Goal: Task Accomplishment & Management: Manage account settings

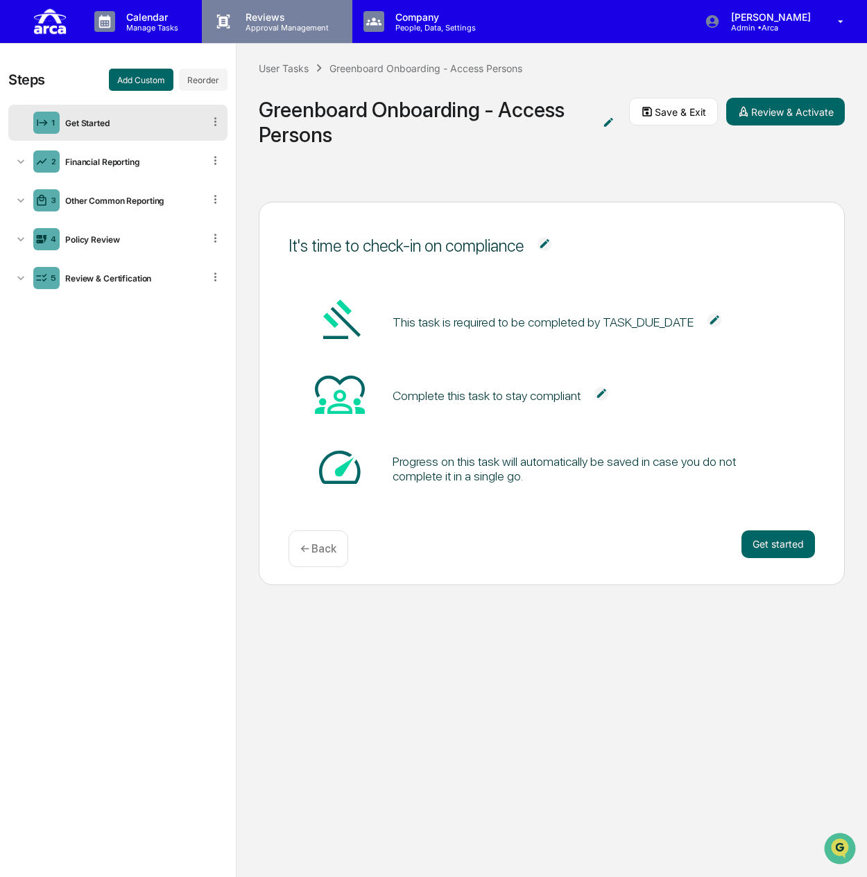
click at [272, 28] on p "Approval Management" at bounding box center [284, 28] width 101 height 10
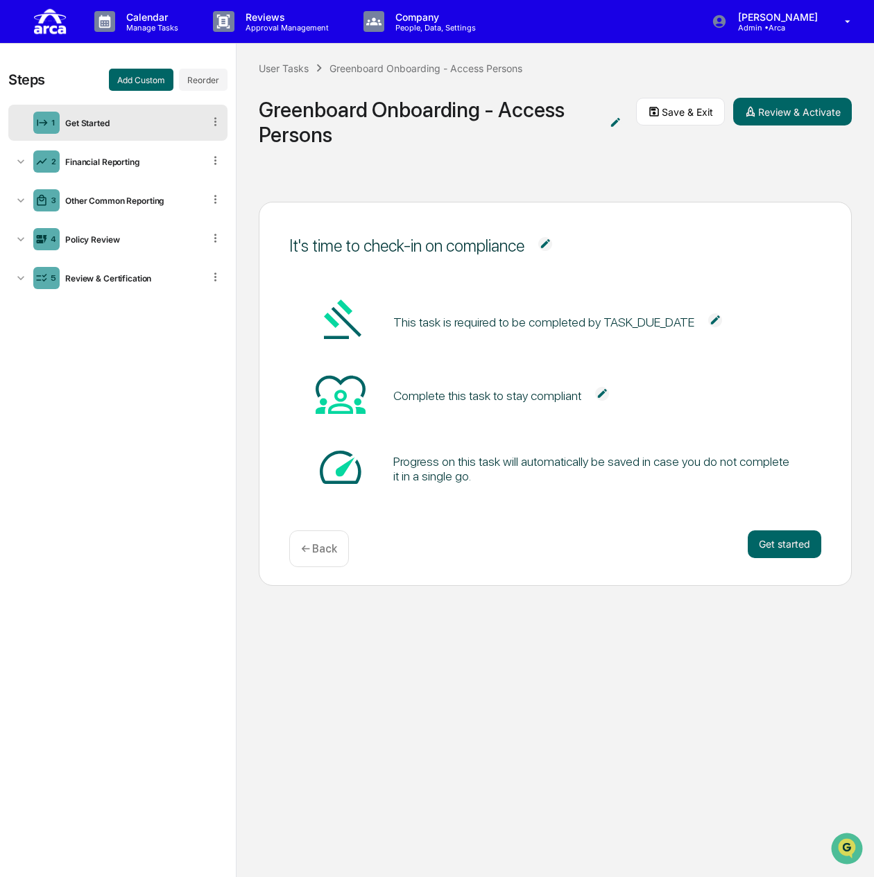
click at [397, 880] on div at bounding box center [437, 887] width 874 height 0
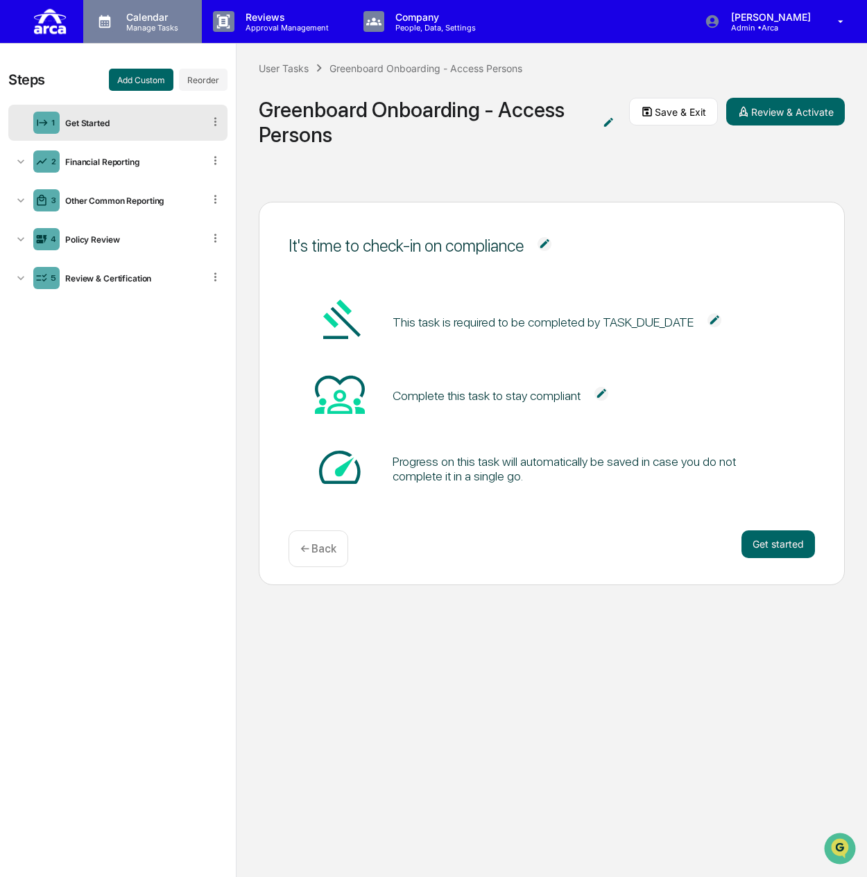
click at [135, 26] on p "Manage Tasks" at bounding box center [150, 28] width 70 height 10
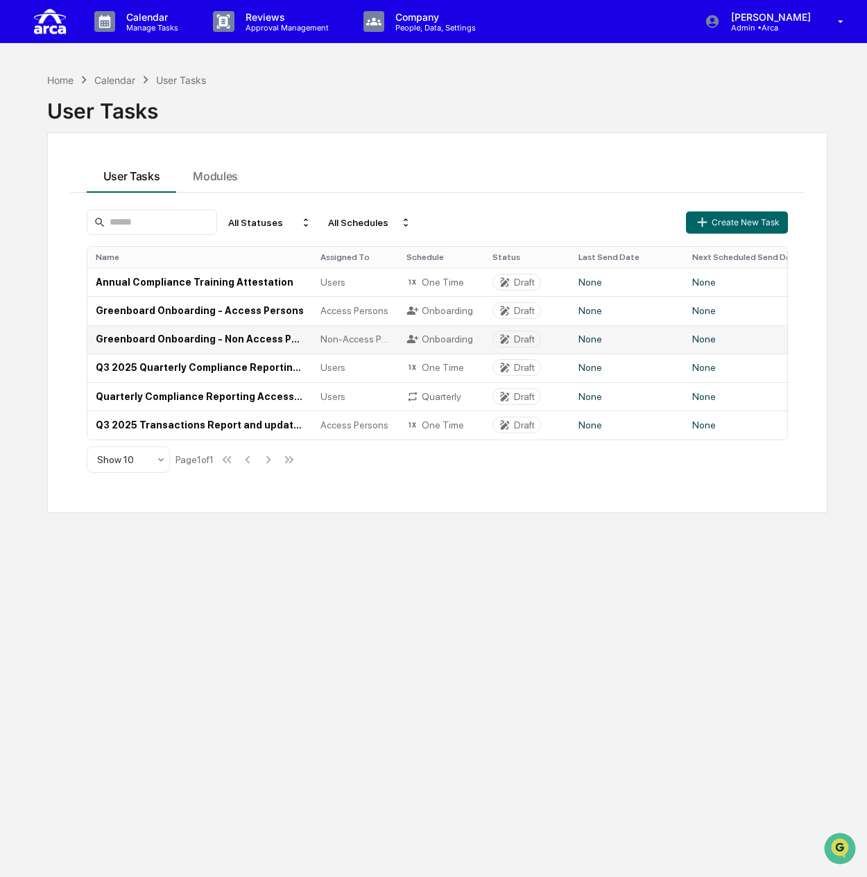
click at [214, 338] on td "Greenboard Onboarding - Non Access Persons" at bounding box center [199, 339] width 225 height 28
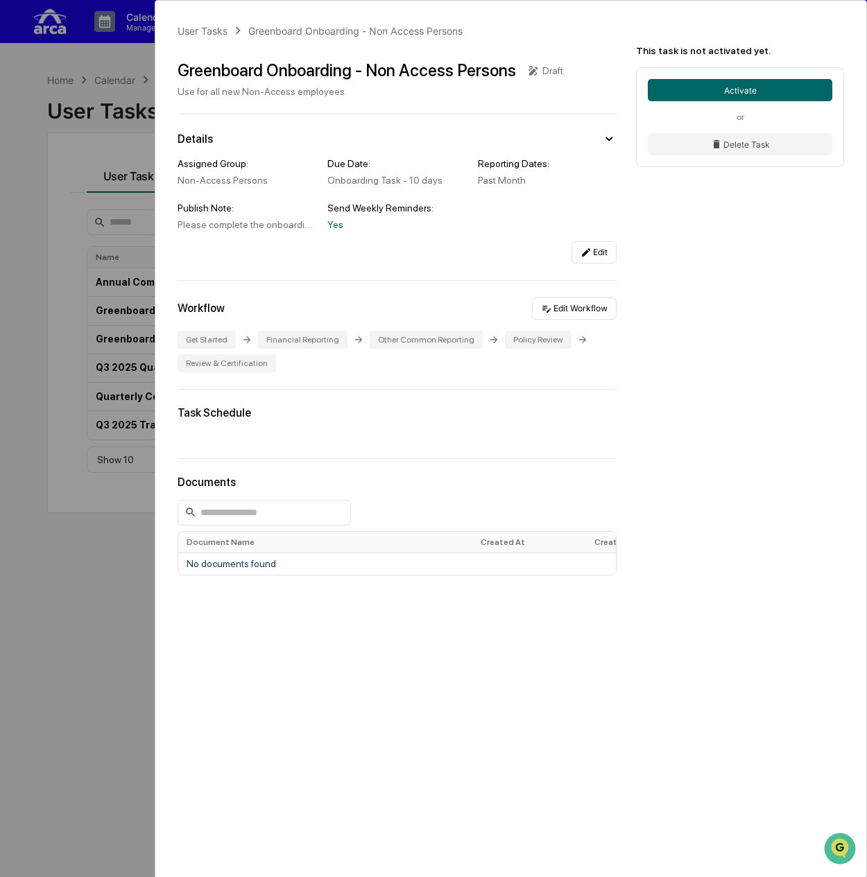
click at [54, 283] on div "User Tasks Greenboard Onboarding - Non Access Persons Greenboard Onboarding - N…" at bounding box center [433, 438] width 867 height 877
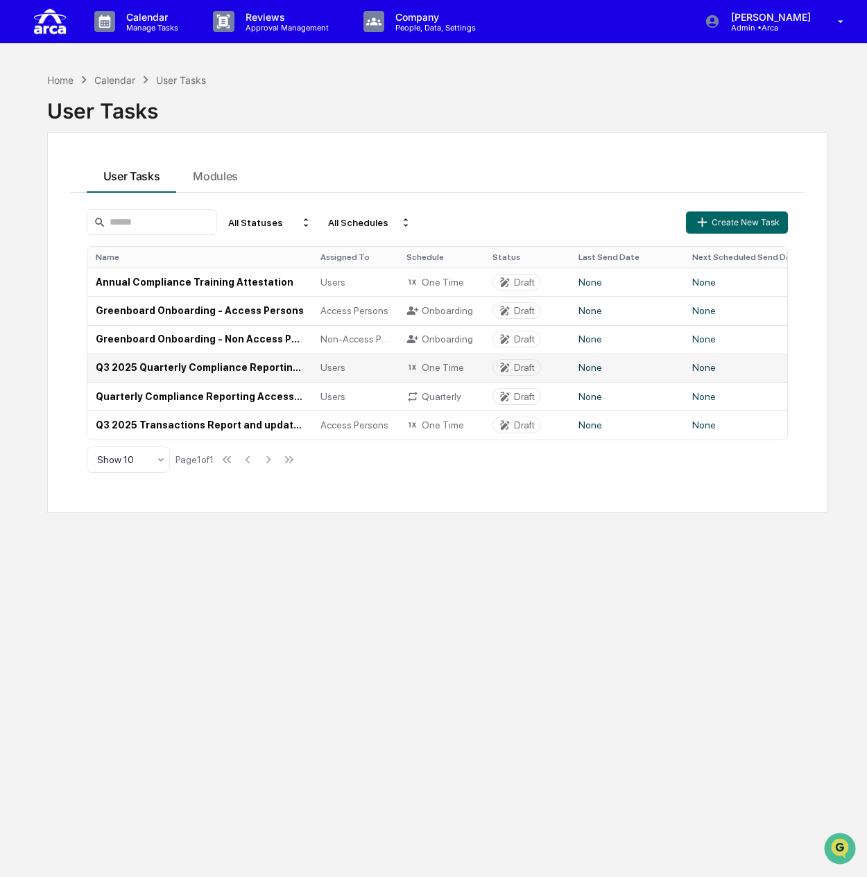
click at [180, 366] on td "Q3 2025 Quarterly Compliance Reporting (All Employees)" at bounding box center [199, 368] width 225 height 28
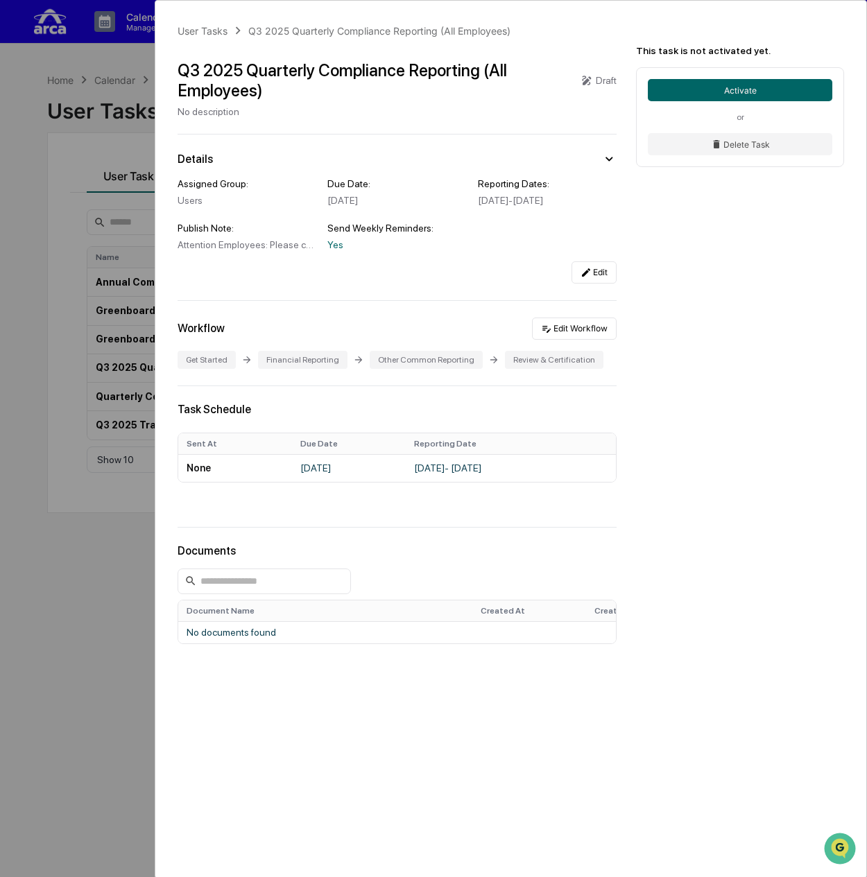
click at [78, 182] on div "User Tasks Q3 2025 Quarterly Compliance Reporting (All Employees) Q3 2025 Quart…" at bounding box center [433, 438] width 867 height 877
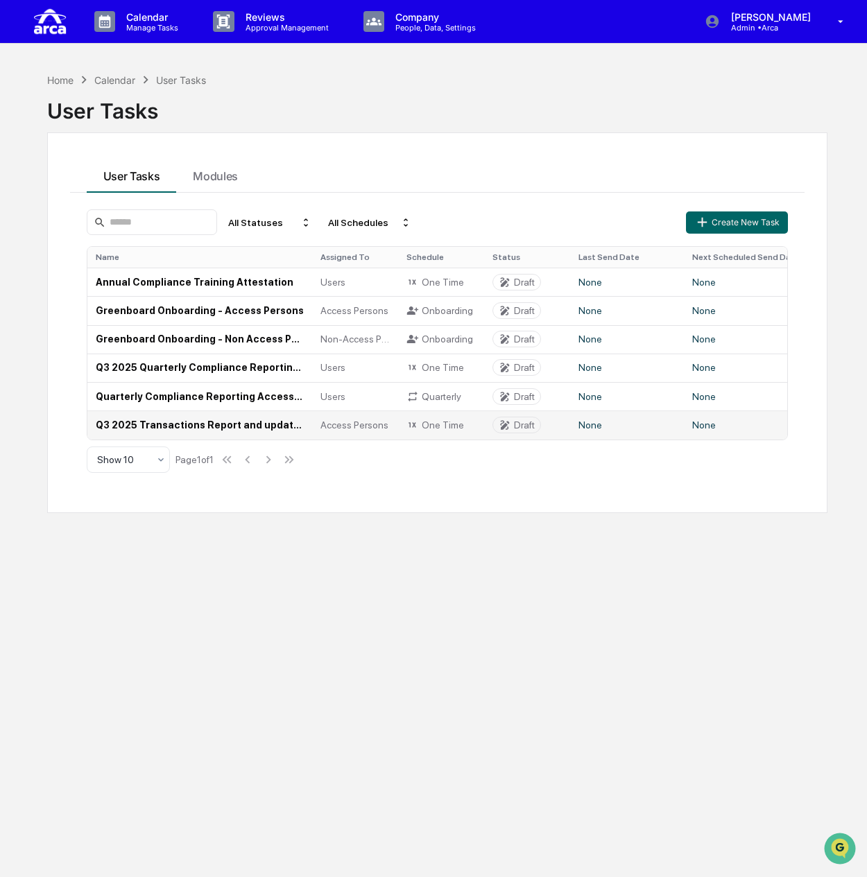
click at [169, 420] on td "Q3 2025 Transactions Report and updated [PERSON_NAME] Confirmation (Access Pers…" at bounding box center [199, 425] width 225 height 28
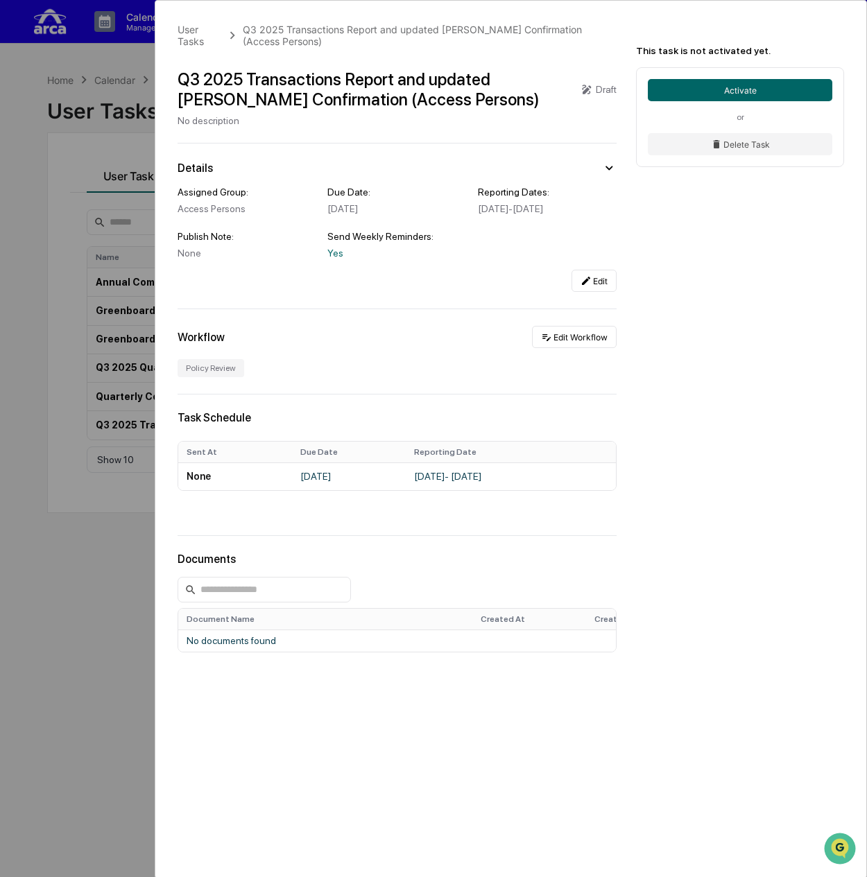
click at [51, 345] on div "User Tasks Q3 2025 Transactions Report and updated COE Confirmation (Access Per…" at bounding box center [433, 438] width 867 height 877
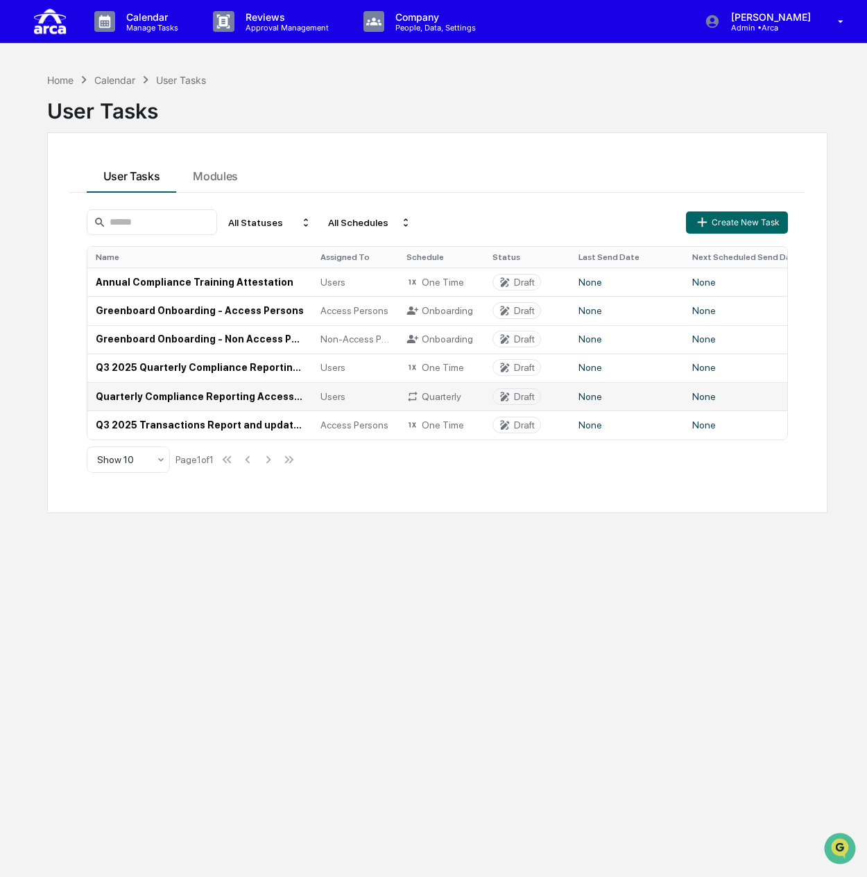
click at [178, 393] on td "Quarterly Compliance Reporting Access Persons" at bounding box center [199, 396] width 225 height 28
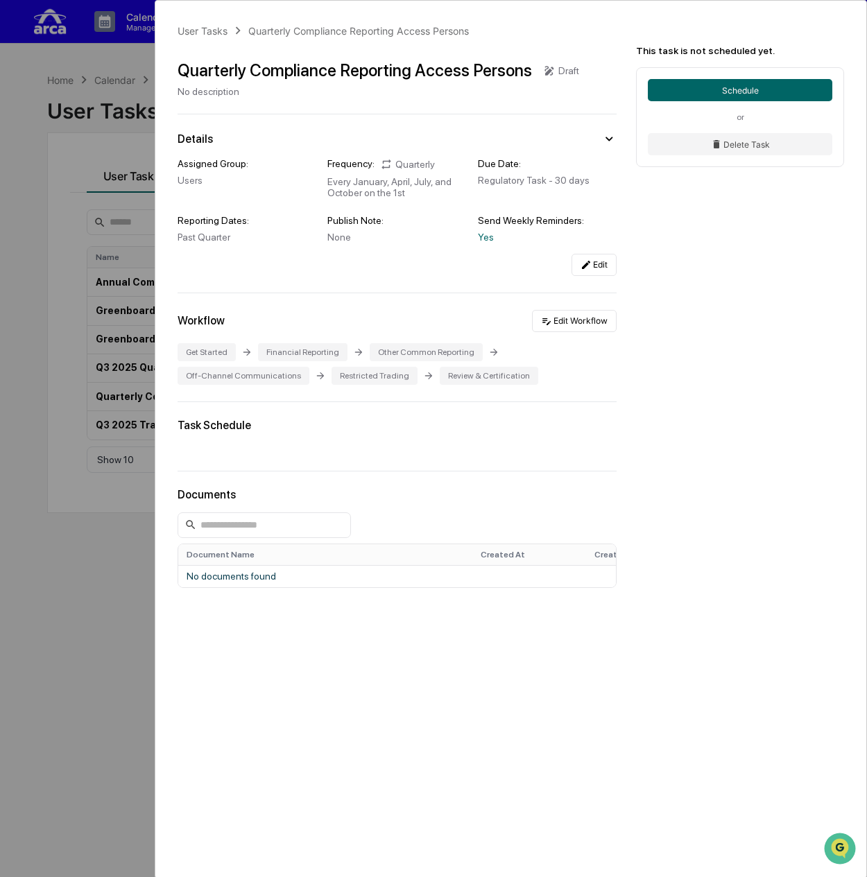
click at [78, 461] on div "User Tasks Quarterly Compliance Reporting Access Persons Quarterly Compliance R…" at bounding box center [433, 438] width 867 height 877
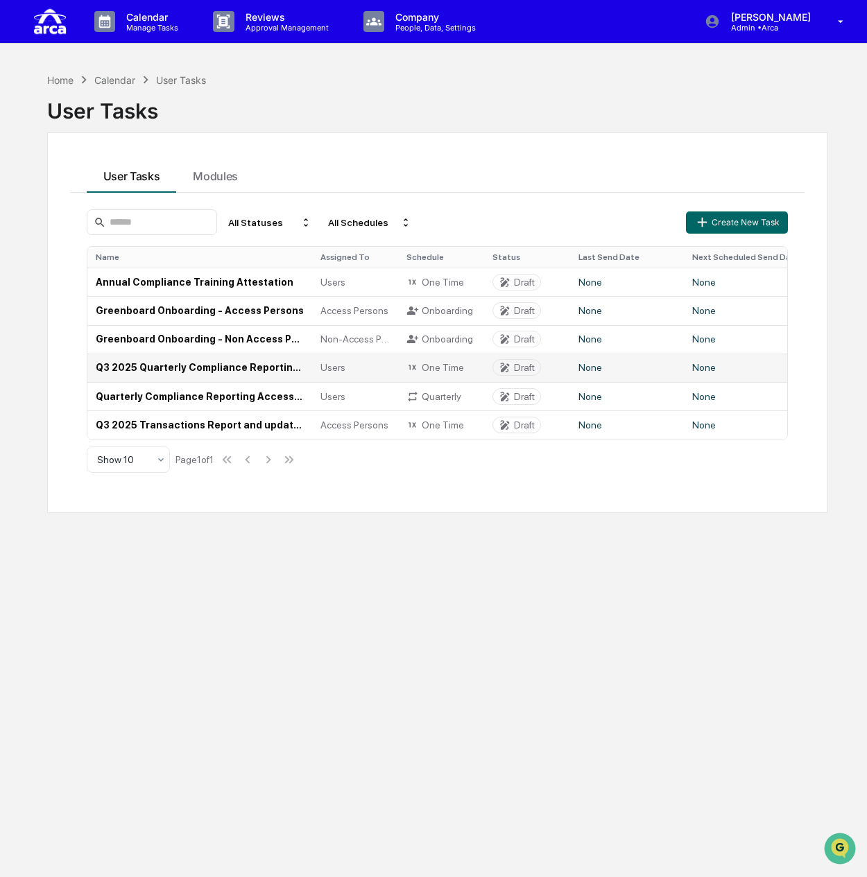
click at [135, 367] on td "Q3 2025 Quarterly Compliance Reporting (All Employees)" at bounding box center [199, 368] width 225 height 28
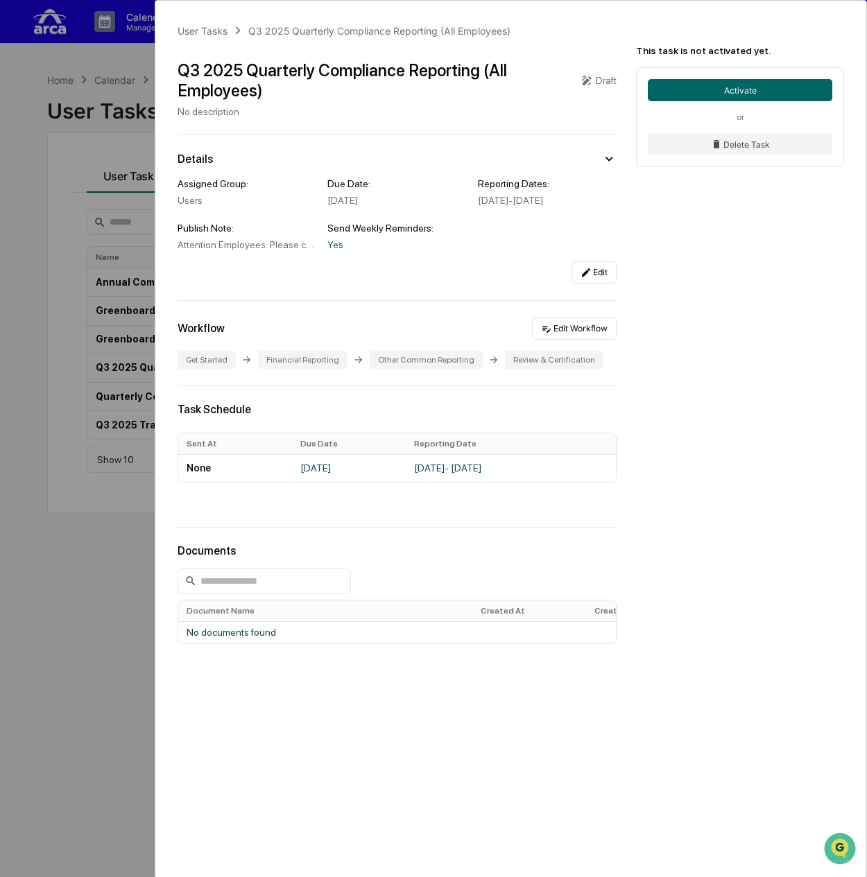
click at [33, 425] on div "User Tasks Q3 2025 Quarterly Compliance Reporting (All Employees) Q3 2025 Quart…" at bounding box center [433, 438] width 867 height 877
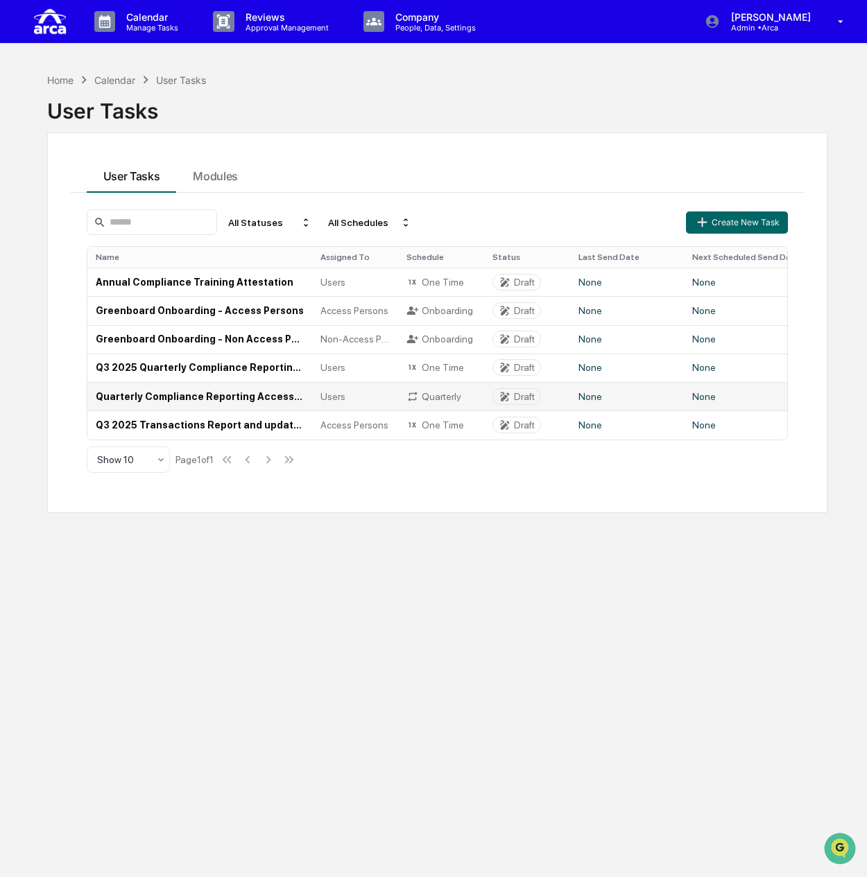
click at [183, 391] on td "Quarterly Compliance Reporting Access Persons" at bounding box center [199, 396] width 225 height 28
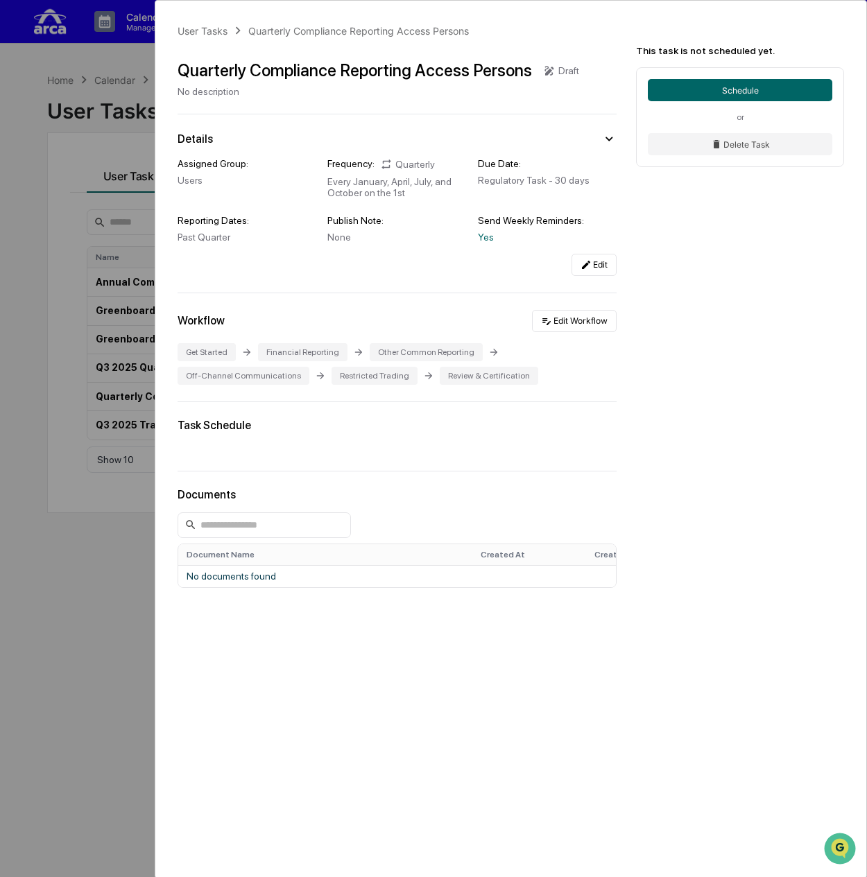
click at [31, 412] on div "User Tasks Quarterly Compliance Reporting Access Persons Quarterly Compliance R…" at bounding box center [433, 438] width 867 height 877
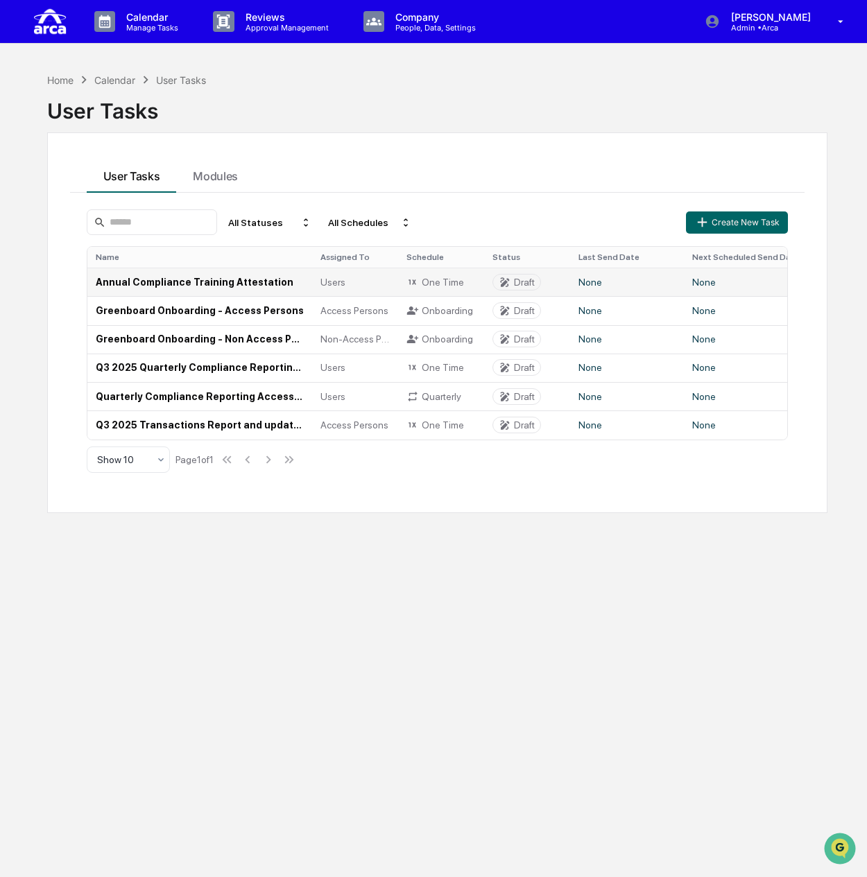
click at [154, 286] on td "Annual Compliance Training Attestation" at bounding box center [199, 282] width 225 height 28
click at [154, 284] on td "Annual Compliance Training Attestation" at bounding box center [199, 282] width 225 height 28
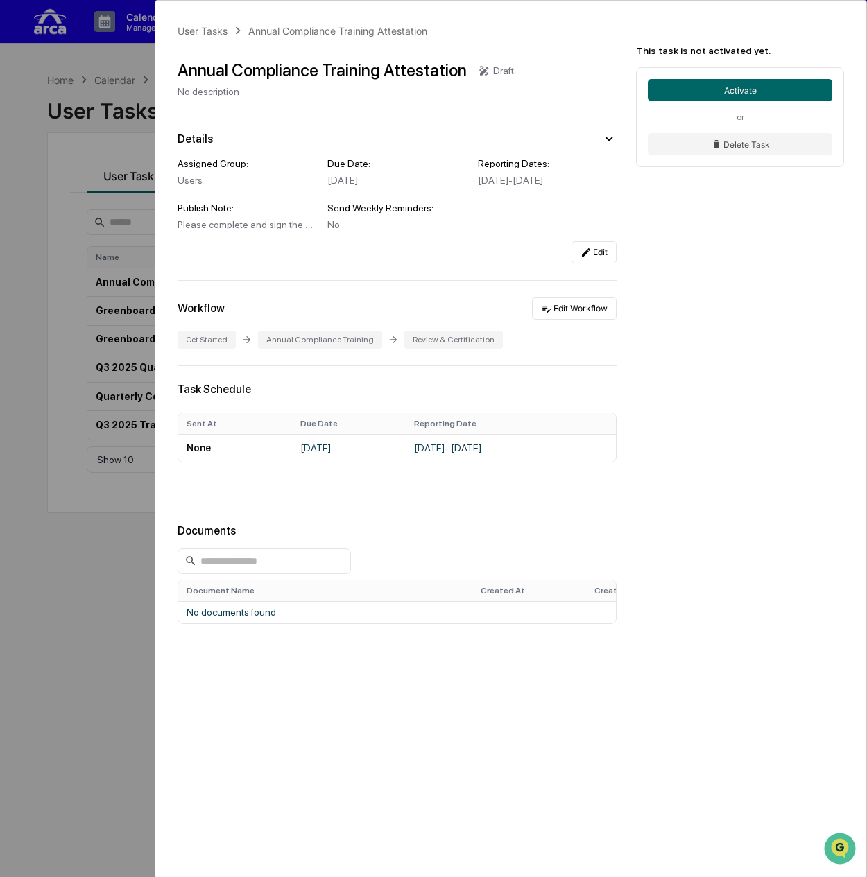
click at [101, 439] on div "User Tasks Annual Compliance Training Attestation Annual Compliance Training At…" at bounding box center [433, 438] width 867 height 877
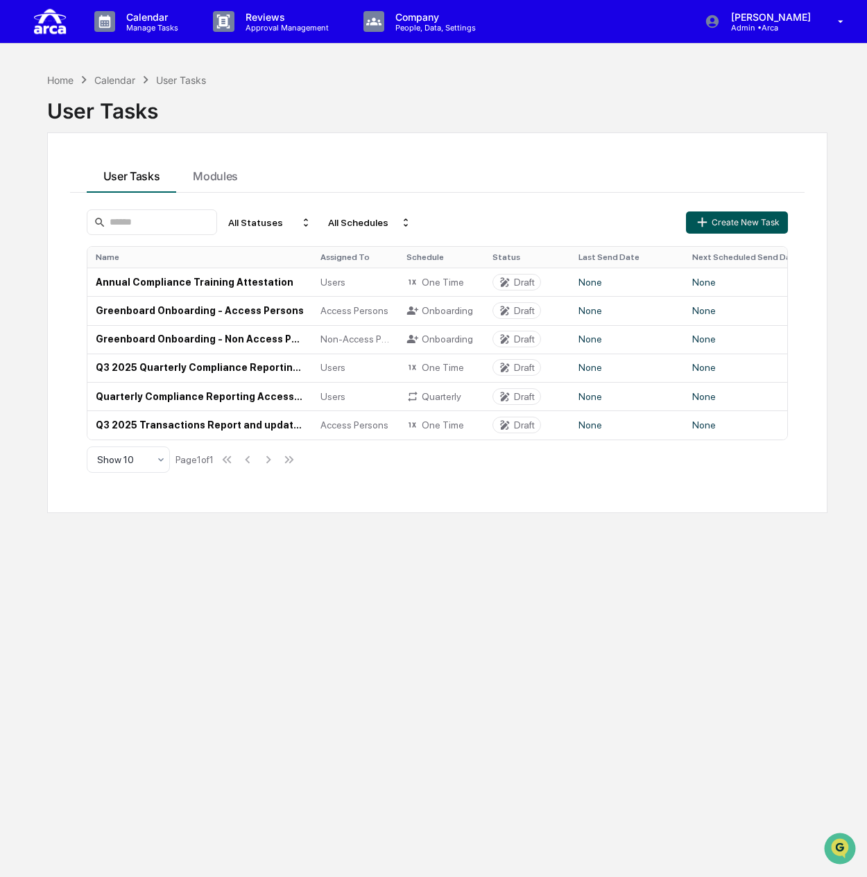
click at [703, 218] on icon "button" at bounding box center [702, 222] width 9 height 9
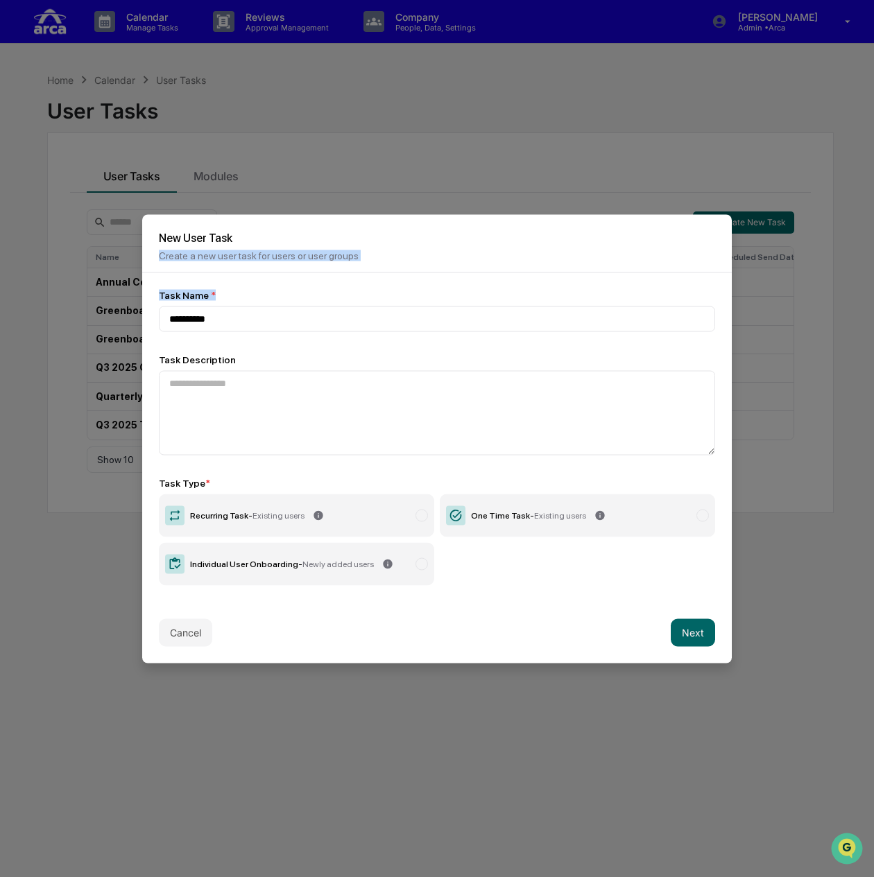
drag, startPoint x: 365, startPoint y: 225, endPoint x: 373, endPoint y: 278, distance: 53.4
click at [373, 278] on div "New User Task Create a new user task for users or user groups Task Name * *****…" at bounding box center [436, 438] width 589 height 449
click at [213, 330] on div "Task Name * ********* Task Description Task Type * Recurring Task - Existing us…" at bounding box center [437, 437] width 556 height 296
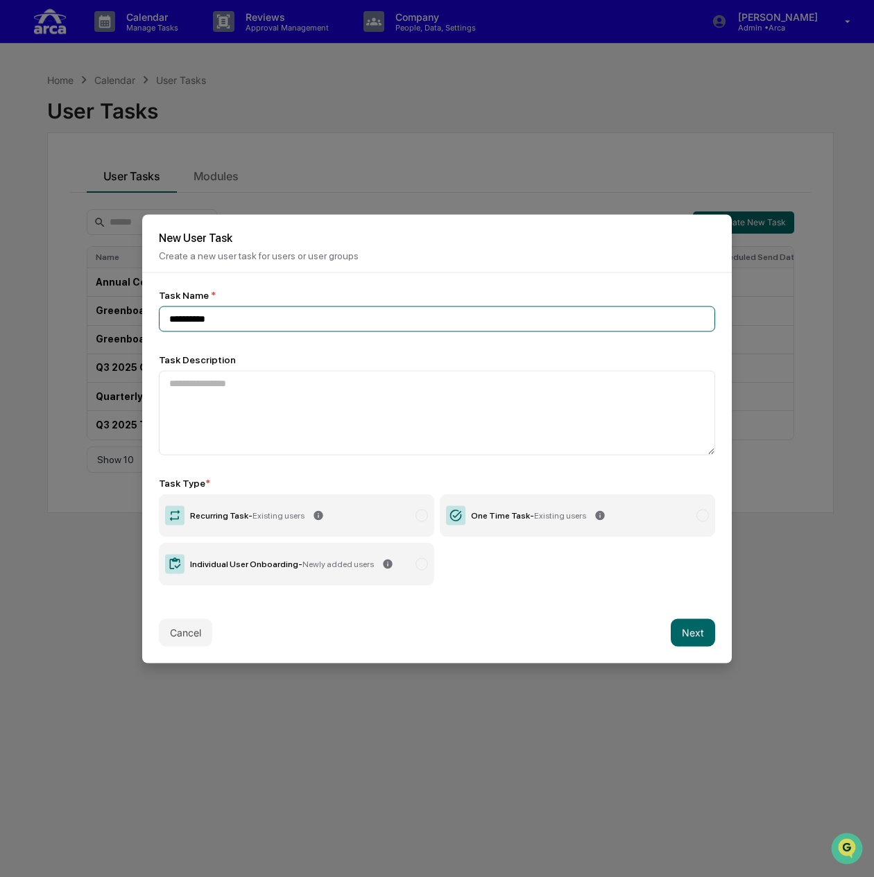
click at [245, 316] on input "*********" at bounding box center [437, 319] width 556 height 26
type input "**********"
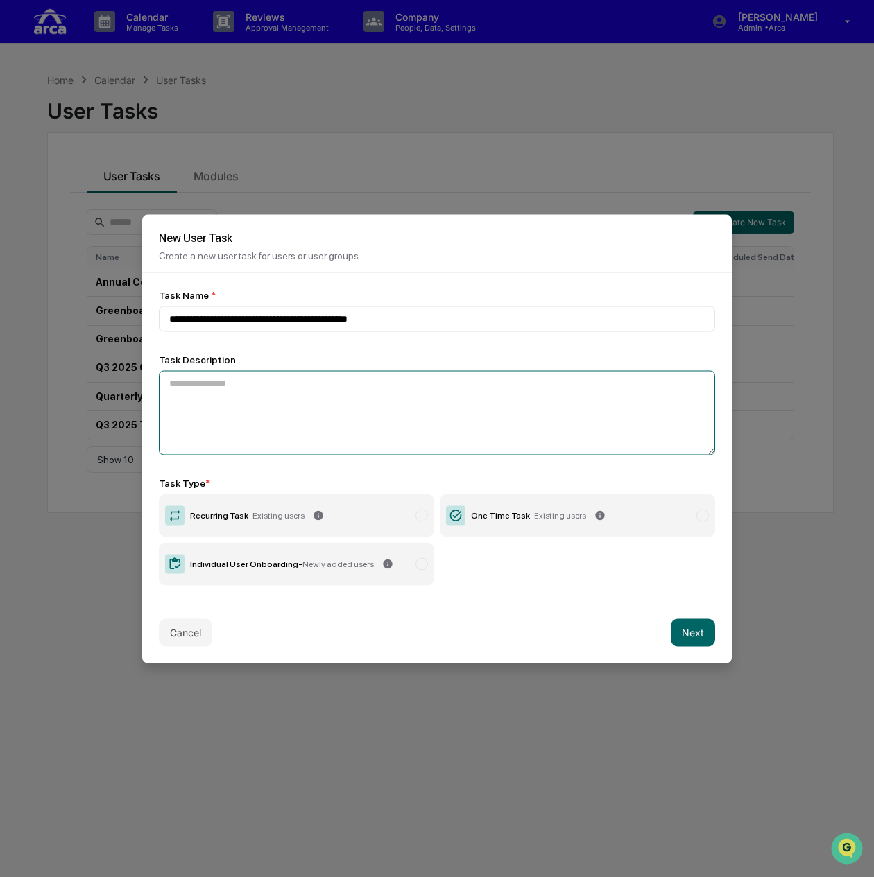
click at [239, 382] on textarea at bounding box center [437, 412] width 556 height 85
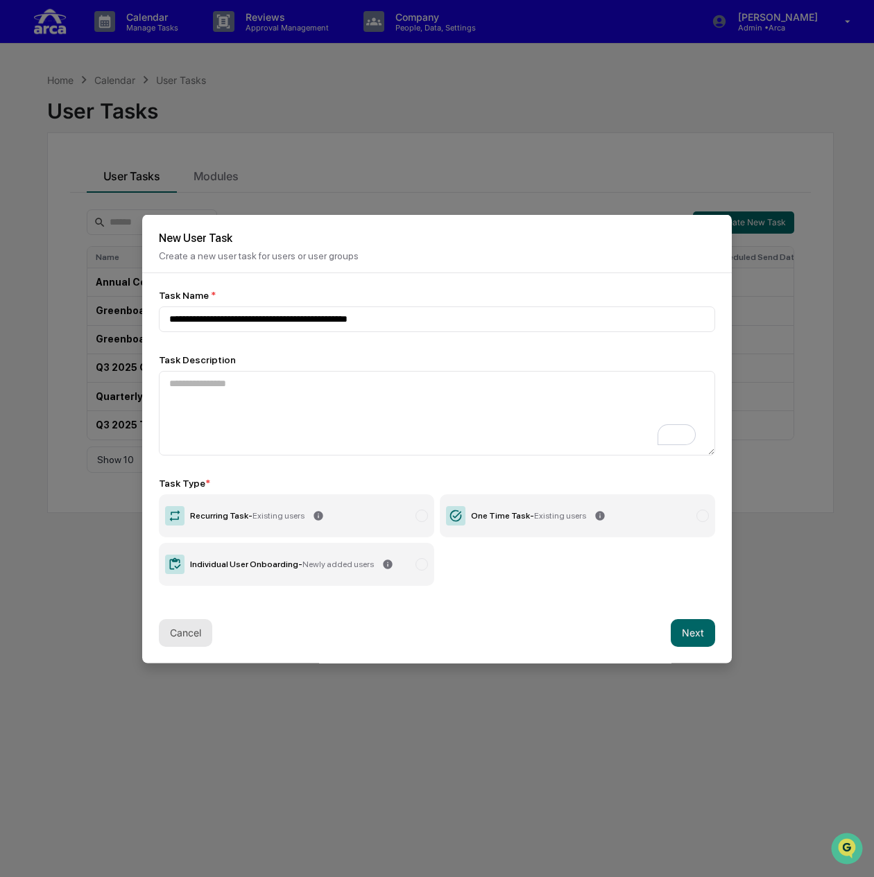
click at [198, 626] on button "Cancel" at bounding box center [185, 633] width 53 height 28
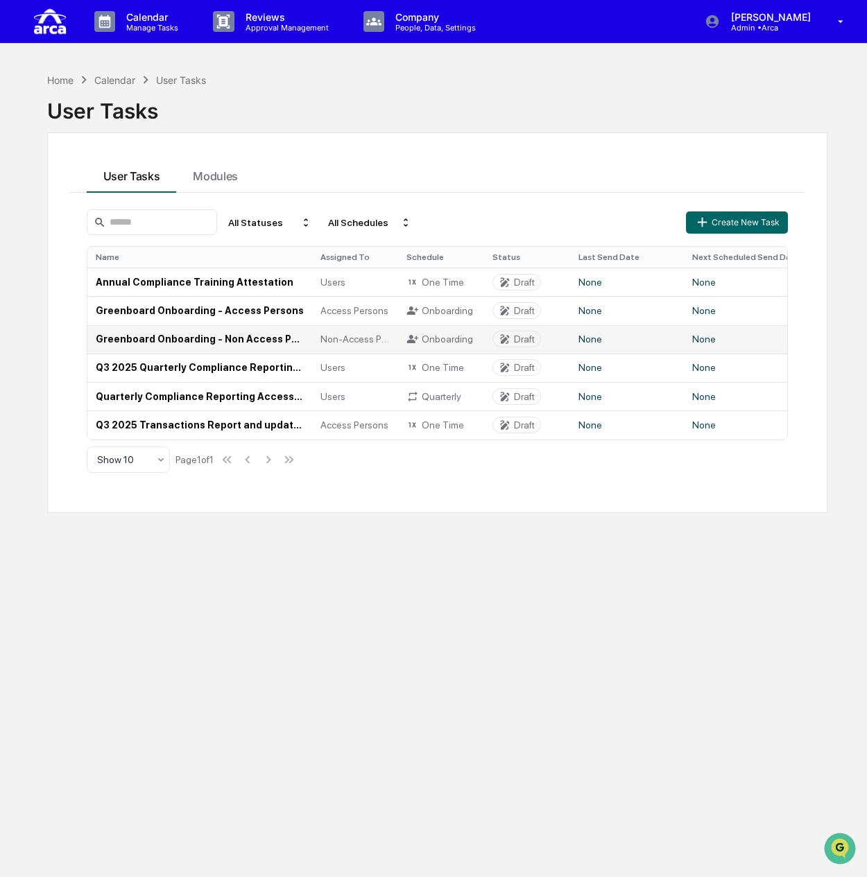
click at [197, 336] on td "Greenboard Onboarding - Non Access Persons" at bounding box center [199, 339] width 225 height 28
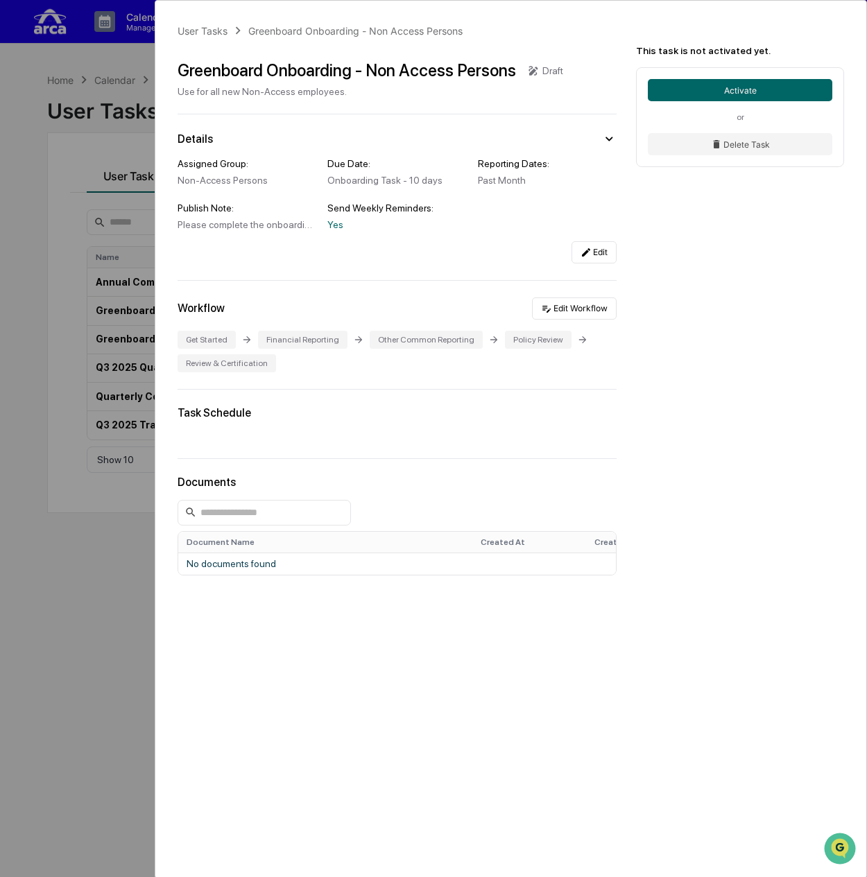
click at [101, 379] on div "User Tasks Greenboard Onboarding - Non Access Persons Greenboard Onboarding - N…" at bounding box center [433, 438] width 867 height 877
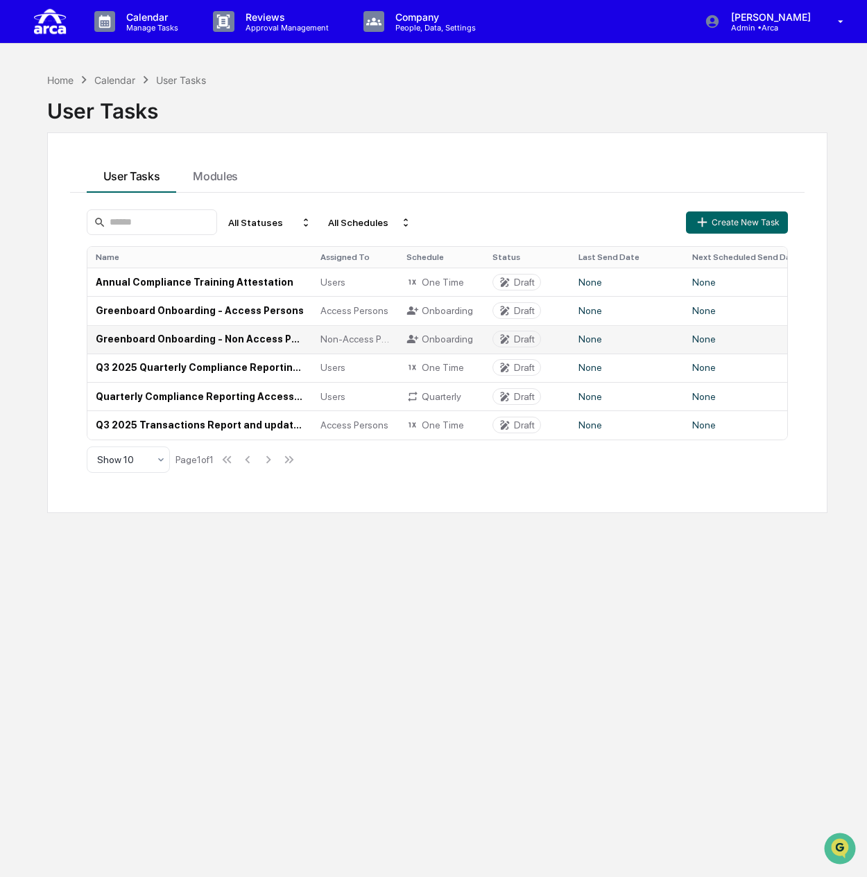
click at [144, 338] on td "Greenboard Onboarding - Non Access Persons" at bounding box center [199, 339] width 225 height 28
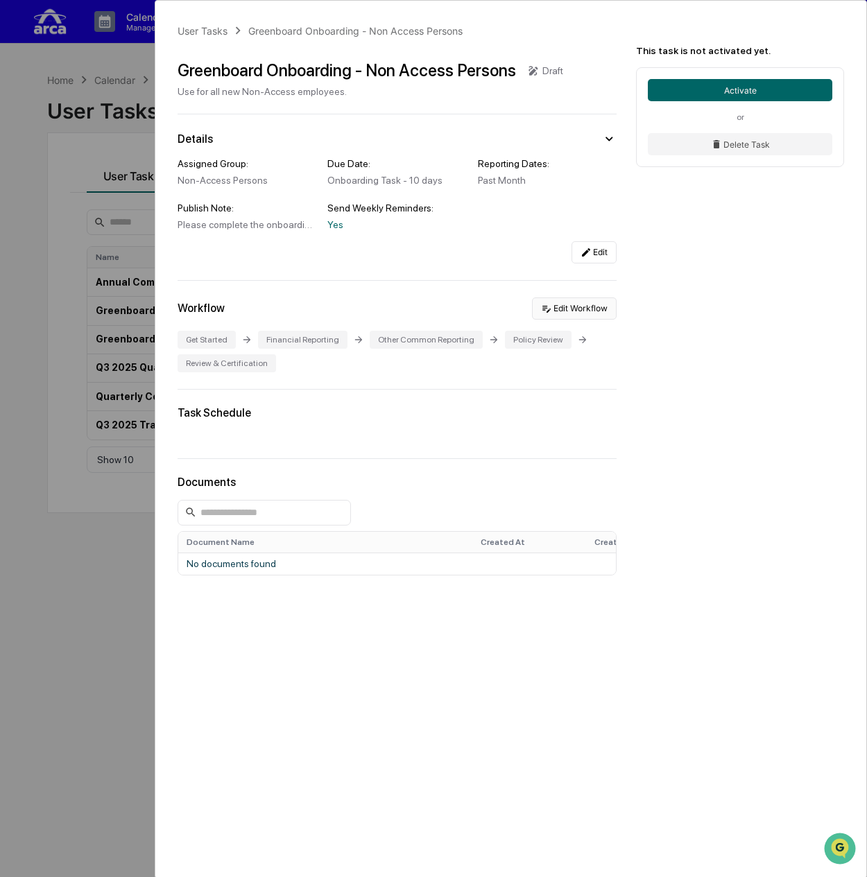
click at [568, 313] on button "Edit Workflow" at bounding box center [574, 309] width 85 height 22
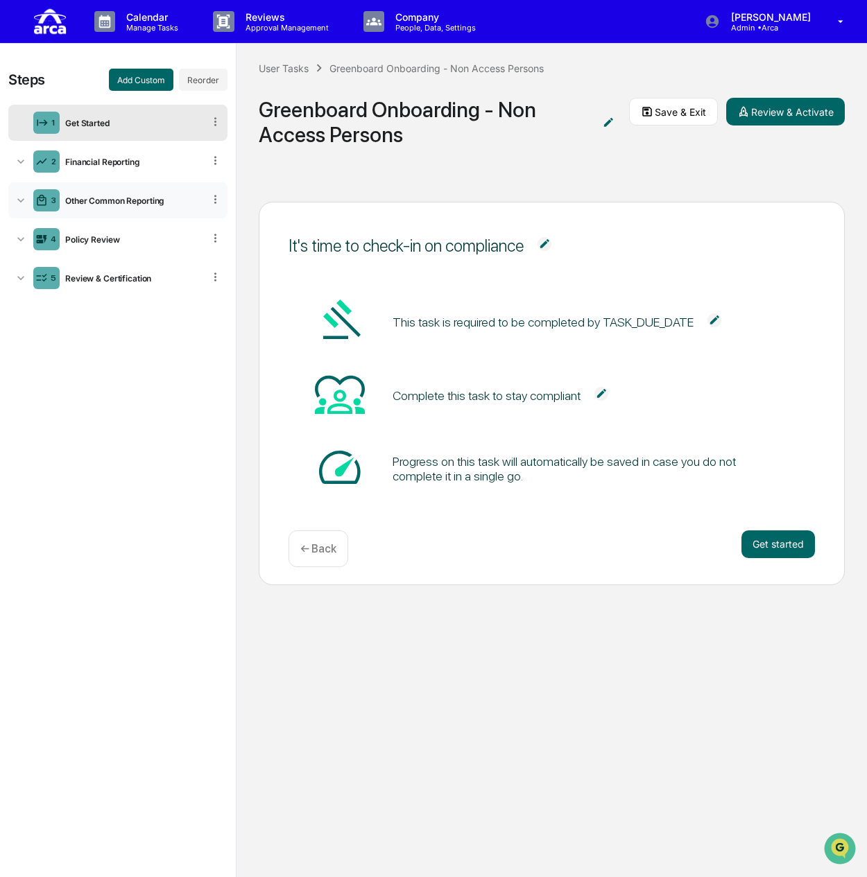
click at [112, 203] on div "Other Common Reporting" at bounding box center [132, 201] width 144 height 10
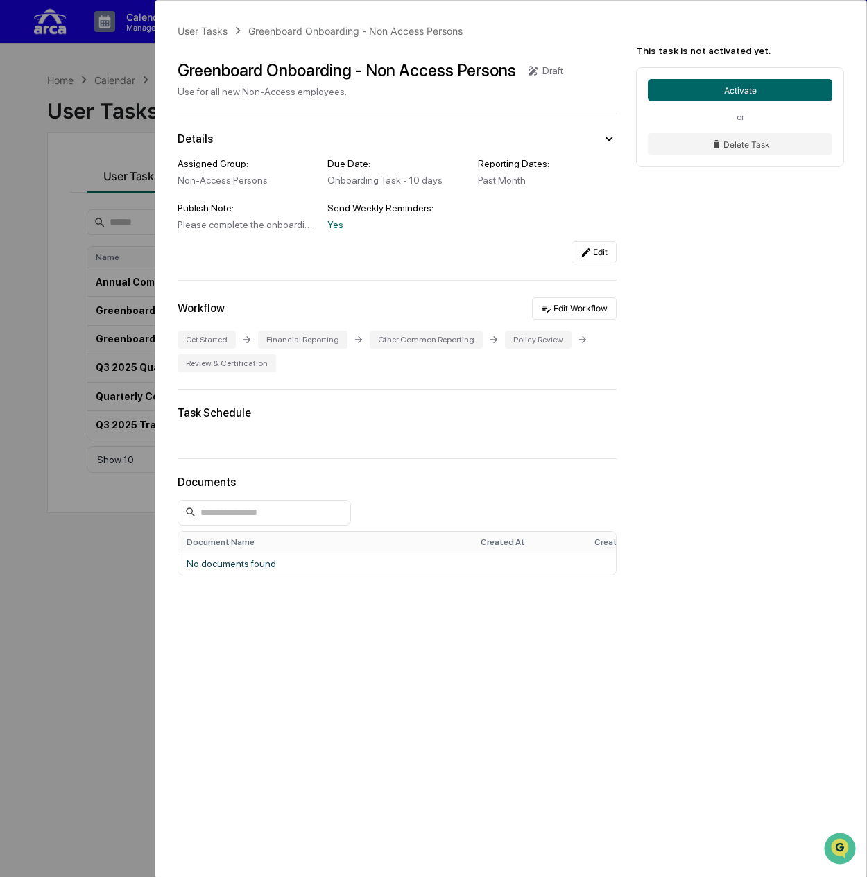
click at [121, 281] on div "User Tasks Greenboard Onboarding - Non Access Persons Greenboard Onboarding - N…" at bounding box center [433, 438] width 867 height 877
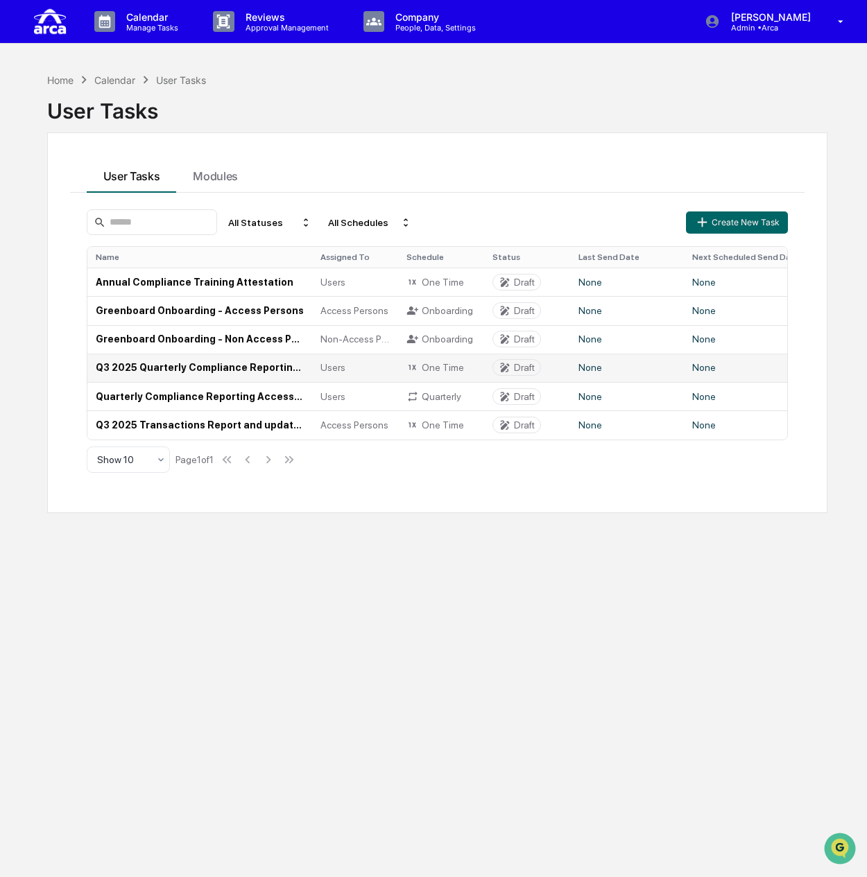
click at [160, 367] on td "Q3 2025 Quarterly Compliance Reporting (All Employees)" at bounding box center [199, 368] width 225 height 28
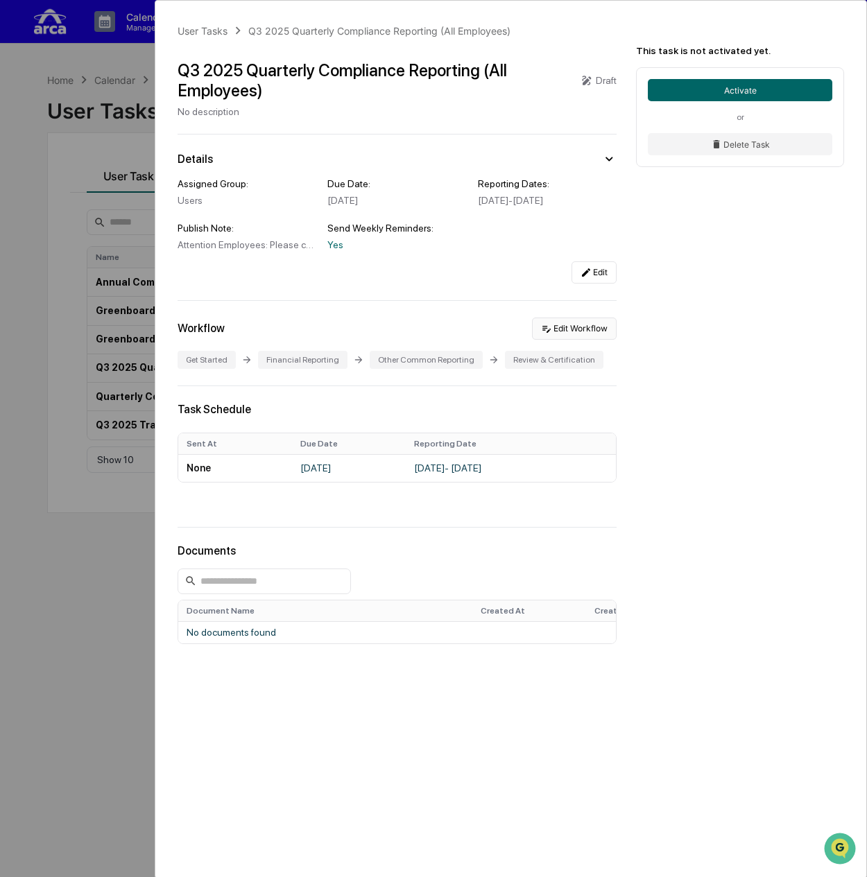
click at [565, 340] on button "Edit Workflow" at bounding box center [574, 329] width 85 height 22
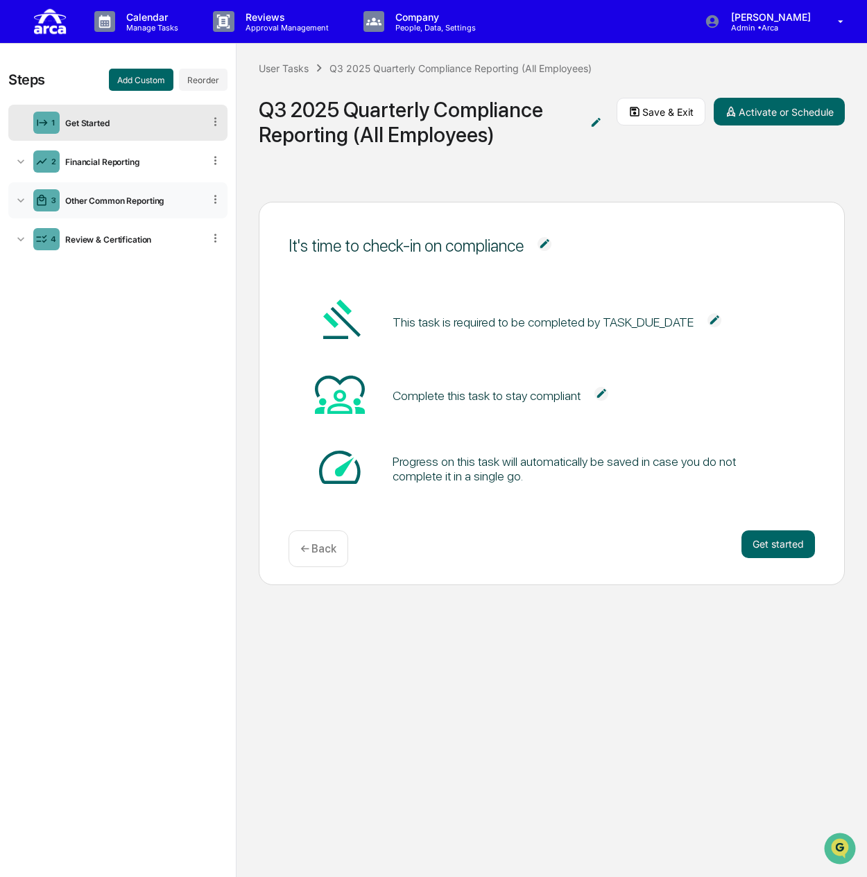
click at [119, 200] on div "Other Common Reporting" at bounding box center [132, 201] width 144 height 10
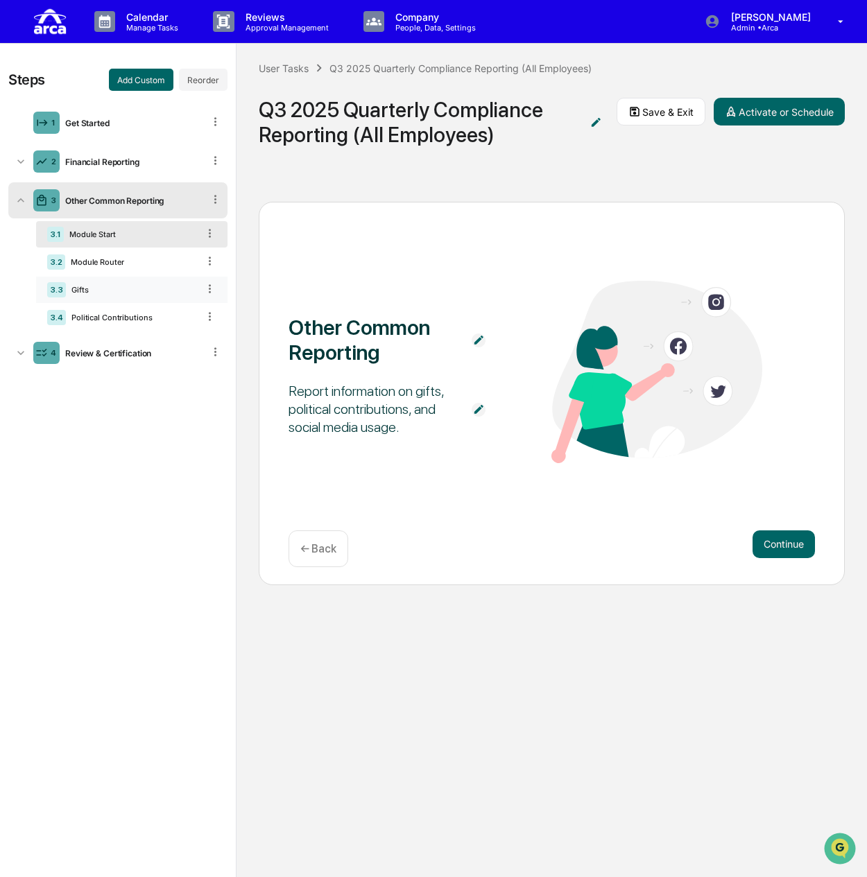
click at [110, 291] on div "Gifts" at bounding box center [132, 290] width 132 height 10
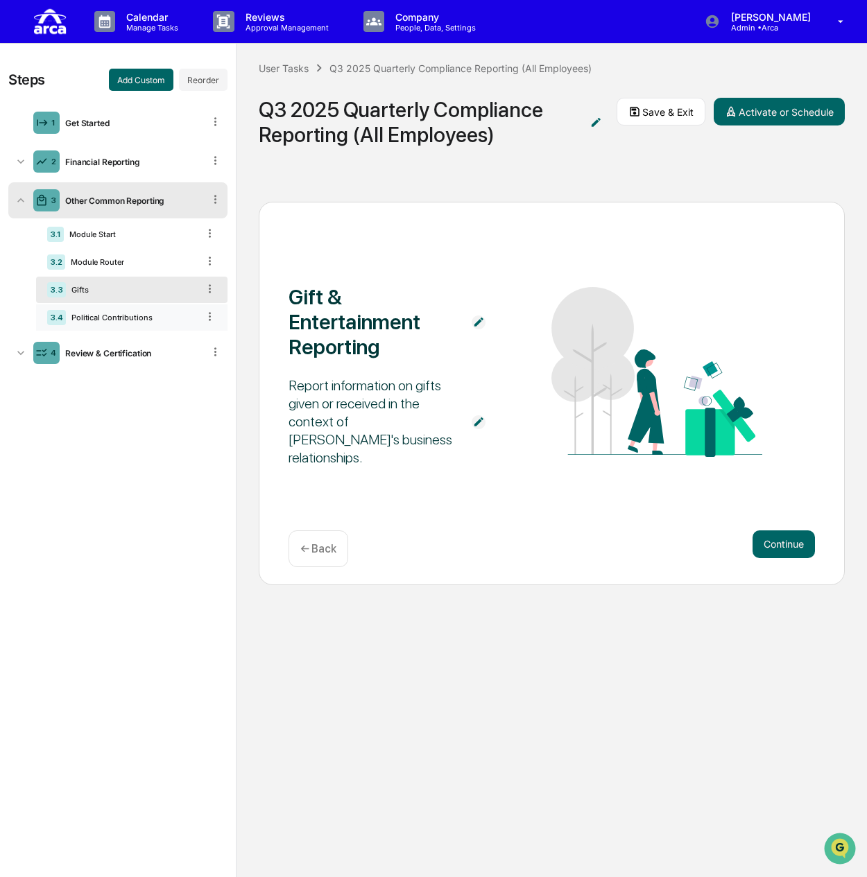
click at [109, 318] on div "Political Contributions" at bounding box center [132, 318] width 132 height 10
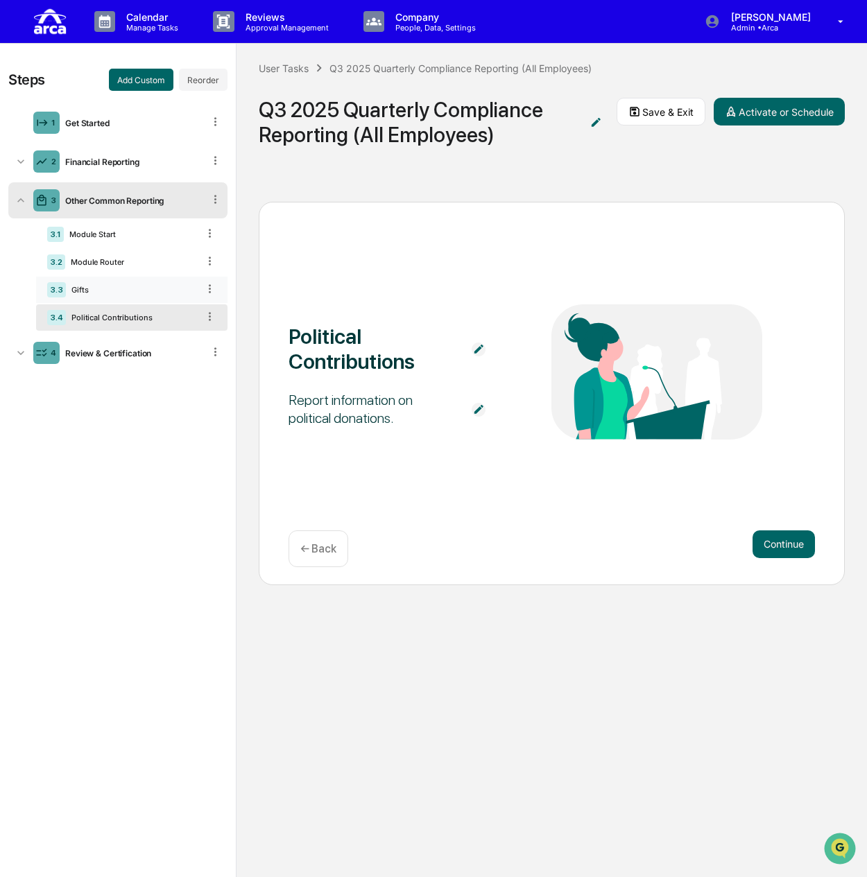
click at [112, 288] on div "Gifts" at bounding box center [132, 290] width 132 height 10
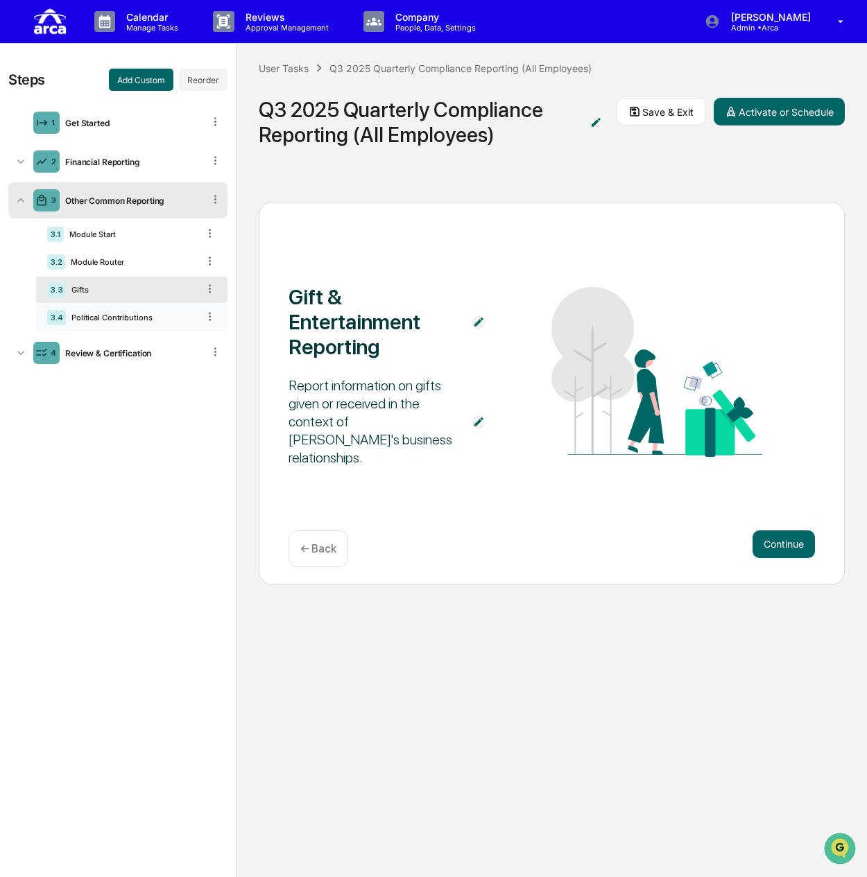
click at [105, 324] on div "3.4 Political Contributions" at bounding box center [131, 317] width 191 height 26
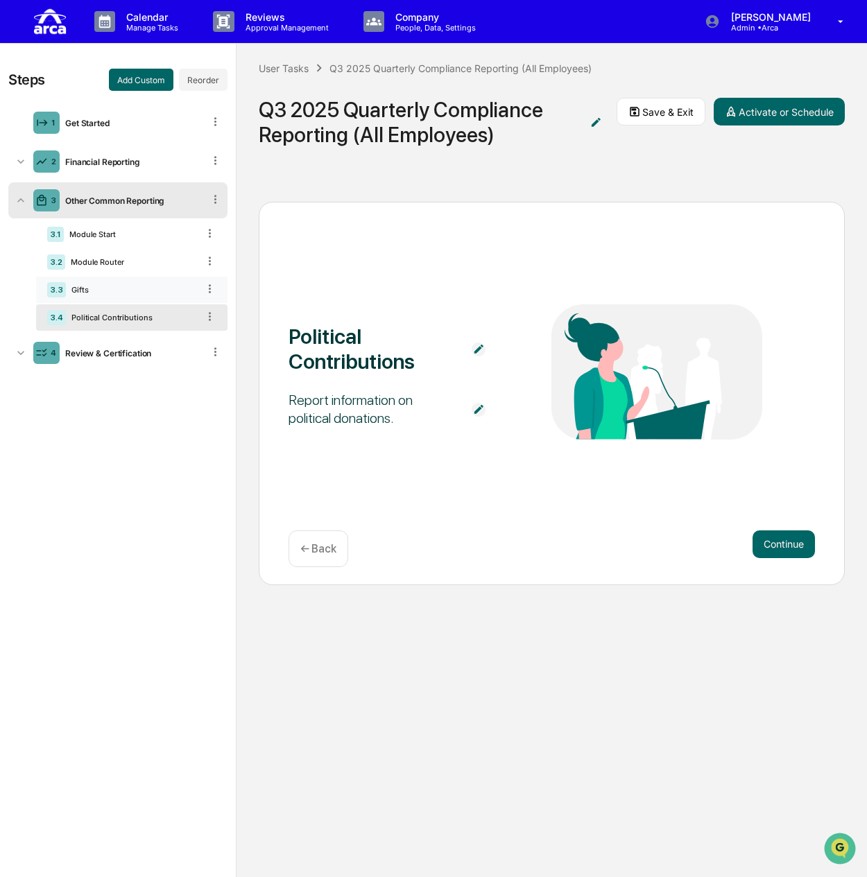
click at [101, 290] on div "Gifts" at bounding box center [132, 290] width 132 height 10
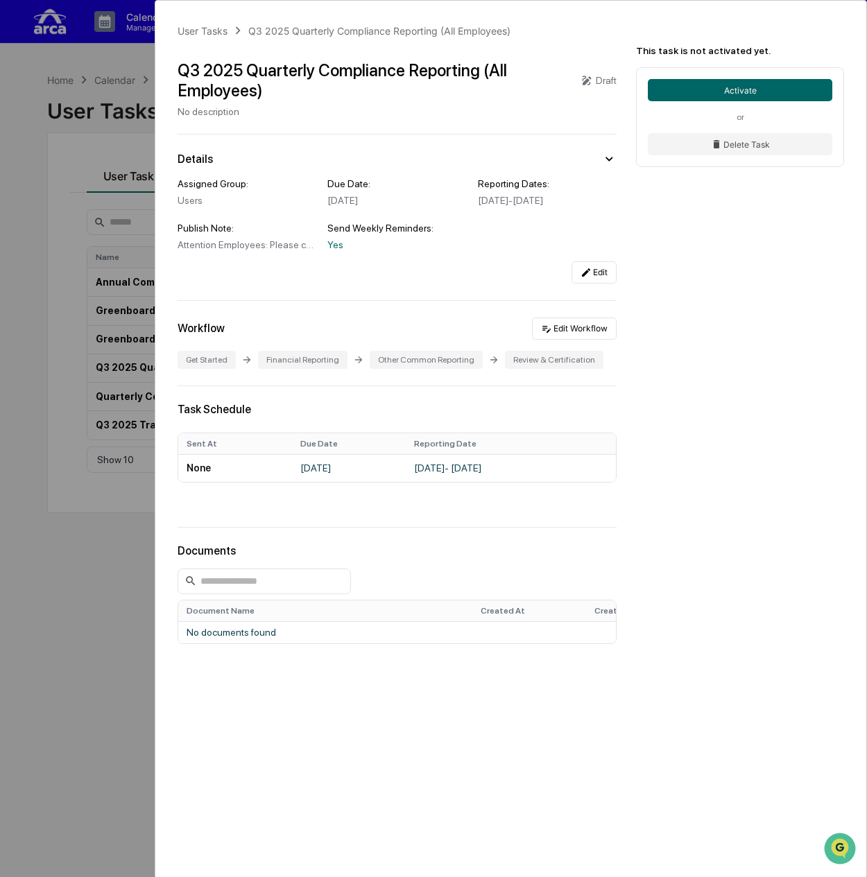
click at [110, 103] on div "User Tasks Q3 2025 Quarterly Compliance Reporting (All Employees) Q3 2025 Quart…" at bounding box center [433, 438] width 867 height 877
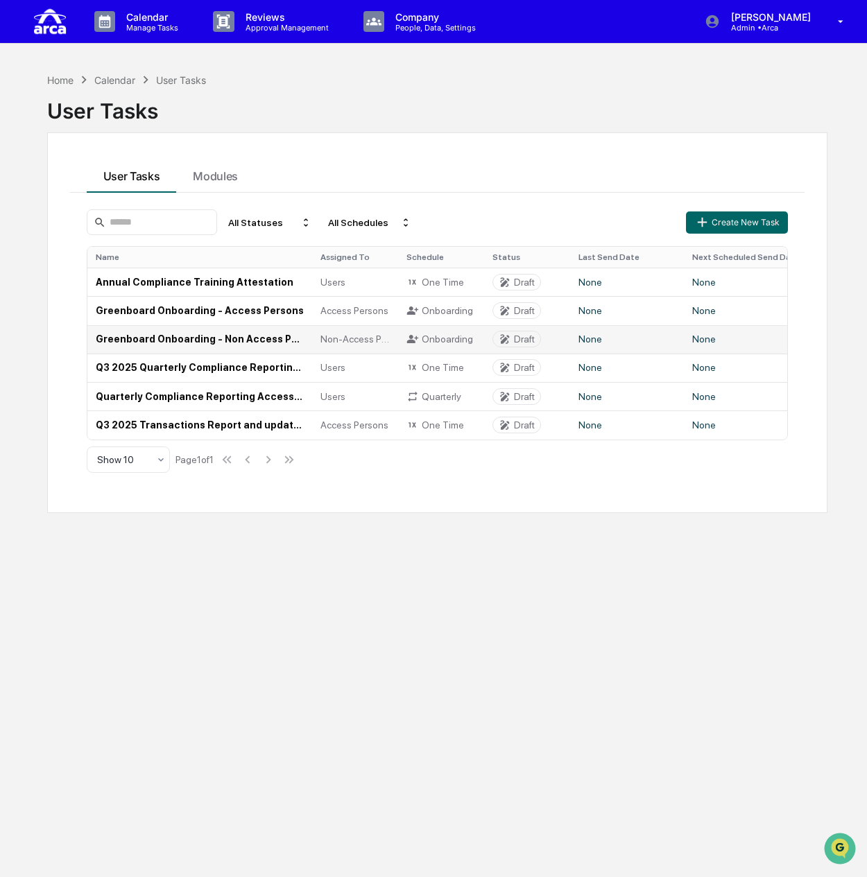
click at [153, 345] on td "Greenboard Onboarding - Non Access Persons" at bounding box center [199, 339] width 225 height 28
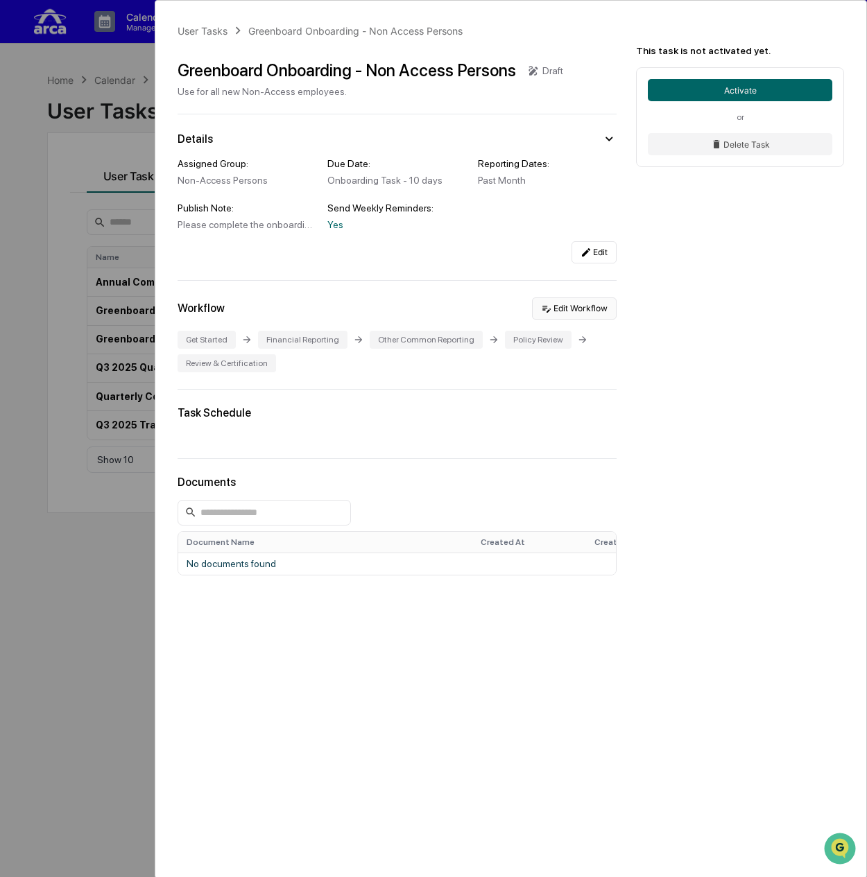
click at [585, 311] on button "Edit Workflow" at bounding box center [574, 309] width 85 height 22
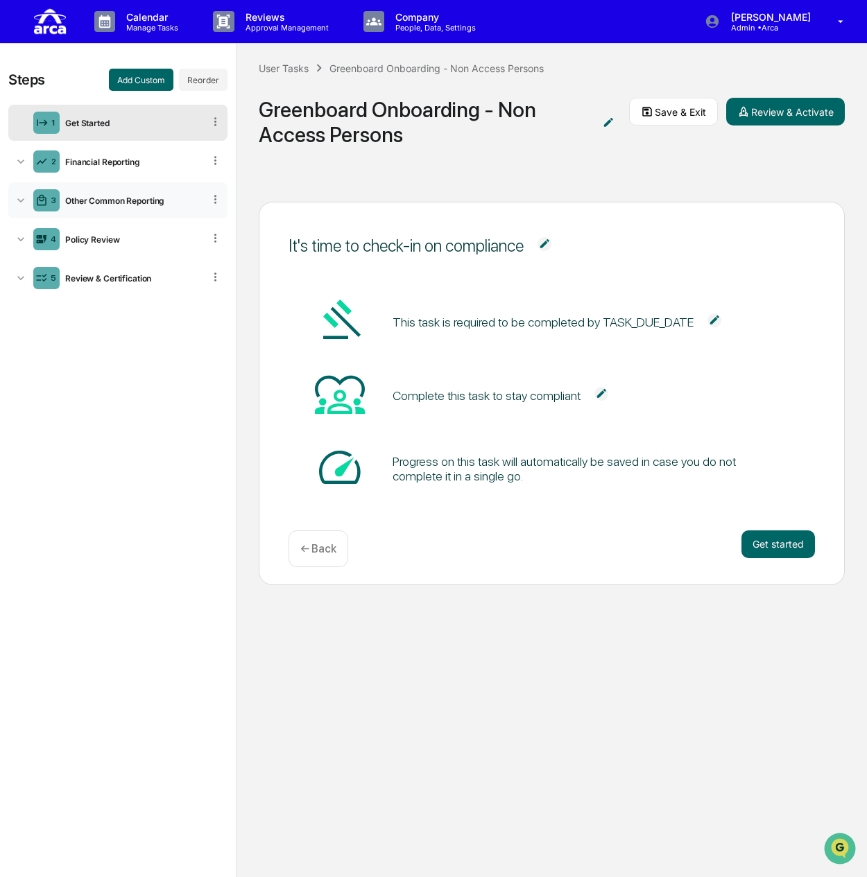
click at [118, 206] on div "3 Other Common Reporting" at bounding box center [117, 200] width 219 height 36
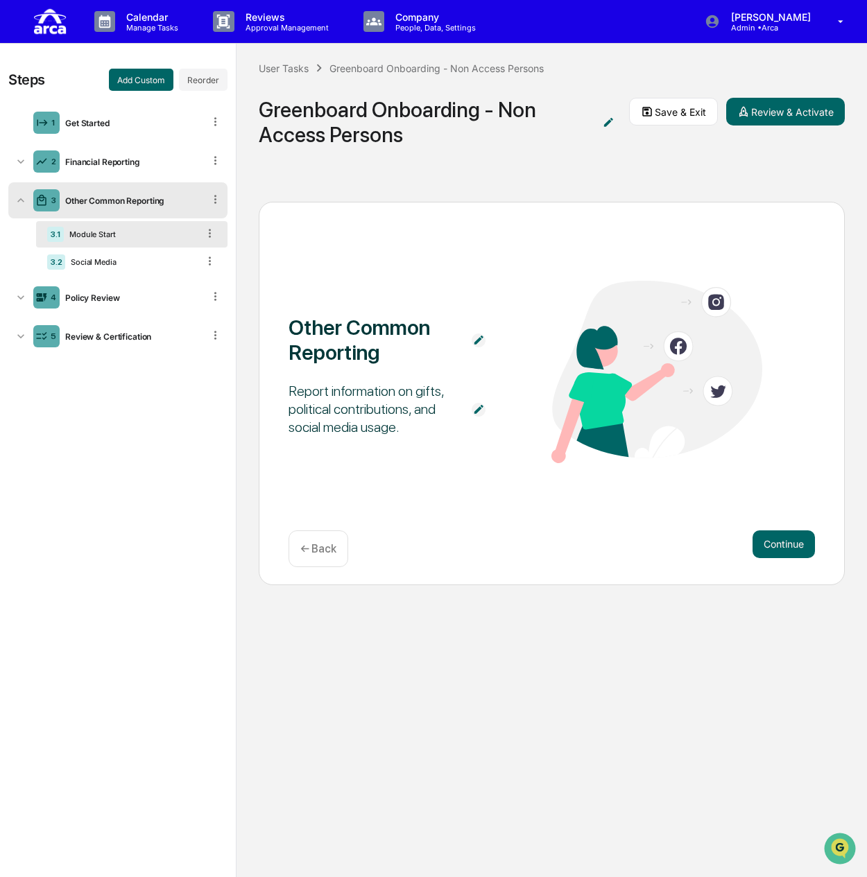
click at [480, 407] on img at bounding box center [479, 410] width 14 height 14
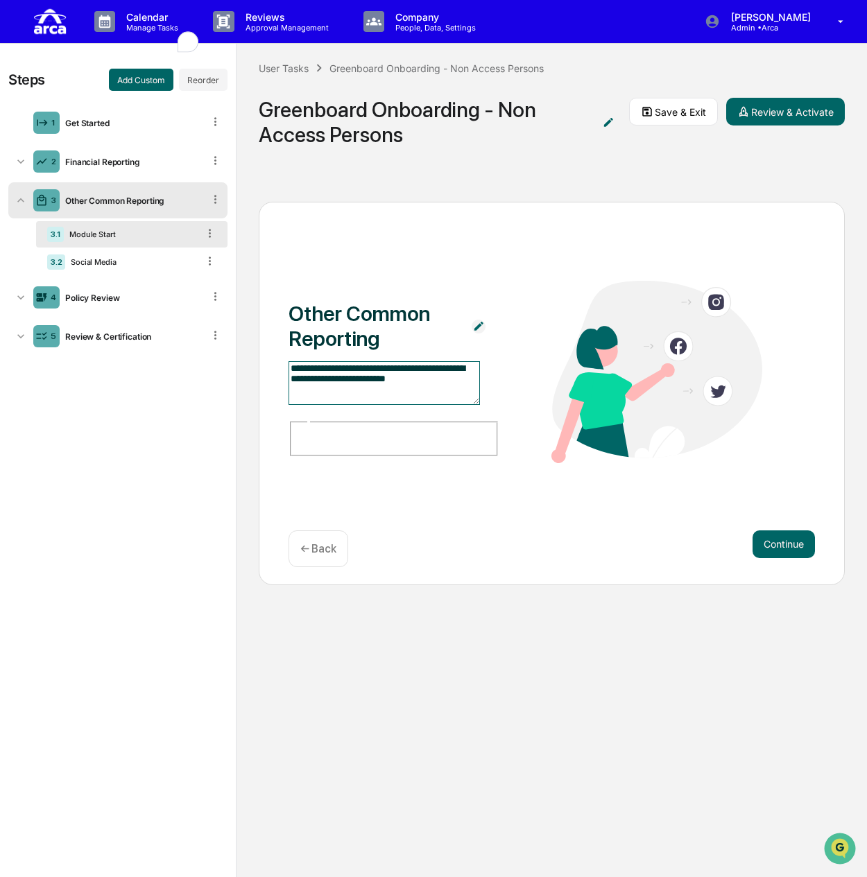
drag, startPoint x: 370, startPoint y: 393, endPoint x: 444, endPoint y: 392, distance: 73.5
click at [444, 392] on textarea "**********" at bounding box center [384, 383] width 191 height 44
click at [388, 392] on textarea "**********" at bounding box center [384, 383] width 191 height 44
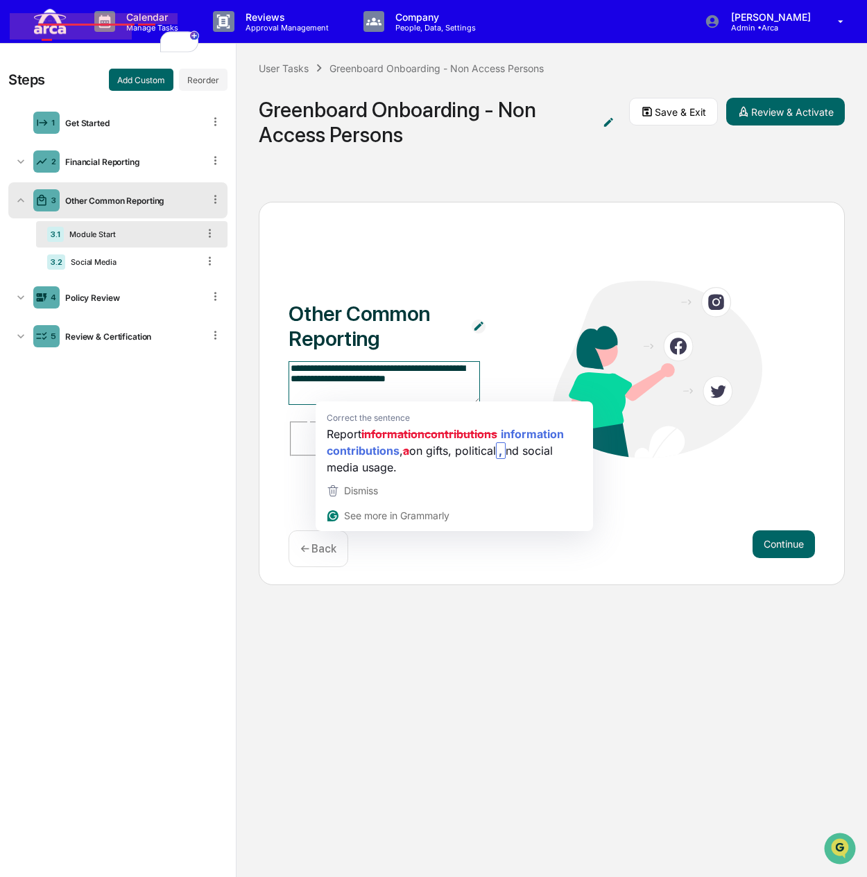
click at [372, 395] on textarea "**********" at bounding box center [384, 383] width 191 height 44
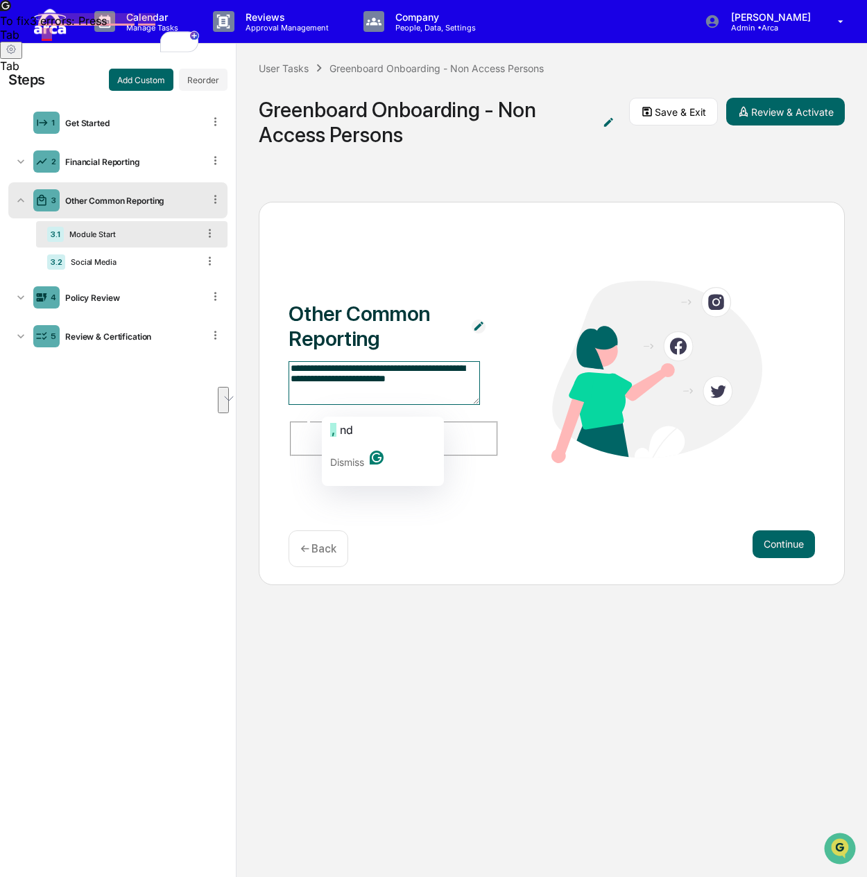
drag, startPoint x: 372, startPoint y: 395, endPoint x: 343, endPoint y: 411, distance: 33.8
click at [343, 405] on textarea "**********" at bounding box center [384, 383] width 191 height 44
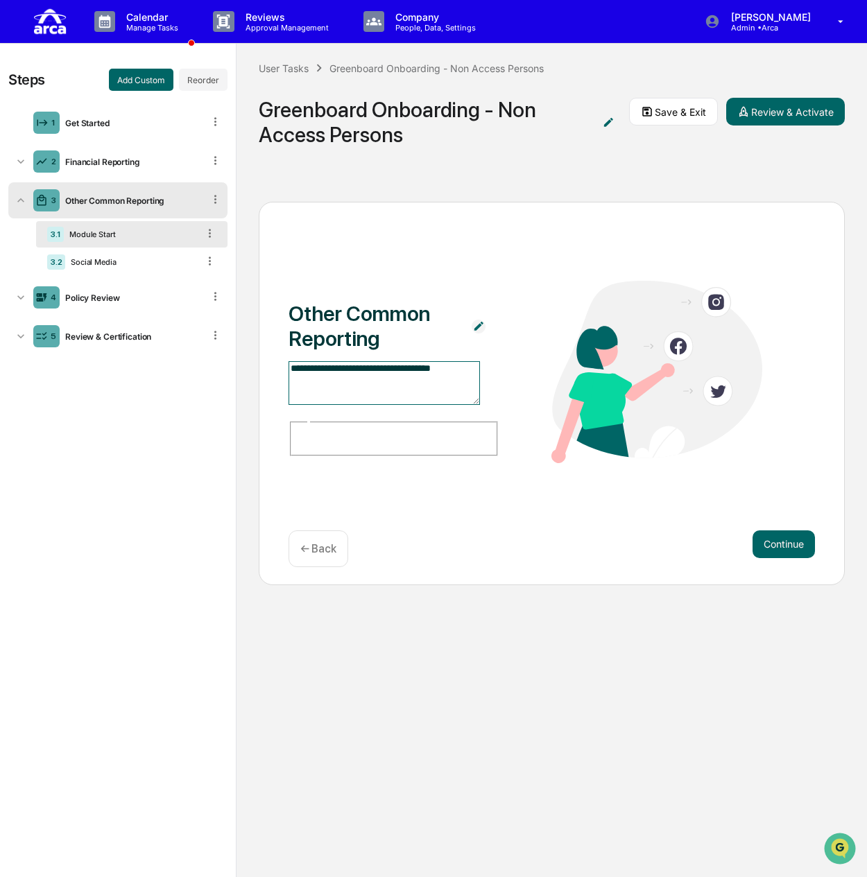
type textarea "**********"
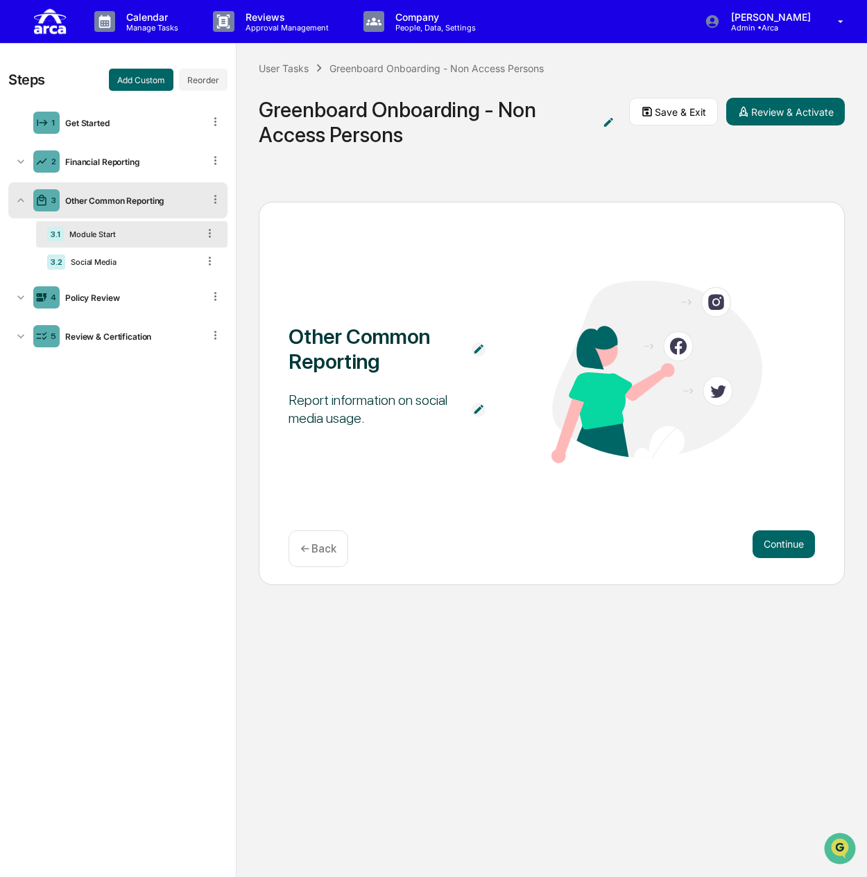
click at [485, 481] on div "Other Common Reporting Report information on social media usage. Continue ← Back" at bounding box center [552, 394] width 586 height 384
click at [115, 271] on div "3.2 Social Media" at bounding box center [131, 262] width 191 height 26
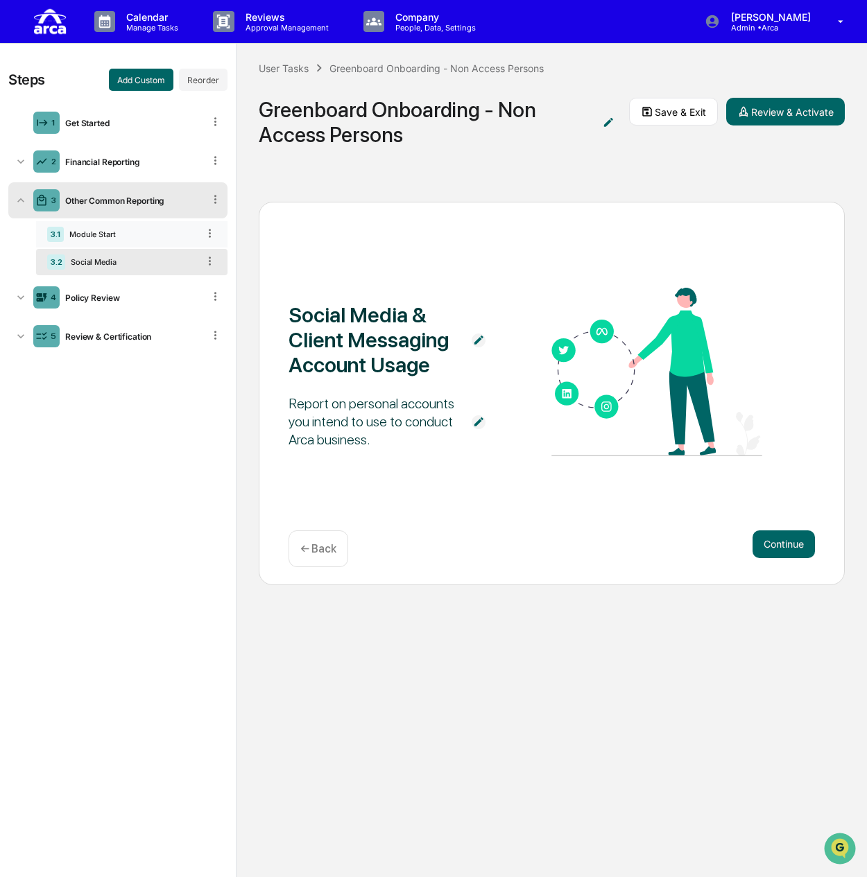
click at [119, 241] on div "3.1 Module Start" at bounding box center [131, 234] width 191 height 26
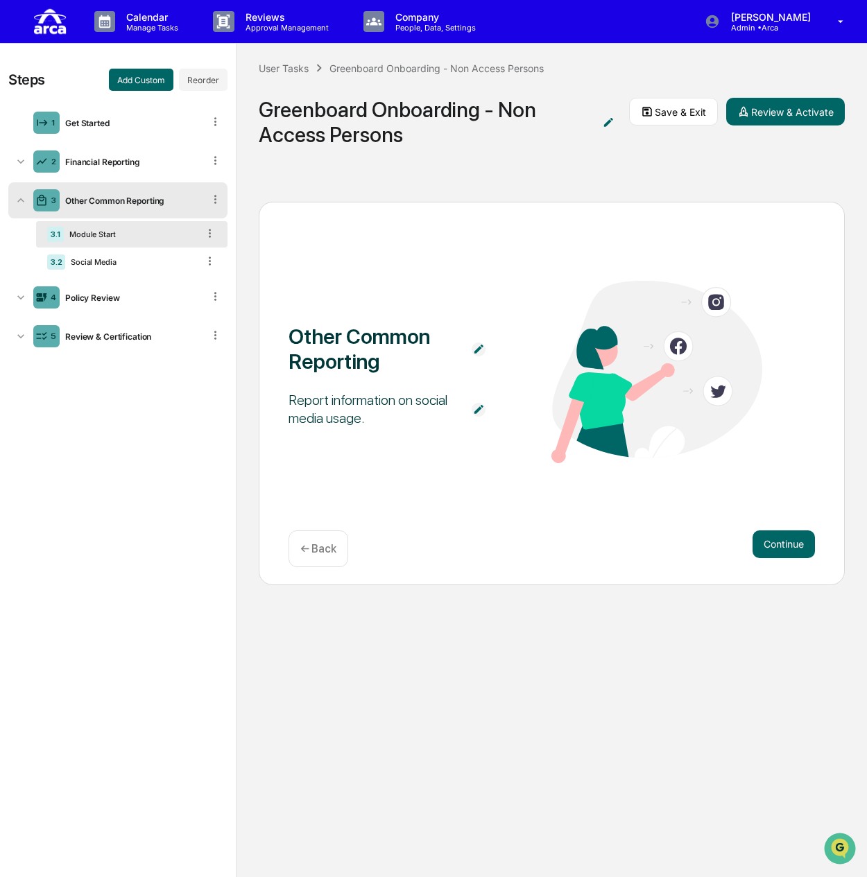
click at [380, 486] on div "Other Common Reporting Report information on social media usage. Continue ← Back" at bounding box center [552, 394] width 586 height 384
click at [657, 94] on div "User Tasks Greenboard Onboarding - Non Access Persons Greenboard Onboarding - N…" at bounding box center [551, 112] width 630 height 136
click at [657, 107] on button "Save & Exit" at bounding box center [673, 112] width 89 height 28
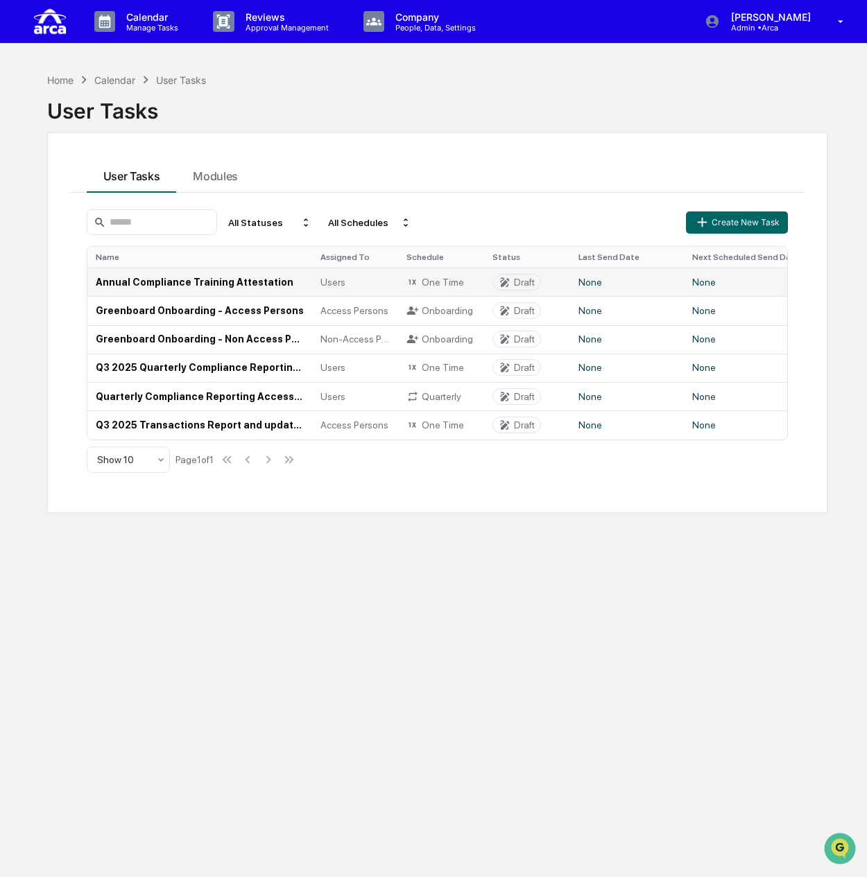
click at [233, 286] on td "Annual Compliance Training Attestation" at bounding box center [199, 282] width 225 height 28
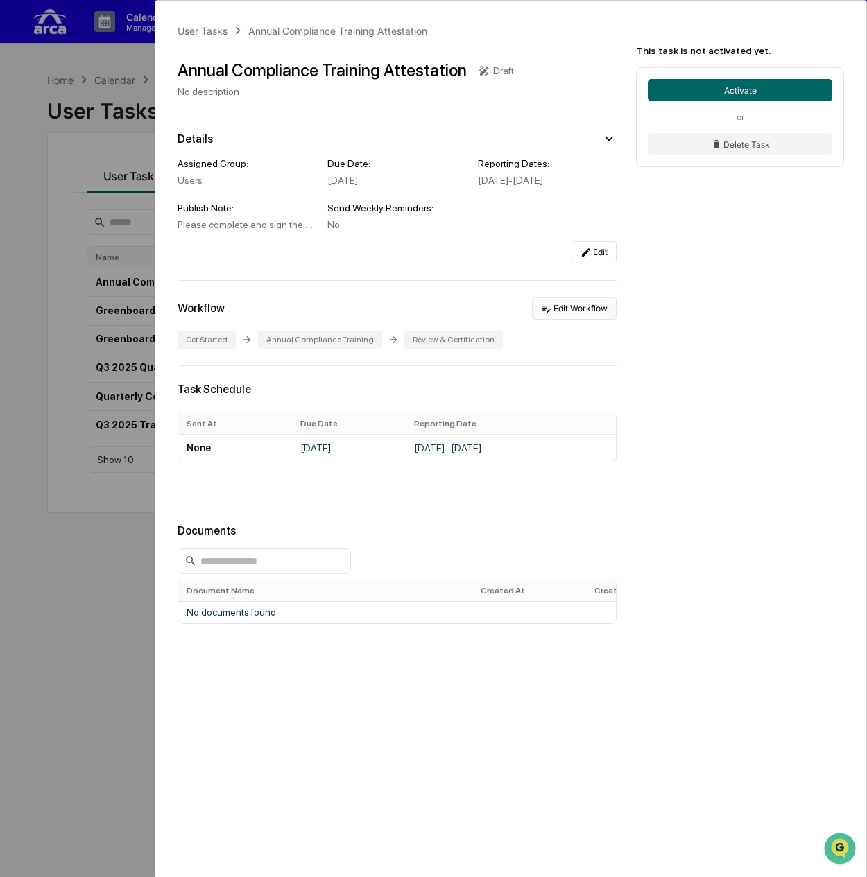
click at [557, 320] on button "Edit Workflow" at bounding box center [574, 309] width 85 height 22
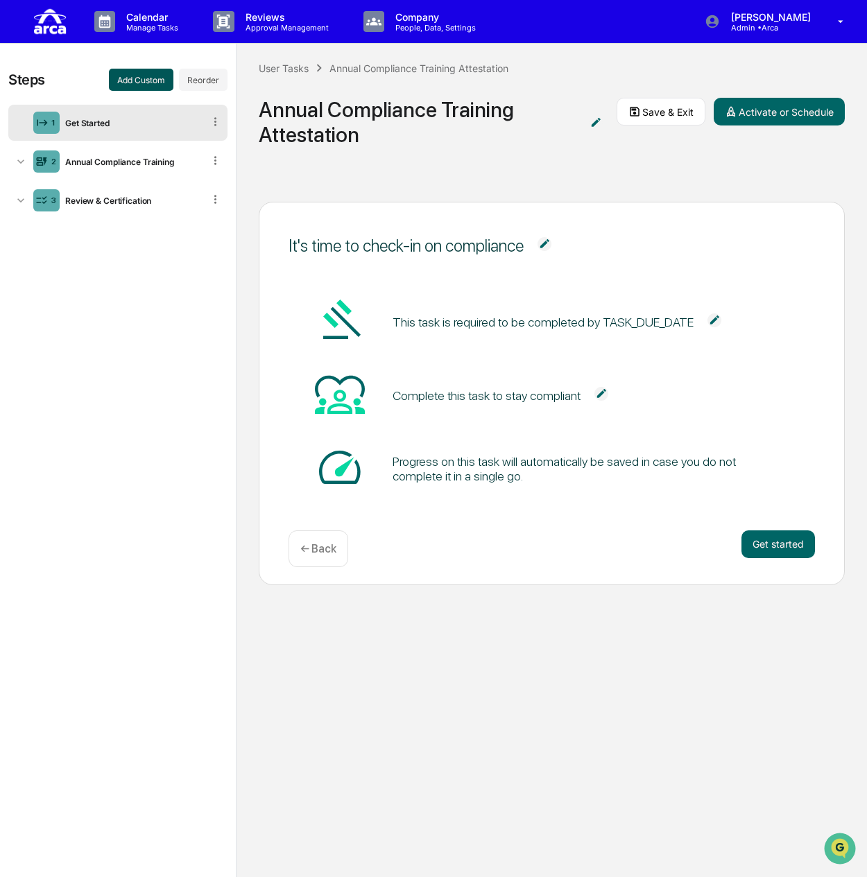
click at [150, 84] on button "Add Custom" at bounding box center [141, 80] width 64 height 22
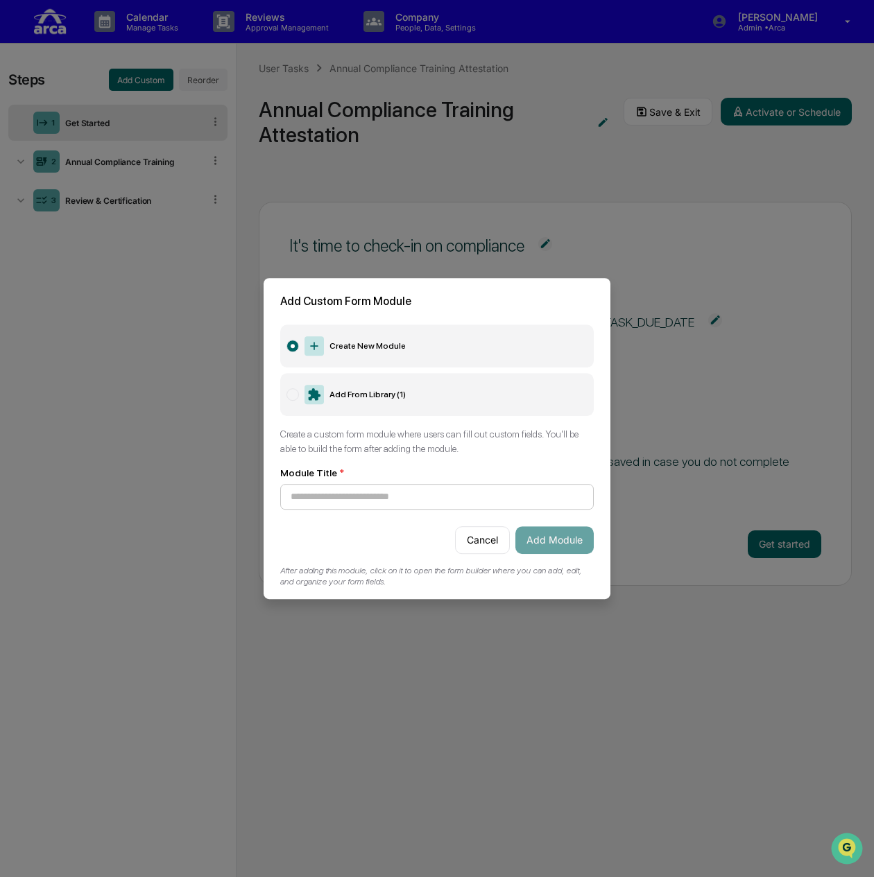
click at [330, 496] on input at bounding box center [436, 497] width 313 height 26
type input "**********"
click at [551, 534] on button "Add Module" at bounding box center [554, 540] width 78 height 28
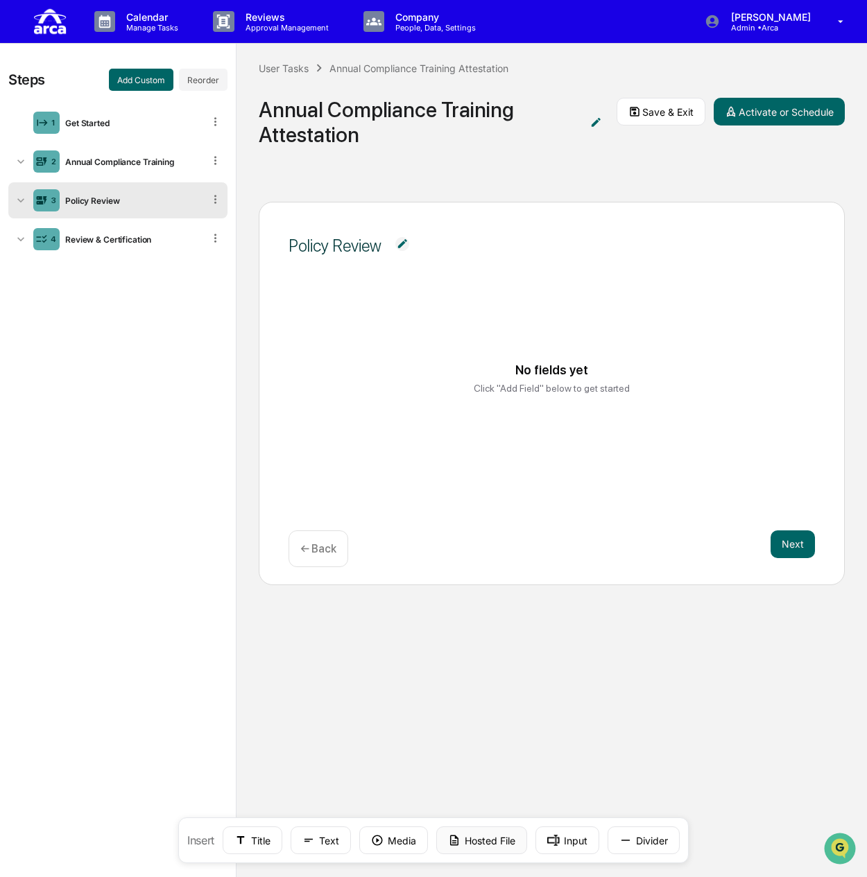
click at [467, 841] on button "Hosted File" at bounding box center [481, 841] width 91 height 28
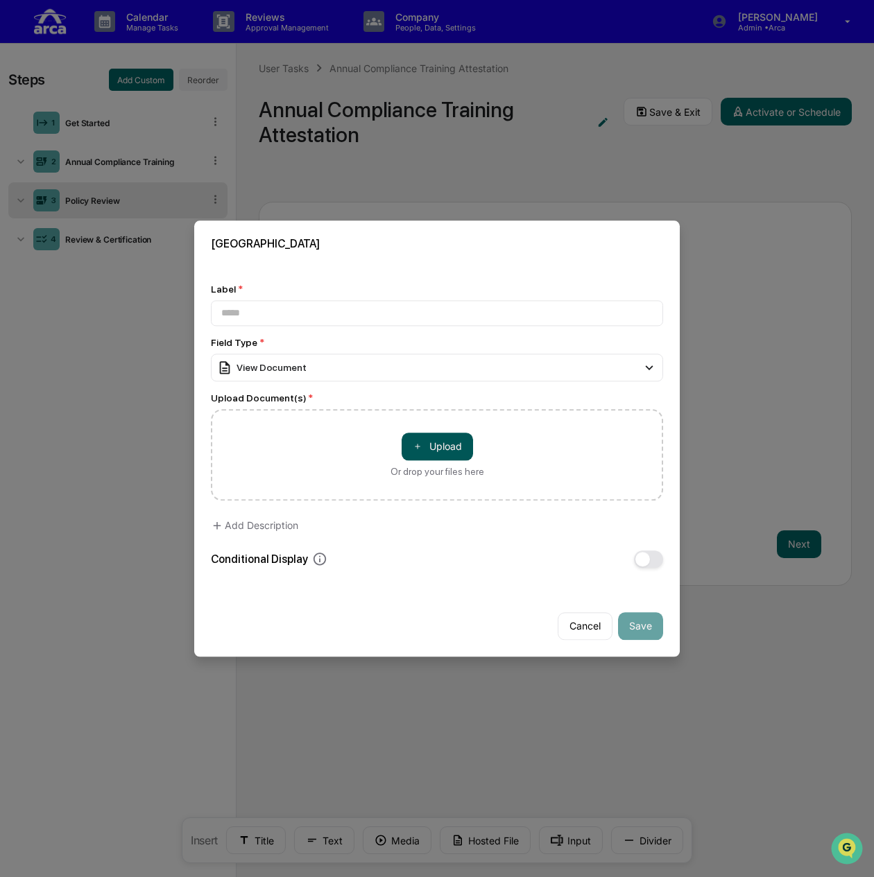
click at [427, 445] on button "＋ Upload" at bounding box center [437, 447] width 71 height 28
click at [250, 311] on input at bounding box center [437, 313] width 452 height 26
click at [421, 442] on button "＋ Upload" at bounding box center [437, 447] width 71 height 28
click at [433, 447] on button "＋ Upload" at bounding box center [437, 447] width 71 height 28
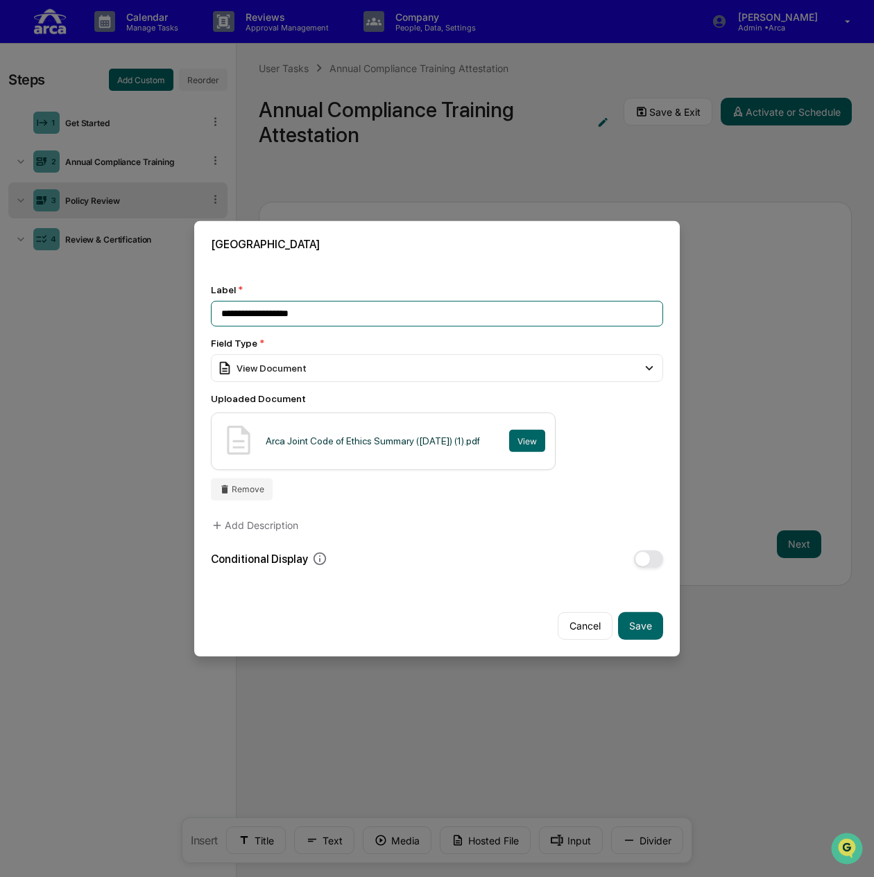
click at [317, 307] on input "**********" at bounding box center [437, 313] width 452 height 26
type input "**********"
click at [635, 626] on button "Save" at bounding box center [640, 626] width 45 height 28
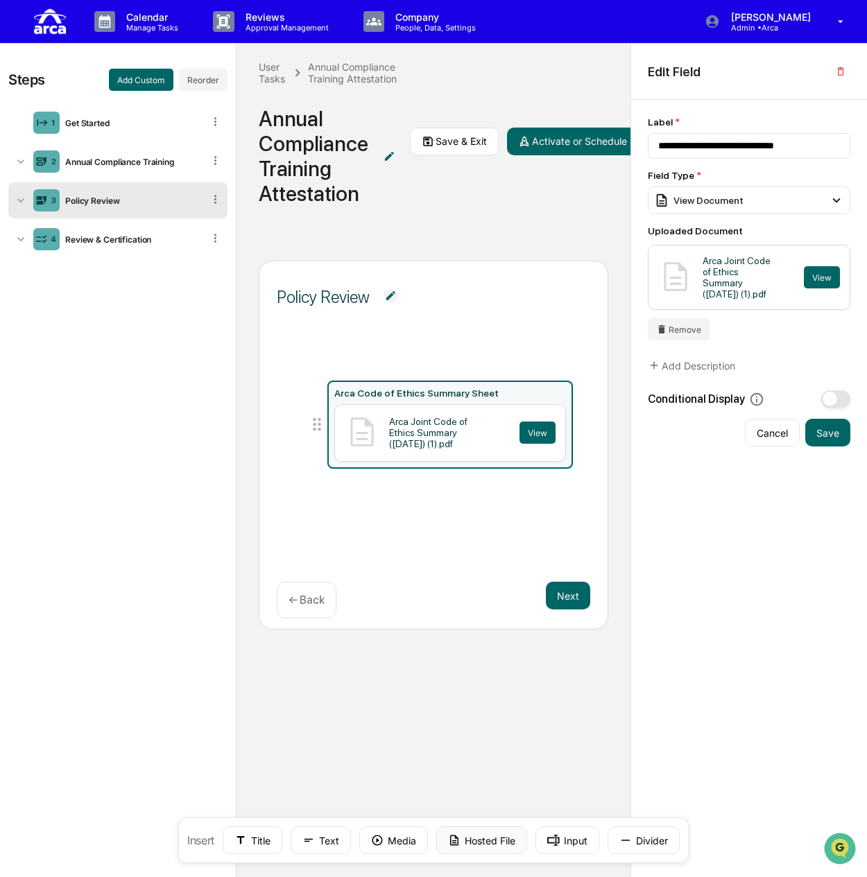
click at [472, 848] on button "Hosted File" at bounding box center [481, 841] width 91 height 28
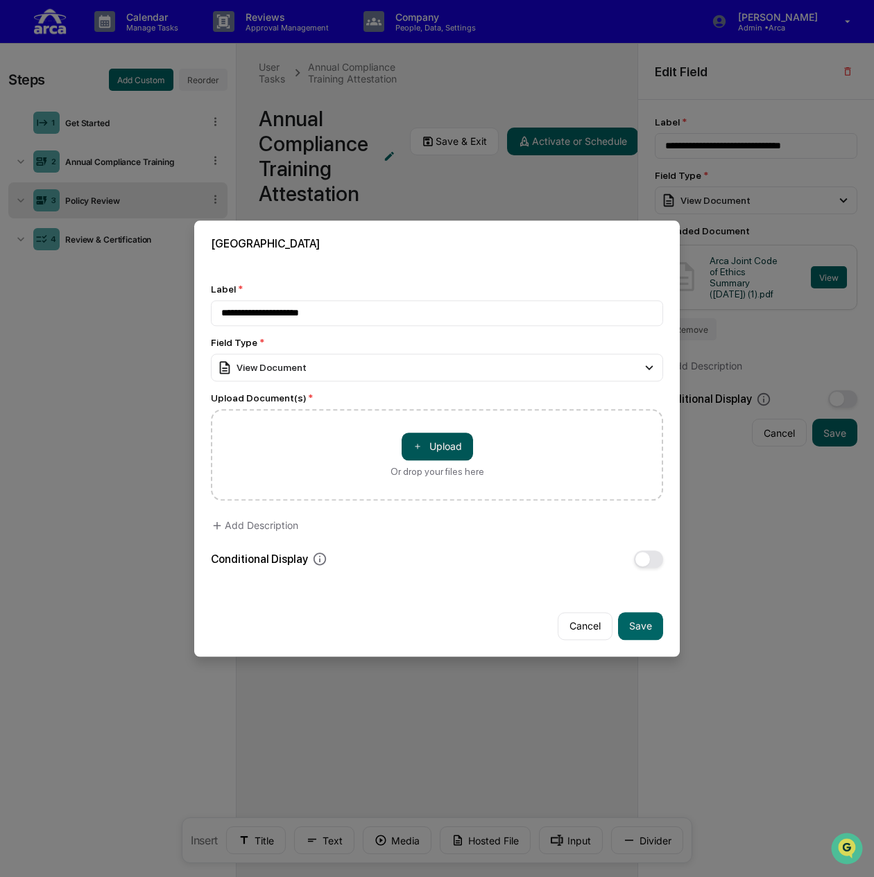
type input "**********"
click at [420, 449] on button "＋ Upload" at bounding box center [437, 447] width 71 height 28
click at [647, 621] on button "Save" at bounding box center [640, 626] width 45 height 28
type input "**********"
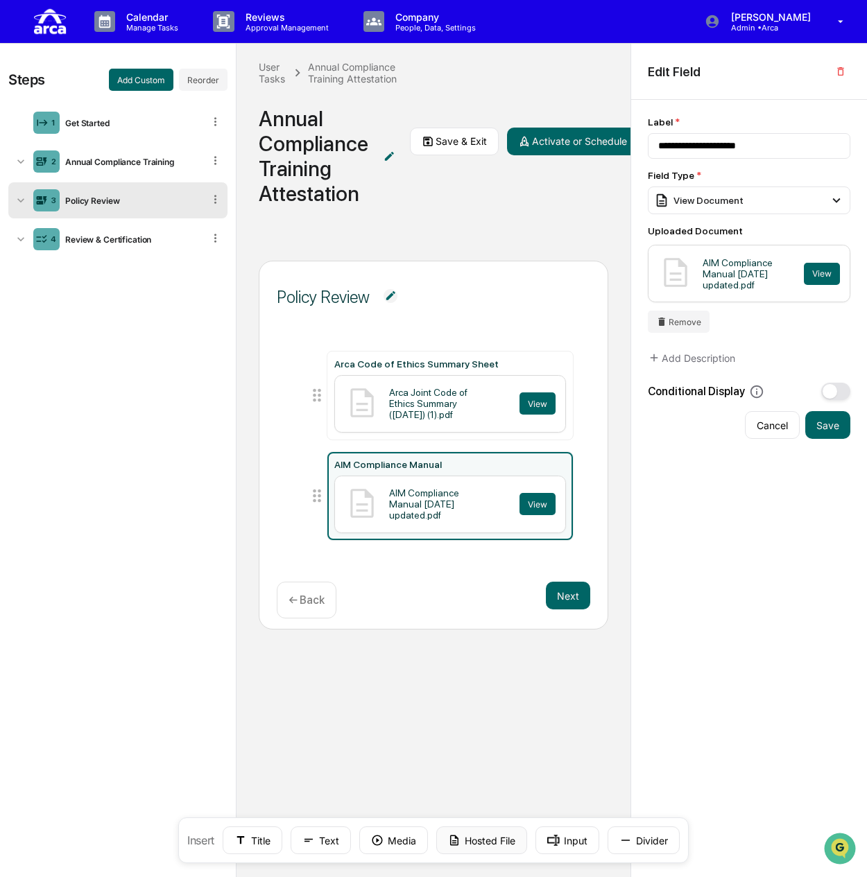
click at [457, 844] on icon at bounding box center [454, 841] width 8 height 10
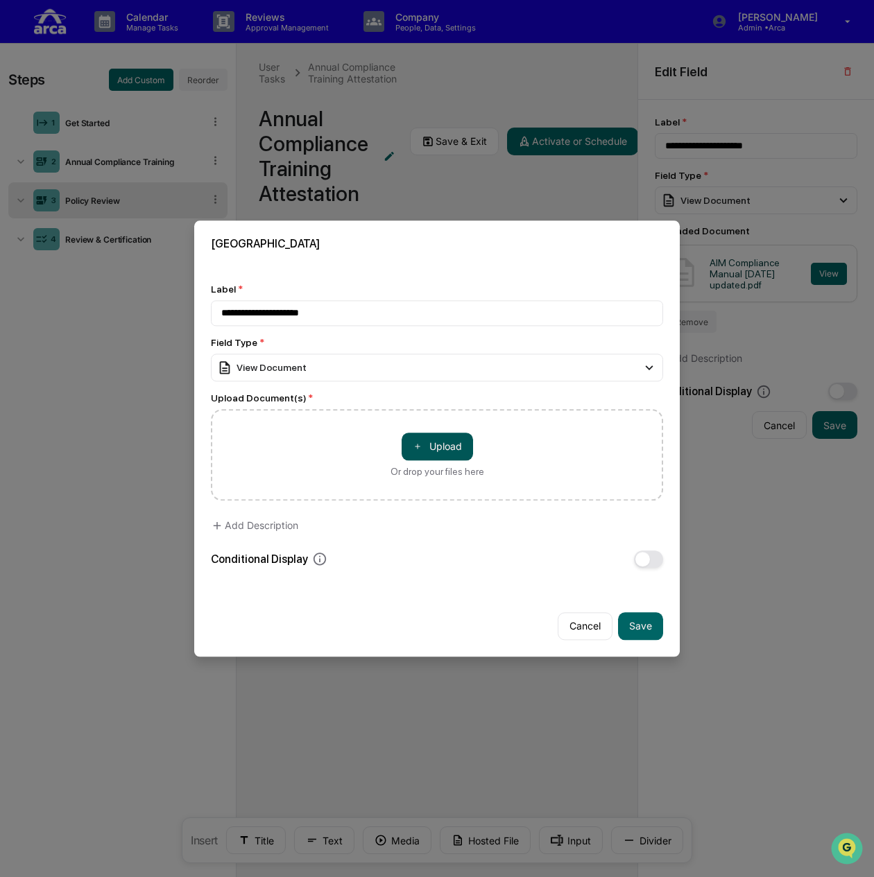
type input "**********"
click at [431, 442] on button "＋ Upload" at bounding box center [437, 447] width 71 height 28
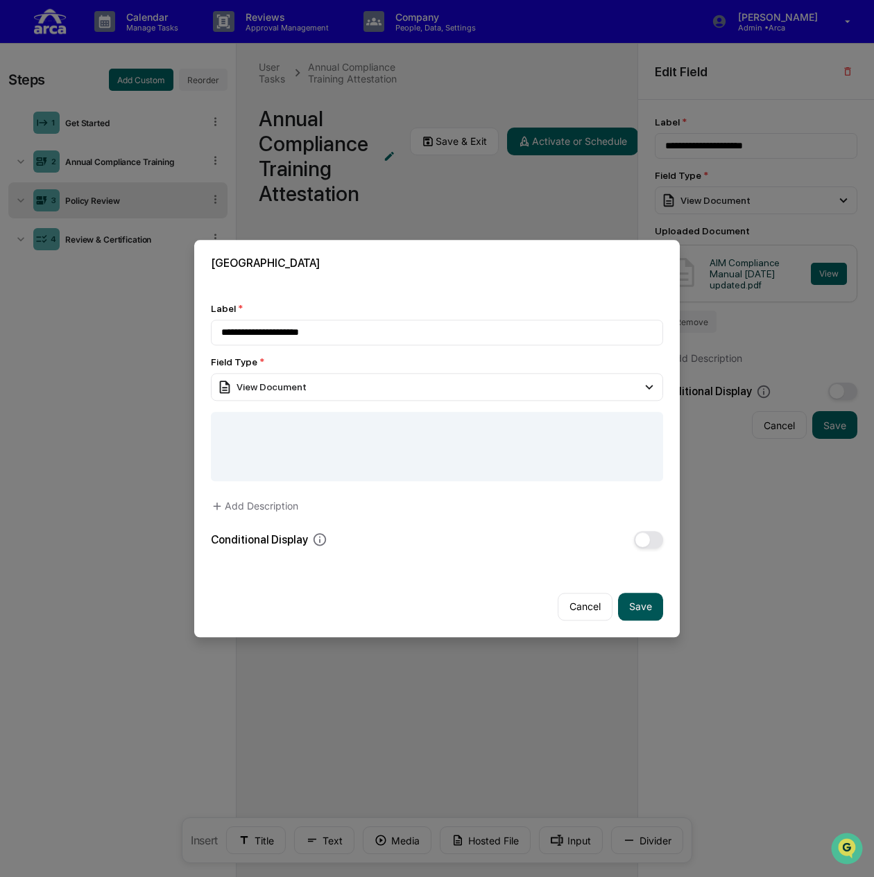
click at [637, 604] on button "Save" at bounding box center [640, 607] width 45 height 28
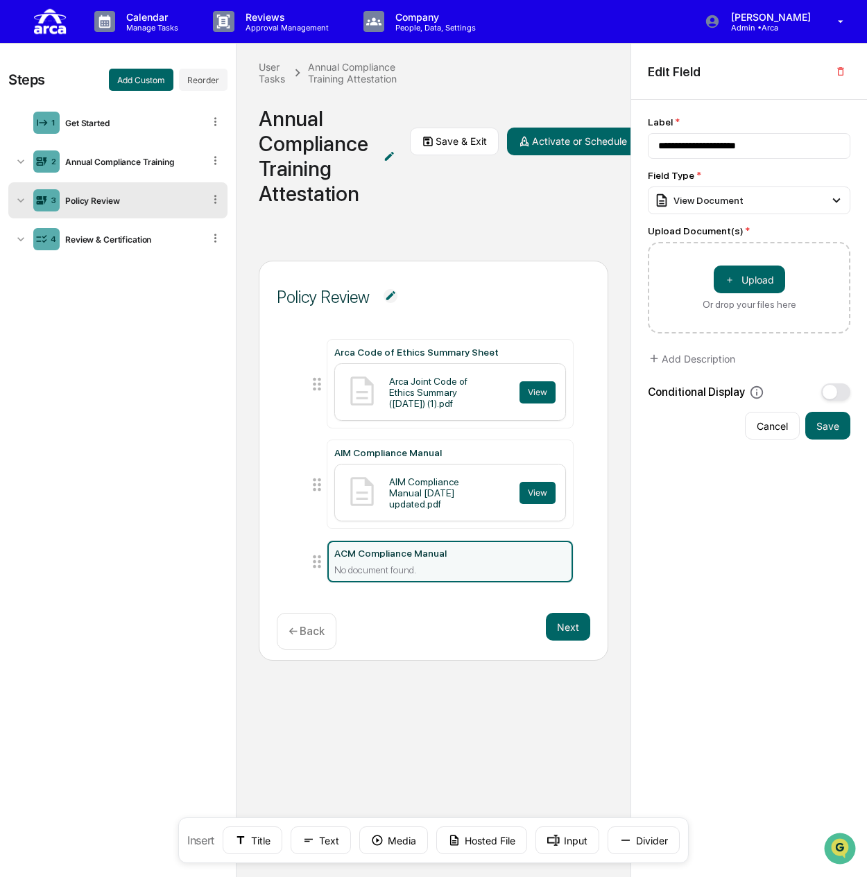
click at [430, 552] on div "ACM Compliance Manual" at bounding box center [450, 553] width 232 height 11
click at [399, 553] on div "ACM Compliance Manual" at bounding box center [450, 553] width 232 height 11
drag, startPoint x: 332, startPoint y: 561, endPoint x: 844, endPoint y: 69, distance: 709.7
click at [844, 69] on icon "button" at bounding box center [840, 71] width 11 height 11
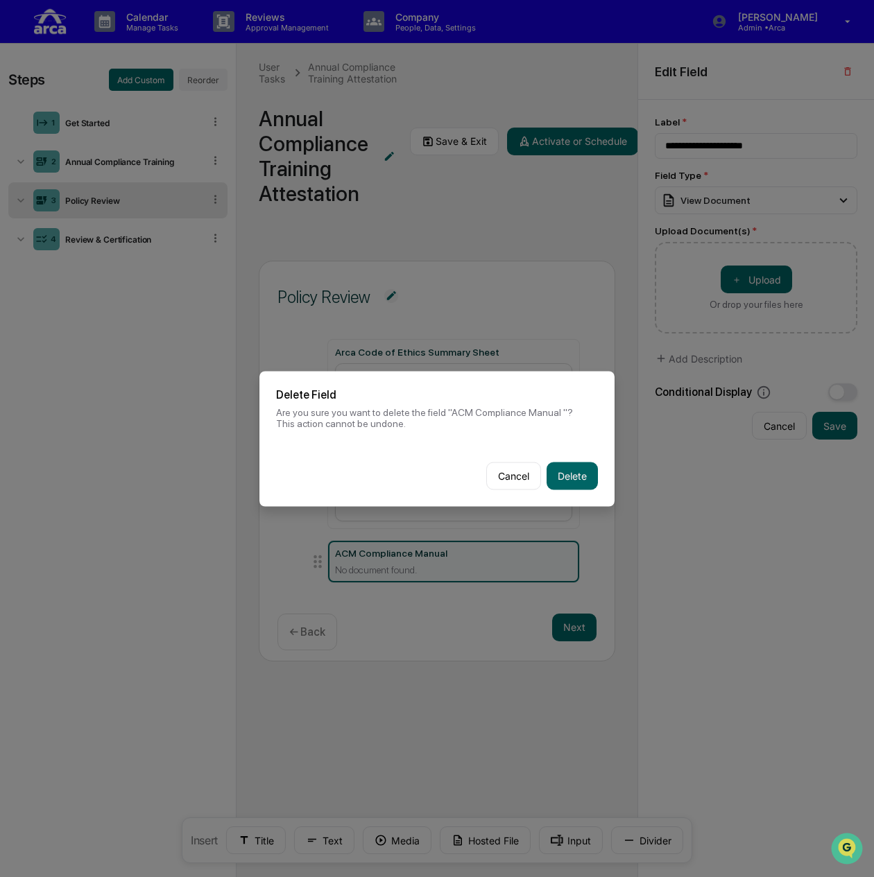
click at [580, 471] on button "Delete" at bounding box center [571, 476] width 51 height 28
type input "**********"
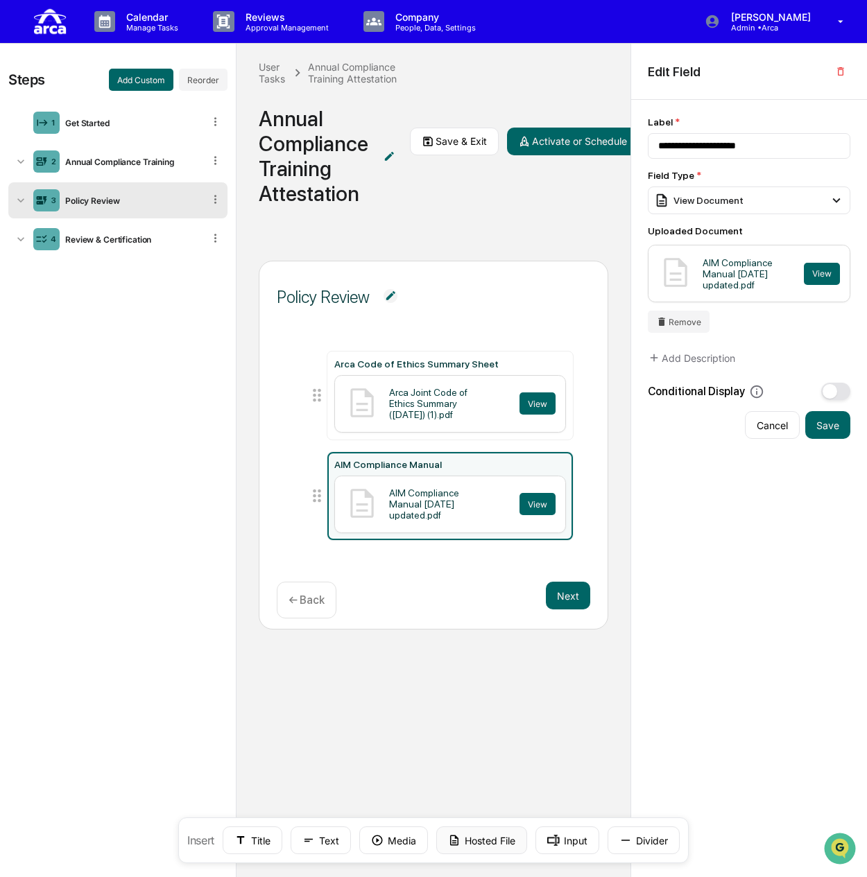
click at [483, 843] on button "Hosted File" at bounding box center [481, 841] width 91 height 28
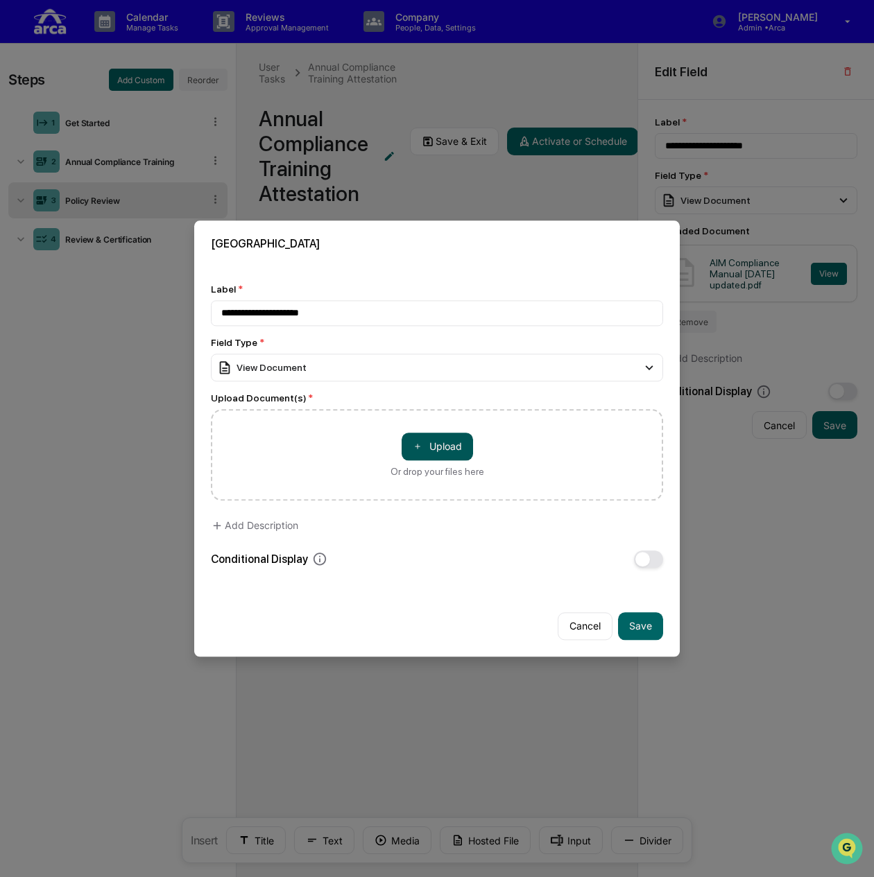
type input "**********"
click at [427, 446] on button "＋ Upload" at bounding box center [437, 447] width 71 height 28
click at [638, 623] on button "Save" at bounding box center [640, 626] width 45 height 28
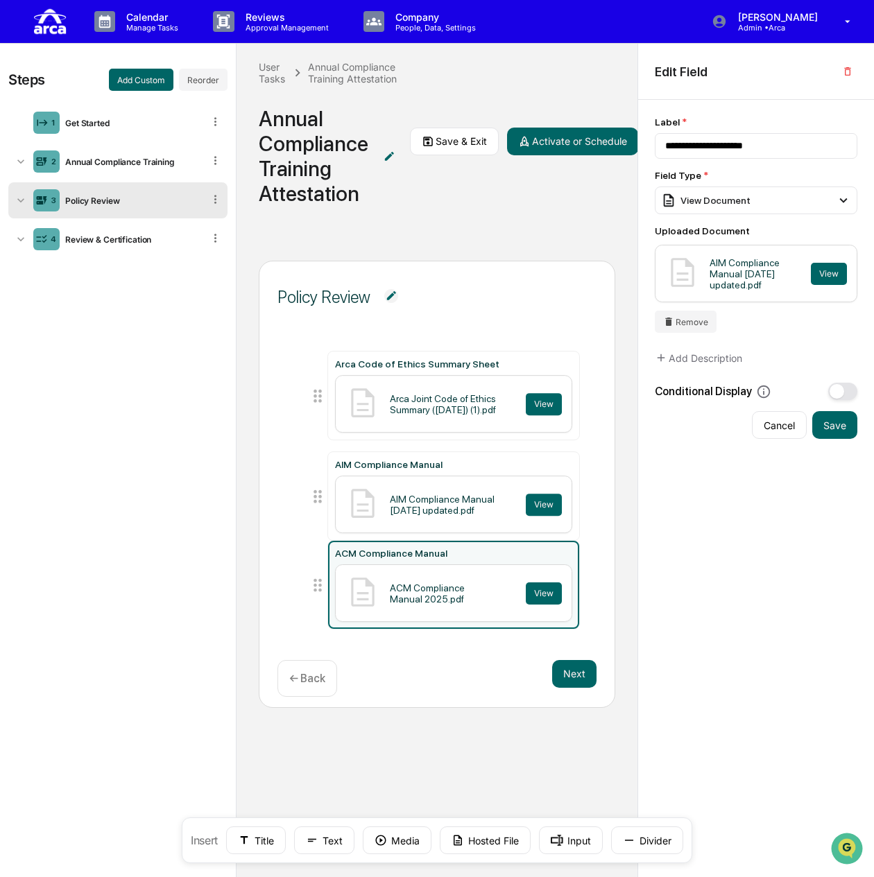
type input "**********"
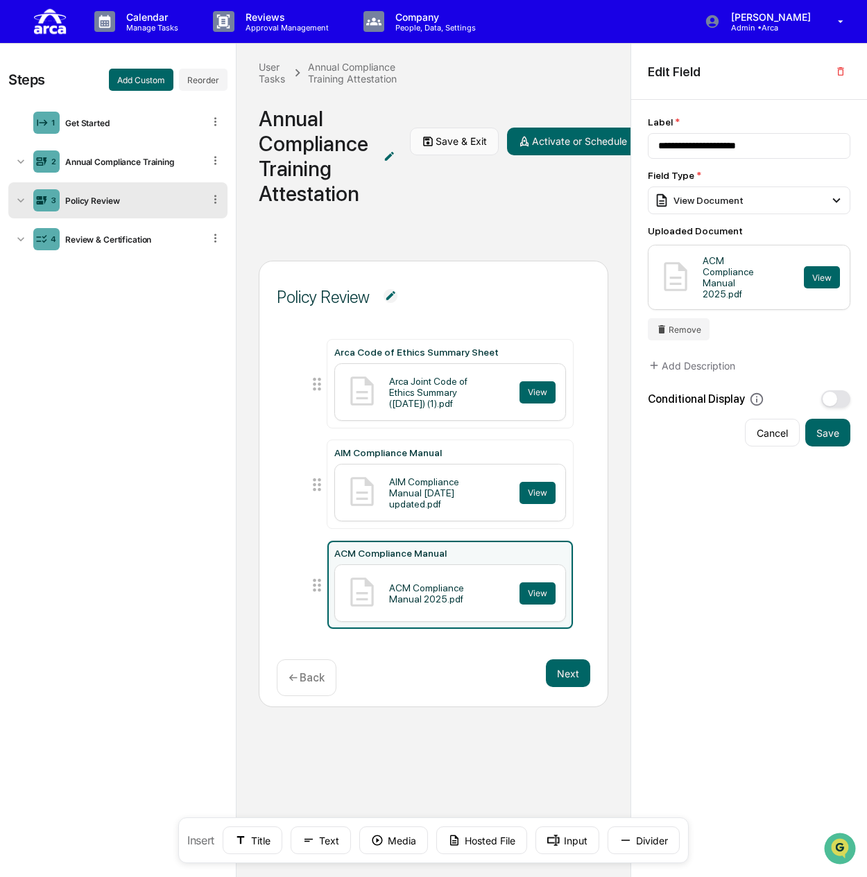
click at [460, 132] on button "Save & Exit" at bounding box center [454, 142] width 89 height 28
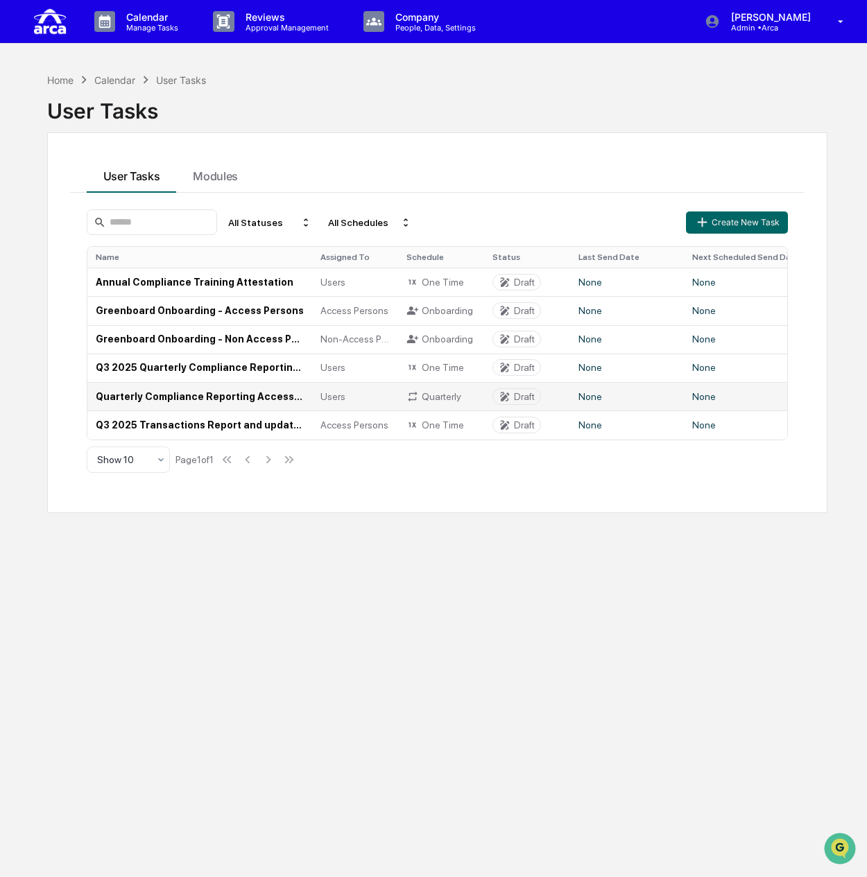
click at [208, 395] on td "Quarterly Compliance Reporting Access Persons" at bounding box center [199, 396] width 225 height 28
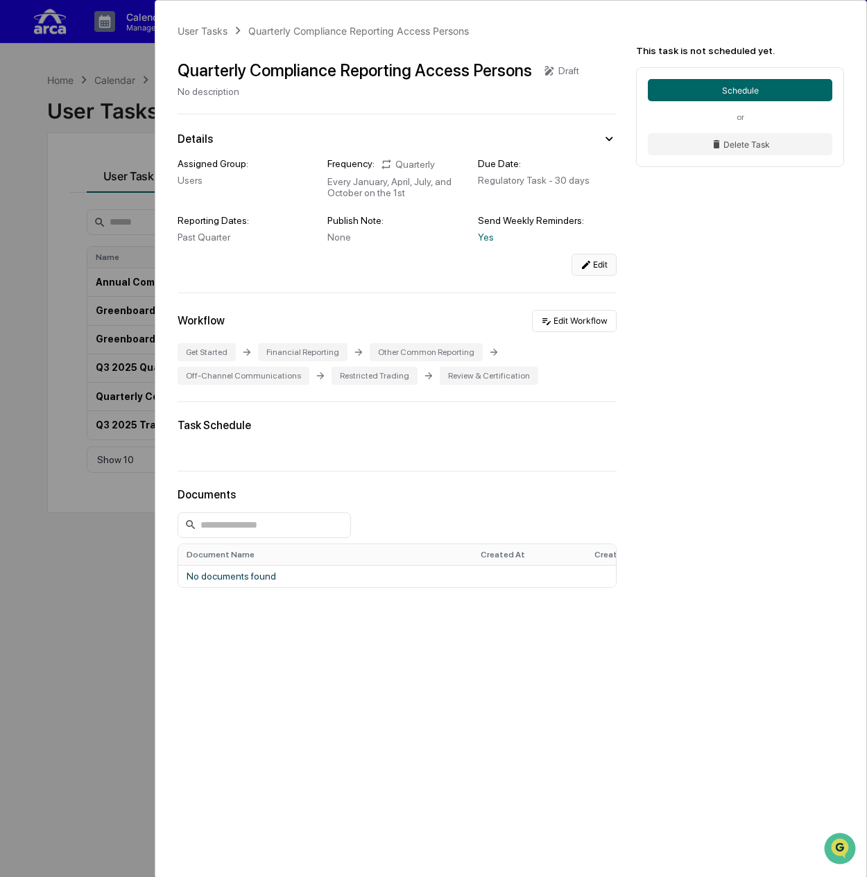
click at [602, 270] on button "Edit" at bounding box center [593, 265] width 45 height 22
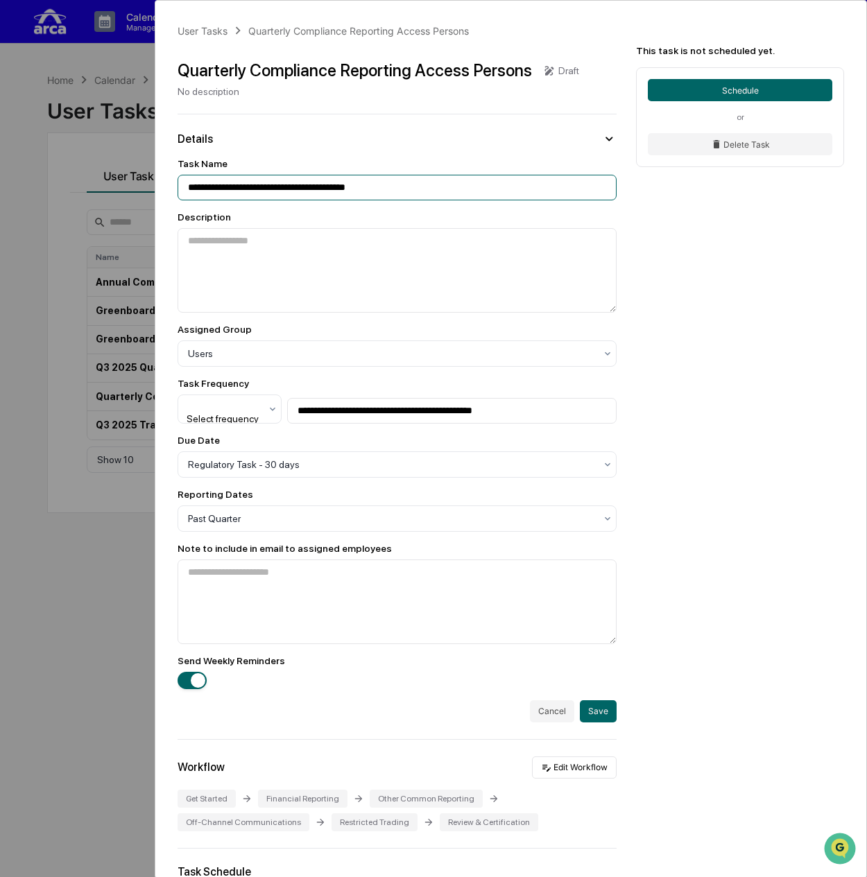
click at [327, 187] on input "**********" at bounding box center [397, 188] width 439 height 26
type input "**********"
click at [593, 709] on button "Save" at bounding box center [598, 711] width 37 height 22
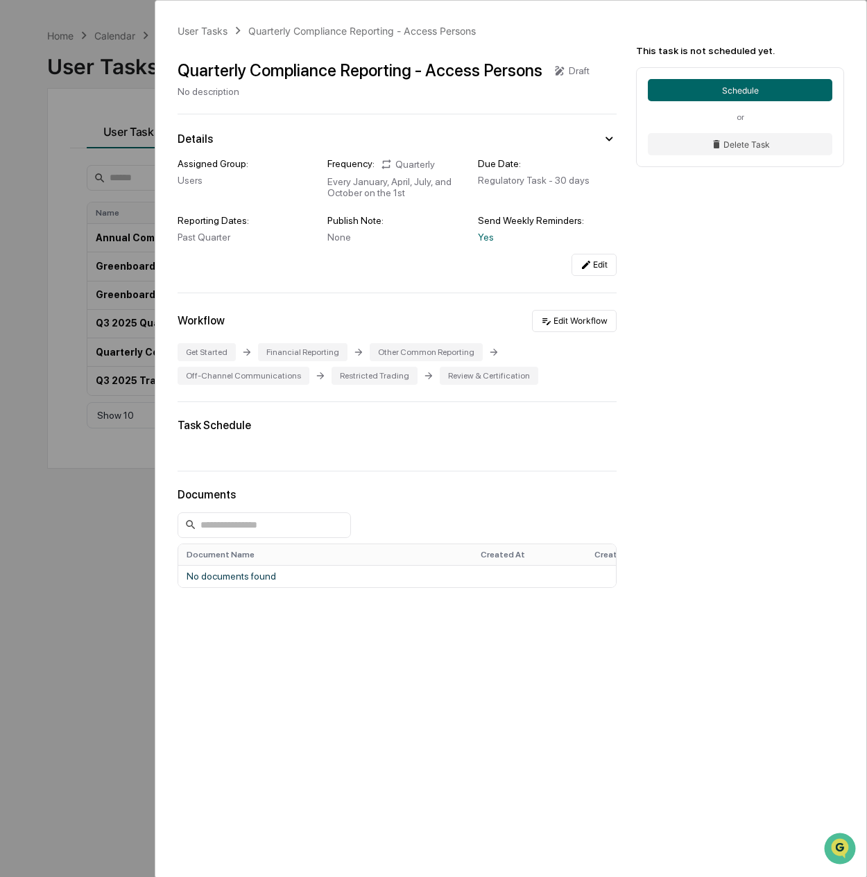
scroll to position [65, 0]
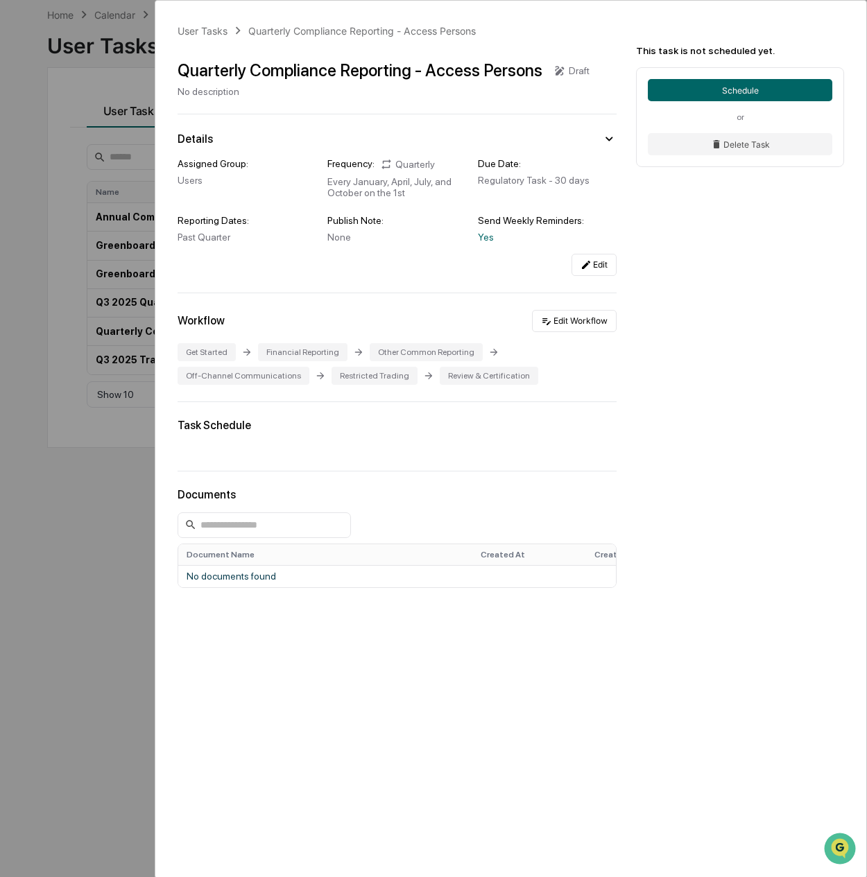
click at [111, 83] on div "User Tasks Quarterly Compliance Reporting - Access Persons Quarterly Compliance…" at bounding box center [433, 438] width 867 height 877
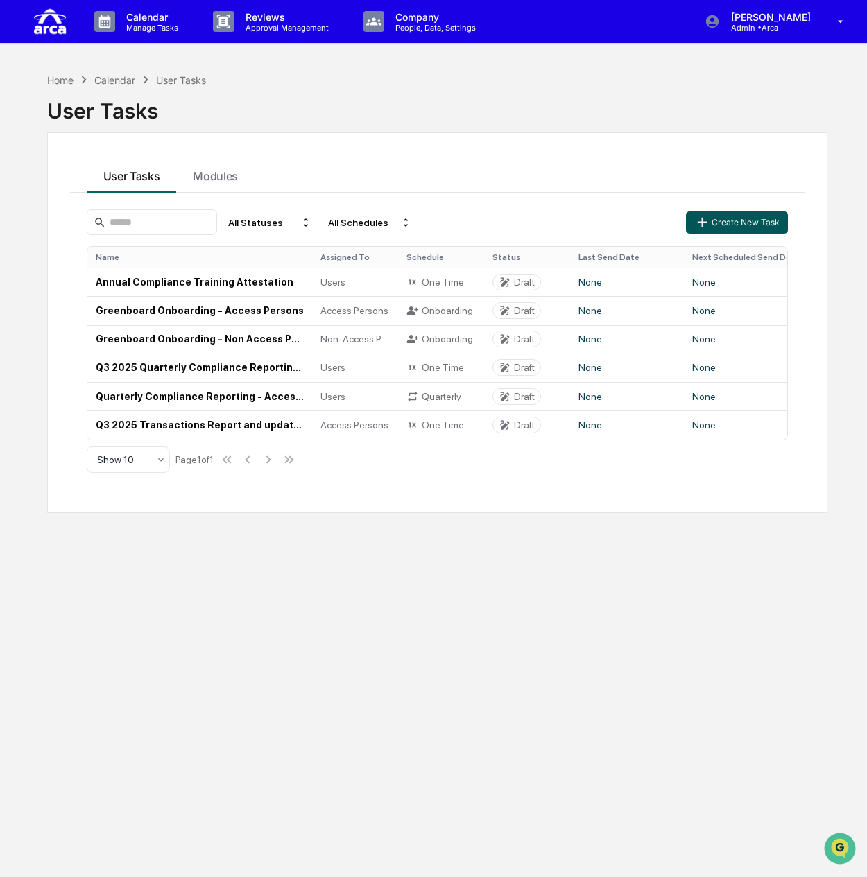
click at [777, 231] on button "Create New Task" at bounding box center [736, 223] width 101 height 22
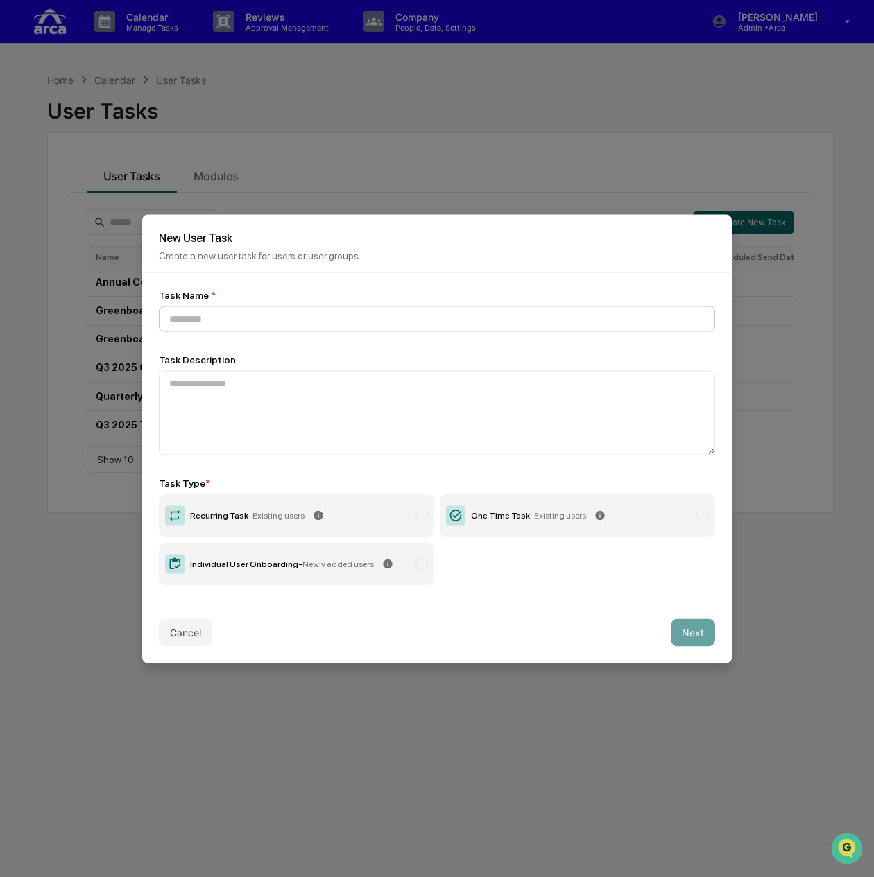
click at [254, 324] on input at bounding box center [437, 319] width 556 height 26
type input "**********"
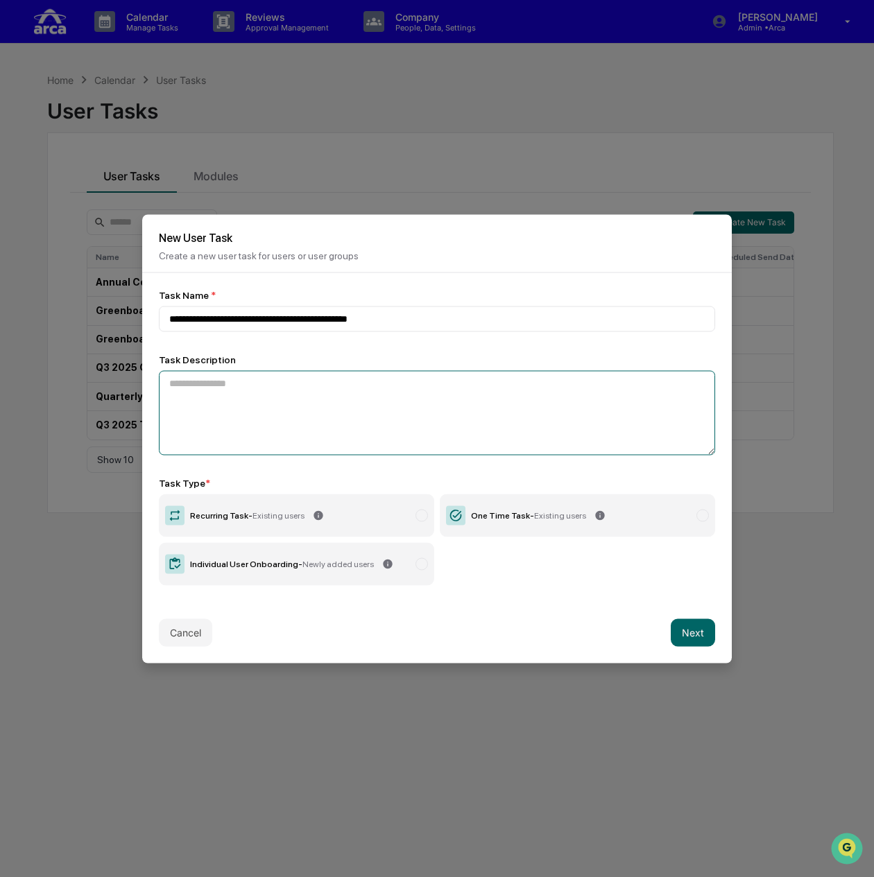
click at [257, 392] on textarea at bounding box center [437, 412] width 556 height 85
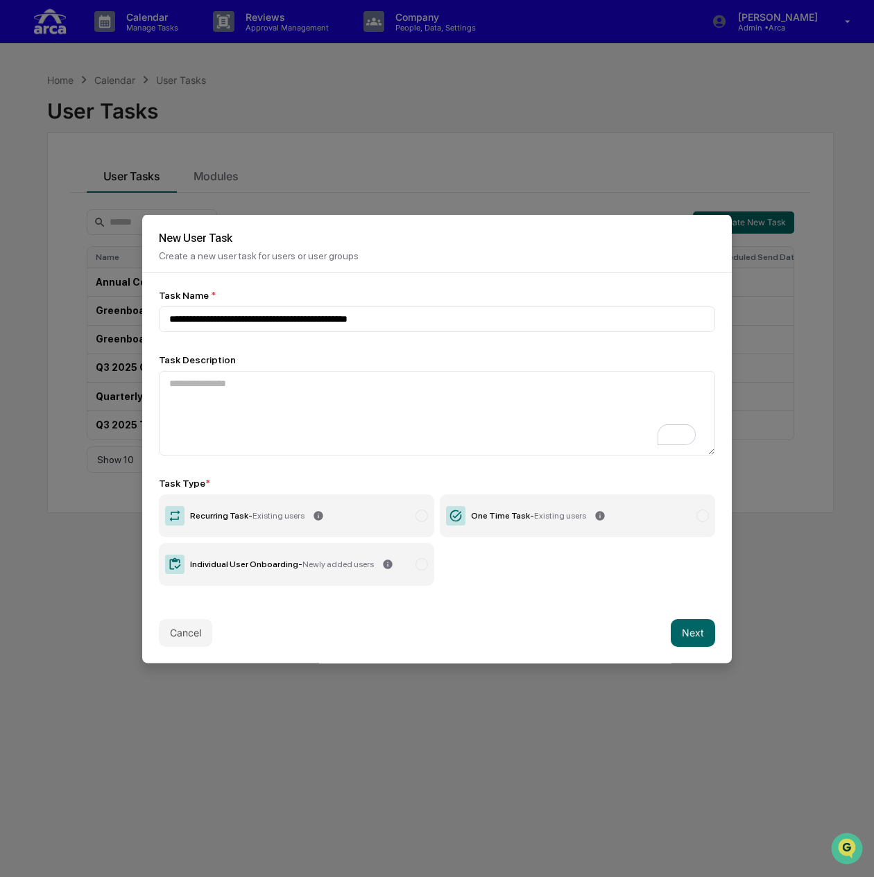
click at [264, 515] on span "Existing users" at bounding box center [278, 515] width 52 height 10
click at [701, 635] on button "Next" at bounding box center [693, 633] width 44 height 28
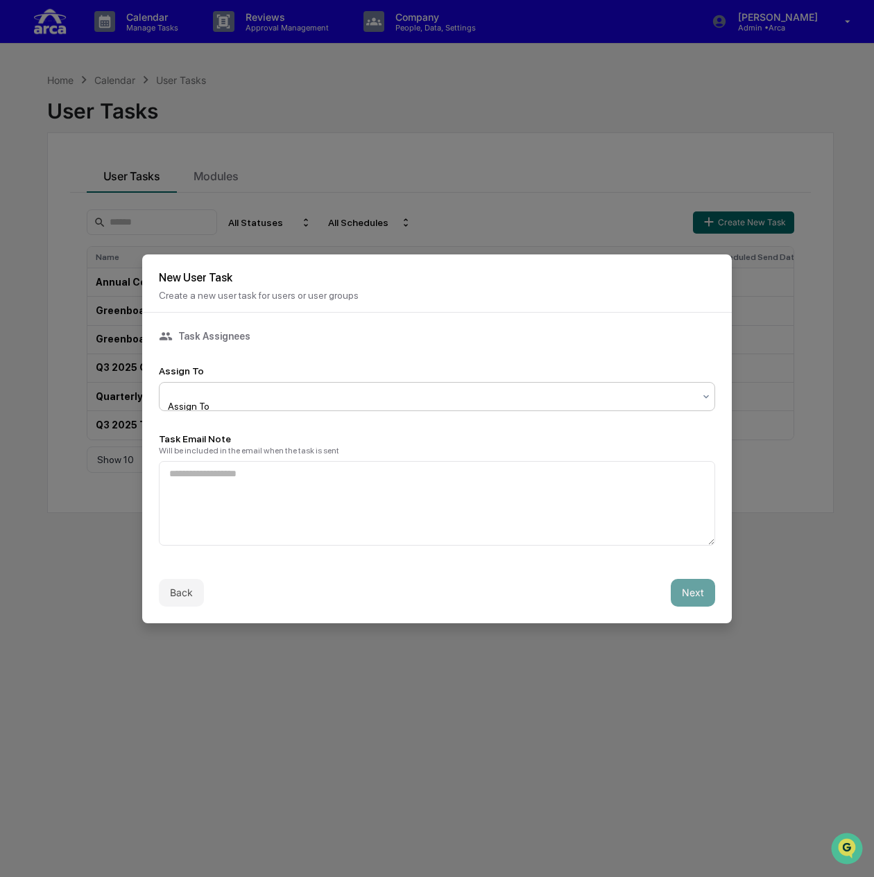
click at [317, 392] on div at bounding box center [431, 393] width 524 height 14
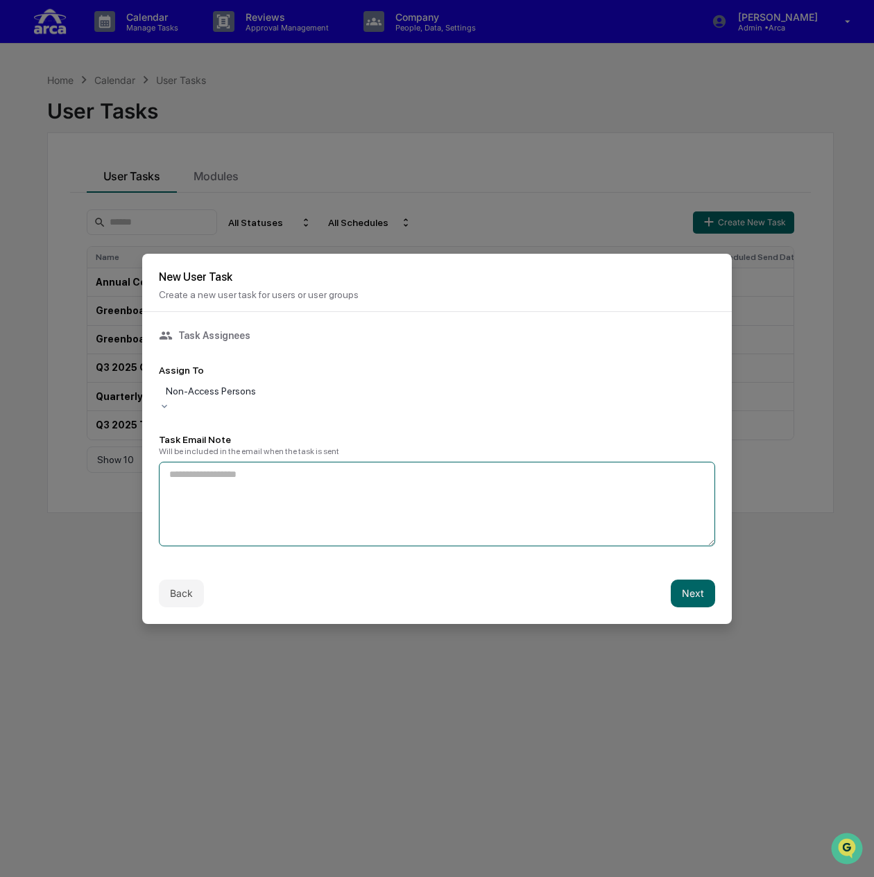
click at [281, 475] on textarea at bounding box center [437, 504] width 556 height 85
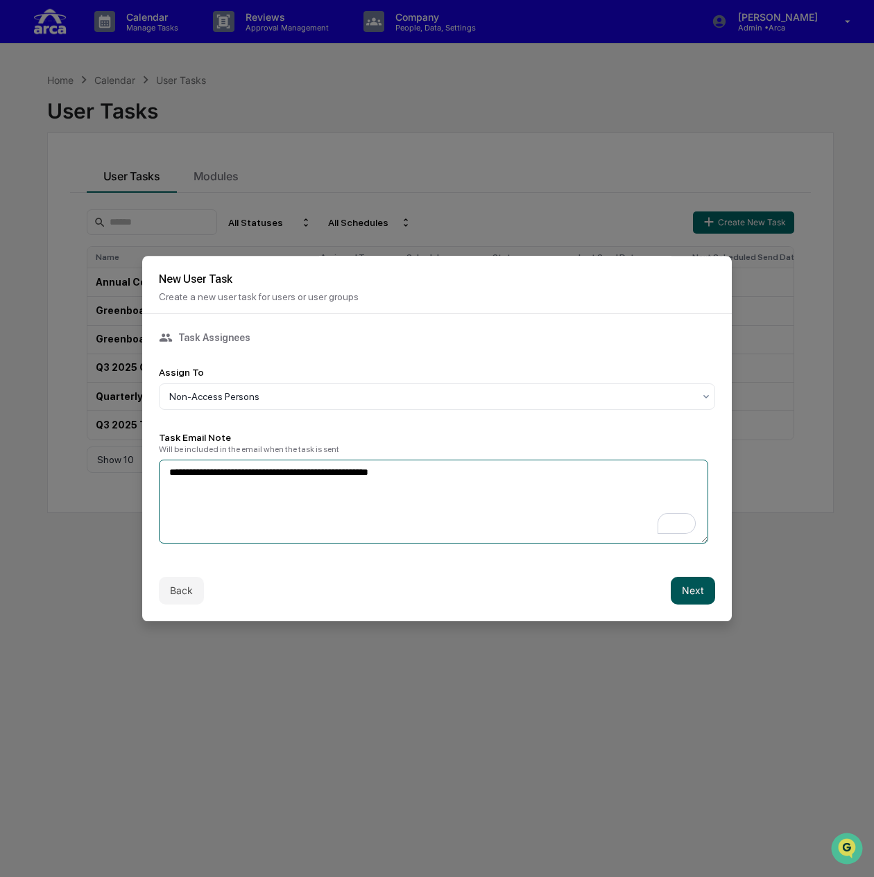
type textarea "**********"
click at [689, 594] on button "Next" at bounding box center [693, 591] width 44 height 28
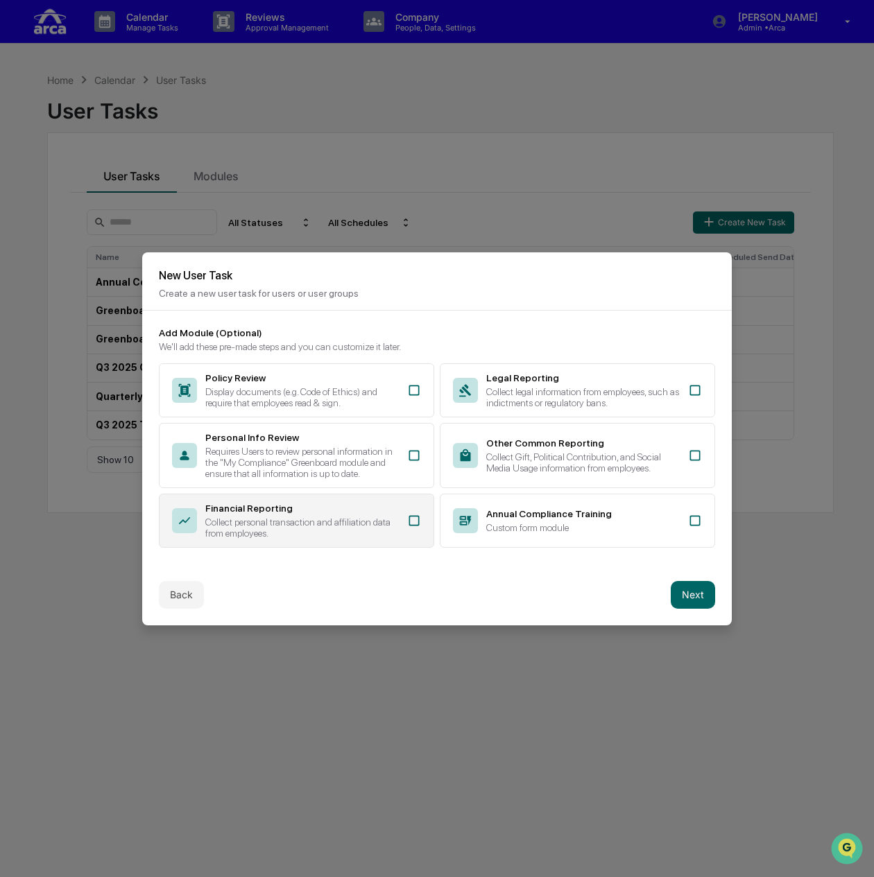
click at [268, 522] on div "Collect personal transaction and affiliation data from employees." at bounding box center [301, 528] width 193 height 22
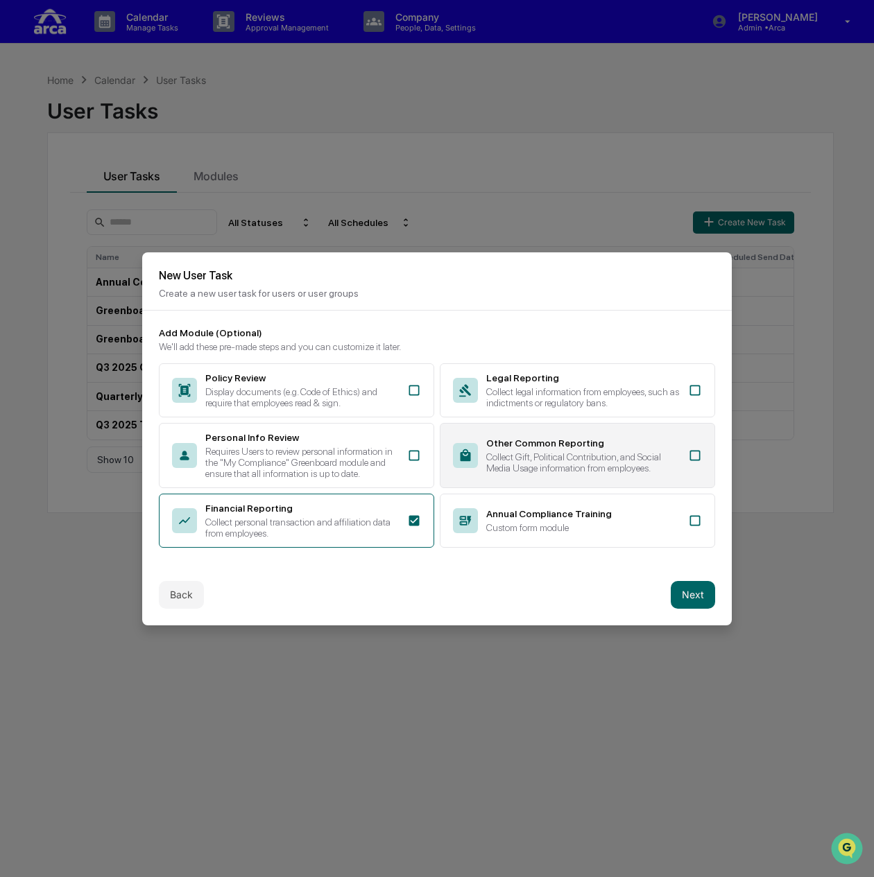
click at [533, 458] on div "Collect Gift, Political Contribution, and Social Media Usage information from e…" at bounding box center [582, 462] width 193 height 22
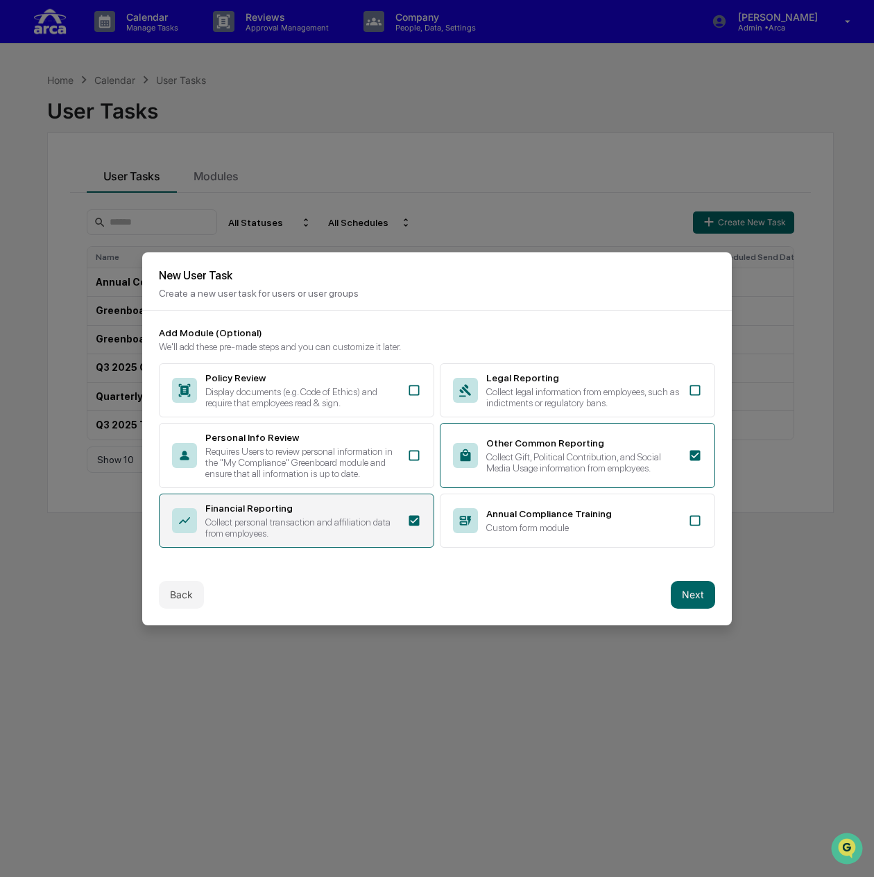
click at [302, 517] on div "Collect personal transaction and affiliation data from employees." at bounding box center [301, 528] width 193 height 22
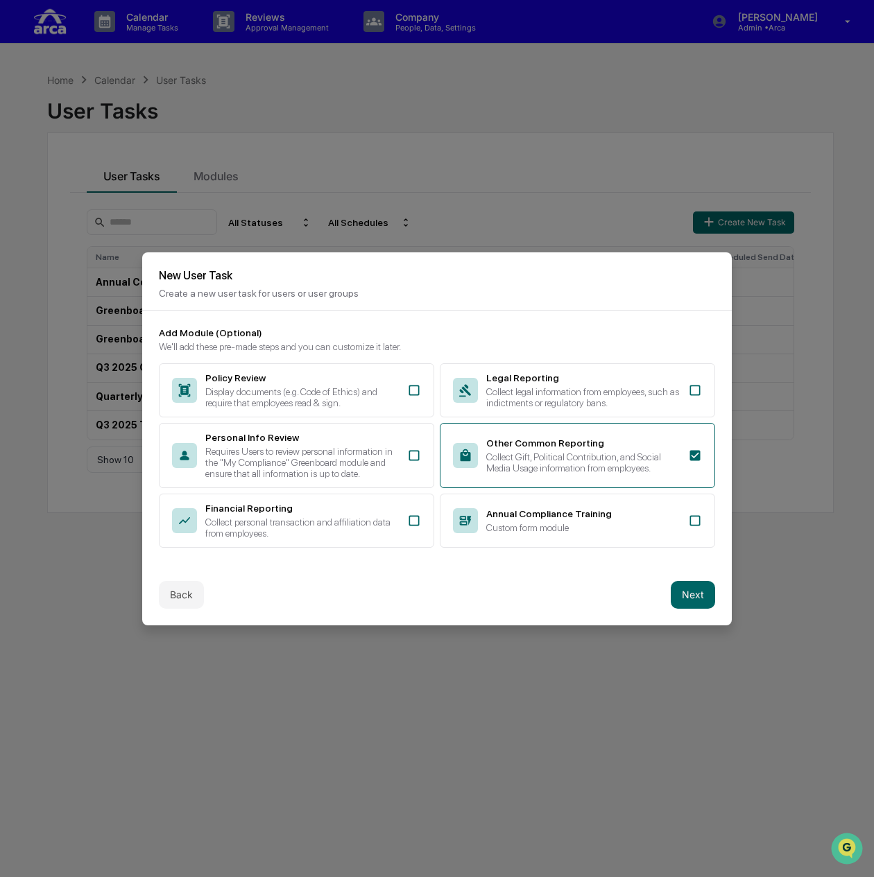
click at [533, 293] on div "New User Task Create a new user task for users or user groups" at bounding box center [436, 281] width 589 height 58
click at [184, 591] on button "Back" at bounding box center [181, 595] width 45 height 28
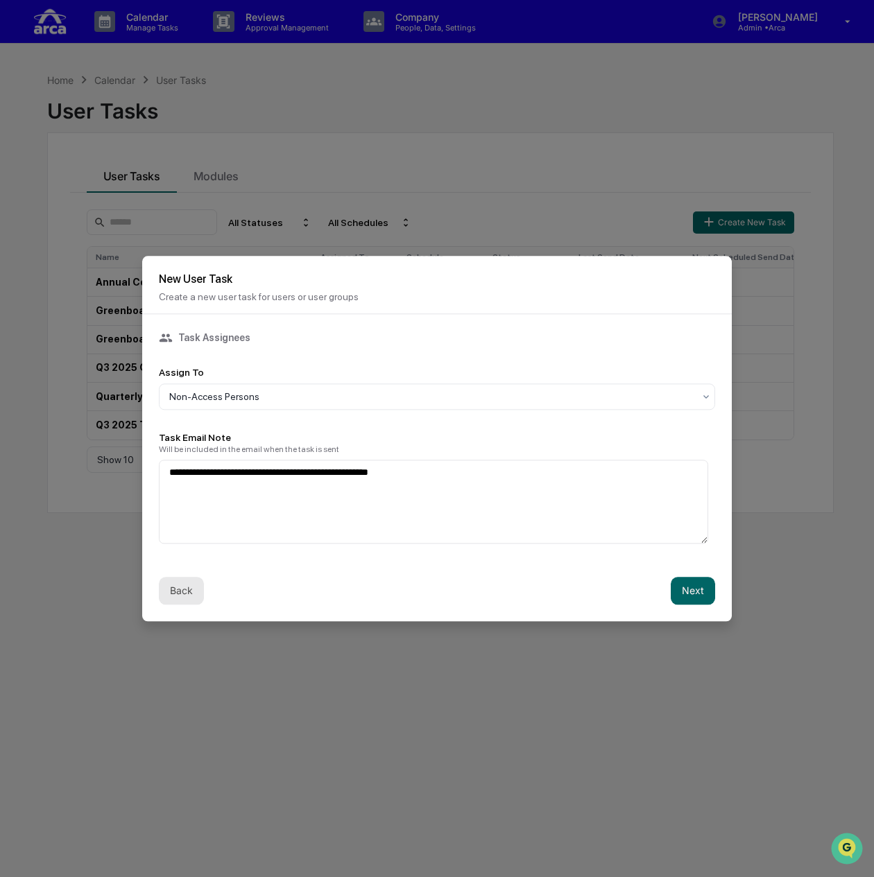
click at [184, 591] on button "Back" at bounding box center [181, 591] width 45 height 28
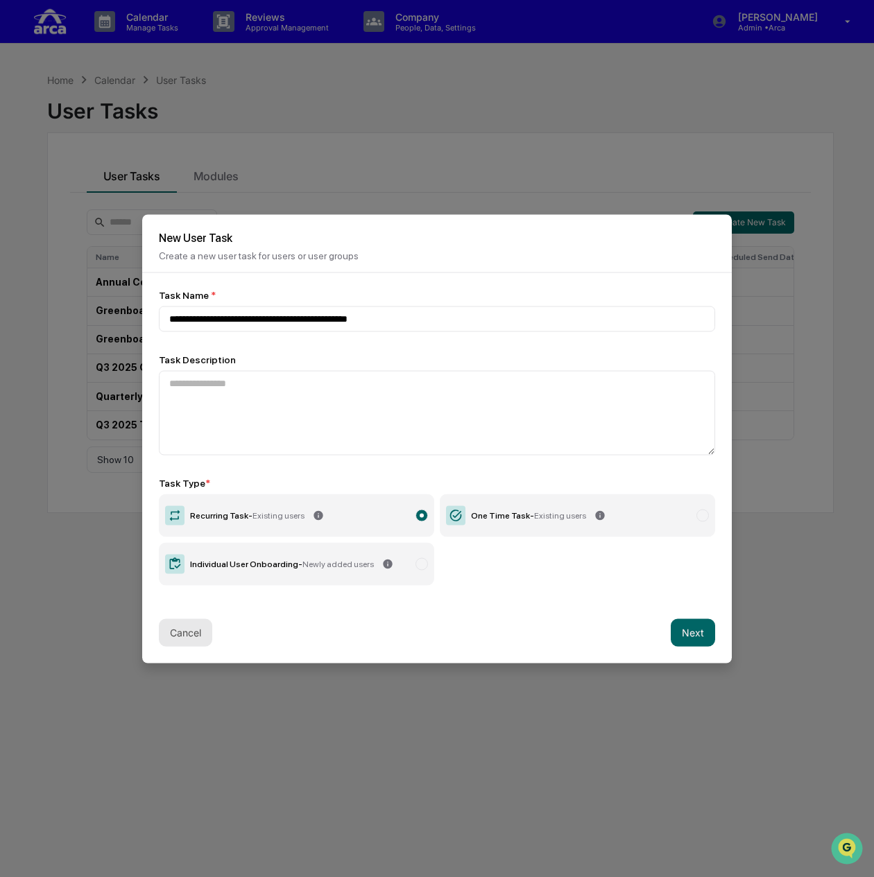
click at [178, 639] on button "Cancel" at bounding box center [185, 633] width 53 height 28
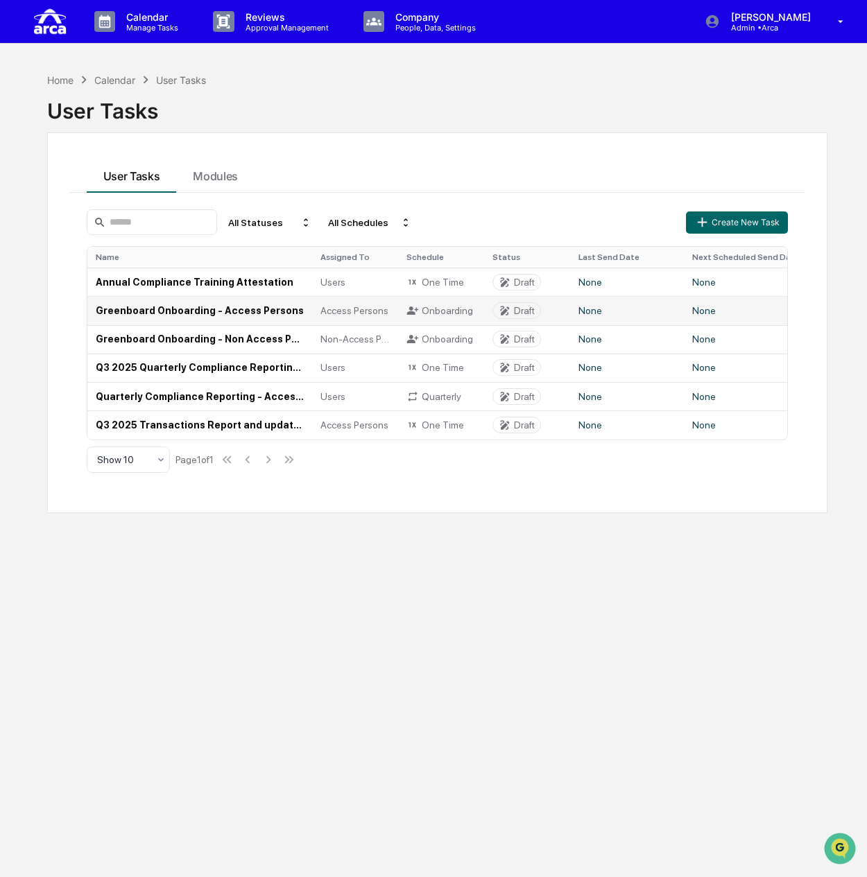
click at [193, 312] on td "Greenboard Onboarding - Access Persons" at bounding box center [199, 310] width 225 height 28
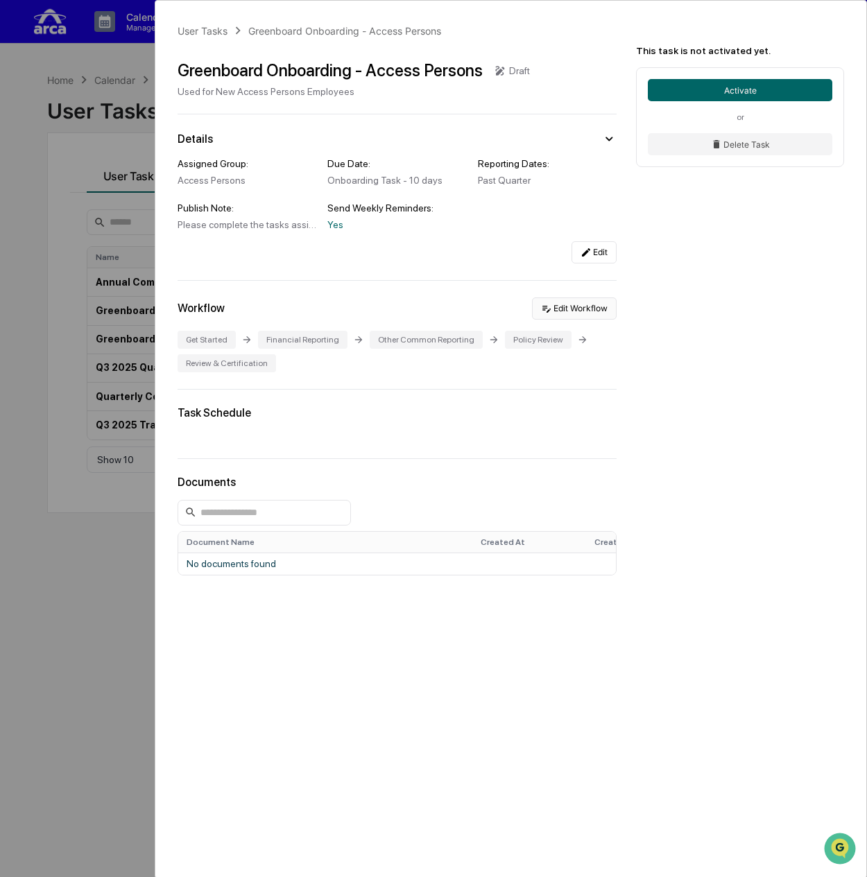
click at [558, 306] on button "Edit Workflow" at bounding box center [574, 309] width 85 height 22
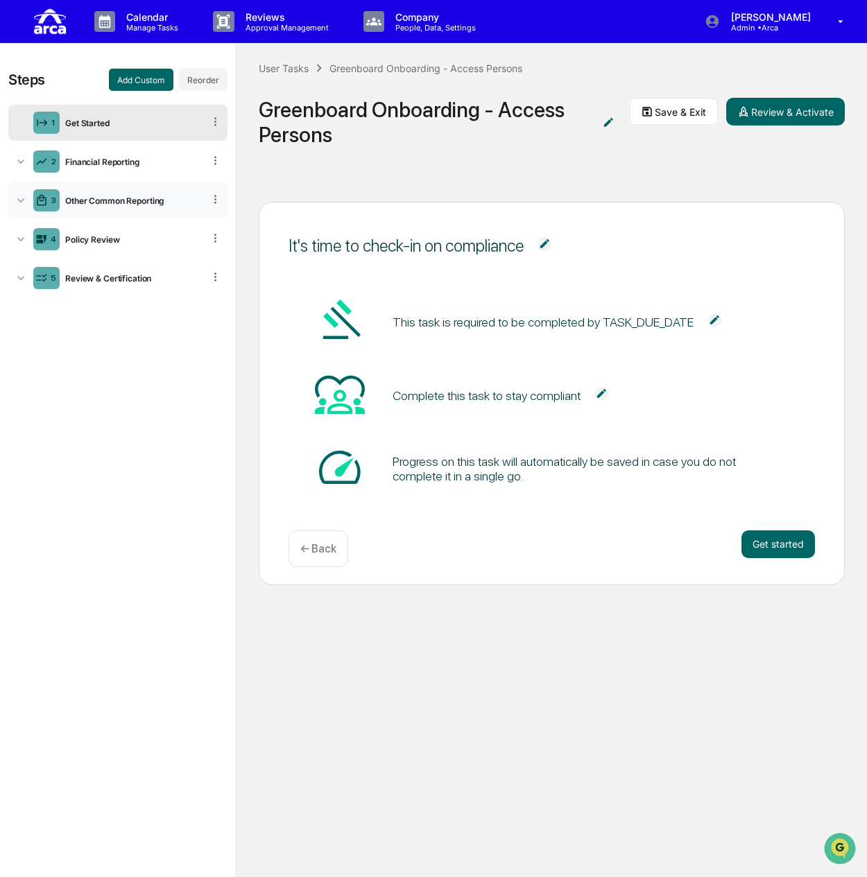
click at [117, 197] on div "Other Common Reporting" at bounding box center [132, 201] width 144 height 10
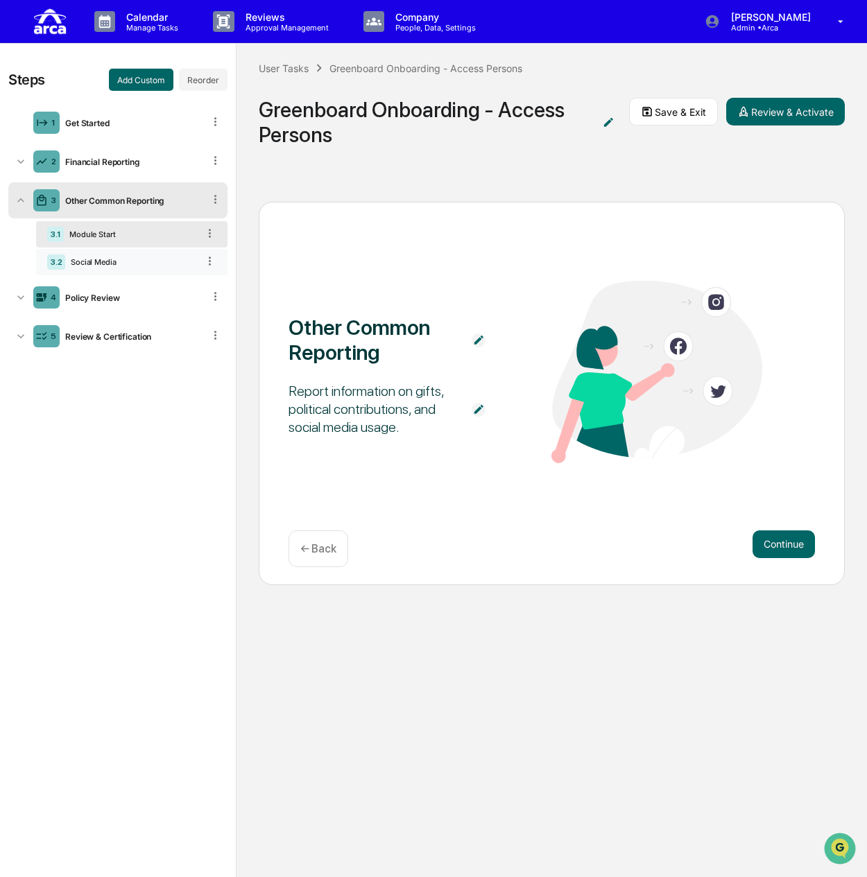
click at [117, 259] on div "Social Media" at bounding box center [131, 262] width 132 height 10
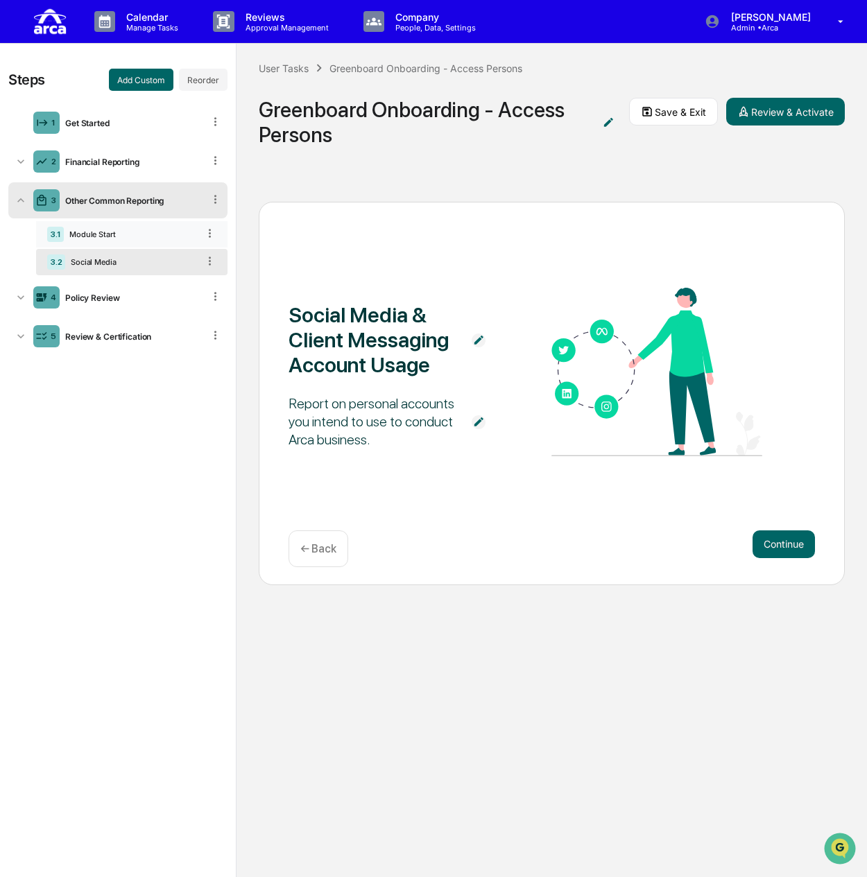
click at [117, 236] on div "Module Start" at bounding box center [131, 235] width 134 height 10
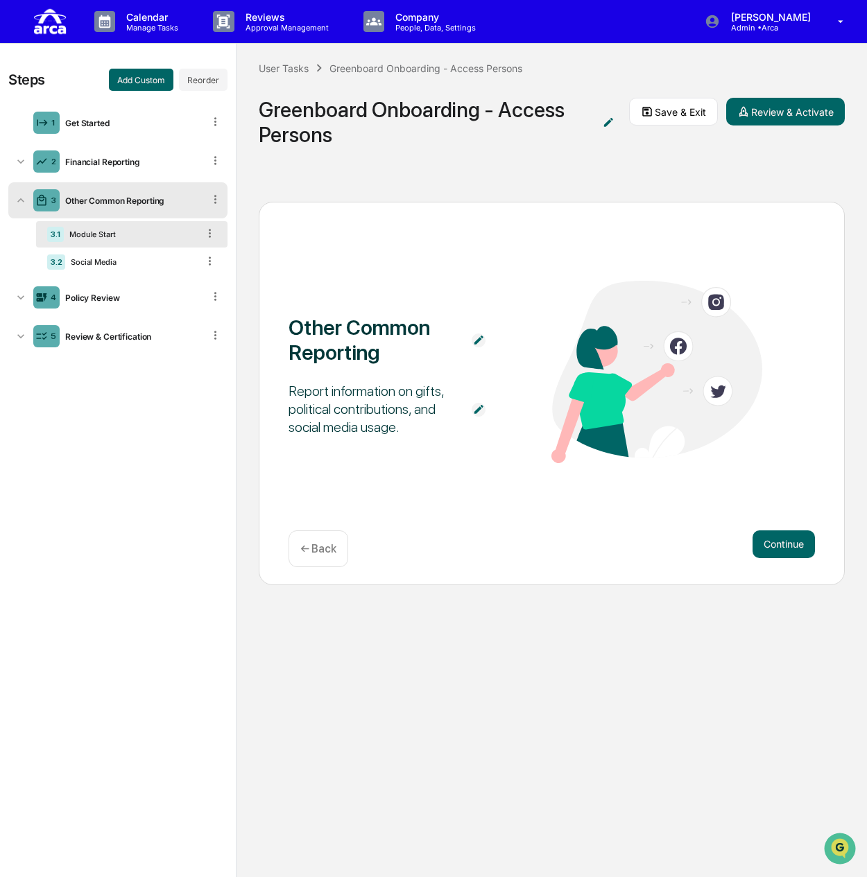
click at [479, 405] on img at bounding box center [479, 410] width 14 height 14
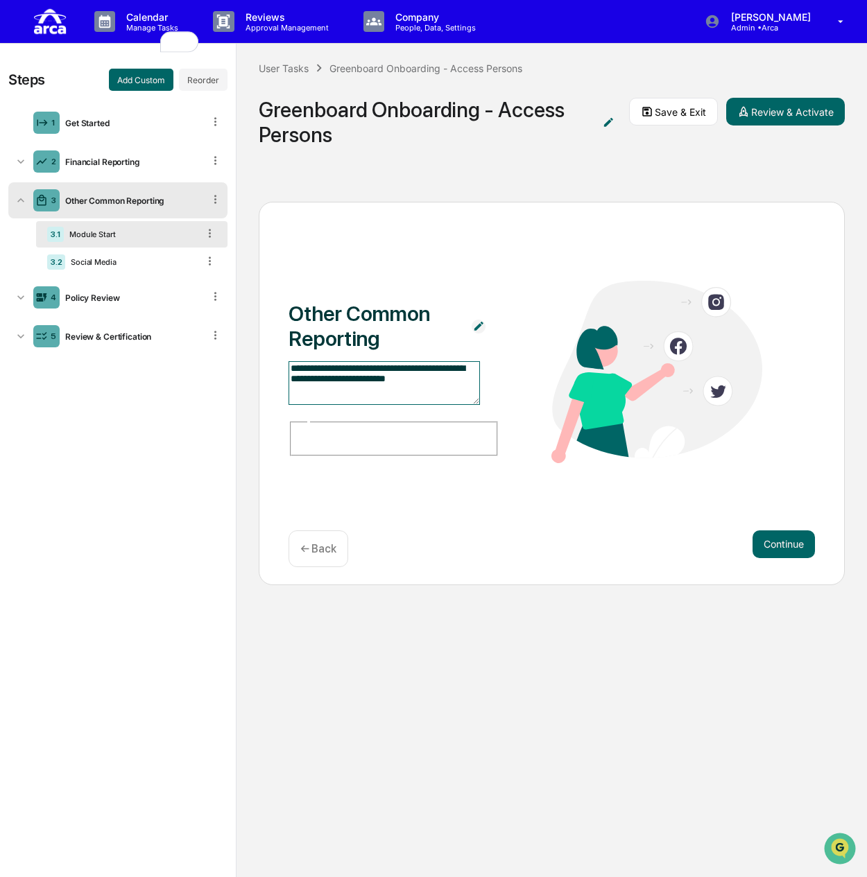
drag, startPoint x: 386, startPoint y: 396, endPoint x: 370, endPoint y: 418, distance: 27.7
click at [370, 405] on textarea "**********" at bounding box center [384, 383] width 191 height 44
type textarea "**********"
click at [662, 110] on button "Save & Exit" at bounding box center [673, 112] width 89 height 28
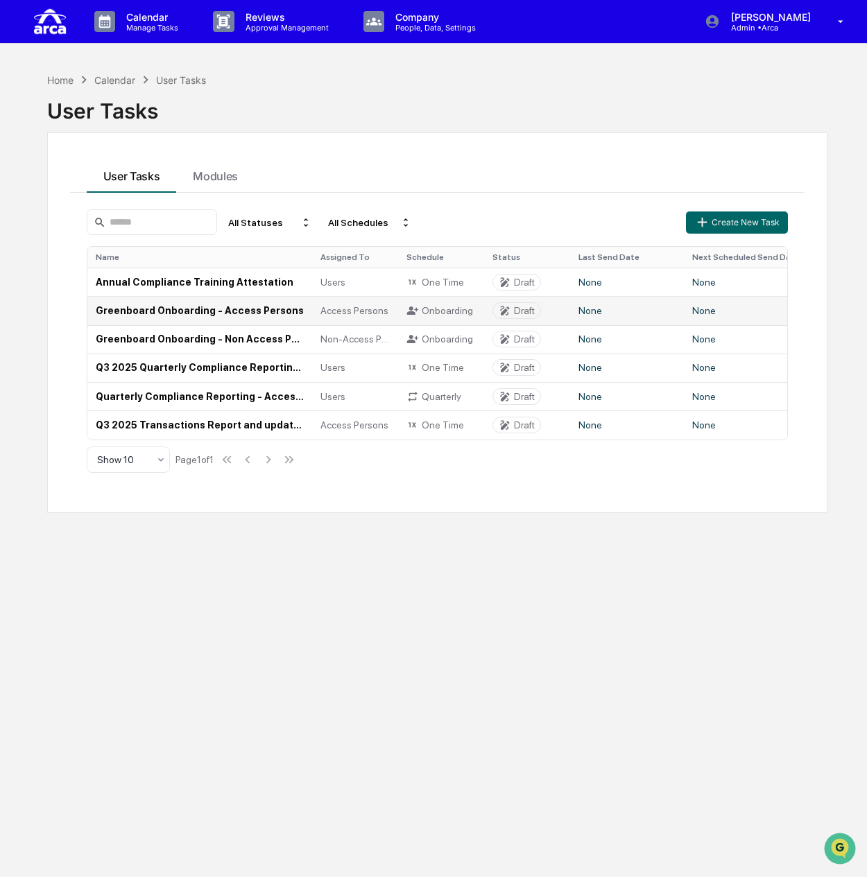
click at [166, 310] on td "Greenboard Onboarding - Access Persons" at bounding box center [199, 310] width 225 height 28
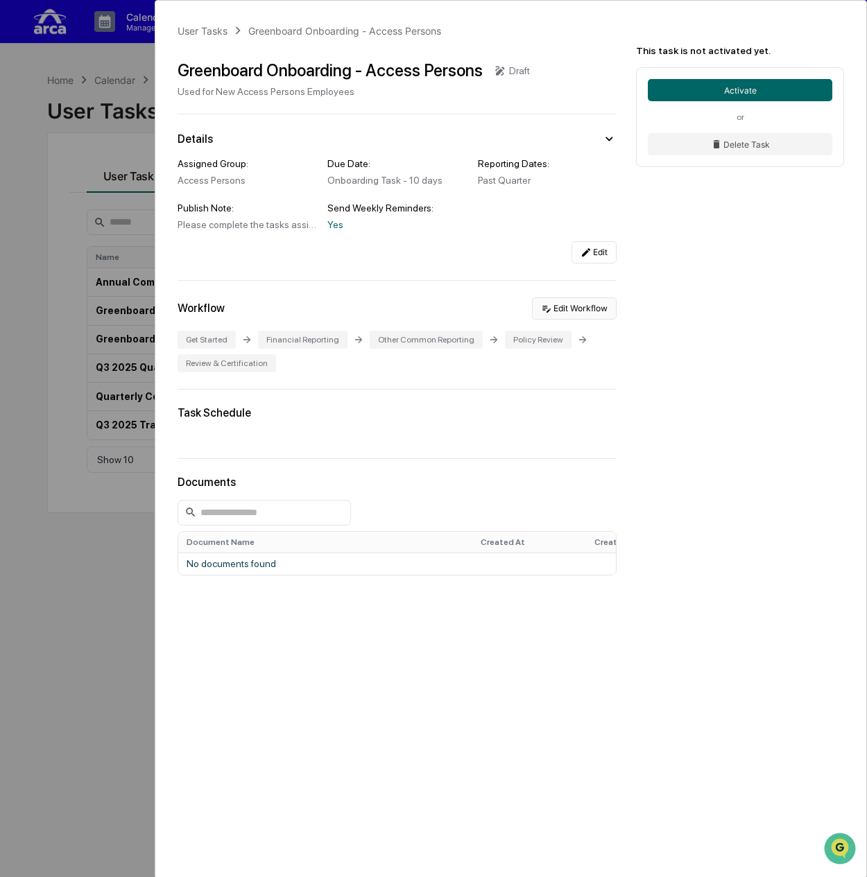
click at [581, 307] on button "Edit Workflow" at bounding box center [574, 309] width 85 height 22
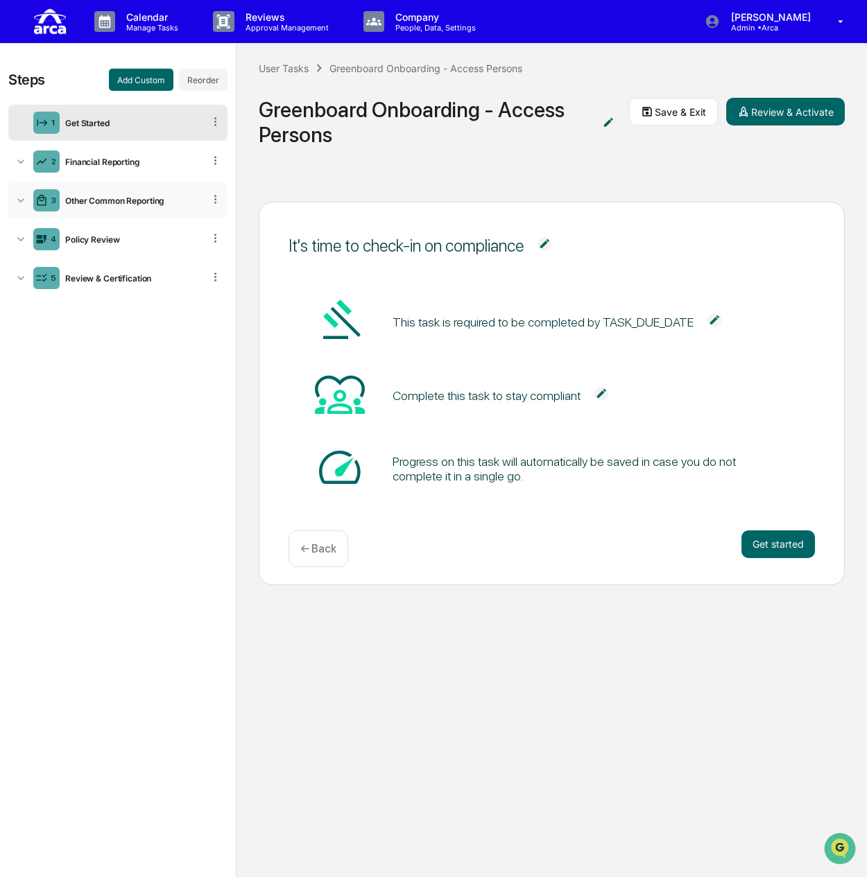
click at [85, 204] on div "Other Common Reporting" at bounding box center [132, 201] width 144 height 10
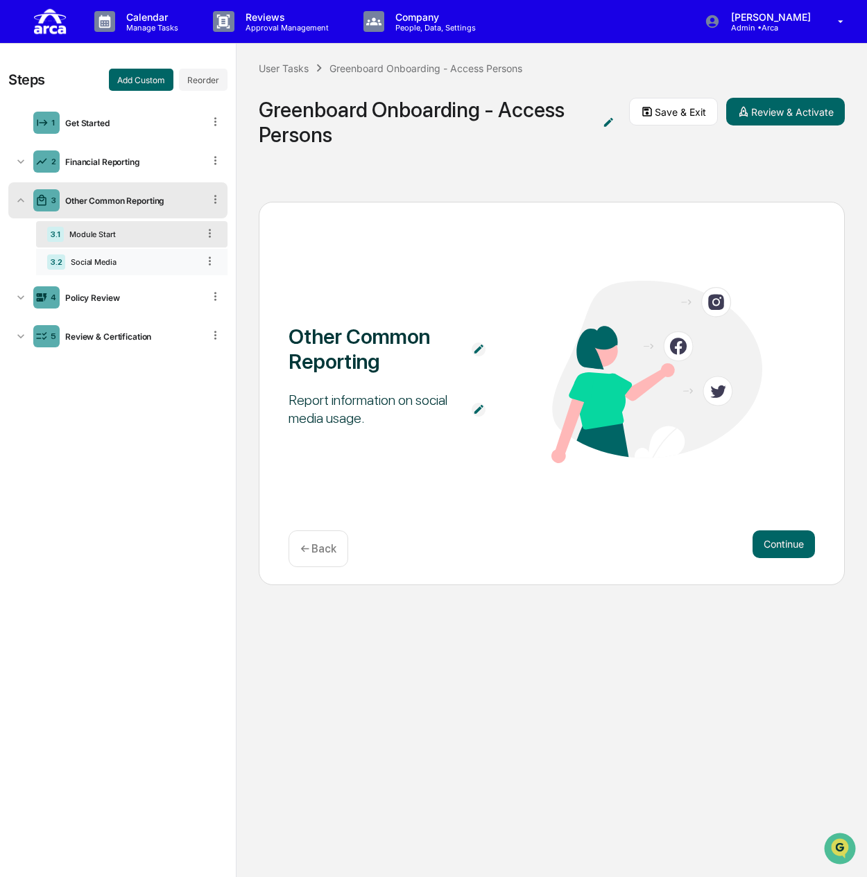
click at [112, 252] on div "3.2 Social Media" at bounding box center [131, 262] width 191 height 26
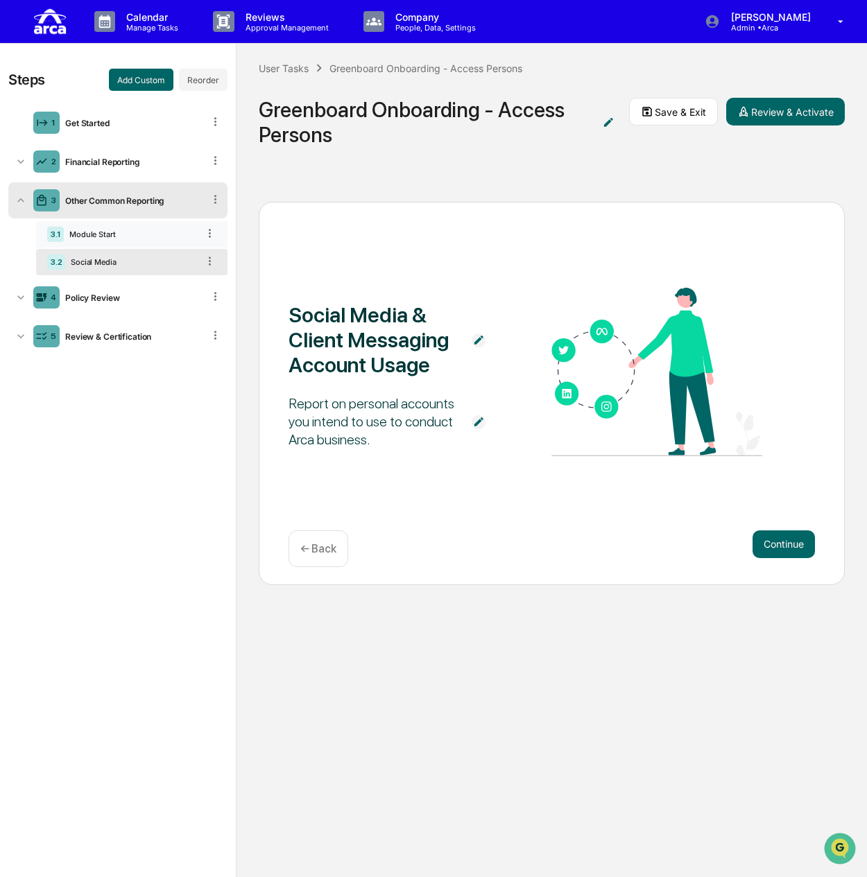
click at [116, 227] on div "3.1 Module Start" at bounding box center [131, 234] width 191 height 26
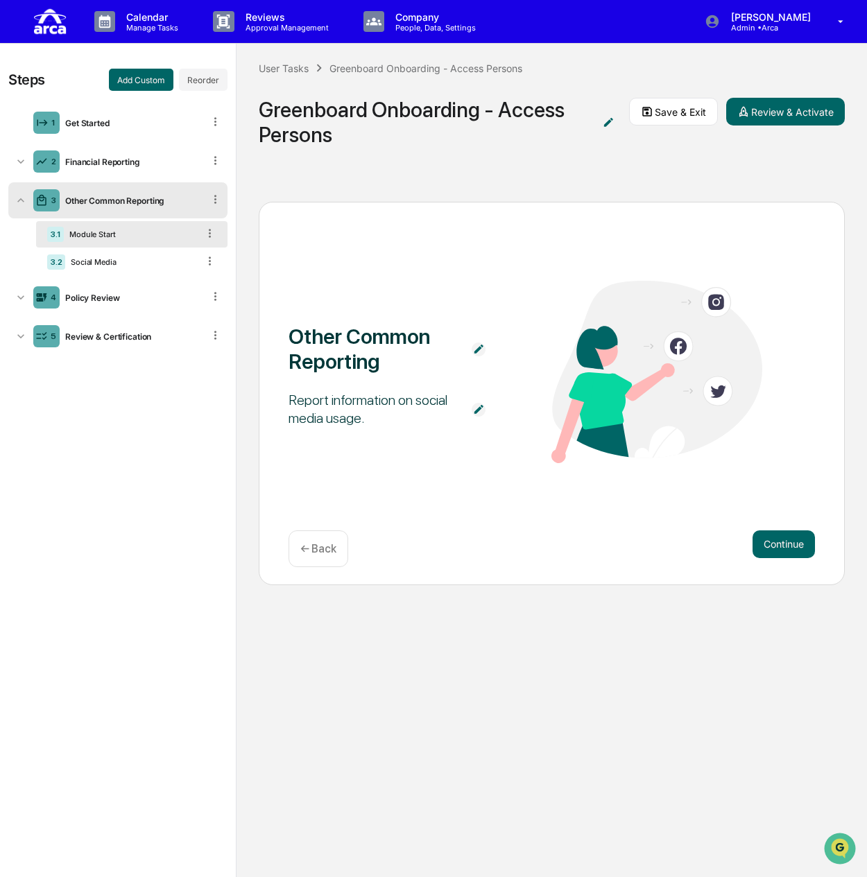
click at [119, 200] on div "Other Common Reporting" at bounding box center [132, 201] width 144 height 10
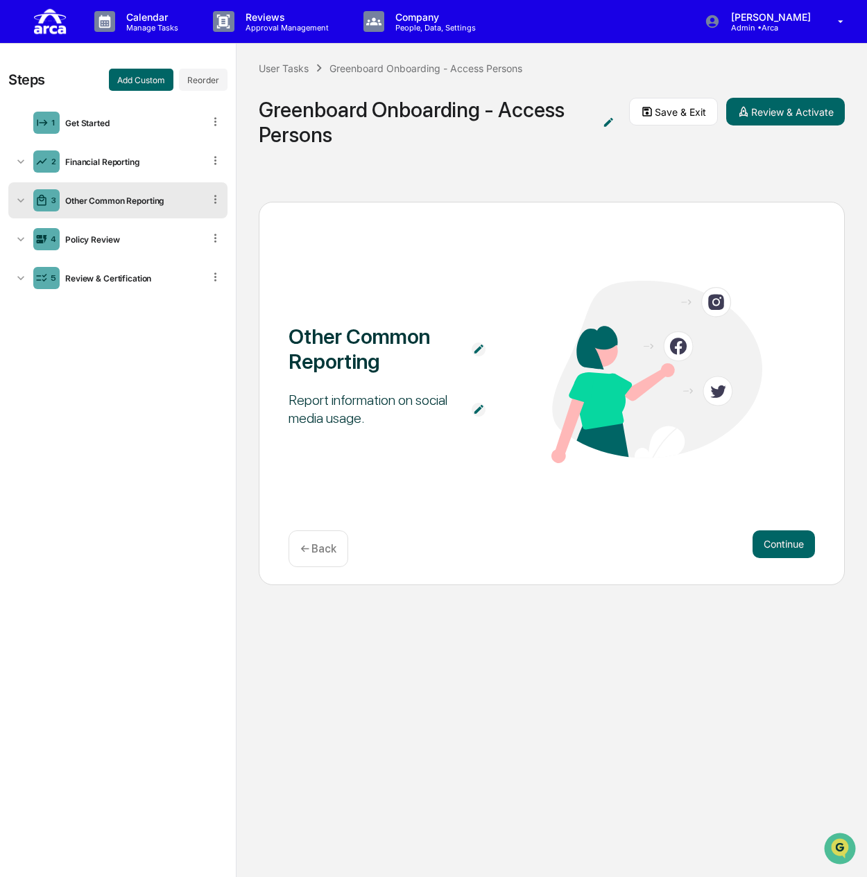
click at [120, 201] on div "Other Common Reporting" at bounding box center [132, 201] width 144 height 10
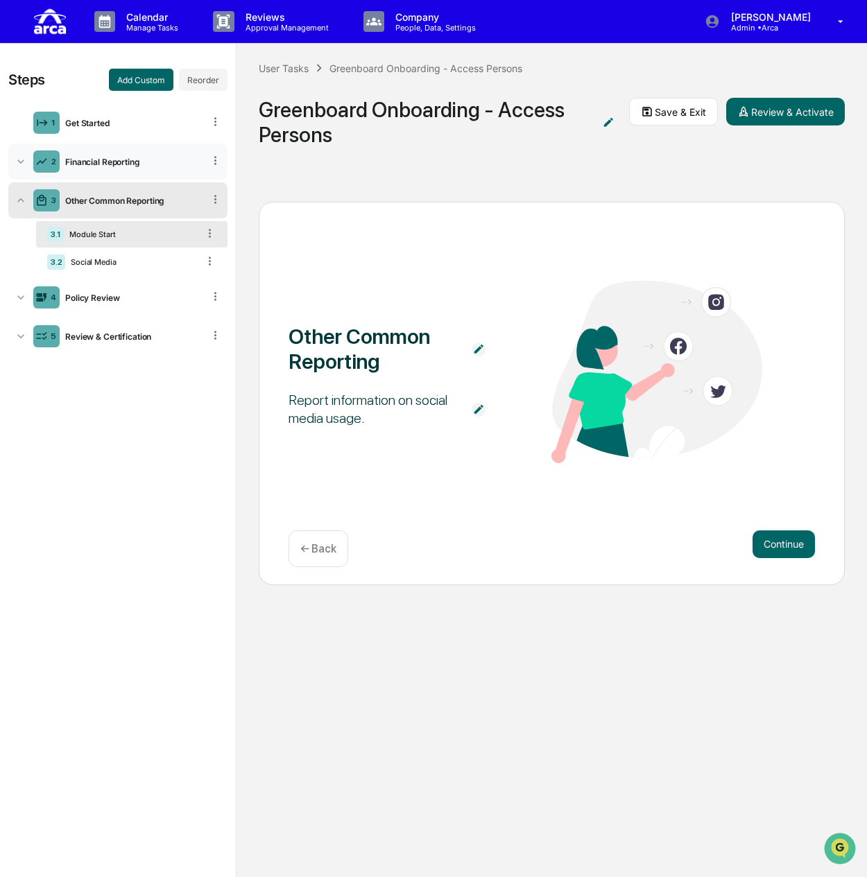
click at [89, 167] on div "2 Financial Reporting" at bounding box center [117, 162] width 219 height 36
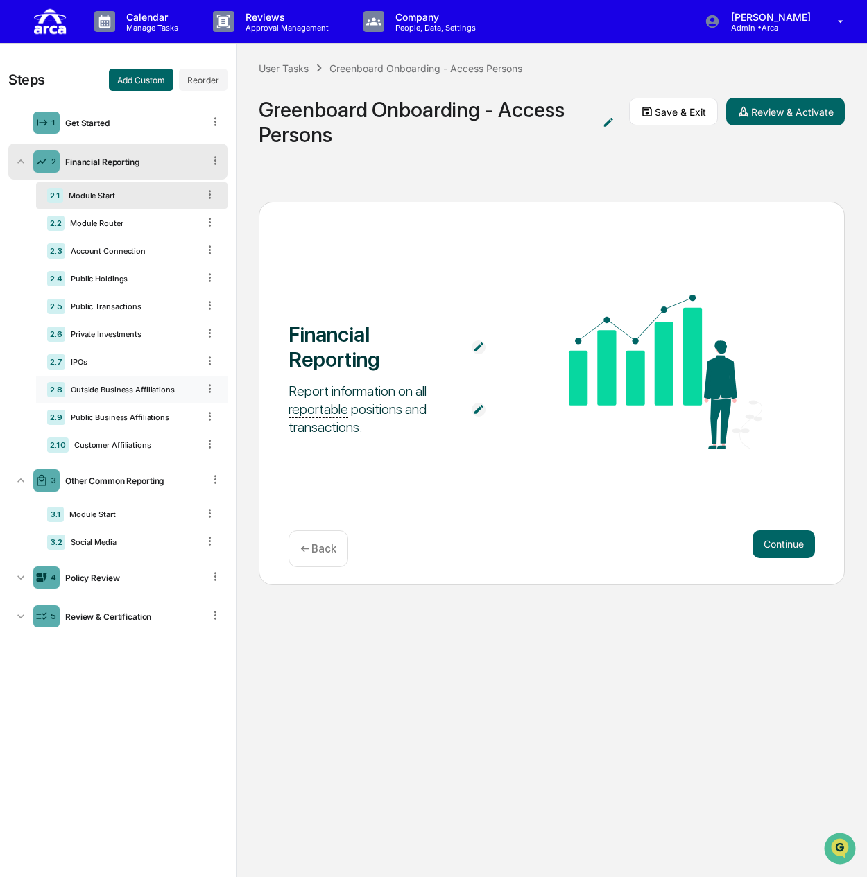
click at [114, 393] on div "Outside Business Affiliations" at bounding box center [131, 390] width 132 height 10
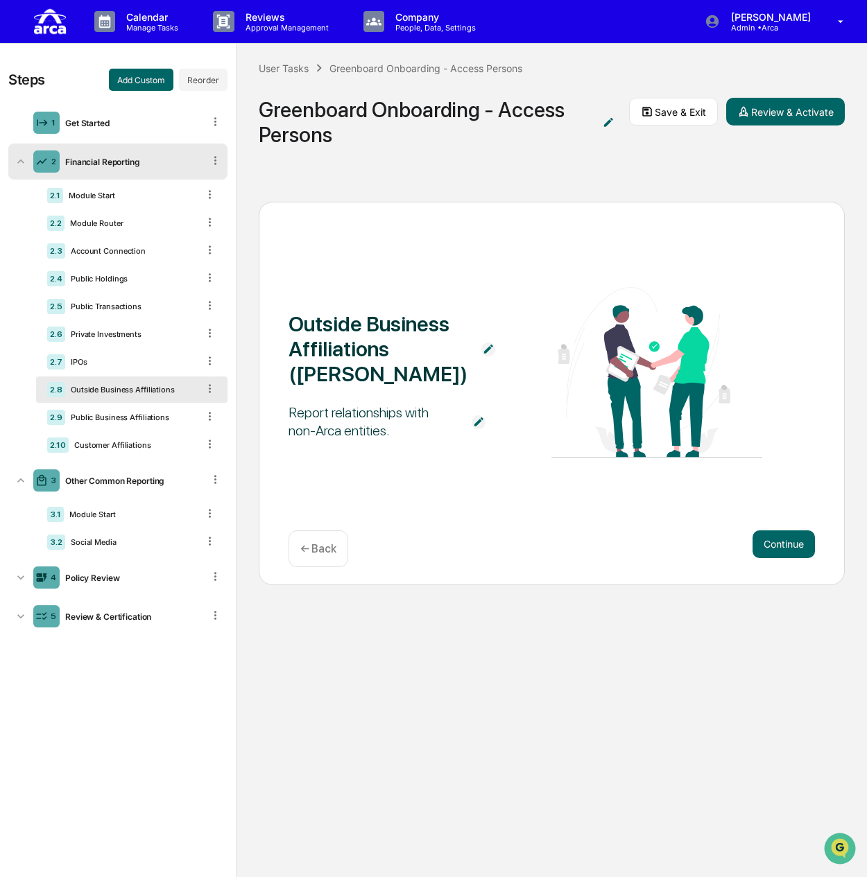
click at [484, 422] on img at bounding box center [479, 422] width 14 height 14
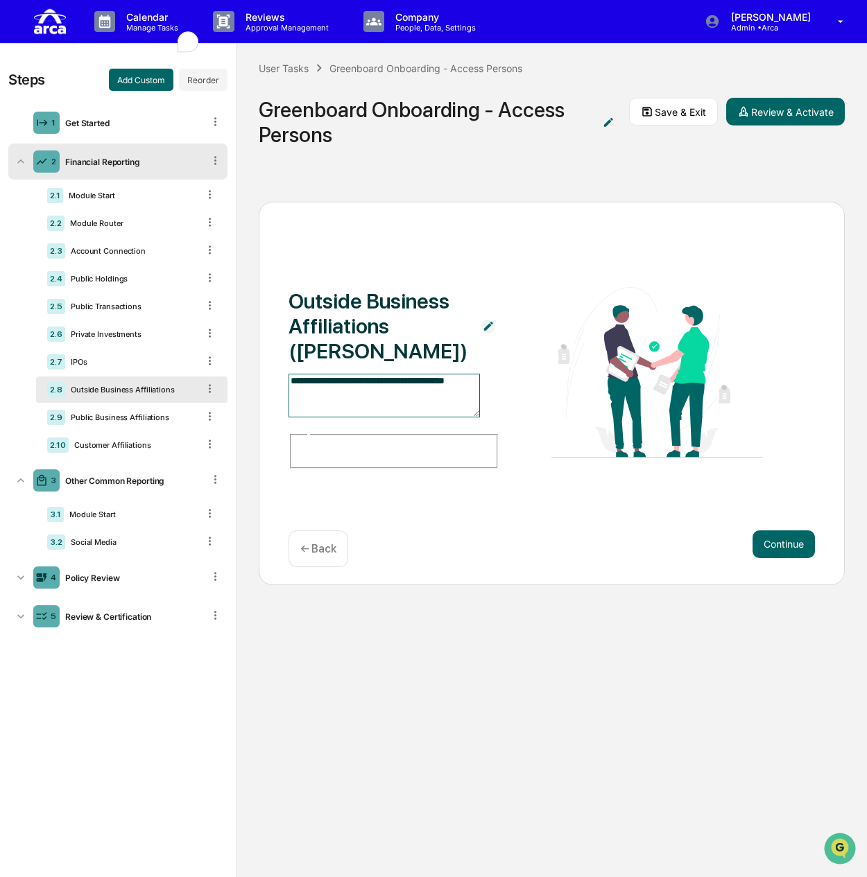
drag, startPoint x: 479, startPoint y: 407, endPoint x: 268, endPoint y: 399, distance: 211.7
click at [268, 399] on div "**********" at bounding box center [552, 394] width 586 height 384
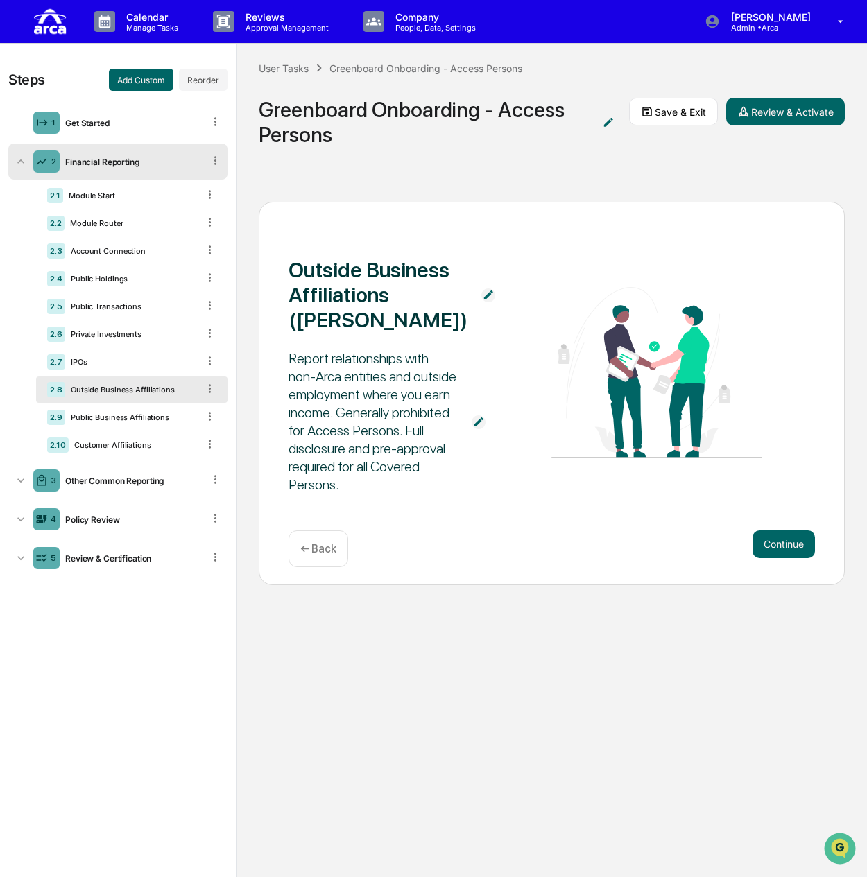
click at [580, 241] on div "Outside Business Affiliations ([PERSON_NAME]) Report relationships with non-Arc…" at bounding box center [552, 394] width 586 height 384
click at [656, 116] on button "Save & Exit" at bounding box center [673, 112] width 89 height 28
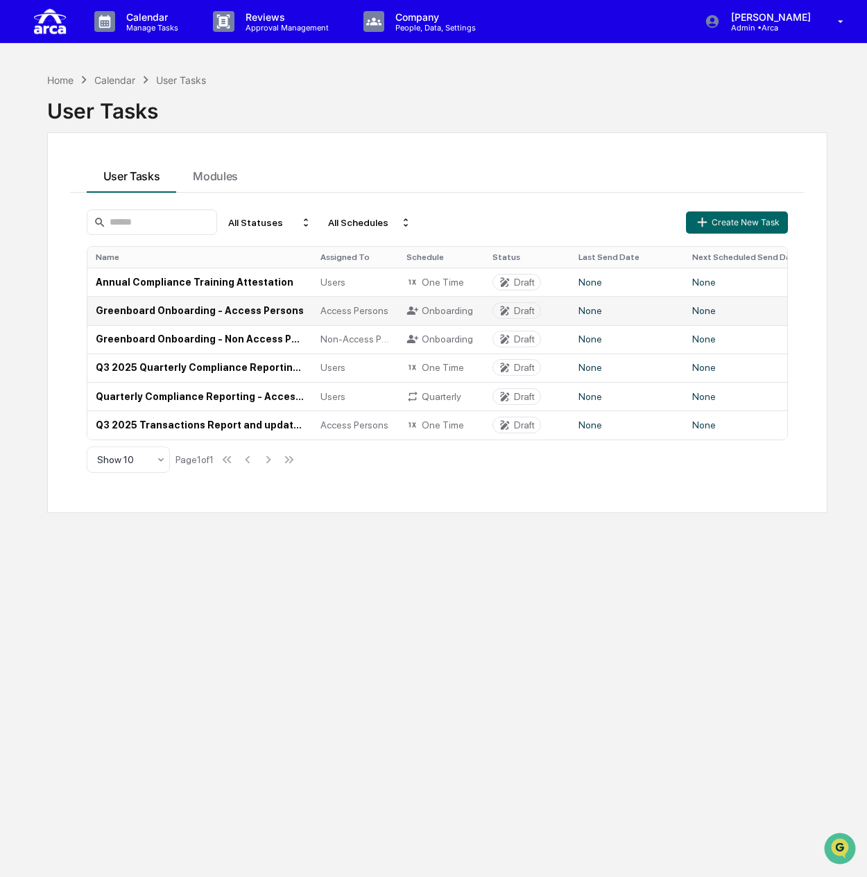
click at [219, 312] on td "Greenboard Onboarding - Access Persons" at bounding box center [199, 310] width 225 height 28
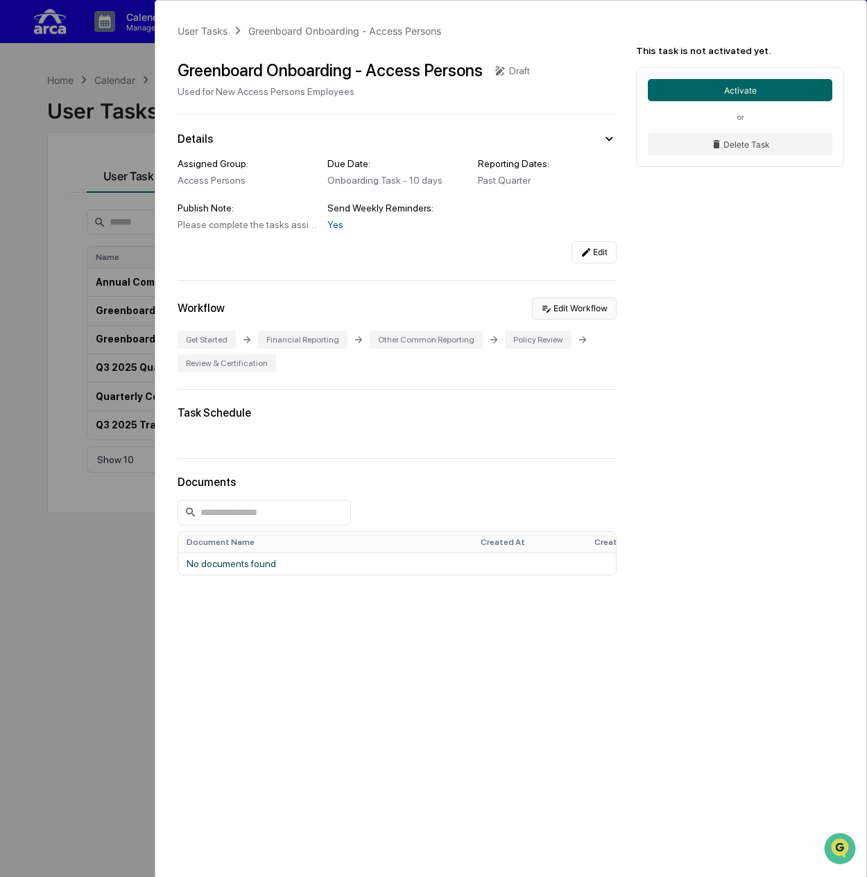
click at [576, 313] on button "Edit Workflow" at bounding box center [574, 309] width 85 height 22
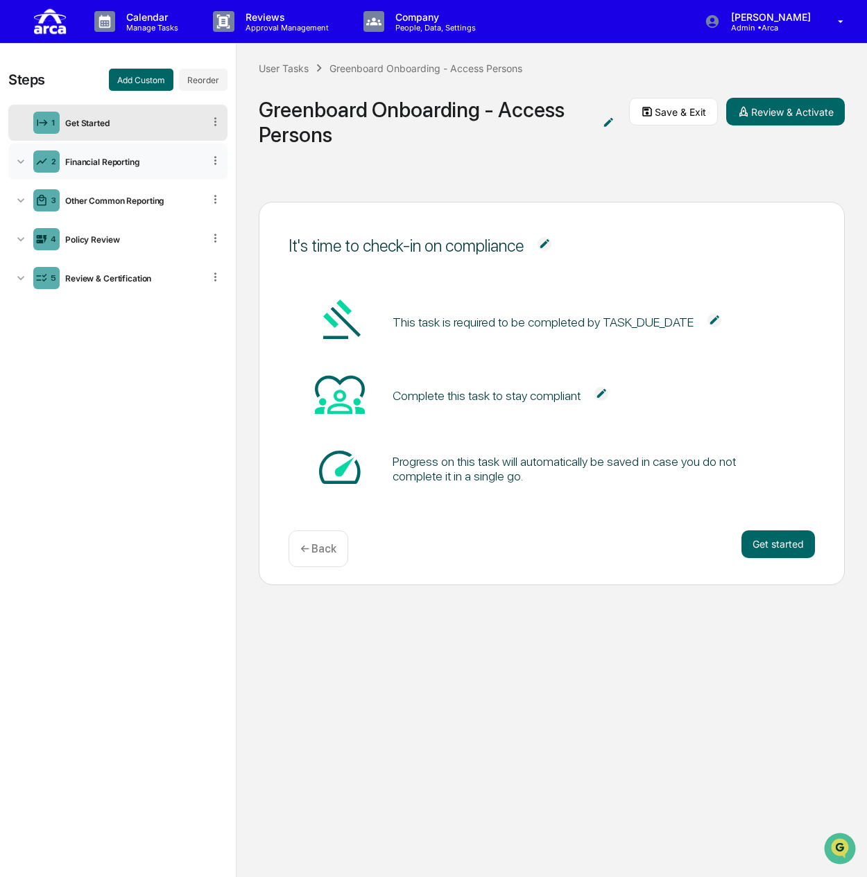
click at [119, 162] on div "Financial Reporting" at bounding box center [132, 162] width 144 height 10
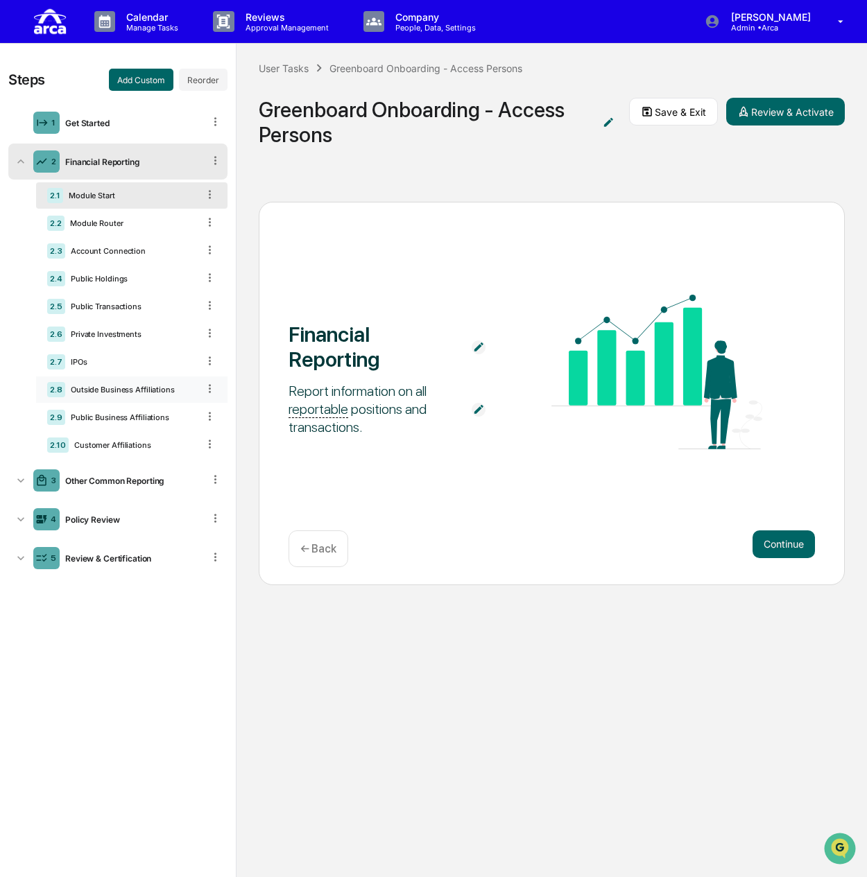
click at [121, 391] on div "Outside Business Affiliations" at bounding box center [131, 390] width 132 height 10
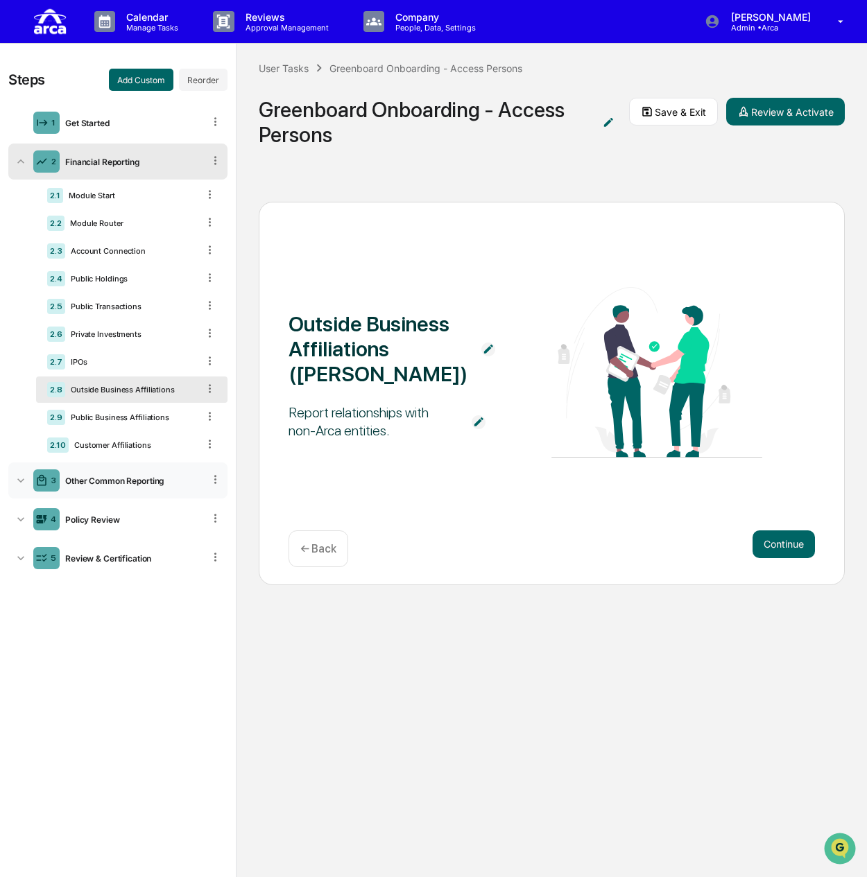
click at [82, 472] on div "3 Other Common Reporting" at bounding box center [117, 481] width 219 height 36
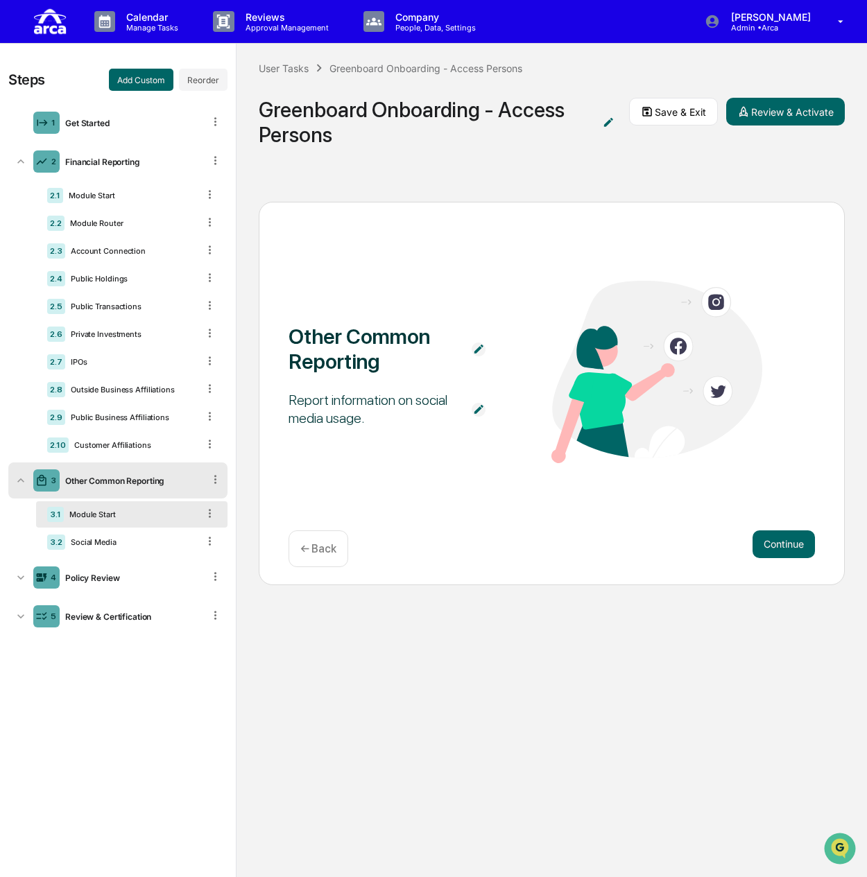
click at [125, 515] on div "Module Start" at bounding box center [131, 515] width 134 height 10
click at [117, 393] on div "Outside Business Affiliations" at bounding box center [131, 390] width 132 height 10
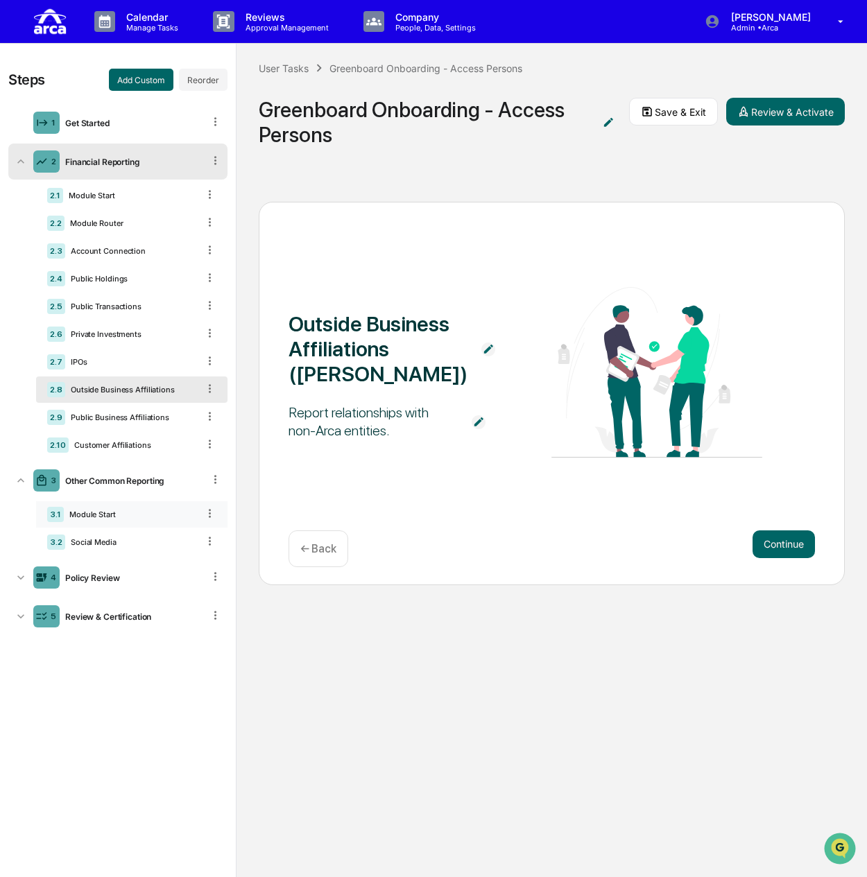
click at [121, 512] on div "Module Start" at bounding box center [131, 515] width 134 height 10
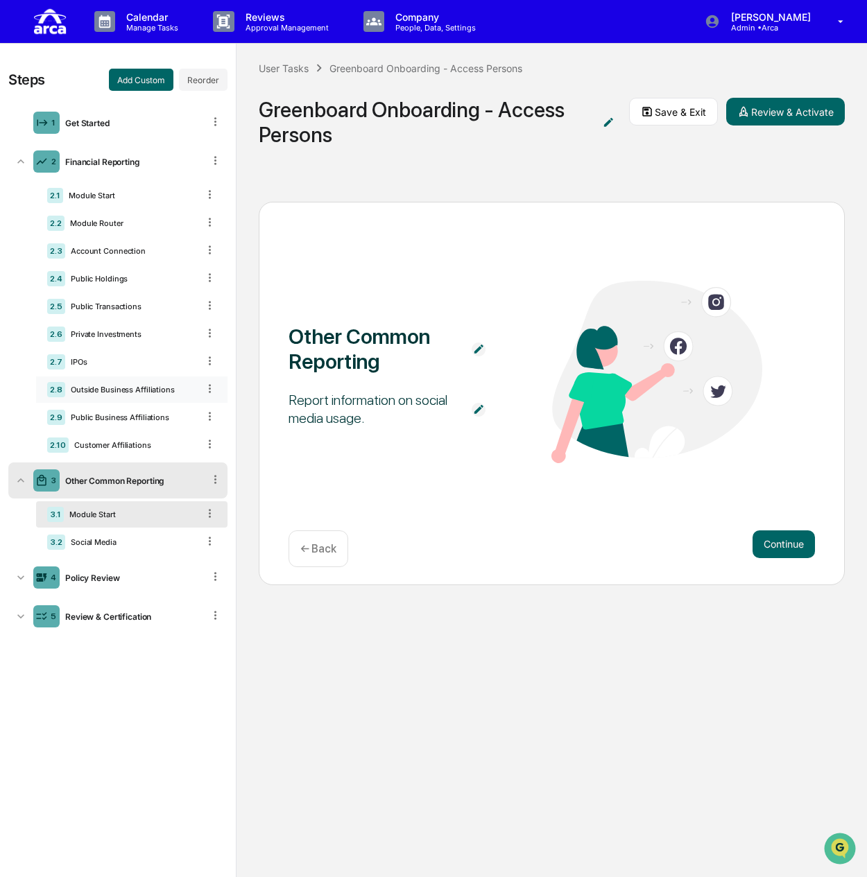
click at [113, 394] on div "2.8 Outside Business Affiliations" at bounding box center [131, 390] width 191 height 26
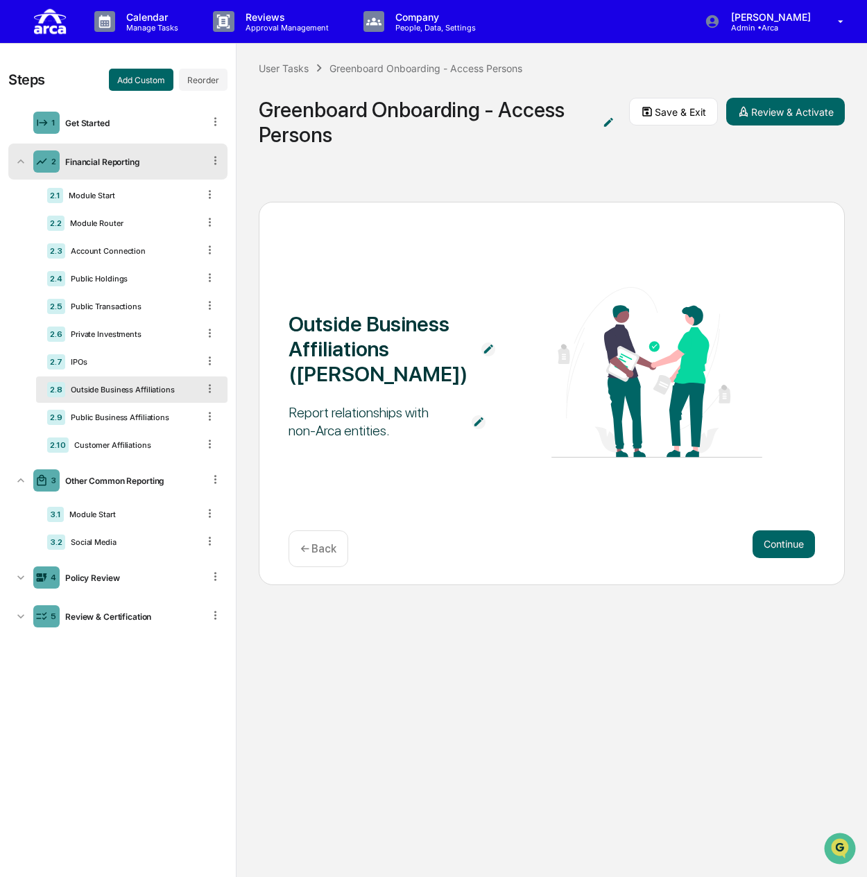
click at [370, 438] on div "Report relationships with non-Arca entities." at bounding box center [373, 422] width 169 height 36
click at [480, 421] on img at bounding box center [479, 422] width 14 height 14
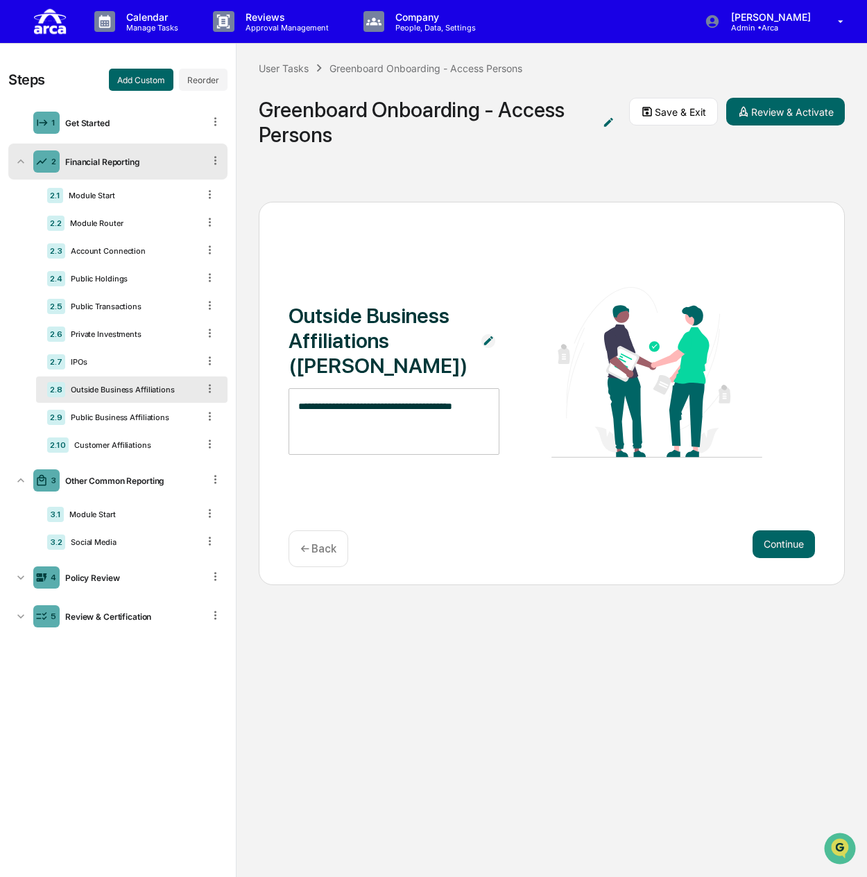
click at [397, 419] on textarea "**********" at bounding box center [393, 421] width 191 height 44
drag, startPoint x: 479, startPoint y: 404, endPoint x: 266, endPoint y: 400, distance: 212.2
click at [266, 400] on div "**********" at bounding box center [552, 394] width 586 height 384
paste textarea "**********"
type textarea "**********"
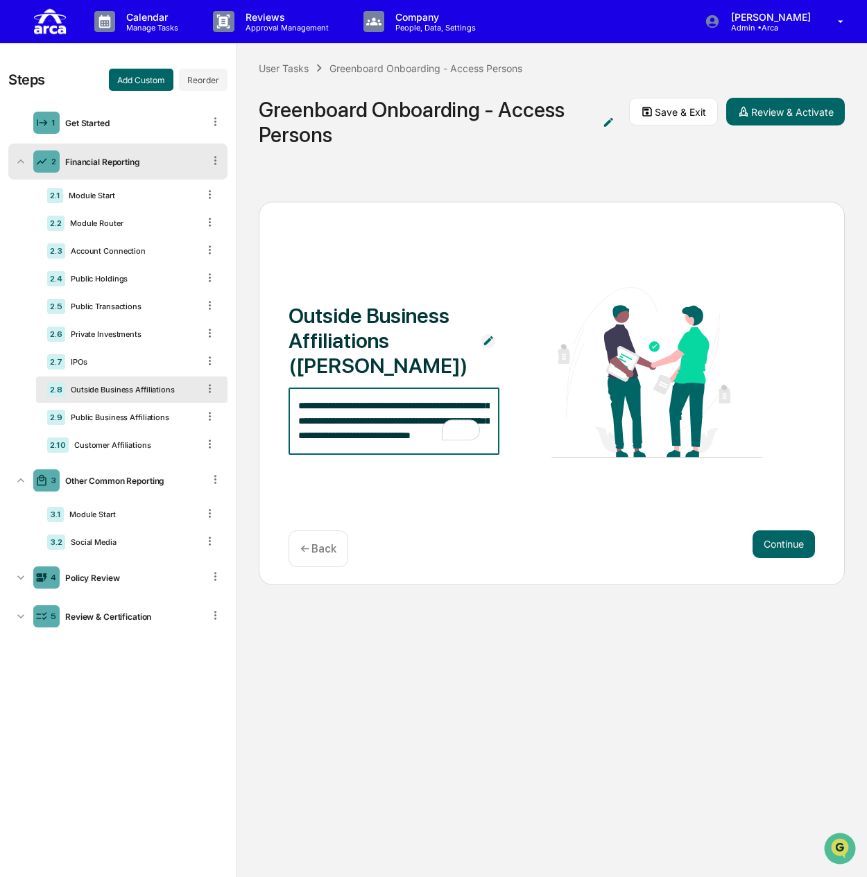
scroll to position [28, 0]
click at [533, 406] on div "**********" at bounding box center [552, 373] width 526 height 173
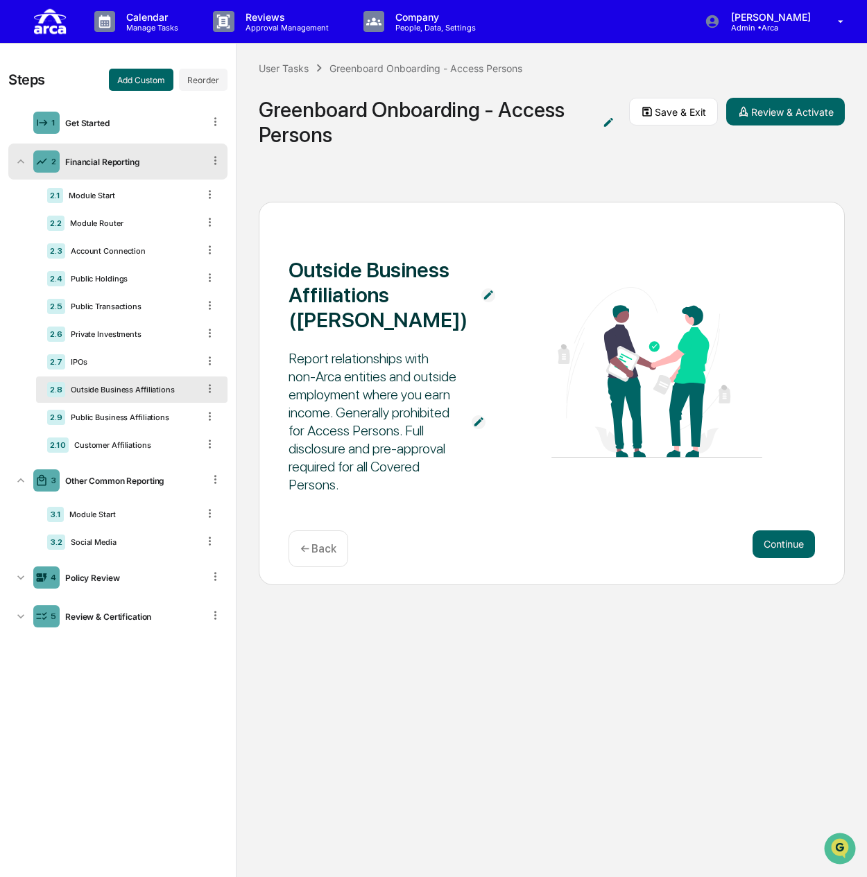
click at [405, 496] on span "Report relationships with non-Arca entities and outside employment where you ea…" at bounding box center [373, 422] width 169 height 158
click at [660, 121] on button "Save & Exit" at bounding box center [673, 112] width 89 height 28
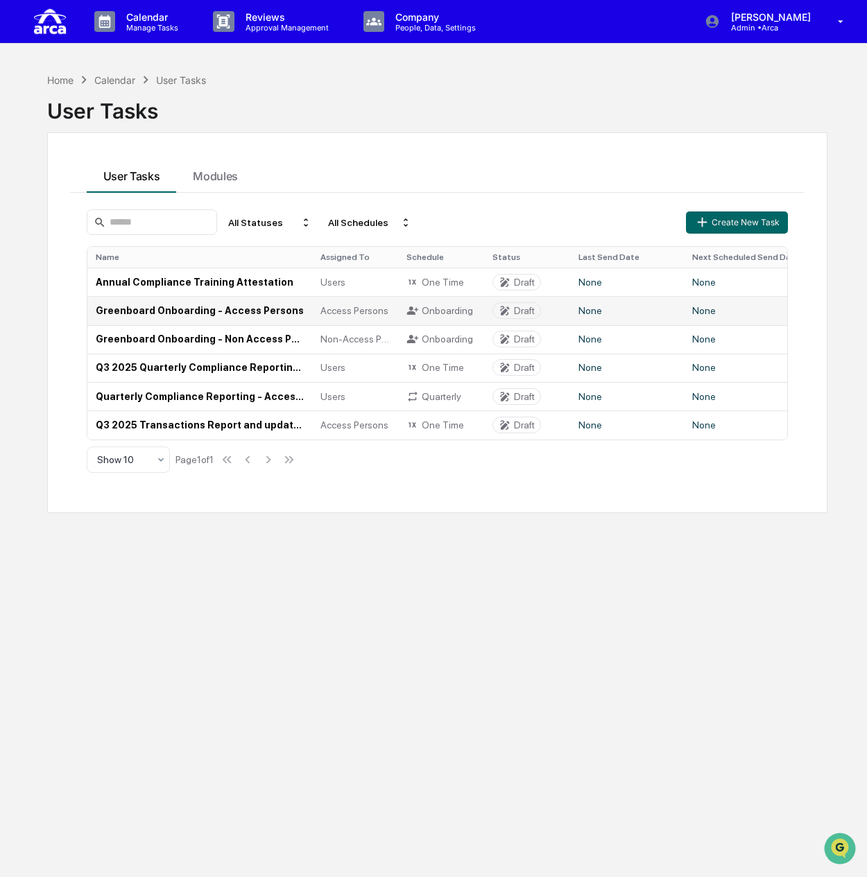
click at [216, 314] on td "Greenboard Onboarding - Access Persons" at bounding box center [199, 310] width 225 height 28
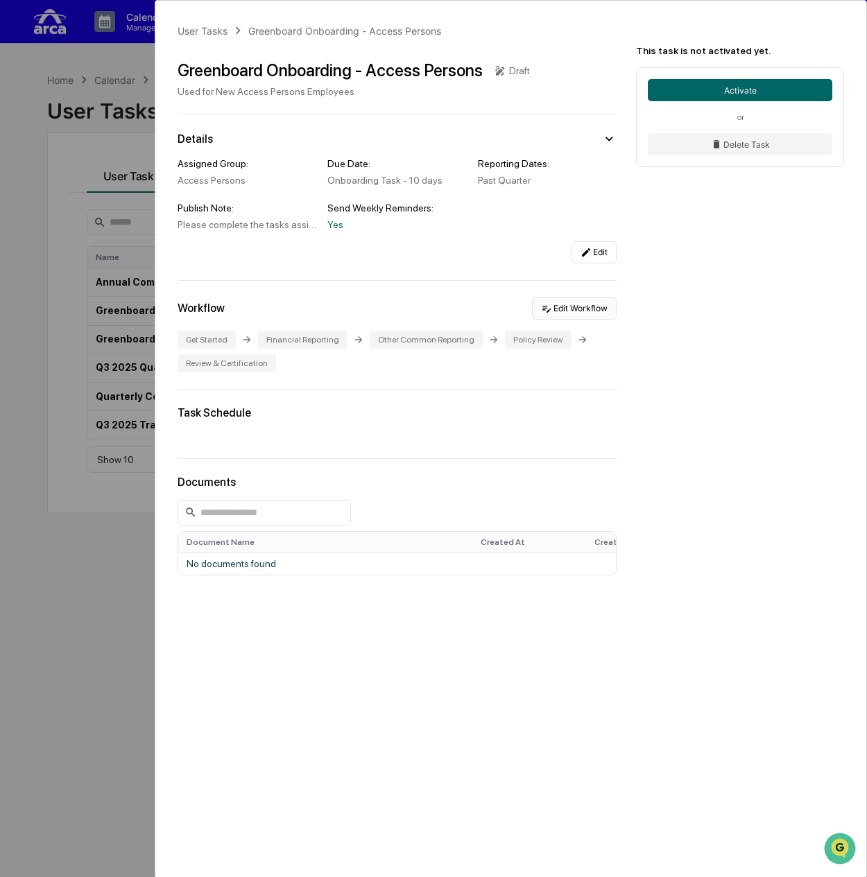
click at [569, 304] on button "Edit Workflow" at bounding box center [574, 309] width 85 height 22
click at [583, 311] on button "Edit Workflow" at bounding box center [574, 309] width 85 height 22
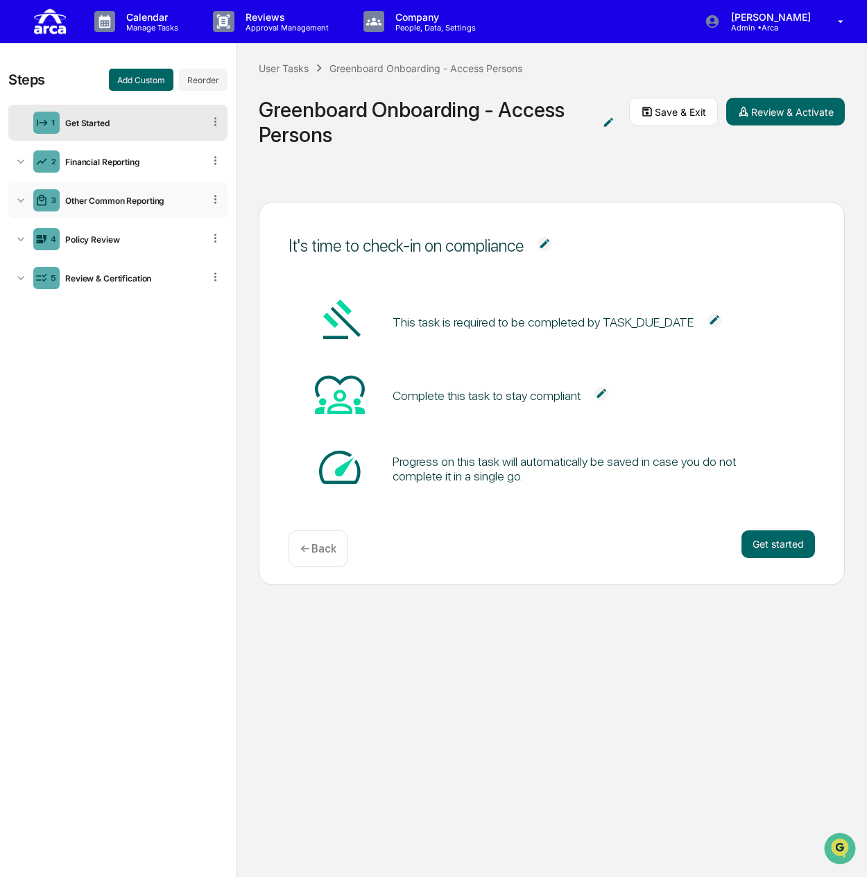
click at [102, 206] on div "3 Other Common Reporting" at bounding box center [117, 200] width 219 height 36
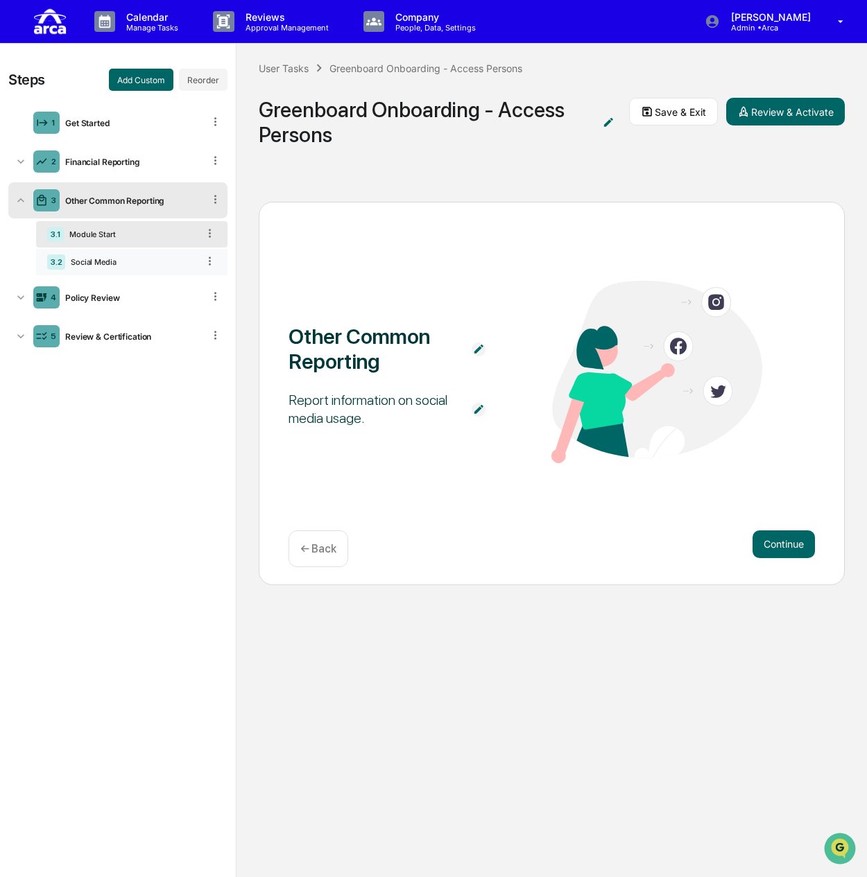
click at [103, 261] on div "Social Media" at bounding box center [131, 262] width 132 height 10
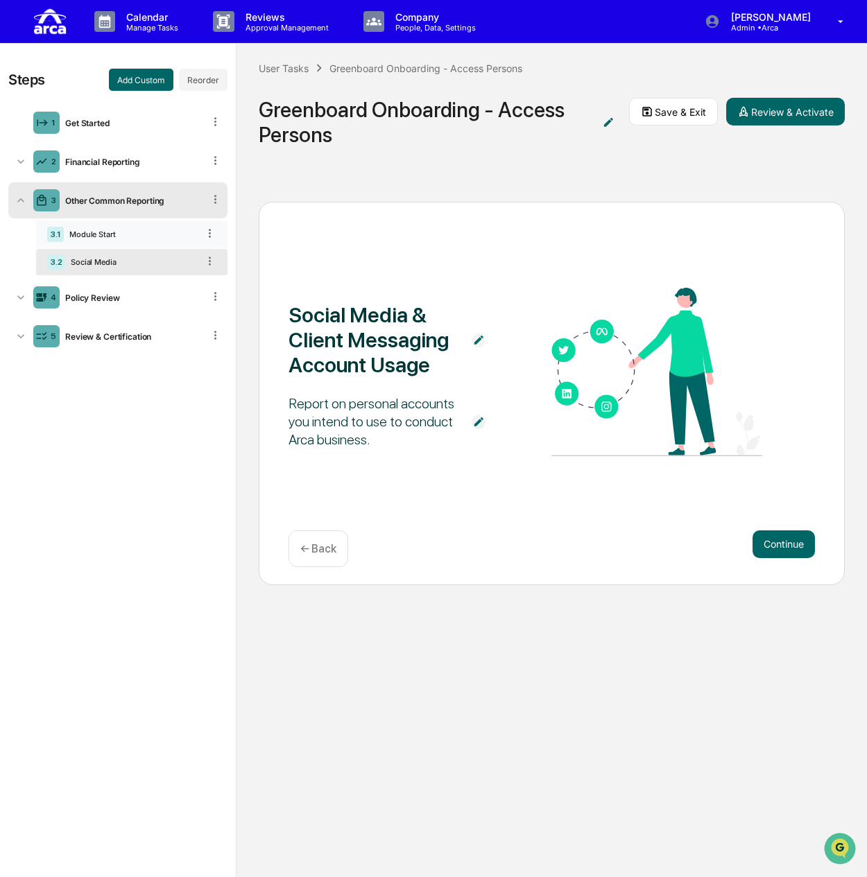
click at [100, 238] on div "Module Start" at bounding box center [131, 235] width 134 height 10
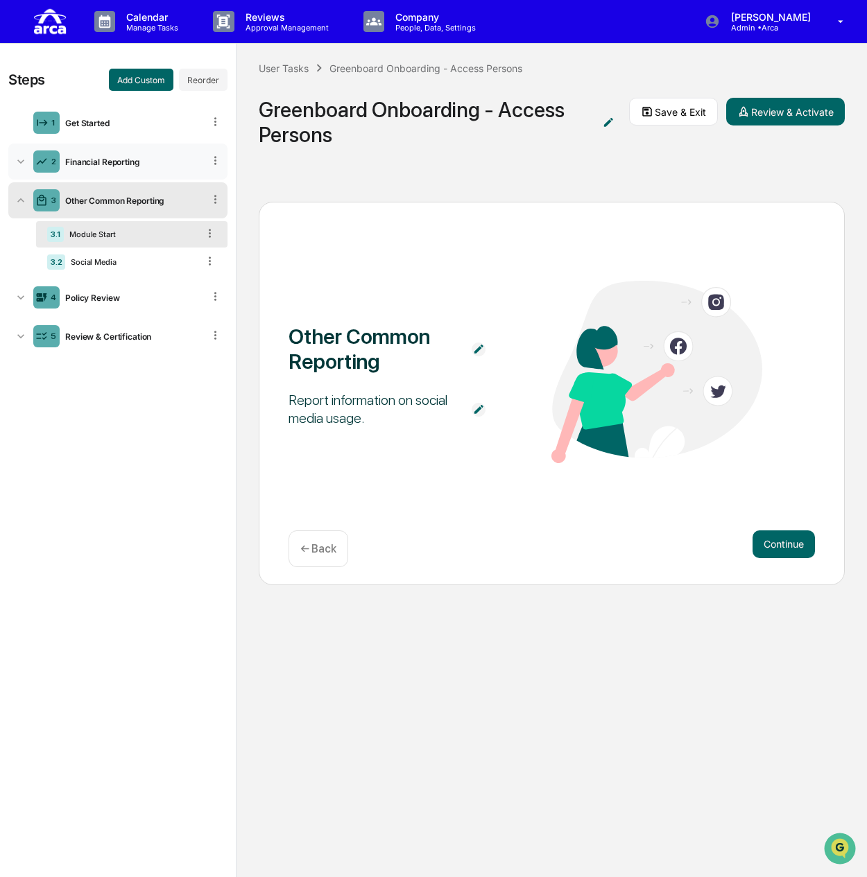
click at [110, 161] on div "Financial Reporting" at bounding box center [132, 162] width 144 height 10
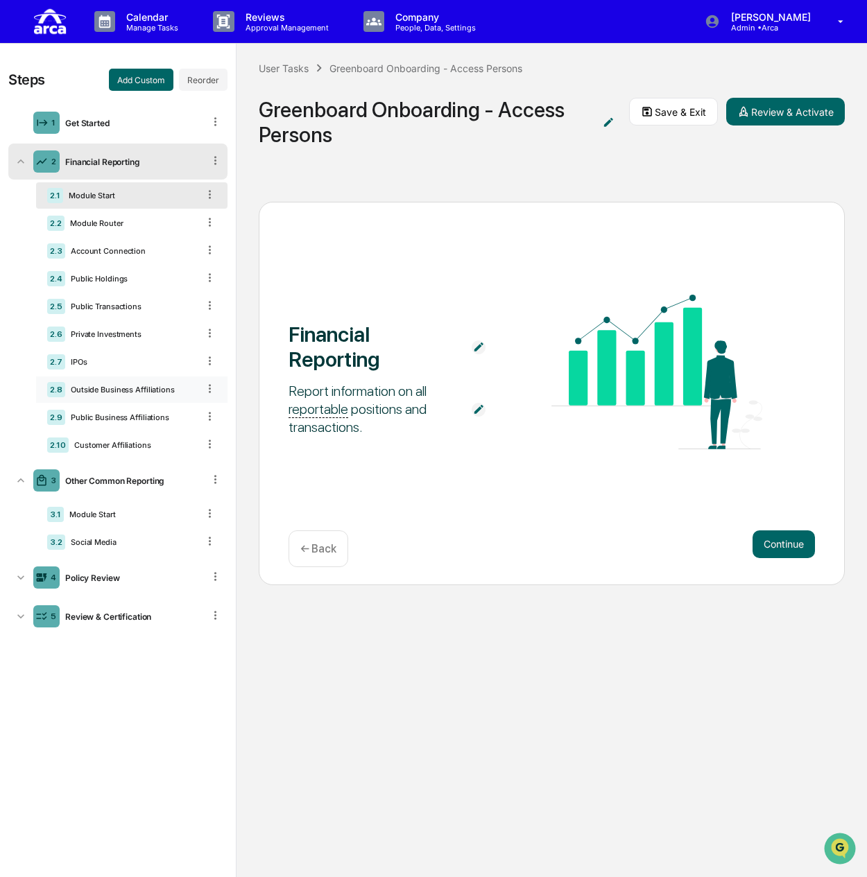
click at [107, 395] on div "2.8 Outside Business Affiliations" at bounding box center [131, 390] width 191 height 26
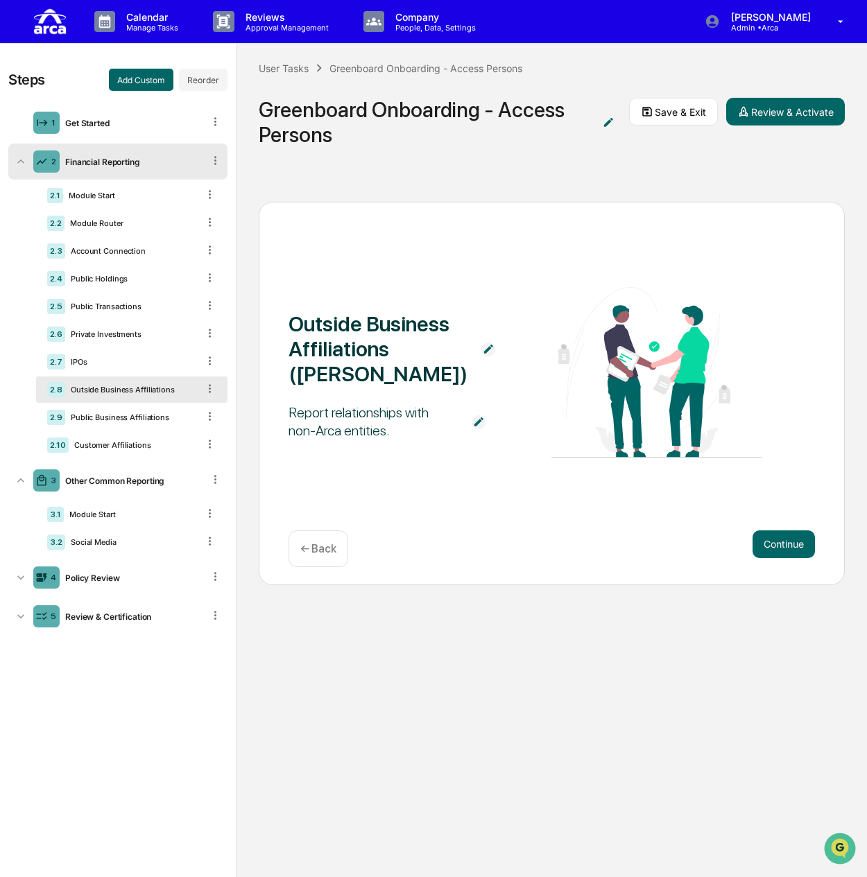
click at [354, 425] on div "Report relationships with non-Arca entities." at bounding box center [373, 422] width 169 height 36
click at [126, 418] on div "Public Business Affiliations" at bounding box center [131, 418] width 132 height 10
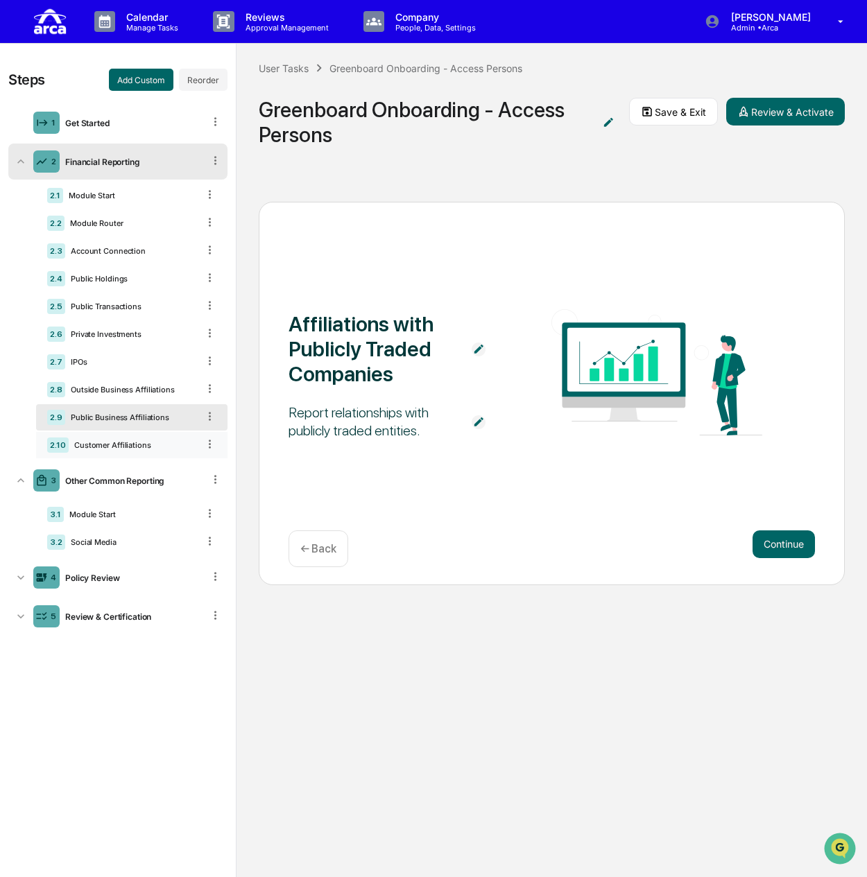
click at [125, 435] on div "2.10 Customer Affiliations" at bounding box center [131, 445] width 191 height 26
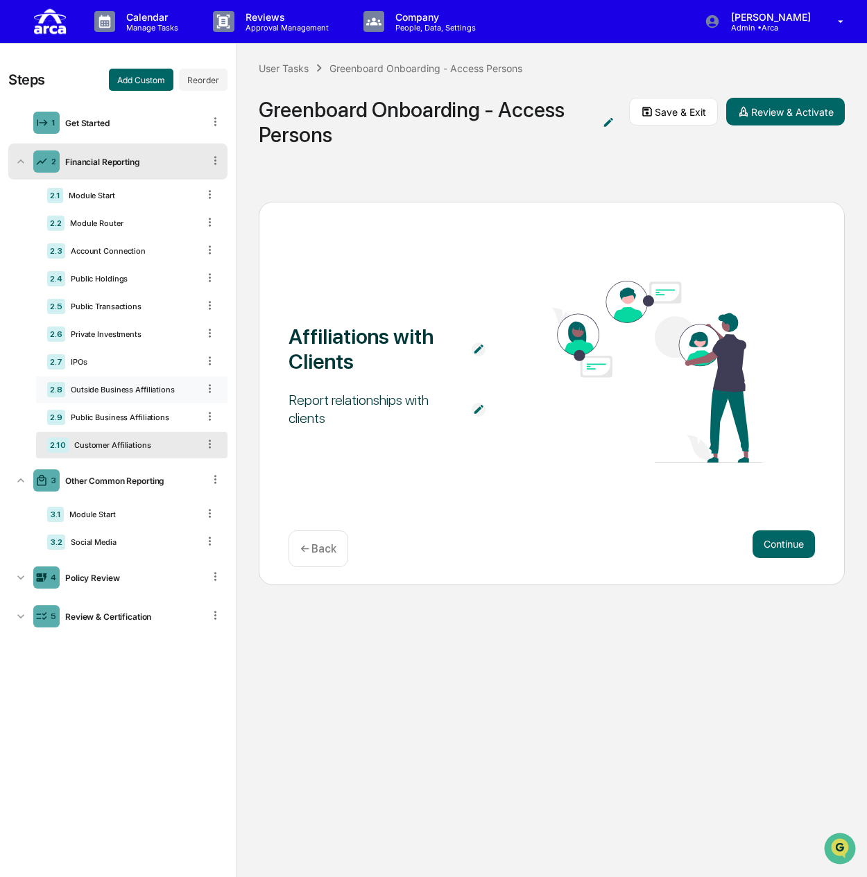
click at [144, 384] on div "2.8 Outside Business Affiliations" at bounding box center [131, 390] width 191 height 26
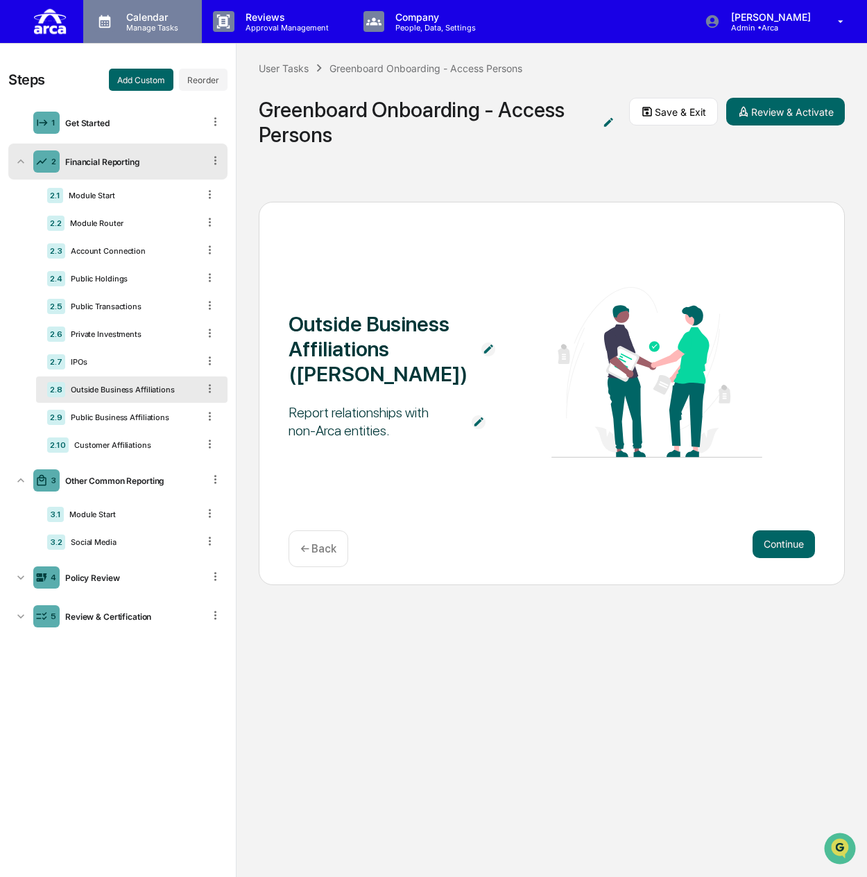
click at [172, 19] on p "Calendar" at bounding box center [150, 17] width 70 height 12
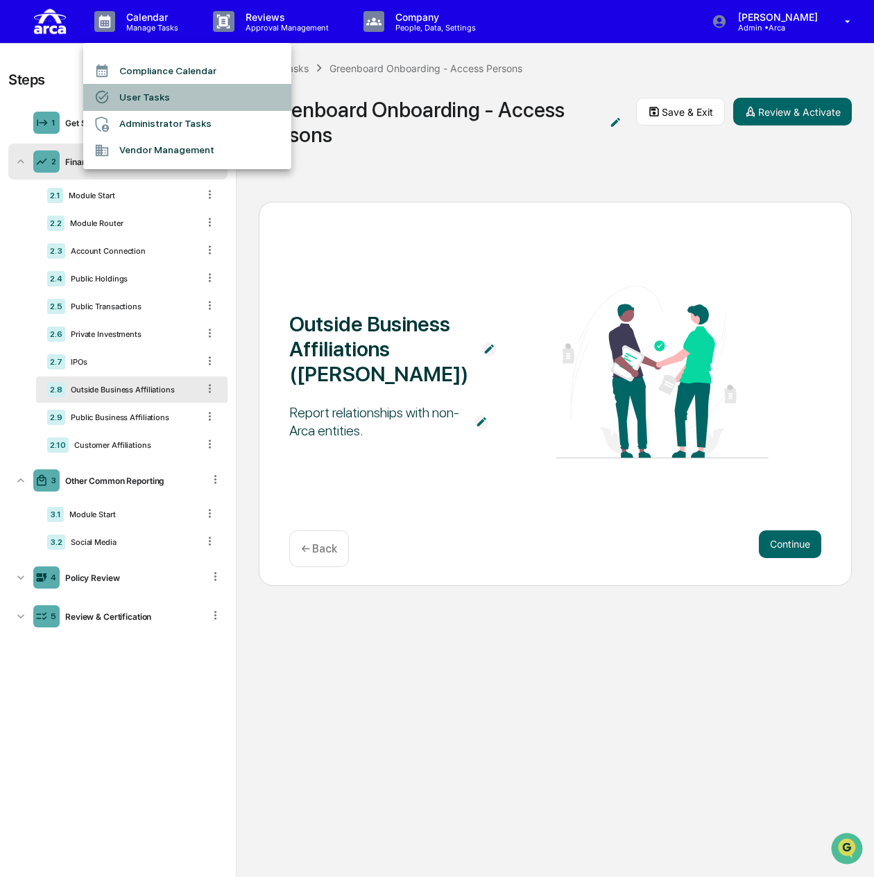
click at [171, 94] on li "User Tasks" at bounding box center [187, 97] width 208 height 26
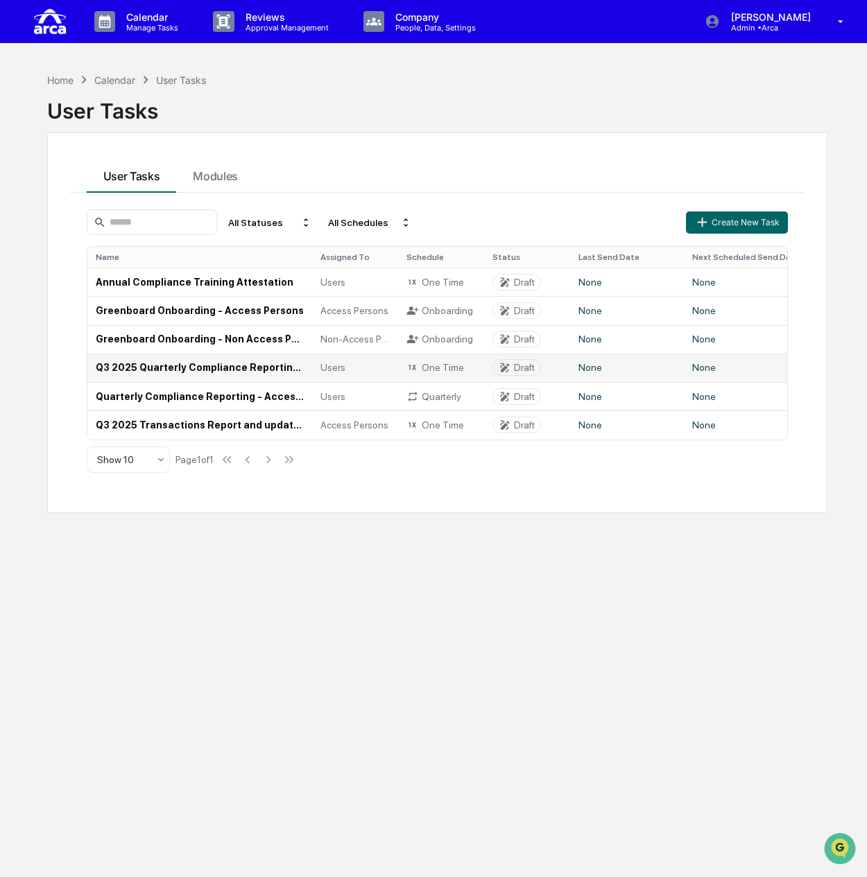
click at [222, 369] on td "Q3 2025 Quarterly Compliance Reporting (All Employees)" at bounding box center [199, 368] width 225 height 28
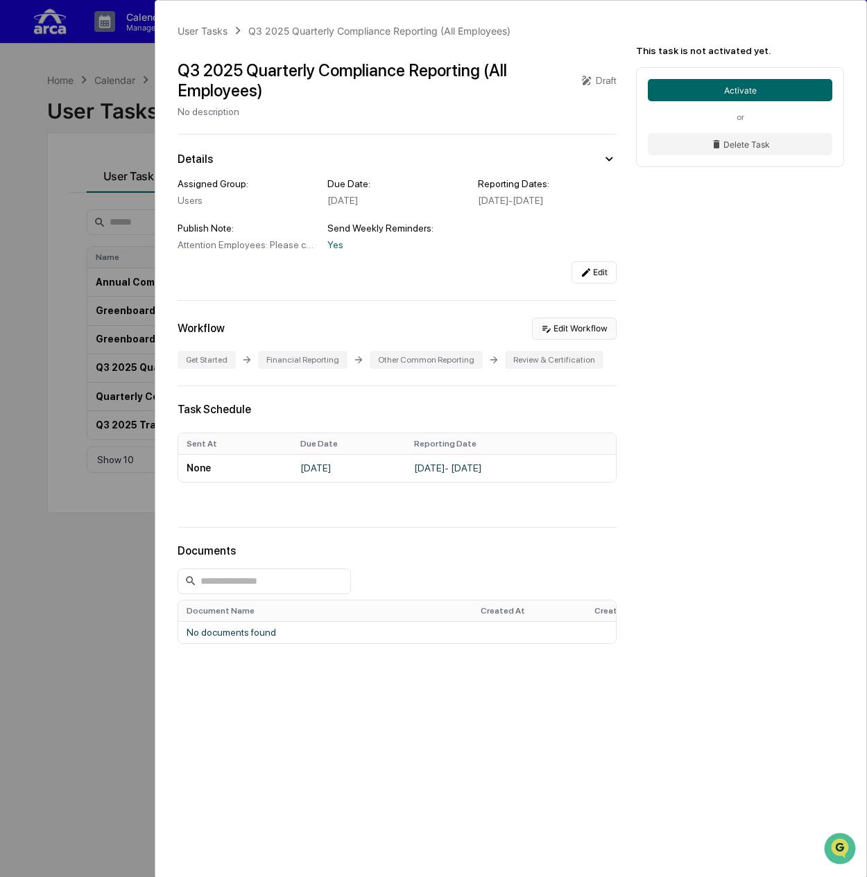
click at [578, 337] on button "Edit Workflow" at bounding box center [574, 329] width 85 height 22
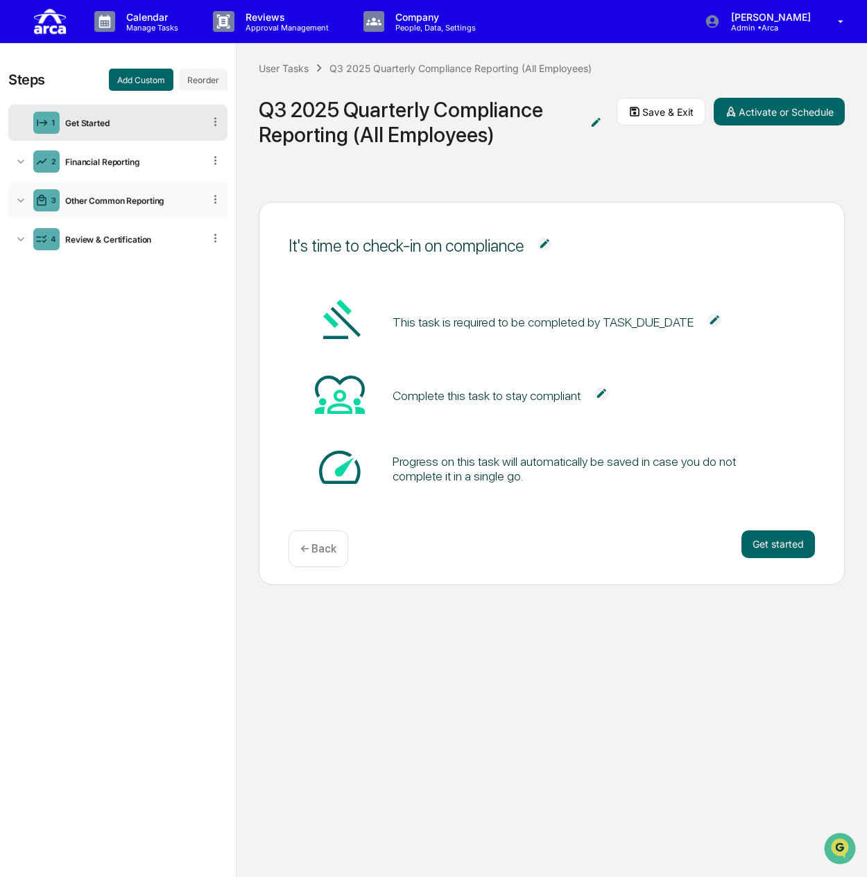
click at [114, 189] on div "3 Other Common Reporting" at bounding box center [117, 200] width 219 height 36
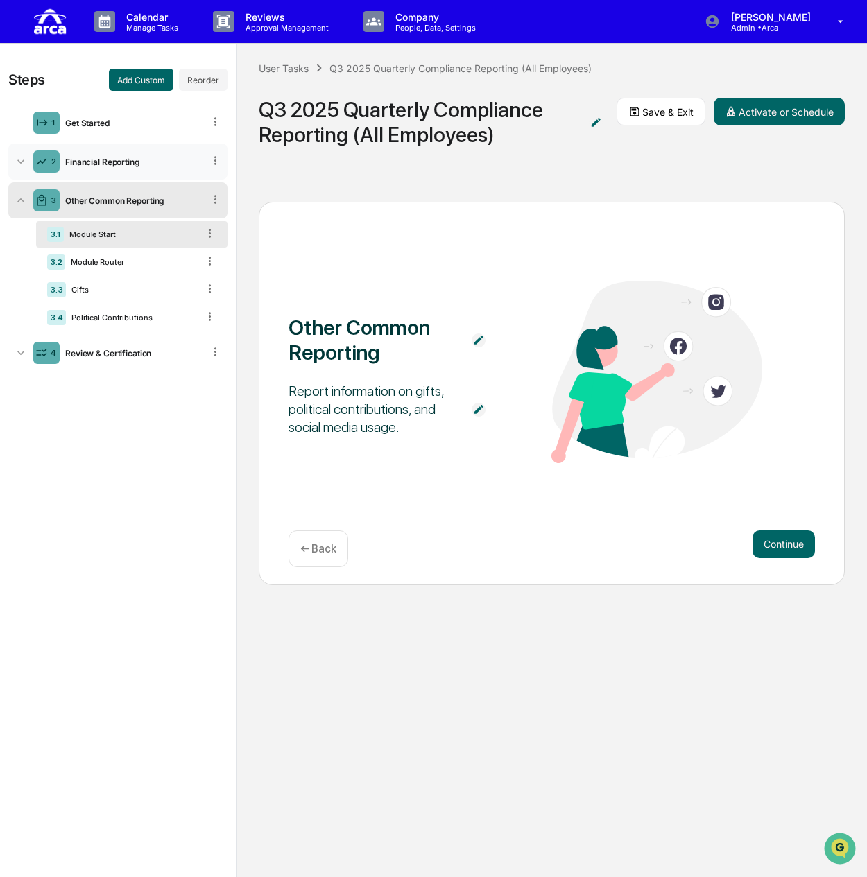
click at [128, 164] on div "Financial Reporting" at bounding box center [132, 162] width 144 height 10
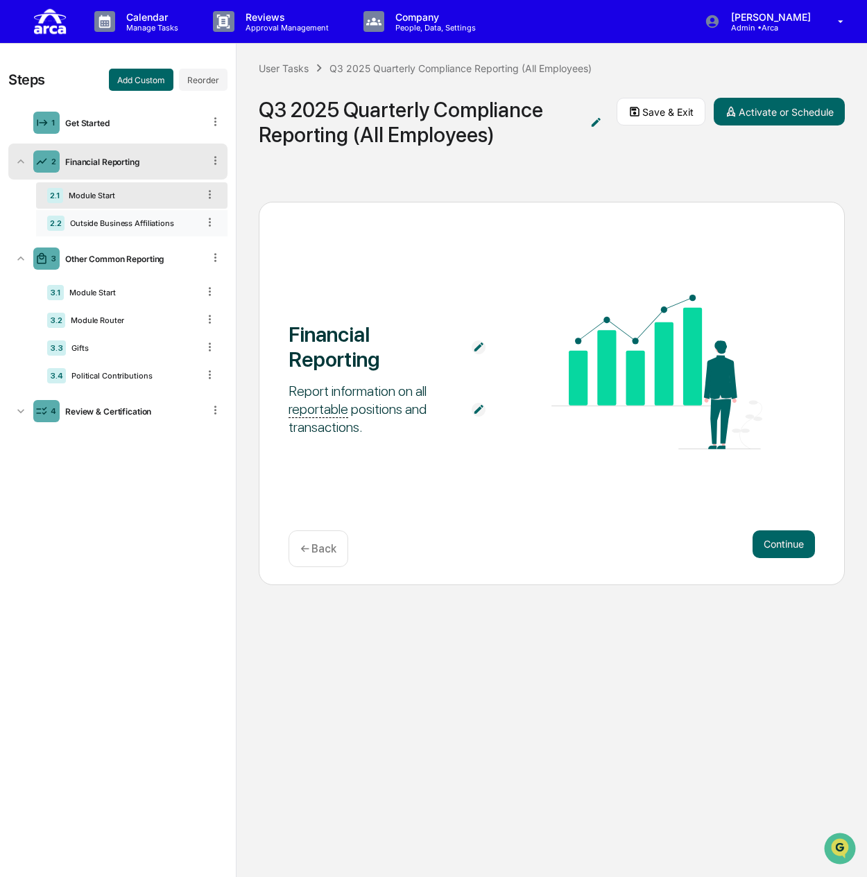
click at [139, 224] on div "Outside Business Affiliations" at bounding box center [130, 223] width 133 height 10
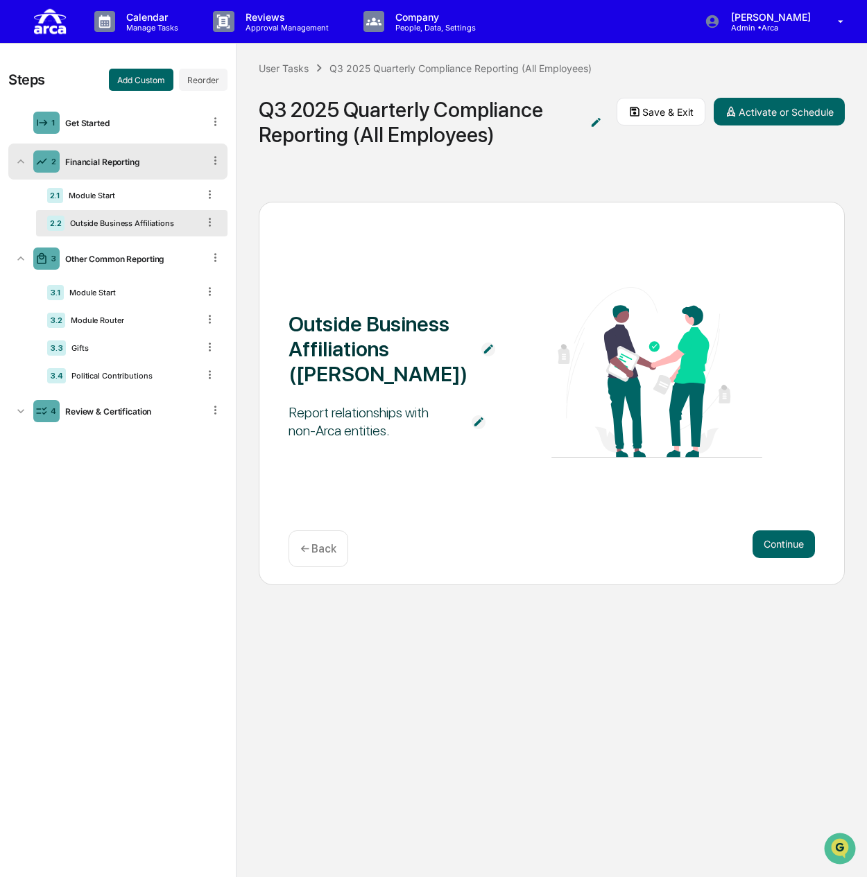
click at [474, 420] on img at bounding box center [479, 422] width 14 height 14
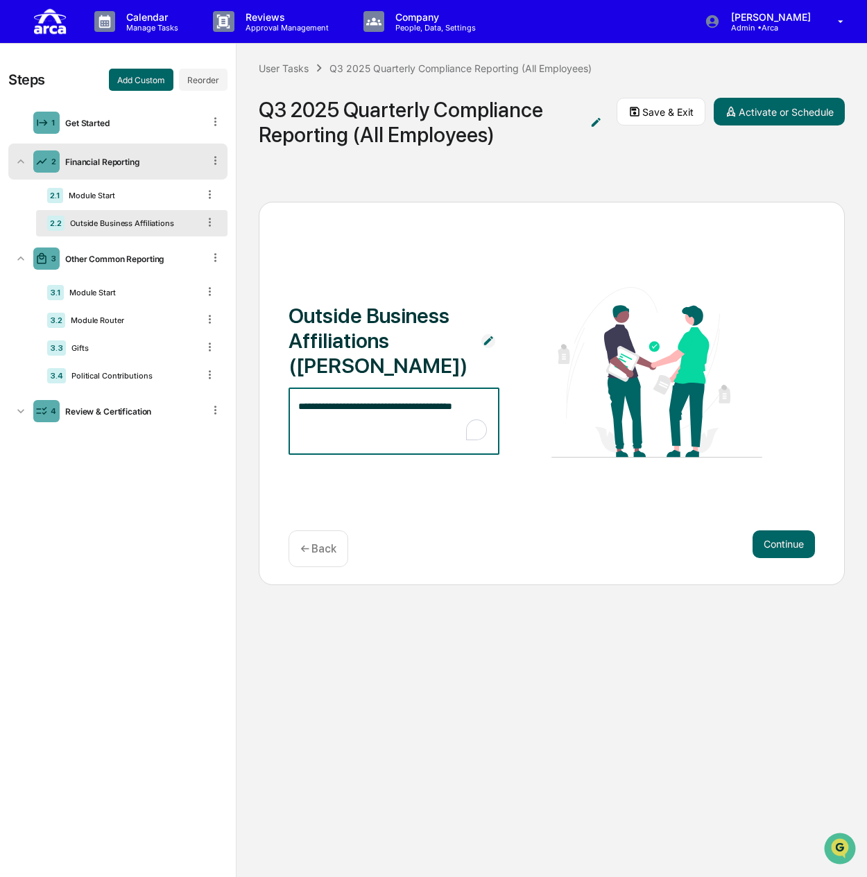
drag, startPoint x: 479, startPoint y: 407, endPoint x: 304, endPoint y: 403, distance: 174.8
click at [304, 403] on textarea "**********" at bounding box center [393, 421] width 191 height 44
type textarea "*"
paste textarea "**********"
type textarea "**********"
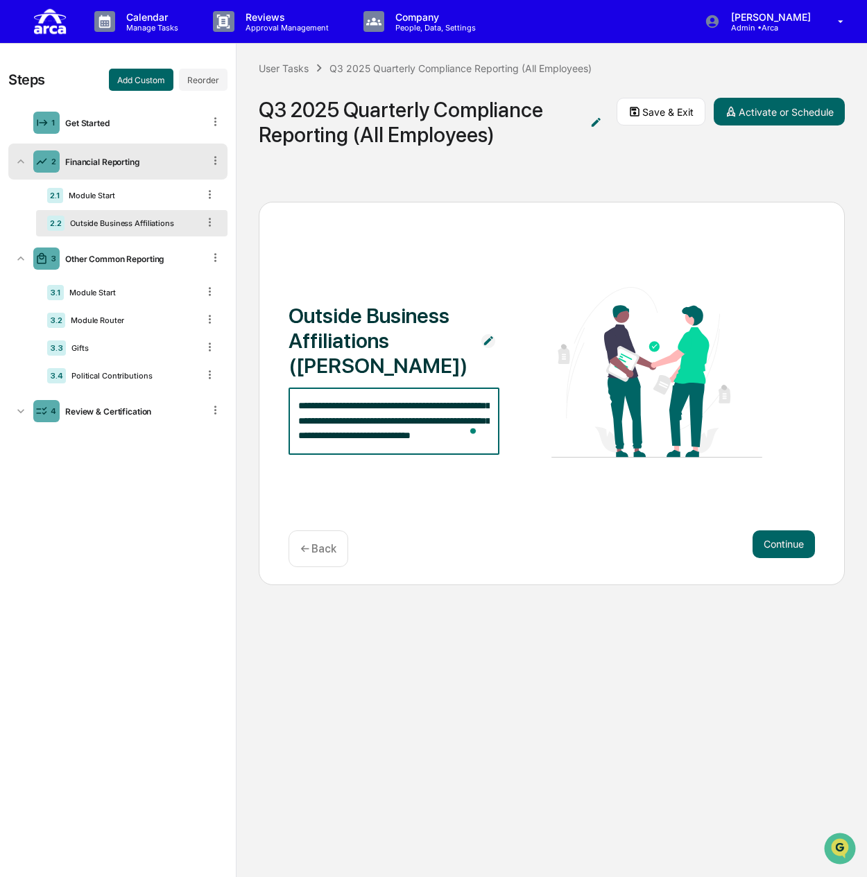
scroll to position [28, 0]
click at [555, 372] on img at bounding box center [656, 372] width 210 height 171
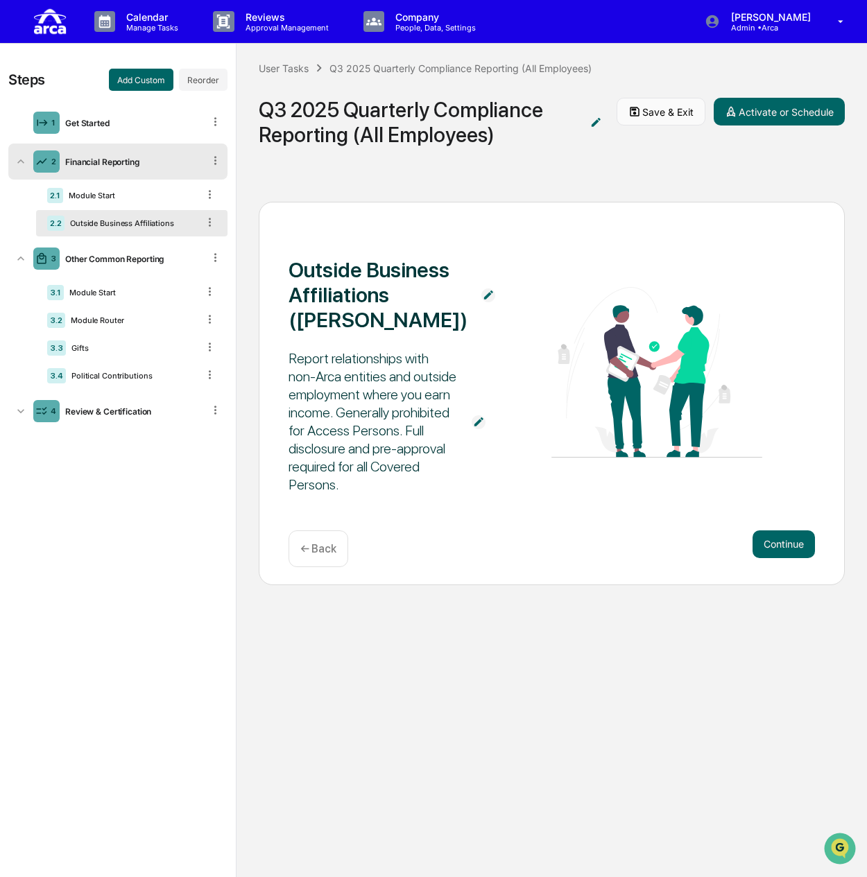
click at [642, 116] on button "Save & Exit" at bounding box center [661, 112] width 89 height 28
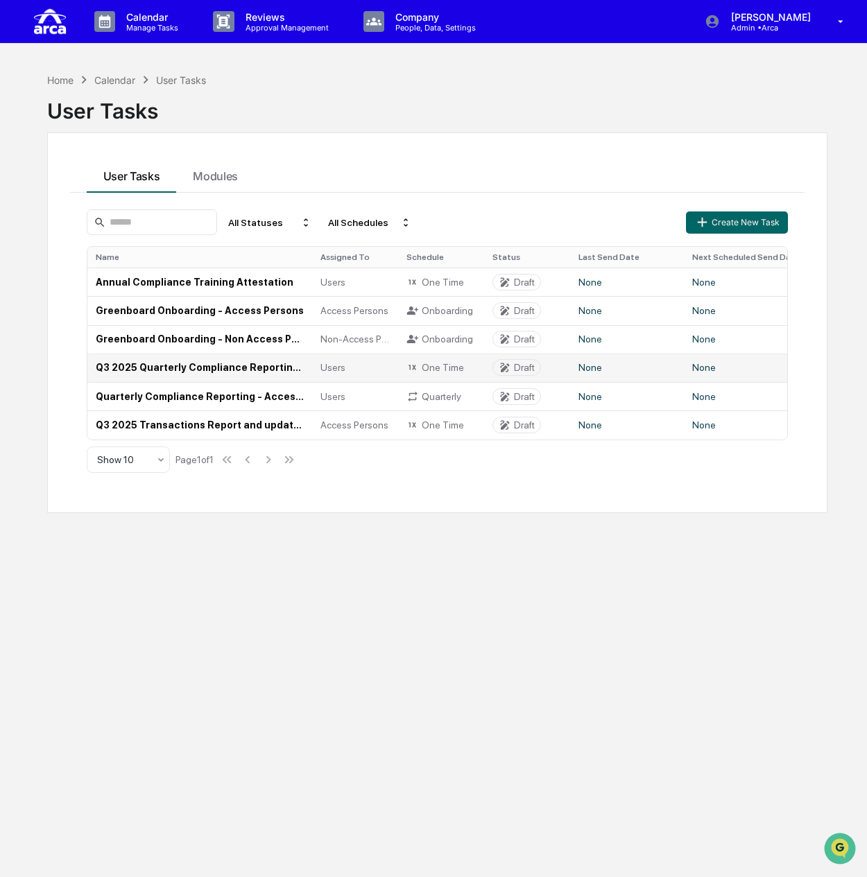
click at [199, 366] on td "Q3 2025 Quarterly Compliance Reporting (All Employees)" at bounding box center [199, 368] width 225 height 28
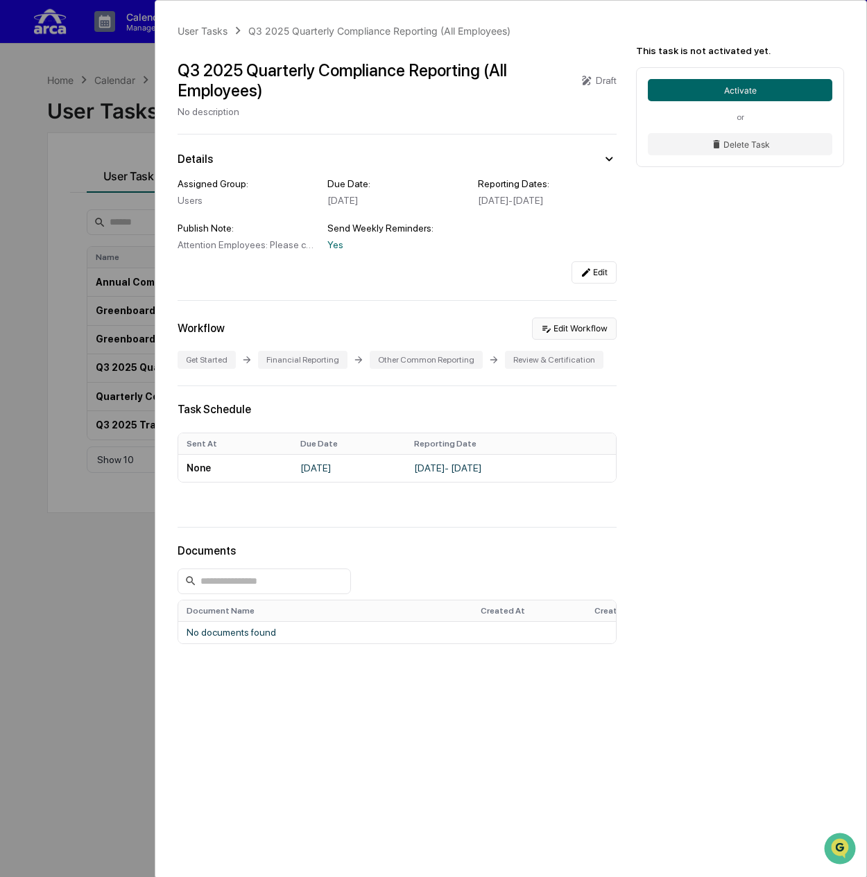
click at [571, 340] on button "Edit Workflow" at bounding box center [574, 329] width 85 height 22
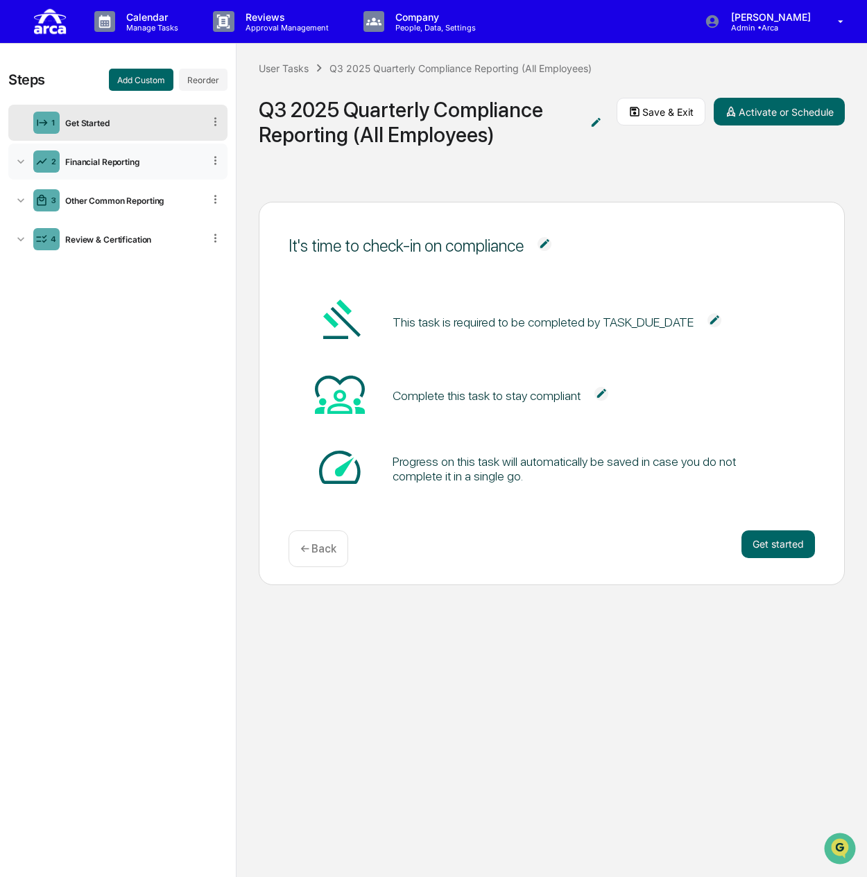
click at [133, 166] on div "2 Financial Reporting" at bounding box center [117, 162] width 219 height 36
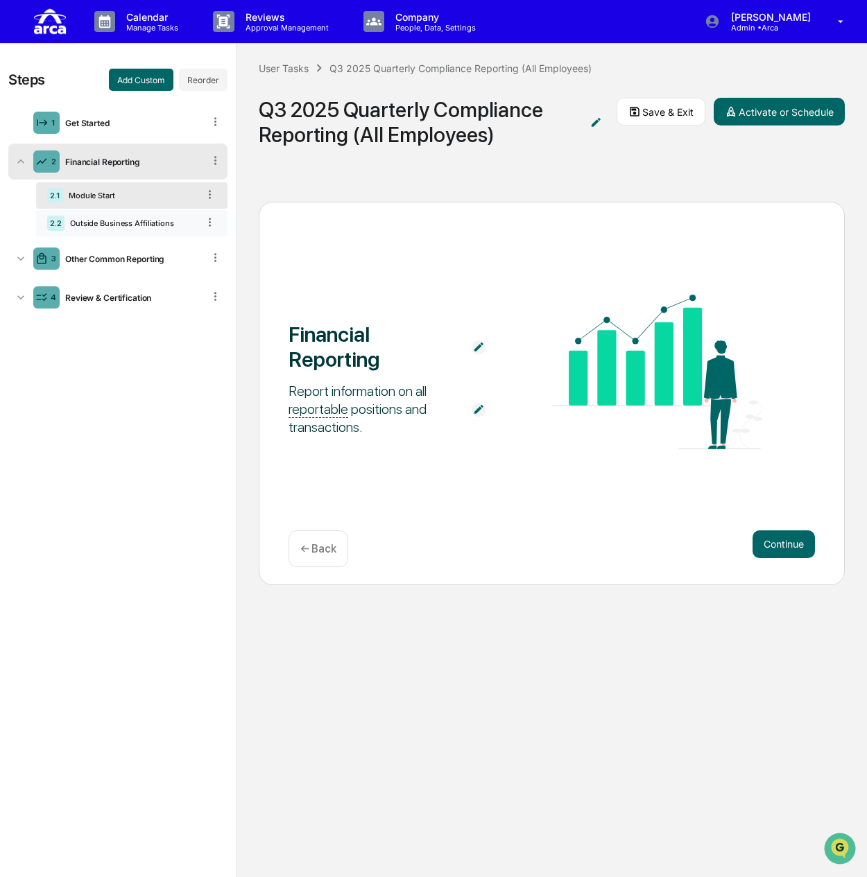
click at [117, 218] on div "2.2 Outside Business Affiliations" at bounding box center [131, 223] width 191 height 26
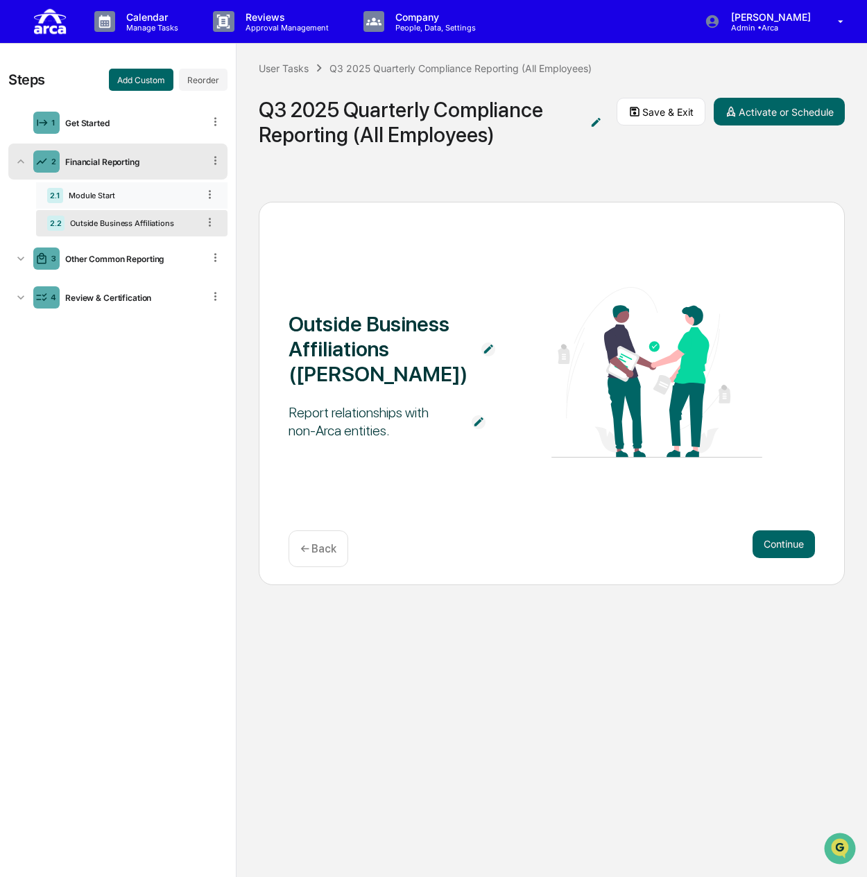
click at [121, 193] on div "Module Start" at bounding box center [130, 196] width 135 height 10
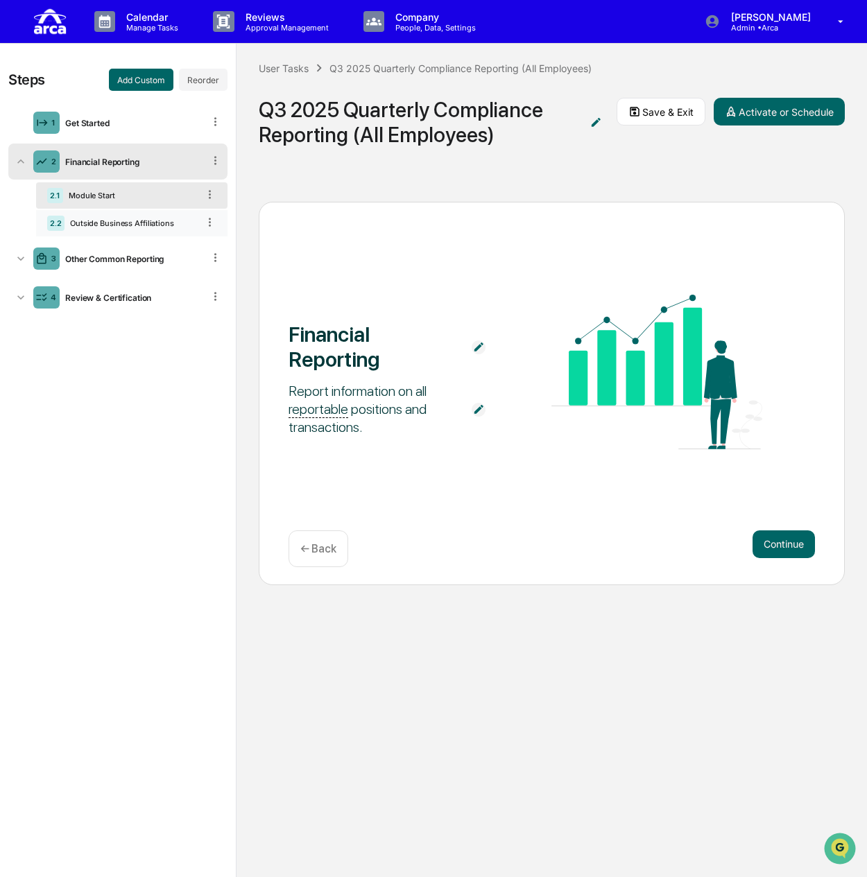
click at [121, 212] on div "2.2 Outside Business Affiliations" at bounding box center [131, 223] width 191 height 26
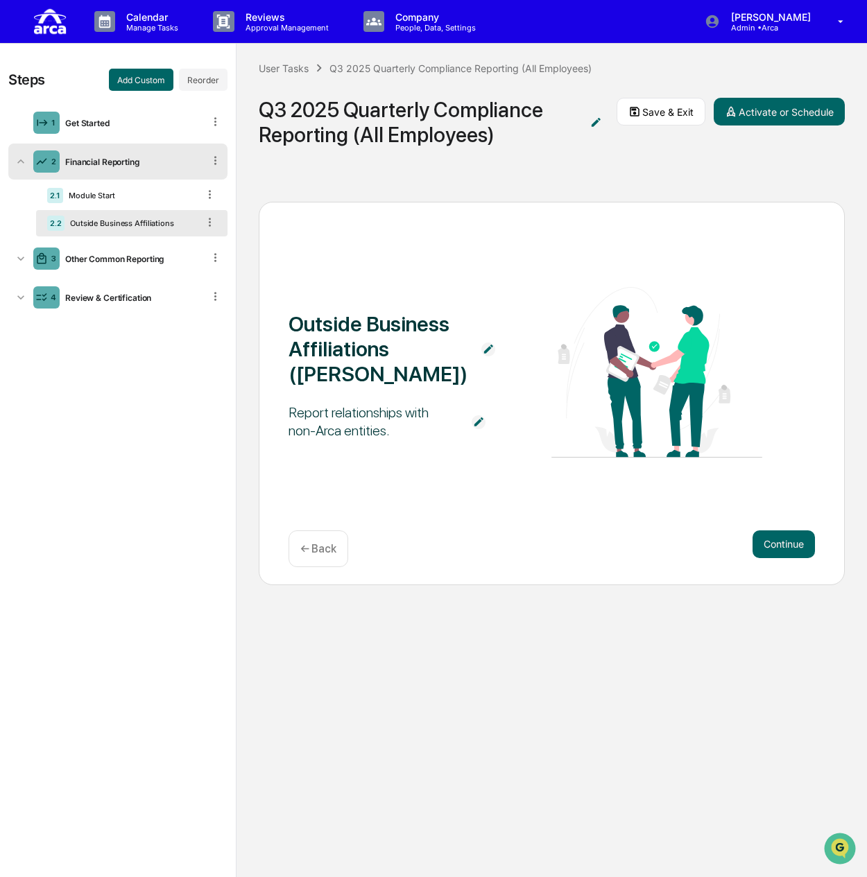
click at [567, 318] on img at bounding box center [656, 372] width 210 height 171
click at [123, 20] on p "Calendar" at bounding box center [150, 17] width 70 height 12
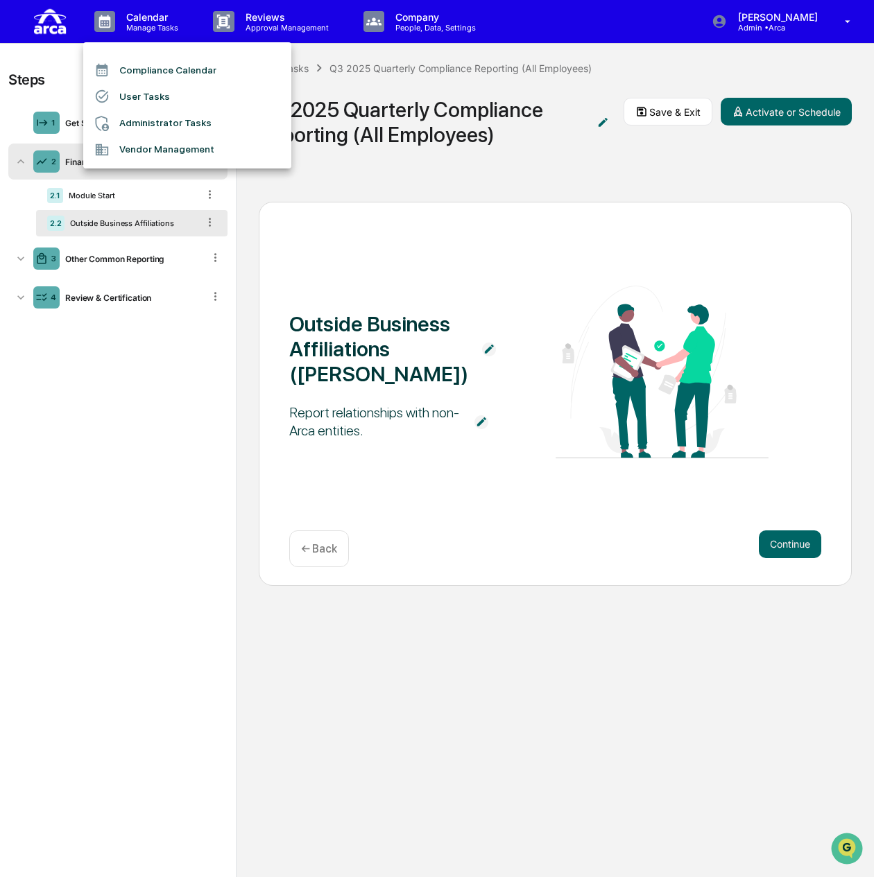
click at [180, 96] on li "User Tasks" at bounding box center [187, 96] width 208 height 26
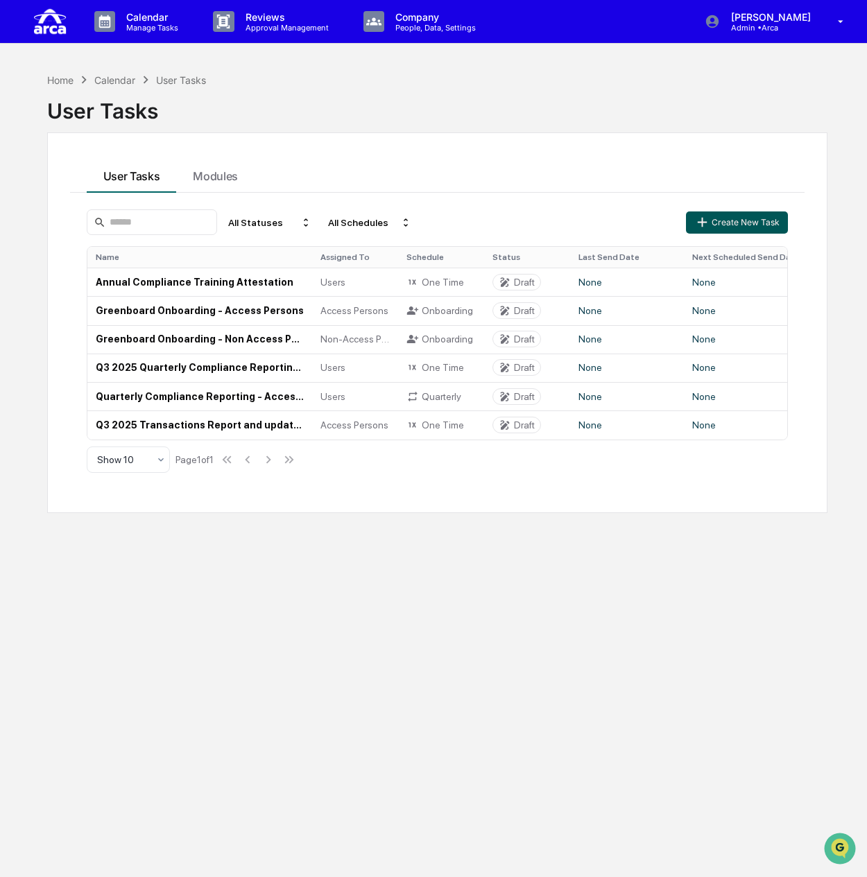
click at [730, 223] on button "Create New Task" at bounding box center [736, 223] width 101 height 22
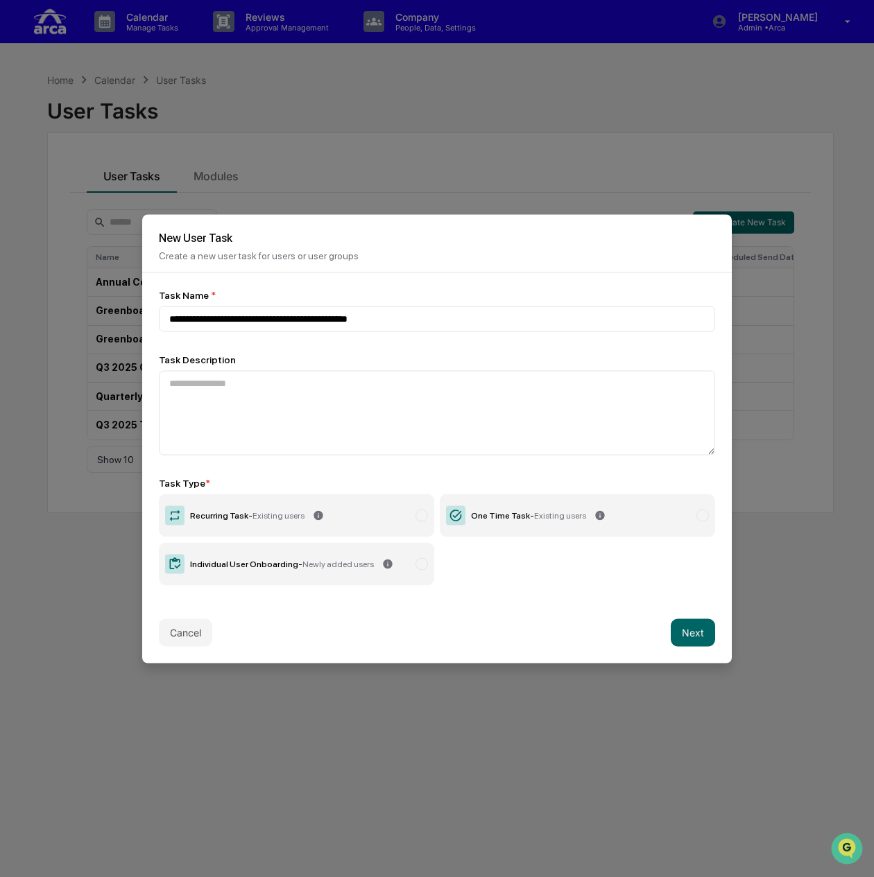
type input "**********"
click at [279, 506] on label "Recurring Task - Existing users" at bounding box center [296, 515] width 275 height 43
click at [687, 633] on button "Next" at bounding box center [693, 633] width 44 height 28
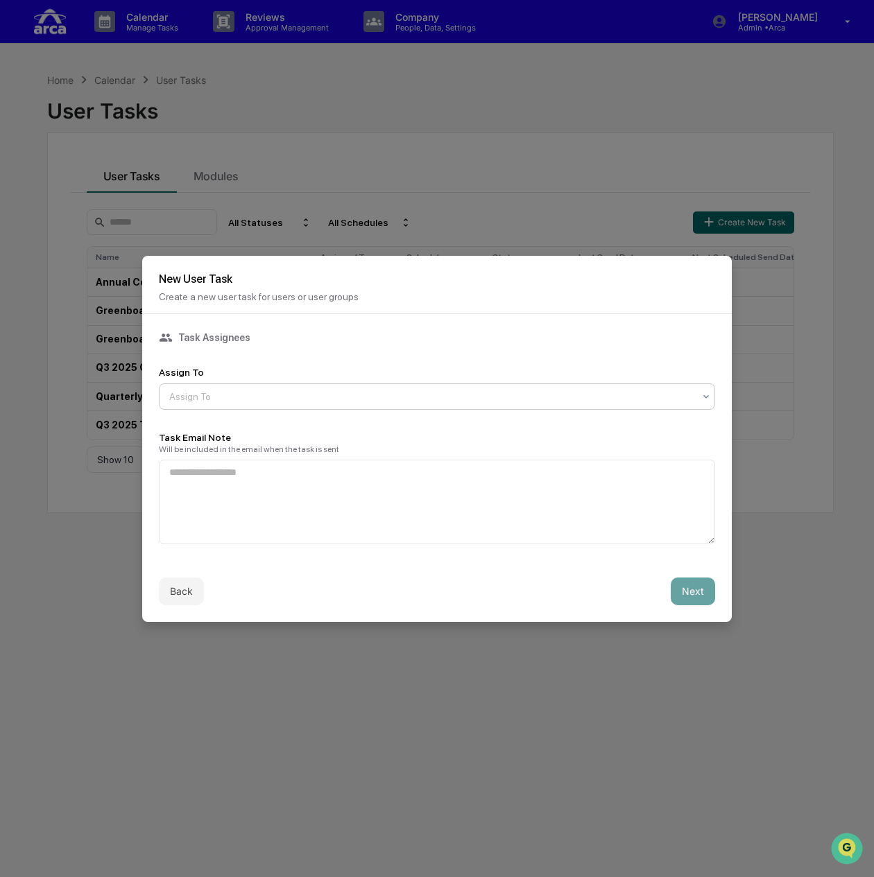
click at [308, 396] on div at bounding box center [431, 397] width 524 height 14
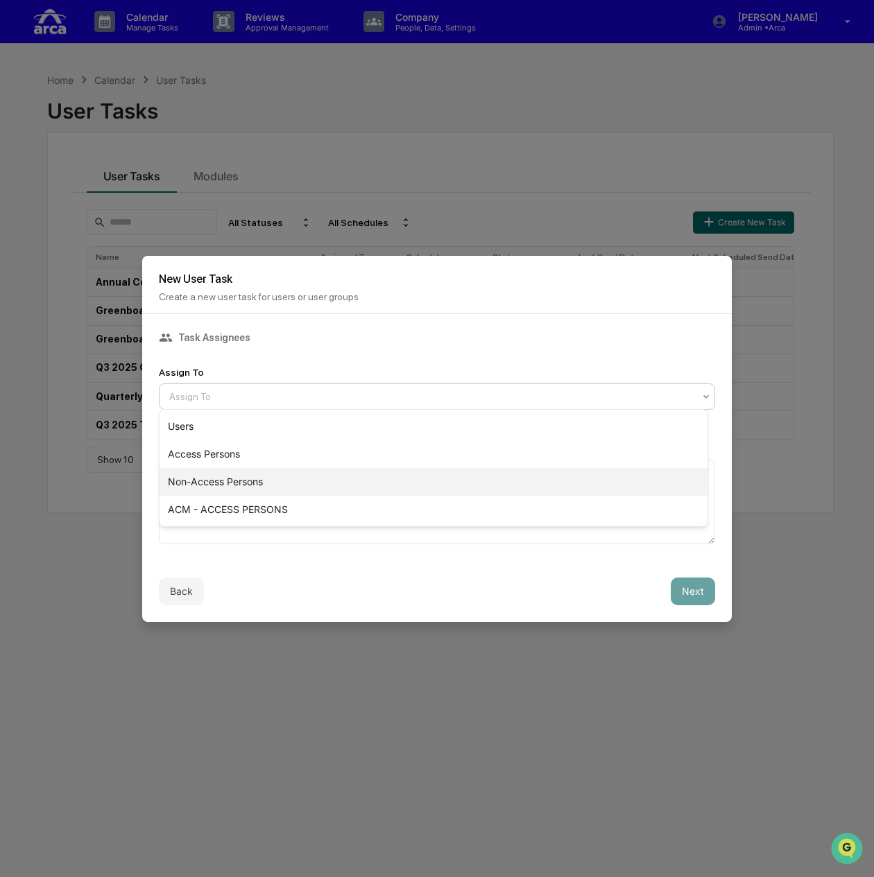
click at [255, 482] on div "Non-Access Persons" at bounding box center [434, 482] width 548 height 28
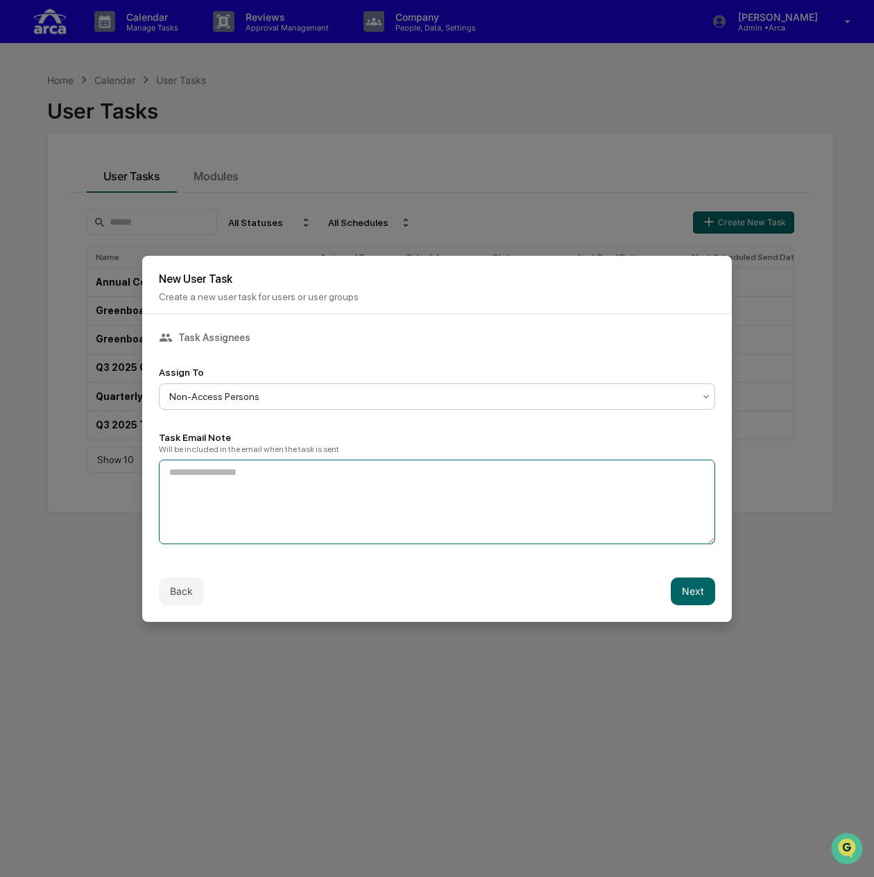
click at [246, 464] on textarea at bounding box center [437, 502] width 556 height 85
type textarea "**********"
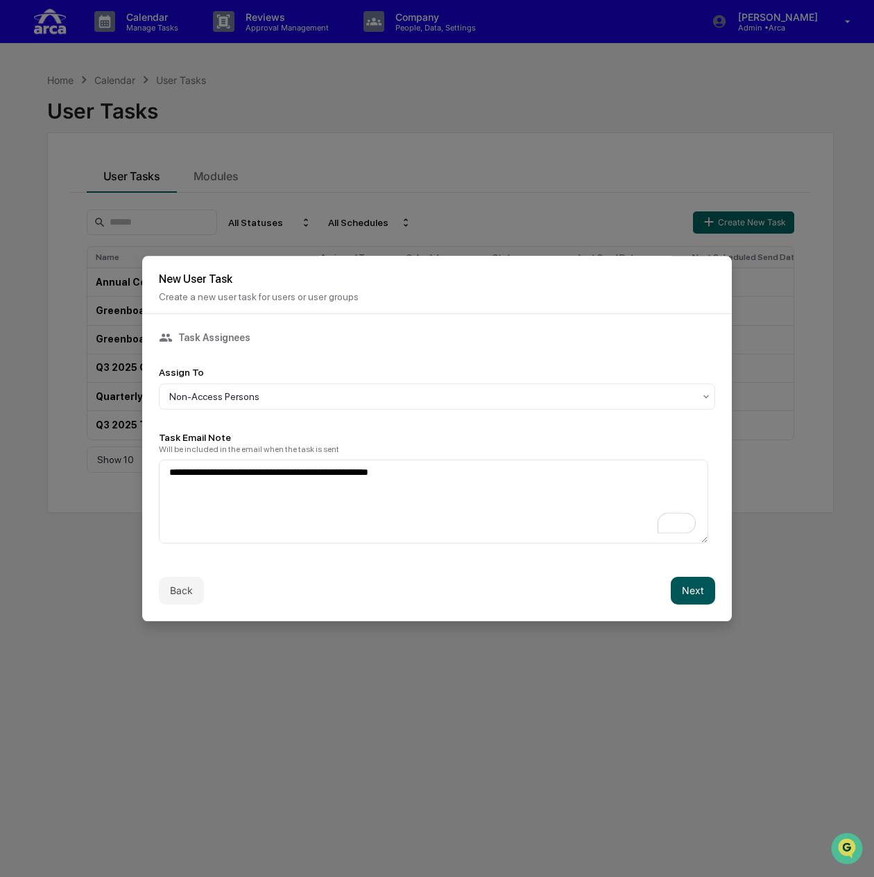
click at [685, 580] on button "Next" at bounding box center [693, 591] width 44 height 28
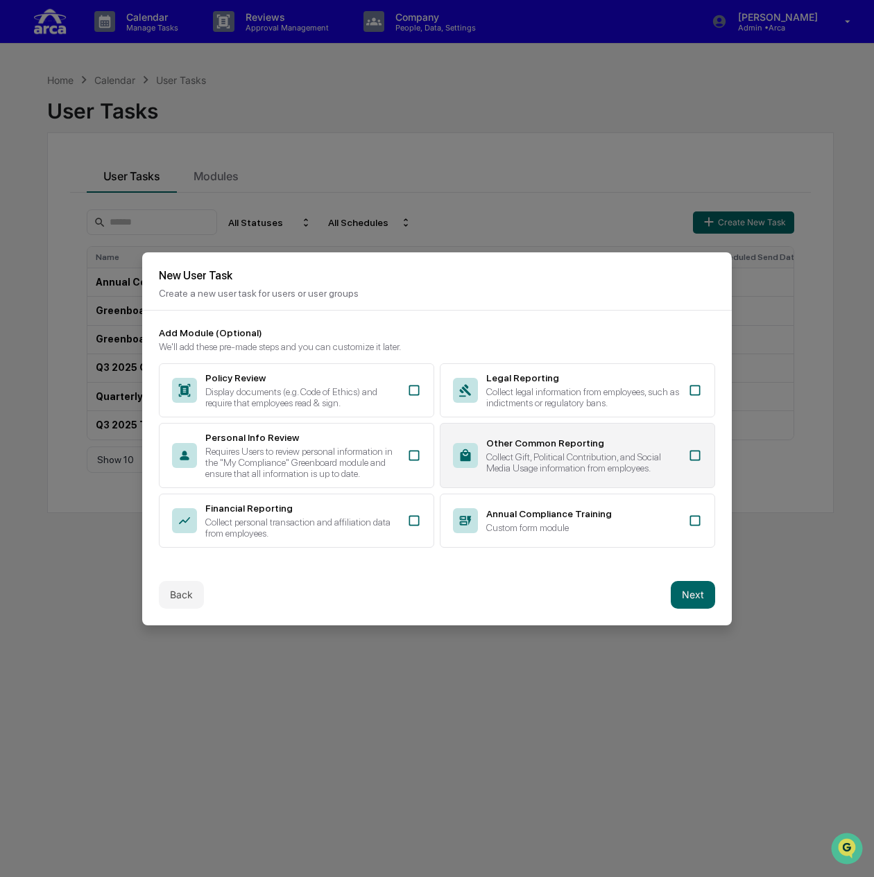
click at [544, 460] on div "Collect Gift, Political Contribution, and Social Media Usage information from e…" at bounding box center [582, 462] width 193 height 22
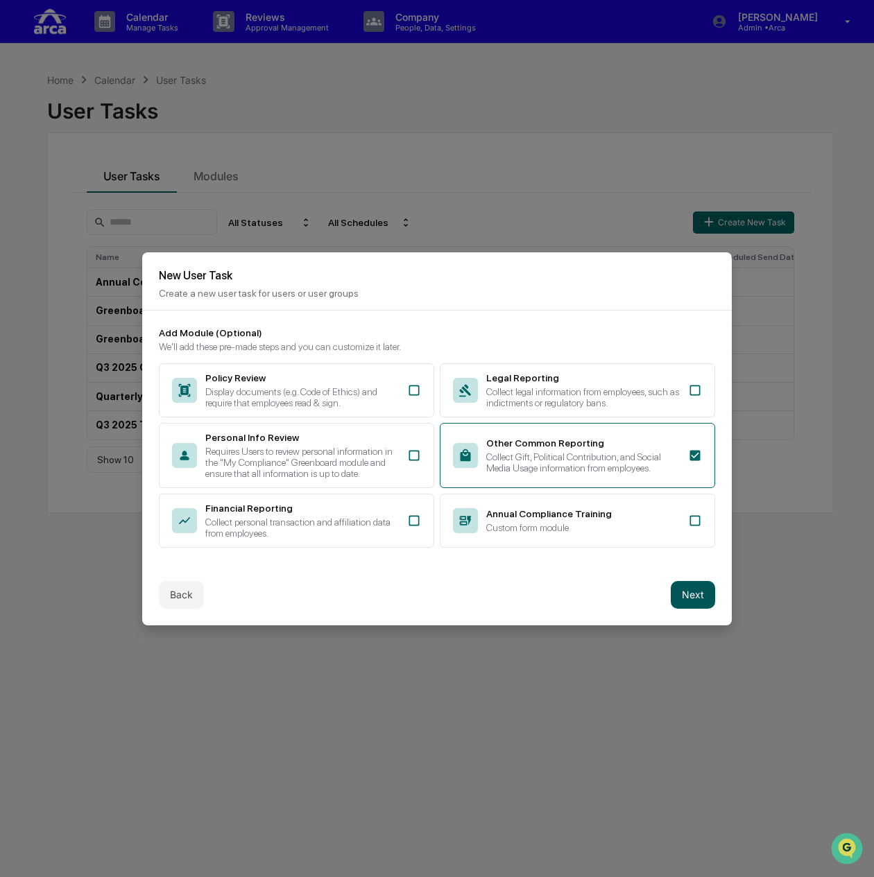
click at [691, 590] on button "Next" at bounding box center [693, 595] width 44 height 28
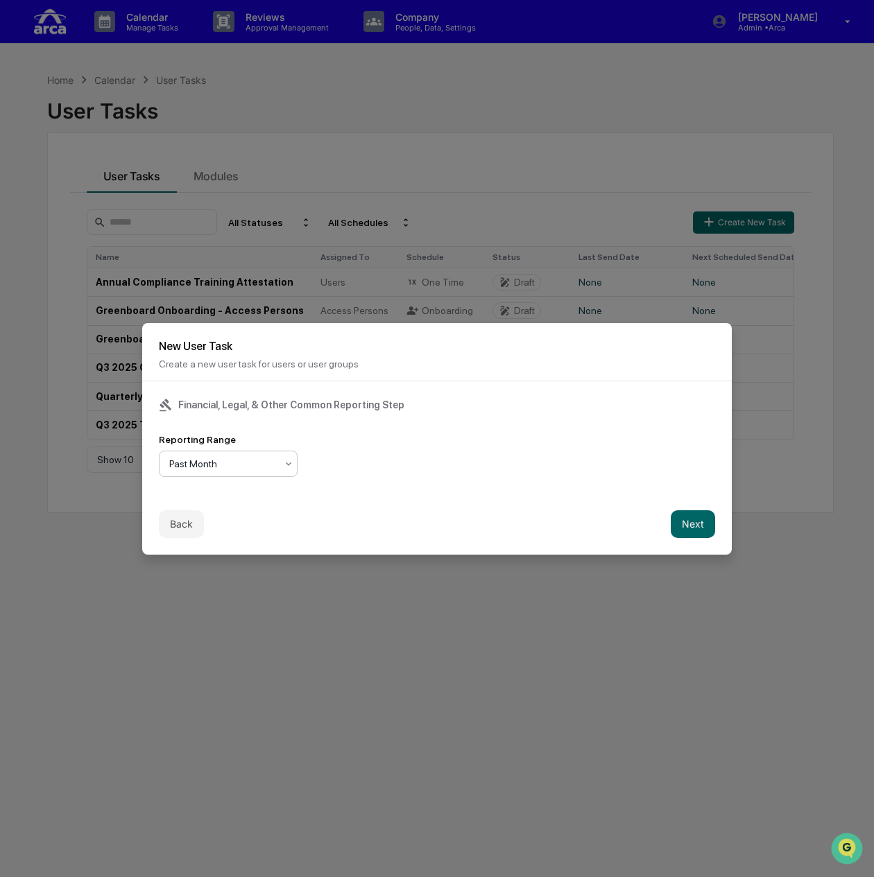
click at [236, 454] on div "Past Month" at bounding box center [222, 463] width 121 height 19
click at [685, 515] on button "Next" at bounding box center [693, 524] width 44 height 28
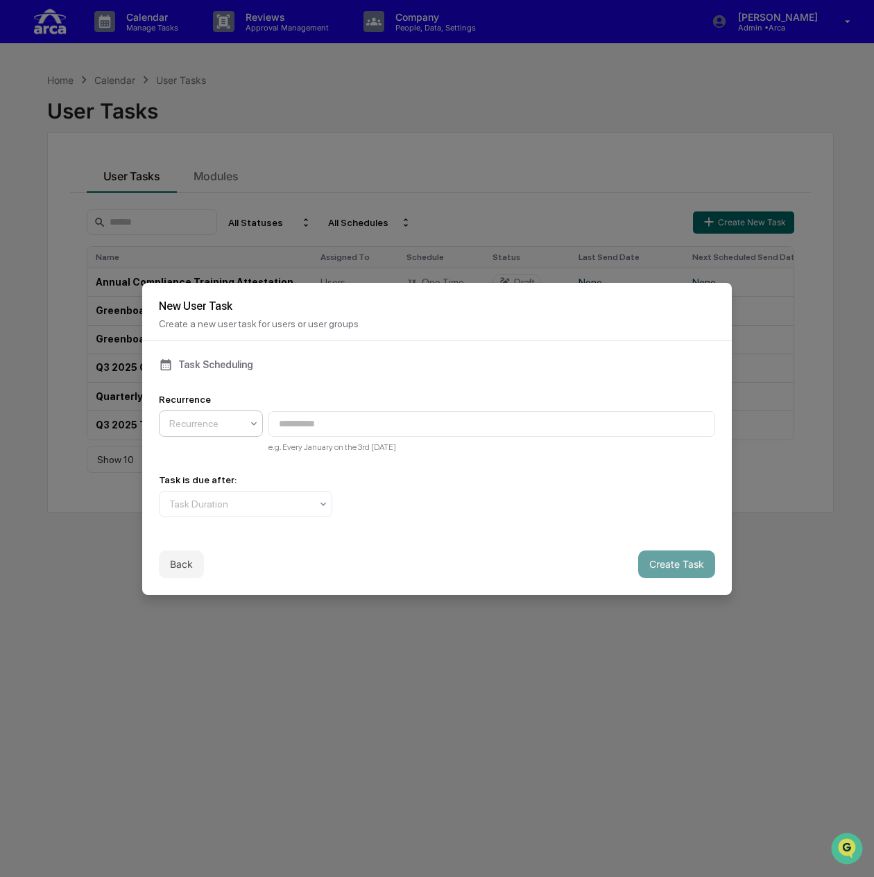
click at [234, 425] on div at bounding box center [205, 424] width 72 height 14
type input "**********"
click at [176, 499] on div at bounding box center [239, 504] width 141 height 14
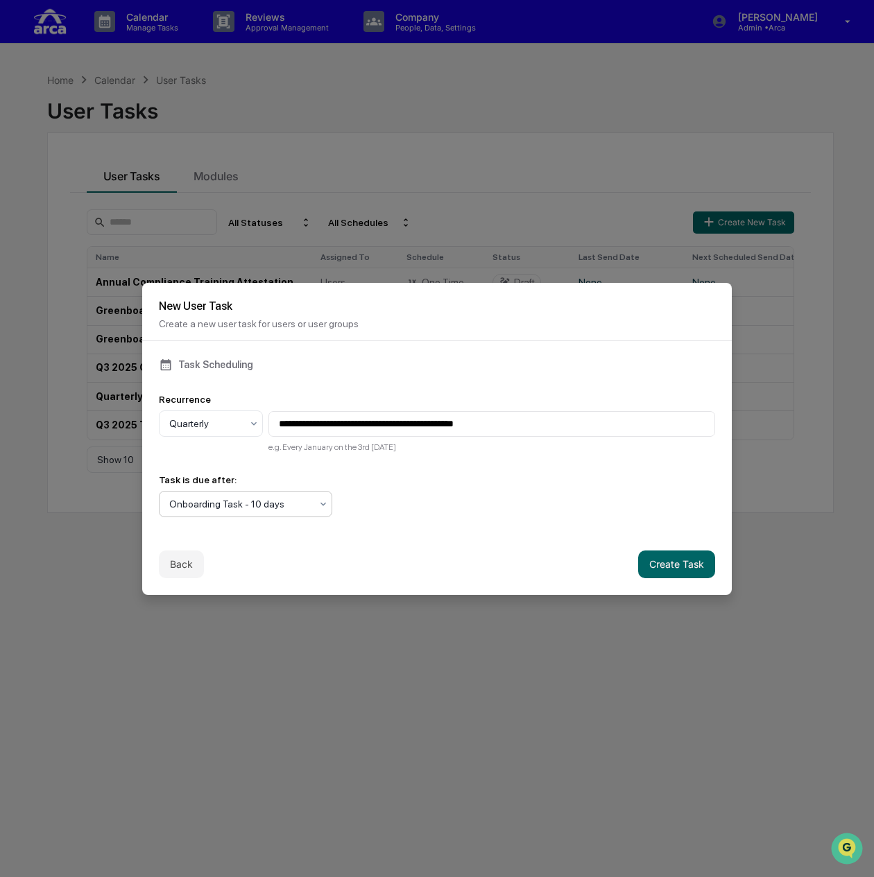
click at [220, 503] on div at bounding box center [239, 504] width 141 height 14
click at [657, 574] on button "Create Task" at bounding box center [676, 565] width 77 height 28
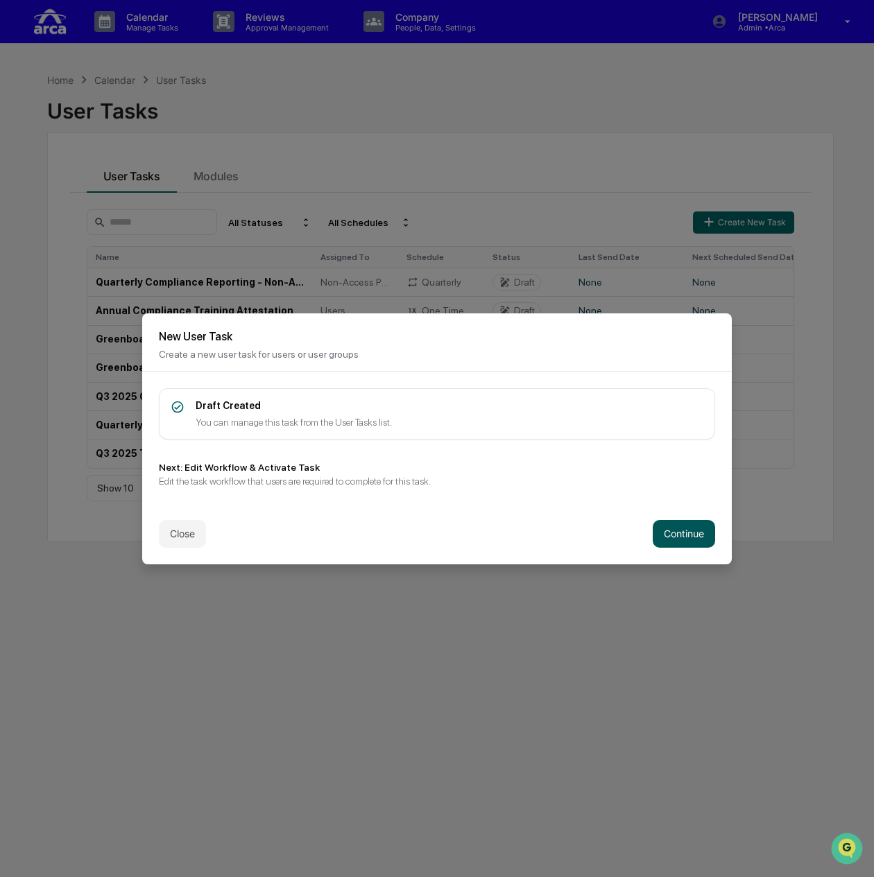
click at [685, 531] on button "Continue" at bounding box center [684, 534] width 62 height 28
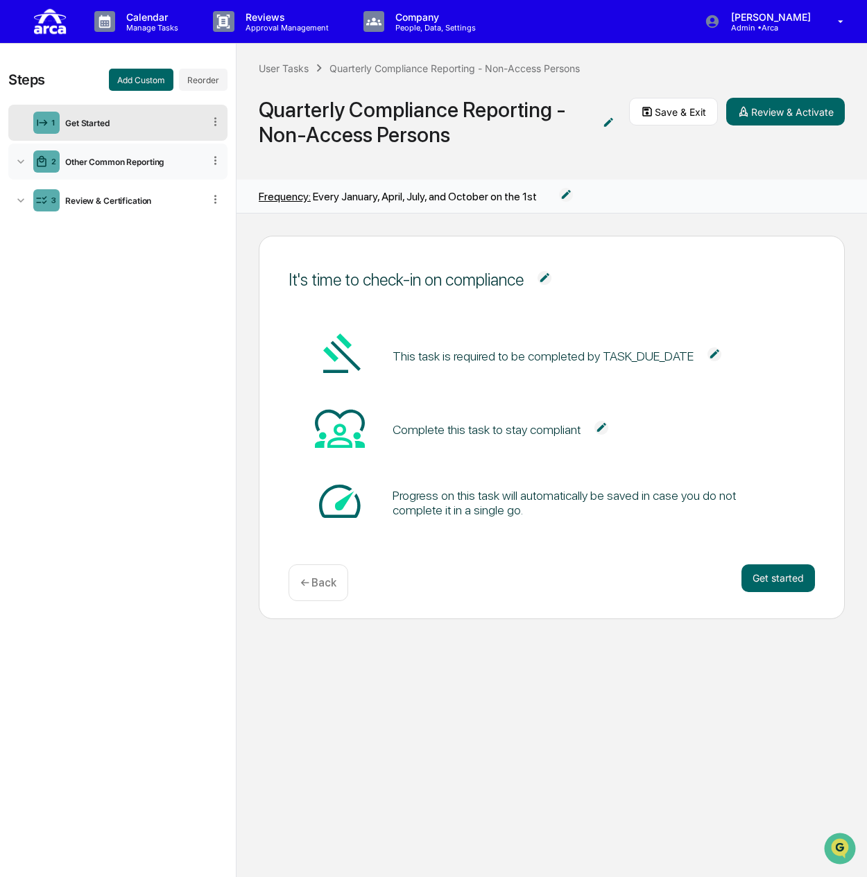
click at [141, 157] on div "Other Common Reporting" at bounding box center [132, 162] width 144 height 10
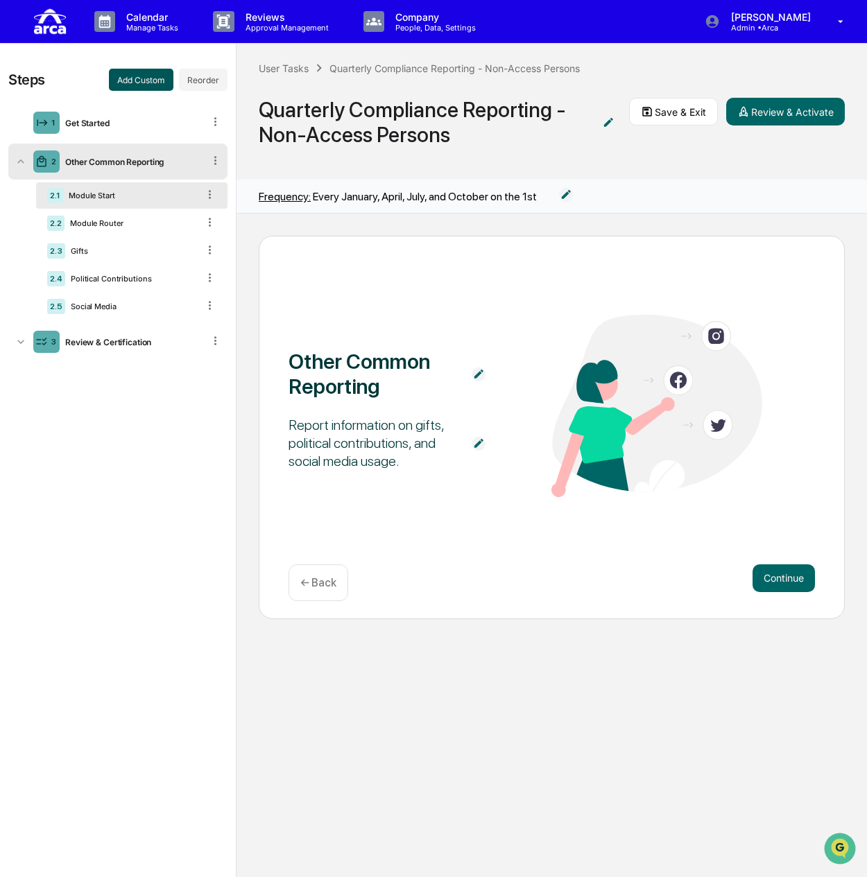
click at [128, 78] on button "Add Custom" at bounding box center [141, 80] width 64 height 22
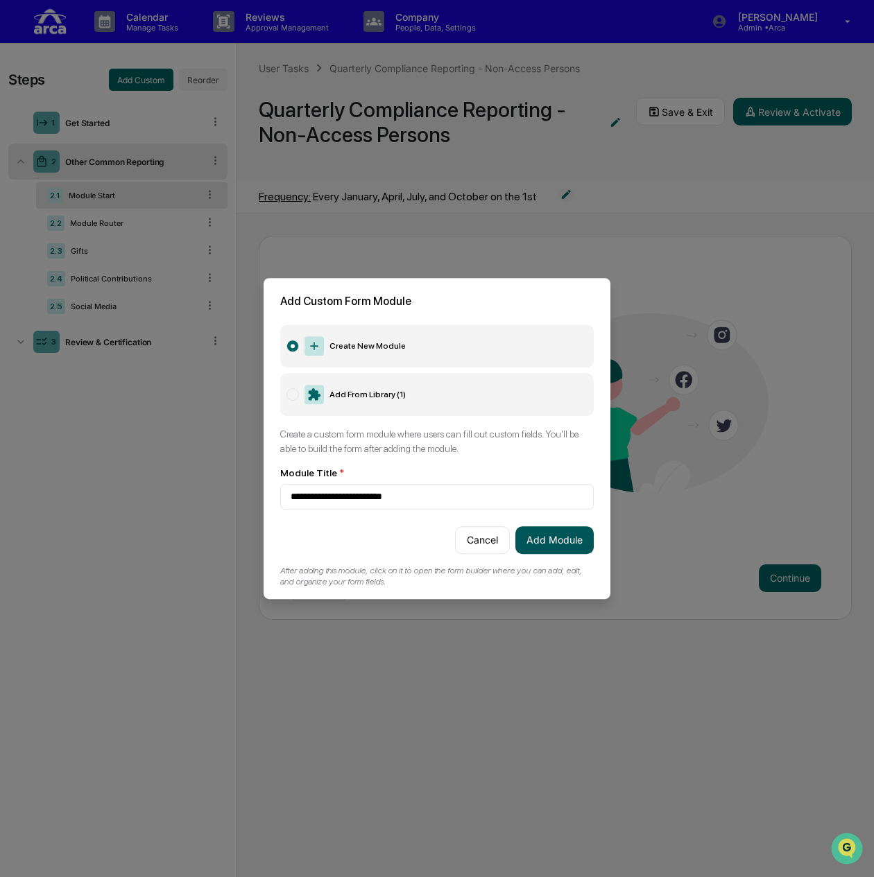
type input "**********"
click at [570, 539] on button "Add Module" at bounding box center [554, 540] width 78 height 28
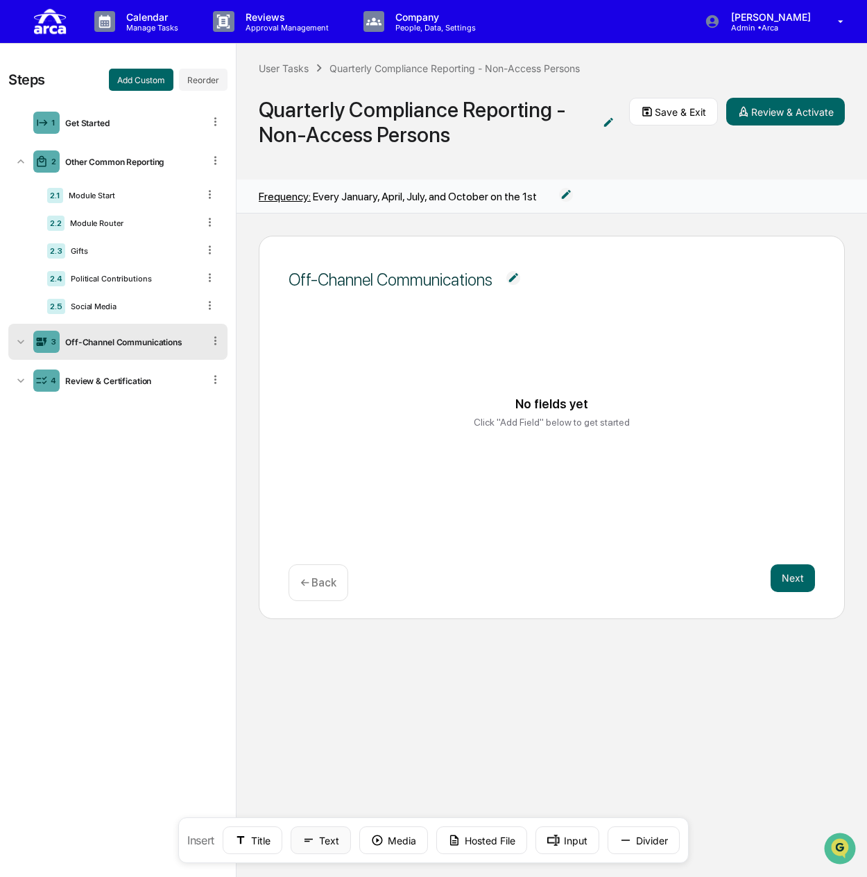
click at [317, 843] on button "Text" at bounding box center [321, 841] width 60 height 28
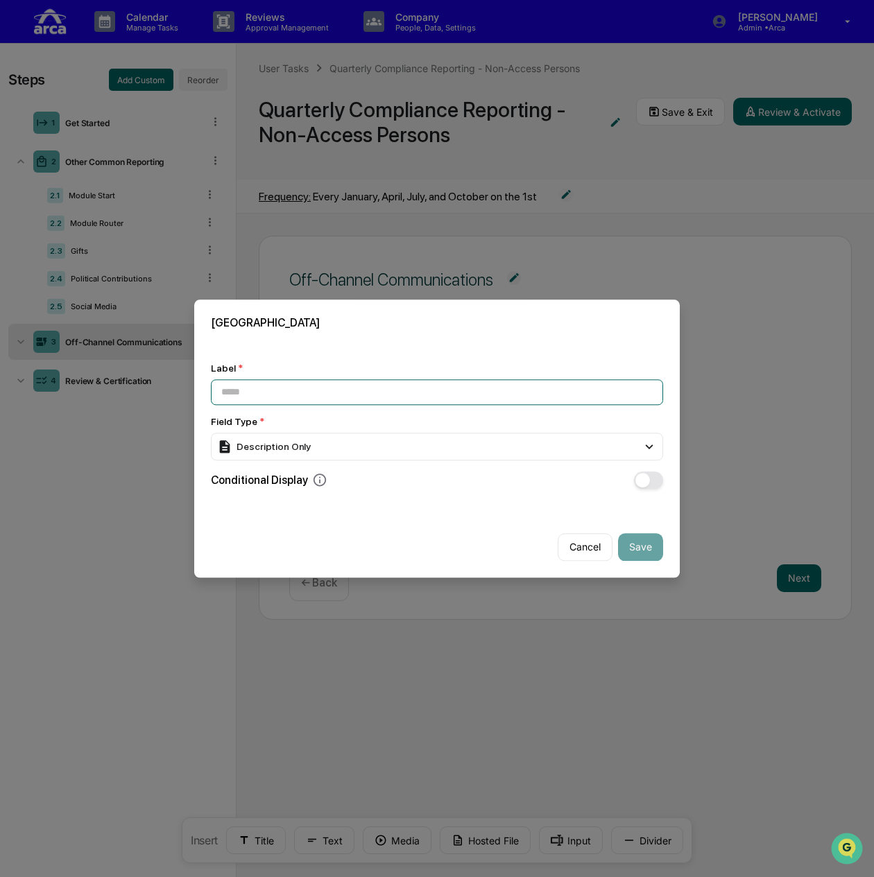
click at [302, 390] on input at bounding box center [437, 392] width 452 height 26
click at [302, 452] on div "Description Only" at bounding box center [437, 447] width 452 height 28
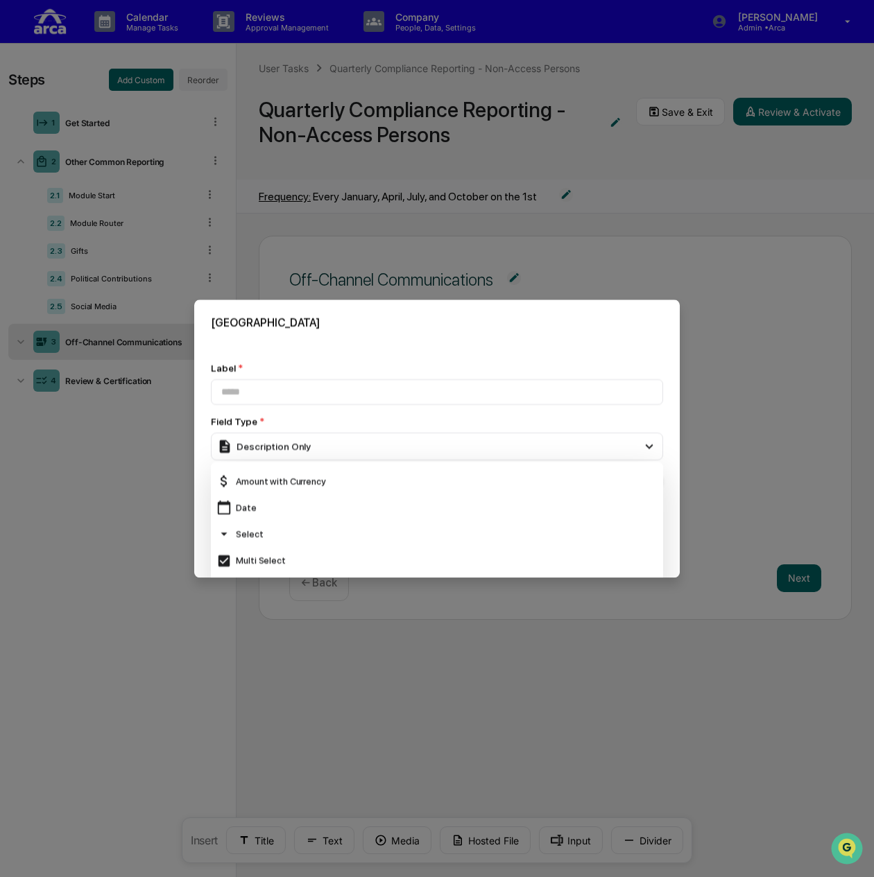
scroll to position [139, 0]
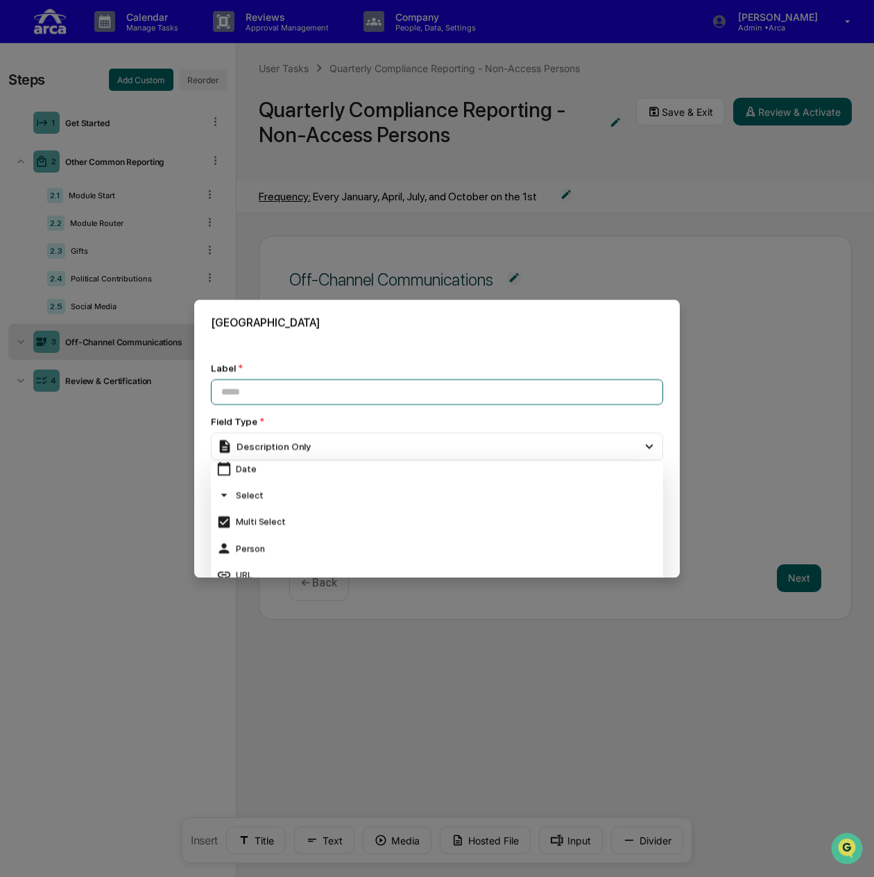
drag, startPoint x: 288, startPoint y: 378, endPoint x: 279, endPoint y: 384, distance: 10.4
click at [288, 379] on input at bounding box center [437, 392] width 452 height 26
paste input "**********"
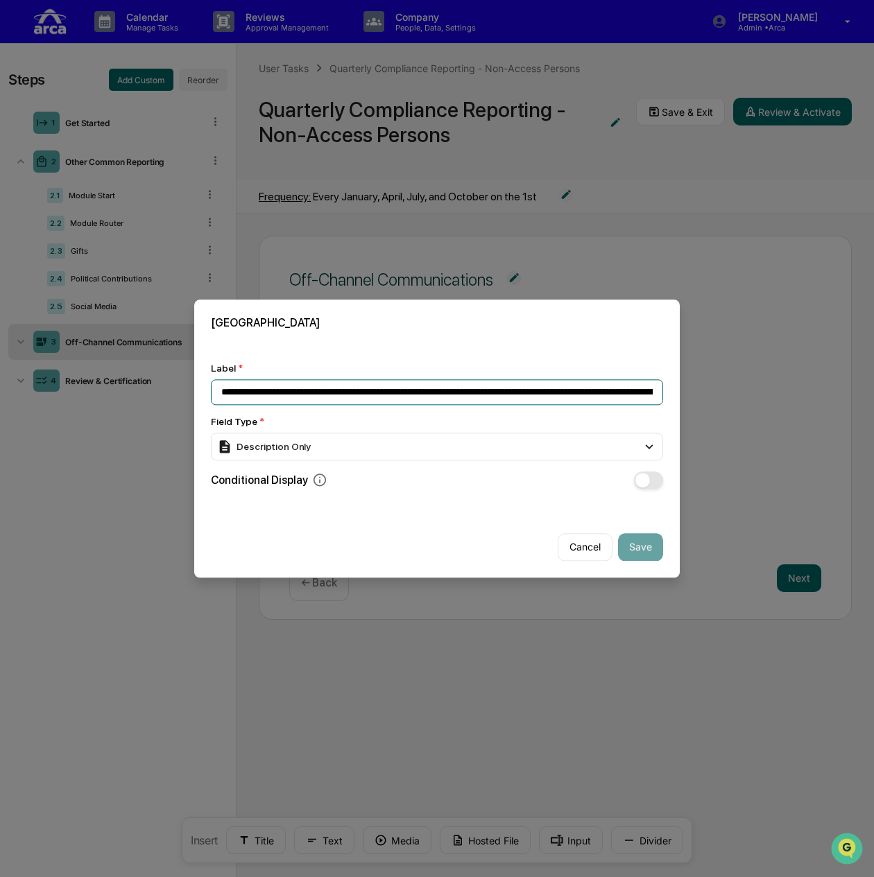
scroll to position [0, 1714]
type input "**********"
click at [345, 443] on div "Description Only" at bounding box center [437, 447] width 452 height 28
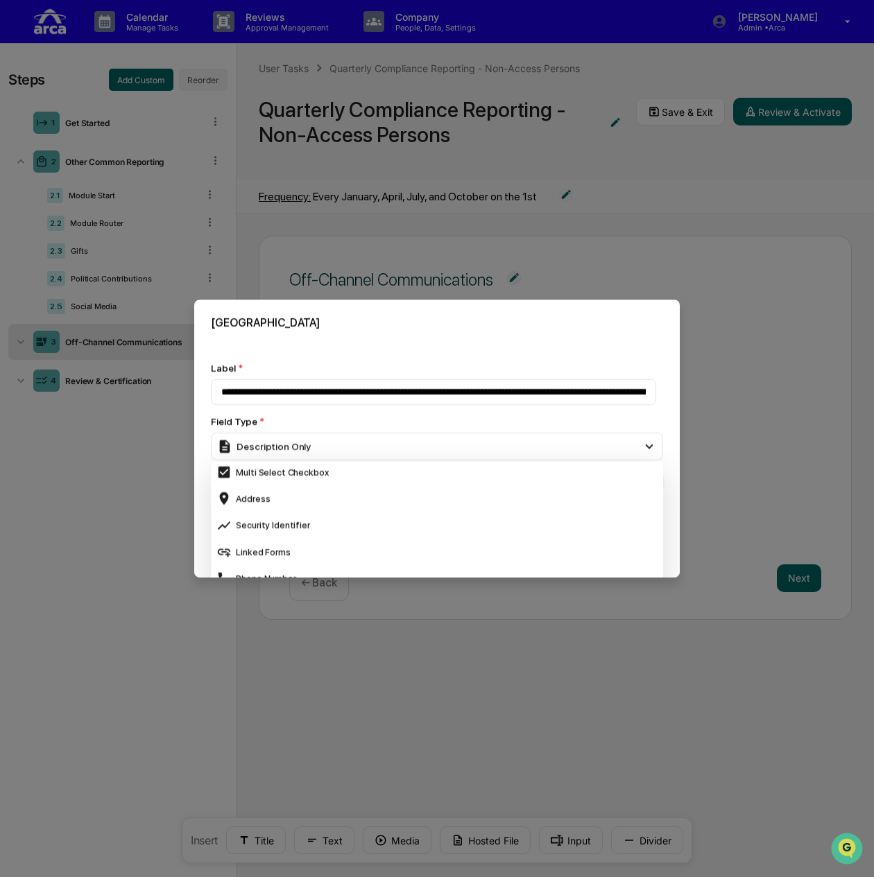
scroll to position [485, 0]
click at [324, 463] on div "Multi Select Checkbox" at bounding box center [436, 467] width 441 height 15
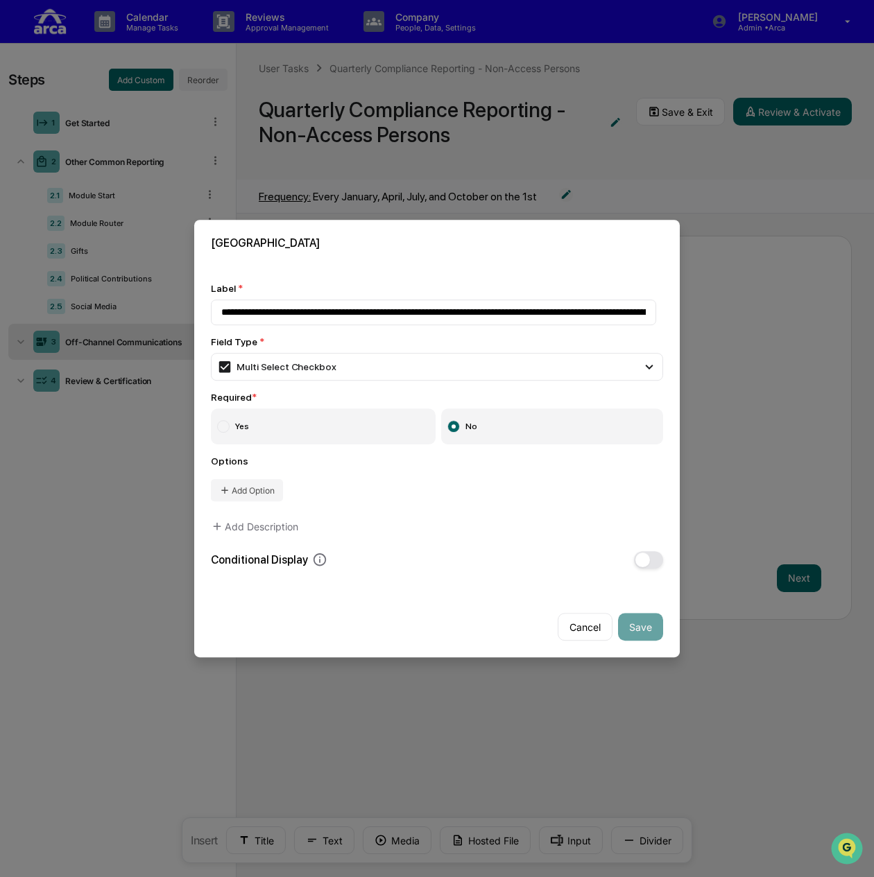
click at [310, 433] on label "Yes" at bounding box center [323, 426] width 225 height 36
click at [257, 485] on button "Add Option" at bounding box center [247, 490] width 72 height 22
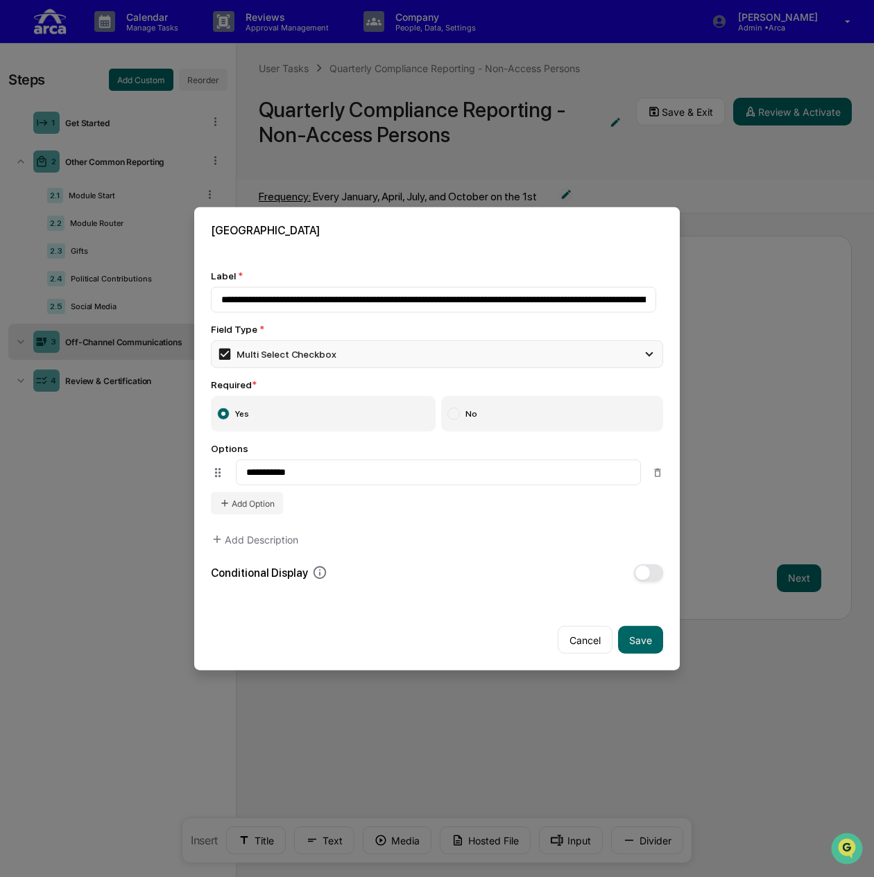
type input "**********"
click at [283, 350] on div "Multi Select Checkbox" at bounding box center [276, 354] width 119 height 15
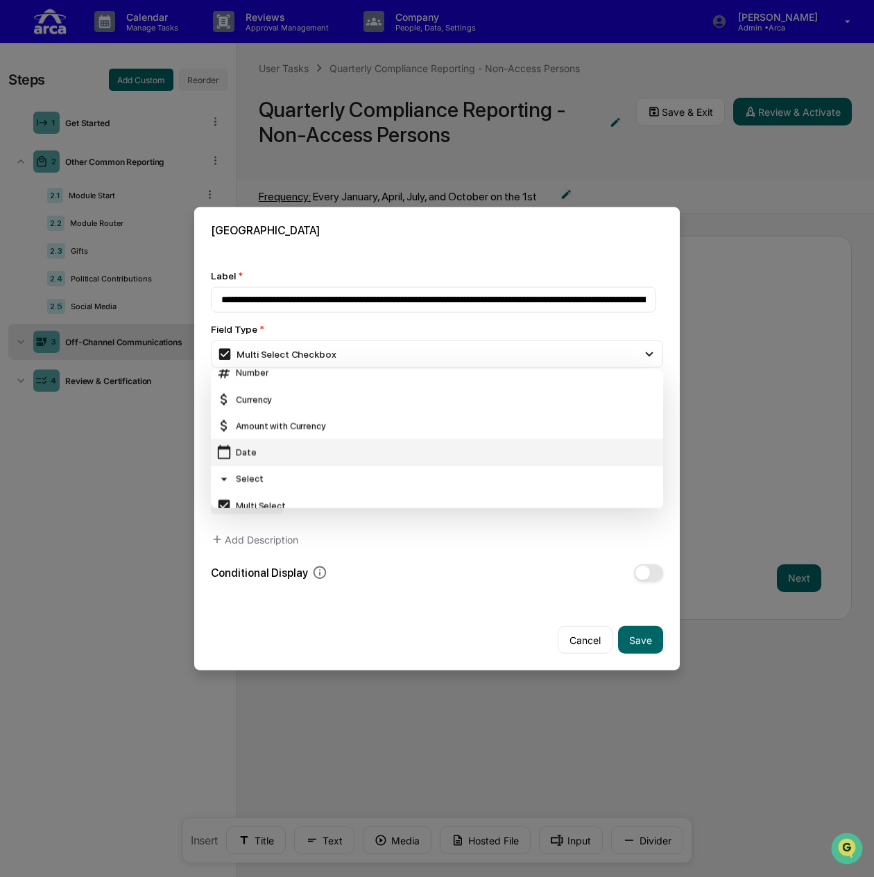
scroll to position [93, 0]
click at [282, 451] on div "Select" at bounding box center [436, 448] width 441 height 15
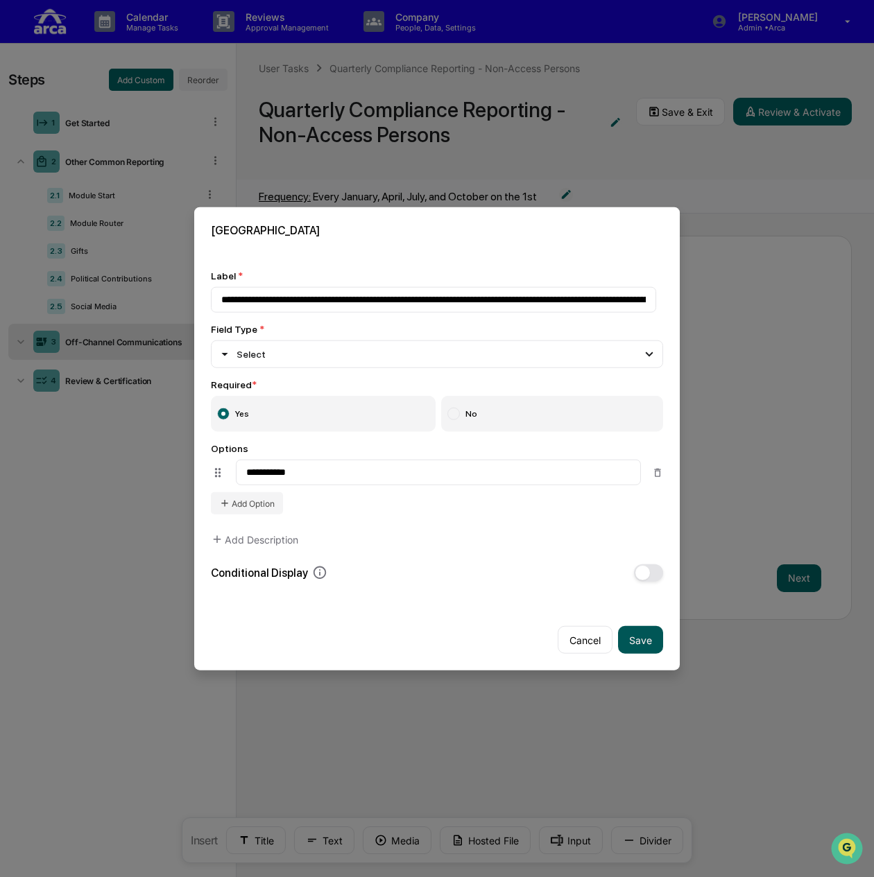
click at [648, 639] on button "Save" at bounding box center [640, 640] width 45 height 28
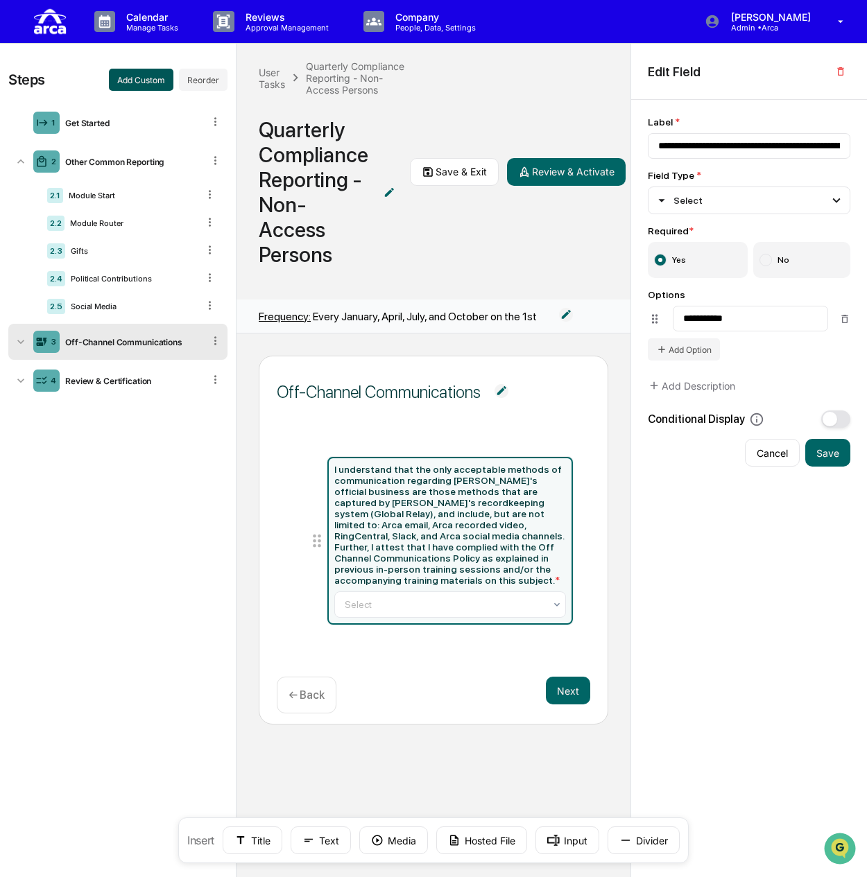
click at [122, 71] on button "Add Custom" at bounding box center [141, 80] width 64 height 22
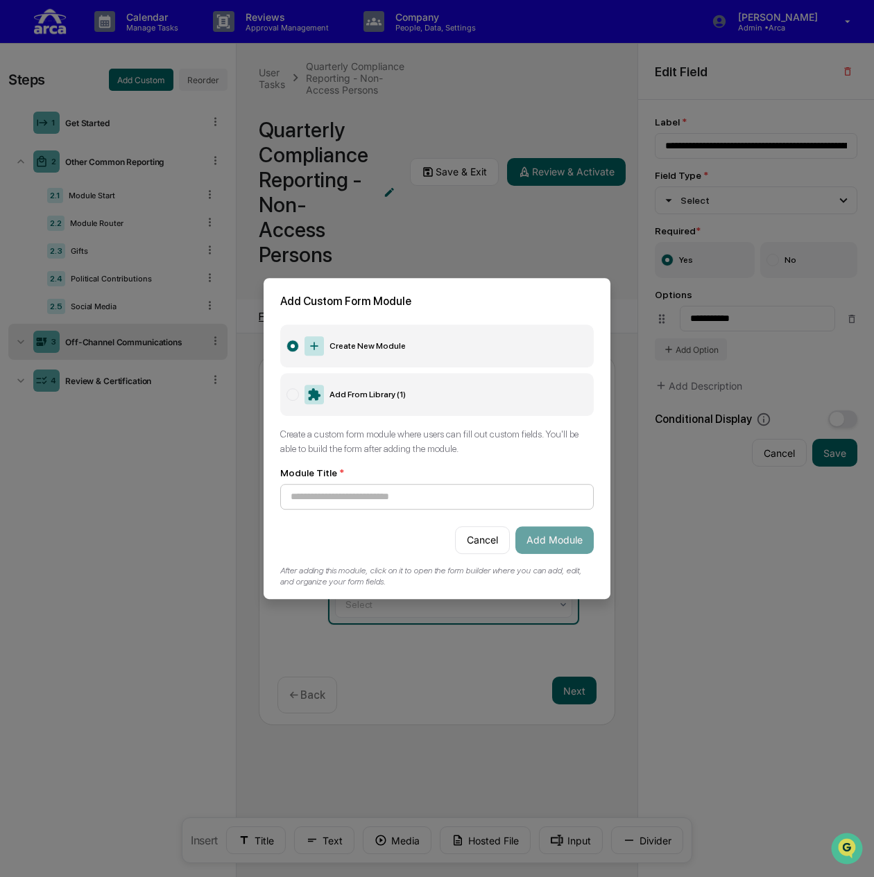
click at [431, 494] on input at bounding box center [436, 497] width 313 height 26
type input "**********"
click at [531, 539] on button "Add Module" at bounding box center [554, 540] width 78 height 28
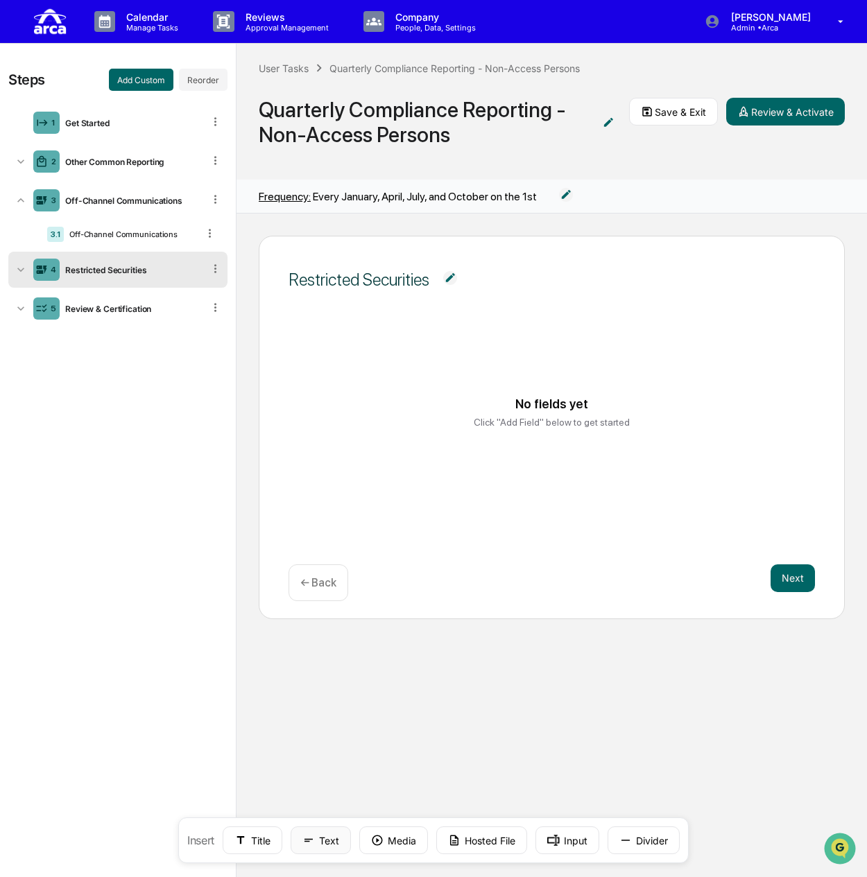
click at [312, 835] on icon at bounding box center [308, 840] width 12 height 12
click at [443, 275] on img at bounding box center [450, 278] width 14 height 14
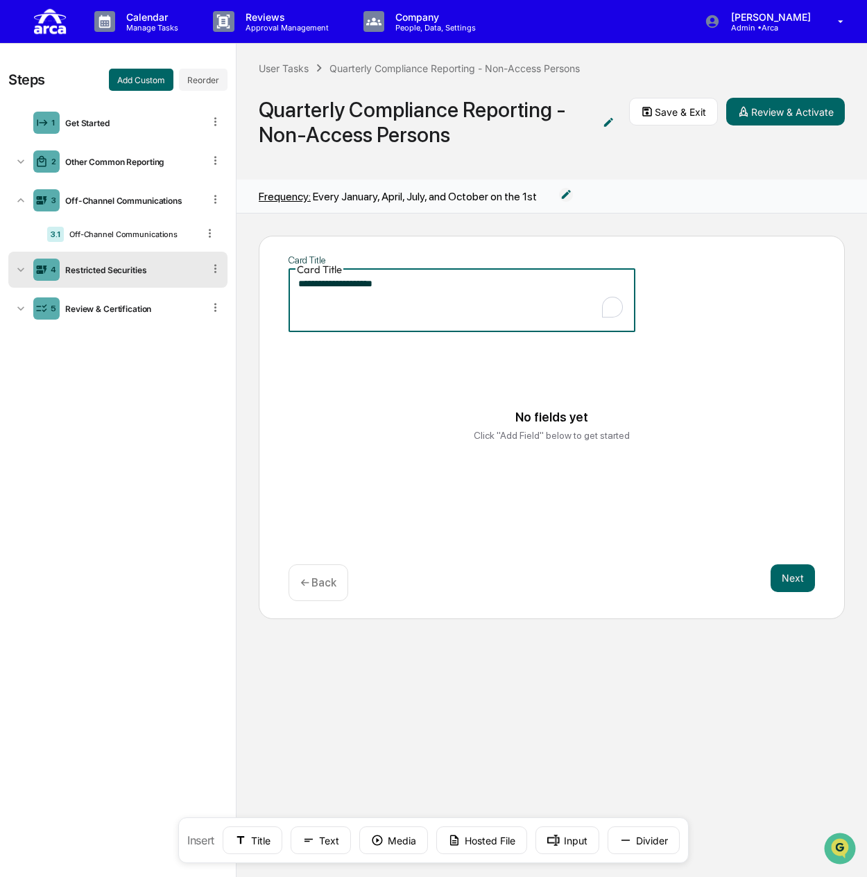
drag, startPoint x: 389, startPoint y: 268, endPoint x: 341, endPoint y: 268, distance: 48.5
click at [341, 277] on textarea "**********" at bounding box center [461, 299] width 327 height 44
type textarea "**********"
click at [416, 411] on div "No fields yet Click "Add Field" below to get started" at bounding box center [551, 426] width 493 height 104
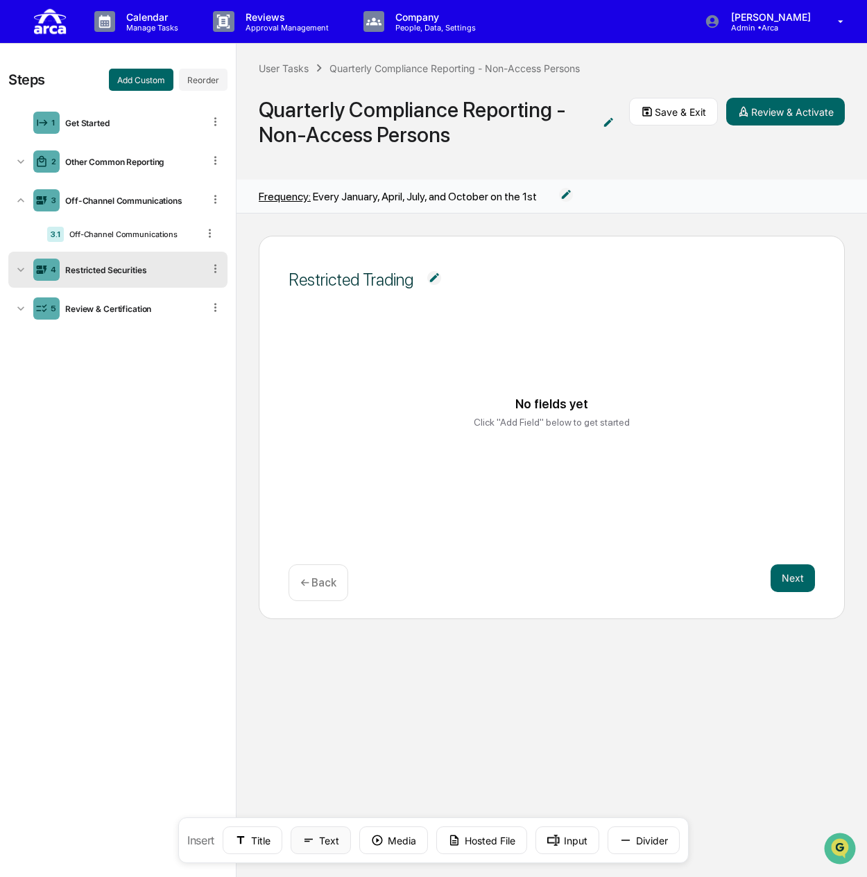
click at [318, 846] on button "Text" at bounding box center [321, 841] width 60 height 28
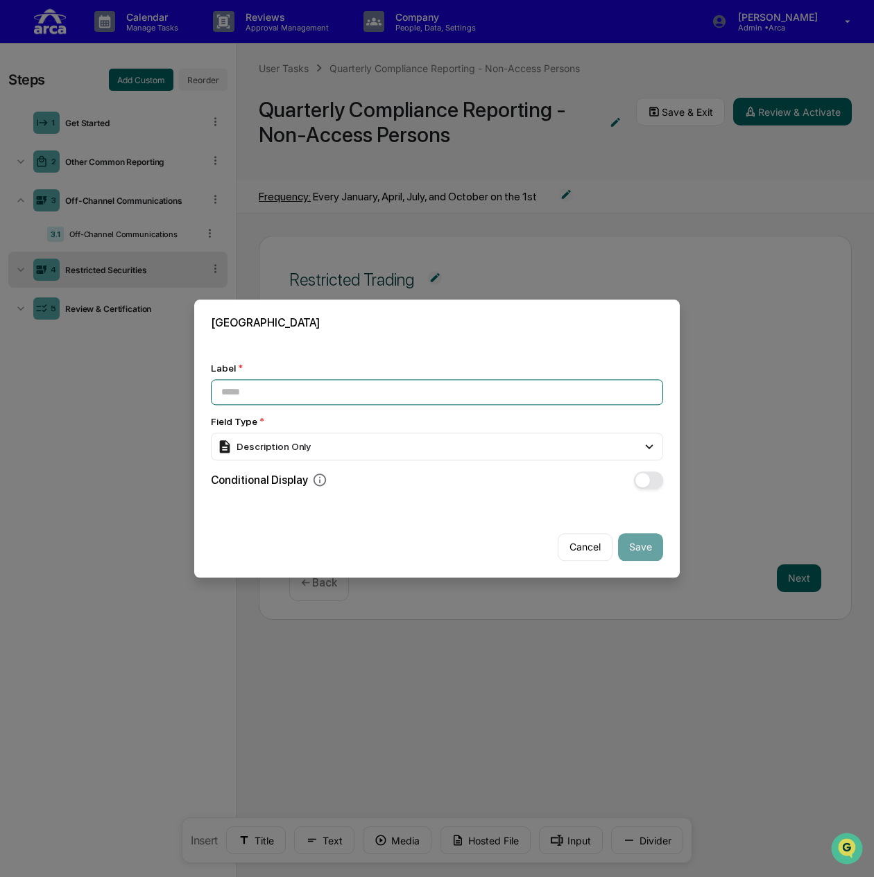
click at [265, 390] on input at bounding box center [437, 392] width 452 height 26
paste input "**********"
type input "**********"
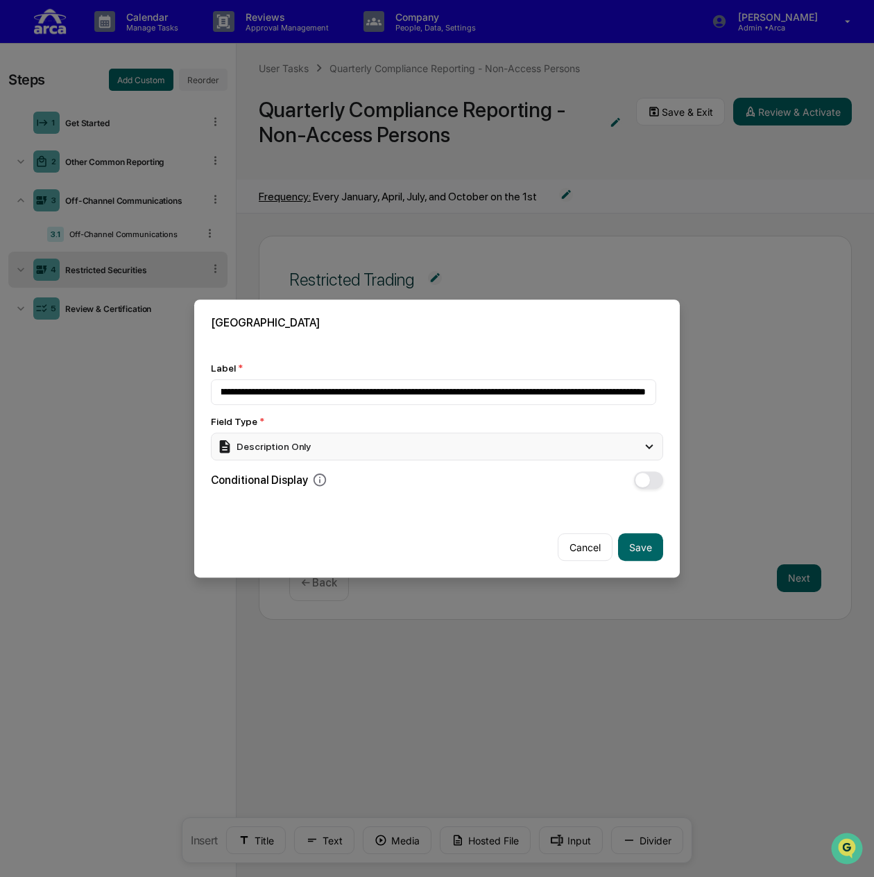
click at [348, 443] on div "Description Only" at bounding box center [437, 447] width 452 height 28
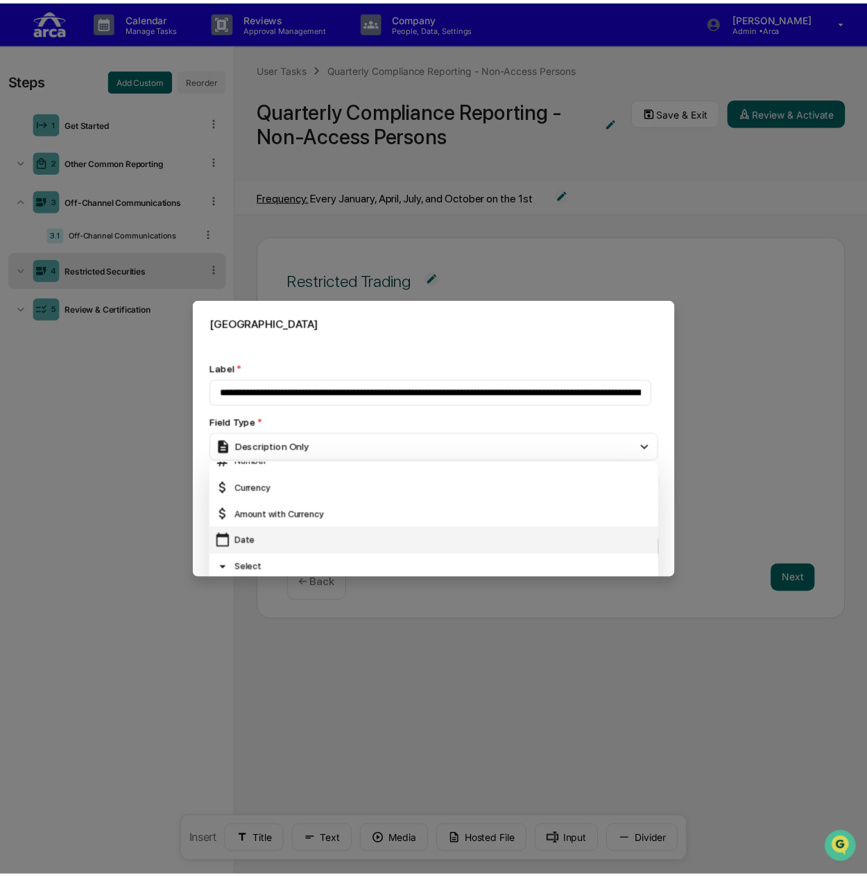
scroll to position [69, 0]
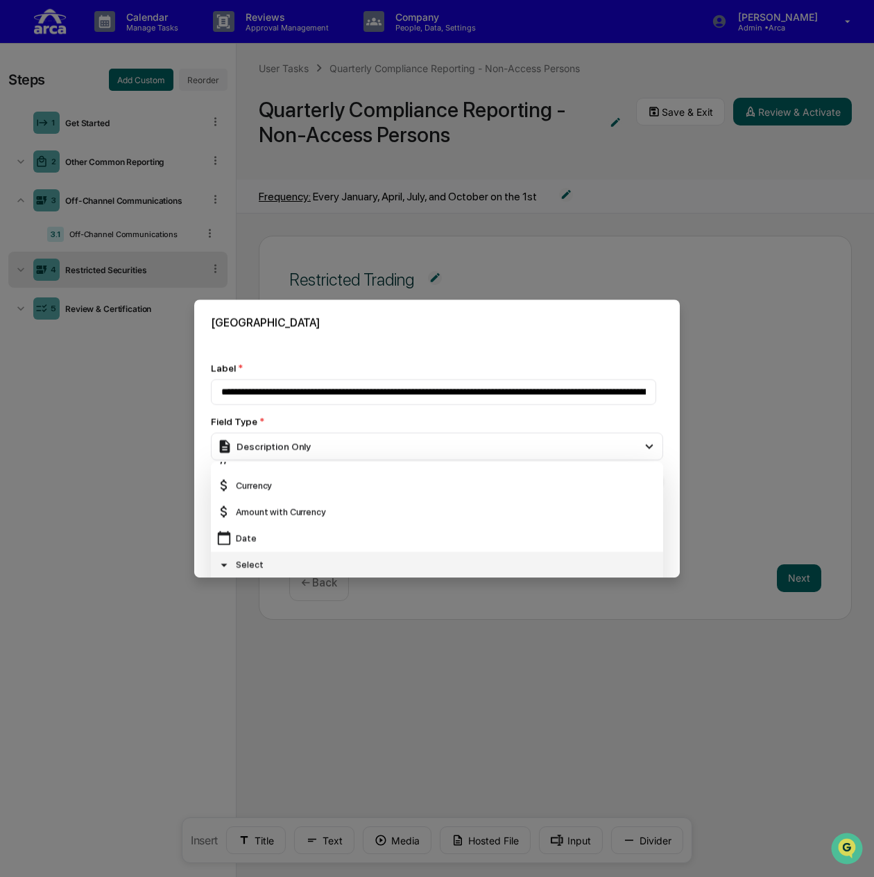
click at [329, 553] on div "Select" at bounding box center [437, 565] width 452 height 26
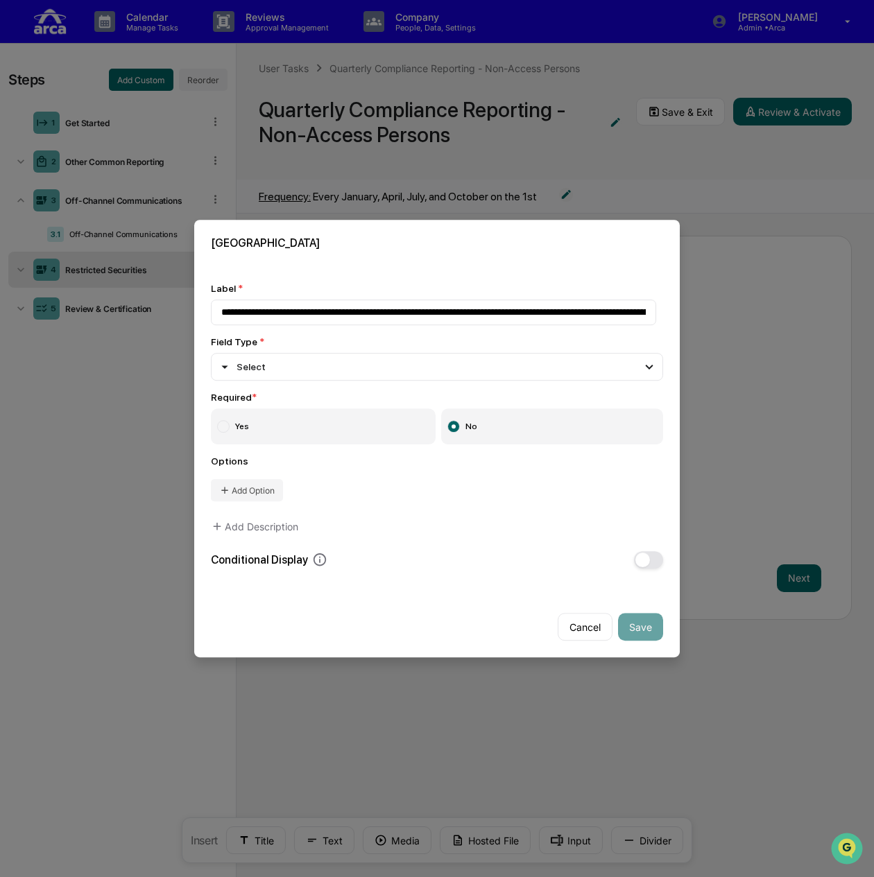
click at [350, 425] on label "Yes" at bounding box center [323, 426] width 225 height 36
click at [268, 487] on button "Add Option" at bounding box center [247, 490] width 72 height 22
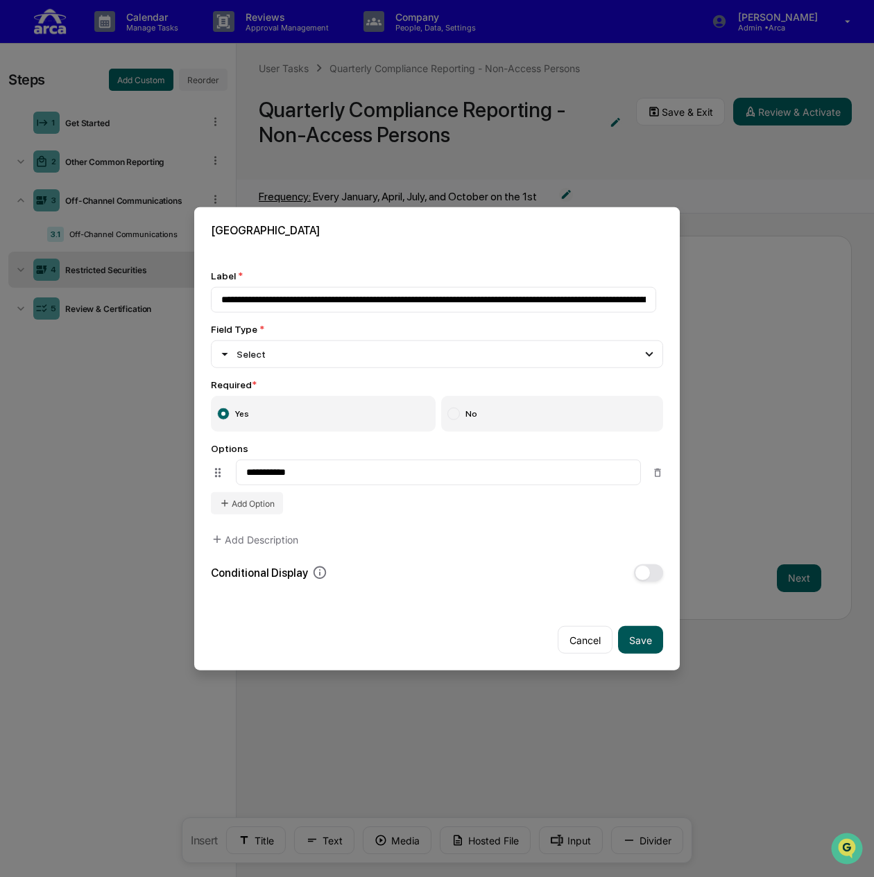
type input "**********"
click at [625, 640] on button "Save" at bounding box center [640, 640] width 45 height 28
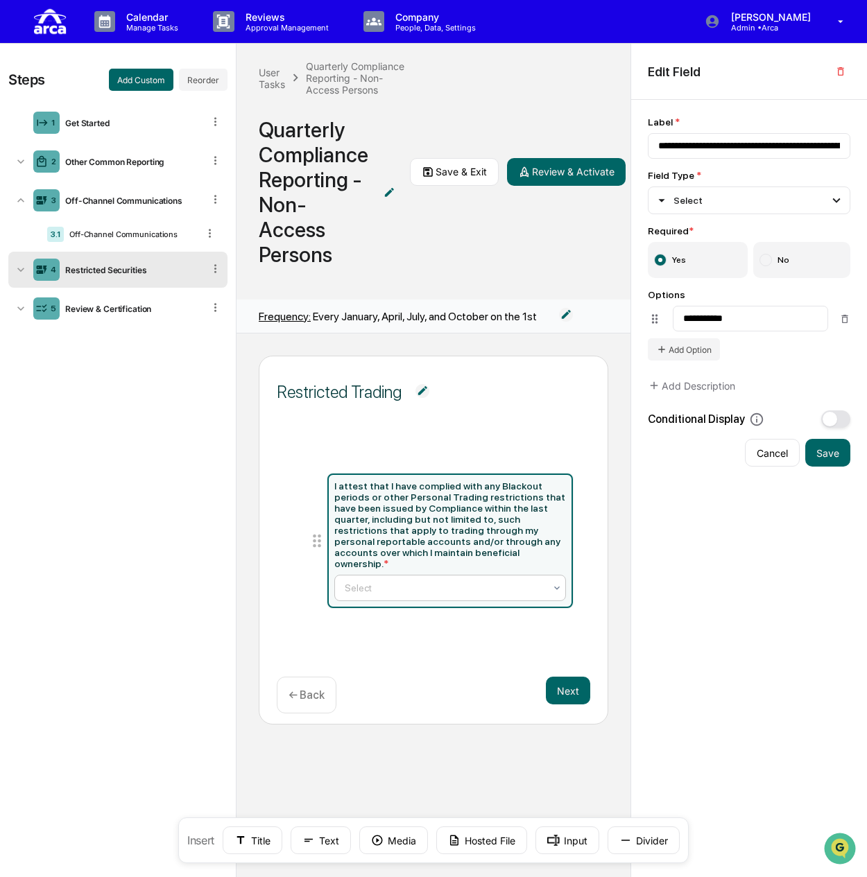
click at [454, 581] on div at bounding box center [445, 588] width 200 height 14
click at [497, 525] on div "I attest that I have complied with any Blackout periods or other Personal Tradi…" at bounding box center [450, 525] width 232 height 89
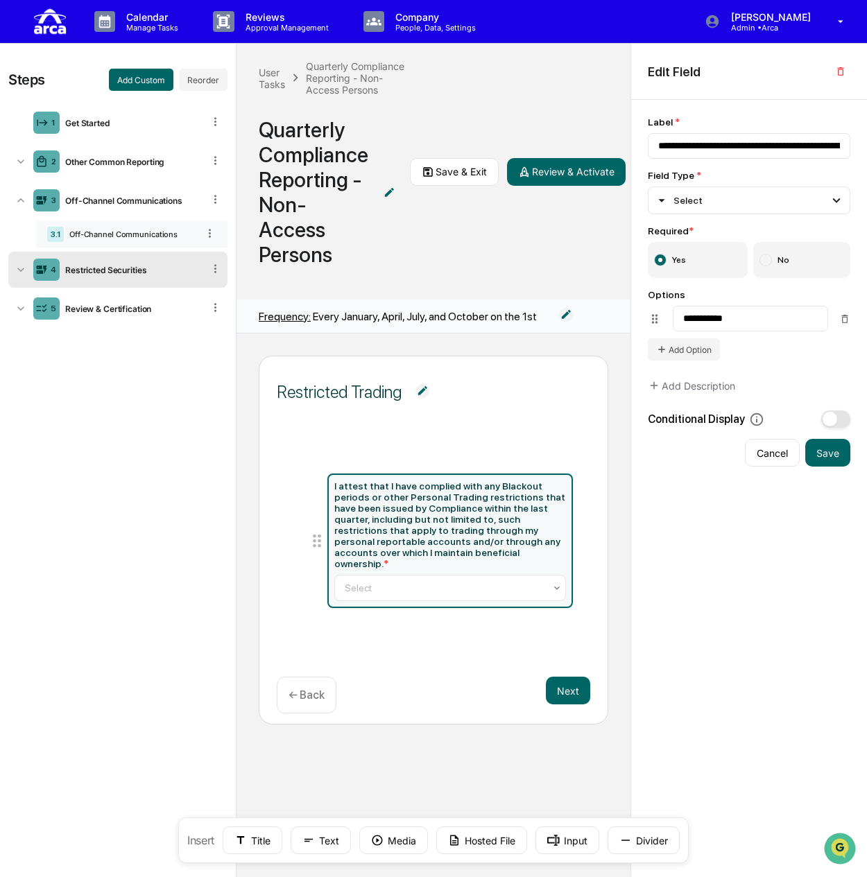
click at [116, 234] on div "Off-Channel Communications" at bounding box center [131, 235] width 134 height 10
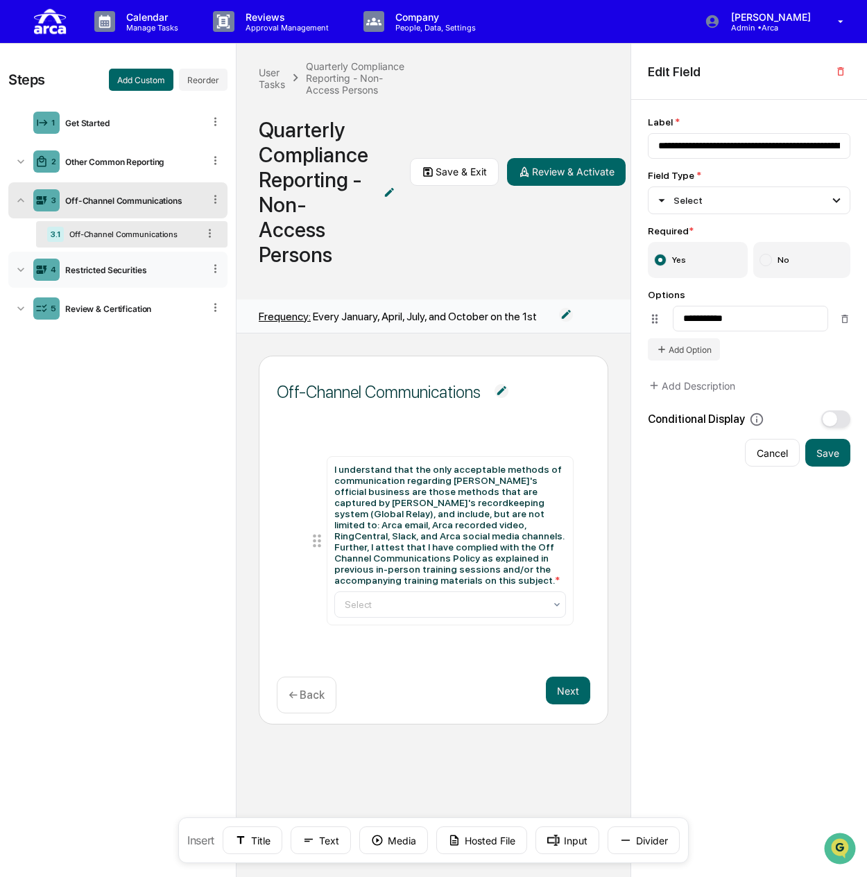
click at [125, 264] on div "4 Restricted Securities" at bounding box center [117, 270] width 219 height 36
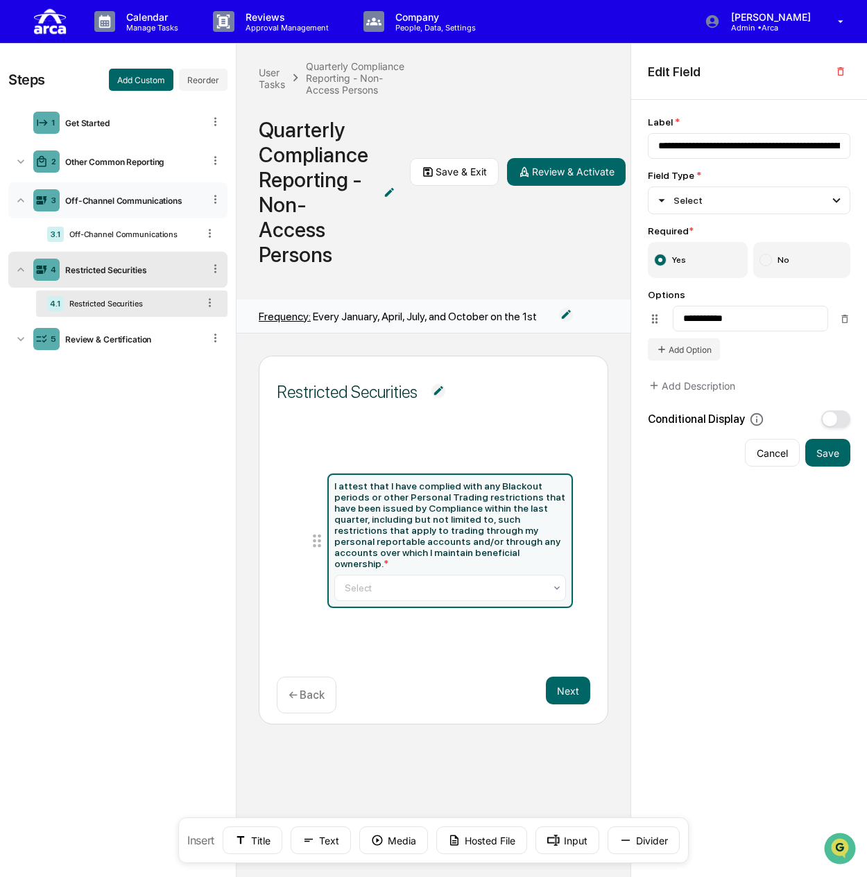
click at [101, 200] on div "Off-Channel Communications" at bounding box center [132, 201] width 144 height 10
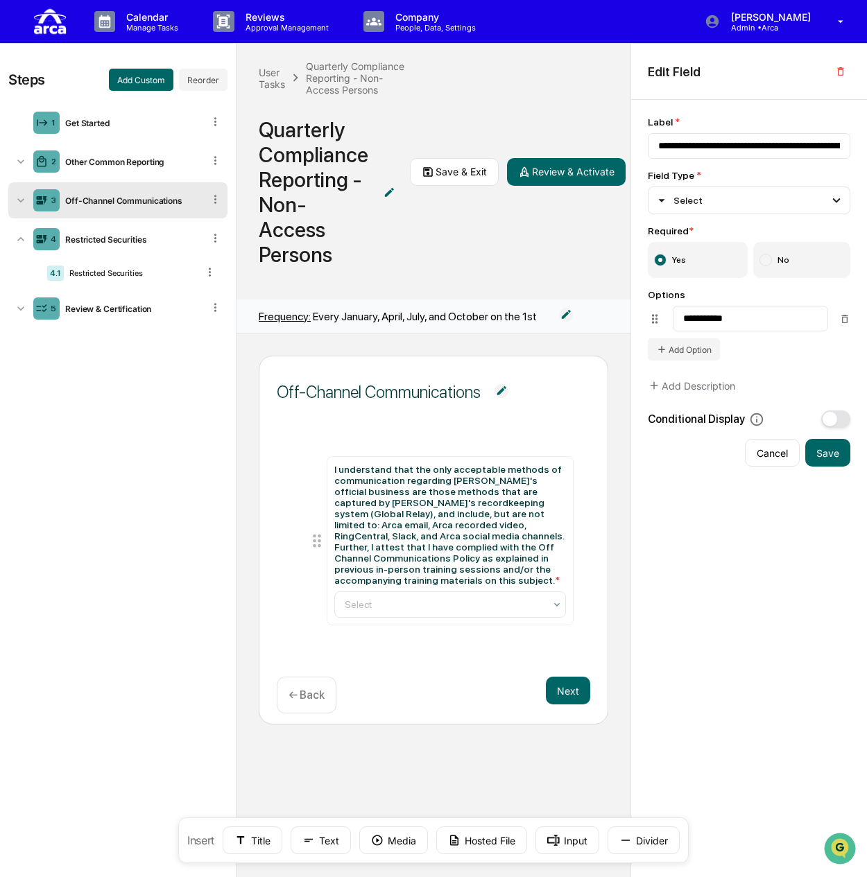
click at [76, 205] on div "3 Off-Channel Communications" at bounding box center [117, 200] width 219 height 36
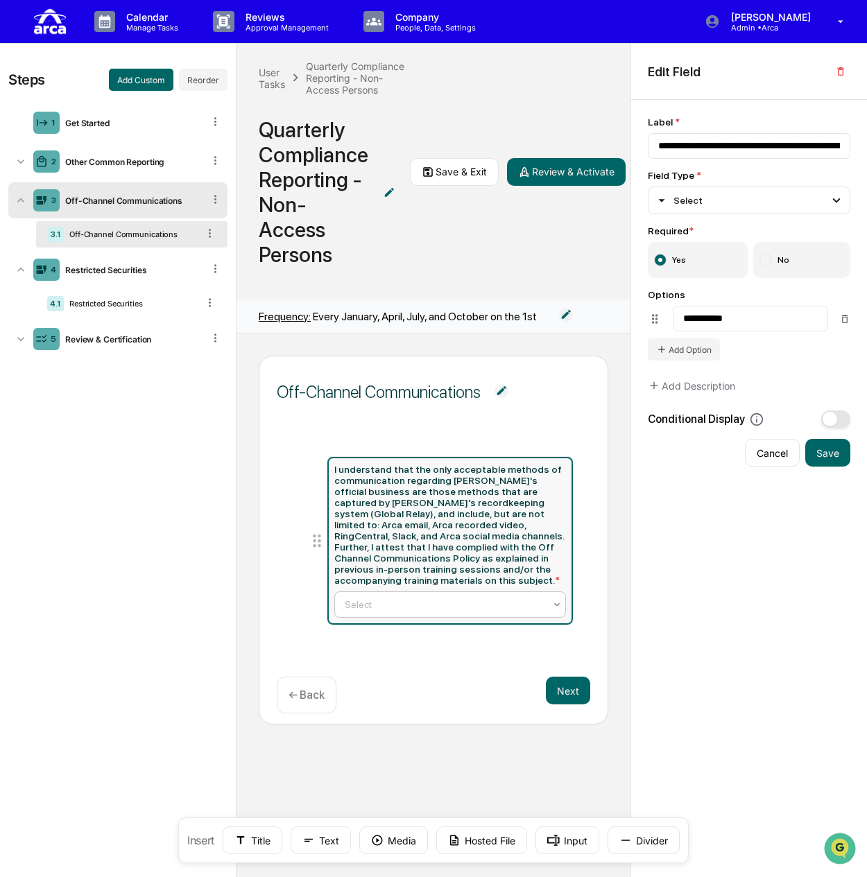
click at [361, 600] on div at bounding box center [445, 605] width 200 height 14
type input "**********"
click at [361, 600] on div at bounding box center [445, 605] width 200 height 14
click at [451, 174] on button "Save & Exit" at bounding box center [454, 172] width 89 height 28
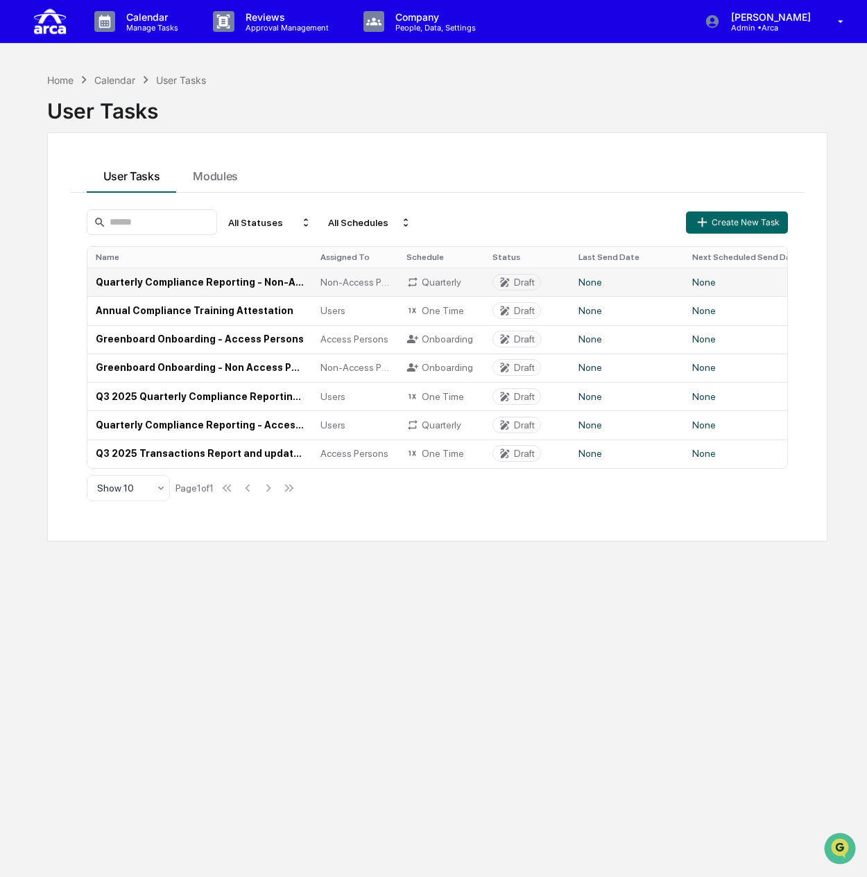
click at [230, 283] on td "Quarterly Compliance Reporting - Non-Access Persons" at bounding box center [199, 282] width 225 height 28
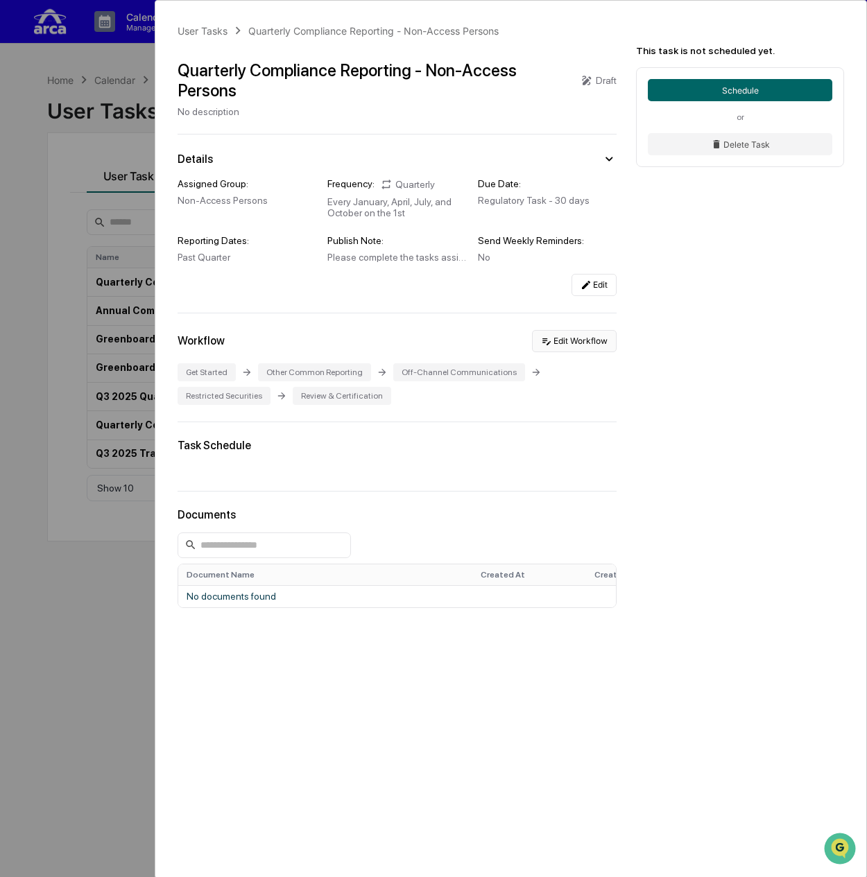
click at [584, 342] on button "Edit Workflow" at bounding box center [574, 341] width 85 height 22
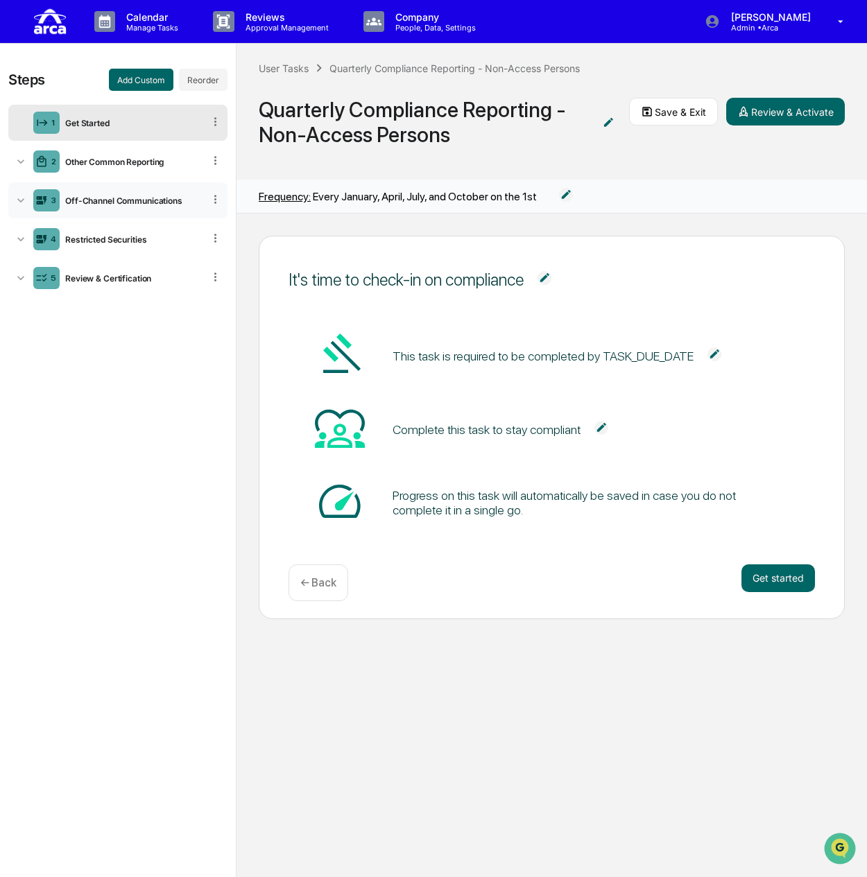
click at [169, 196] on div "Off-Channel Communications" at bounding box center [132, 201] width 144 height 10
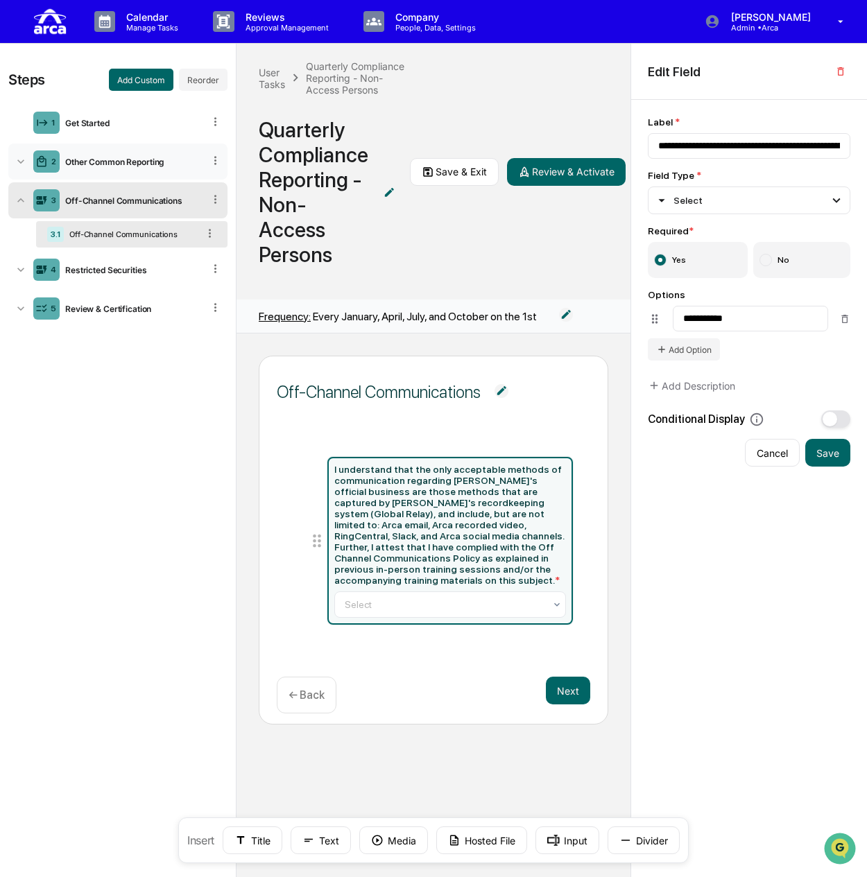
click at [169, 162] on div "Other Common Reporting" at bounding box center [132, 162] width 144 height 10
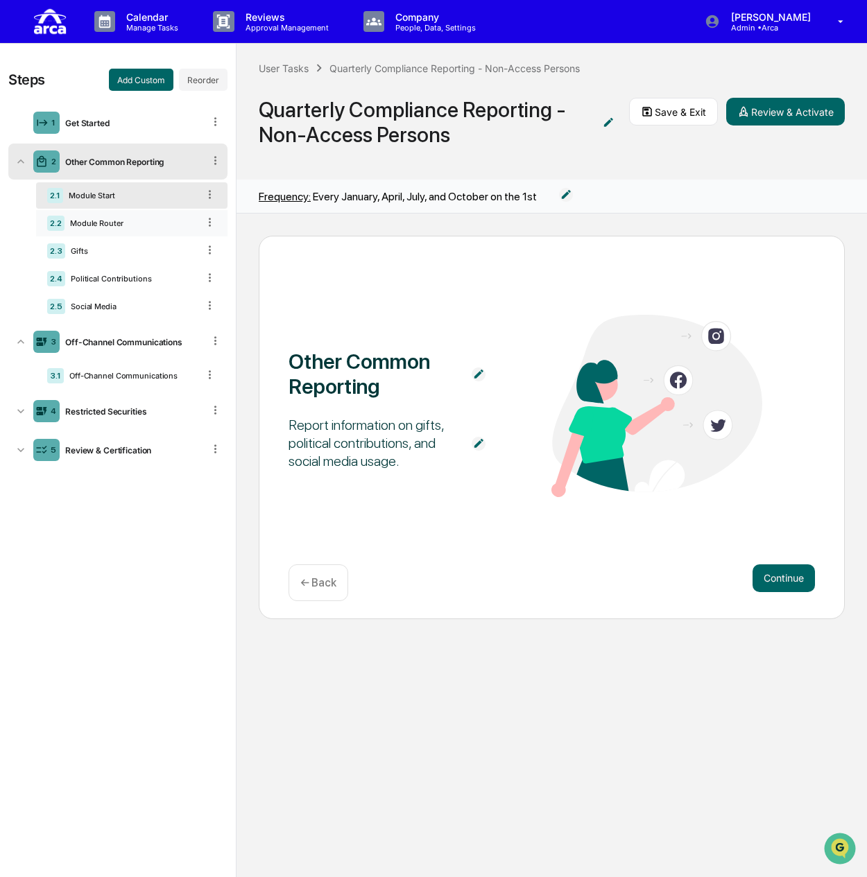
click at [97, 232] on div "2.2 Module Router" at bounding box center [131, 223] width 191 height 26
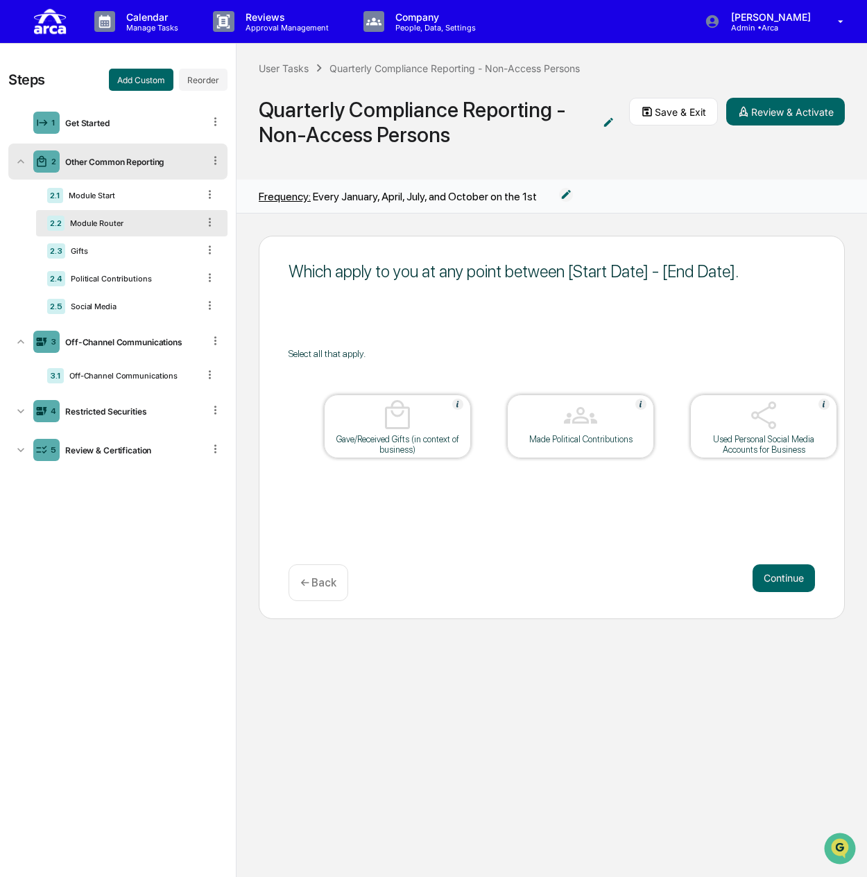
click at [721, 273] on div "Which apply to you at any point between [Start Date] - [End Date]." at bounding box center [552, 271] width 526 height 20
click at [729, 272] on div "Which apply to you at any point between [Start Date] - [End Date]." at bounding box center [552, 271] width 526 height 20
click at [103, 196] on div "Module Start" at bounding box center [130, 196] width 135 height 10
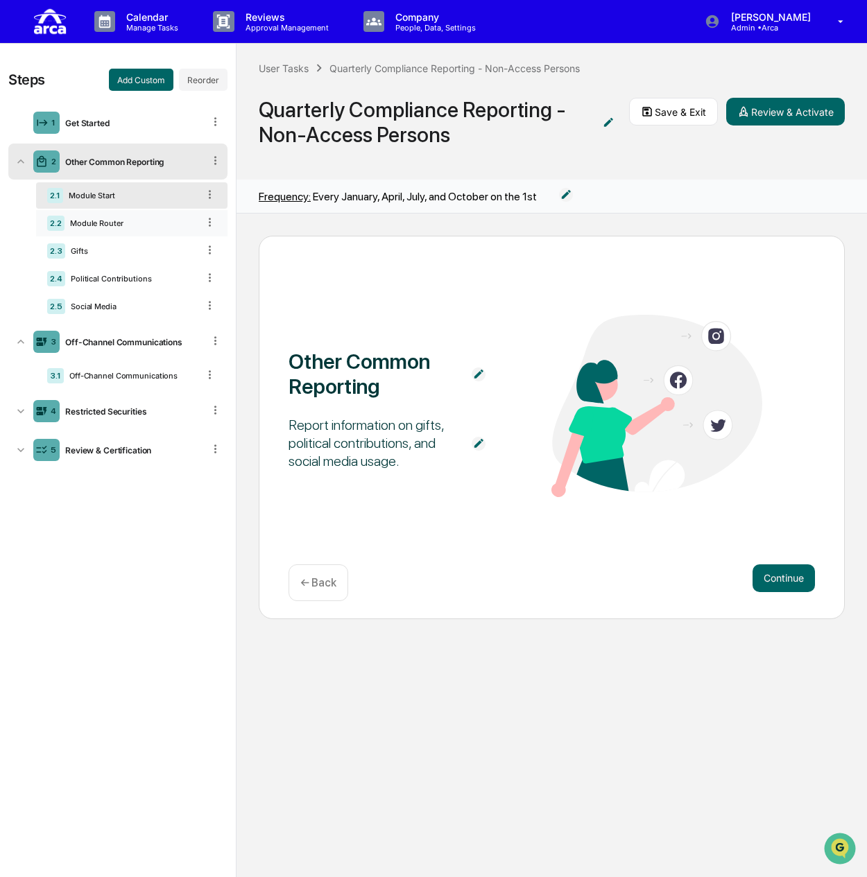
click at [94, 220] on div "Module Router" at bounding box center [130, 223] width 133 height 10
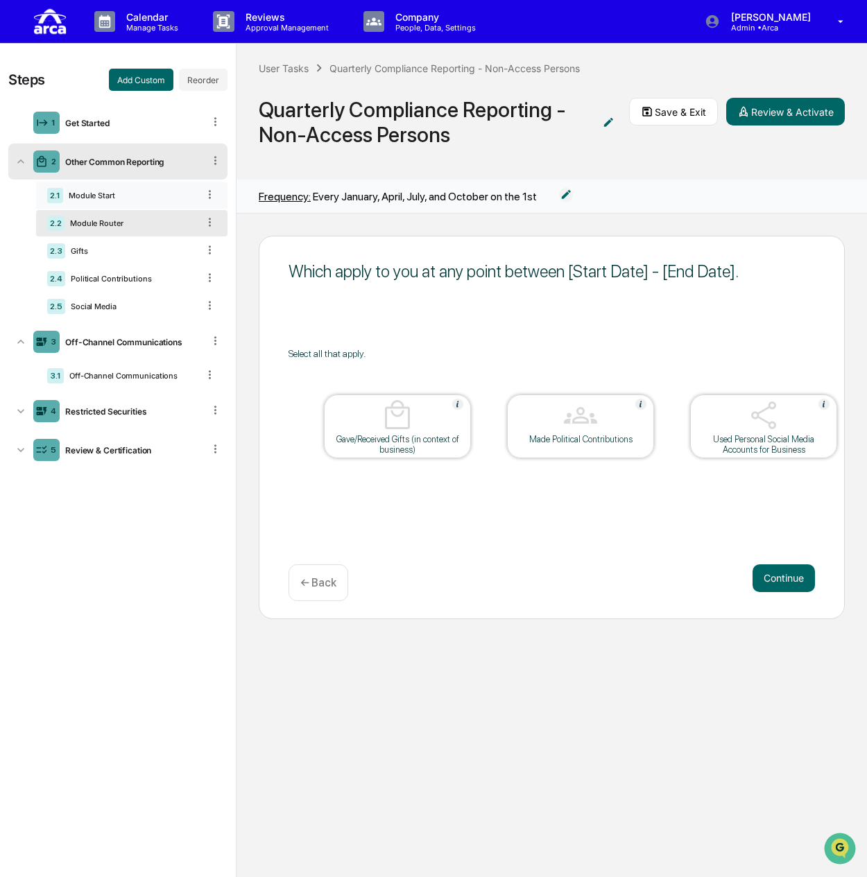
click at [141, 200] on div "2.1 Module Start" at bounding box center [131, 195] width 191 height 26
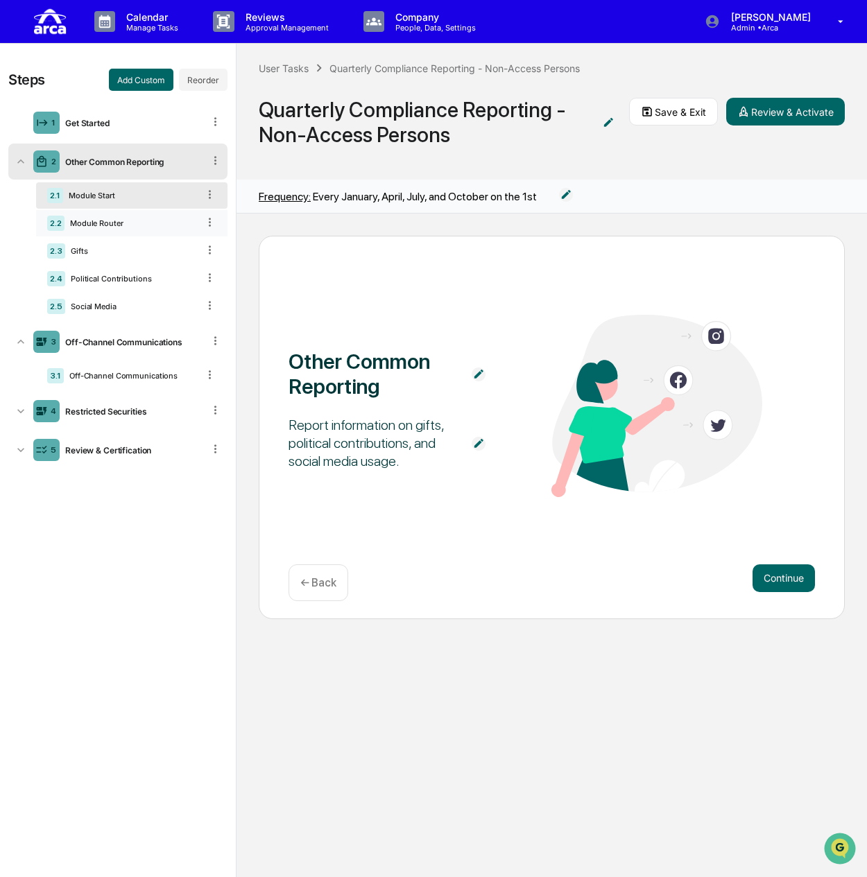
click at [144, 218] on div "Module Router" at bounding box center [130, 223] width 133 height 10
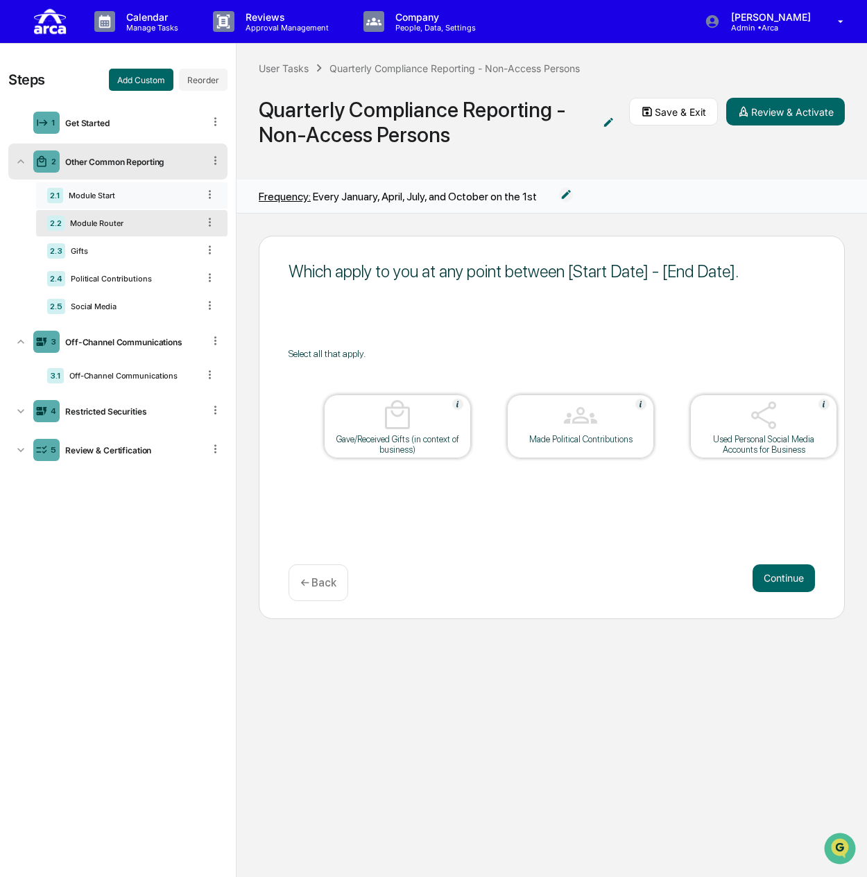
click at [151, 196] on div "Module Start" at bounding box center [130, 196] width 135 height 10
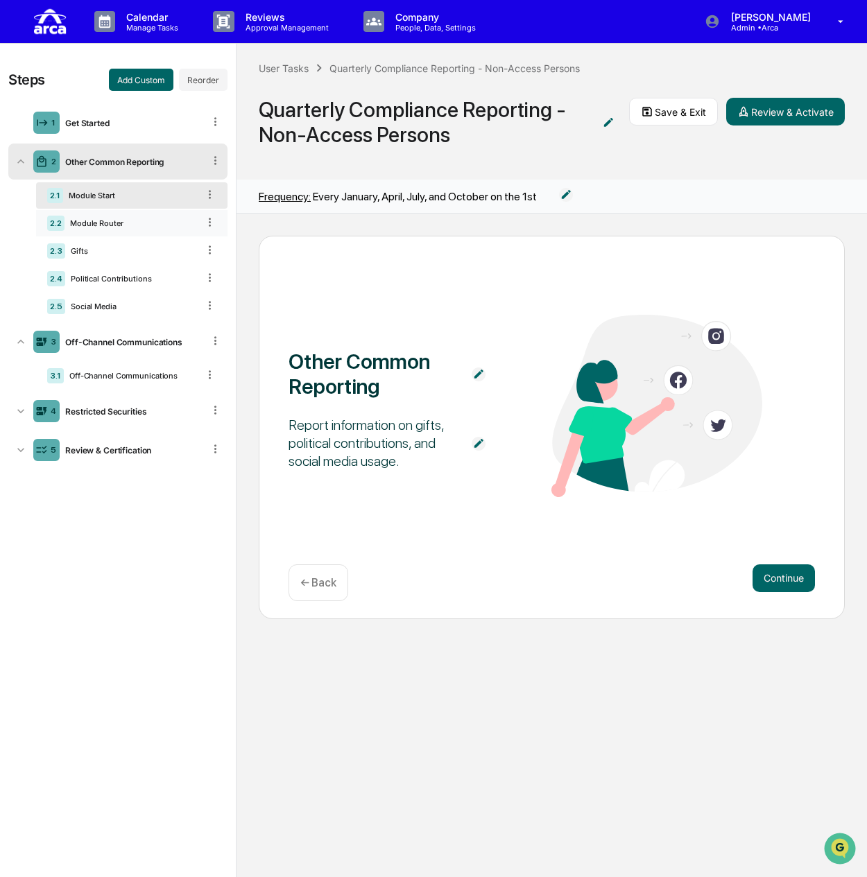
click at [146, 218] on div "Module Router" at bounding box center [130, 223] width 133 height 10
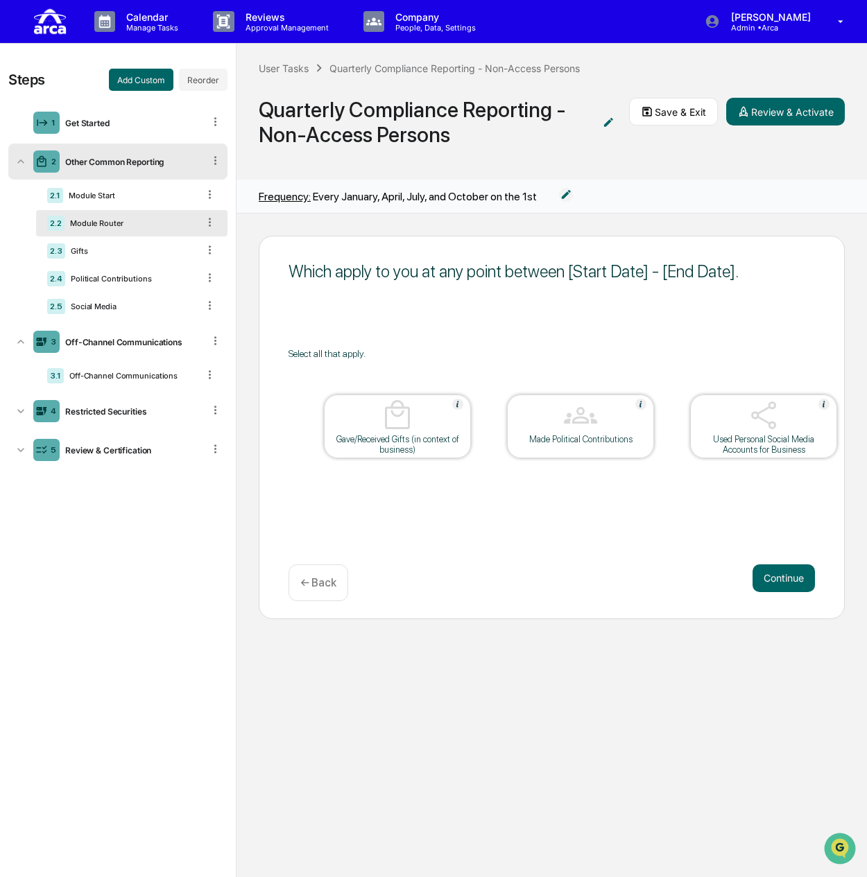
click at [385, 354] on div "Select all that apply." at bounding box center [552, 353] width 526 height 11
click at [365, 356] on div "Select all that apply." at bounding box center [552, 353] width 526 height 11
click at [363, 352] on div "Select all that apply." at bounding box center [552, 353] width 526 height 11
click at [117, 199] on div "Module Start" at bounding box center [130, 196] width 135 height 10
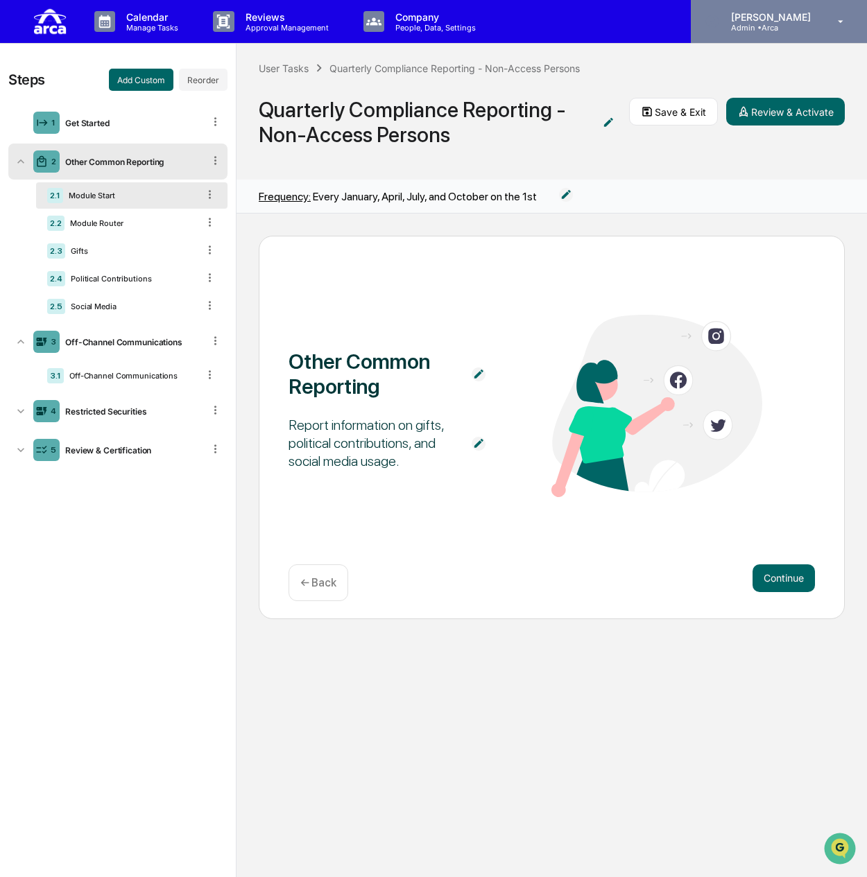
click at [773, 27] on p "Admin • Arca" at bounding box center [769, 28] width 98 height 10
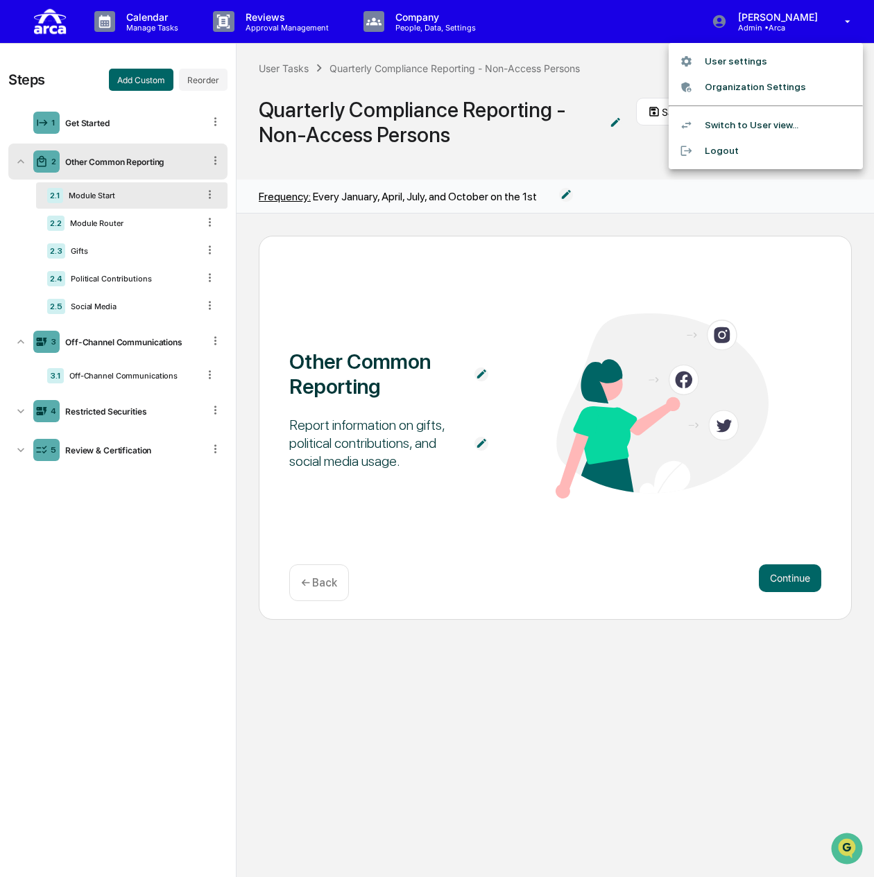
click at [752, 121] on li "Switch to User view..." at bounding box center [766, 125] width 194 height 26
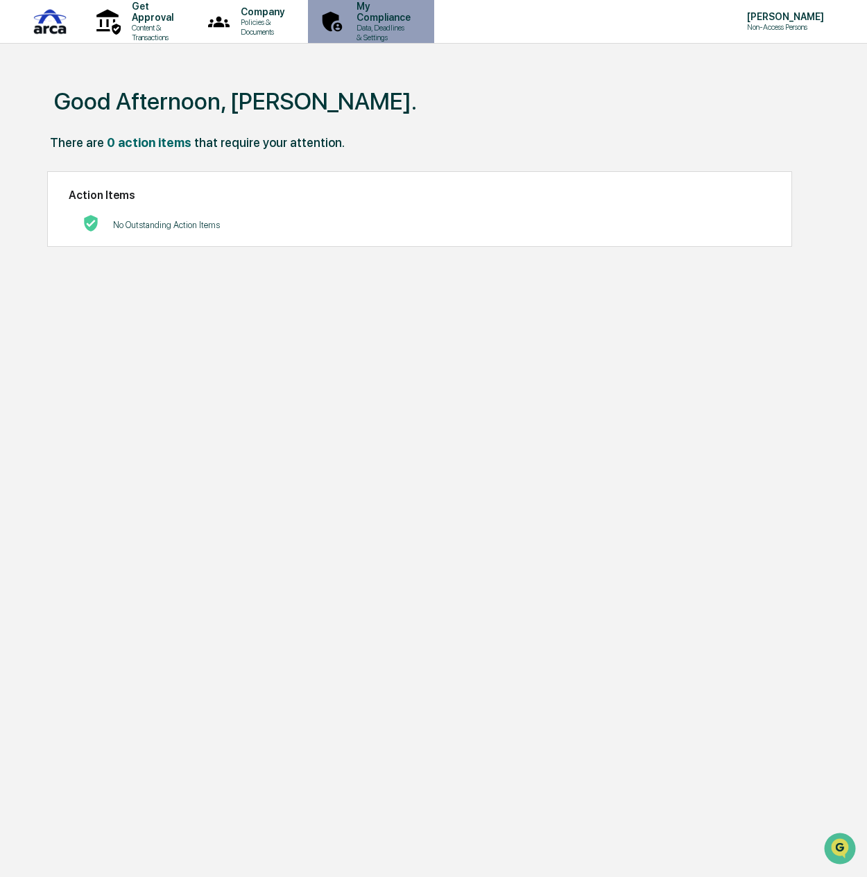
click at [417, 30] on p "Data, Deadlines & Settings" at bounding box center [381, 32] width 72 height 19
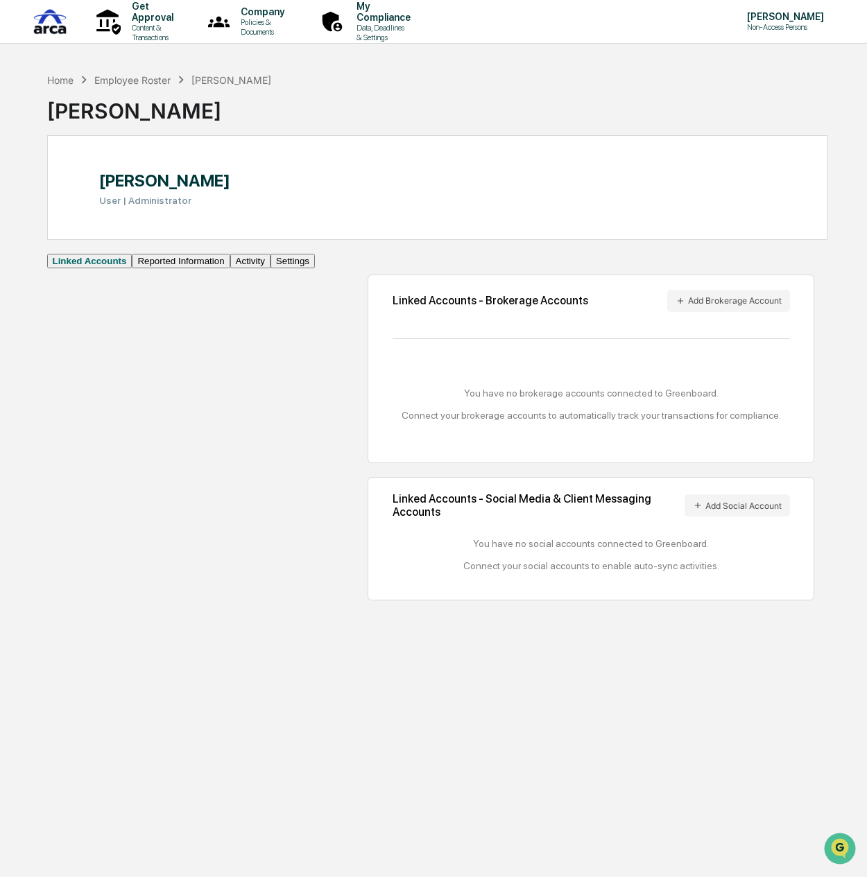
click at [230, 268] on button "Activity" at bounding box center [250, 261] width 40 height 15
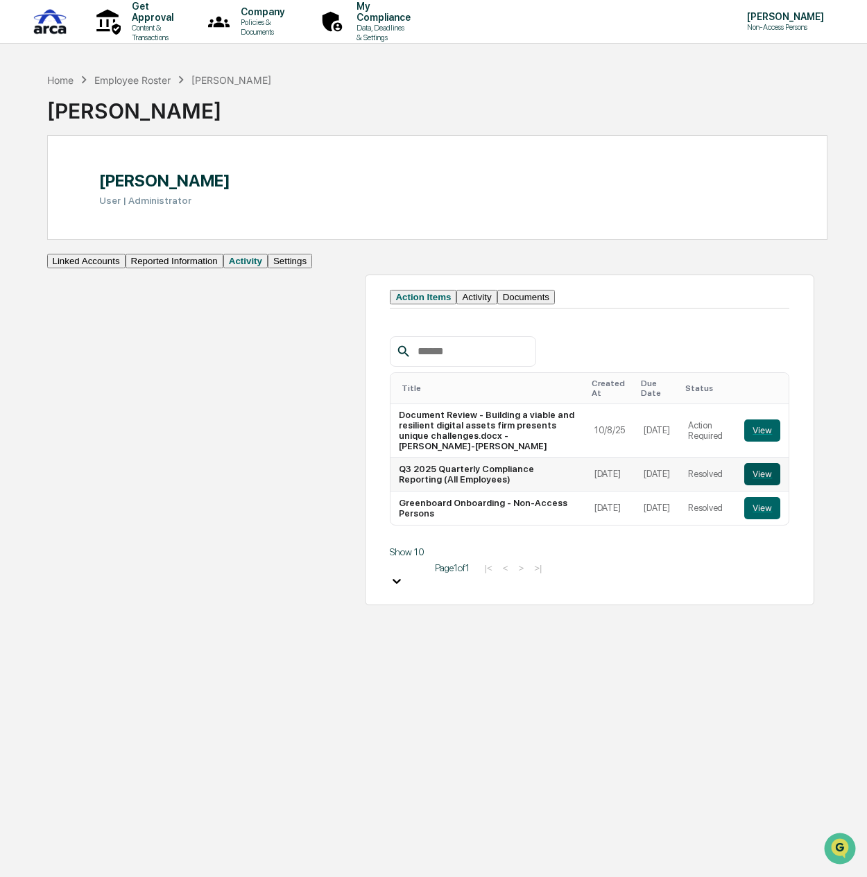
click at [760, 465] on button "View" at bounding box center [762, 474] width 36 height 22
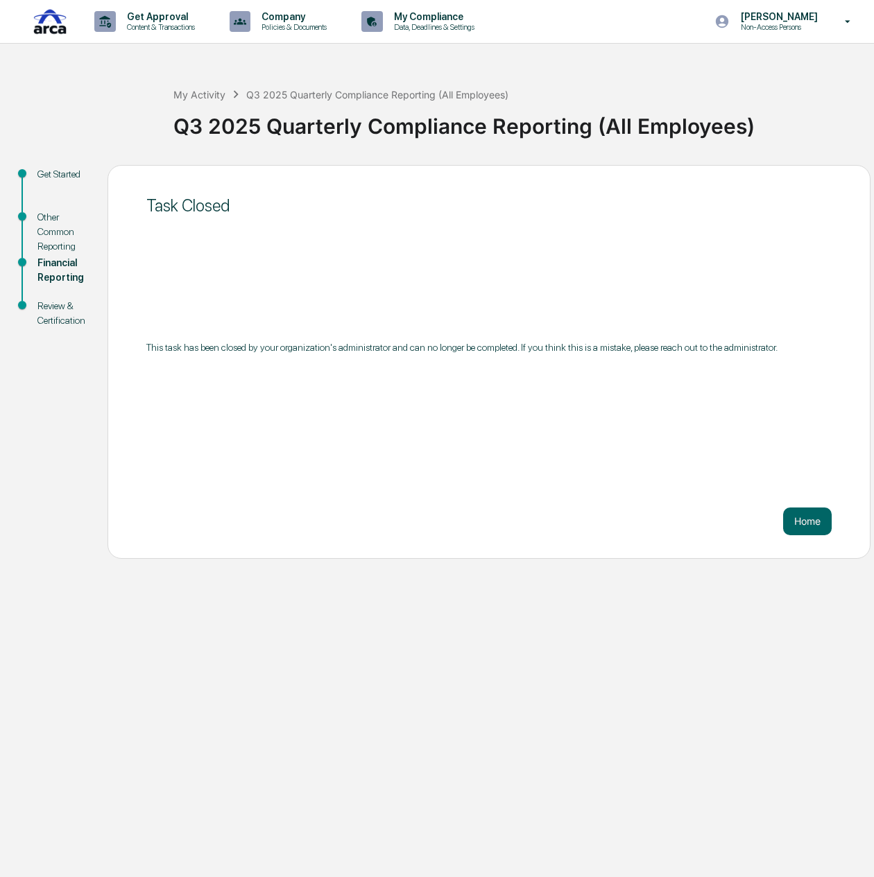
click at [50, 232] on div "Other Common Reporting" at bounding box center [61, 232] width 48 height 44
click at [58, 268] on div "Financial Reporting" at bounding box center [61, 270] width 48 height 29
click at [58, 315] on div "Review & Certification" at bounding box center [61, 313] width 48 height 29
click at [194, 95] on div "My Activity" at bounding box center [199, 95] width 52 height 12
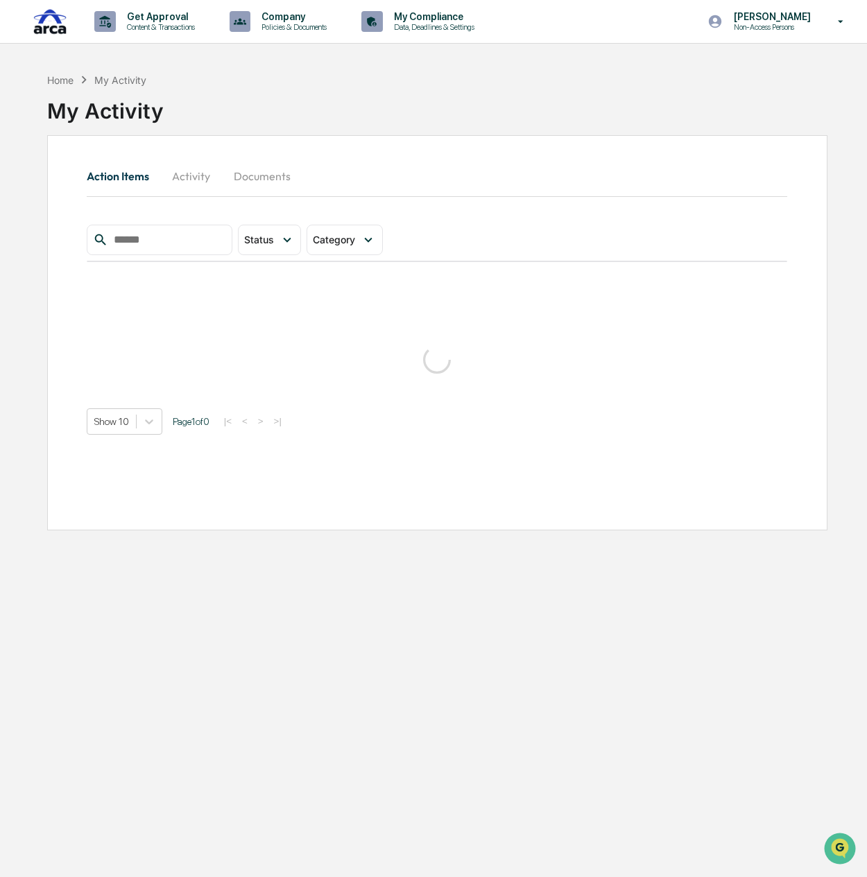
click at [264, 178] on button "Documents" at bounding box center [262, 176] width 79 height 33
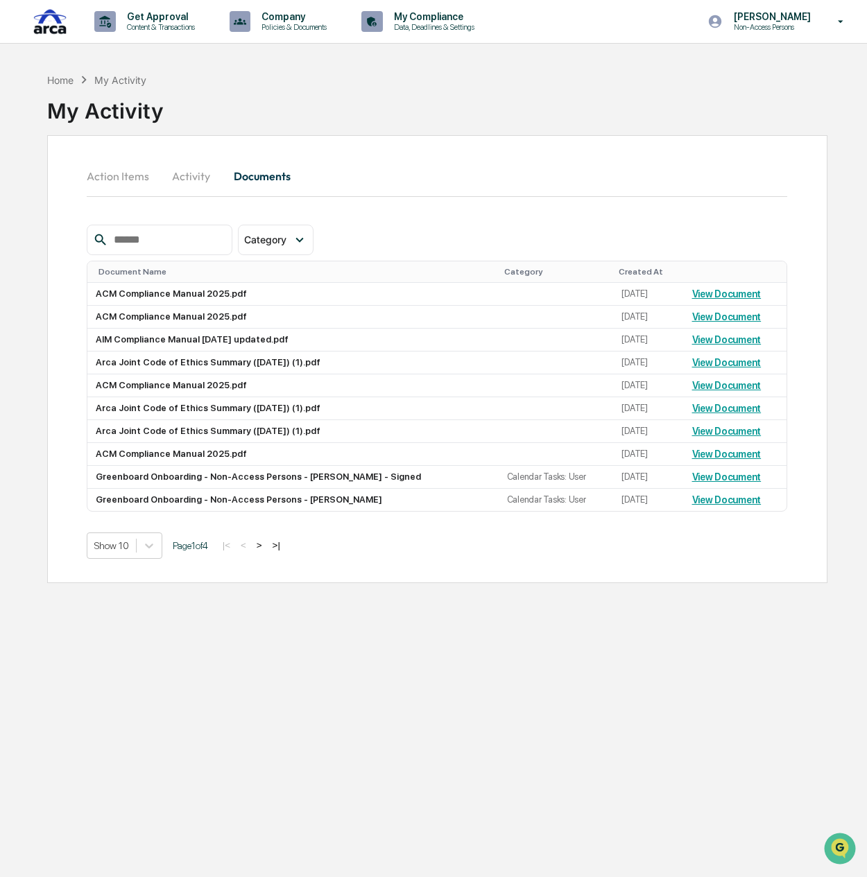
click at [266, 546] on button ">" at bounding box center [259, 546] width 14 height 12
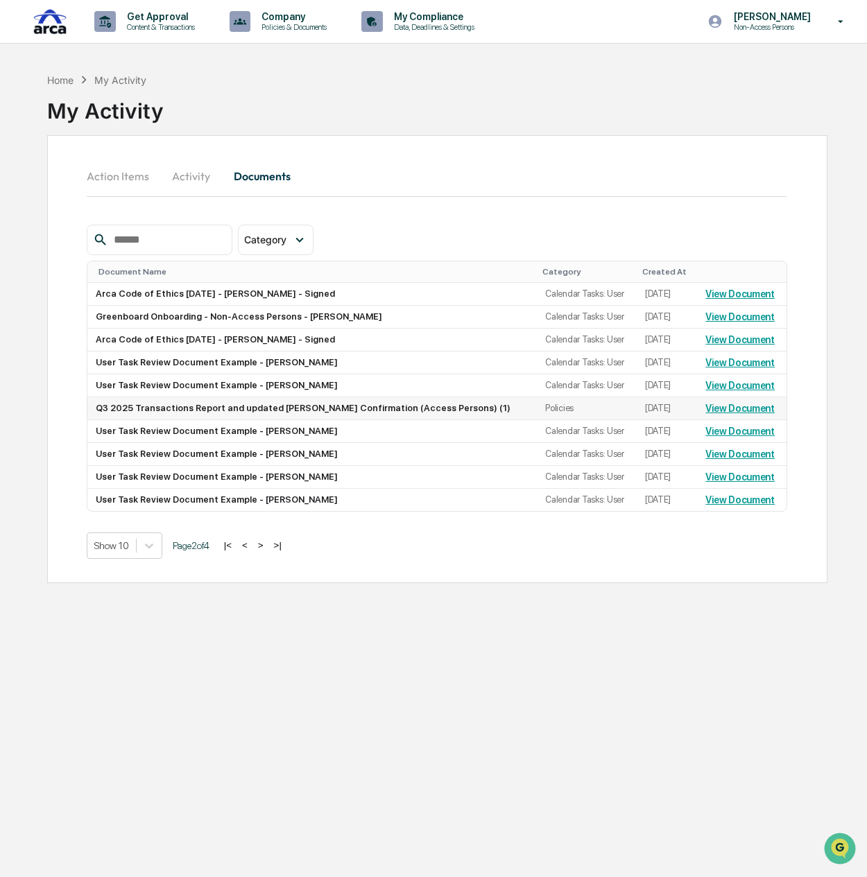
click at [705, 411] on link "View Document" at bounding box center [739, 408] width 69 height 11
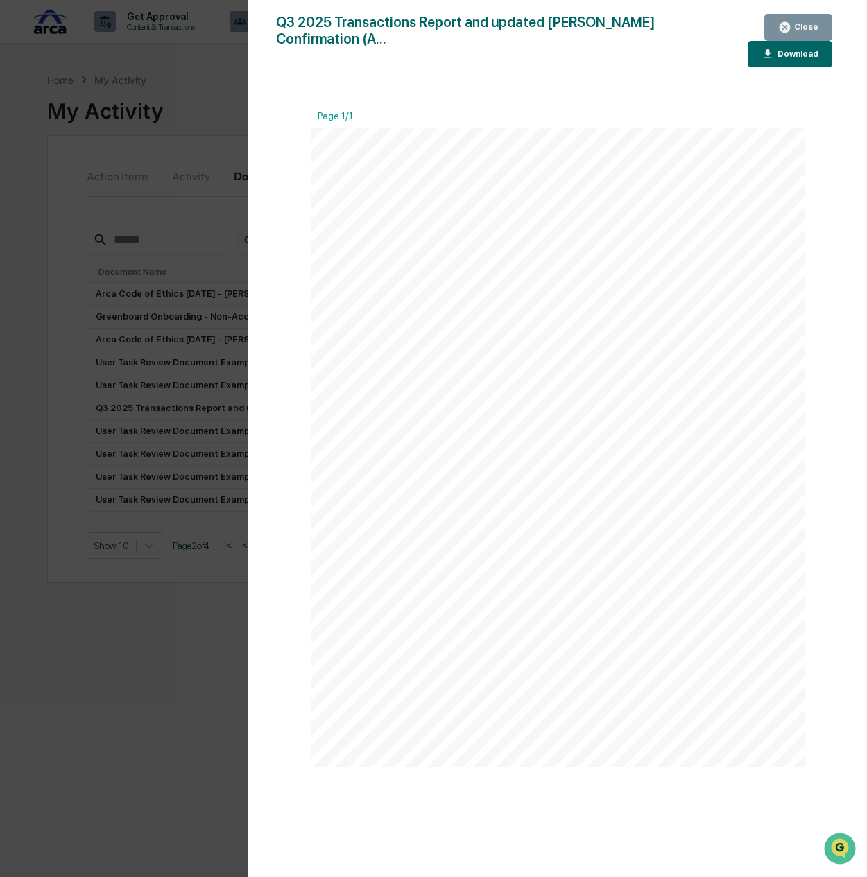
click at [780, 27] on button "Close" at bounding box center [798, 27] width 68 height 27
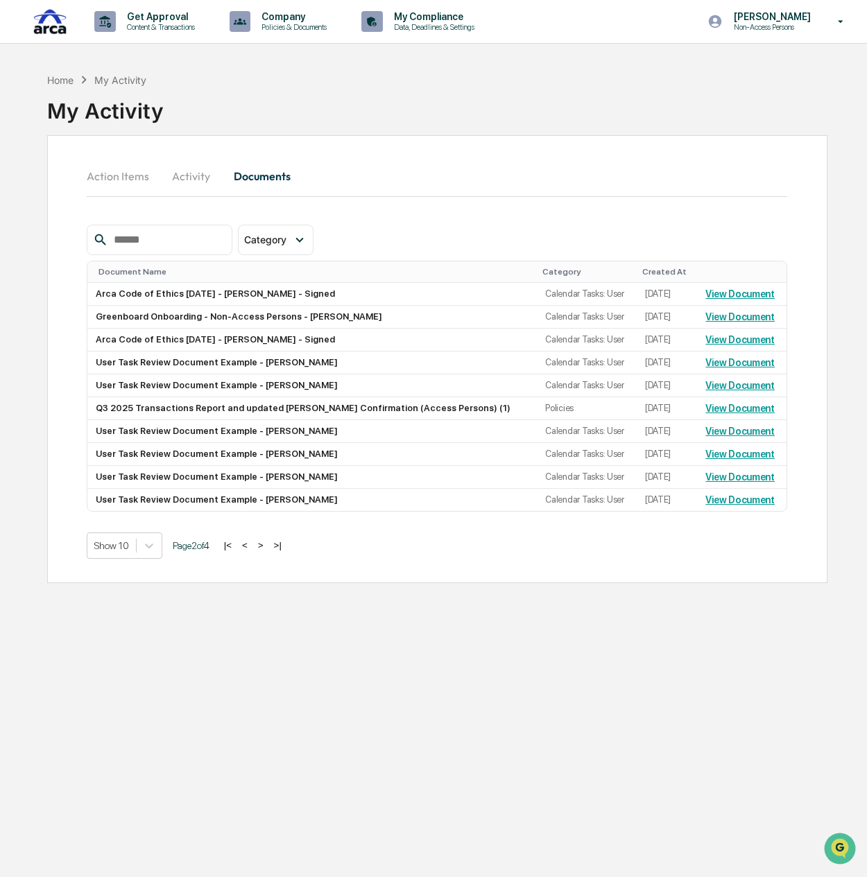
click at [252, 545] on button "<" at bounding box center [245, 546] width 14 height 12
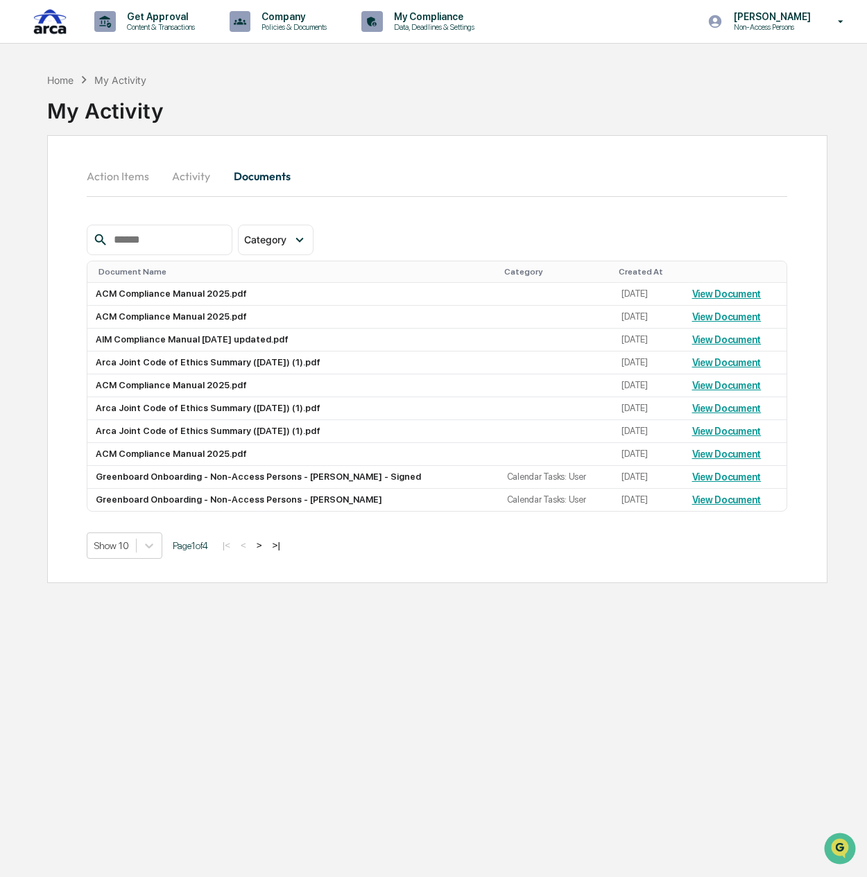
click at [100, 172] on button "Action Items" at bounding box center [124, 176] width 74 height 33
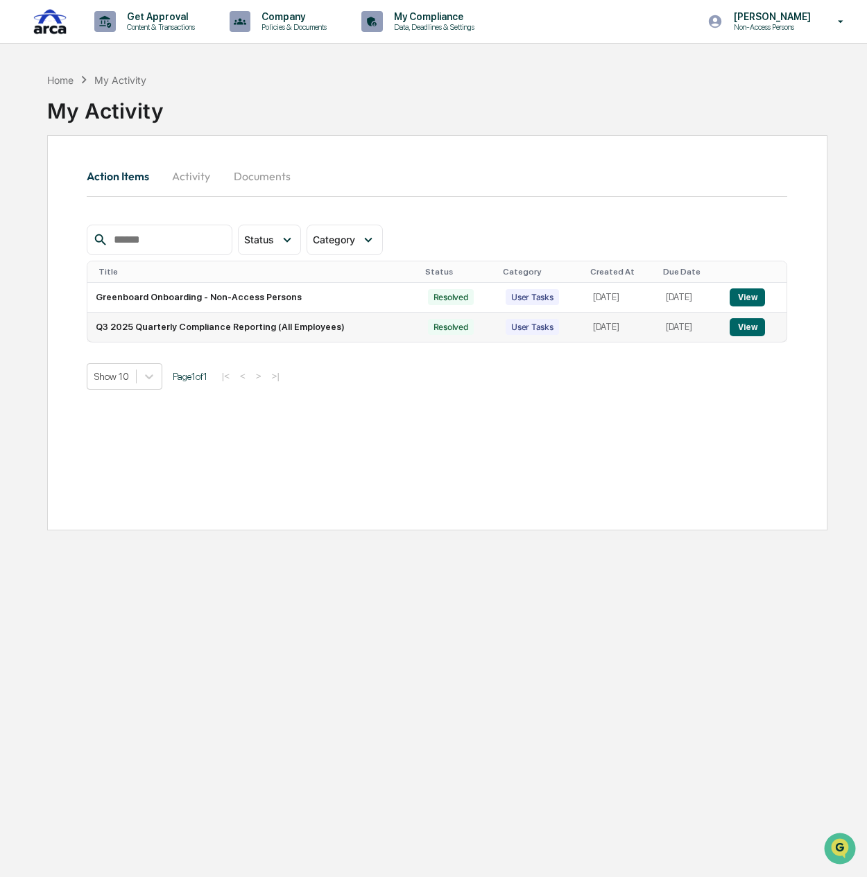
click at [746, 328] on button "View" at bounding box center [747, 327] width 35 height 18
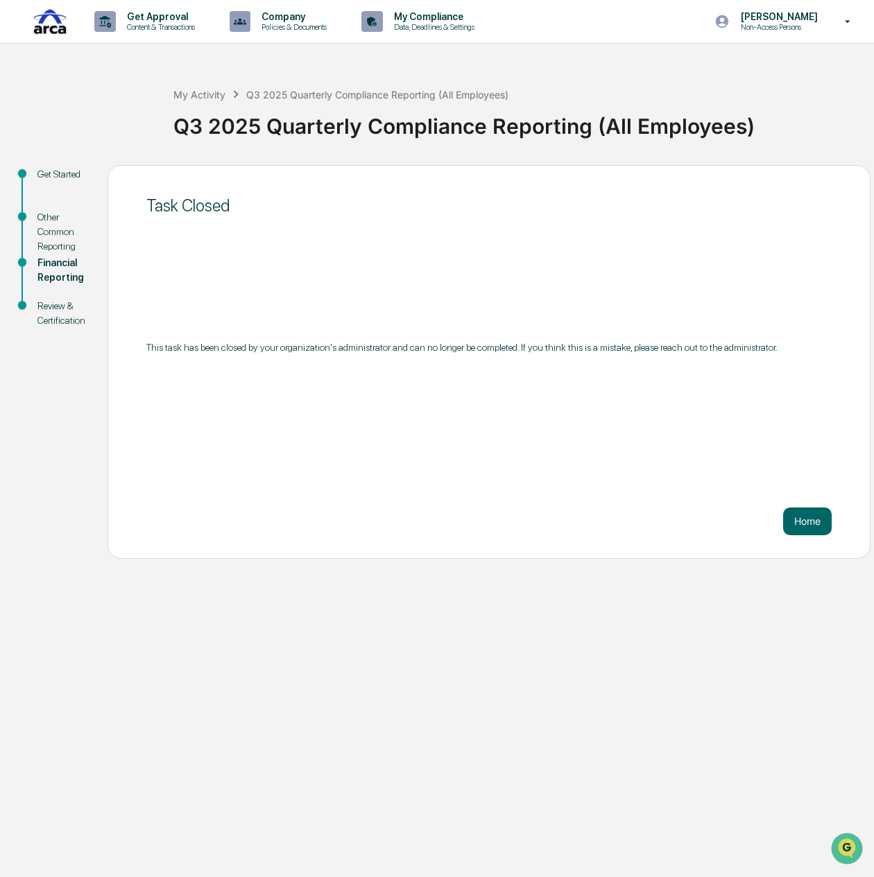
click at [68, 235] on div "Other Common Reporting" at bounding box center [61, 232] width 48 height 44
click at [56, 169] on div "Get Started" at bounding box center [61, 174] width 48 height 15
click at [51, 311] on div "Review & Certification" at bounding box center [61, 313] width 48 height 29
click at [59, 316] on div "Review & Certification" at bounding box center [61, 313] width 48 height 29
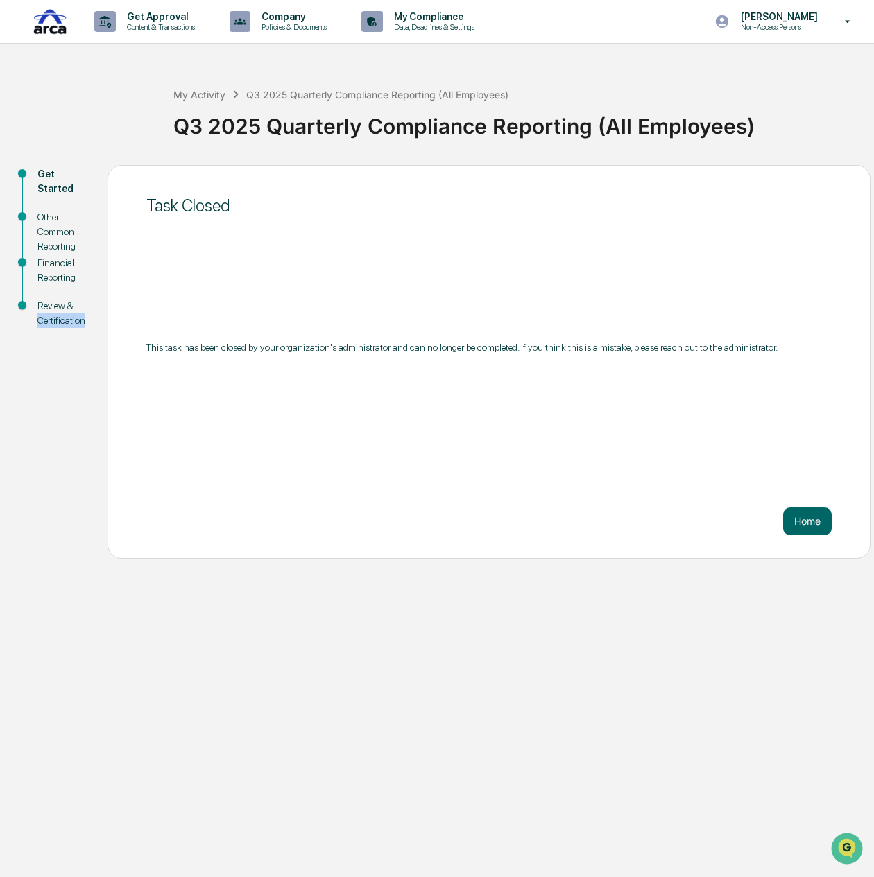
click at [59, 316] on div "Review & Certification" at bounding box center [61, 313] width 48 height 29
click at [78, 377] on div "Get Started Other Common Reporting Financial Reporting Review & Certification T…" at bounding box center [437, 362] width 860 height 394
click at [51, 309] on div "Review & Certification" at bounding box center [61, 313] width 48 height 29
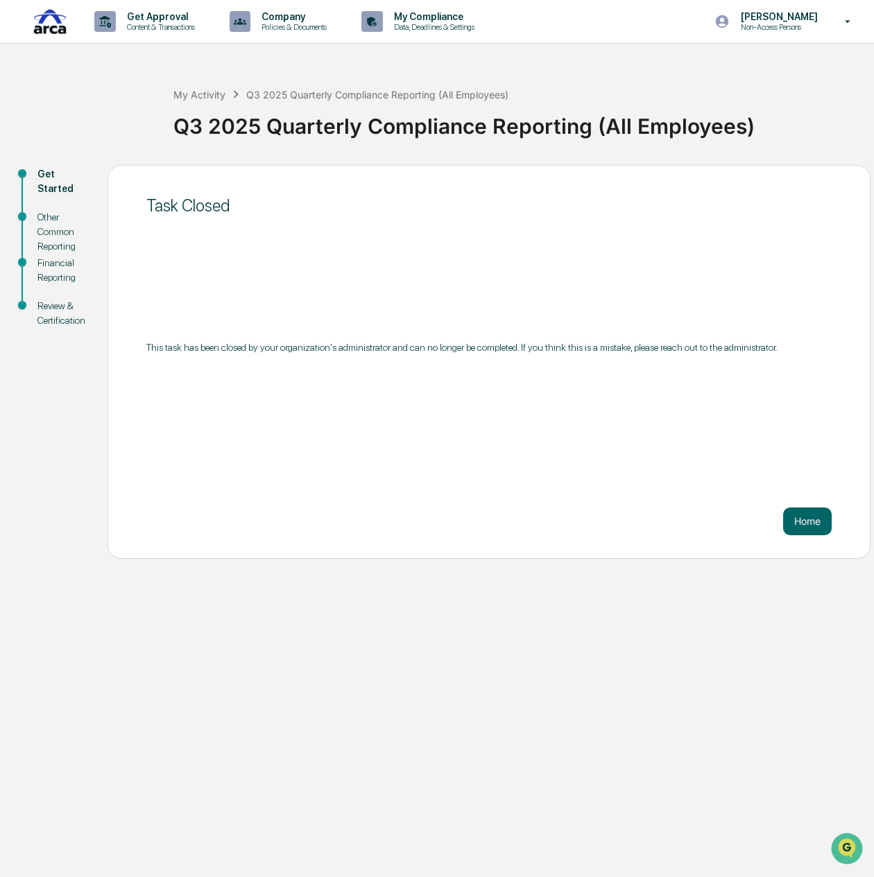
click at [41, 308] on div "Review & Certification" at bounding box center [61, 313] width 48 height 29
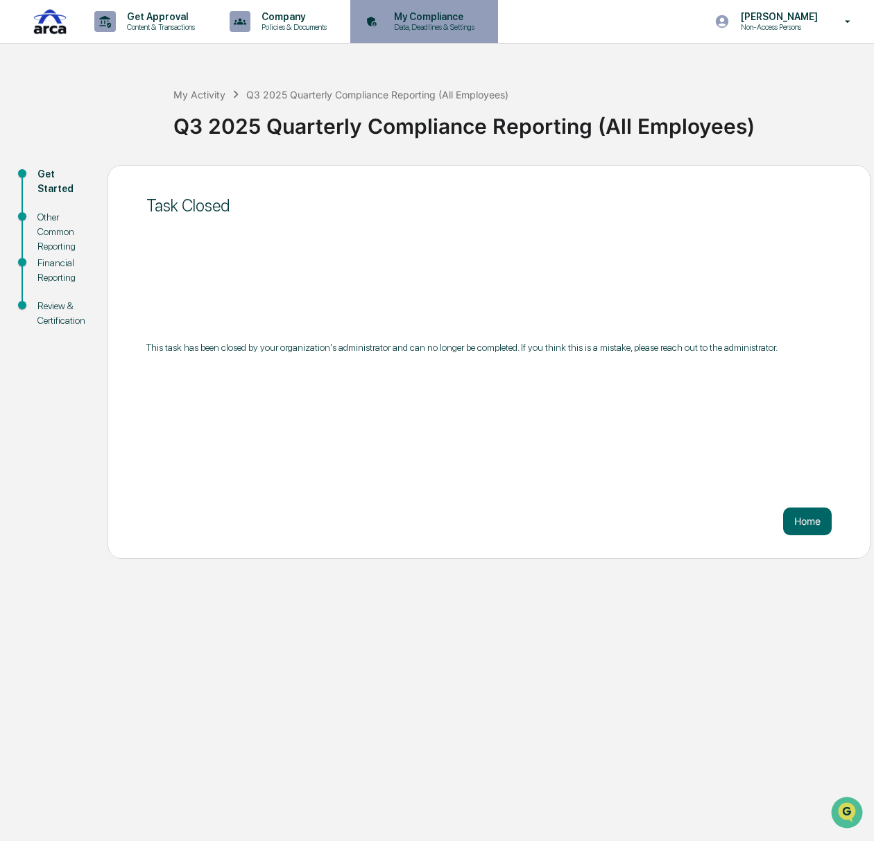
click at [433, 16] on p "My Compliance" at bounding box center [432, 16] width 98 height 11
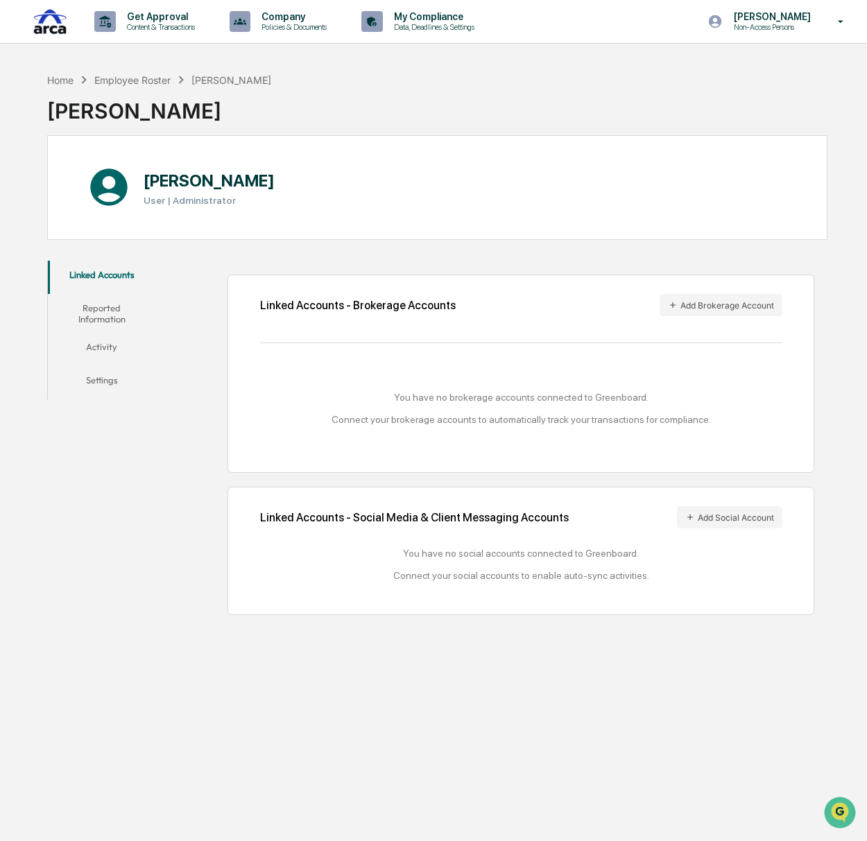
click at [101, 310] on button "Reported Information" at bounding box center [102, 314] width 109 height 40
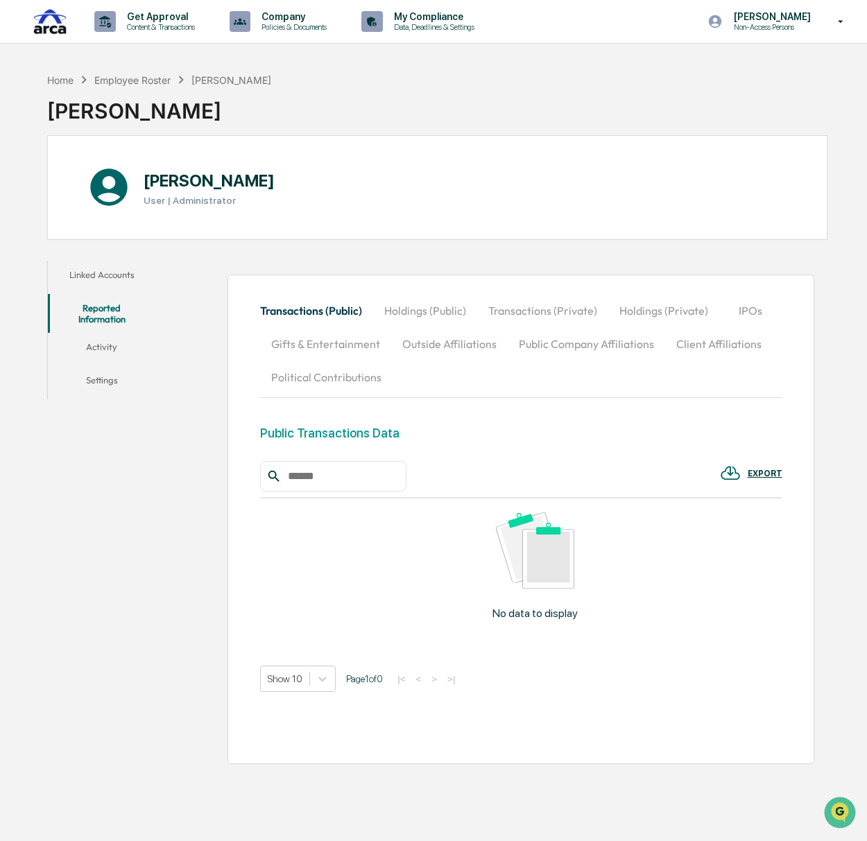
click at [107, 341] on button "Activity" at bounding box center [102, 349] width 109 height 33
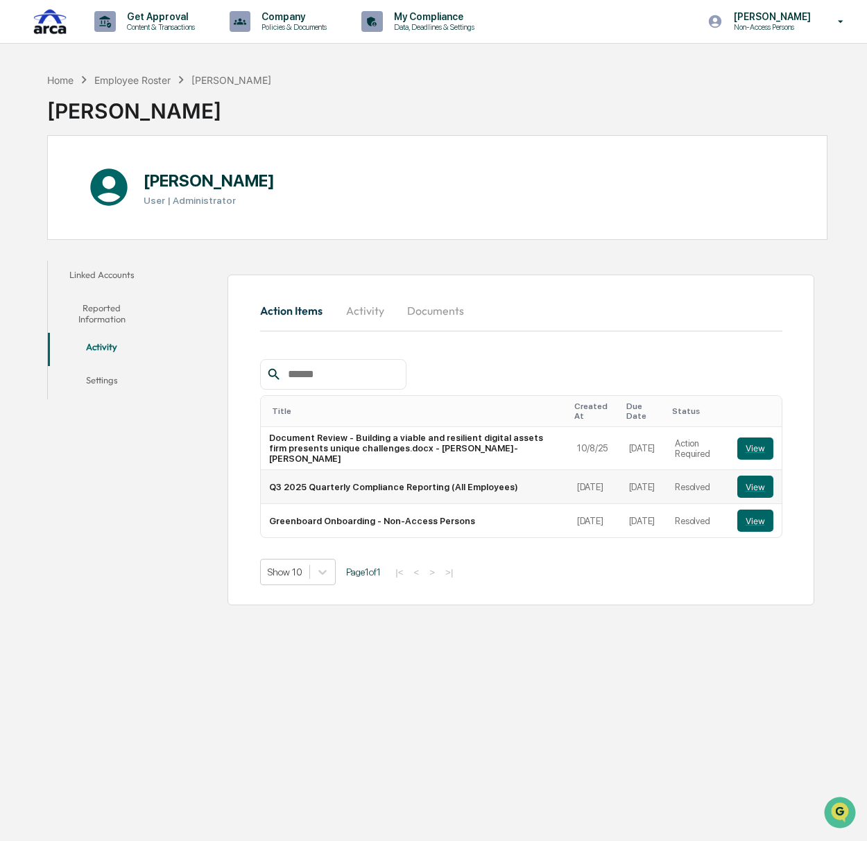
click at [699, 470] on td "Resolved" at bounding box center [697, 487] width 62 height 34
click at [750, 476] on button "View" at bounding box center [755, 487] width 36 height 22
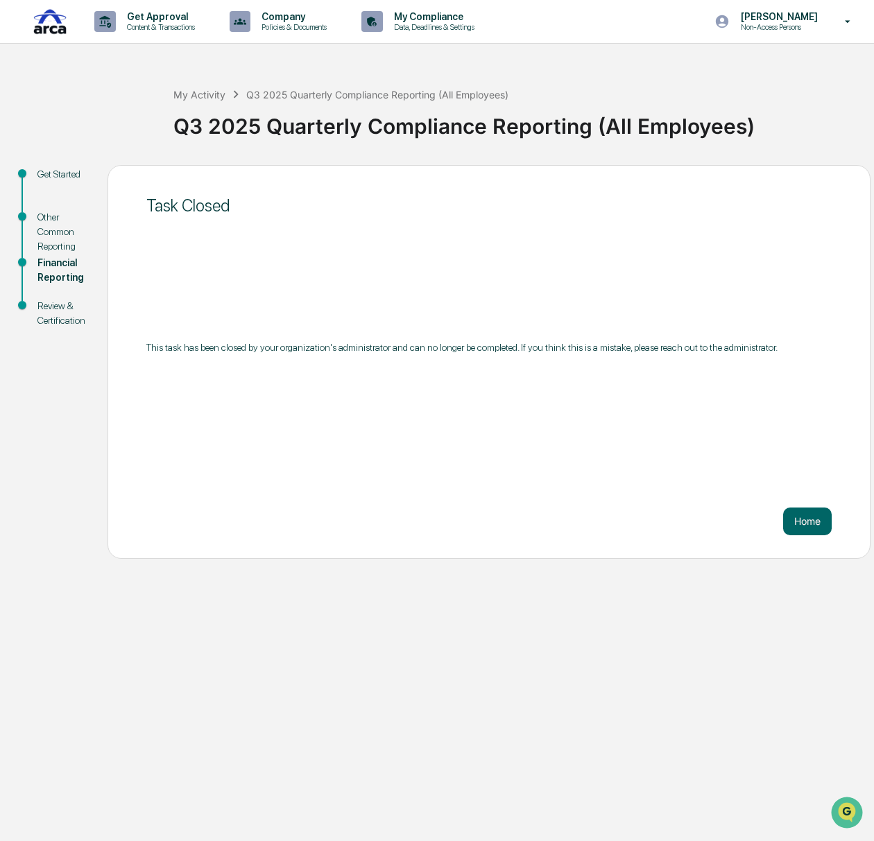
click at [56, 307] on div "Review & Certification" at bounding box center [61, 313] width 48 height 29
click at [55, 314] on div "Review & Certification" at bounding box center [61, 313] width 48 height 29
click at [55, 325] on div "Review & Certification" at bounding box center [61, 313] width 48 height 29
click at [54, 313] on div "Review & Certification" at bounding box center [61, 313] width 48 height 29
drag, startPoint x: 155, startPoint y: 212, endPoint x: 253, endPoint y: 209, distance: 97.8
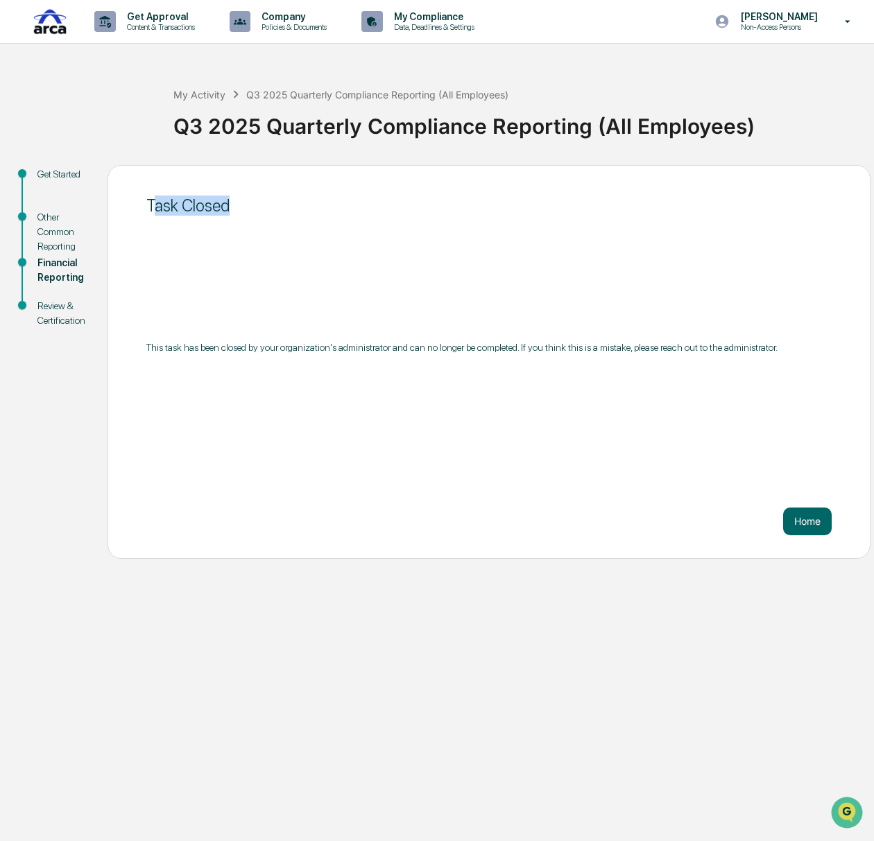
click at [253, 209] on div "Task Closed" at bounding box center [488, 206] width 685 height 20
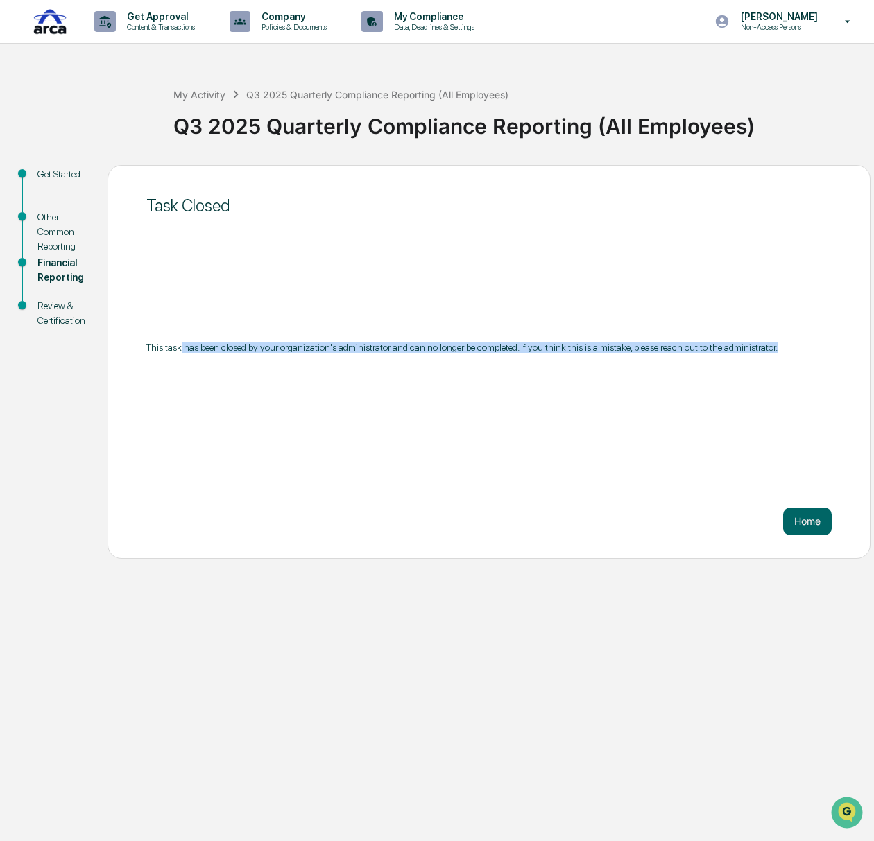
drag, startPoint x: 180, startPoint y: 341, endPoint x: 798, endPoint y: 351, distance: 617.3
click at [851, 352] on div "Task Closed This task has been closed by your organization's administrator and …" at bounding box center [488, 362] width 763 height 394
click at [43, 168] on div "Get Started" at bounding box center [61, 174] width 48 height 15
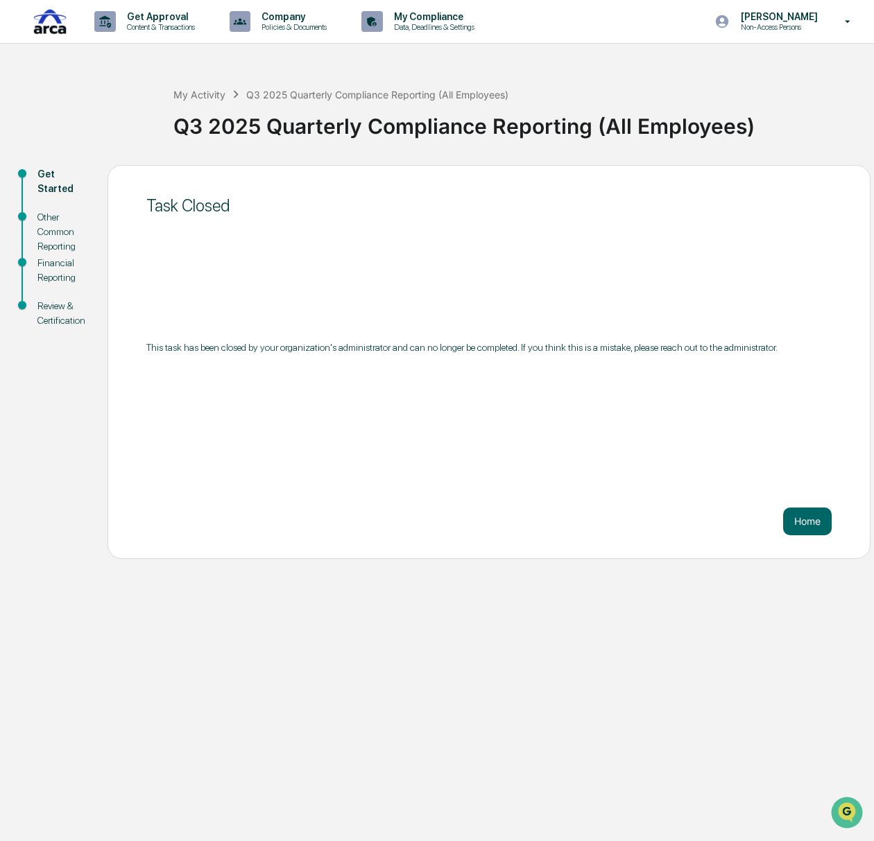
click at [51, 229] on div "Other Common Reporting" at bounding box center [61, 232] width 48 height 44
click at [425, 19] on p "My Compliance" at bounding box center [432, 16] width 98 height 11
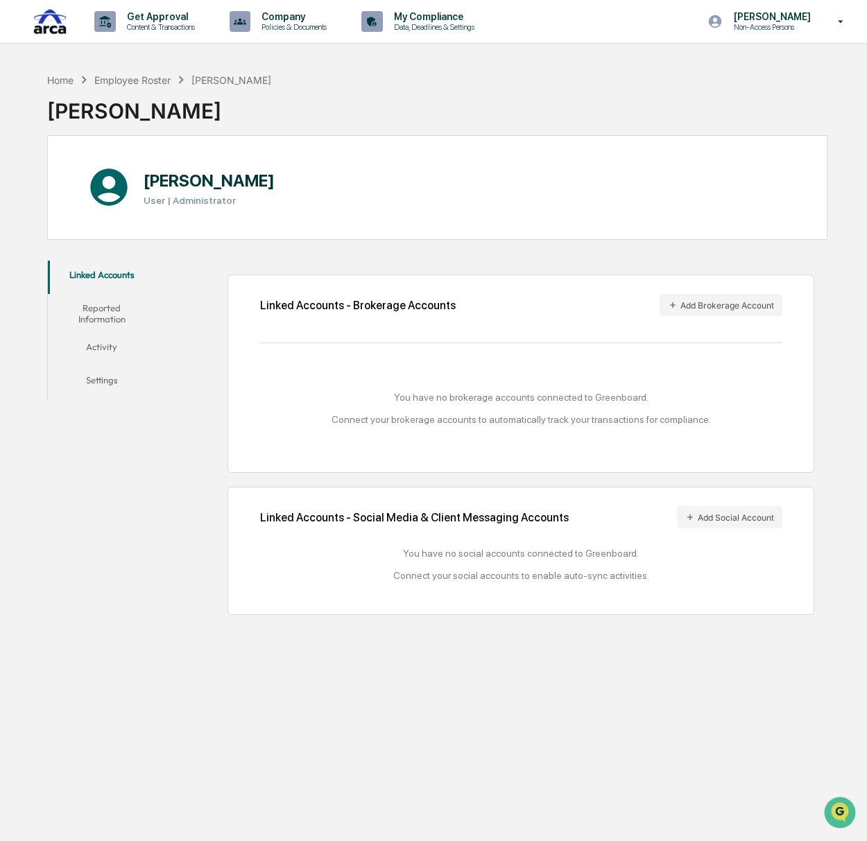
click at [101, 377] on button "Settings" at bounding box center [102, 382] width 109 height 33
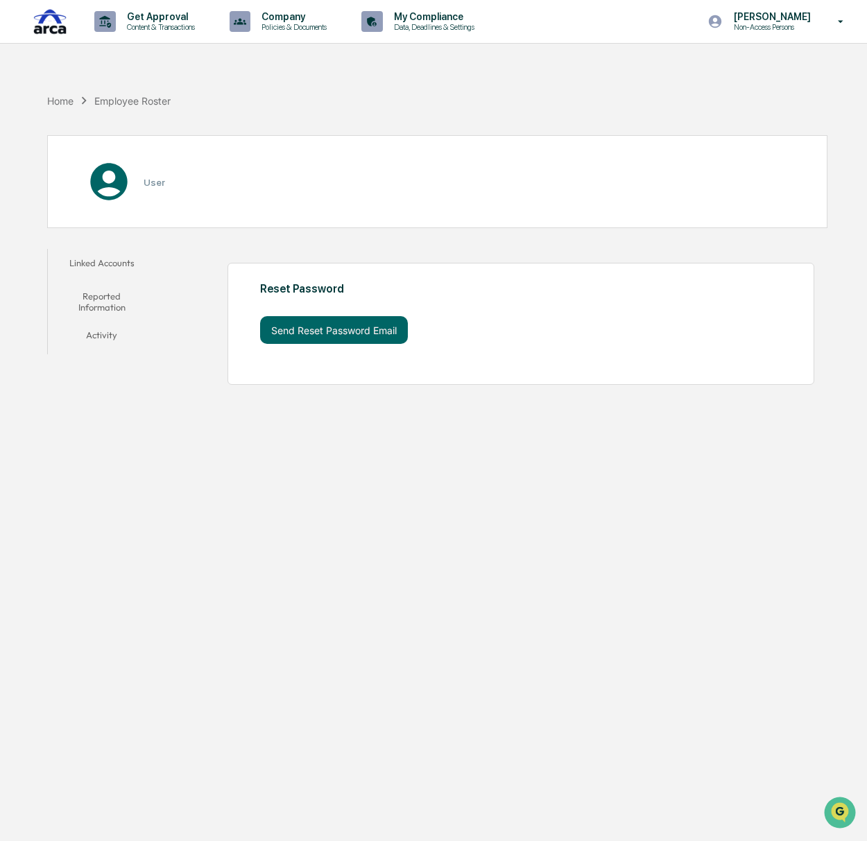
click at [98, 350] on button "Activity" at bounding box center [102, 337] width 109 height 33
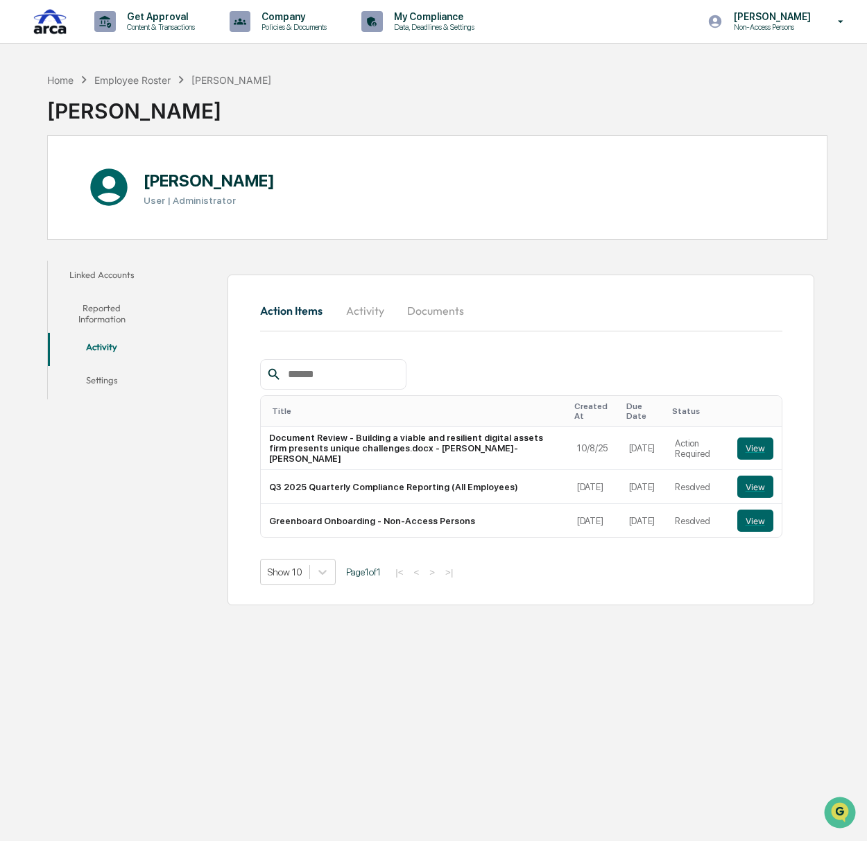
click at [419, 309] on button "Documents" at bounding box center [435, 310] width 79 height 33
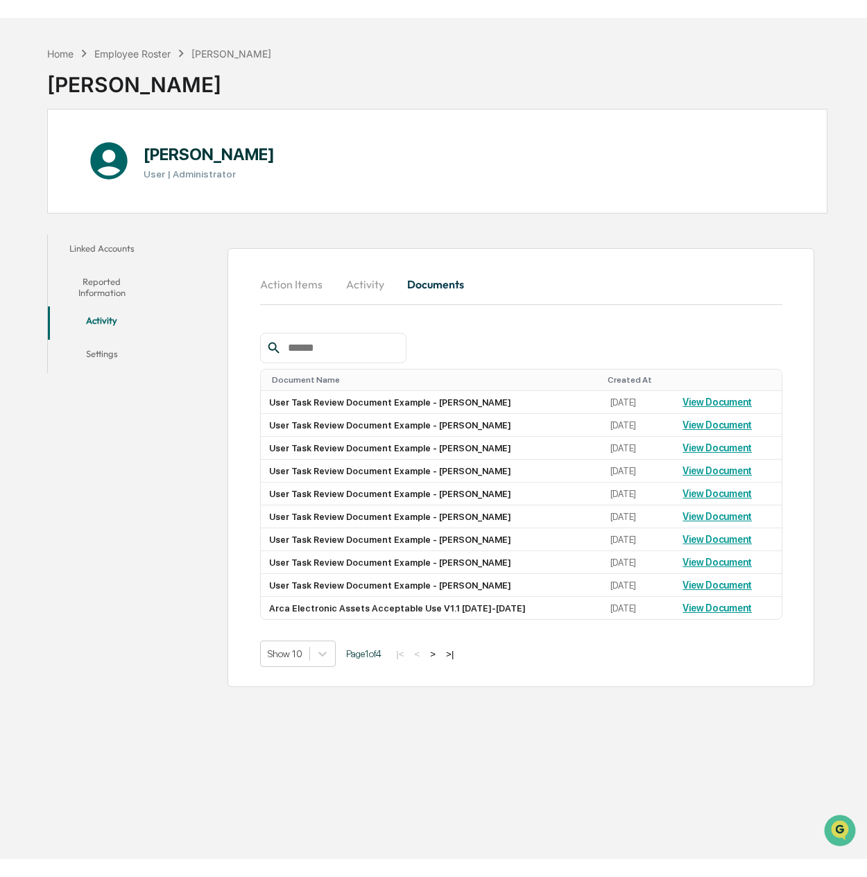
scroll to position [65, 0]
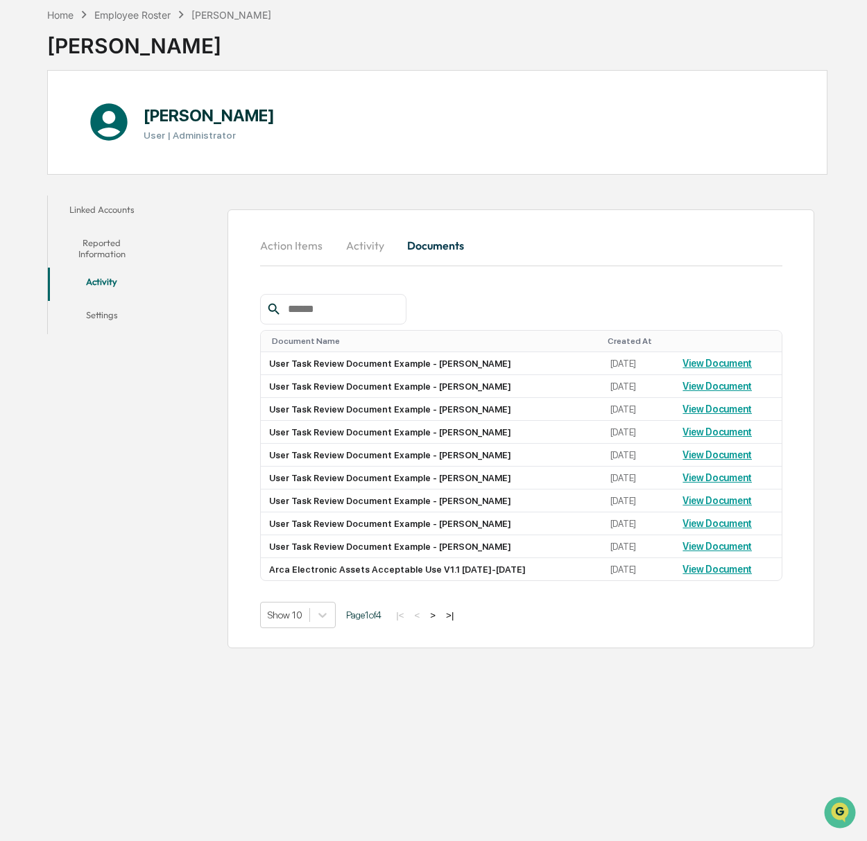
click at [439, 616] on button ">" at bounding box center [433, 616] width 14 height 12
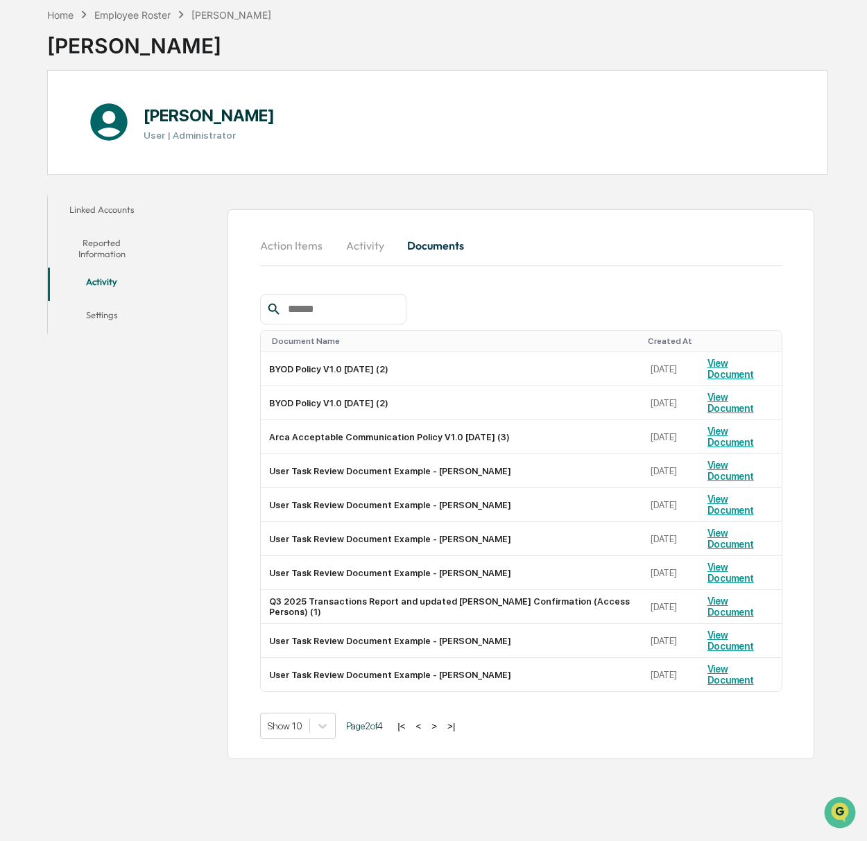
click at [441, 721] on button ">" at bounding box center [434, 727] width 14 height 12
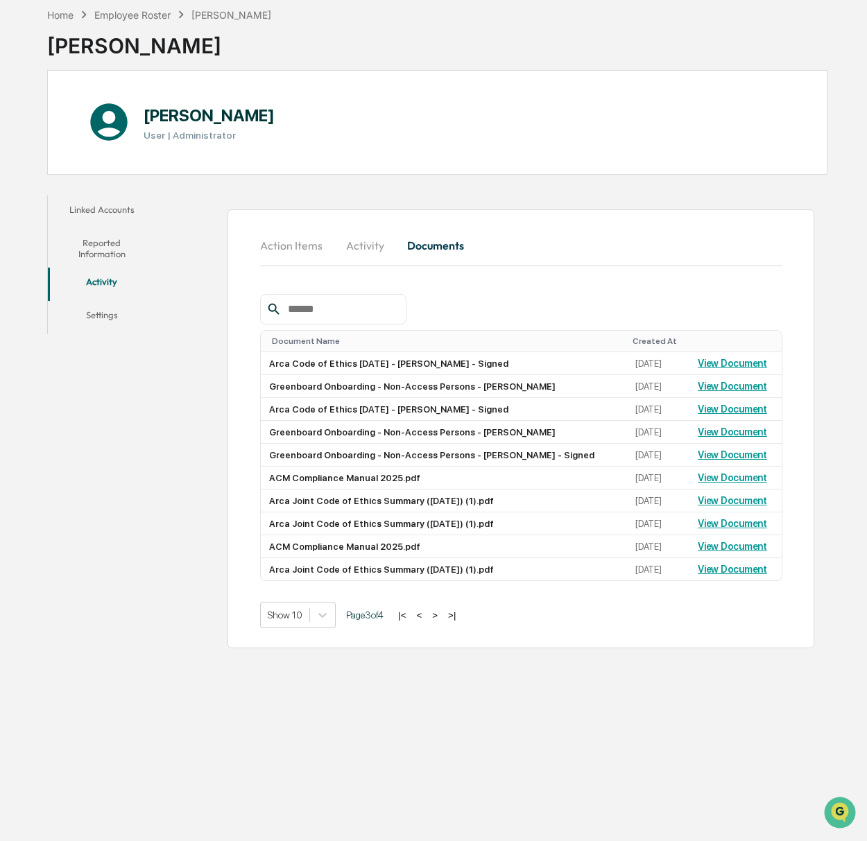
click at [442, 617] on button ">" at bounding box center [435, 616] width 14 height 12
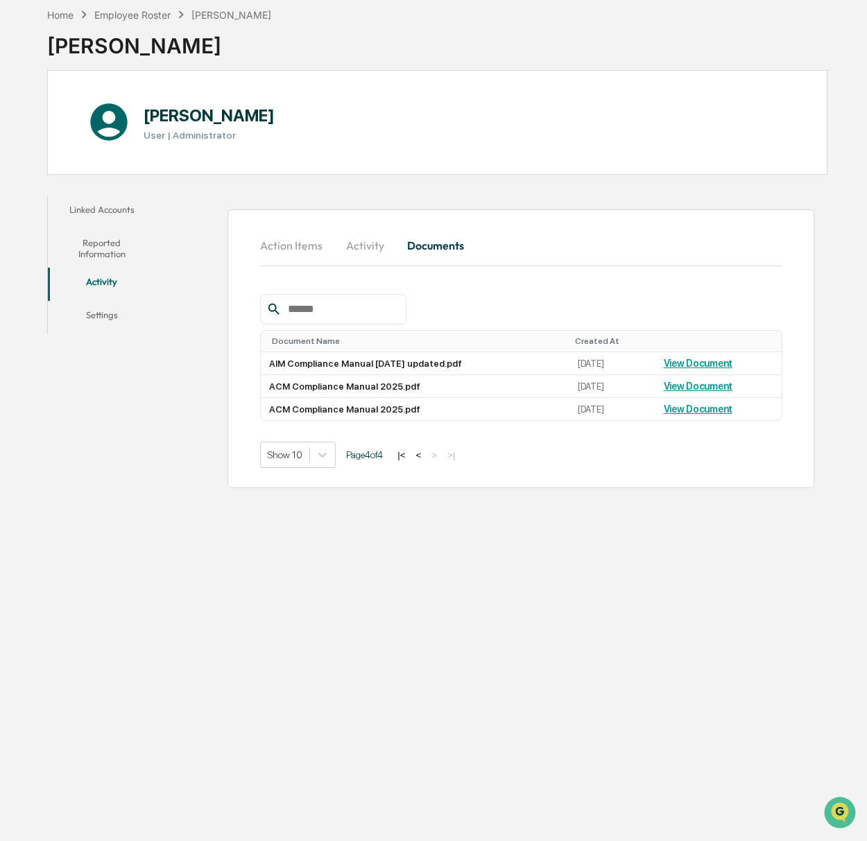
click at [424, 454] on button "<" at bounding box center [419, 455] width 14 height 12
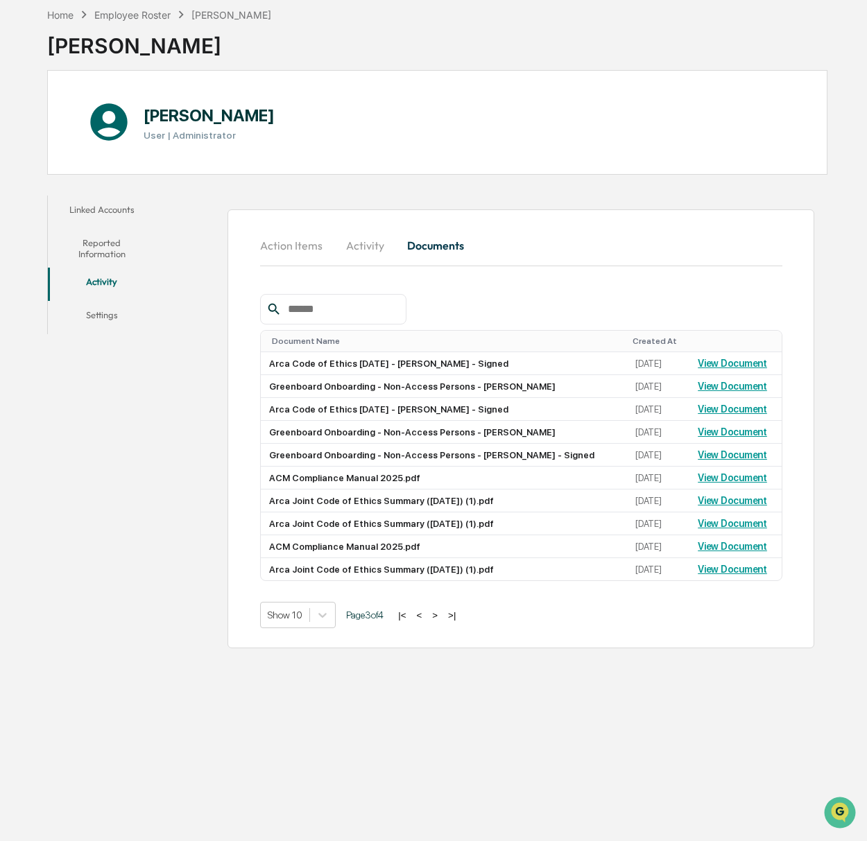
click at [426, 614] on button "<" at bounding box center [420, 616] width 14 height 12
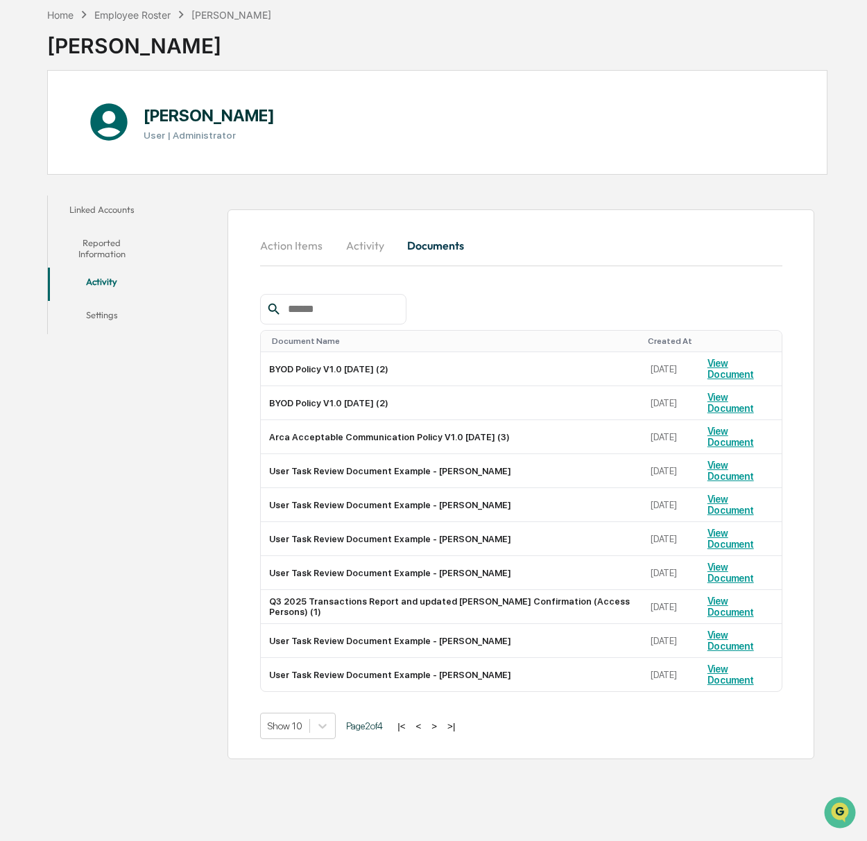
click at [426, 721] on button "<" at bounding box center [419, 727] width 14 height 12
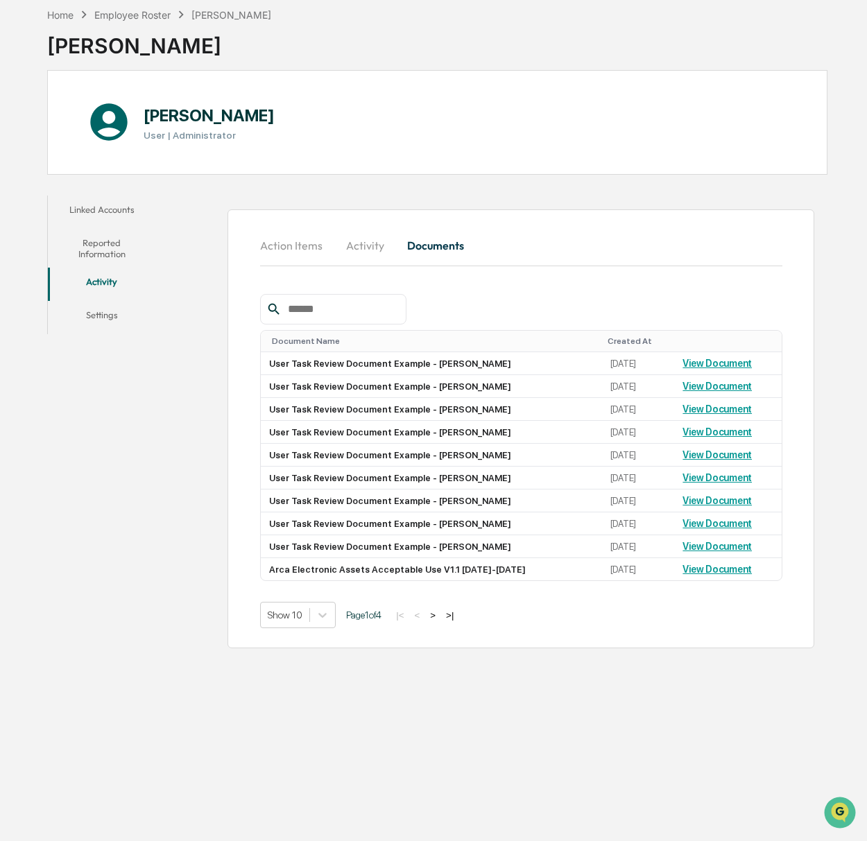
click at [456, 616] on button ">|" at bounding box center [450, 616] width 16 height 12
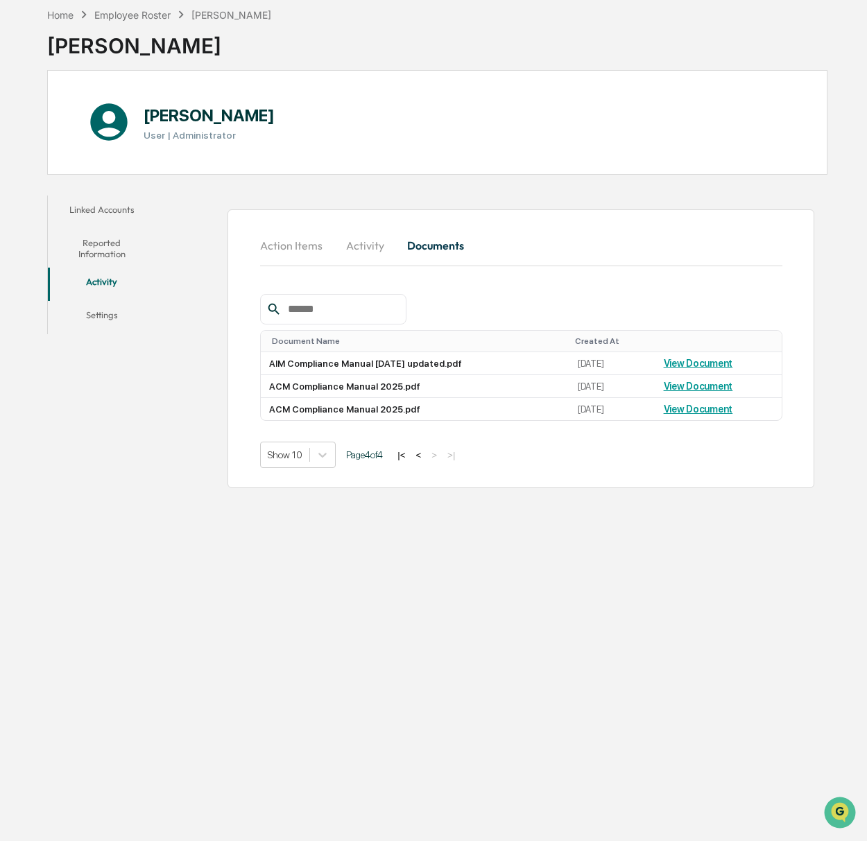
click at [279, 251] on button "Action Items" at bounding box center [297, 245] width 74 height 33
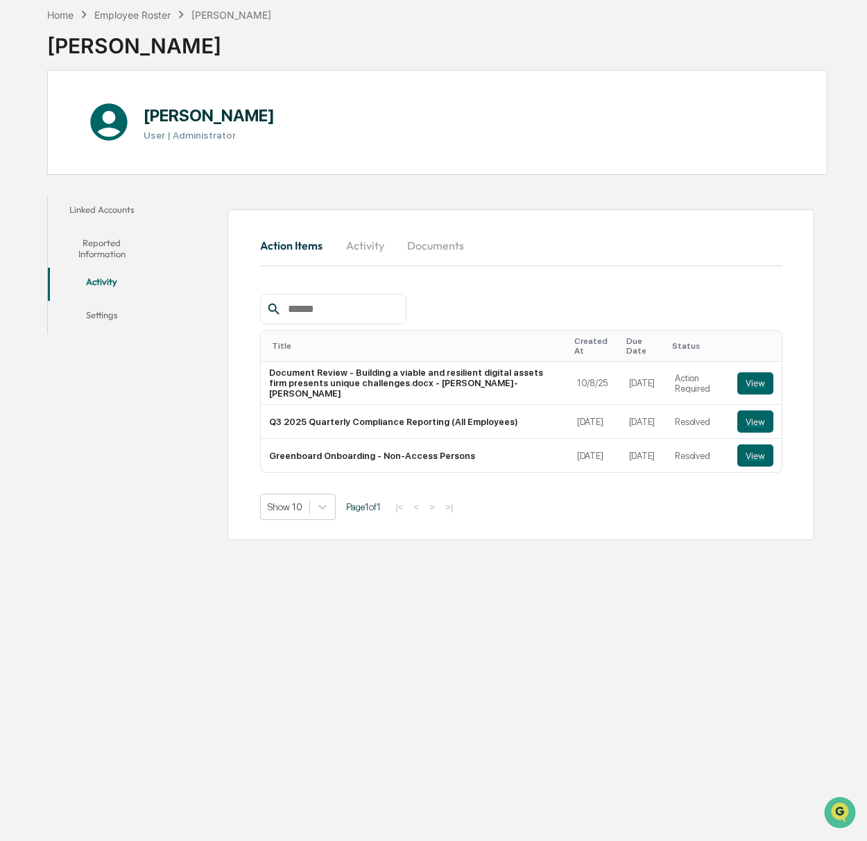
click at [95, 204] on button "Linked Accounts" at bounding box center [102, 212] width 109 height 33
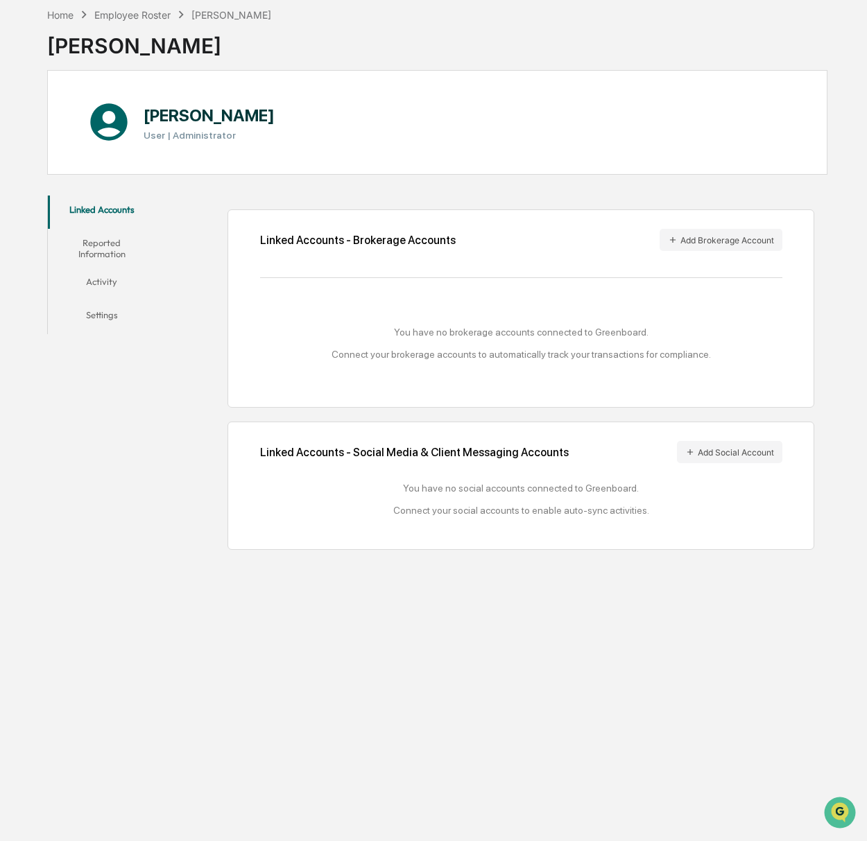
click at [112, 239] on button "Reported Information" at bounding box center [102, 249] width 109 height 40
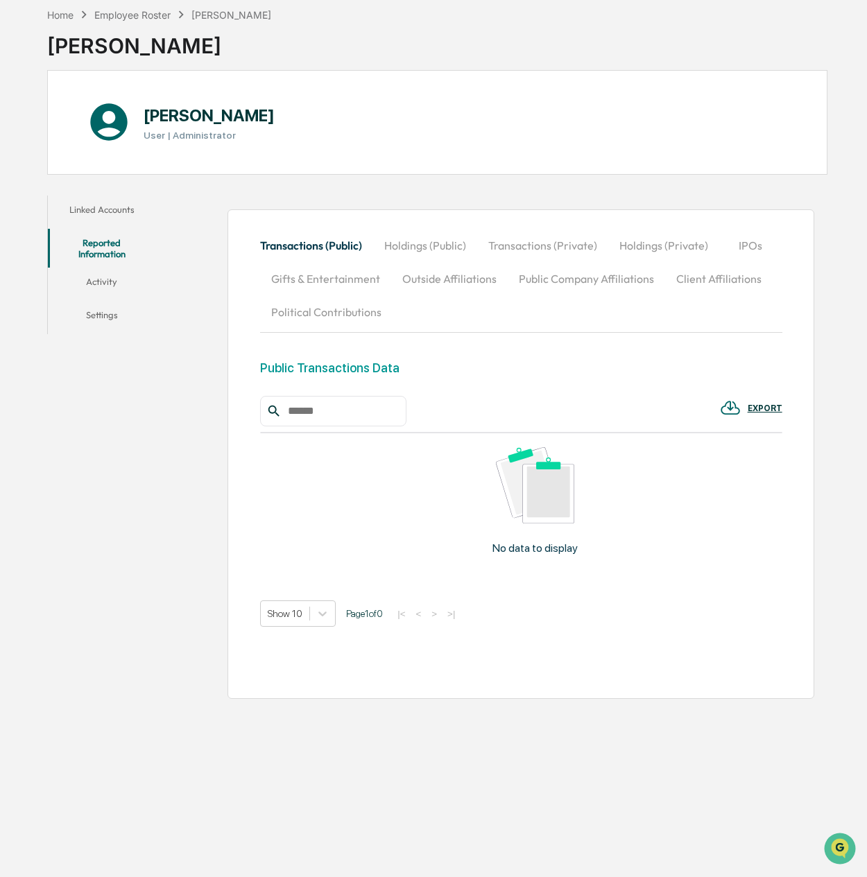
click at [106, 283] on button "Activity" at bounding box center [102, 284] width 109 height 33
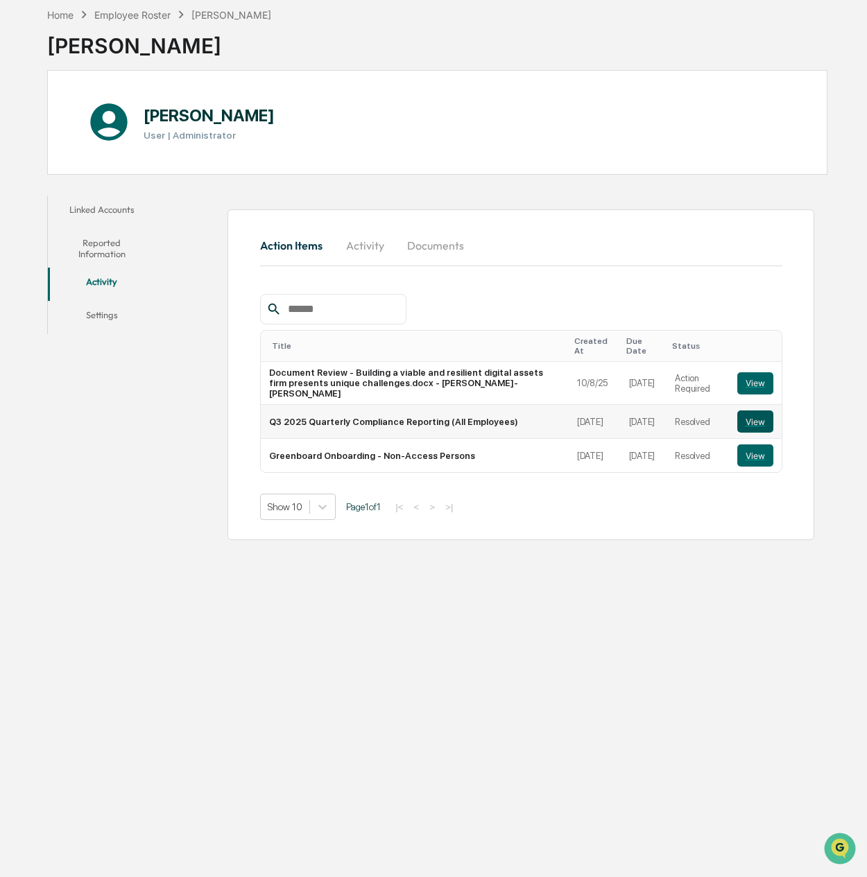
click at [750, 411] on button "View" at bounding box center [755, 422] width 36 height 22
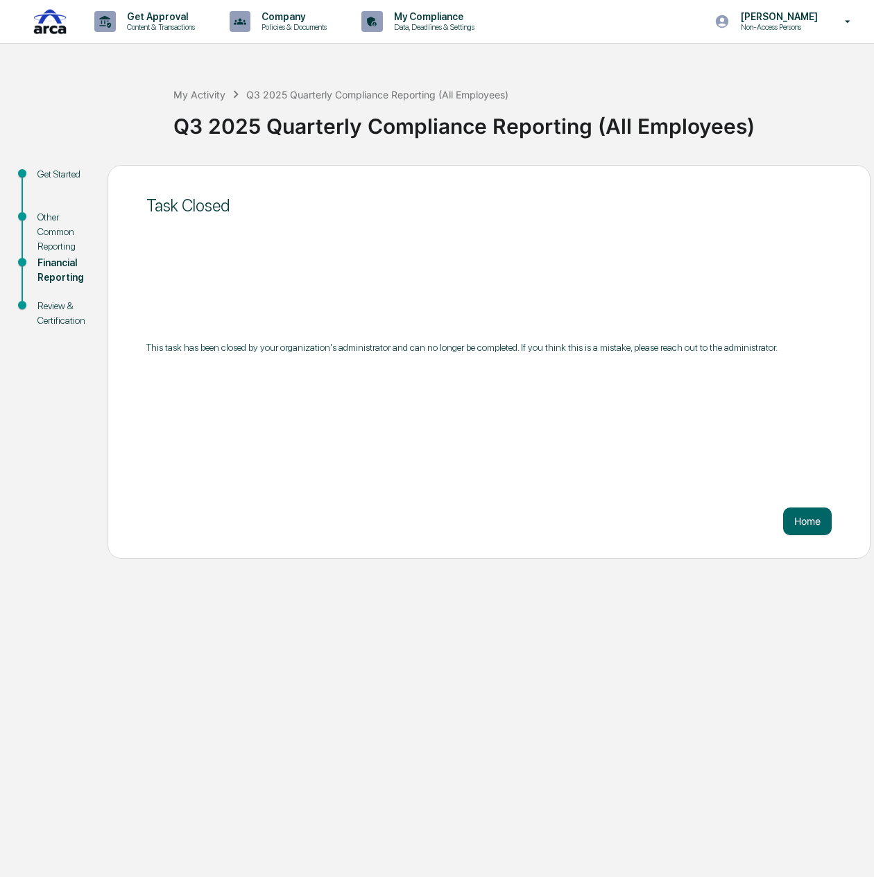
click at [53, 306] on div "Review & Certification" at bounding box center [61, 313] width 48 height 29
click at [50, 313] on div "Review & Certification" at bounding box center [61, 313] width 48 height 29
click at [42, 313] on div "Review & Certification" at bounding box center [61, 313] width 48 height 29
click at [815, 526] on button "Home" at bounding box center [807, 522] width 49 height 28
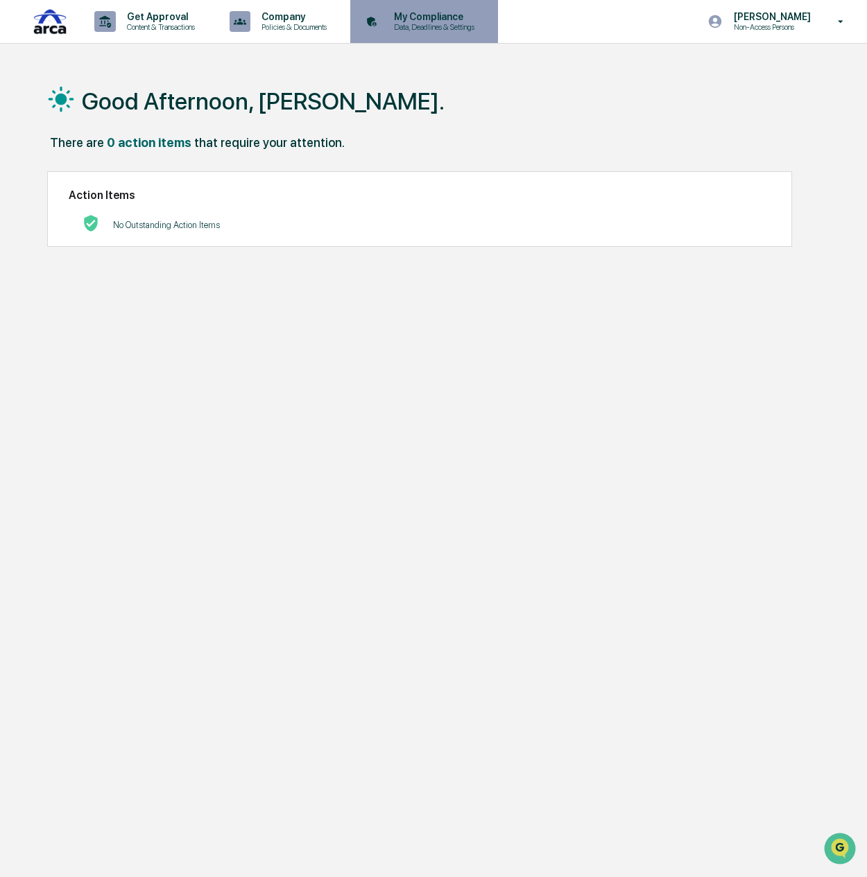
click at [470, 8] on div "My Compliance Data, Deadlines & Settings" at bounding box center [423, 21] width 134 height 43
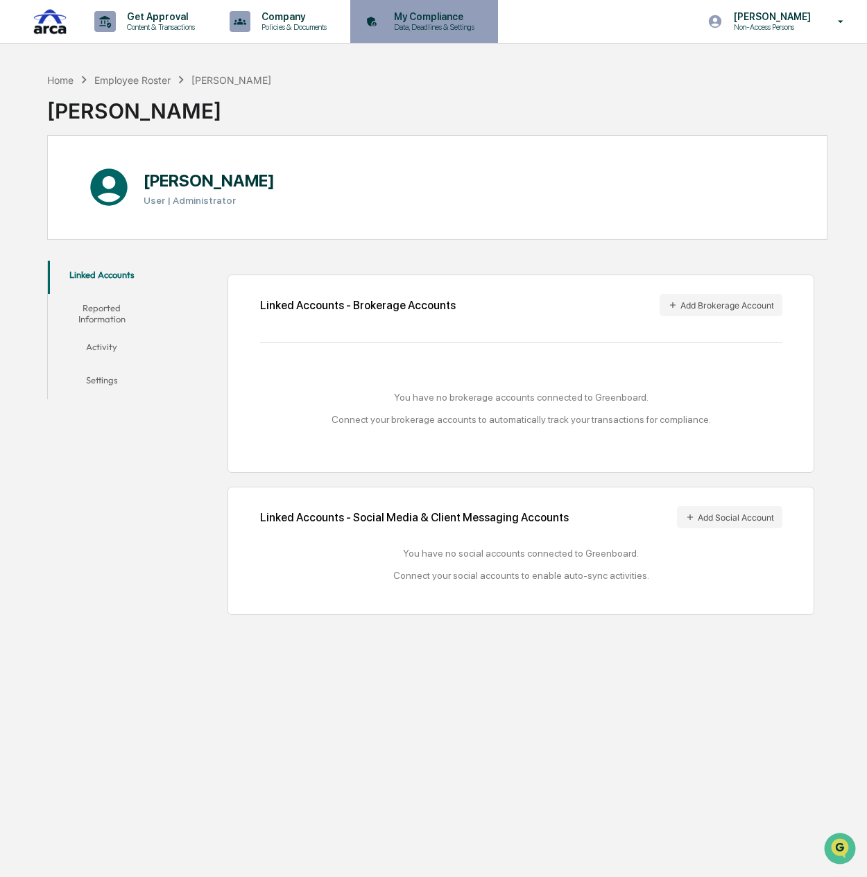
click at [465, 23] on p "Data, Deadlines & Settings" at bounding box center [432, 27] width 98 height 10
click at [103, 346] on button "Activity" at bounding box center [102, 349] width 109 height 33
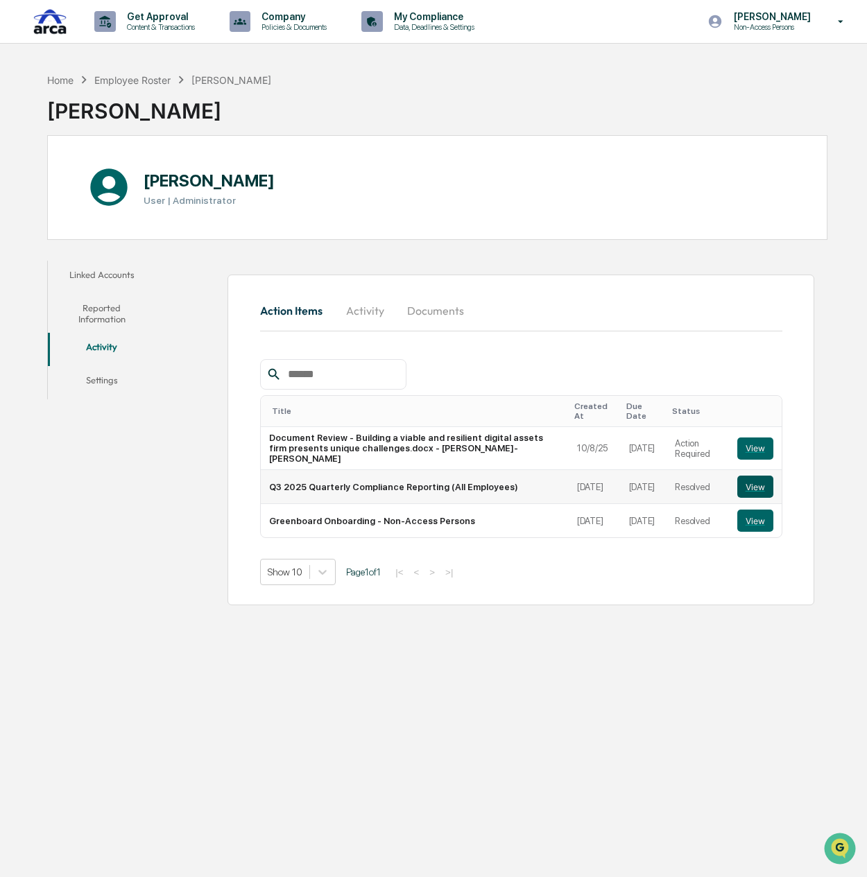
click at [755, 476] on button "View" at bounding box center [755, 487] width 36 height 22
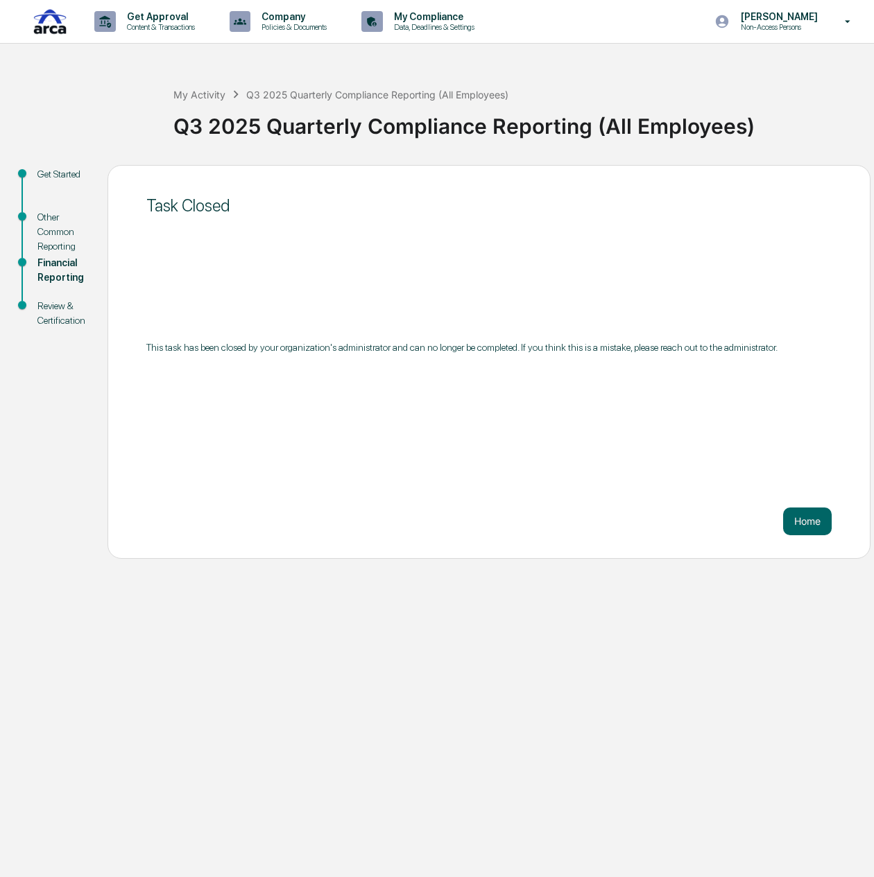
click at [49, 303] on div "Review & Certification" at bounding box center [61, 313] width 48 height 29
click at [50, 310] on div "Review & Certification" at bounding box center [61, 313] width 48 height 29
click at [49, 218] on div "Other Common Reporting" at bounding box center [61, 232] width 48 height 44
click at [57, 264] on div "Financial Reporting" at bounding box center [61, 270] width 48 height 29
click at [35, 282] on div "Financial Reporting" at bounding box center [61, 279] width 70 height 43
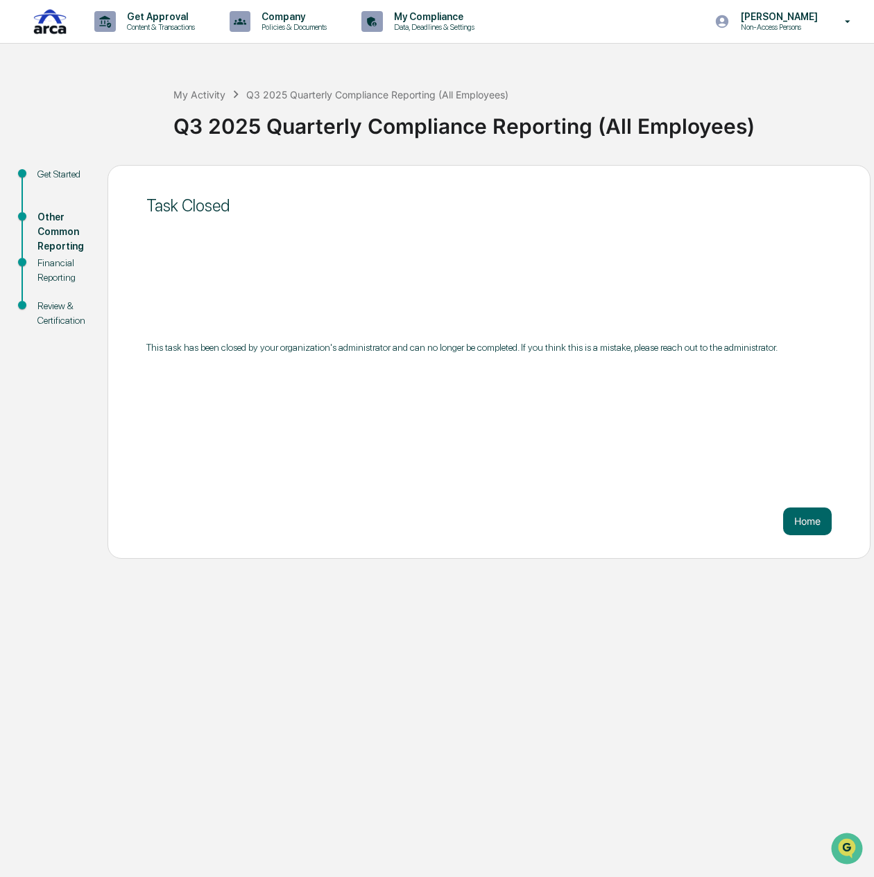
click at [49, 275] on div "Financial Reporting" at bounding box center [61, 270] width 48 height 29
click at [46, 318] on div "Review & Certification" at bounding box center [61, 313] width 48 height 29
click at [51, 270] on div "Financial Reporting" at bounding box center [61, 270] width 48 height 29
click at [61, 180] on div "Get Started" at bounding box center [61, 174] width 48 height 15
click at [55, 227] on div "Other Common Reporting" at bounding box center [61, 232] width 48 height 44
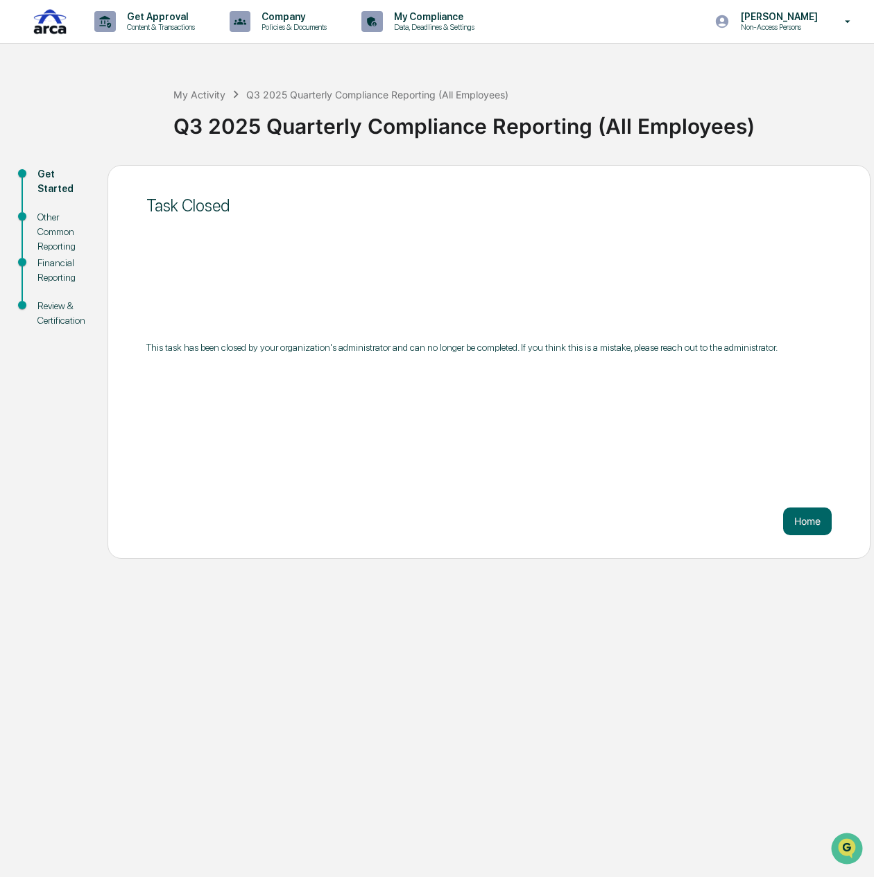
click at [54, 234] on div "Other Common Reporting" at bounding box center [61, 232] width 48 height 44
click at [46, 266] on div "Financial Reporting" at bounding box center [61, 270] width 48 height 29
click at [830, 524] on button "Home" at bounding box center [807, 522] width 49 height 28
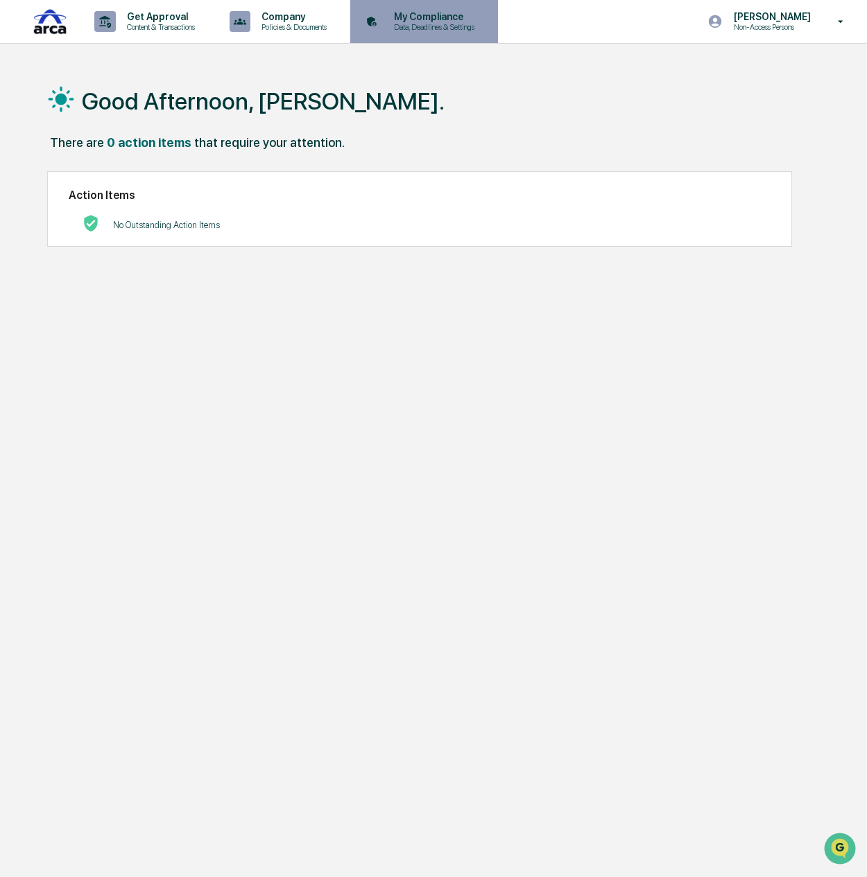
click at [420, 37] on div "My Compliance Data, Deadlines & Settings" at bounding box center [423, 21] width 134 height 43
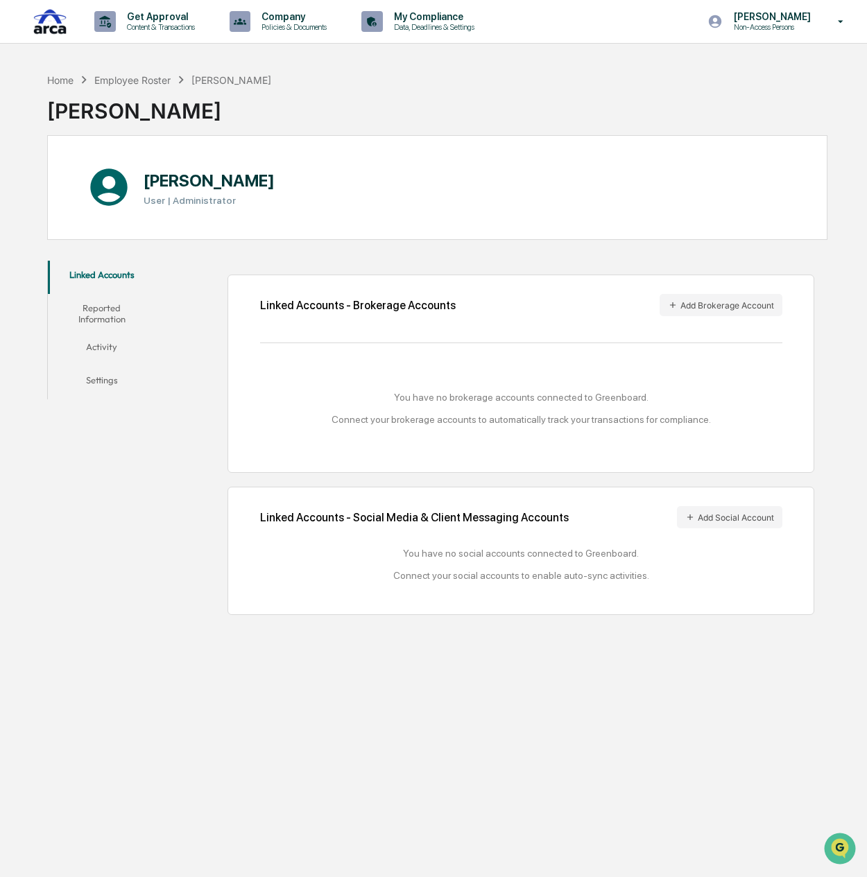
click at [108, 381] on button "Settings" at bounding box center [102, 382] width 109 height 33
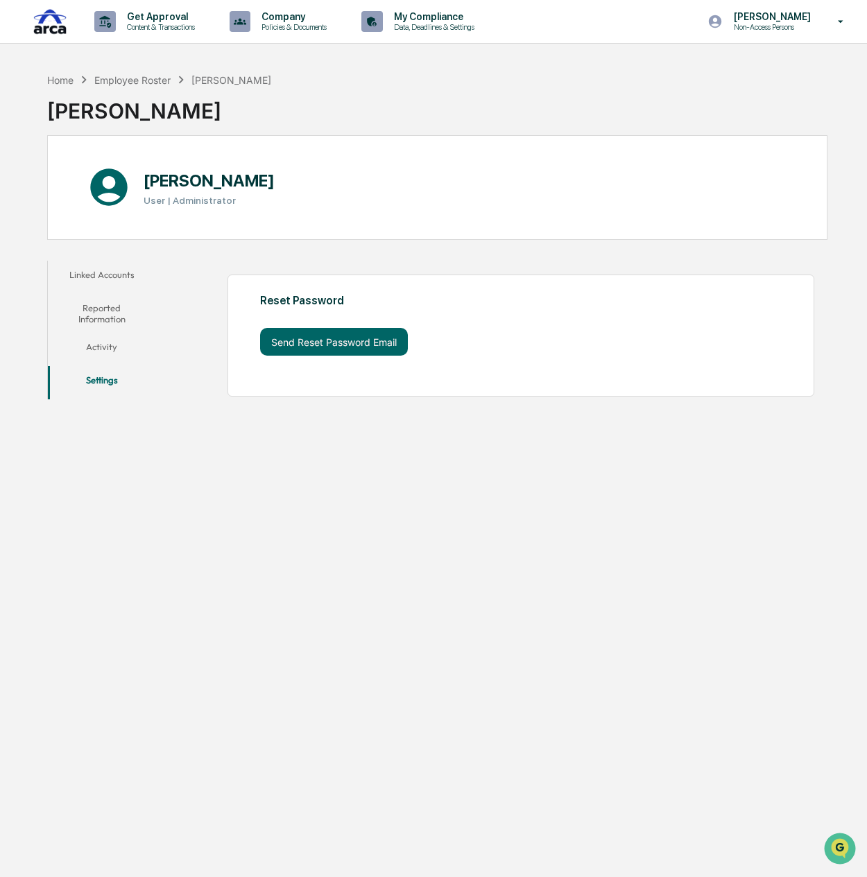
click at [91, 316] on button "Reported Information" at bounding box center [102, 314] width 109 height 40
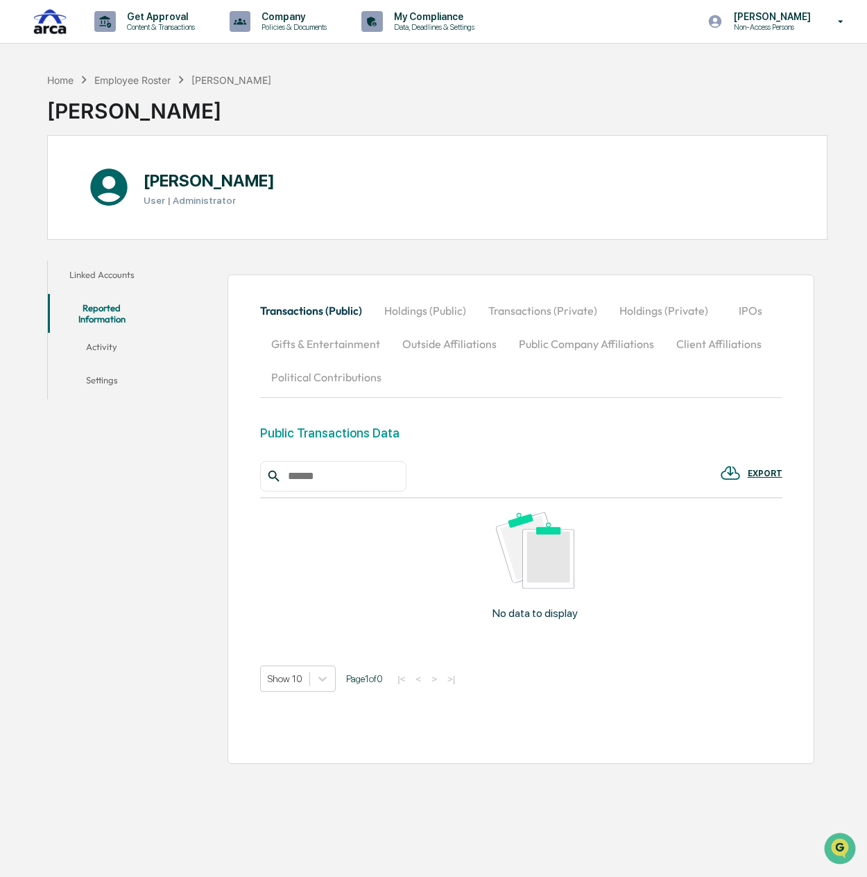
click at [105, 334] on button "Activity" at bounding box center [102, 349] width 109 height 33
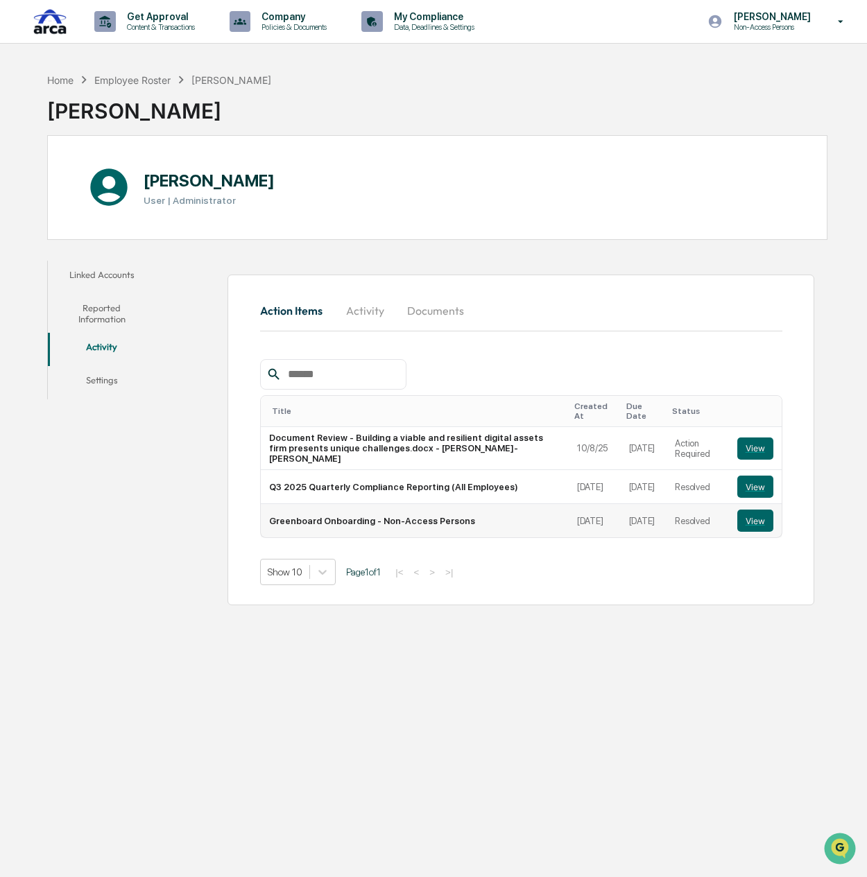
click at [372, 504] on td "Greenboard Onboarding - Non-Access Persons" at bounding box center [415, 520] width 308 height 33
click at [678, 504] on td "Resolved" at bounding box center [697, 520] width 62 height 33
click at [756, 510] on button "View" at bounding box center [755, 521] width 36 height 22
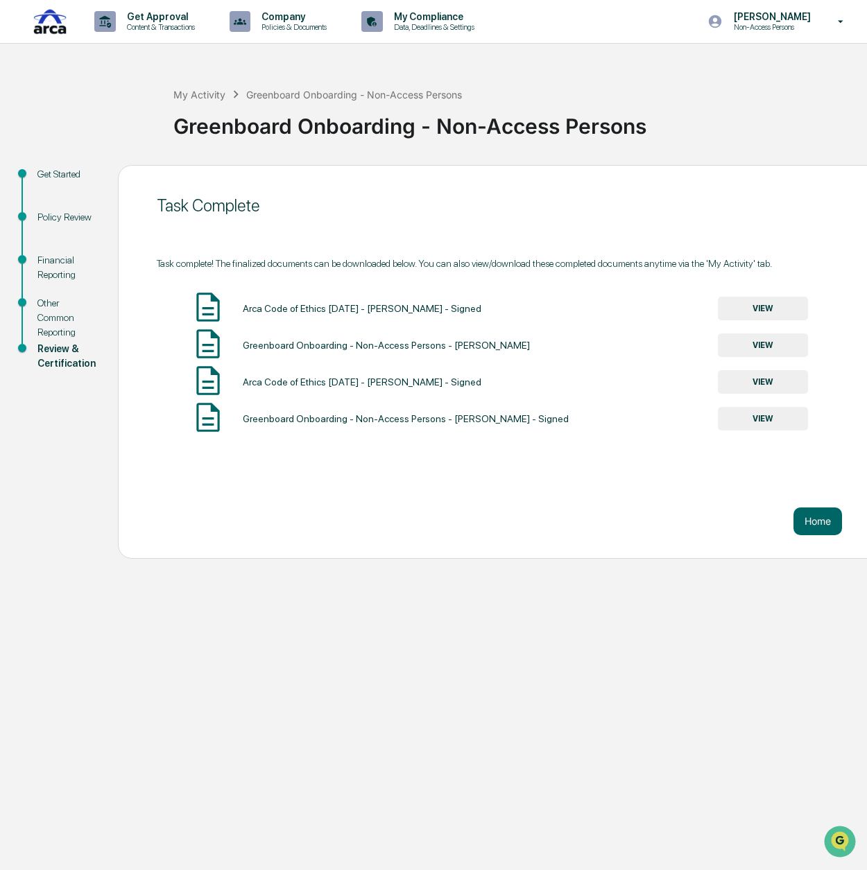
click at [46, 313] on div "Other Common Reporting" at bounding box center [66, 318] width 58 height 44
click at [41, 359] on div "Review & Certification" at bounding box center [66, 356] width 58 height 29
click at [40, 311] on div "Other Common Reporting" at bounding box center [66, 318] width 58 height 44
click at [50, 272] on div "Financial Reporting" at bounding box center [66, 267] width 58 height 29
click at [51, 215] on div "Policy Review" at bounding box center [66, 217] width 58 height 15
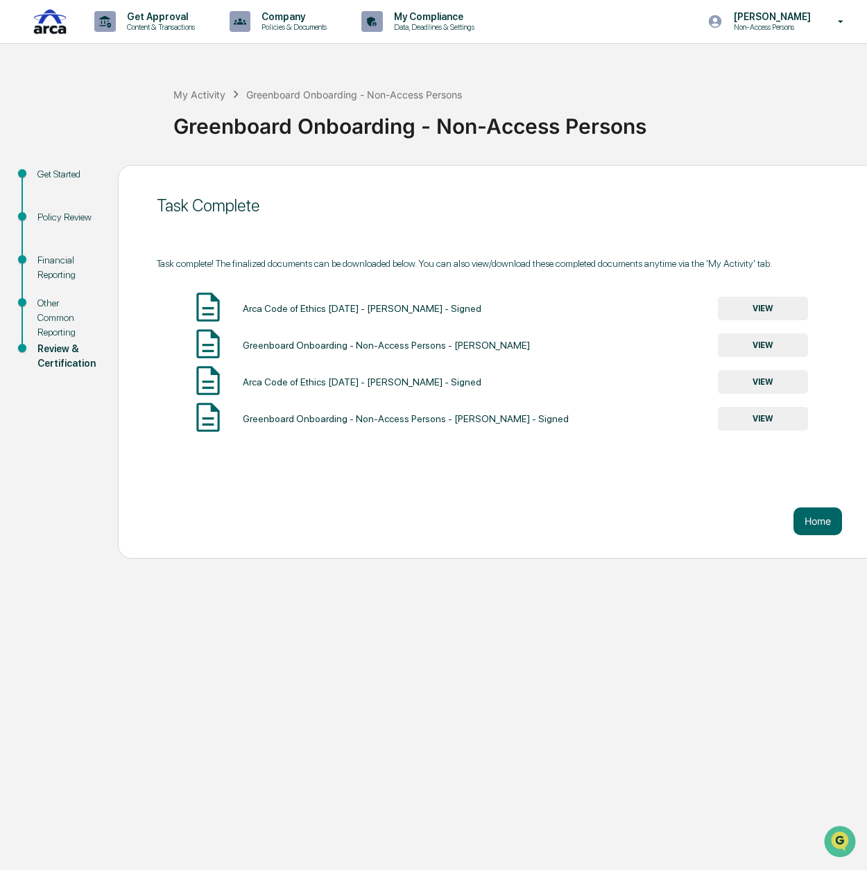
click at [49, 221] on div "Policy Review" at bounding box center [66, 217] width 58 height 15
click at [46, 164] on div "My Activity Greenboard Onboarding - Non-Access Persons Greenboard Onboarding - …" at bounding box center [433, 312] width 867 height 493
click at [811, 514] on button "Home" at bounding box center [817, 522] width 49 height 28
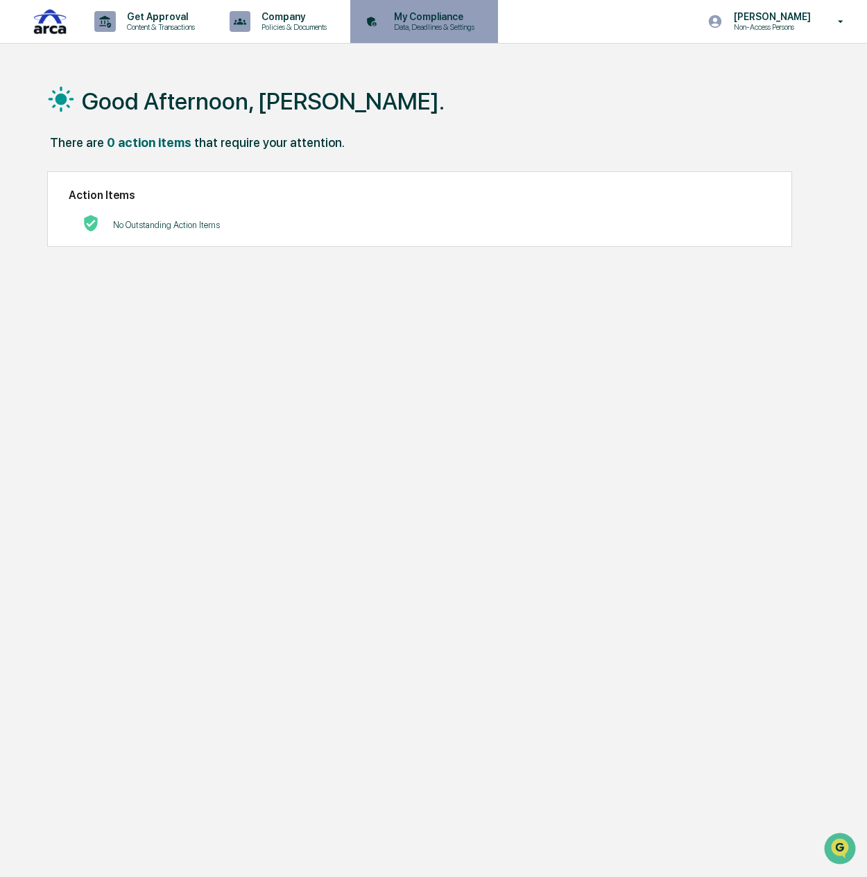
click at [458, 19] on p "My Compliance" at bounding box center [432, 16] width 98 height 11
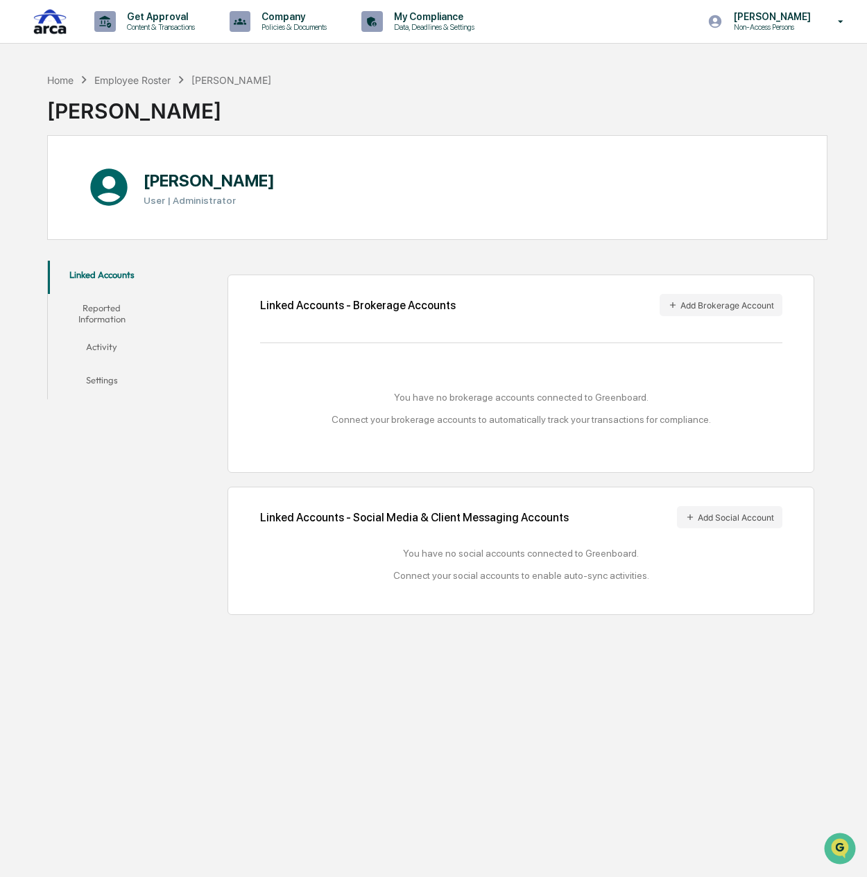
click at [96, 341] on button "Activity" at bounding box center [102, 349] width 109 height 33
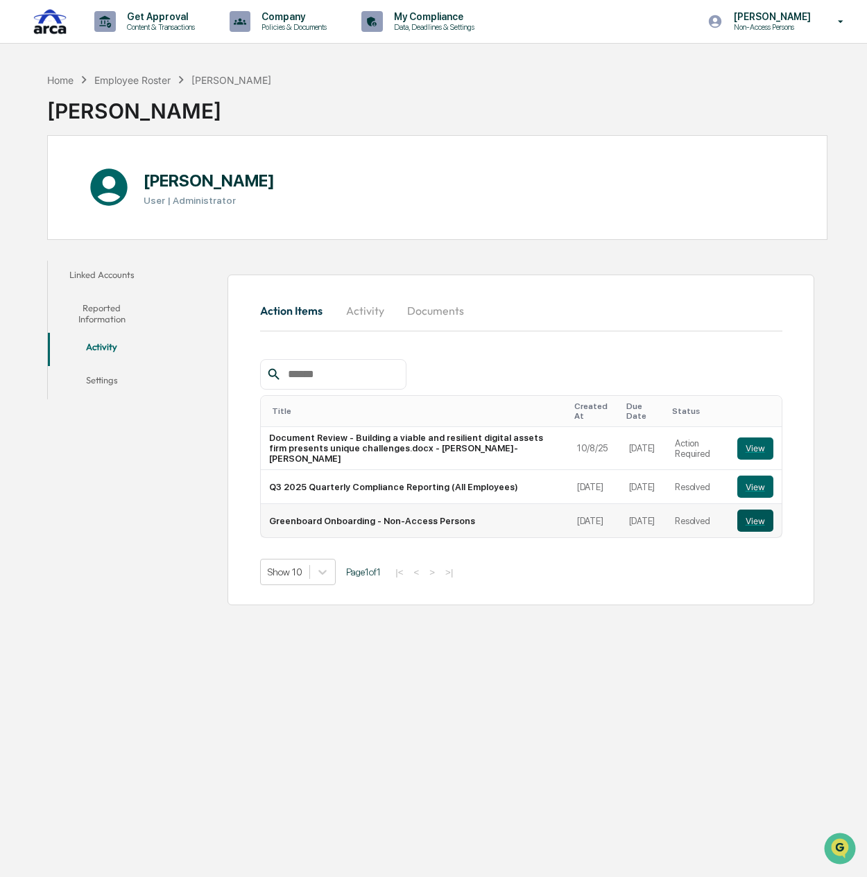
click at [761, 510] on button "View" at bounding box center [755, 521] width 36 height 22
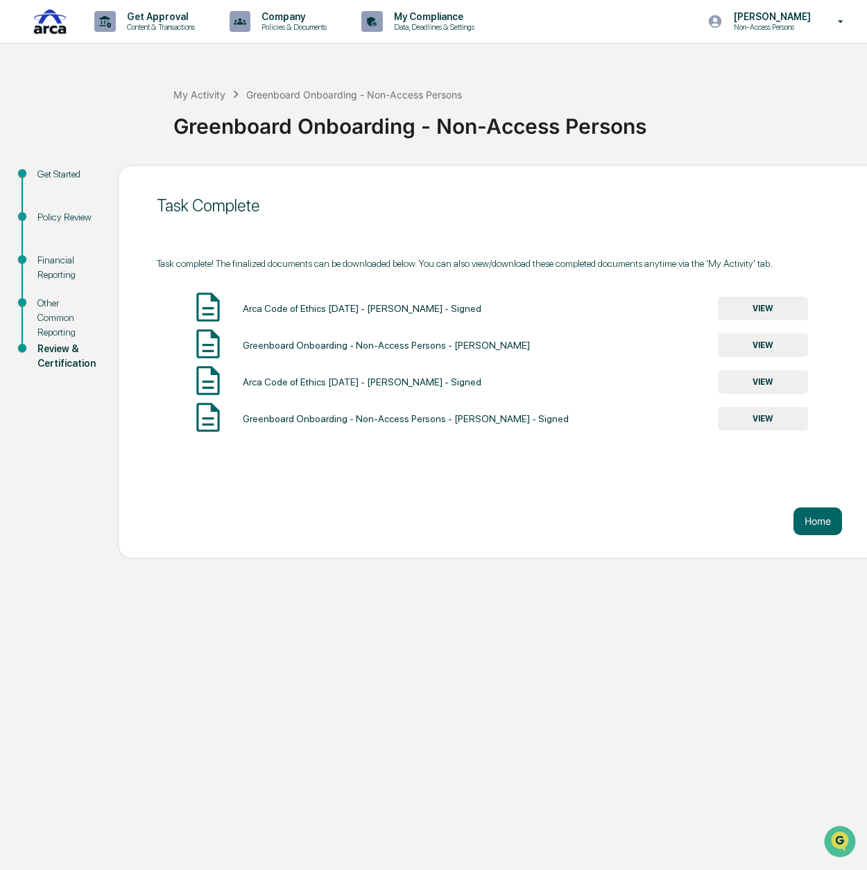
drag, startPoint x: 648, startPoint y: 356, endPoint x: 684, endPoint y: 354, distance: 35.4
click at [674, 355] on div "Greenboard Onboarding - Non-Access Persons - [PERSON_NAME] VIEW" at bounding box center [499, 345] width 685 height 37
click at [682, 354] on div "Greenboard Onboarding - Non-Access Persons - [PERSON_NAME] VIEW" at bounding box center [499, 345] width 685 height 37
click at [766, 344] on button "VIEW" at bounding box center [763, 346] width 90 height 24
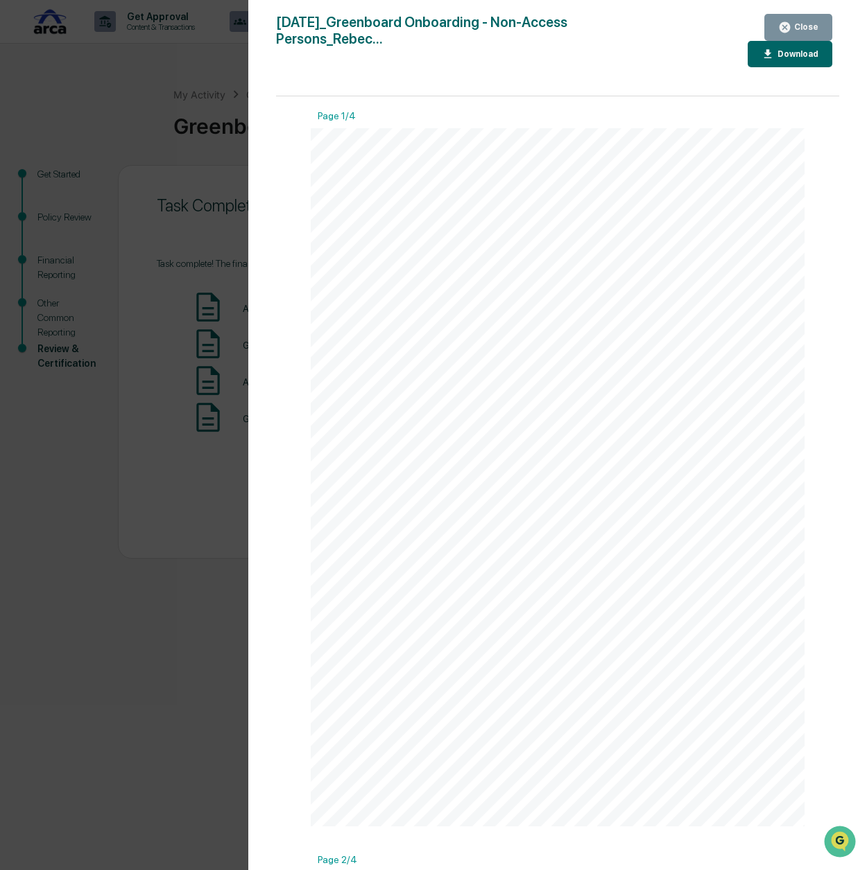
click at [148, 103] on div "Version History [DATE] 07:53 PM [PERSON_NAME] [DATE]_Greenboard Onboarding - No…" at bounding box center [433, 435] width 867 height 870
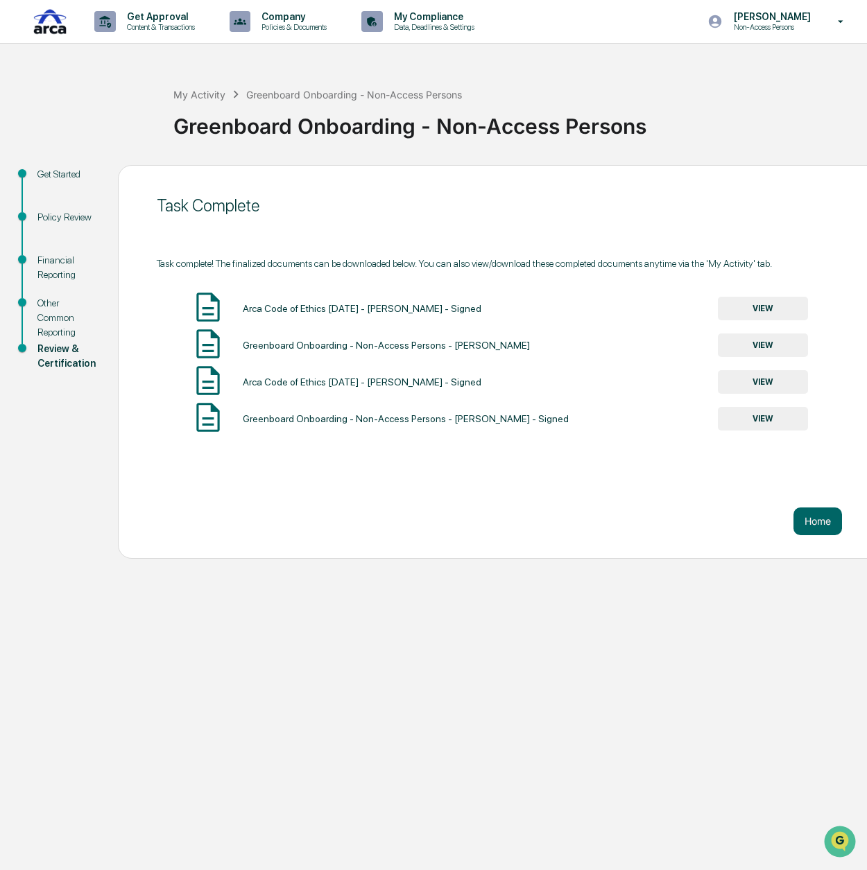
click at [760, 420] on button "VIEW" at bounding box center [763, 419] width 90 height 24
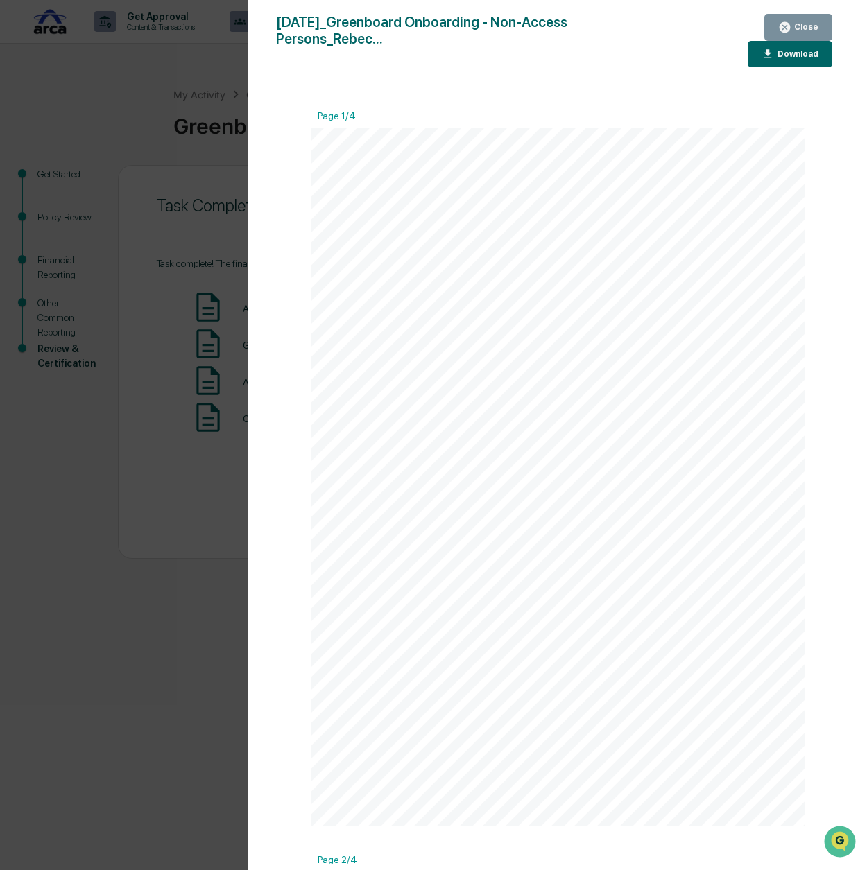
click at [177, 221] on div "Version History [DATE] 07:57 PM [PERSON_NAME] [DATE]_Greenboard Onboarding - No…" at bounding box center [433, 435] width 867 height 870
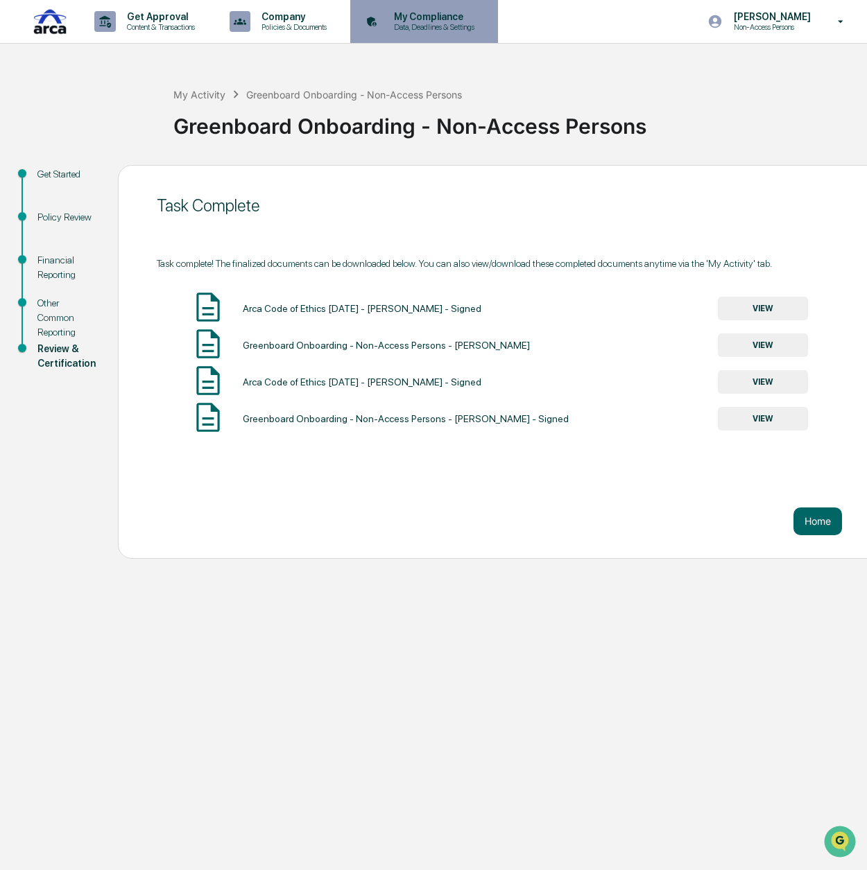
click at [417, 12] on p "My Compliance" at bounding box center [432, 16] width 98 height 11
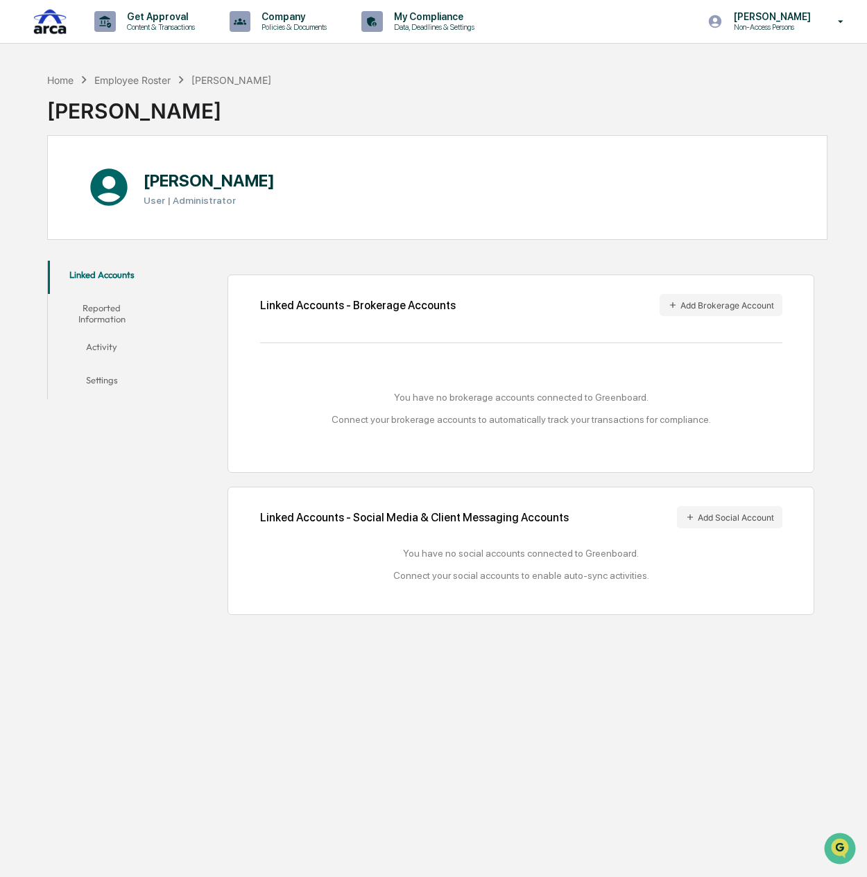
click at [94, 350] on button "Activity" at bounding box center [102, 349] width 109 height 33
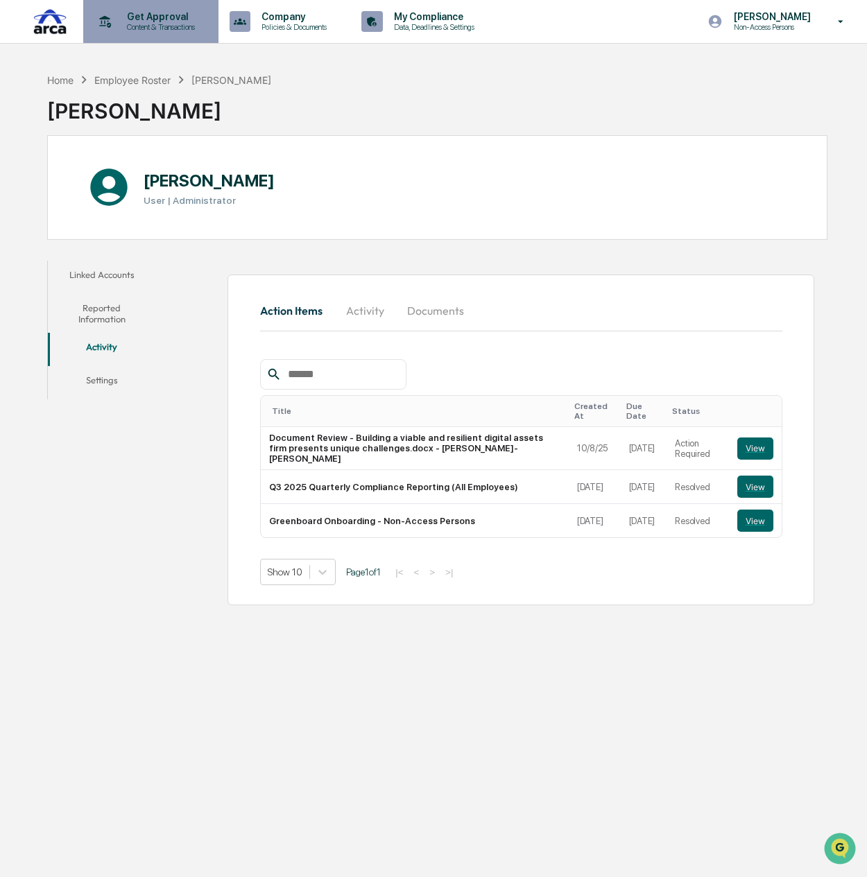
click at [141, 7] on div "Get Approval Content & Transactions" at bounding box center [149, 21] width 121 height 43
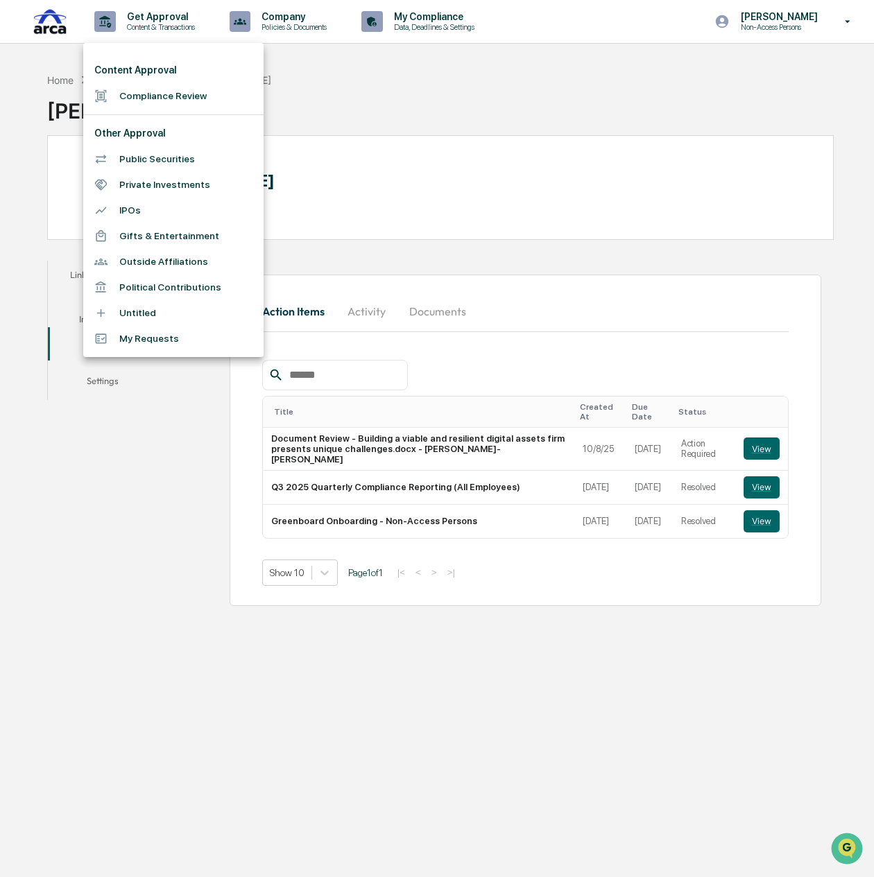
click at [810, 15] on div at bounding box center [437, 438] width 874 height 877
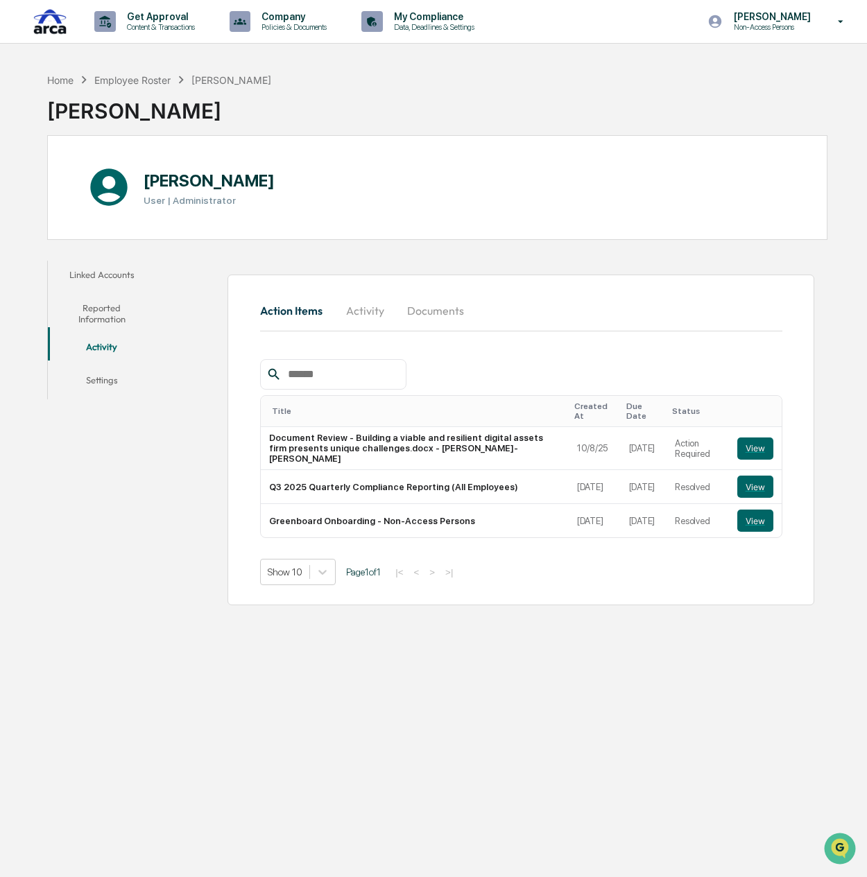
click at [810, 15] on div "Content Approval Compliance Review Other Approval Public Securities Private Inv…" at bounding box center [433, 438] width 867 height 877
click at [794, 23] on p "Non-Access Persons" at bounding box center [770, 27] width 95 height 10
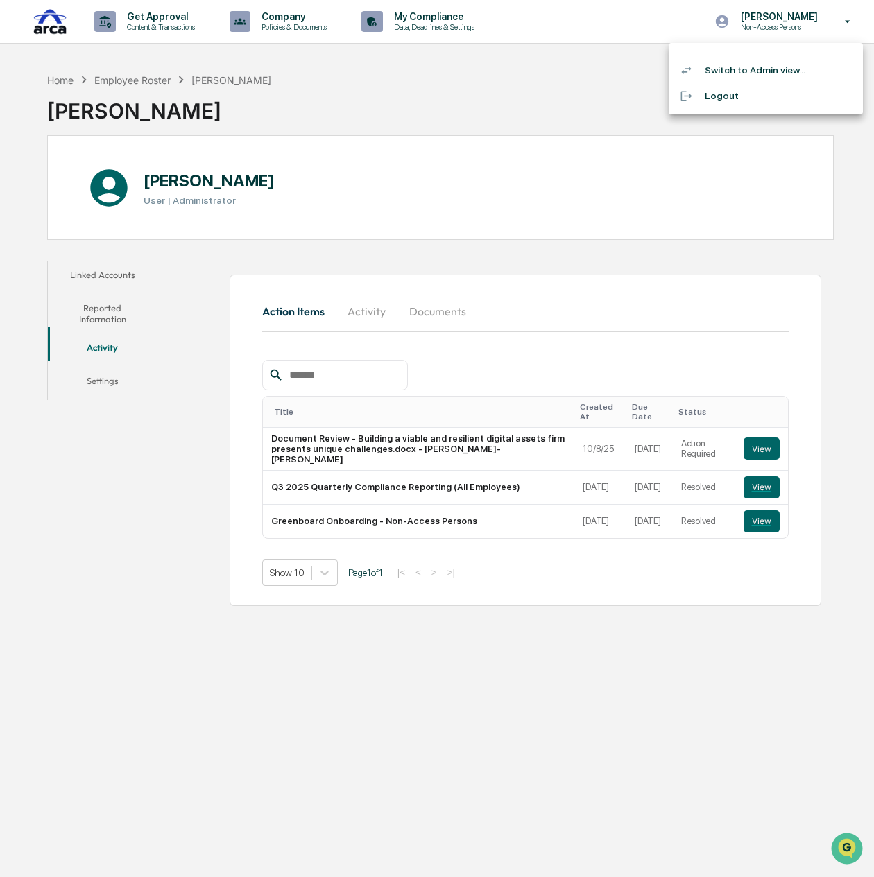
click at [760, 72] on li "Switch to Admin view..." at bounding box center [766, 71] width 194 height 26
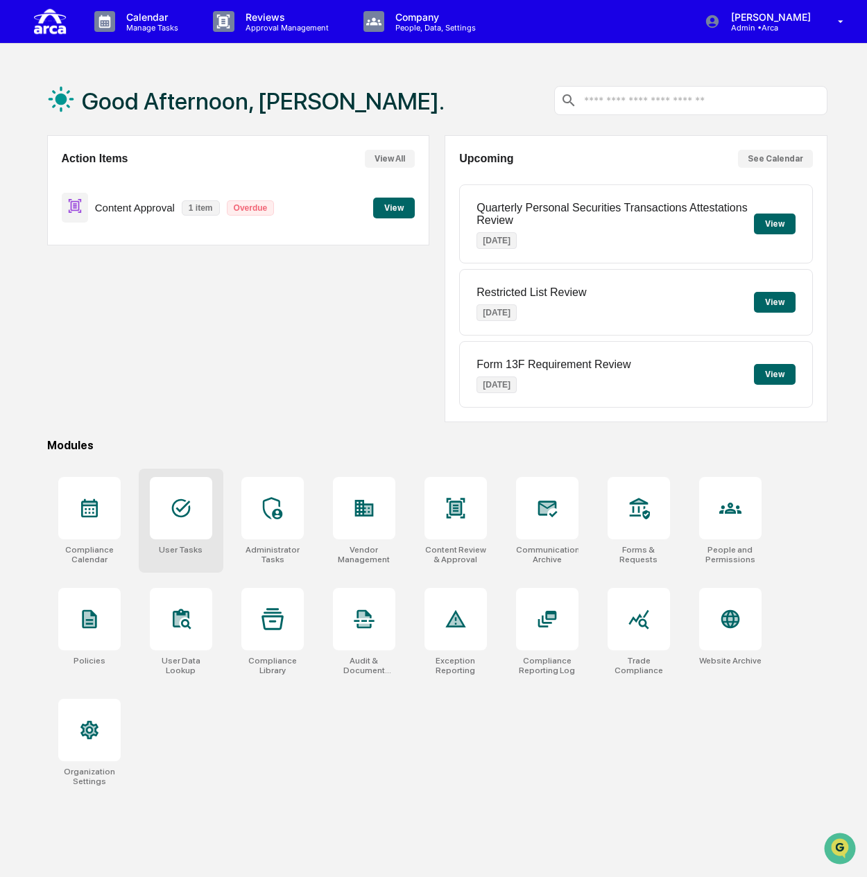
click at [198, 504] on div at bounding box center [181, 508] width 62 height 62
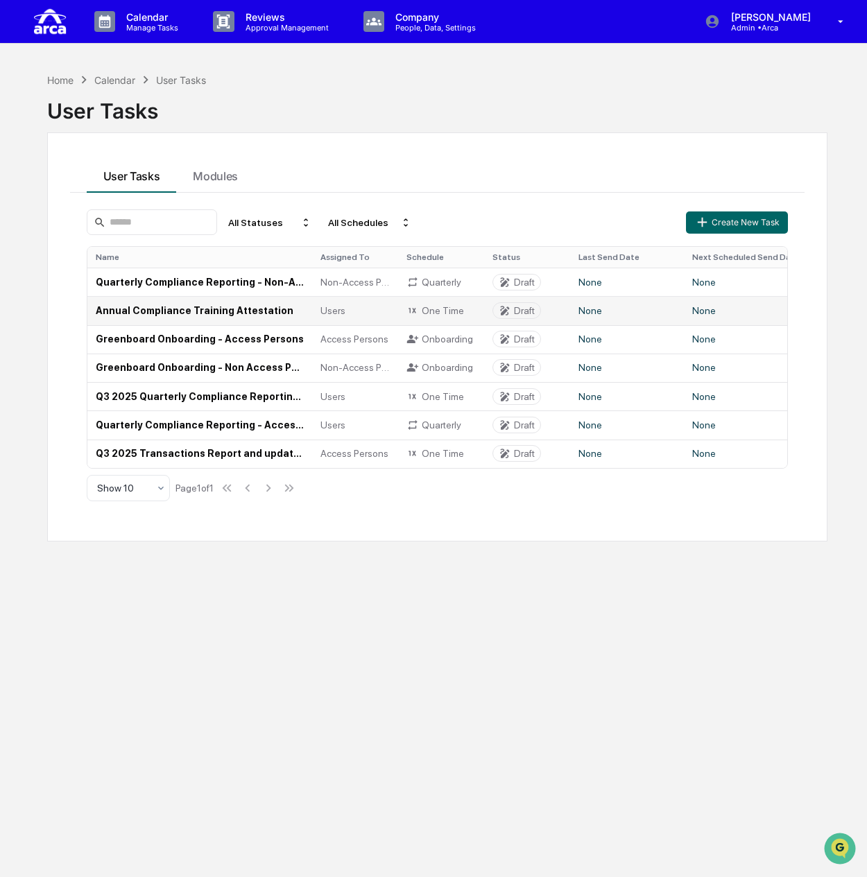
click at [209, 313] on td "Annual Compliance Training Attestation" at bounding box center [199, 310] width 225 height 28
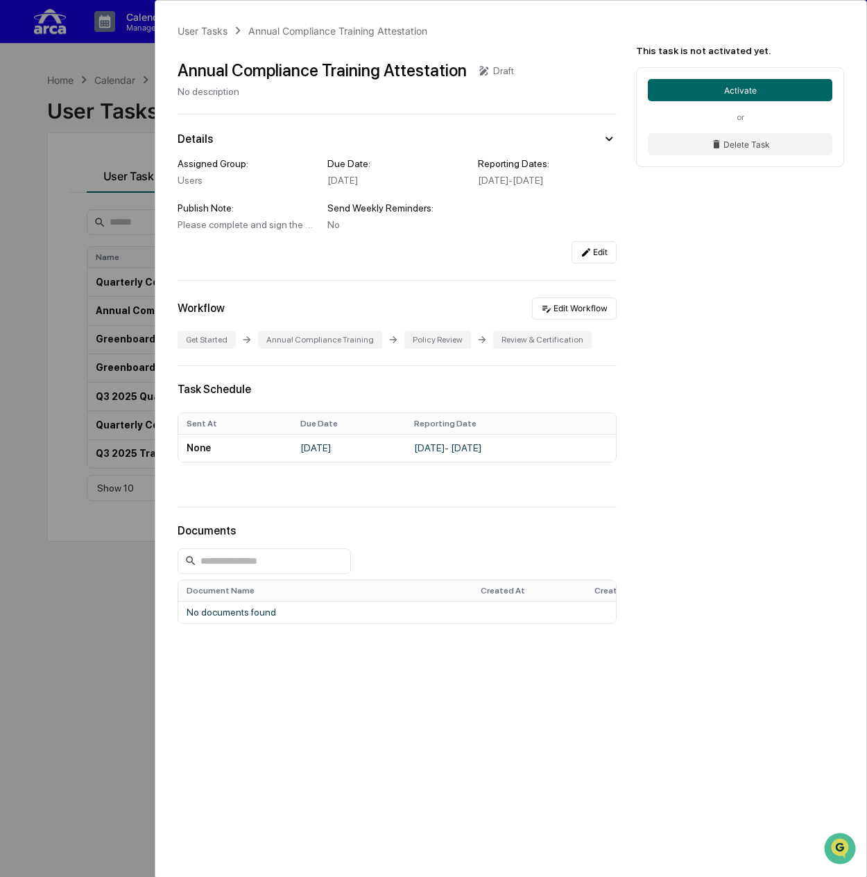
click at [61, 191] on div "User Tasks Annual Compliance Training Attestation Annual Compliance Training At…" at bounding box center [433, 438] width 867 height 877
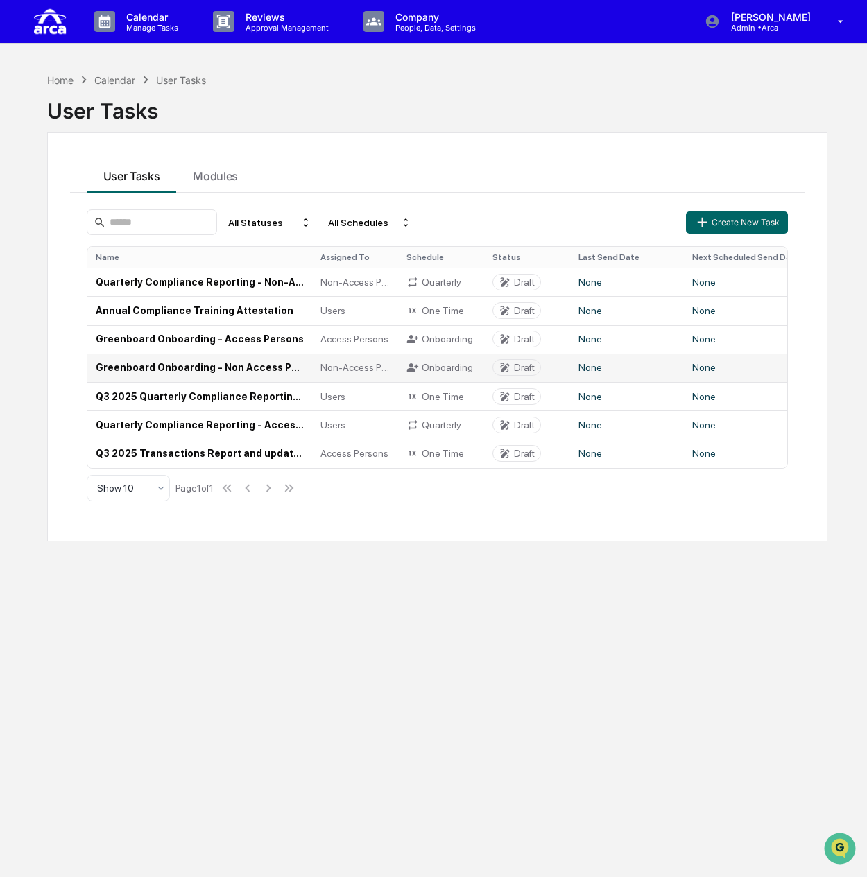
click at [175, 367] on td "Greenboard Onboarding - Non Access Persons" at bounding box center [199, 368] width 225 height 28
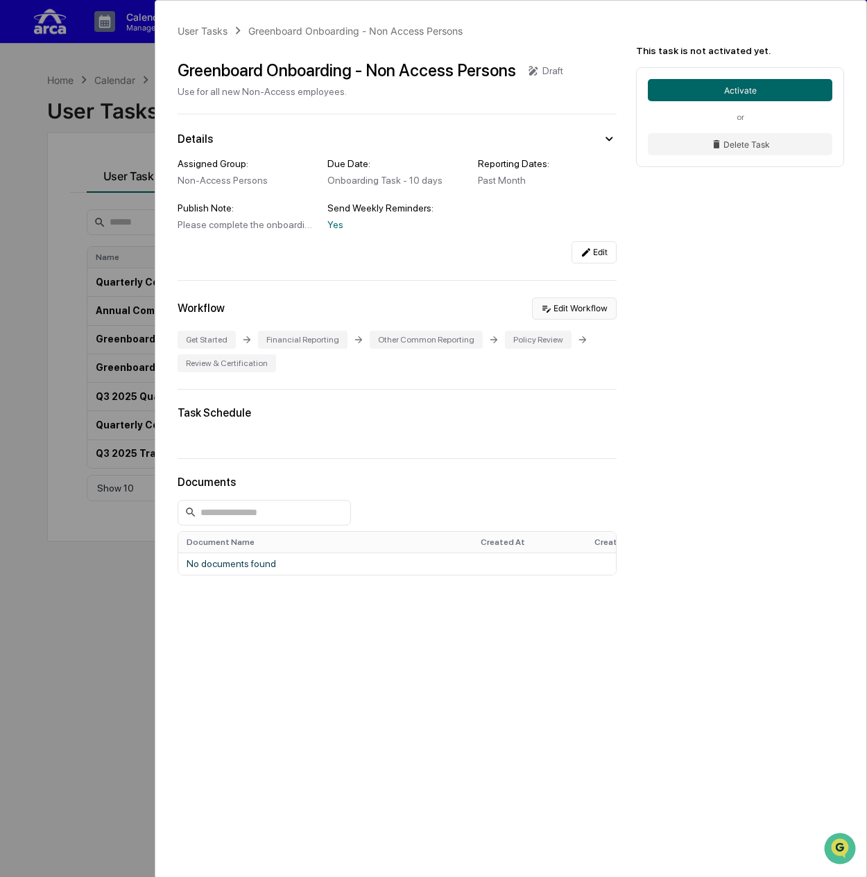
click at [574, 313] on button "Edit Workflow" at bounding box center [574, 309] width 85 height 22
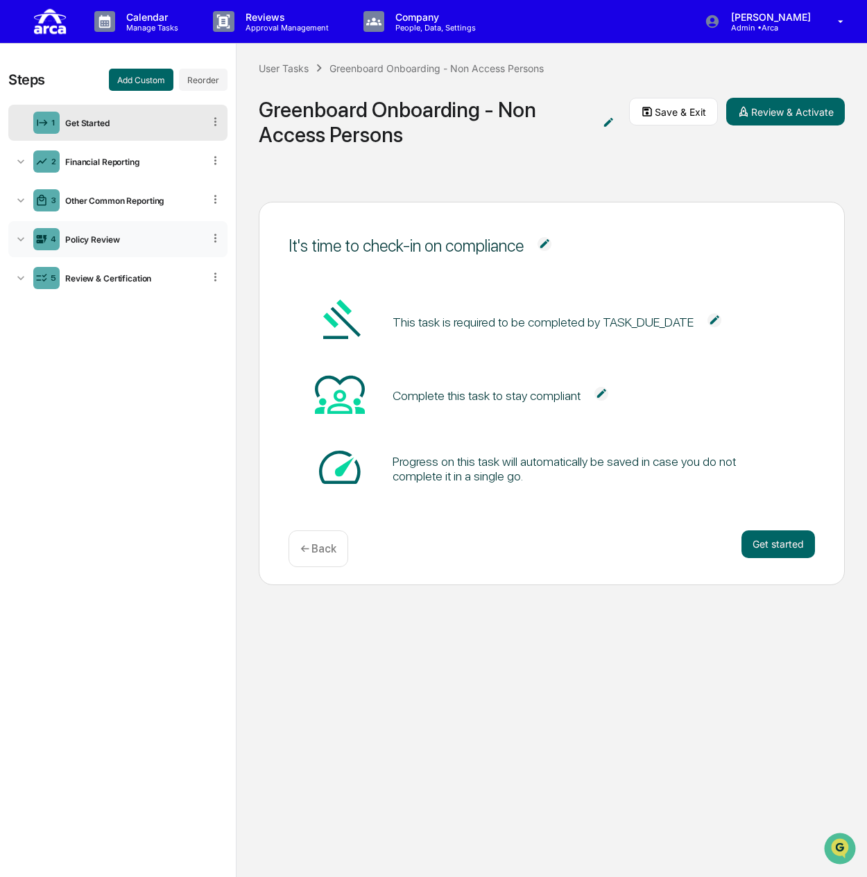
click at [107, 241] on div "Policy Review" at bounding box center [132, 239] width 144 height 10
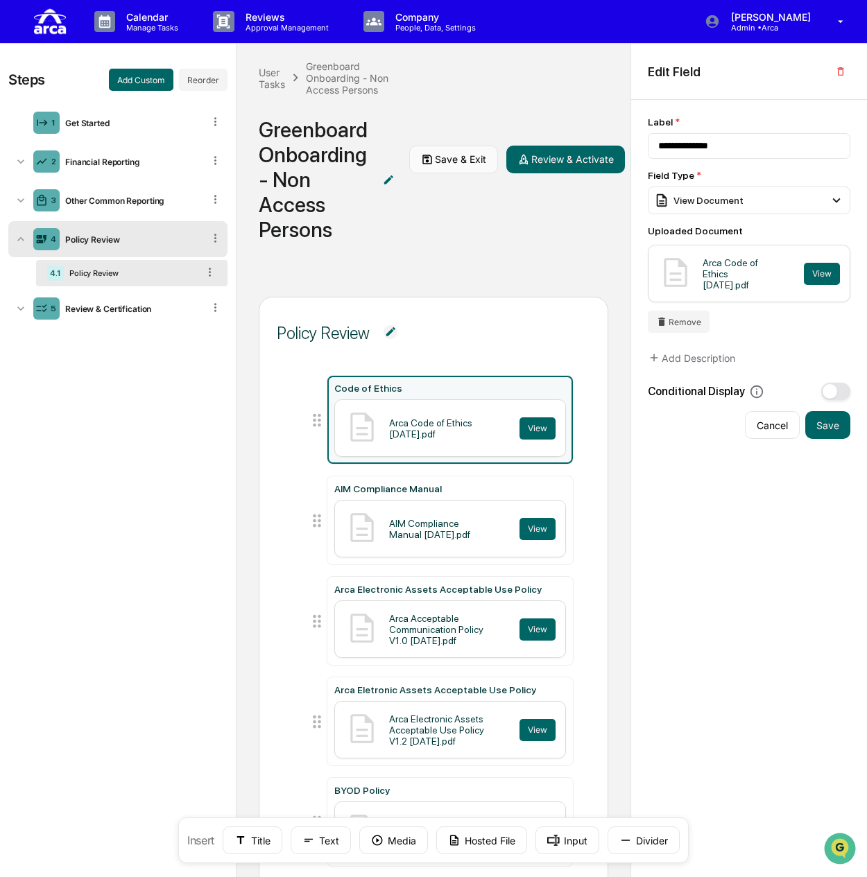
click at [431, 169] on button "Save & Exit" at bounding box center [453, 160] width 89 height 28
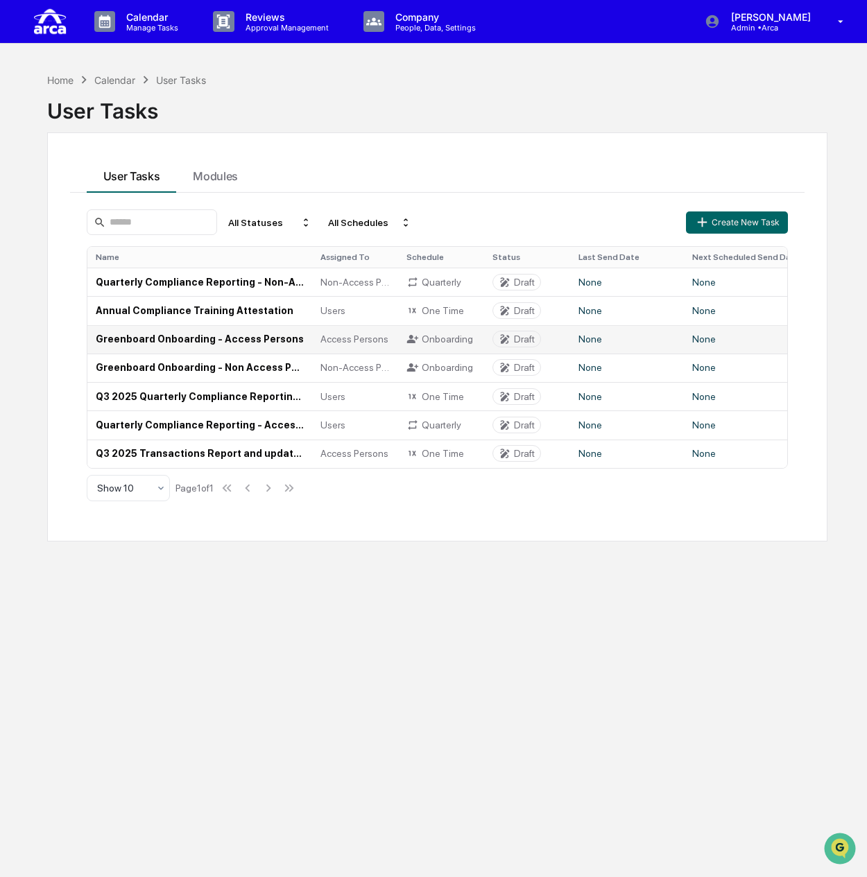
click at [186, 343] on td "Greenboard Onboarding - Access Persons" at bounding box center [199, 339] width 225 height 28
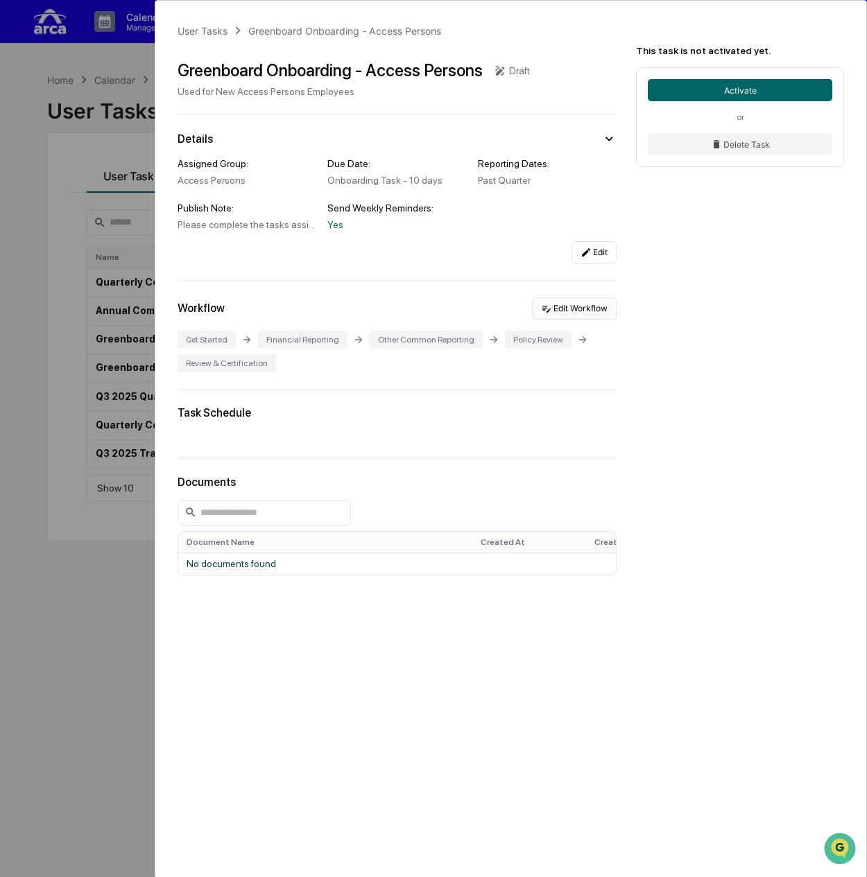
click at [597, 308] on button "Edit Workflow" at bounding box center [574, 309] width 85 height 22
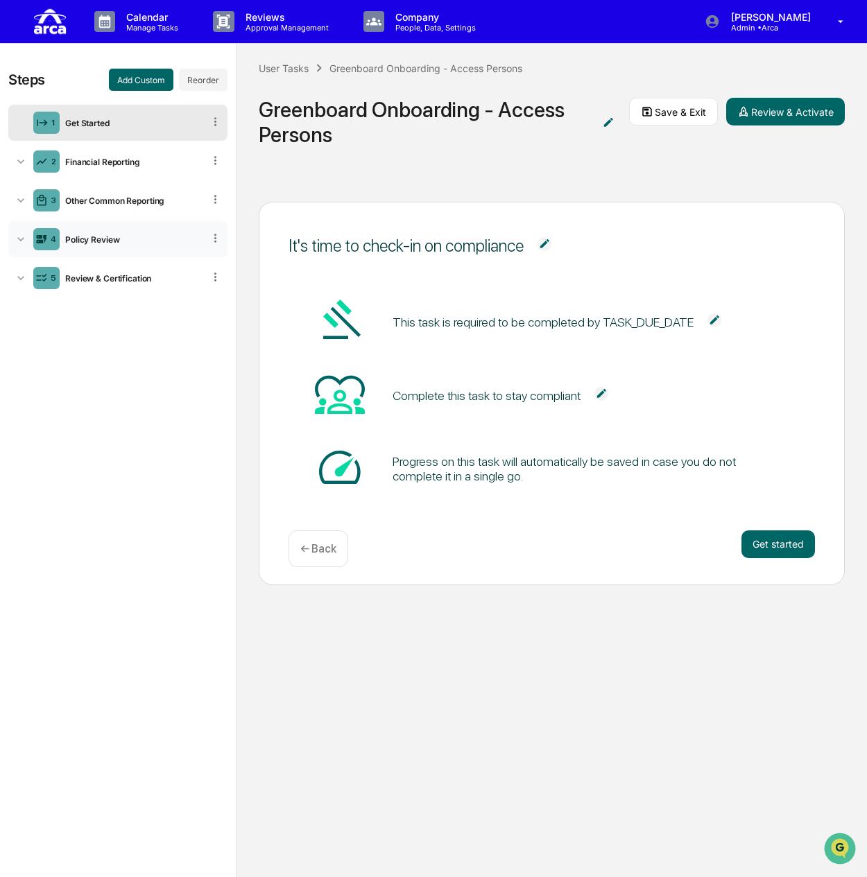
click at [114, 243] on div "4 Policy Review" at bounding box center [117, 239] width 219 height 36
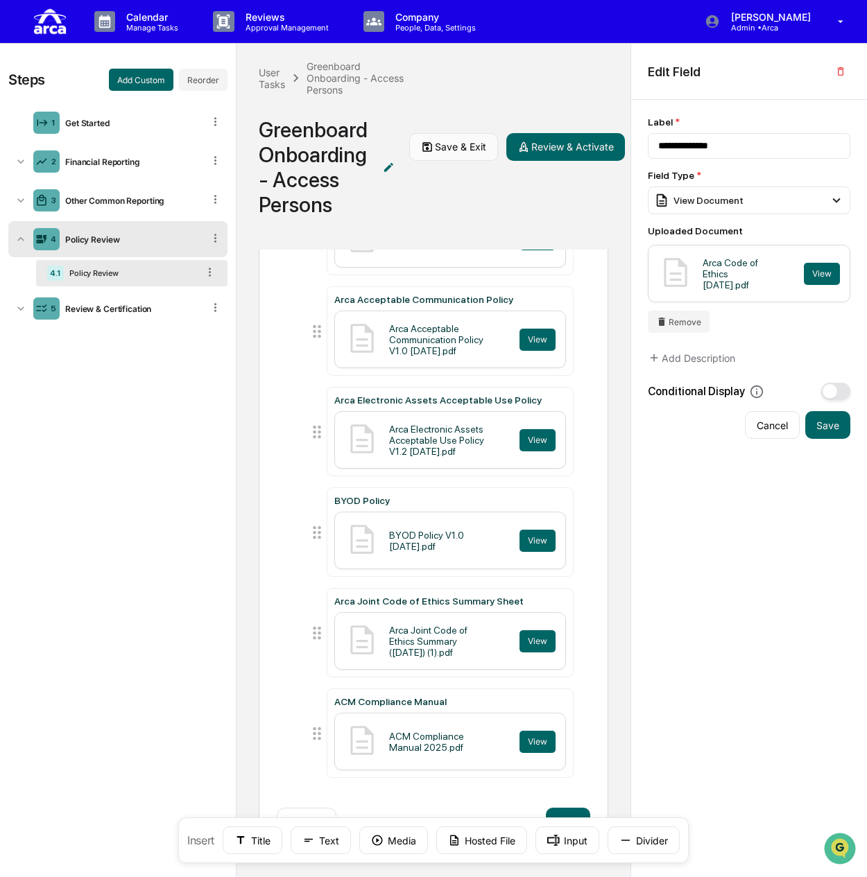
click at [421, 147] on icon at bounding box center [427, 147] width 12 height 12
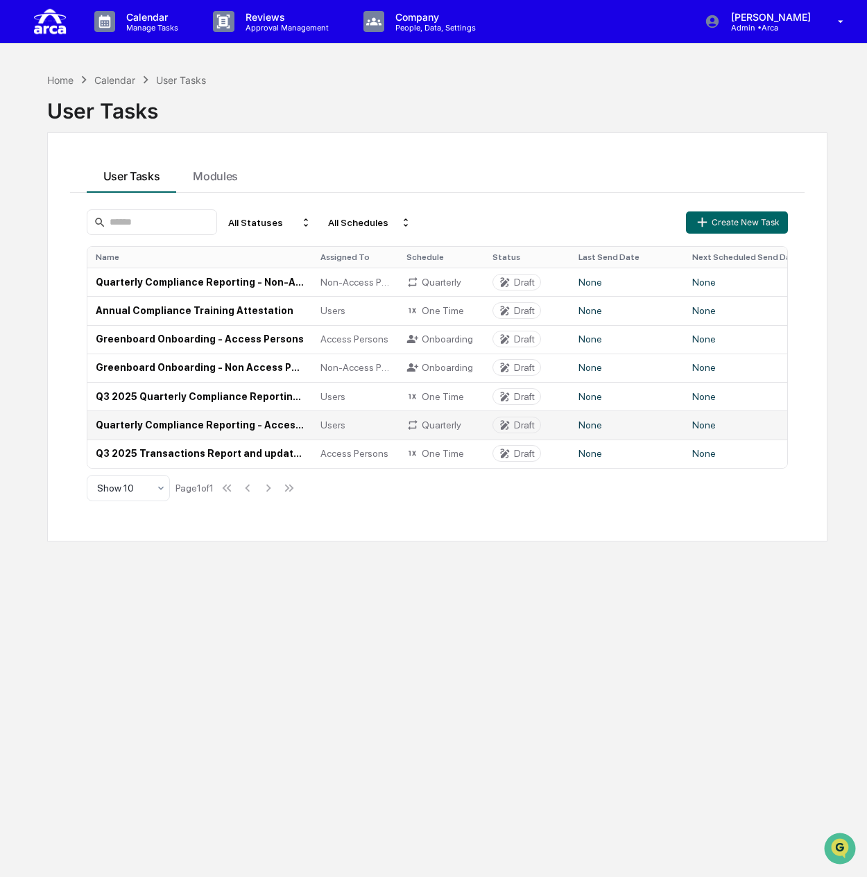
click at [180, 424] on td "Quarterly Compliance Reporting - Access Persons" at bounding box center [199, 425] width 225 height 28
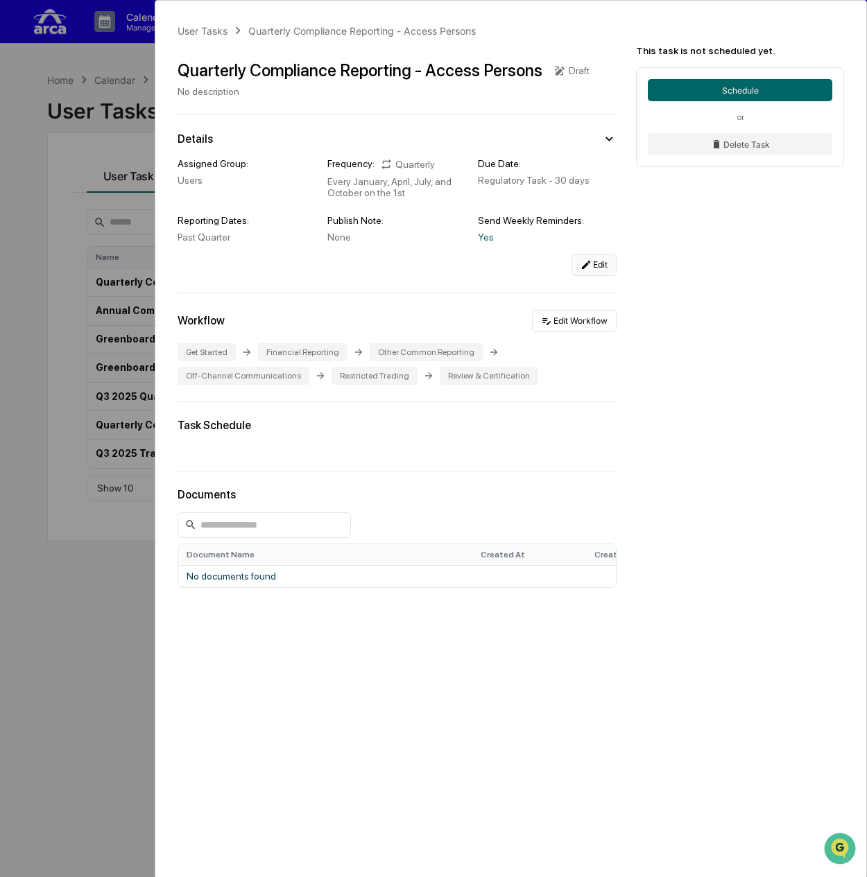
click at [592, 270] on button "Edit" at bounding box center [593, 265] width 45 height 22
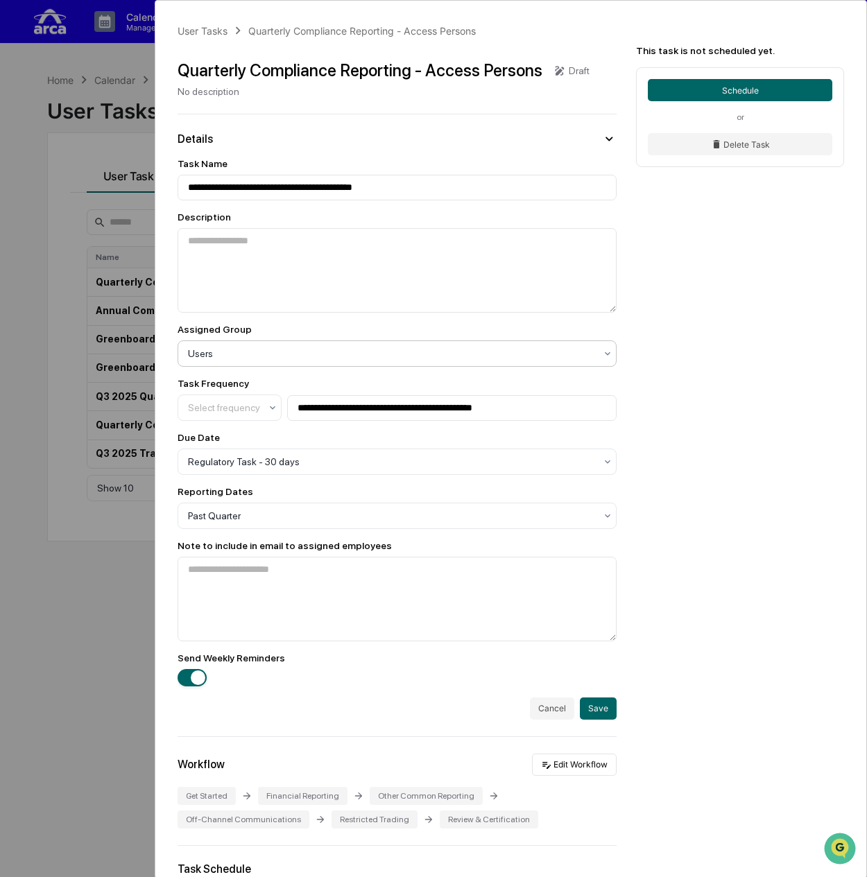
click at [239, 358] on div at bounding box center [391, 354] width 407 height 14
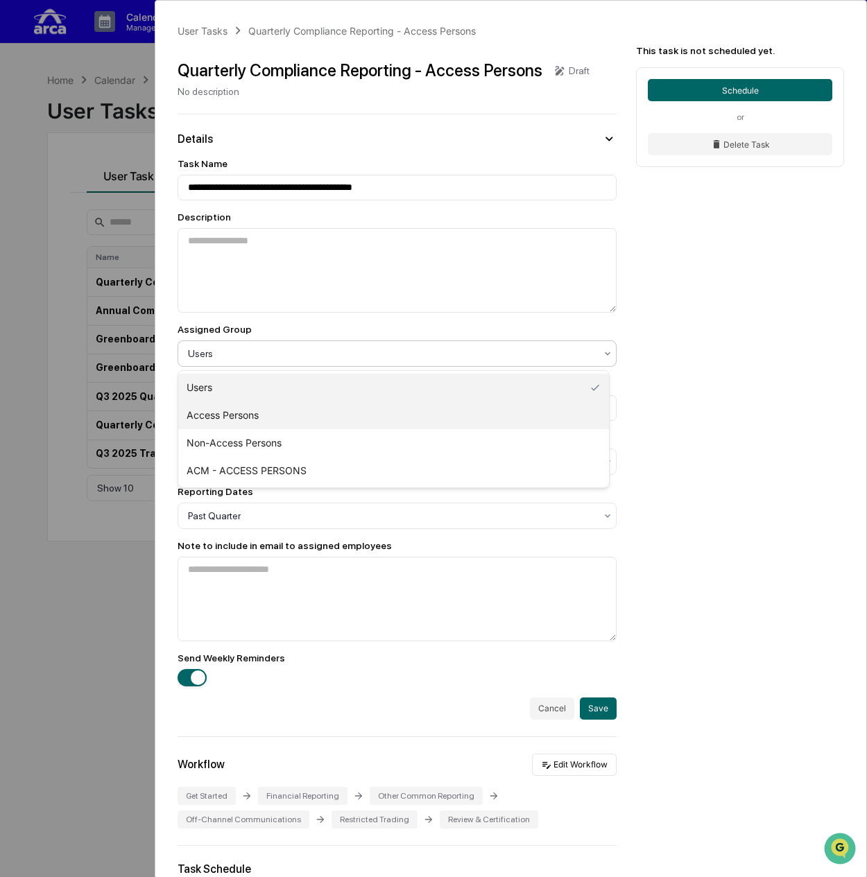
click at [255, 417] on div "Access Persons" at bounding box center [393, 416] width 431 height 28
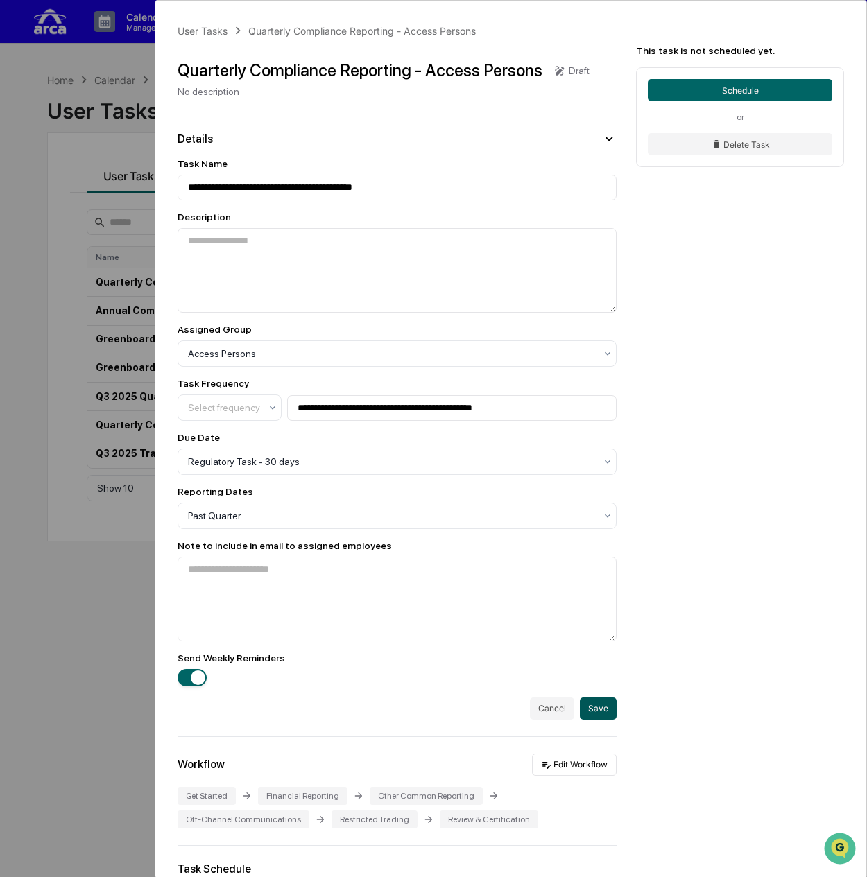
click at [594, 712] on button "Save" at bounding box center [598, 709] width 37 height 22
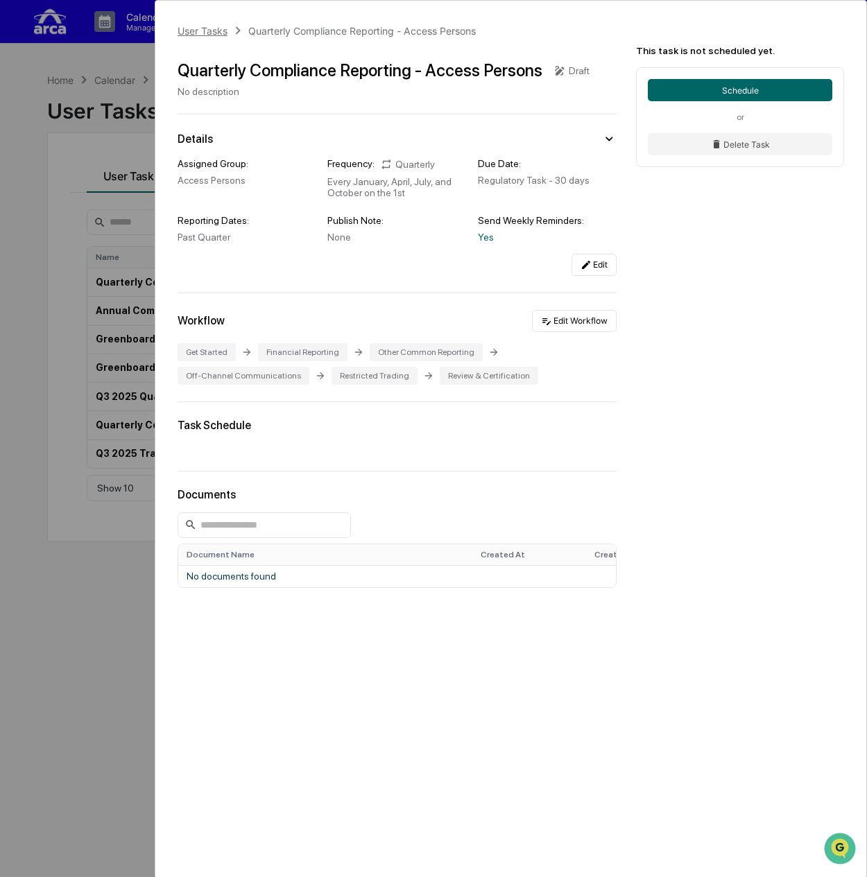
click at [195, 28] on div "User Tasks" at bounding box center [203, 31] width 50 height 12
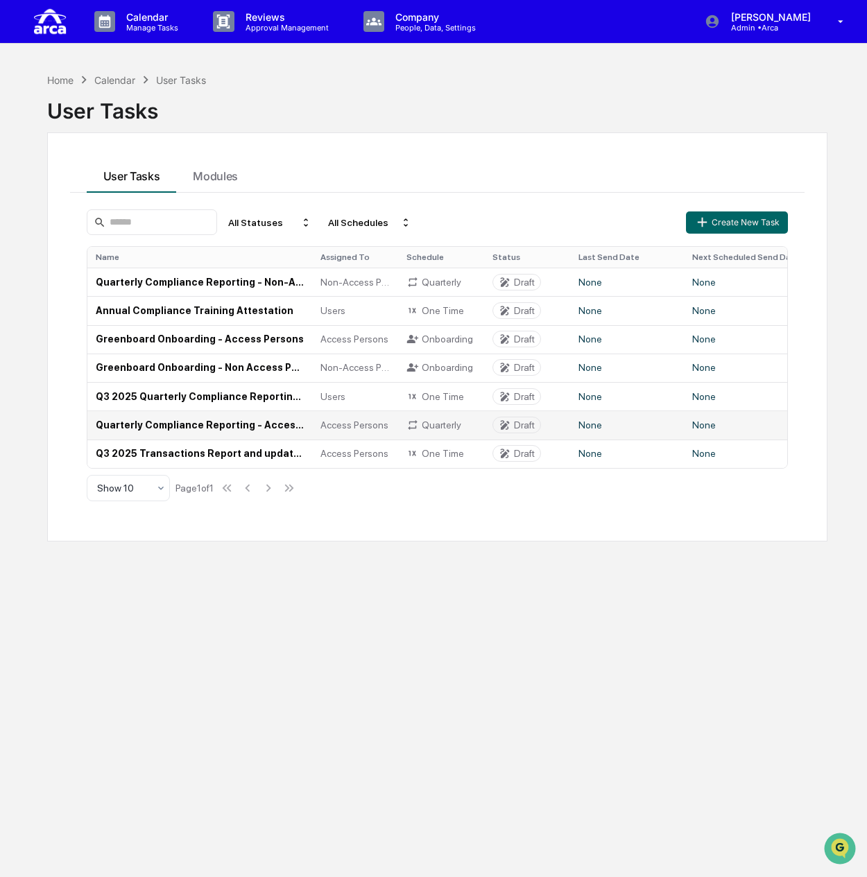
click at [239, 427] on td "Quarterly Compliance Reporting - Access Persons" at bounding box center [199, 425] width 225 height 28
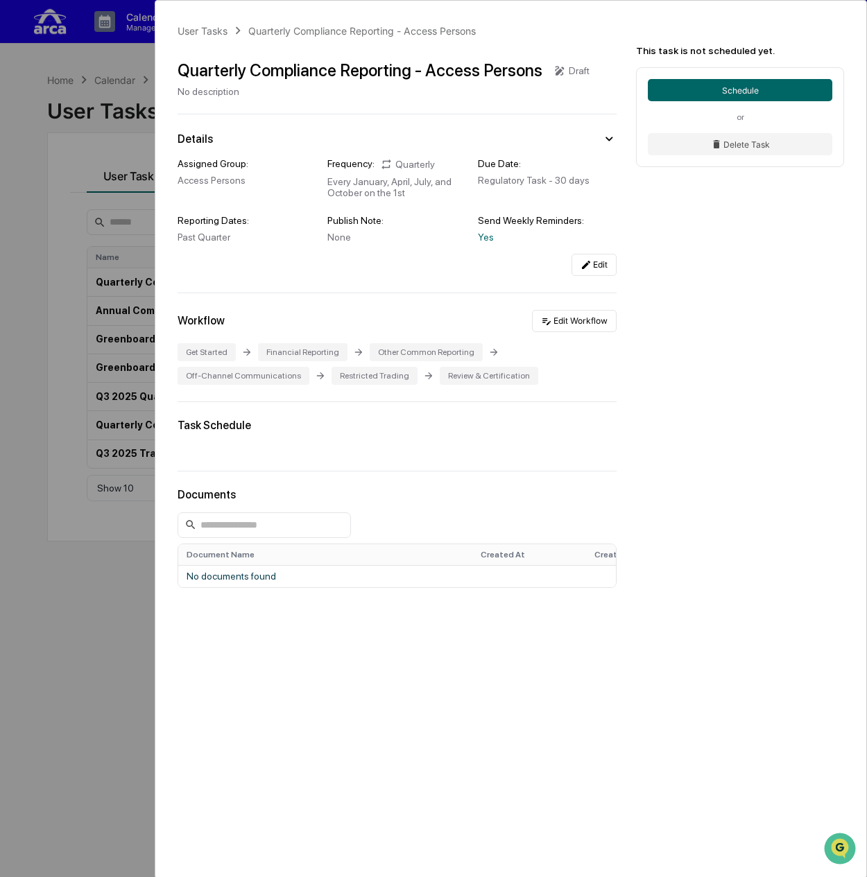
click at [81, 261] on div "User Tasks Quarterly Compliance Reporting - Access Persons Quarterly Compliance…" at bounding box center [433, 438] width 867 height 877
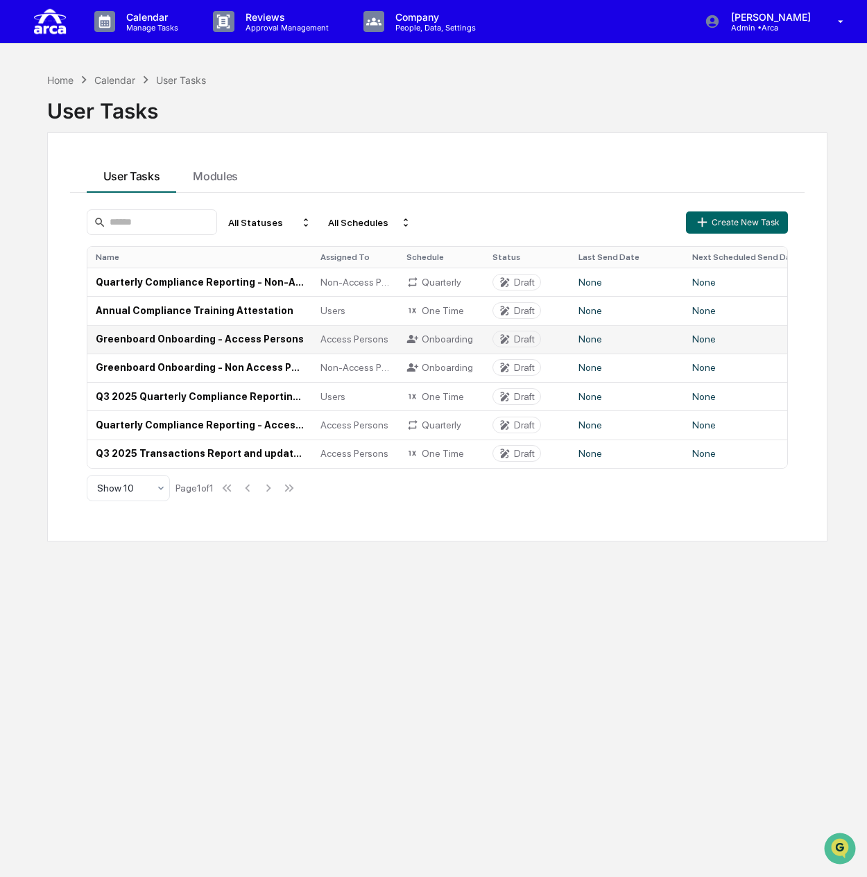
click at [255, 337] on td "Greenboard Onboarding - Access Persons" at bounding box center [199, 339] width 225 height 28
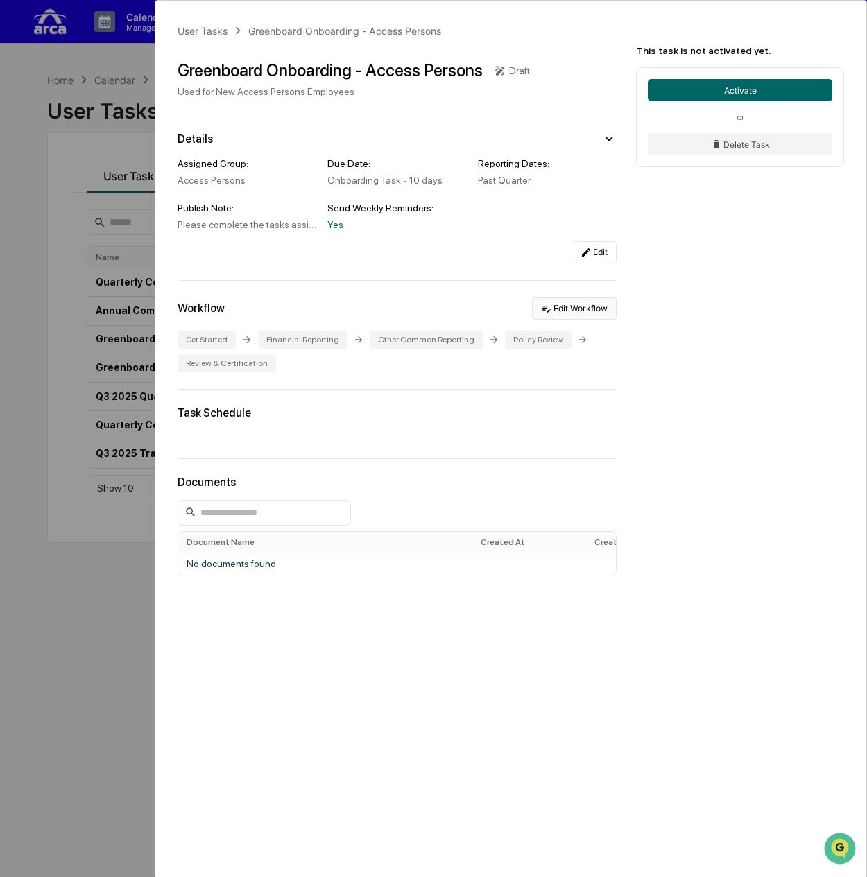
click at [584, 307] on button "Edit Workflow" at bounding box center [574, 309] width 85 height 22
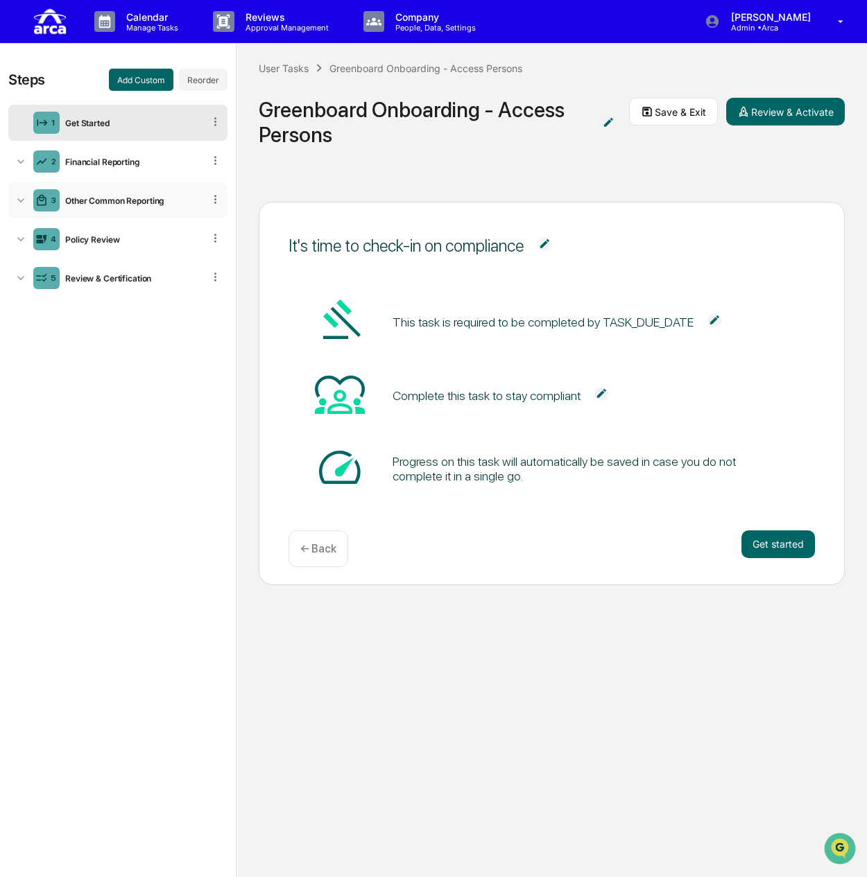
click at [144, 205] on div "3 Other Common Reporting" at bounding box center [117, 200] width 219 height 36
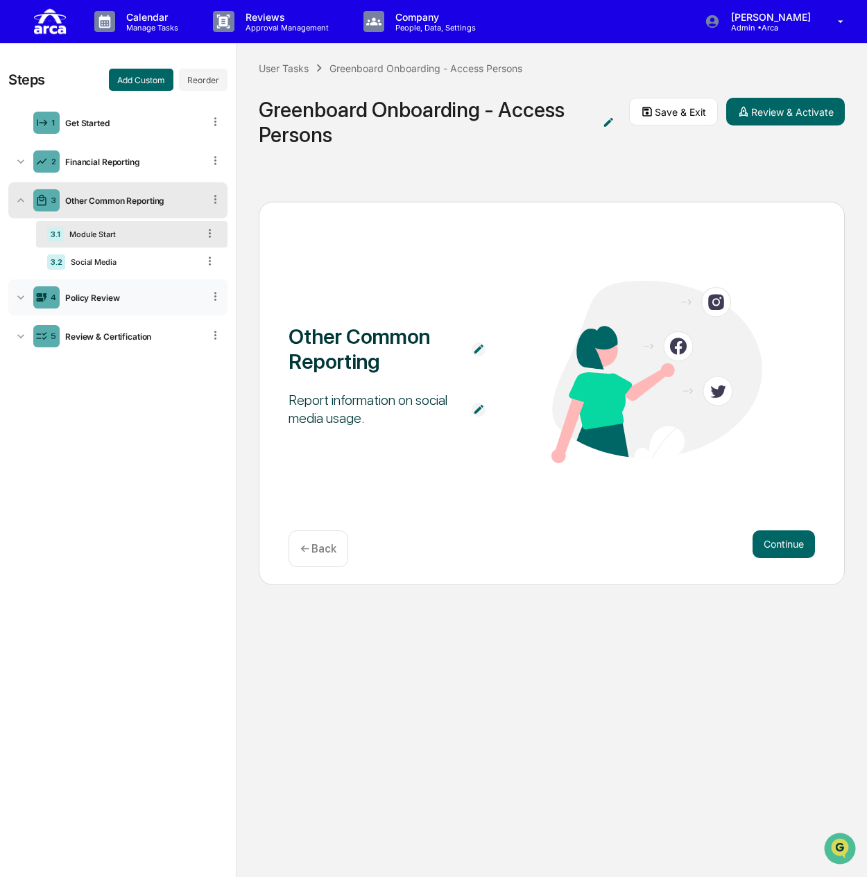
click at [118, 293] on div "Policy Review" at bounding box center [132, 298] width 144 height 10
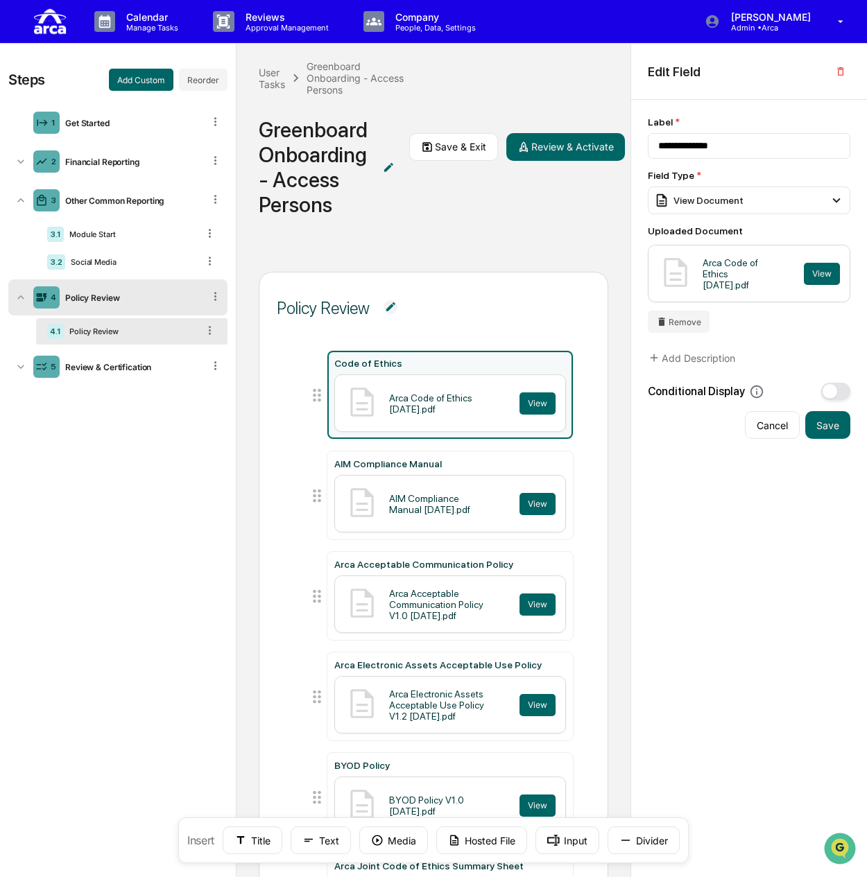
click at [535, 228] on div "User Tasks Greenboard Onboarding - Access Persons Greenboard Onboarding - Acces…" at bounding box center [433, 147] width 394 height 206
click at [72, 119] on div "Get Started" at bounding box center [132, 123] width 144 height 10
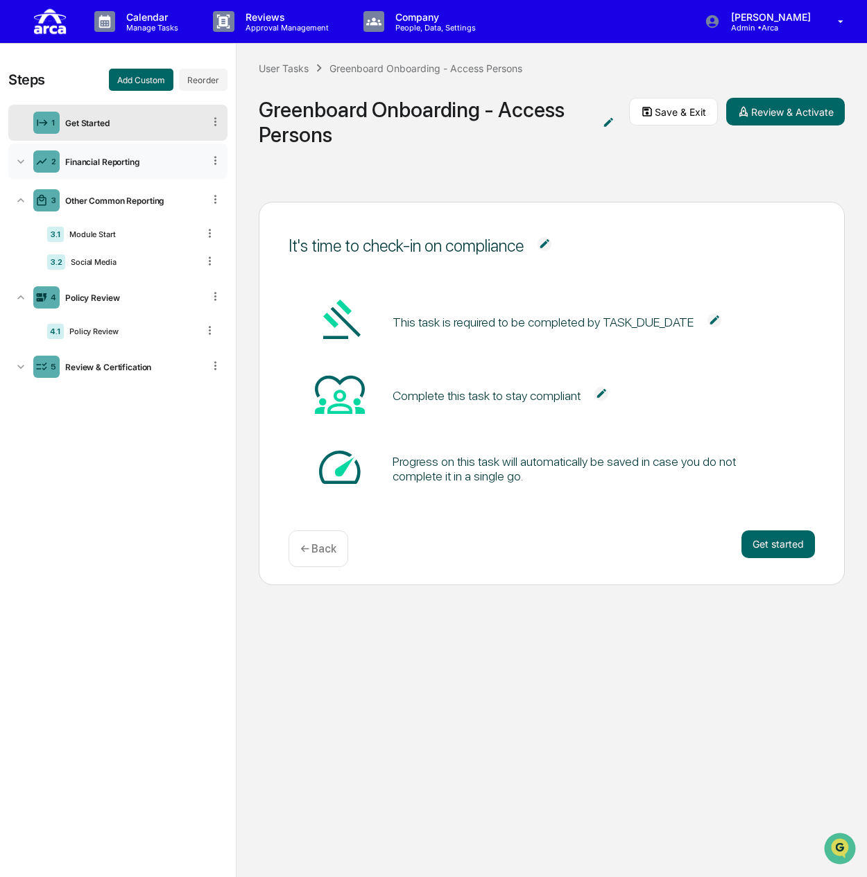
click at [140, 155] on div "2 Financial Reporting" at bounding box center [117, 162] width 219 height 36
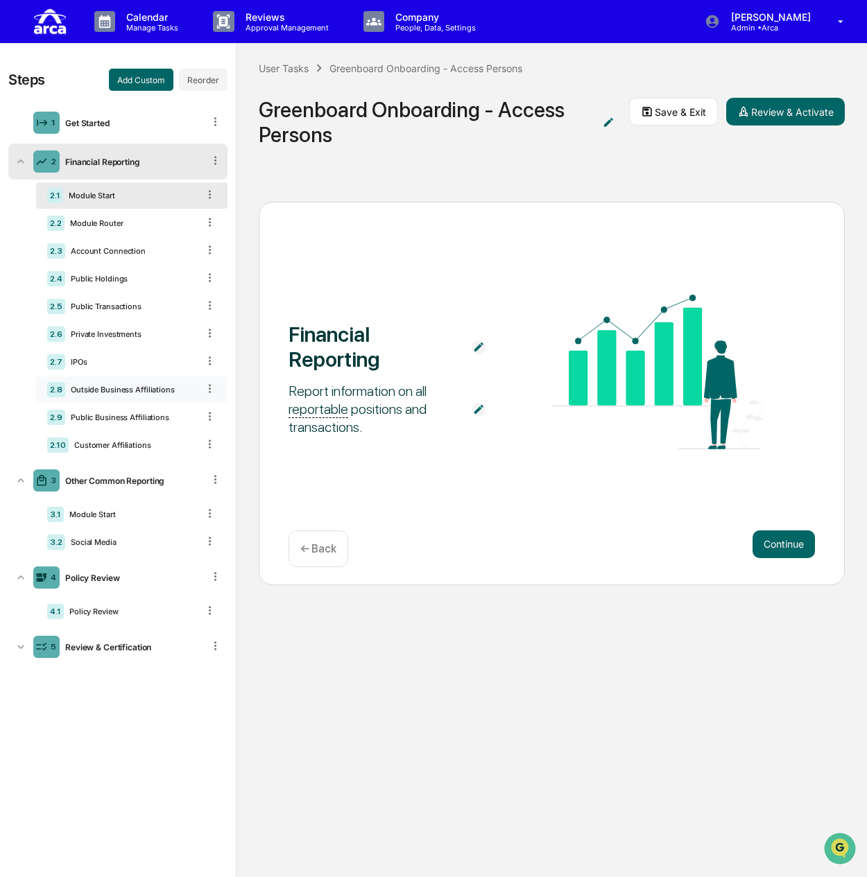
click at [155, 386] on div "Outside Business Affiliations" at bounding box center [131, 390] width 132 height 10
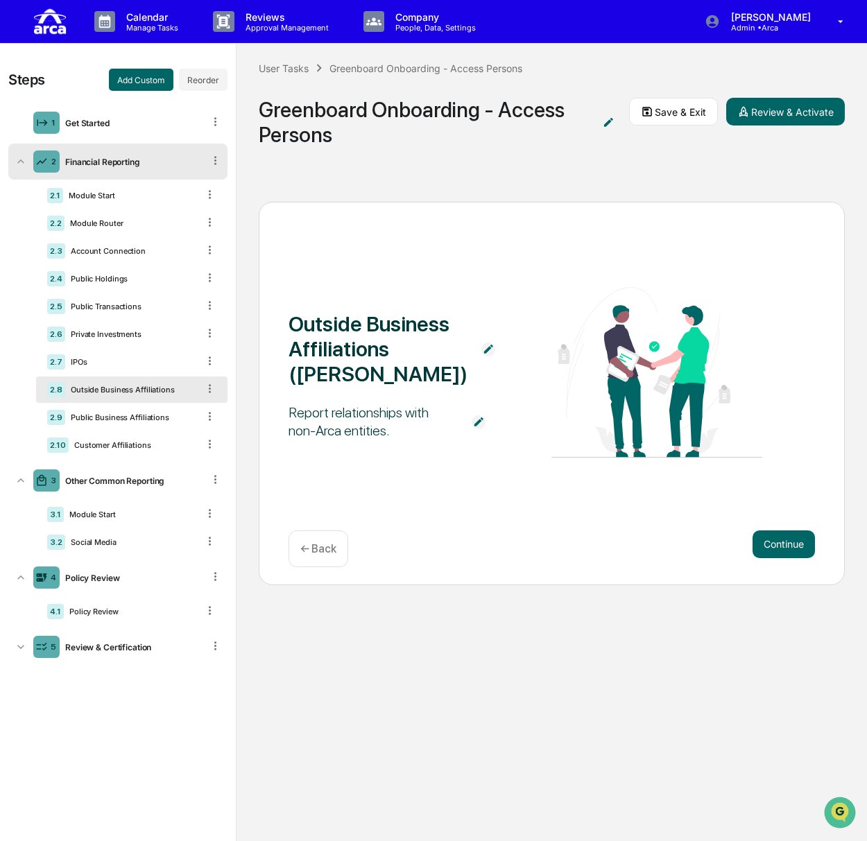
click at [336, 413] on div "Report relationships with non-Arca entities." at bounding box center [373, 422] width 169 height 36
click at [472, 427] on img at bounding box center [479, 422] width 14 height 14
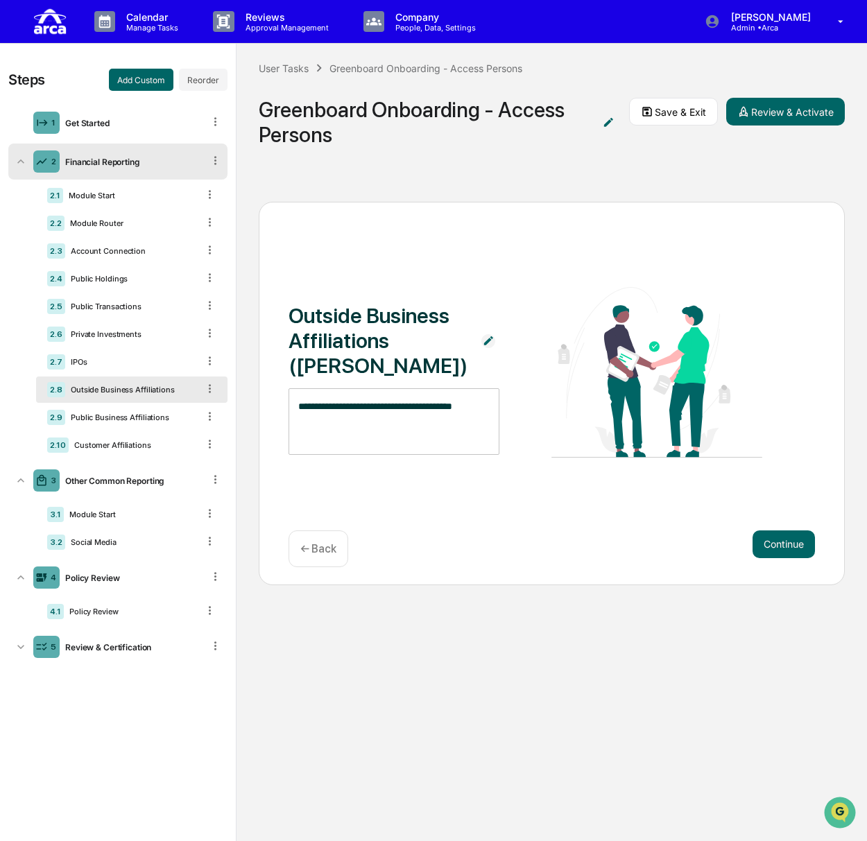
click at [528, 395] on div "**********" at bounding box center [552, 373] width 526 height 173
click at [487, 264] on div "**********" at bounding box center [552, 394] width 586 height 384
click at [315, 214] on div "**********" at bounding box center [552, 394] width 586 height 384
click at [110, 421] on div "Public Business Affiliations" at bounding box center [131, 418] width 132 height 10
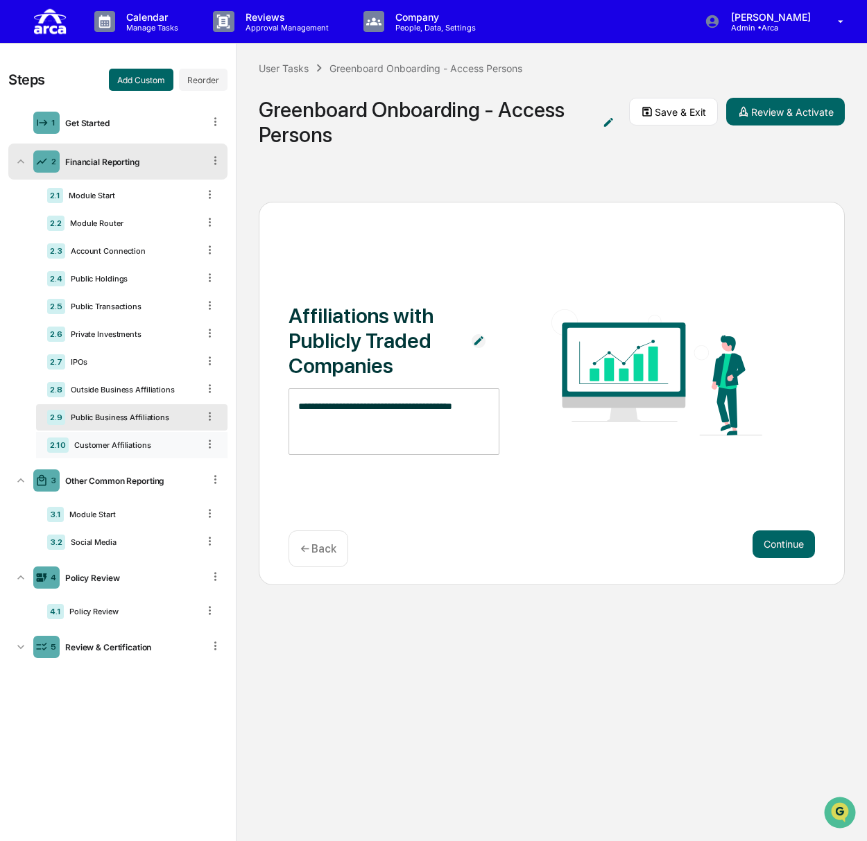
click at [112, 442] on div "Customer Affiliations" at bounding box center [133, 445] width 129 height 10
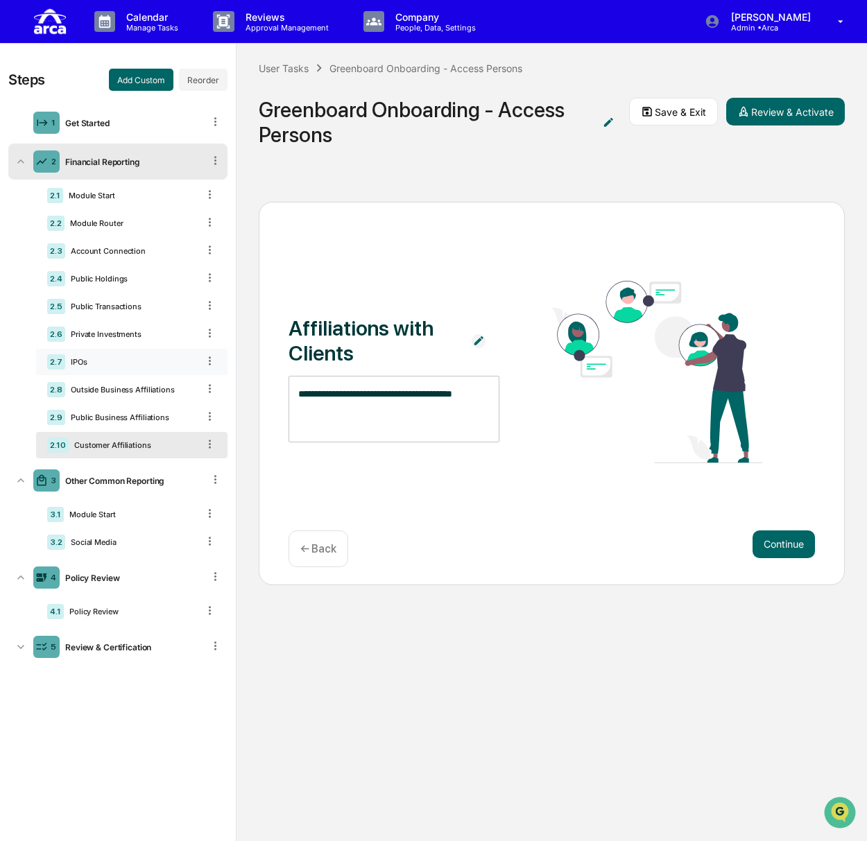
click at [135, 360] on div "IPOs" at bounding box center [131, 362] width 132 height 10
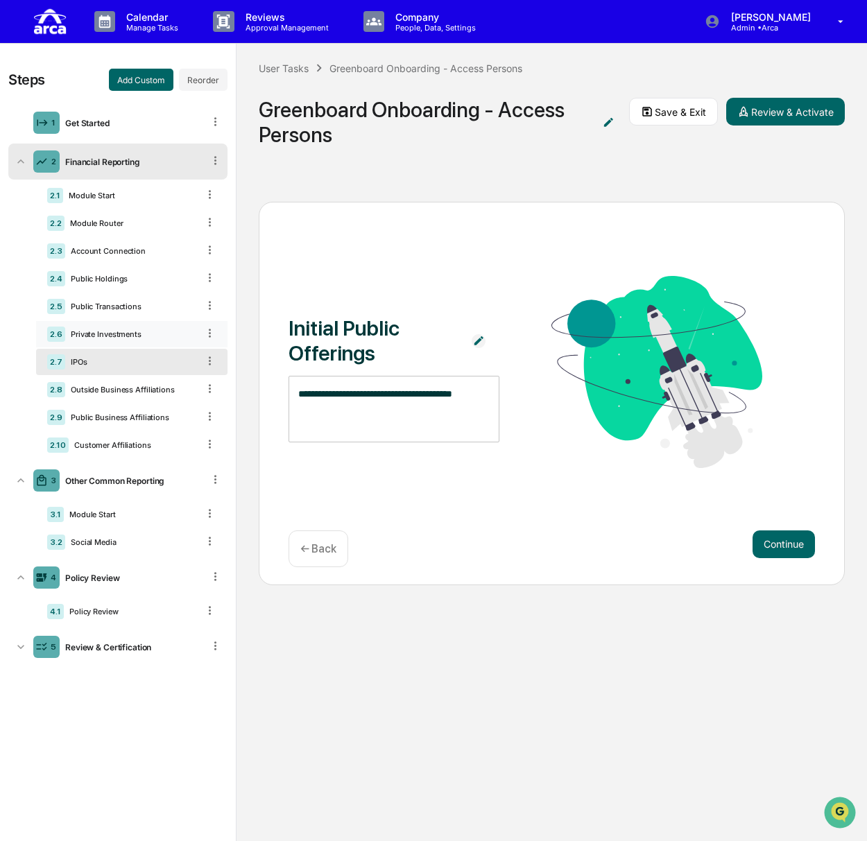
click at [144, 332] on div "Private Investments" at bounding box center [131, 334] width 132 height 10
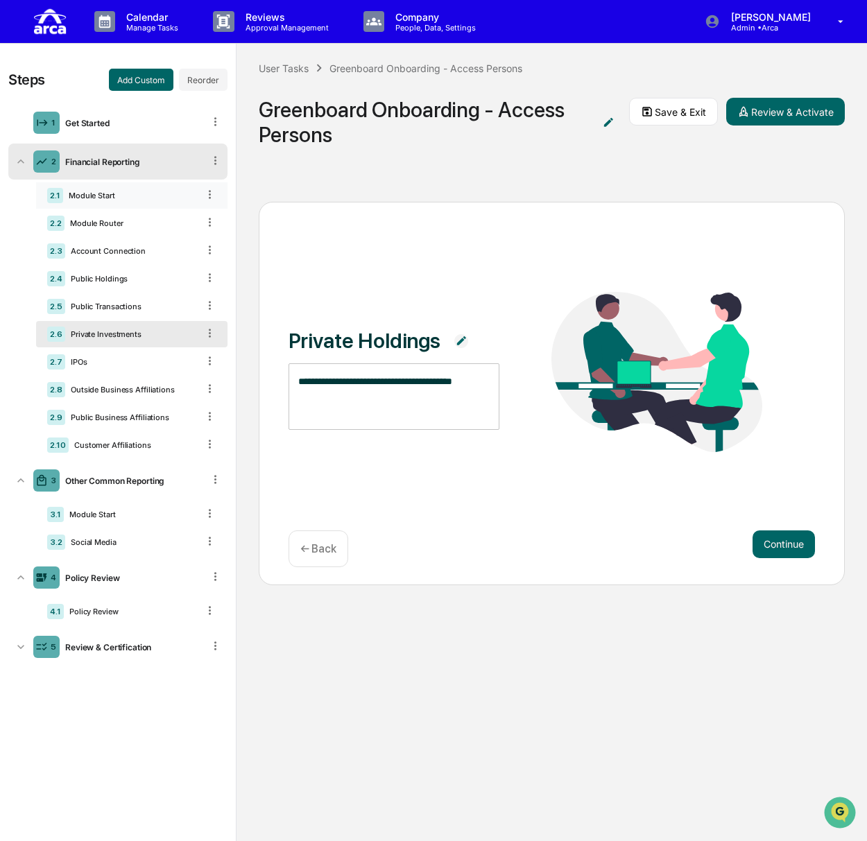
click at [145, 191] on div "Module Start" at bounding box center [130, 196] width 135 height 10
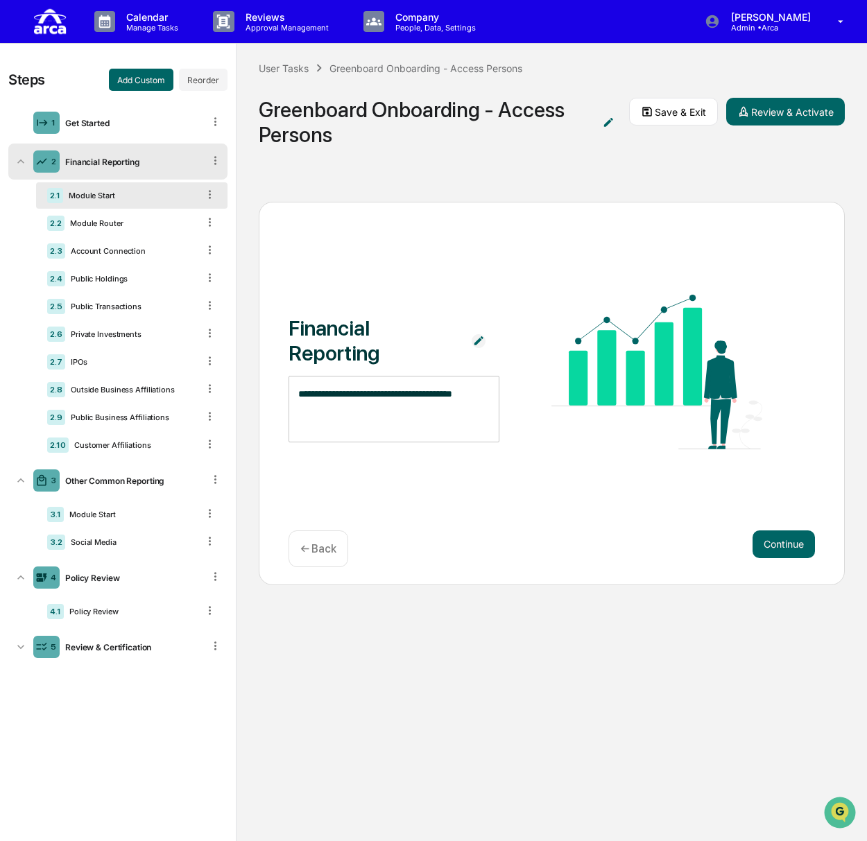
click at [141, 153] on div "2 Financial Reporting" at bounding box center [117, 162] width 219 height 36
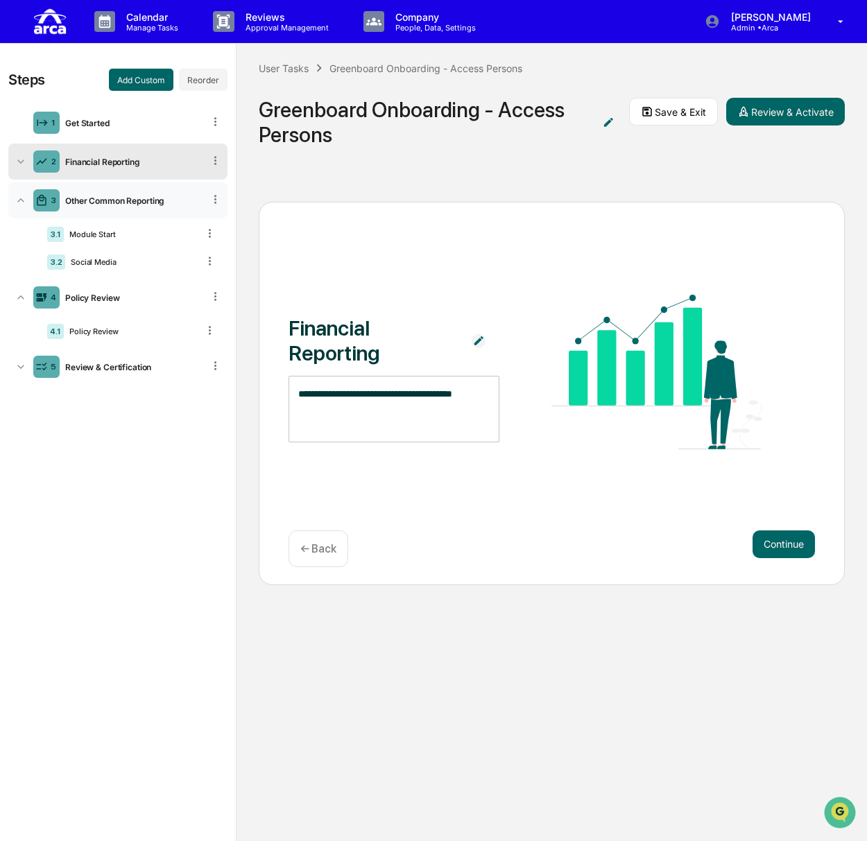
click at [146, 206] on div "3 Other Common Reporting" at bounding box center [117, 200] width 219 height 36
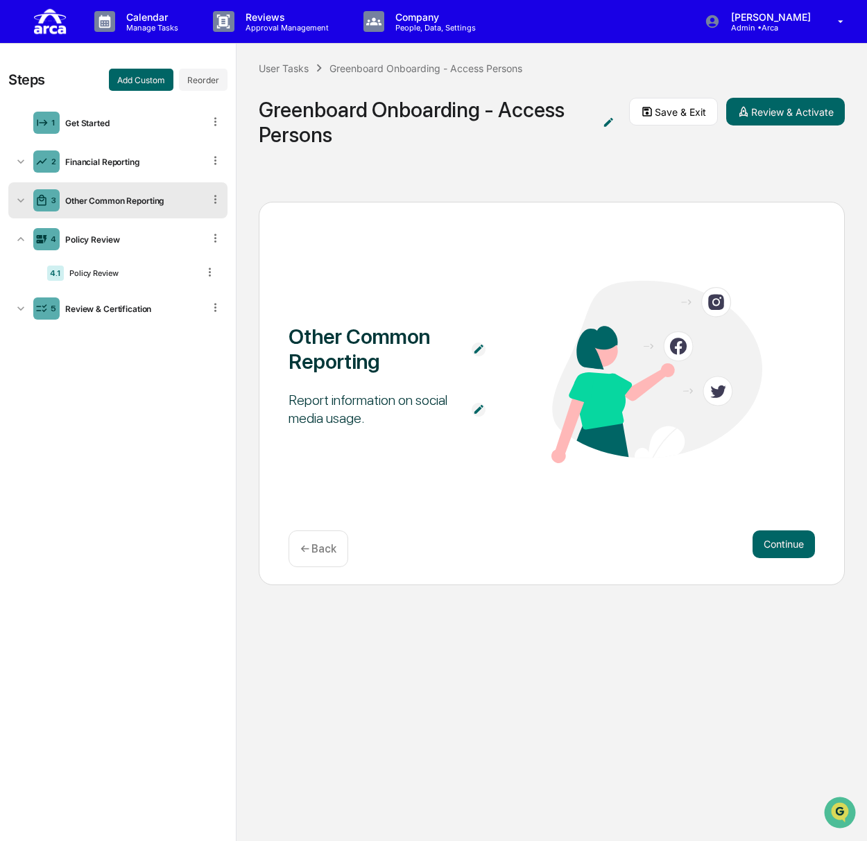
click at [146, 206] on div "3 Other Common Reporting" at bounding box center [117, 200] width 219 height 36
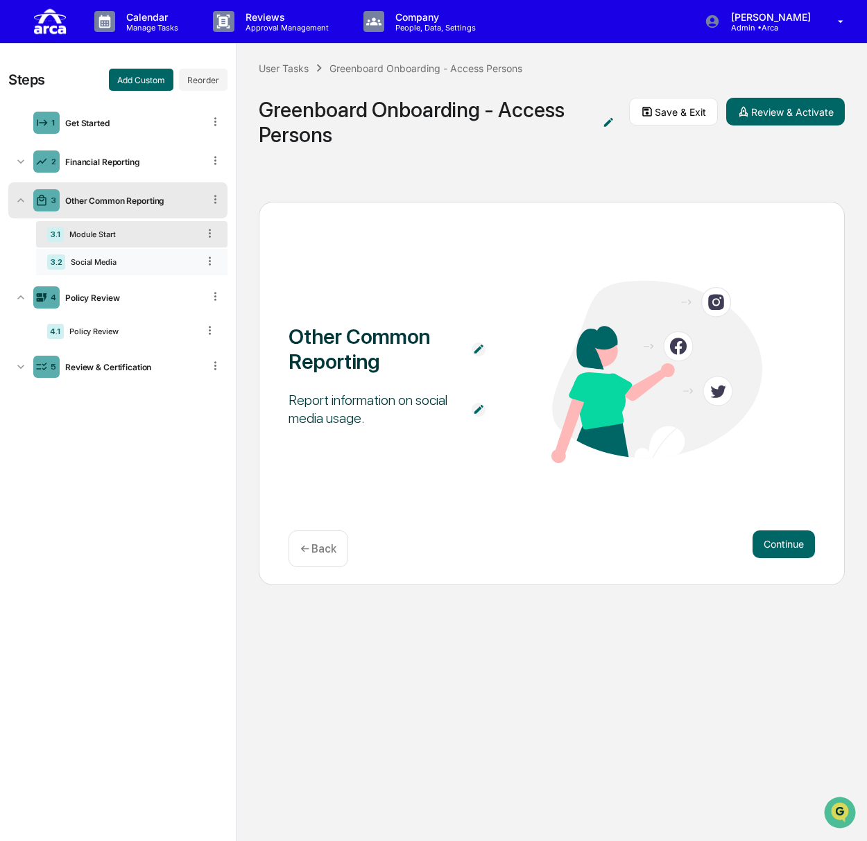
click at [112, 258] on div "Social Media" at bounding box center [131, 262] width 132 height 10
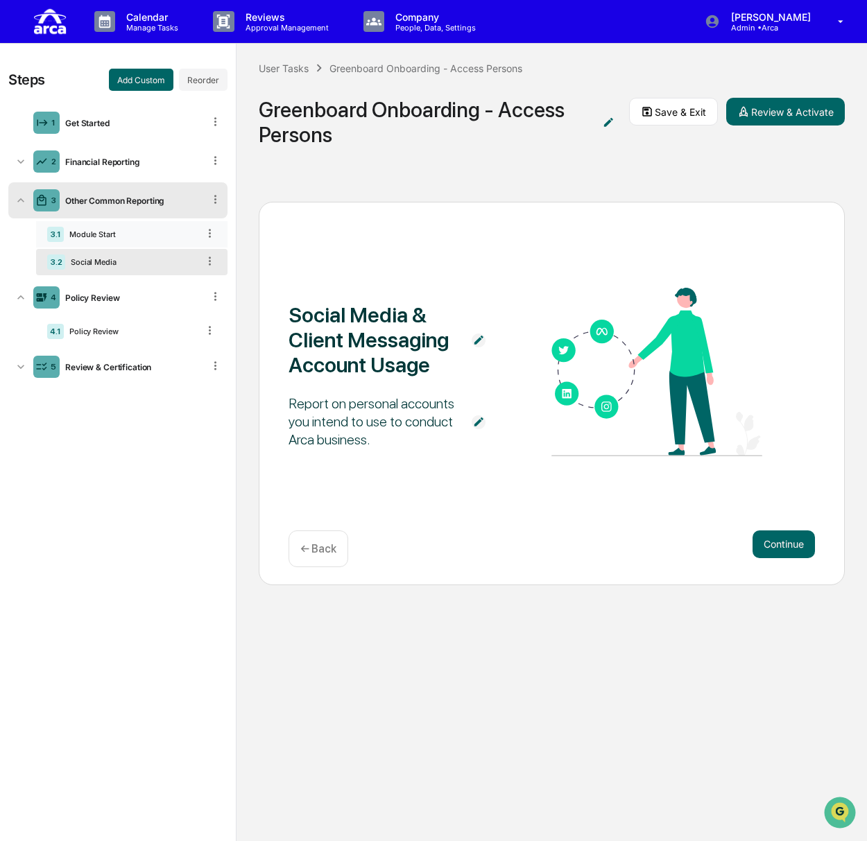
click at [120, 234] on div "Module Start" at bounding box center [131, 235] width 134 height 10
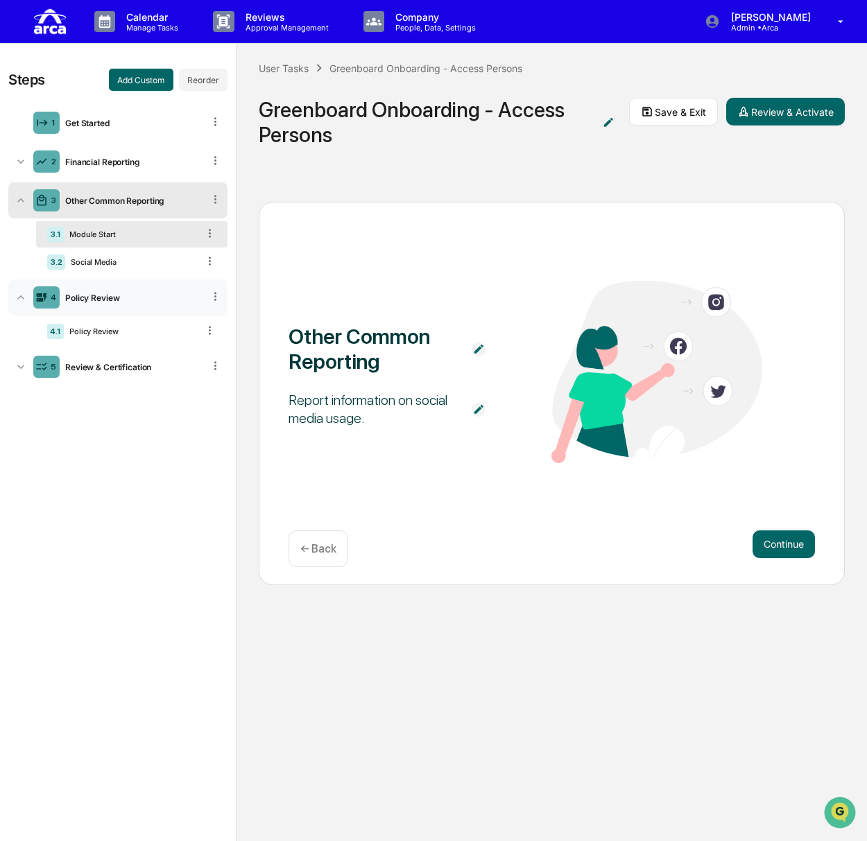
click at [107, 300] on div "Policy Review" at bounding box center [132, 298] width 144 height 10
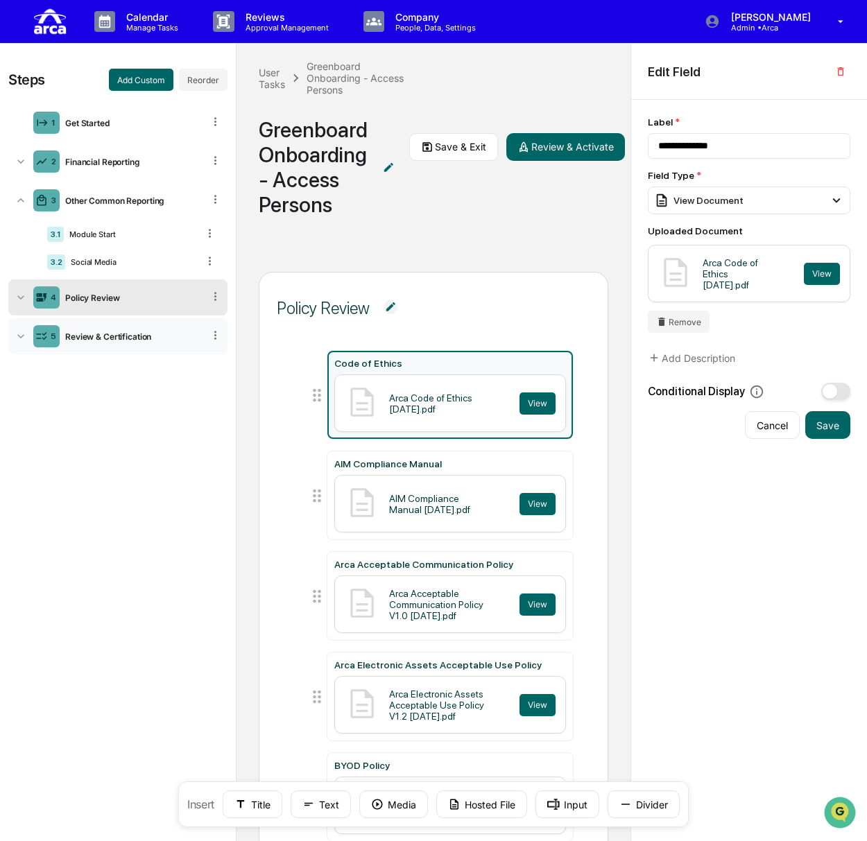
click at [111, 349] on div "5 Review & Certification" at bounding box center [117, 336] width 219 height 36
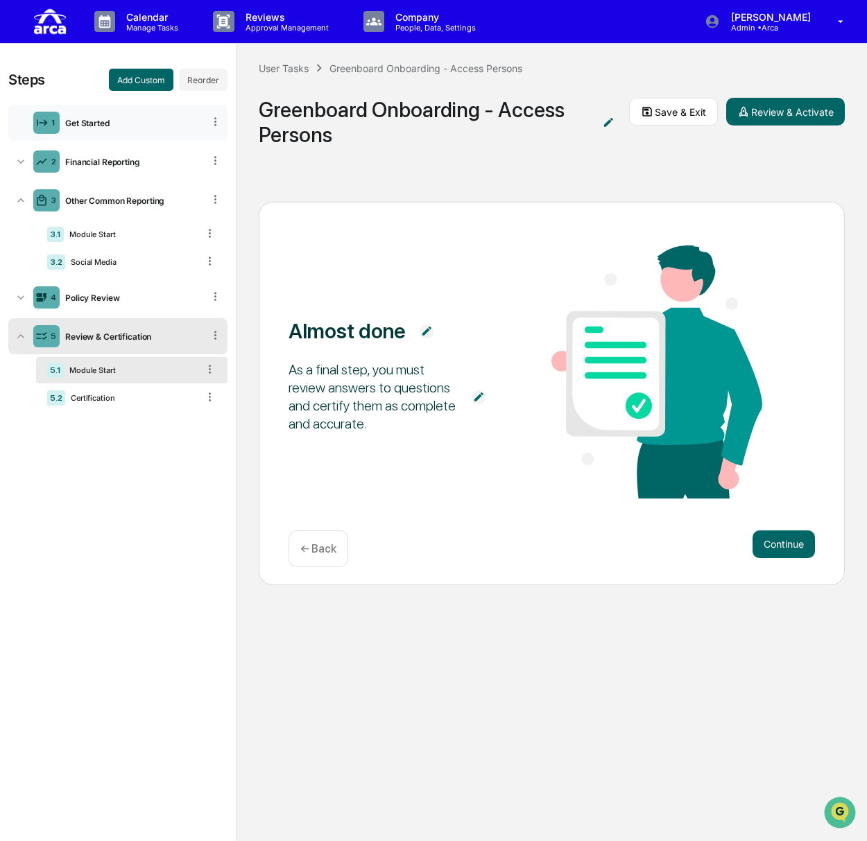
click at [107, 120] on div "Get Started" at bounding box center [132, 123] width 144 height 10
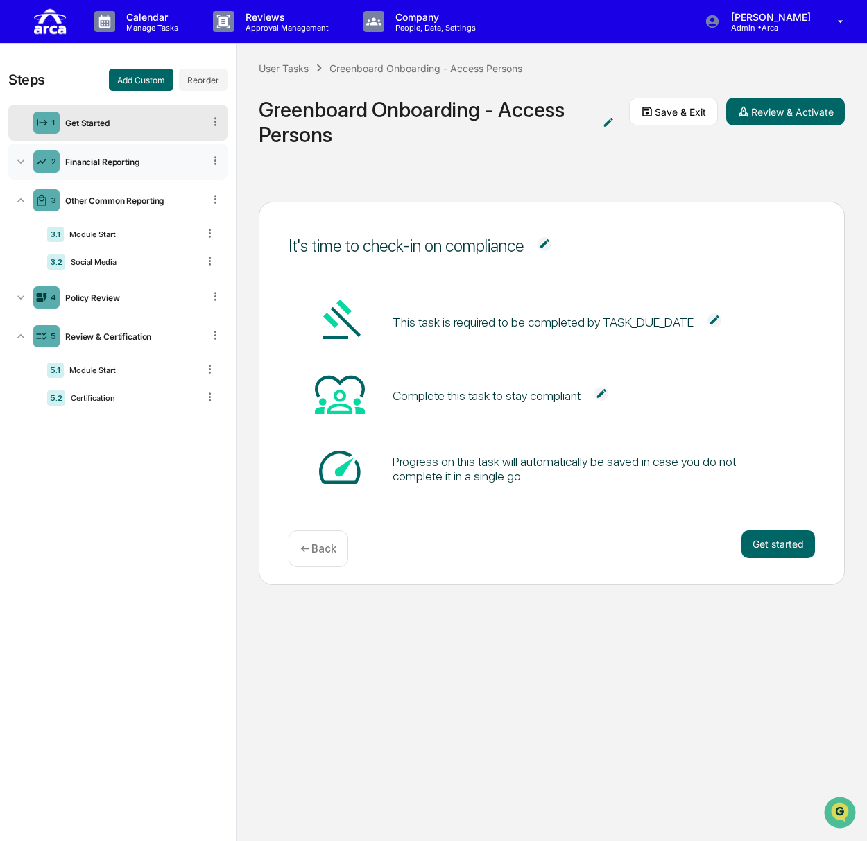
click at [94, 160] on div "Financial Reporting" at bounding box center [132, 162] width 144 height 10
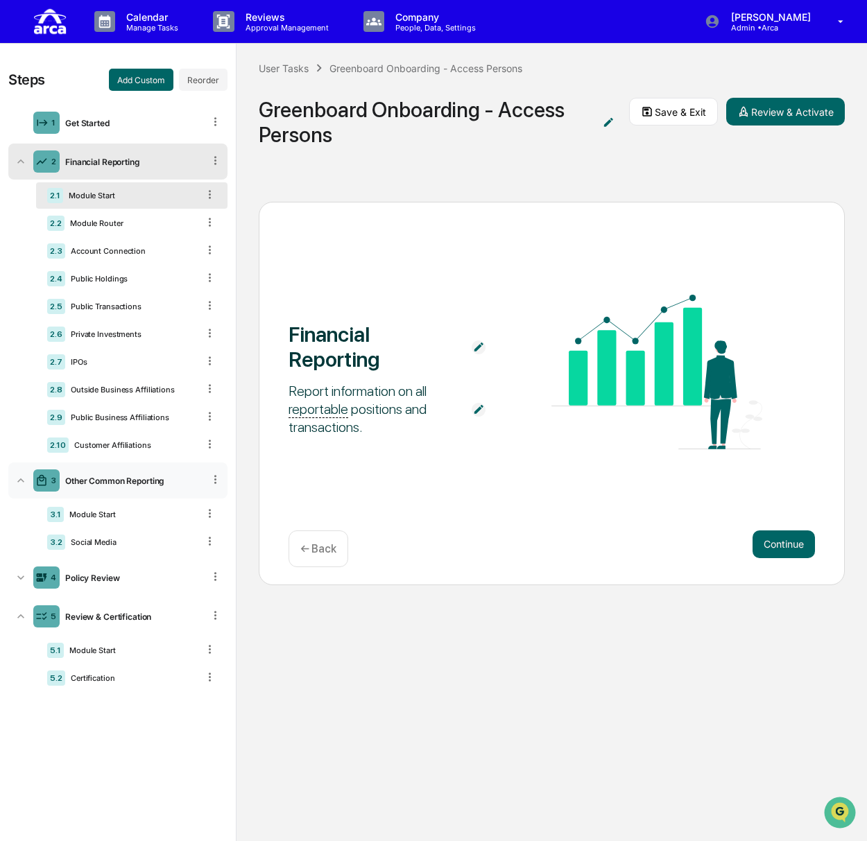
click at [130, 490] on div "3 Other Common Reporting" at bounding box center [117, 481] width 219 height 36
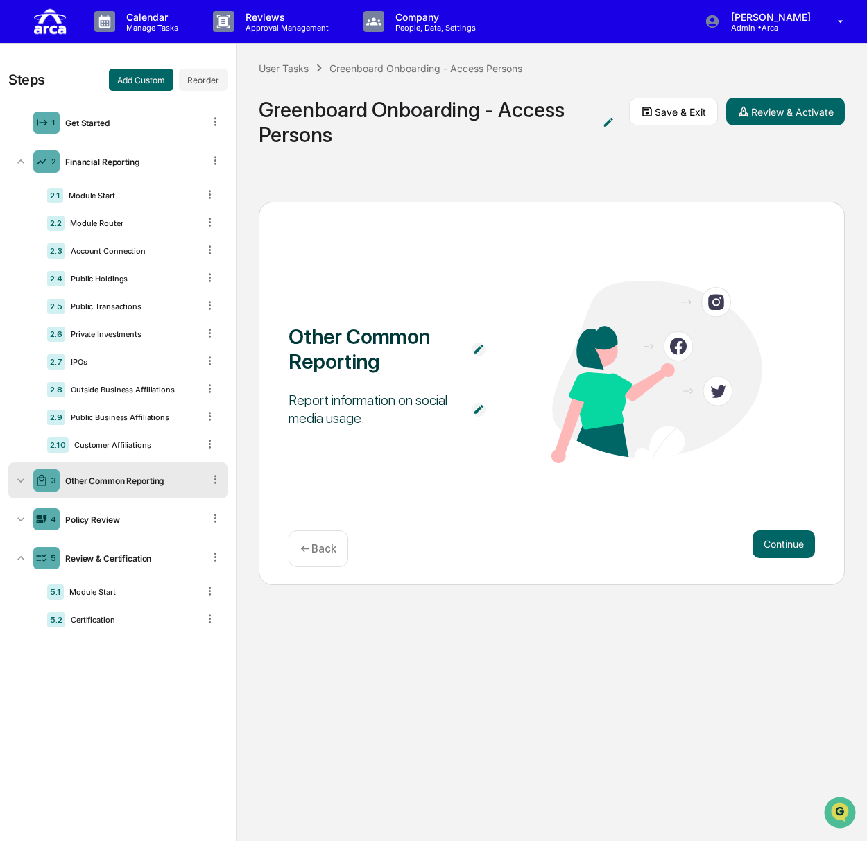
click at [130, 490] on div "3 Other Common Reporting" at bounding box center [117, 481] width 219 height 36
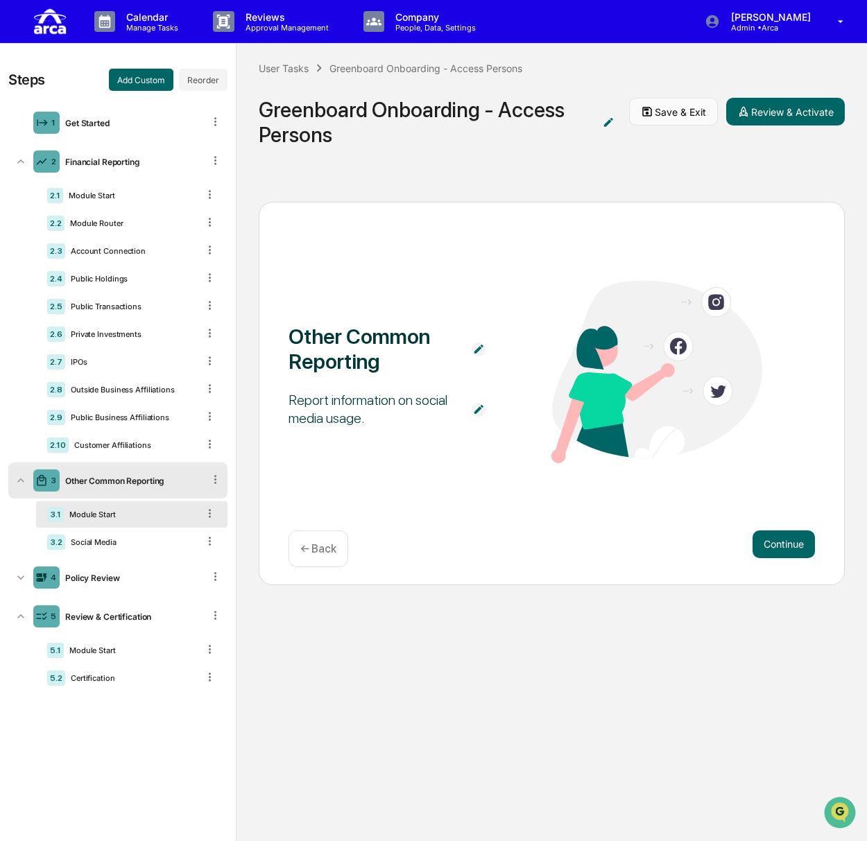
click at [673, 112] on button "Save & Exit" at bounding box center [673, 112] width 89 height 28
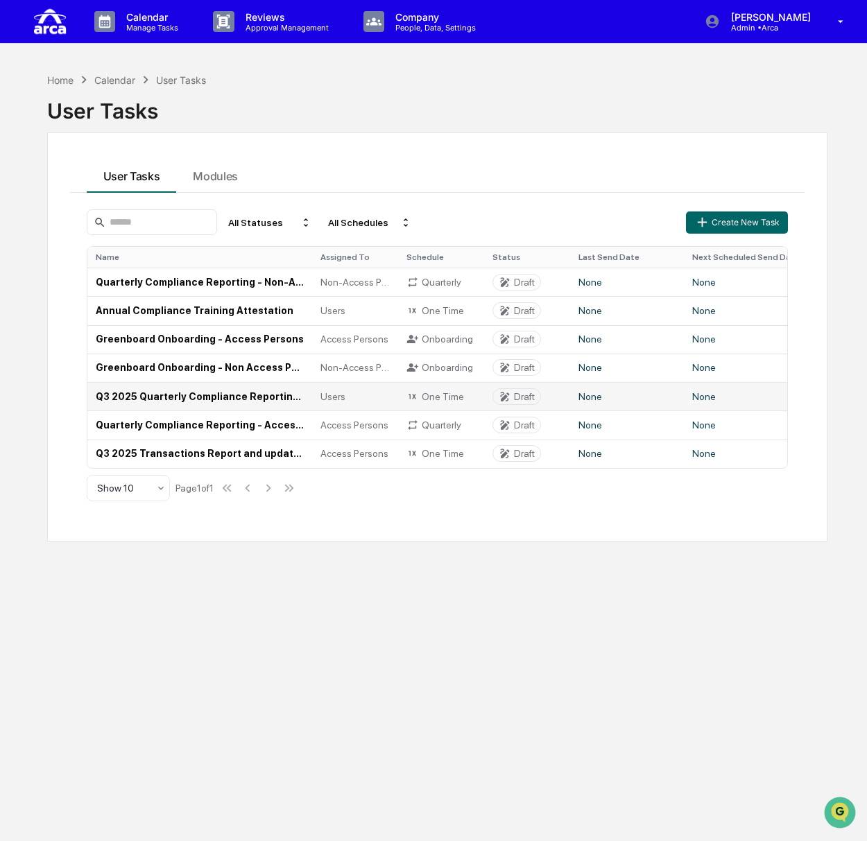
click at [171, 397] on td "Q3 2025 Quarterly Compliance Reporting (All Employees)" at bounding box center [199, 396] width 225 height 28
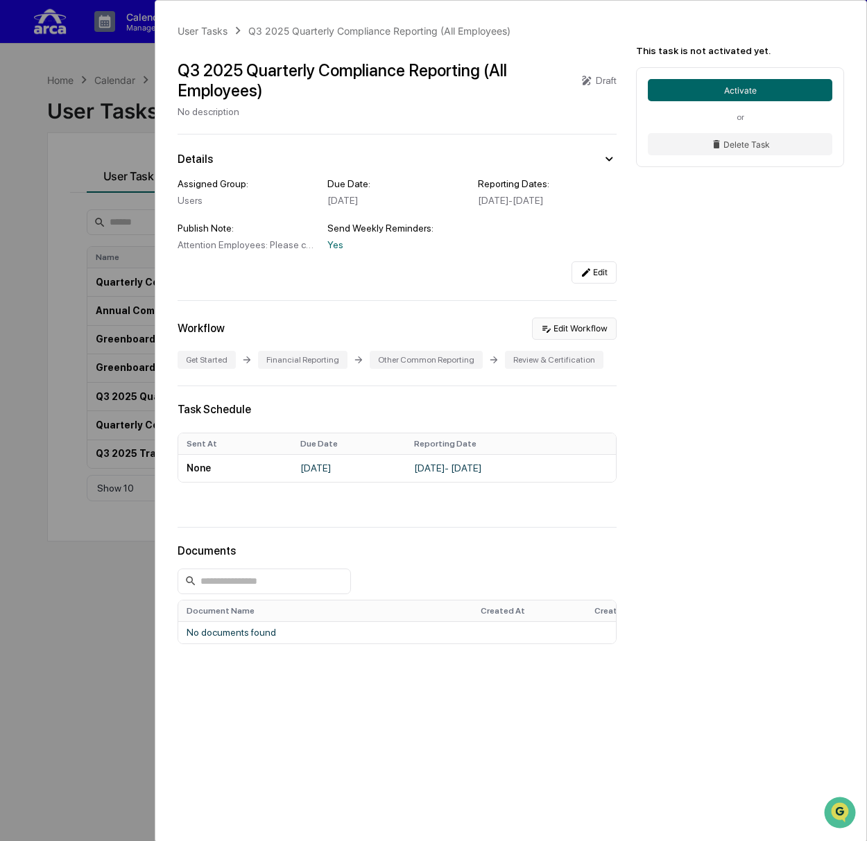
click at [595, 340] on button "Edit Workflow" at bounding box center [574, 329] width 85 height 22
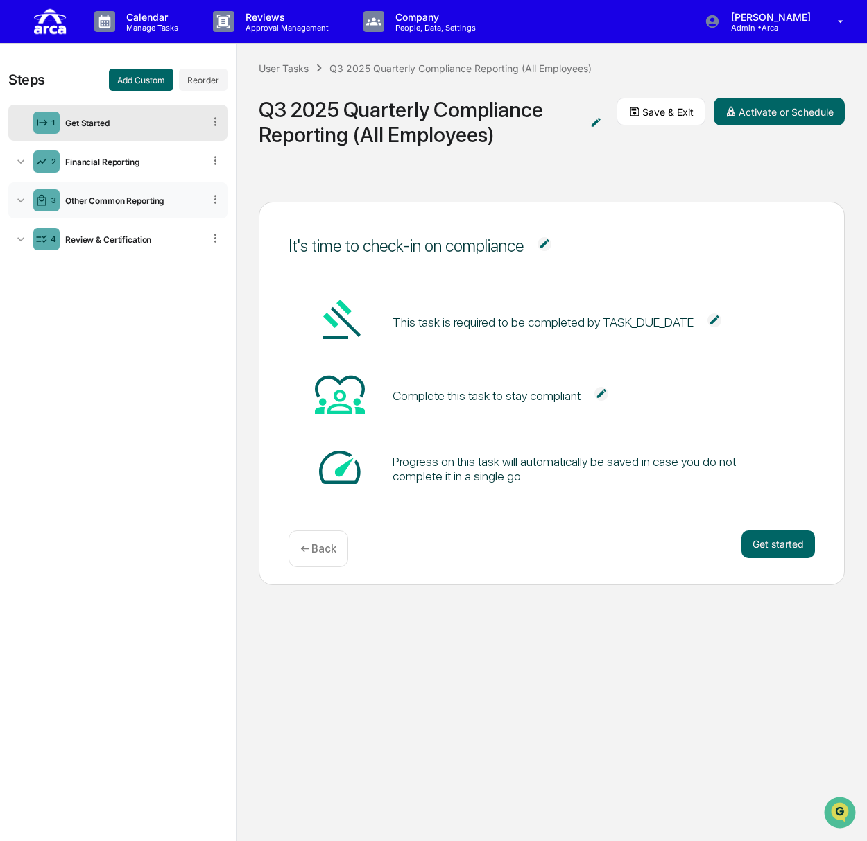
click at [89, 201] on div "Other Common Reporting" at bounding box center [132, 201] width 144 height 10
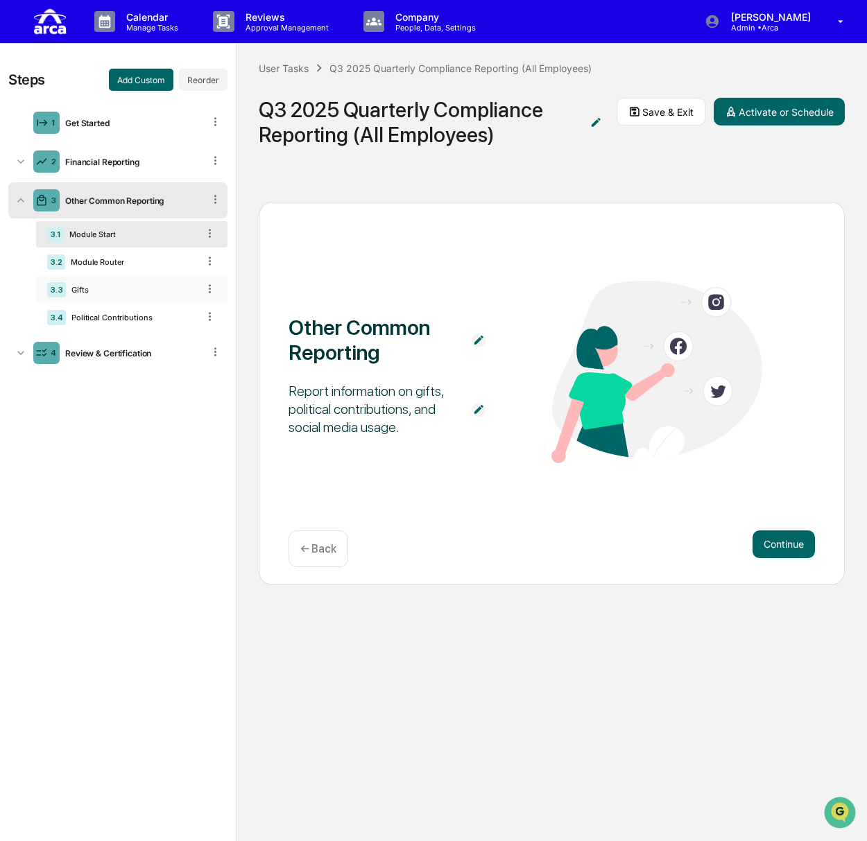
click at [99, 282] on div "3.3 Gifts" at bounding box center [131, 290] width 191 height 26
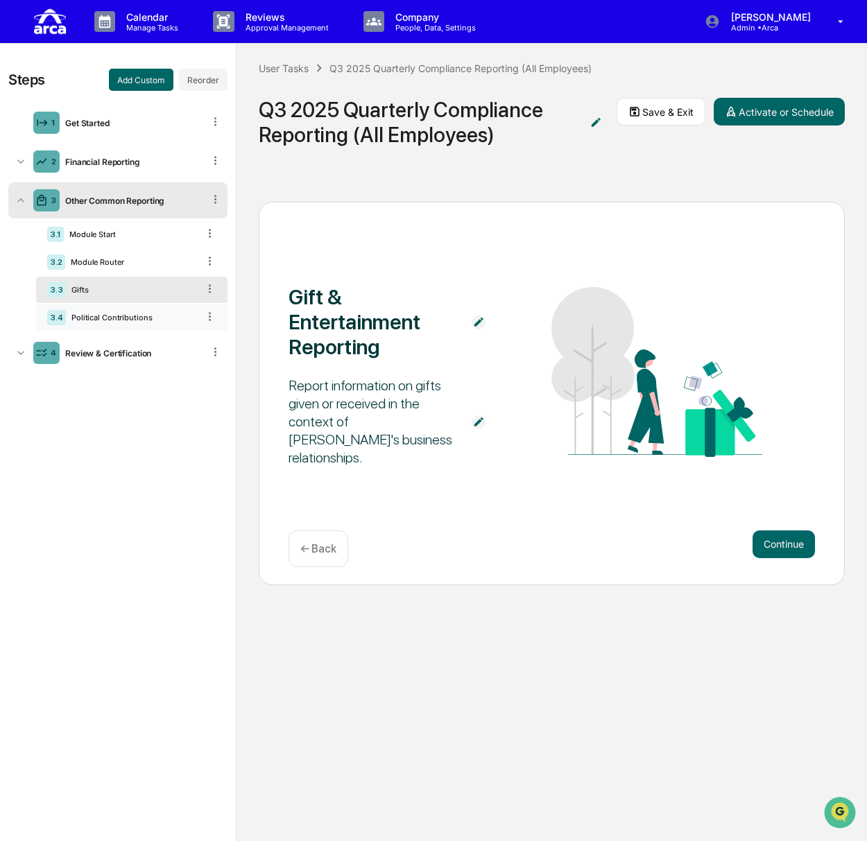
click at [120, 313] on div "Political Contributions" at bounding box center [132, 318] width 132 height 10
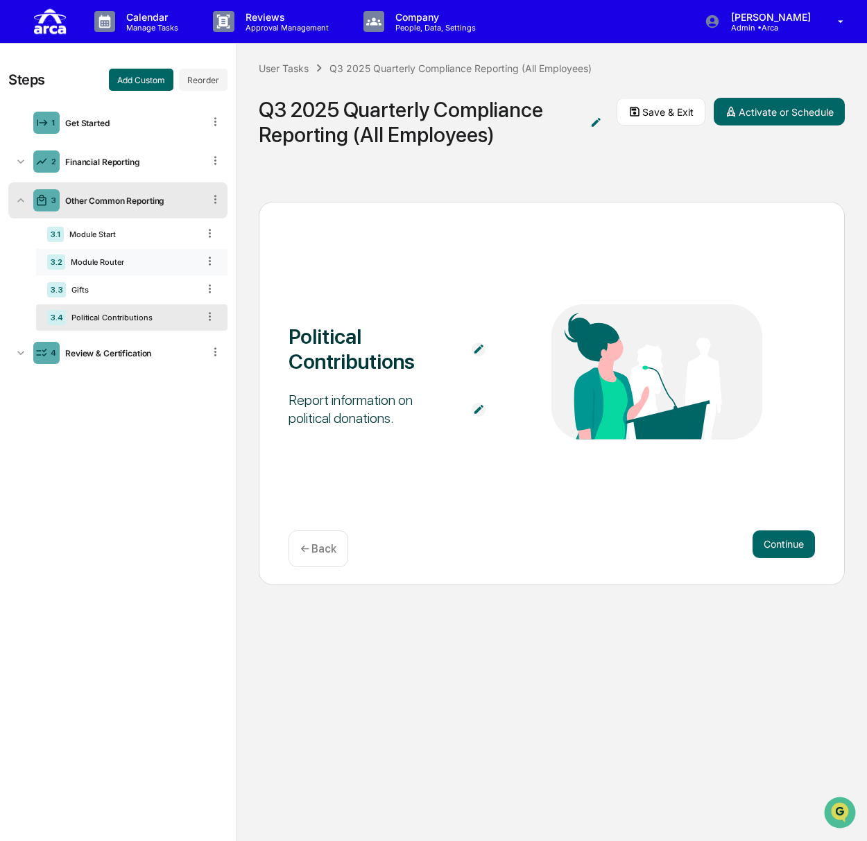
click at [117, 252] on div "3.2 Module Router" at bounding box center [131, 262] width 191 height 26
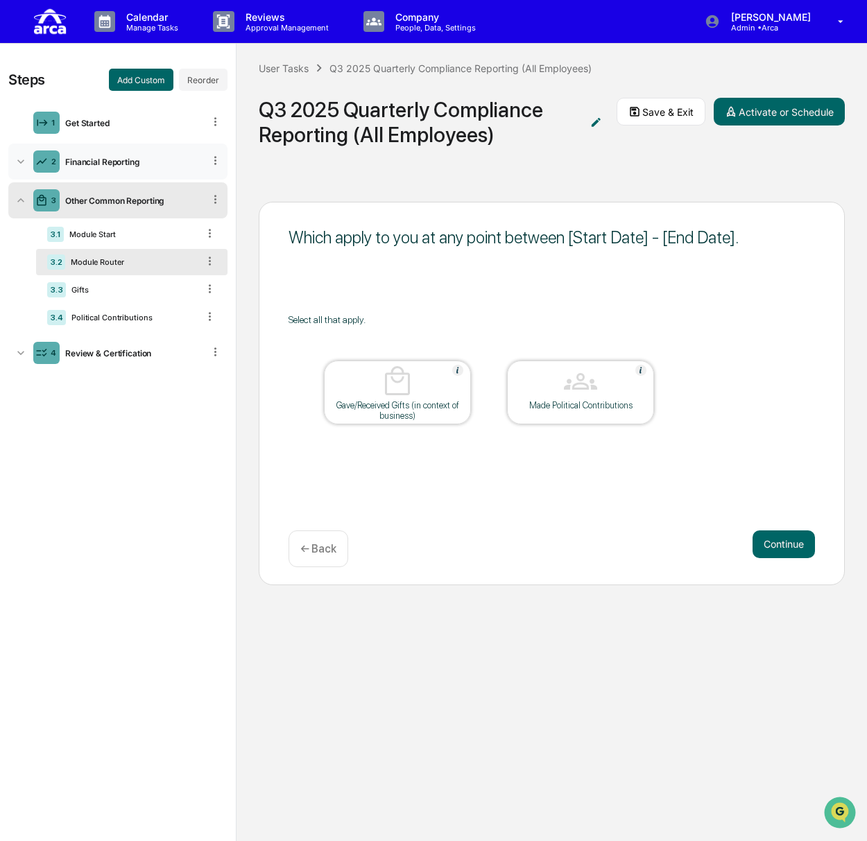
click at [112, 153] on div "2 Financial Reporting" at bounding box center [117, 162] width 219 height 36
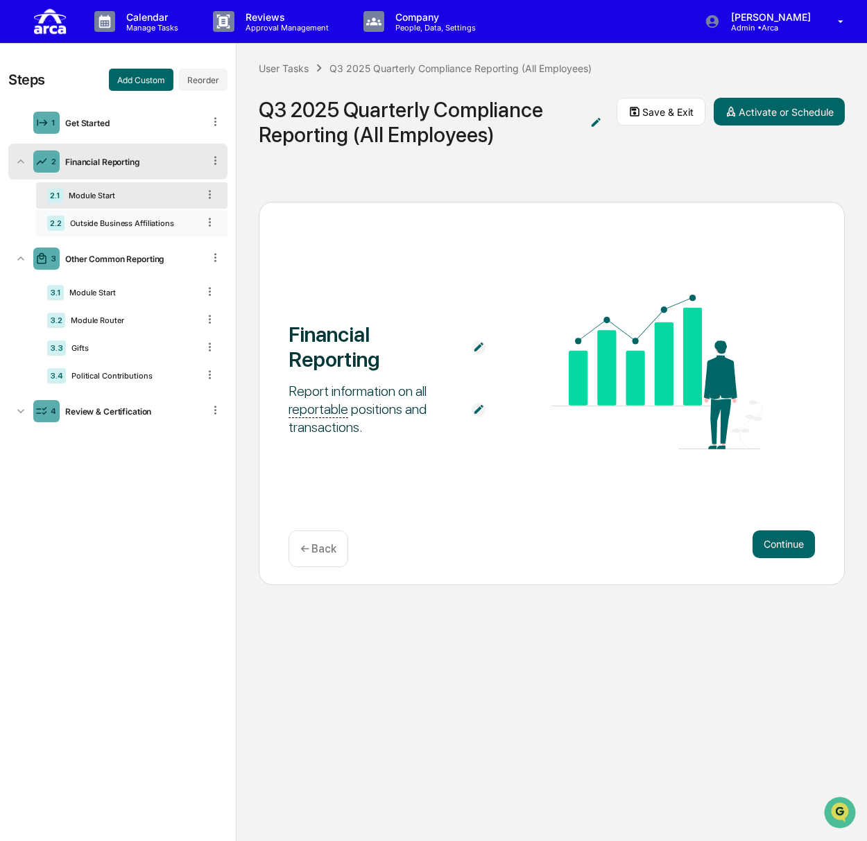
click at [114, 224] on div "Outside Business Affiliations" at bounding box center [130, 223] width 133 height 10
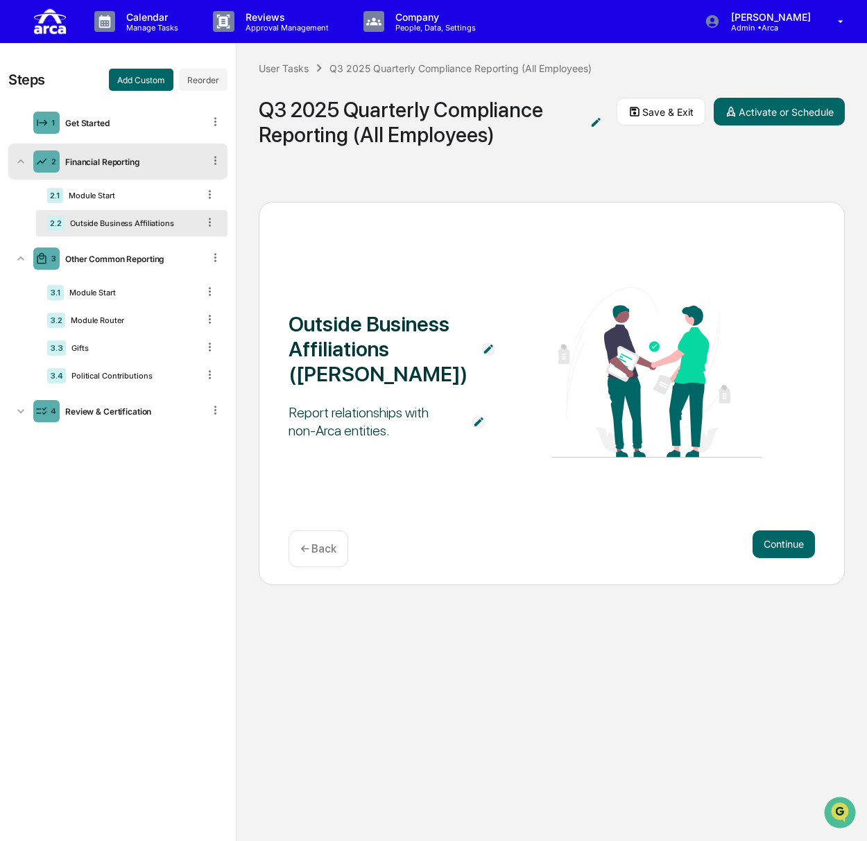
click at [131, 159] on div "Financial Reporting" at bounding box center [132, 162] width 144 height 10
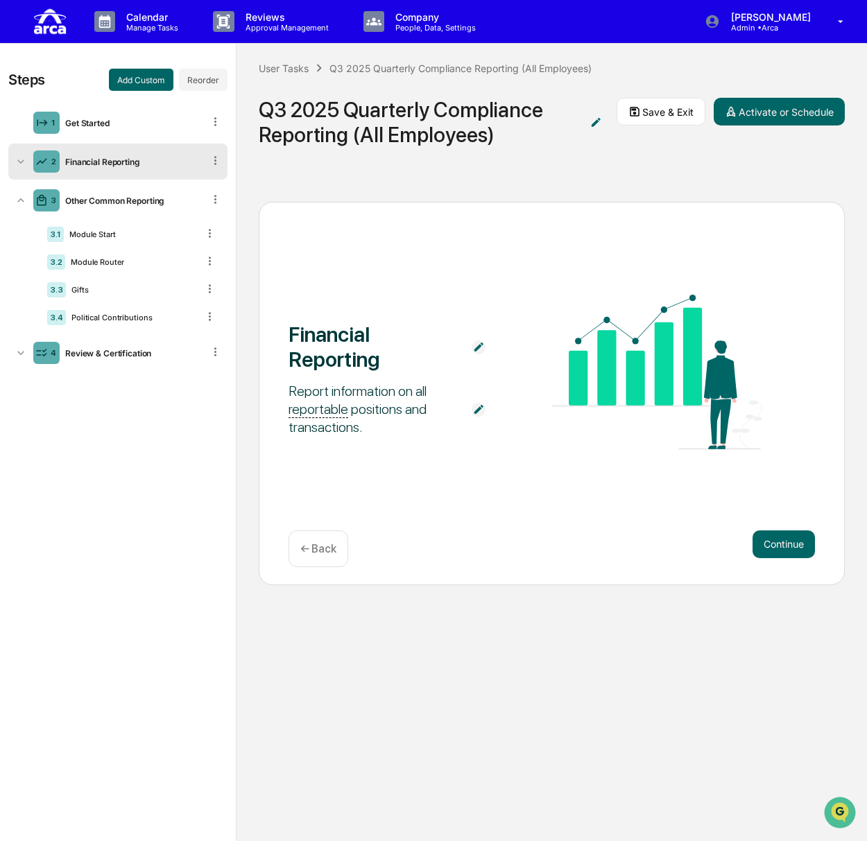
click at [131, 159] on div "Financial Reporting" at bounding box center [132, 162] width 144 height 10
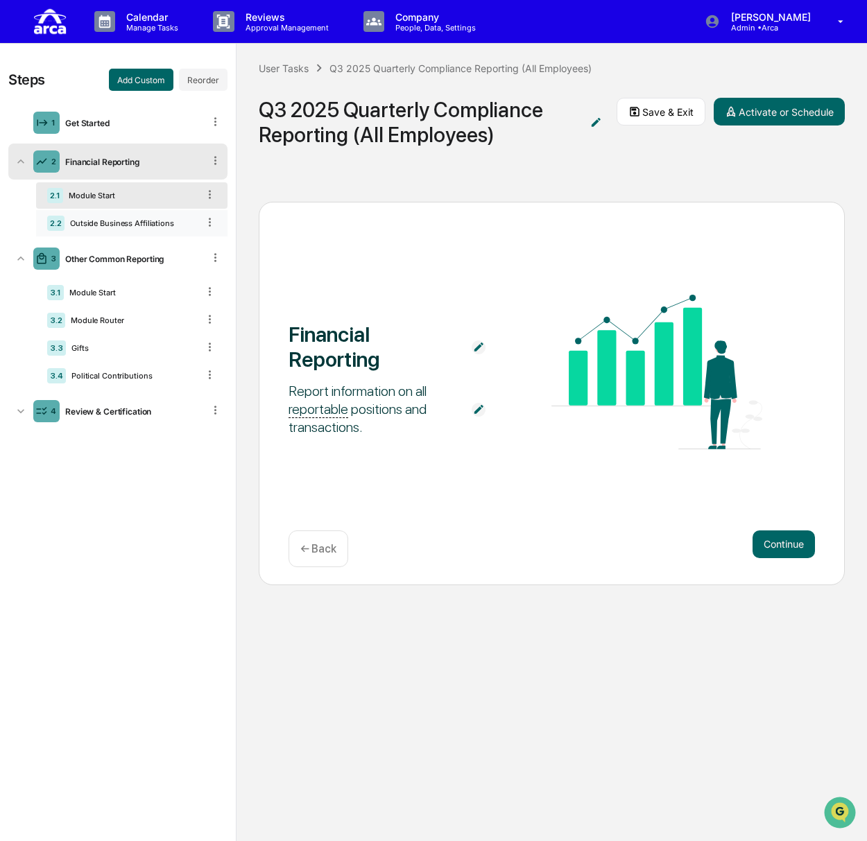
click at [124, 225] on div "Outside Business Affiliations" at bounding box center [130, 223] width 133 height 10
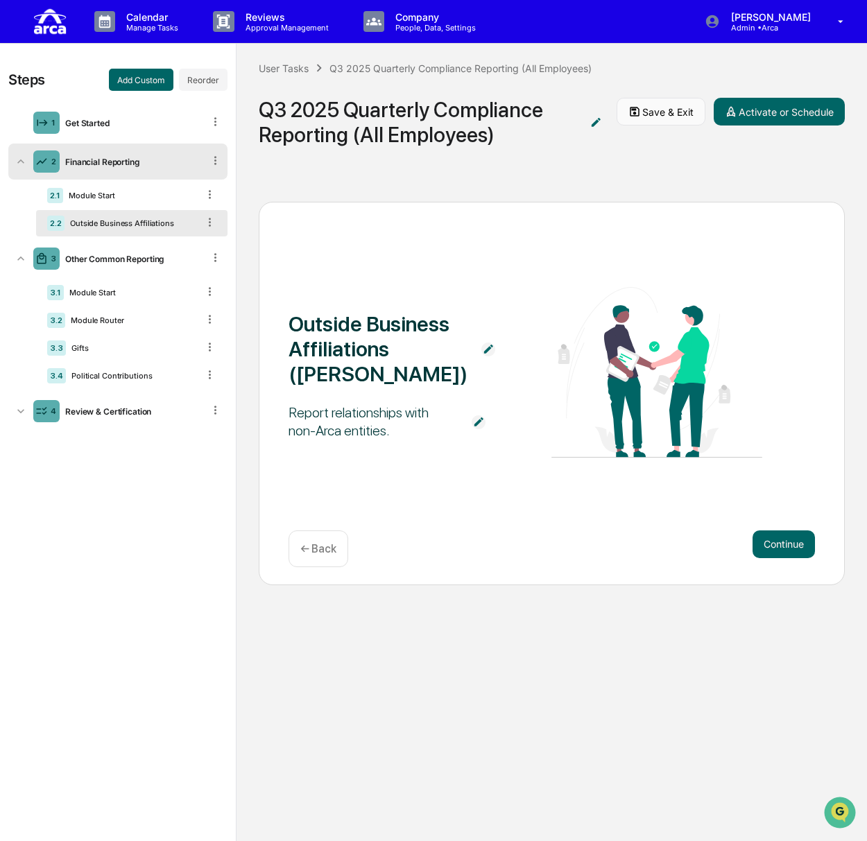
click at [655, 112] on button "Save & Exit" at bounding box center [661, 112] width 89 height 28
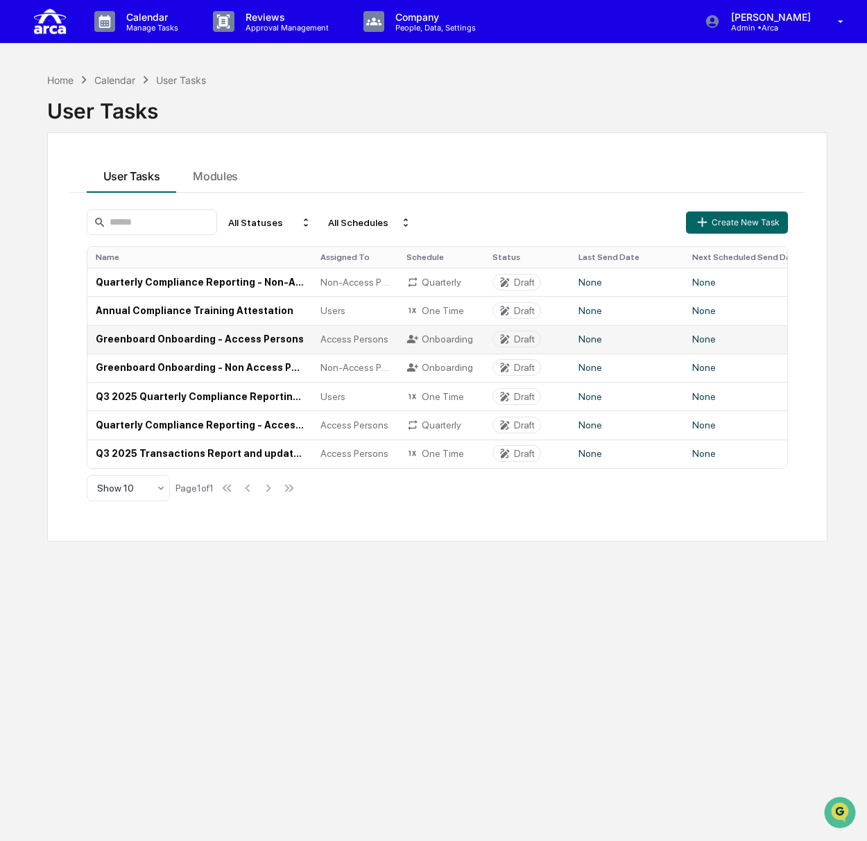
click at [184, 345] on td "Greenboard Onboarding - Access Persons" at bounding box center [199, 339] width 225 height 28
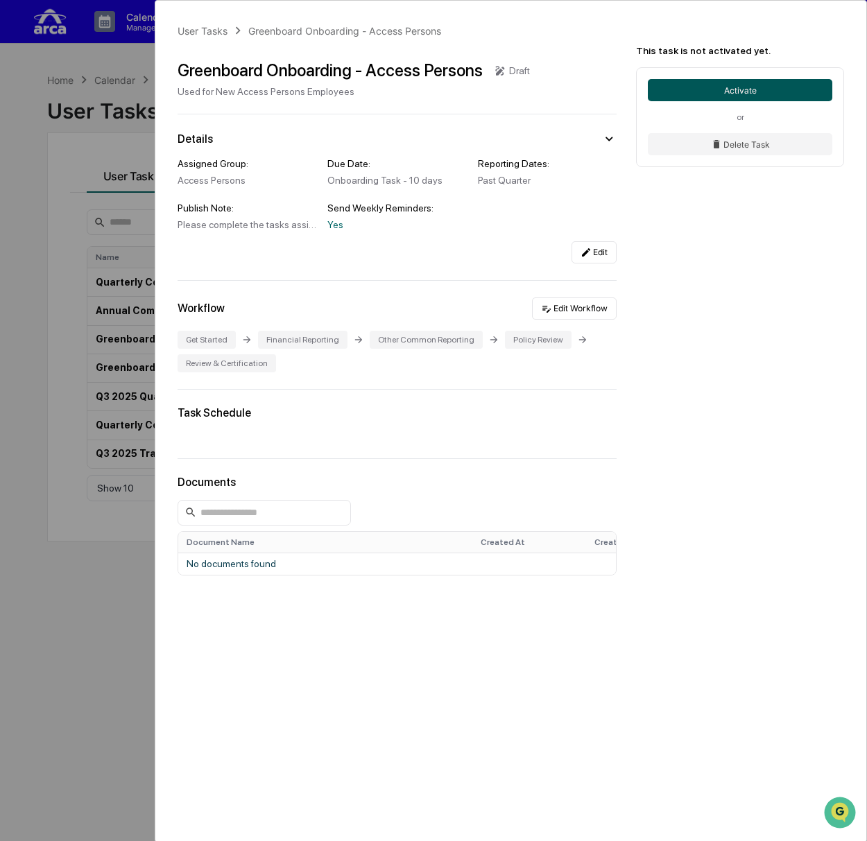
click at [743, 90] on button "Activate" at bounding box center [740, 90] width 184 height 22
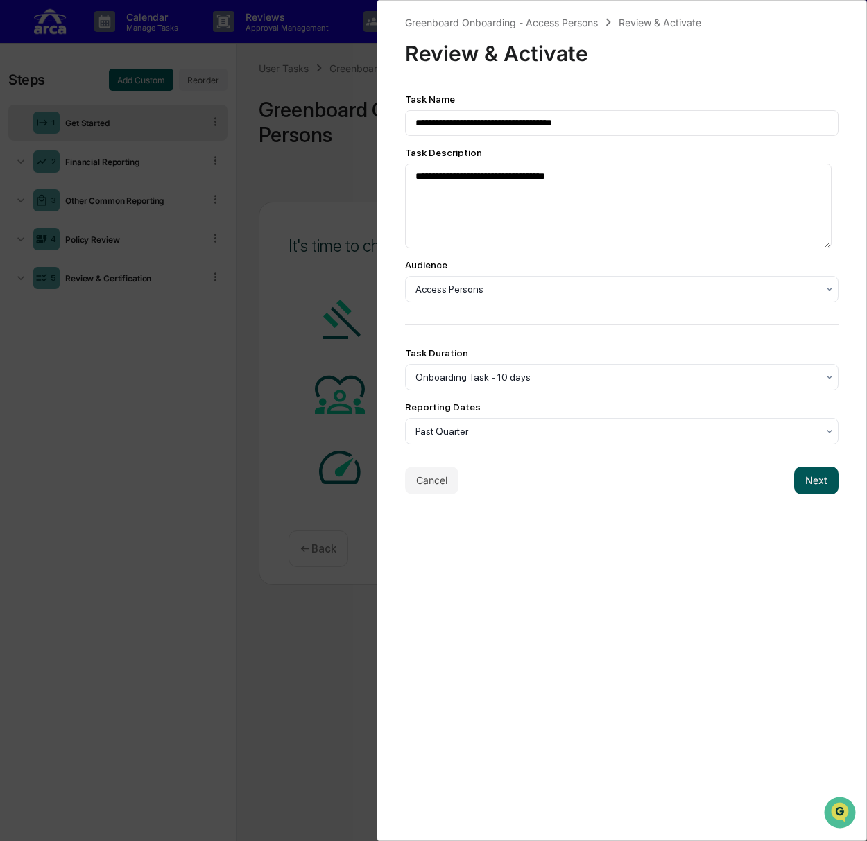
click at [804, 483] on button "Next" at bounding box center [816, 481] width 44 height 28
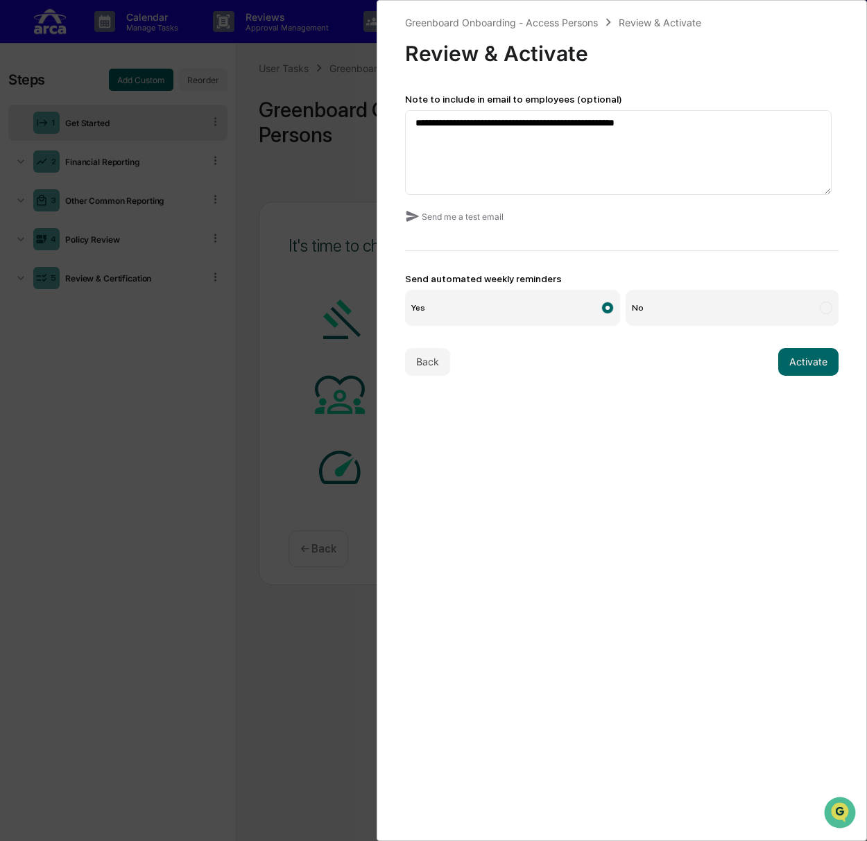
click at [229, 454] on div "**********" at bounding box center [433, 420] width 867 height 841
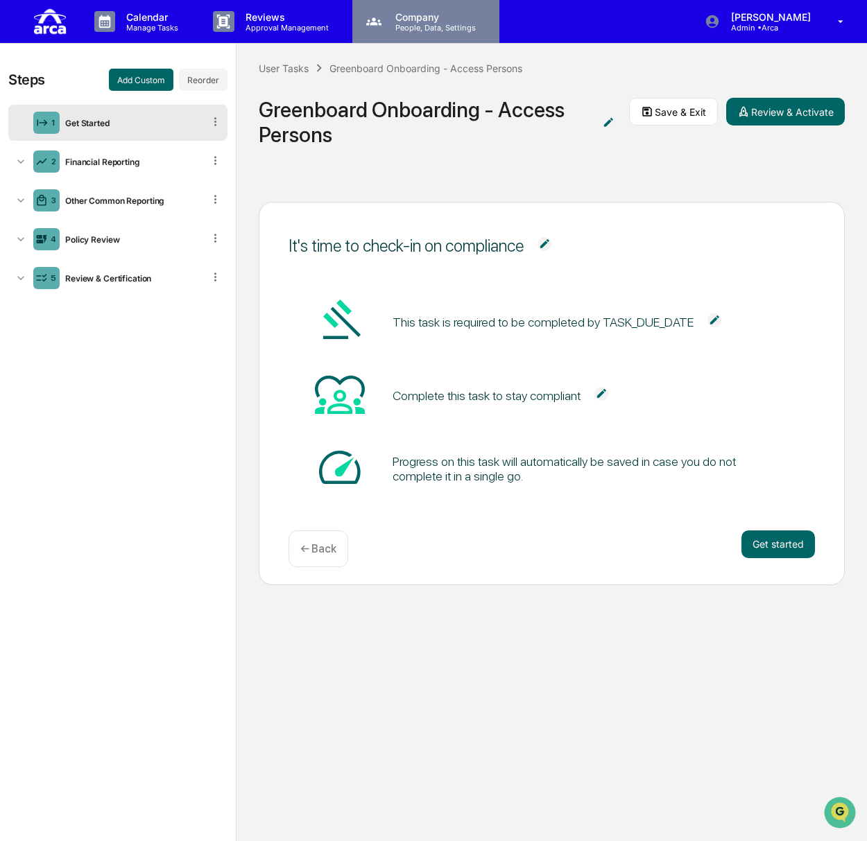
click at [415, 19] on p "Company" at bounding box center [433, 17] width 98 height 12
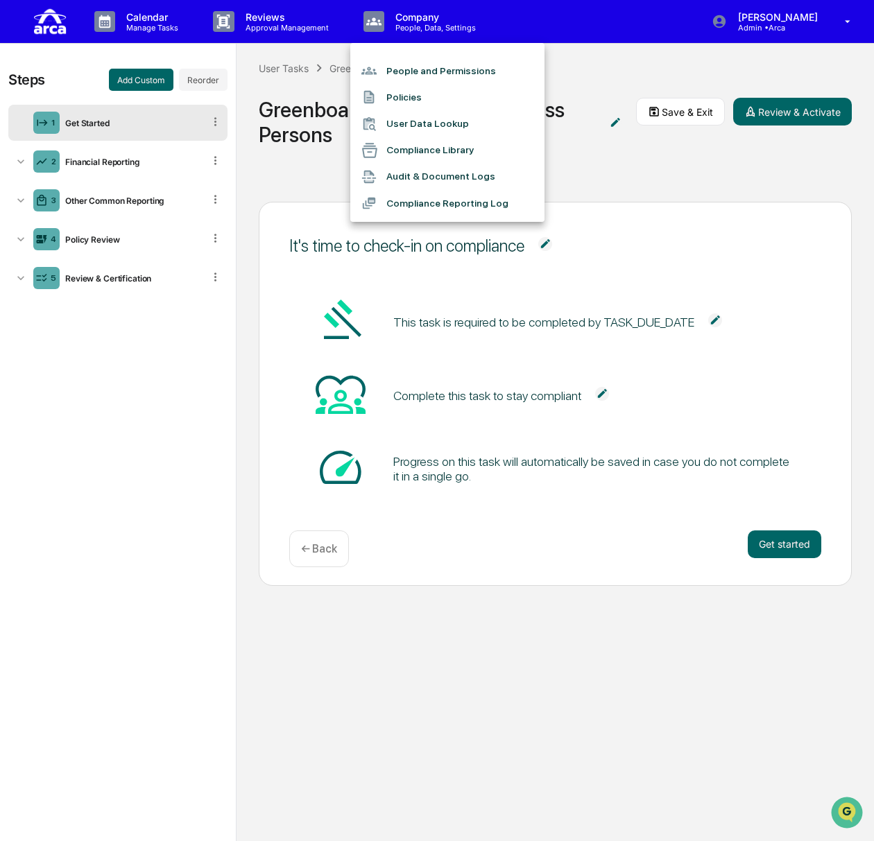
click at [401, 73] on li "People and Permissions" at bounding box center [447, 71] width 194 height 26
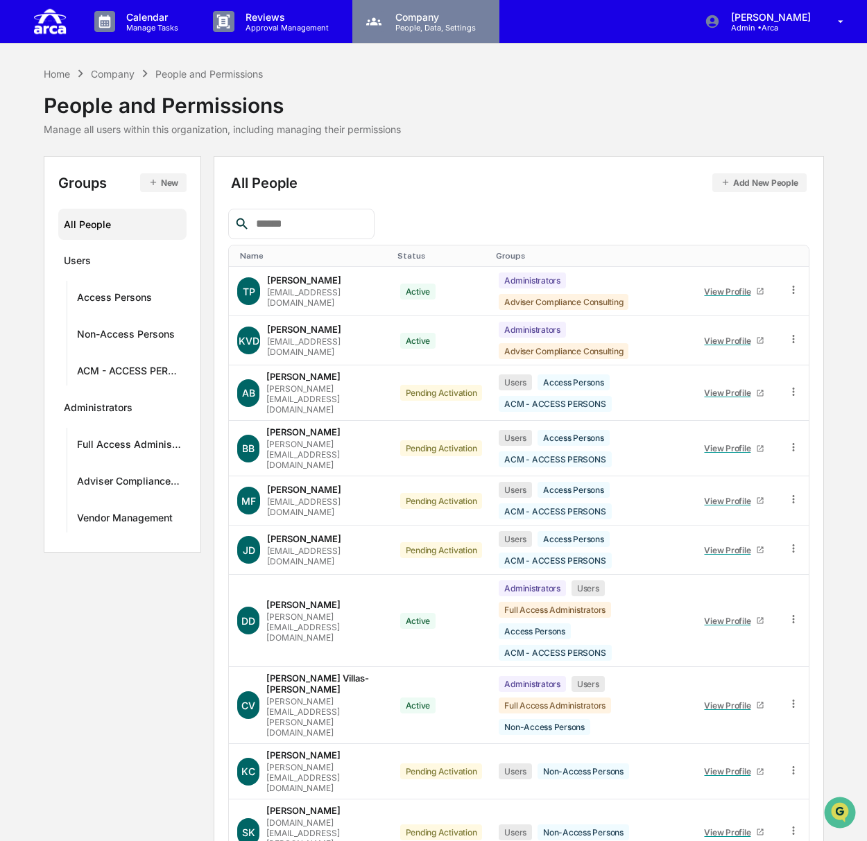
click at [413, 25] on p "People, Data, Settings" at bounding box center [433, 28] width 98 height 10
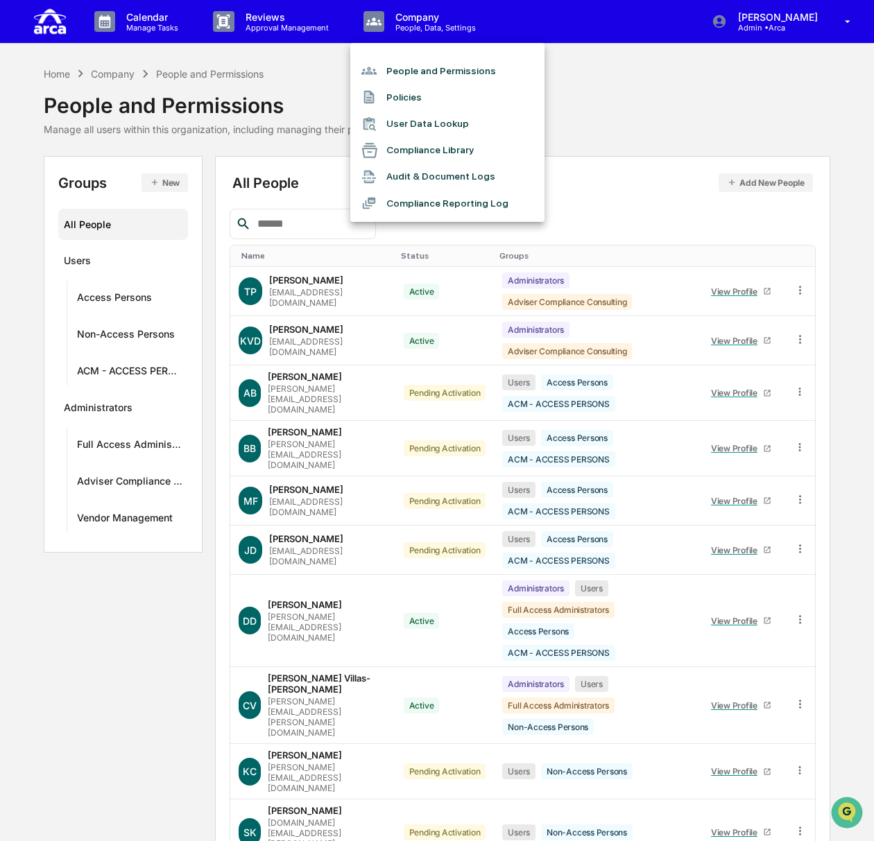
click at [176, 21] on div at bounding box center [437, 420] width 874 height 841
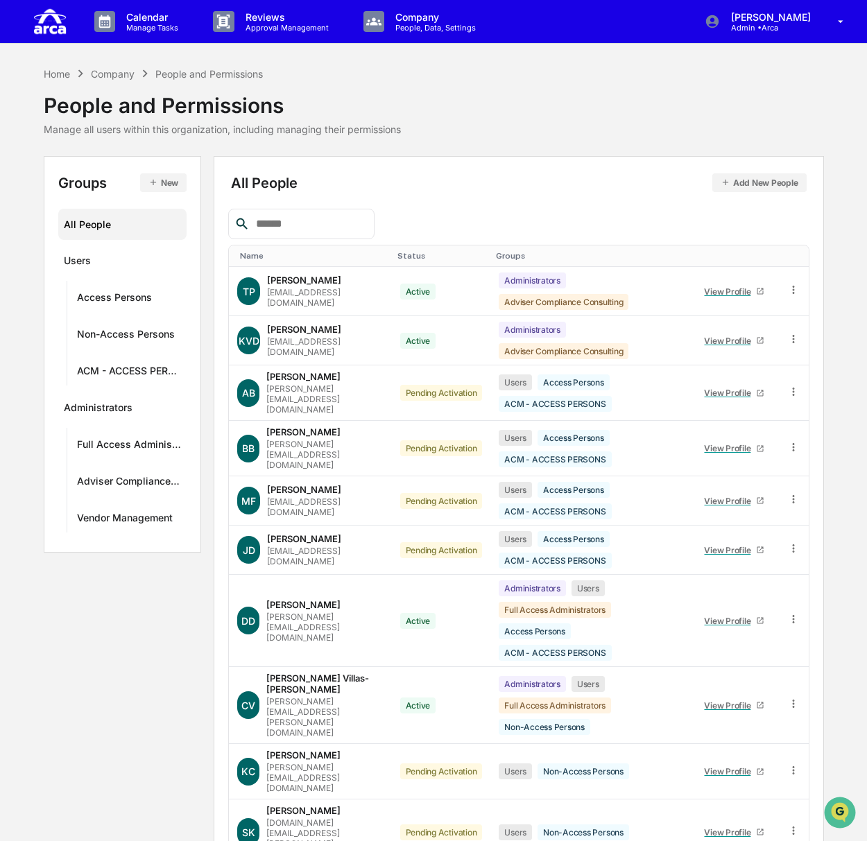
click at [160, 27] on p "Manage Tasks" at bounding box center [150, 28] width 70 height 10
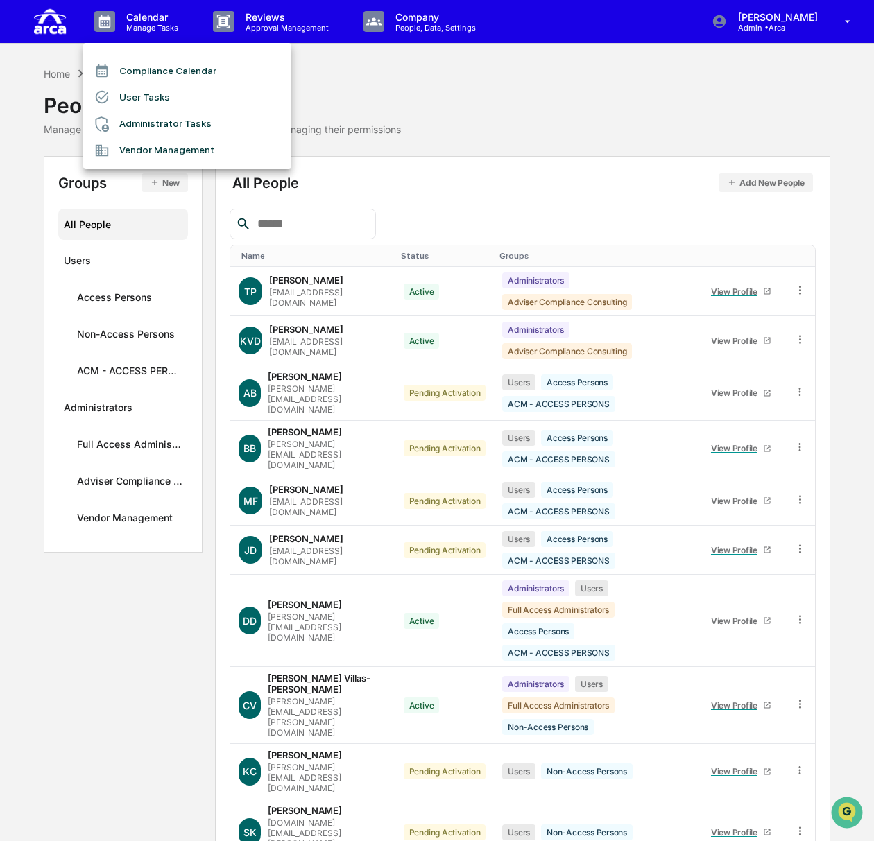
click at [161, 94] on li "User Tasks" at bounding box center [187, 97] width 208 height 26
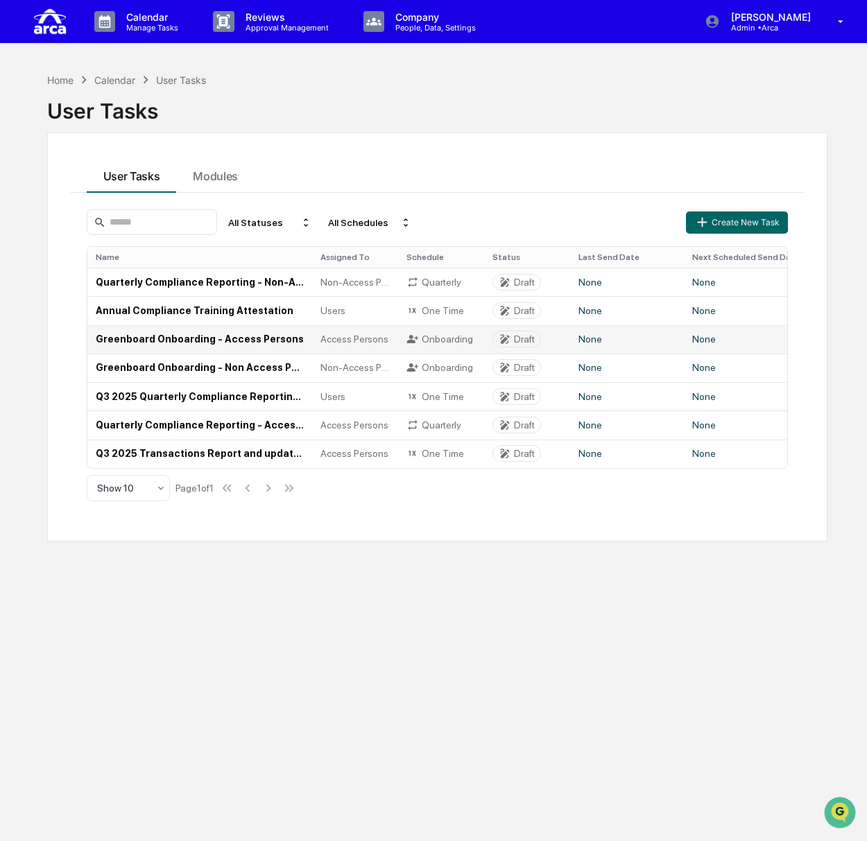
click at [213, 338] on td "Greenboard Onboarding - Access Persons" at bounding box center [199, 339] width 225 height 28
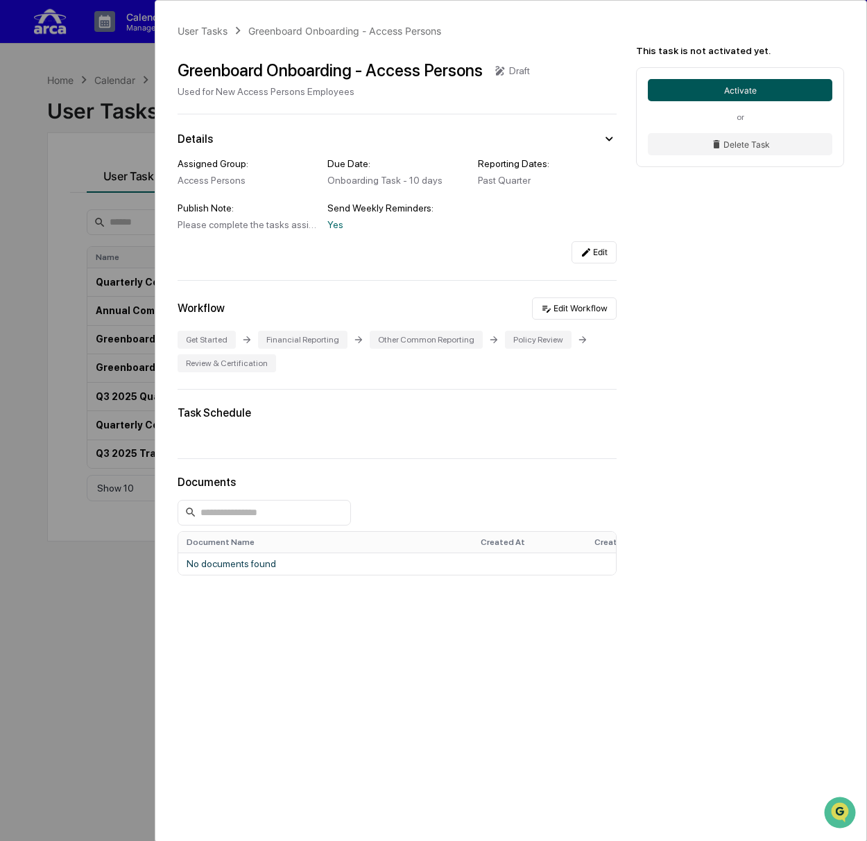
click at [720, 90] on button "Activate" at bounding box center [740, 90] width 184 height 22
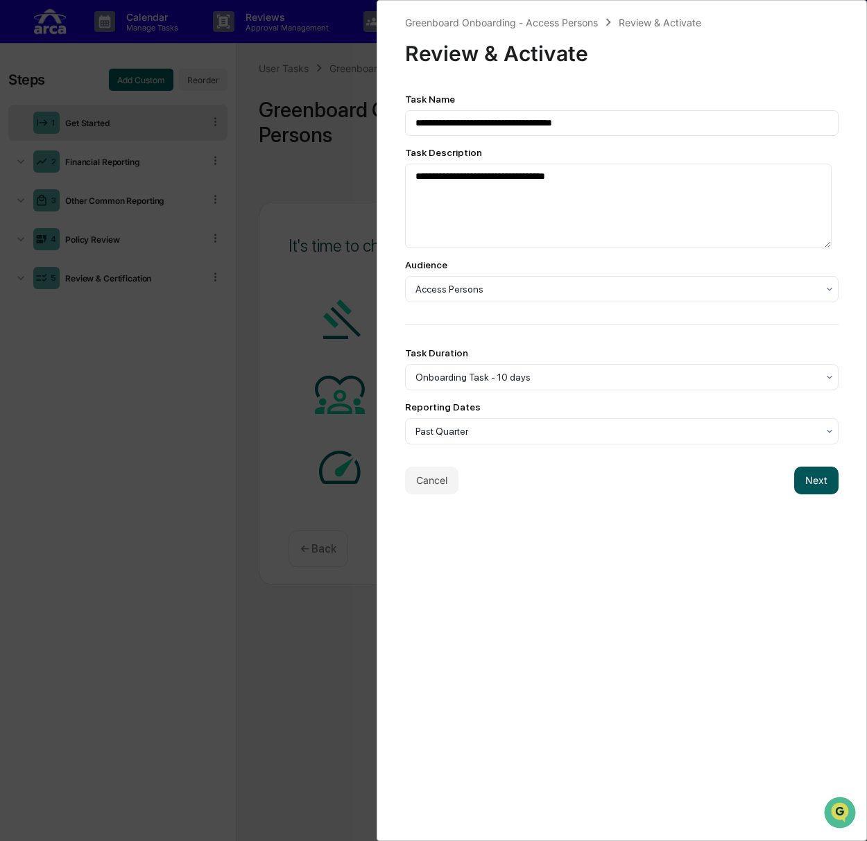
click at [811, 485] on button "Next" at bounding box center [816, 481] width 44 height 28
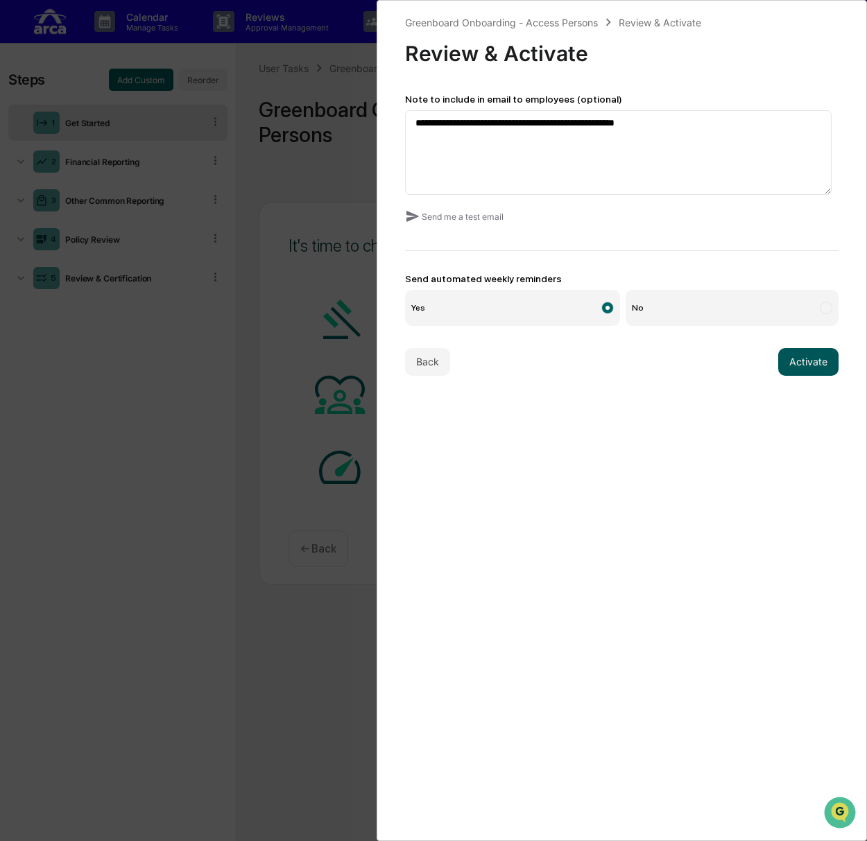
click at [795, 363] on button "Activate" at bounding box center [808, 362] width 60 height 28
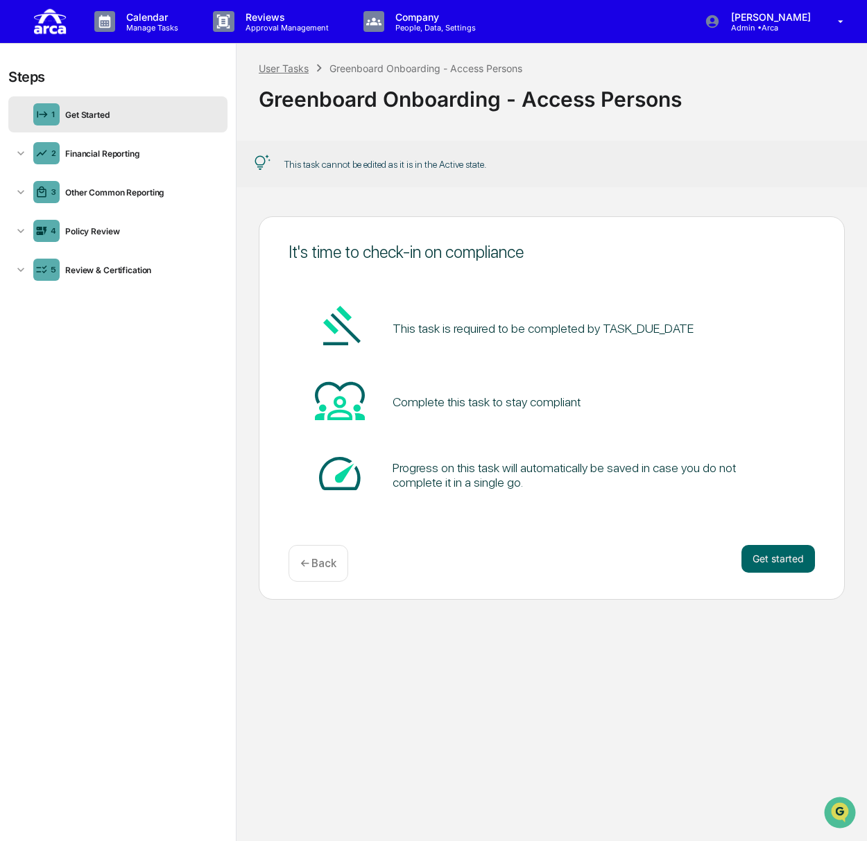
click at [287, 66] on div "User Tasks" at bounding box center [284, 68] width 50 height 12
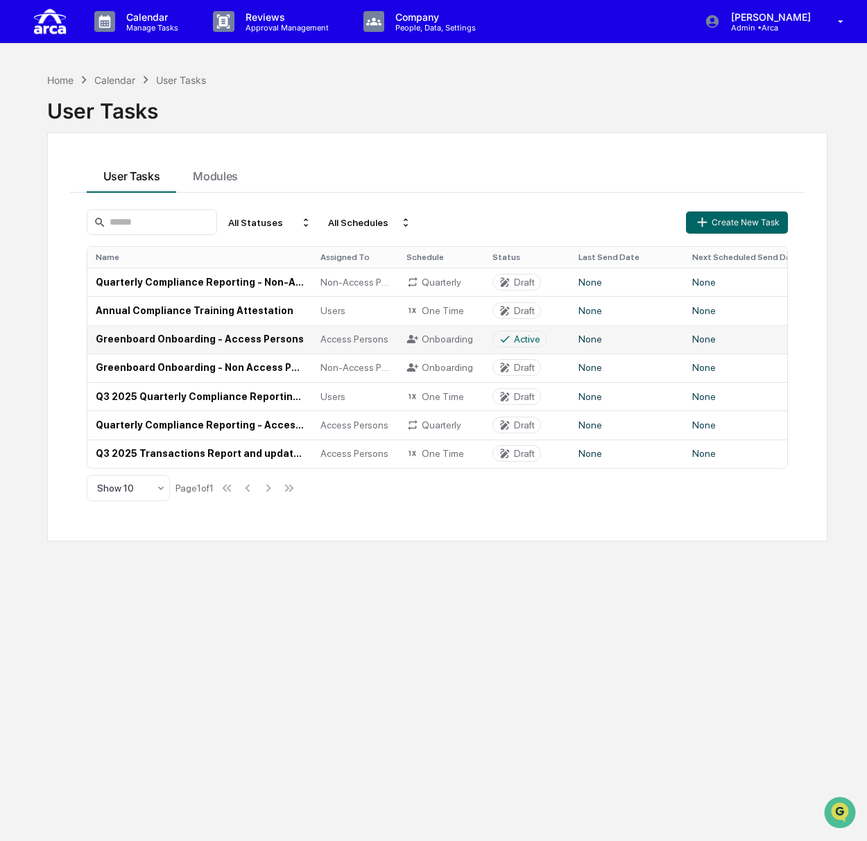
click at [213, 339] on td "Greenboard Onboarding - Access Persons" at bounding box center [199, 339] width 225 height 28
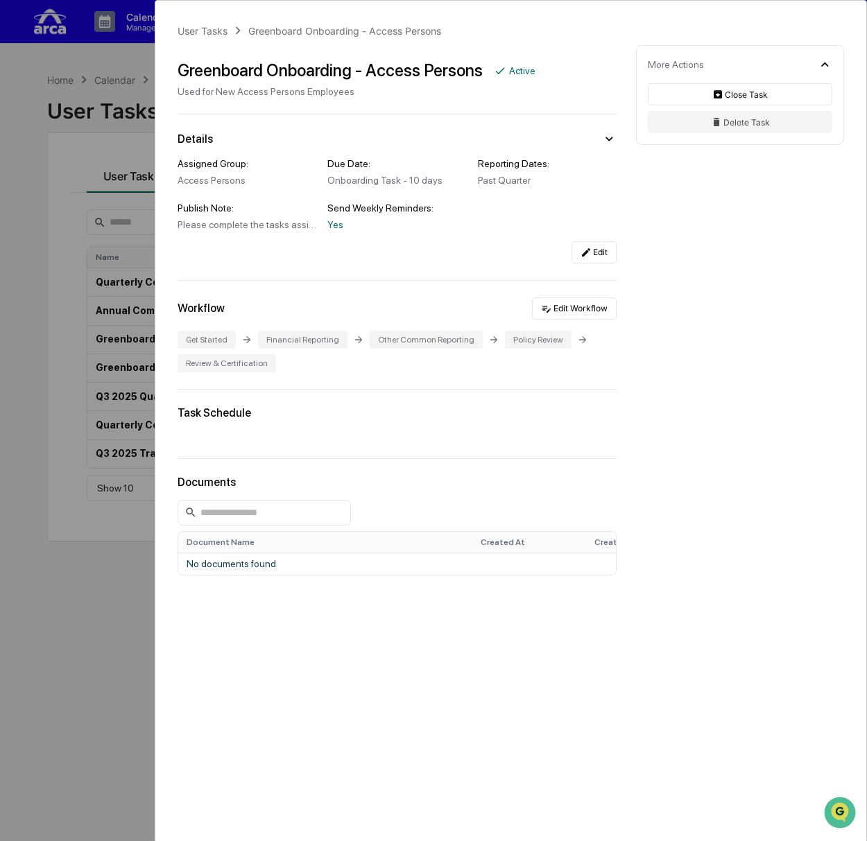
click at [11, 292] on div "User Tasks Greenboard Onboarding - Access Persons Greenboard Onboarding - Acces…" at bounding box center [433, 420] width 867 height 841
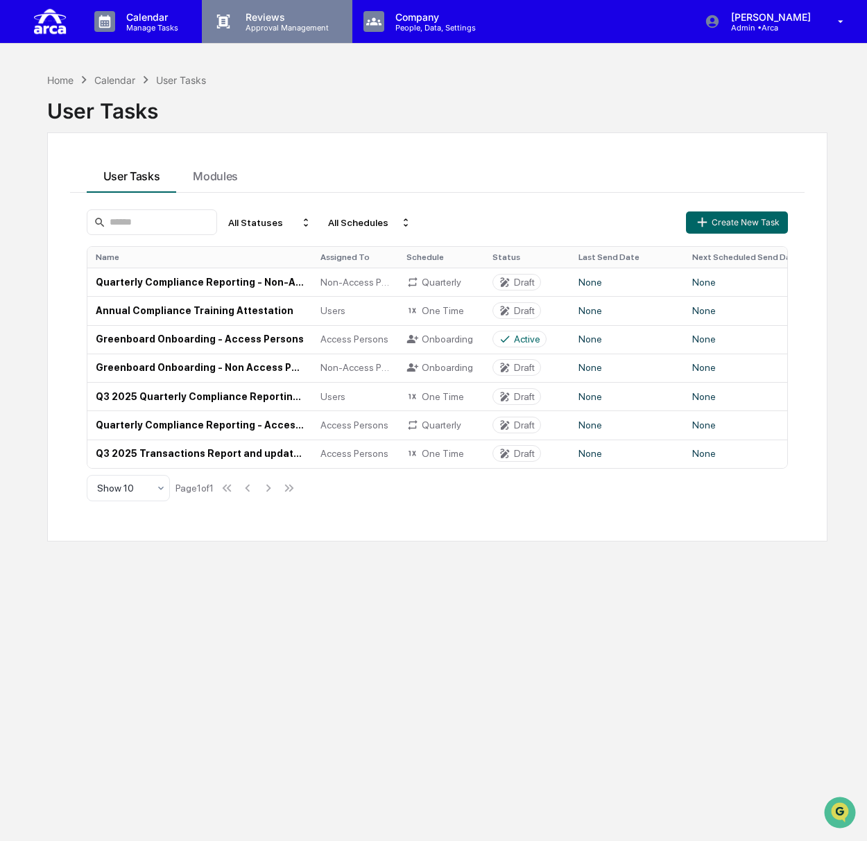
click at [261, 27] on p "Approval Management" at bounding box center [284, 28] width 101 height 10
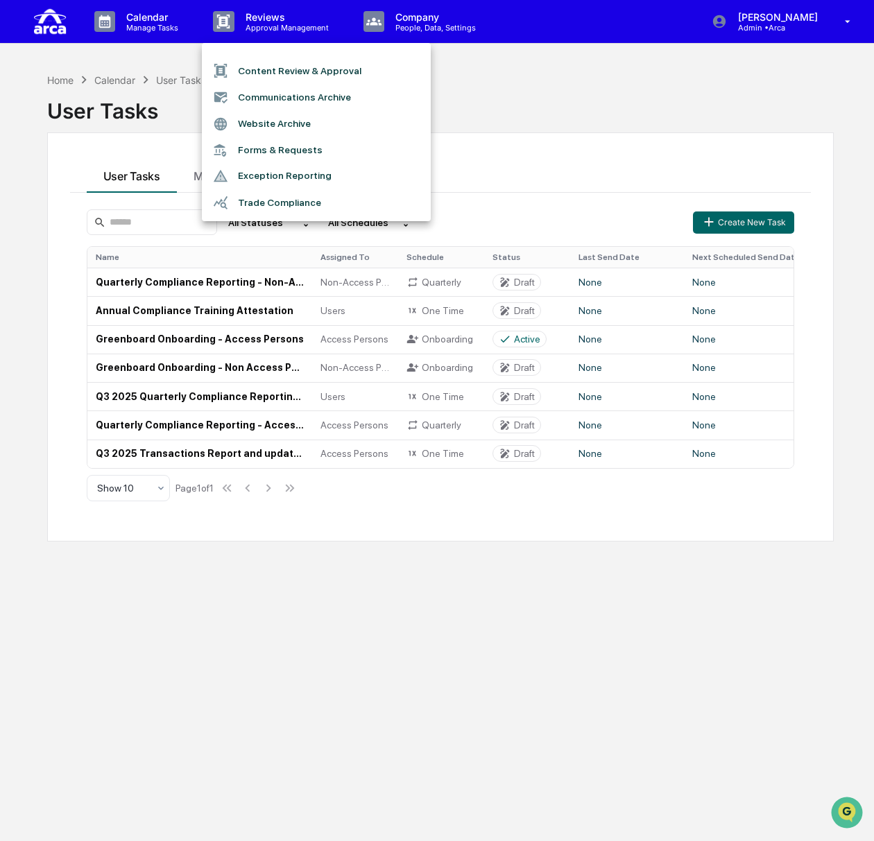
click at [458, 17] on div at bounding box center [437, 420] width 874 height 841
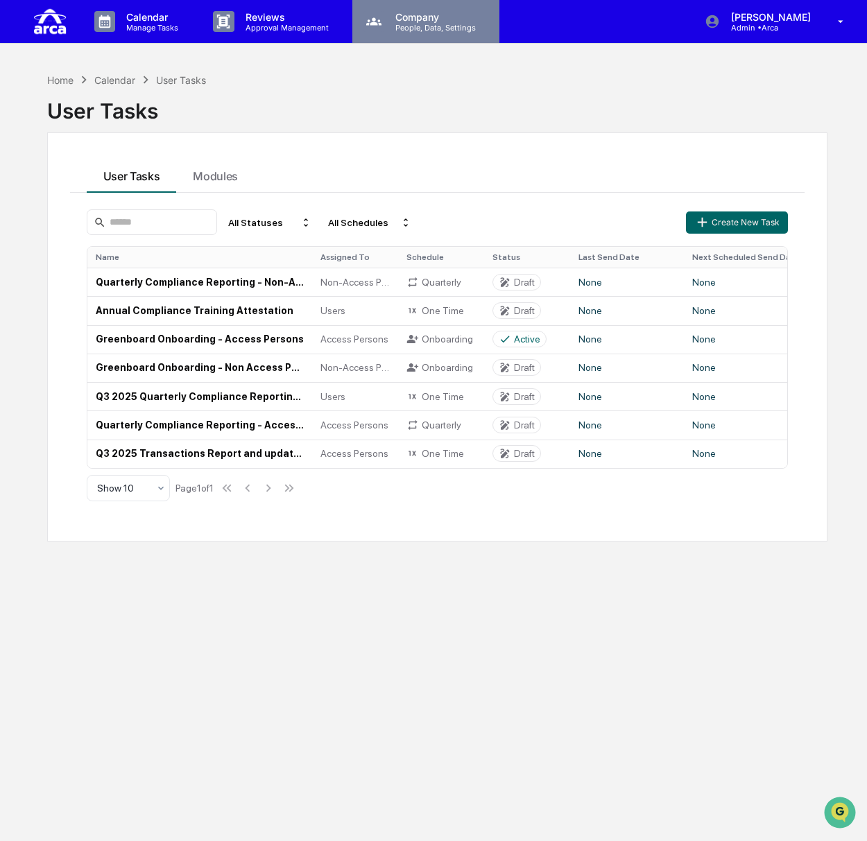
click at [430, 23] on p "People, Data, Settings" at bounding box center [433, 28] width 98 height 10
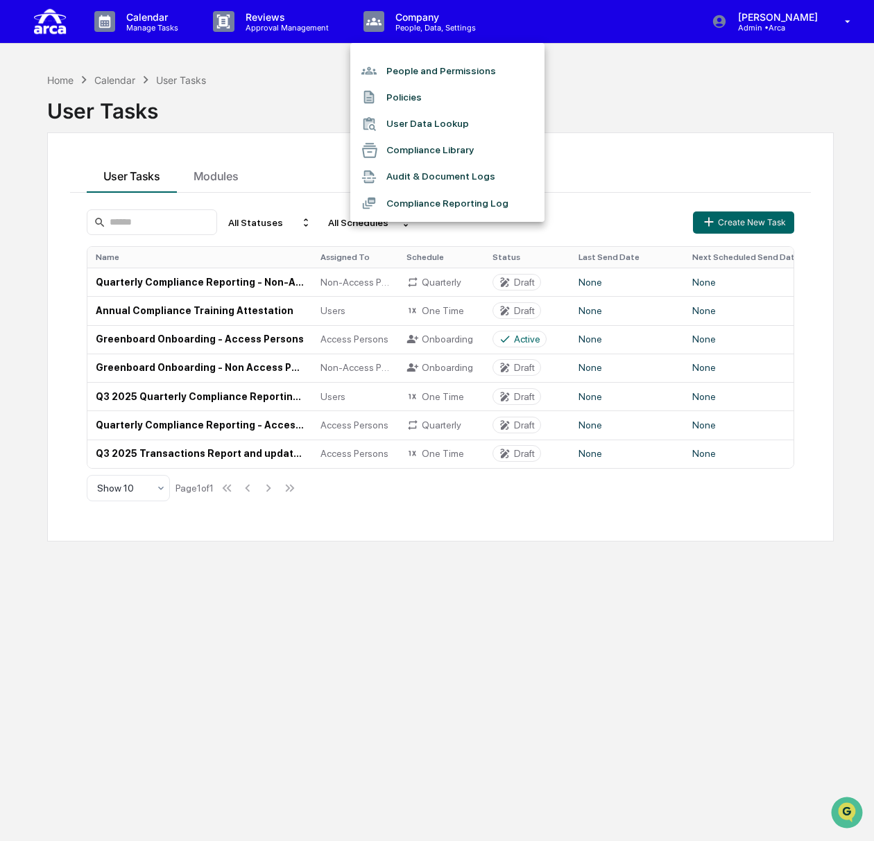
click at [424, 71] on li "People and Permissions" at bounding box center [447, 71] width 194 height 26
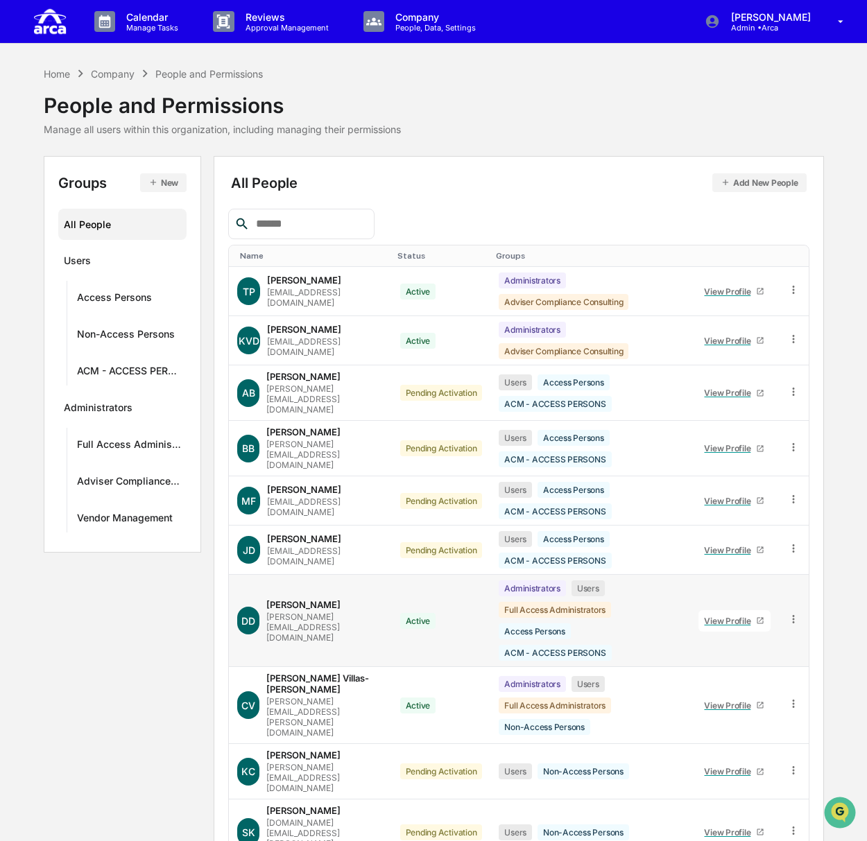
click at [302, 599] on div "Deborah Djeu" at bounding box center [303, 604] width 74 height 11
click at [741, 616] on div "View Profile" at bounding box center [730, 621] width 52 height 10
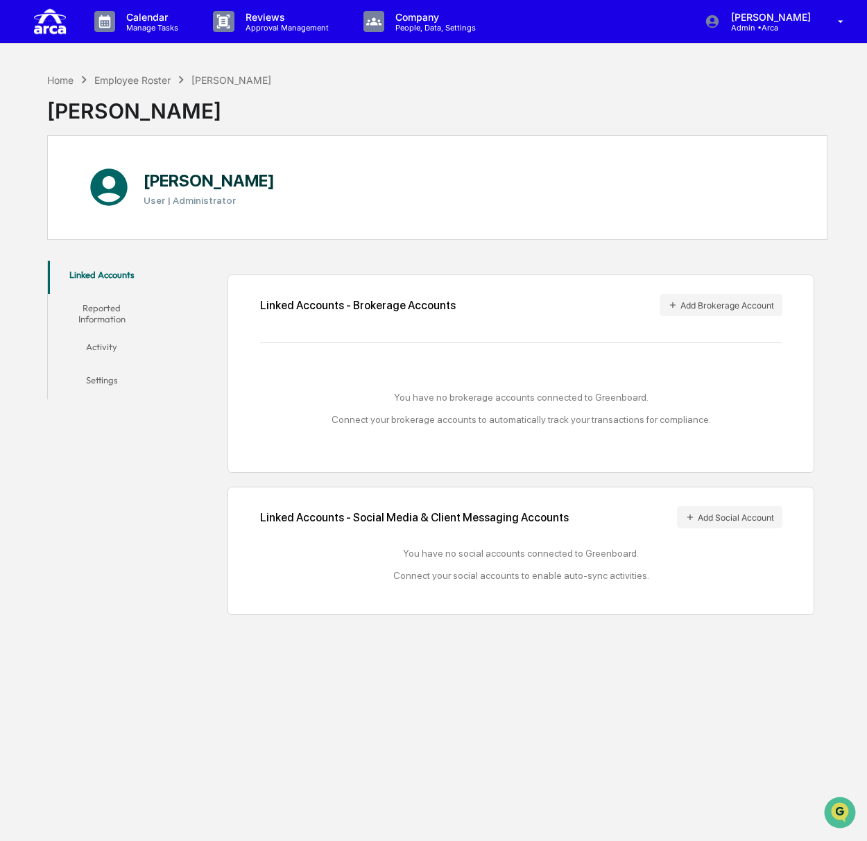
click at [110, 367] on button "Settings" at bounding box center [102, 382] width 109 height 33
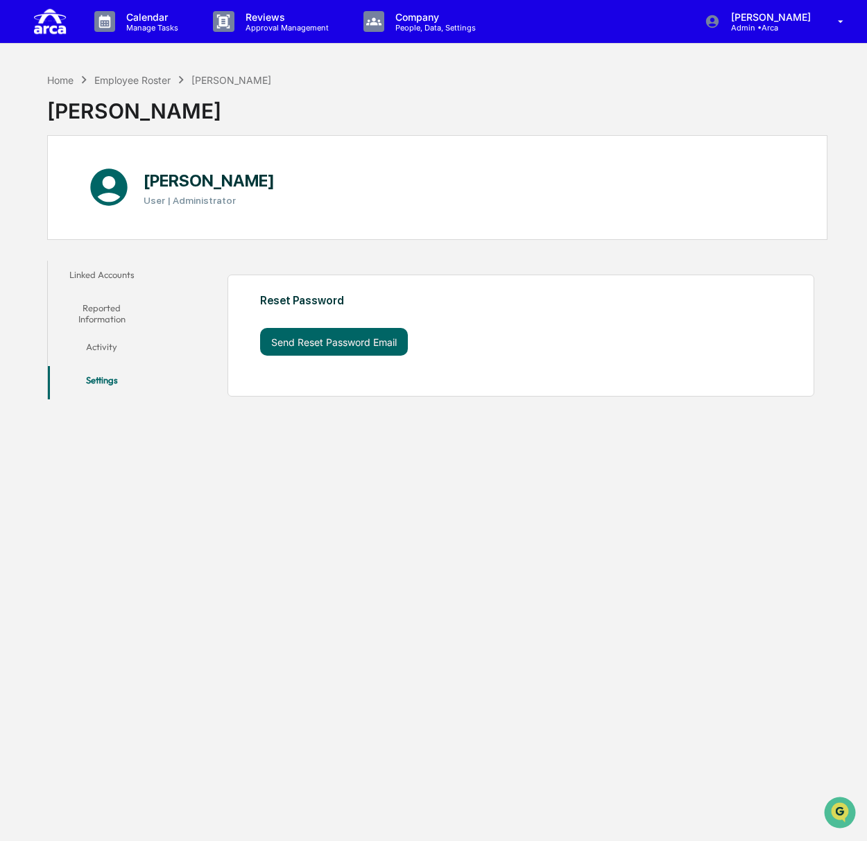
click at [107, 309] on button "Reported Information" at bounding box center [102, 314] width 109 height 40
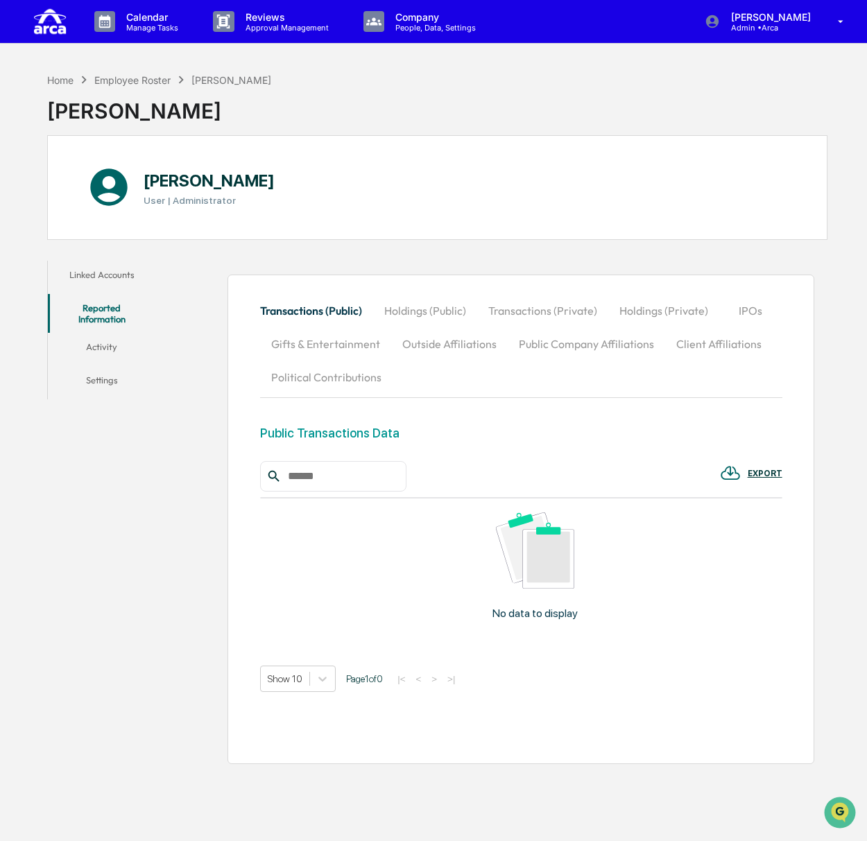
click at [101, 274] on button "Linked Accounts" at bounding box center [102, 277] width 109 height 33
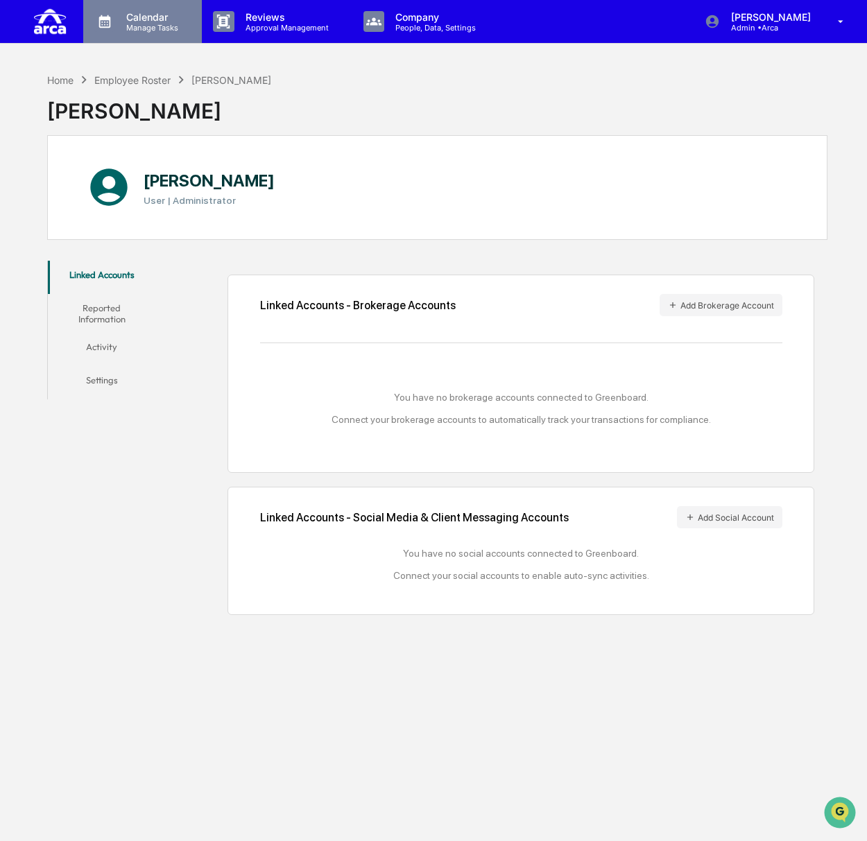
click at [148, 21] on p "Calendar" at bounding box center [150, 17] width 70 height 12
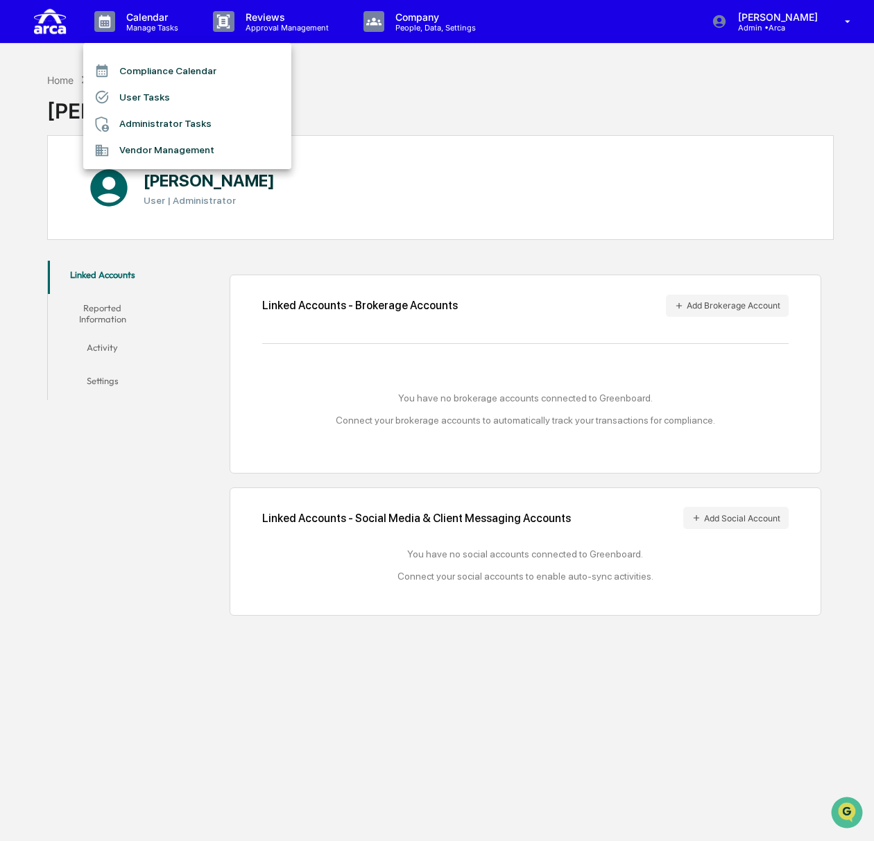
click at [142, 97] on li "User Tasks" at bounding box center [187, 97] width 208 height 26
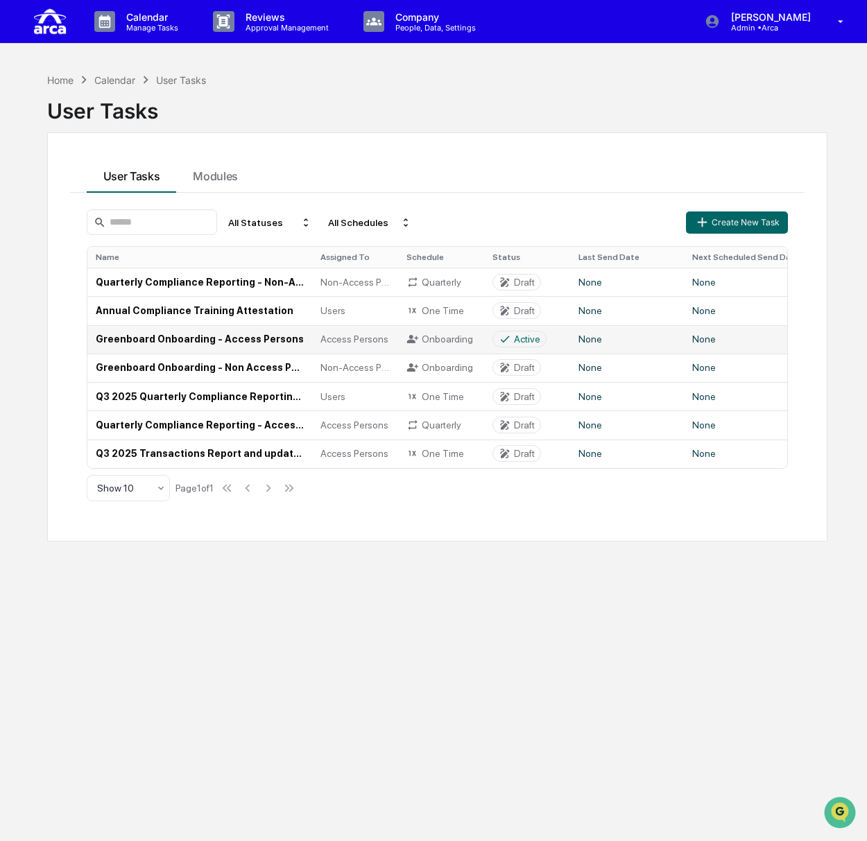
click at [182, 341] on td "Greenboard Onboarding - Access Persons" at bounding box center [199, 339] width 225 height 28
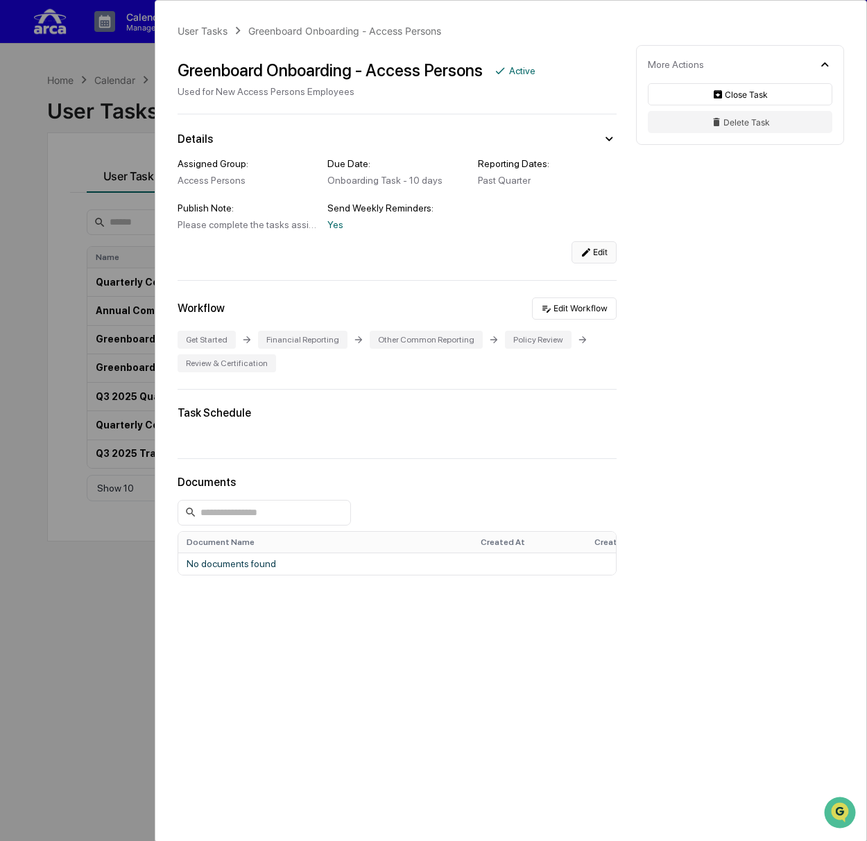
click at [583, 258] on icon at bounding box center [585, 252] width 11 height 11
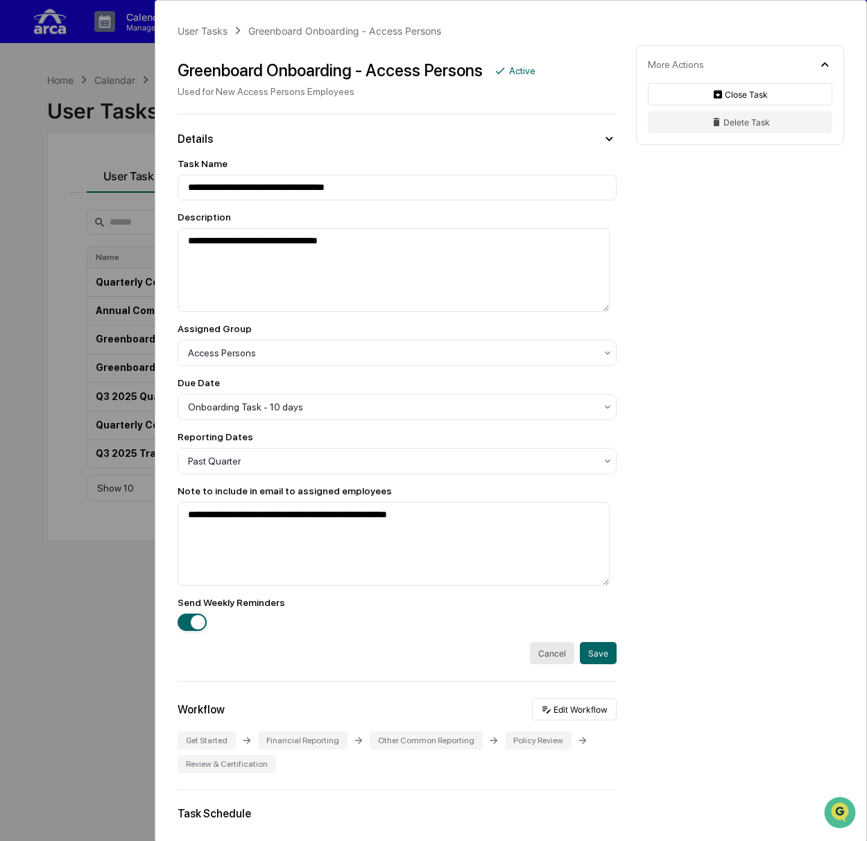
click at [538, 656] on button "Cancel" at bounding box center [552, 653] width 44 height 22
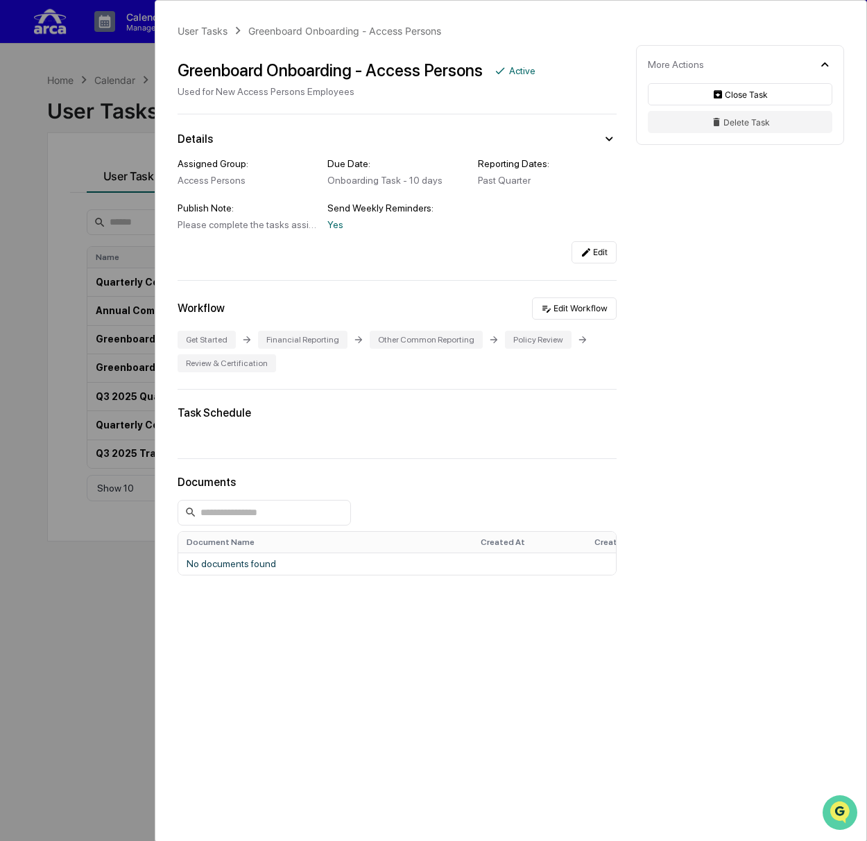
drag, startPoint x: 843, startPoint y: 802, endPoint x: 1576, endPoint y: 1479, distance: 997.8
click at [843, 802] on img "Open customer support" at bounding box center [840, 813] width 35 height 28
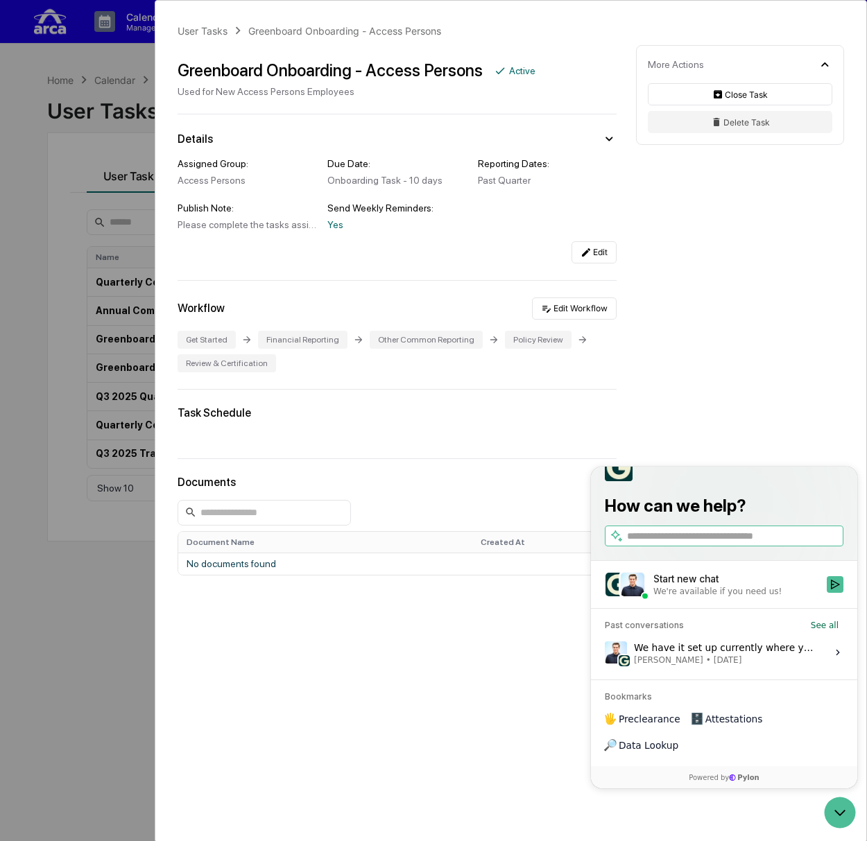
click at [706, 544] on input "search" at bounding box center [734, 536] width 214 height 15
type input "**********"
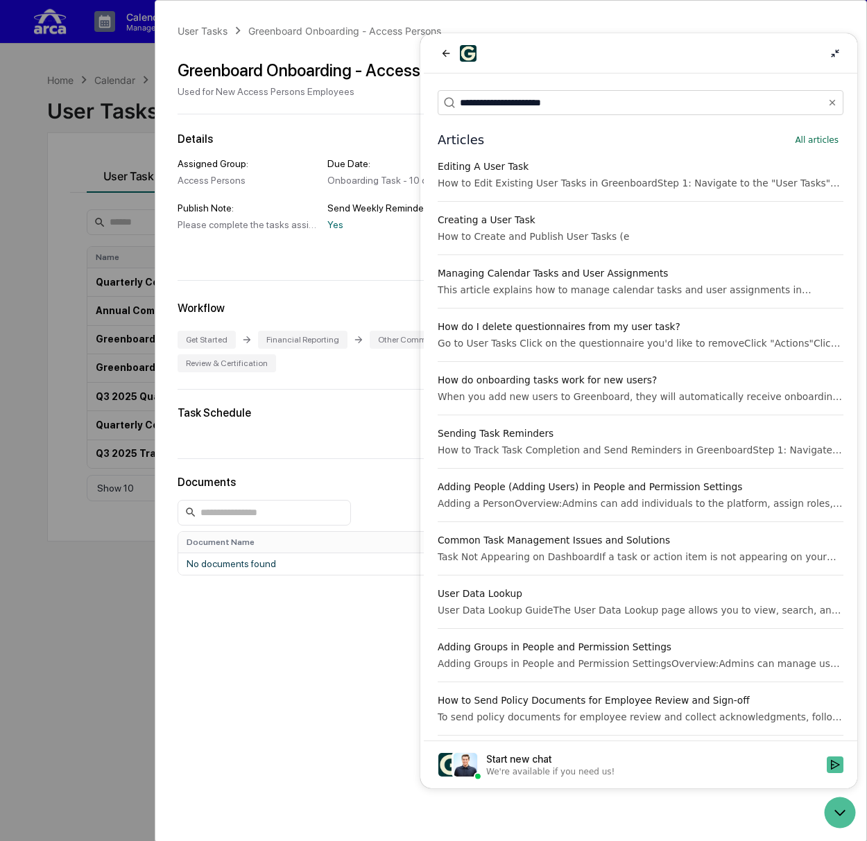
click at [752, 285] on div "This article explains how to manage calendar tasks and user assignments in Gree…" at bounding box center [641, 290] width 406 height 14
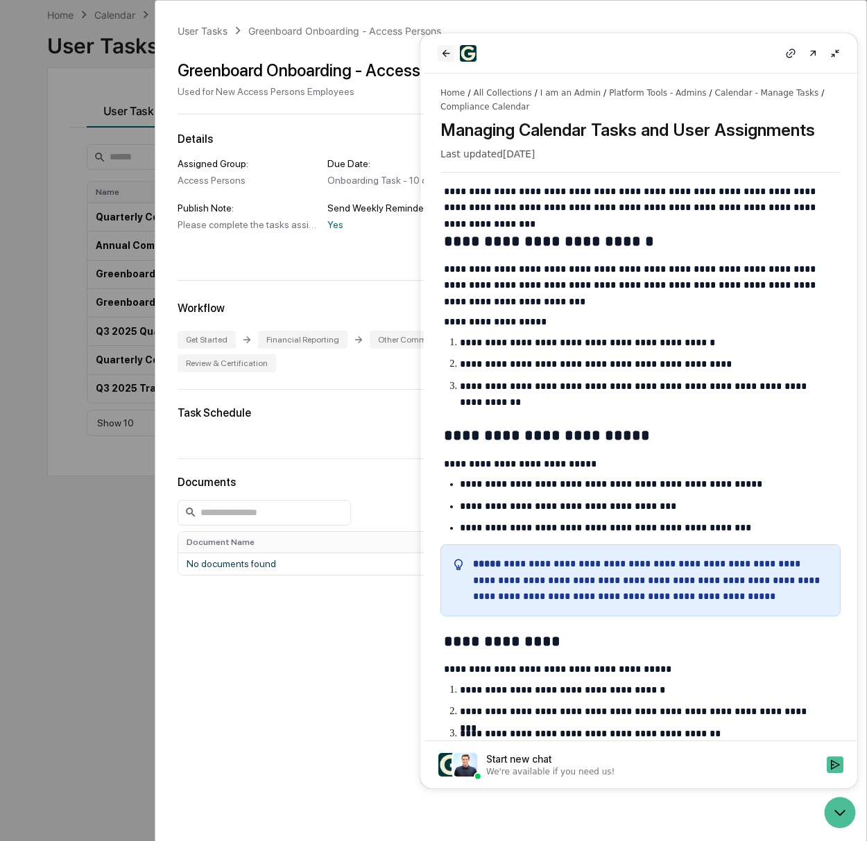
click at [439, 53] on button "back" at bounding box center [446, 53] width 17 height 17
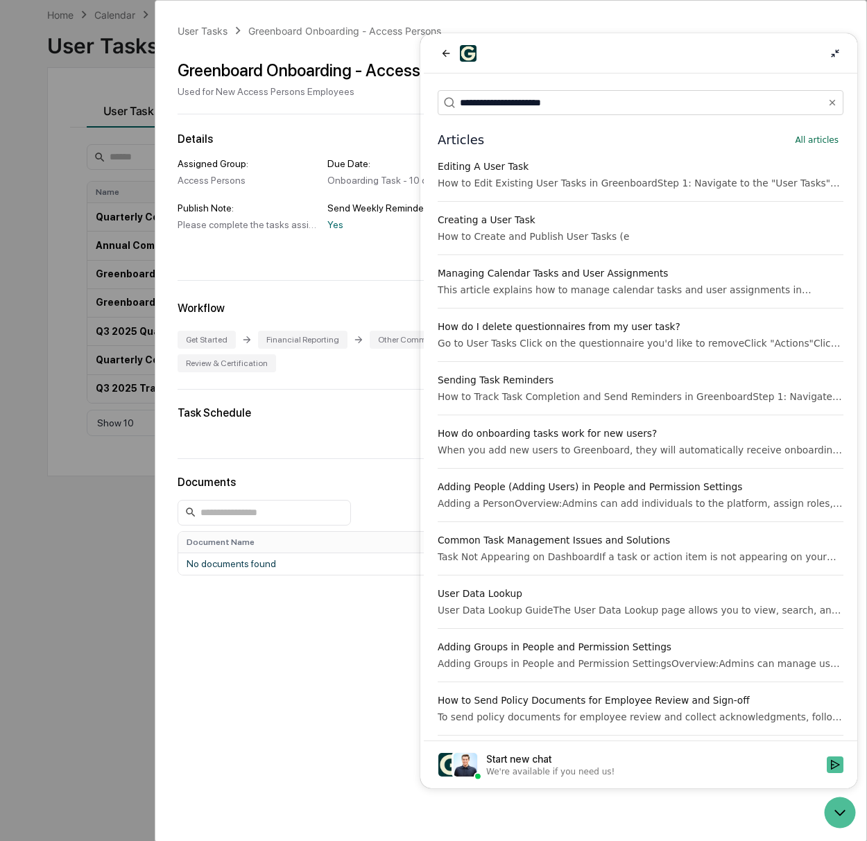
click at [458, 167] on div "Editing A User Task" at bounding box center [641, 167] width 406 height 14
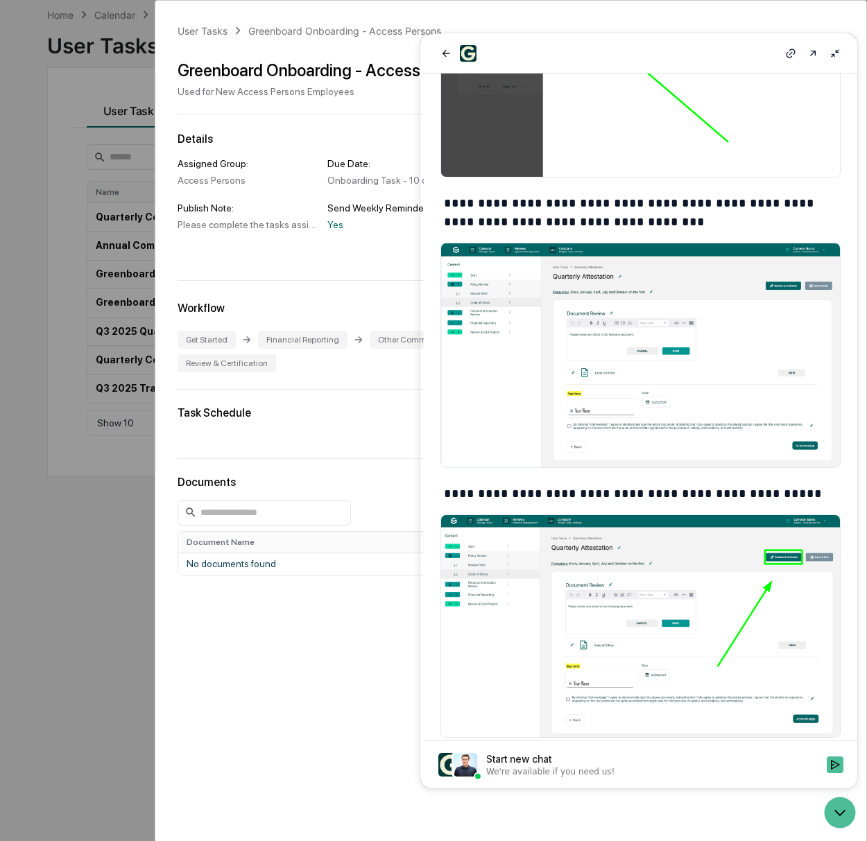
scroll to position [694, 0]
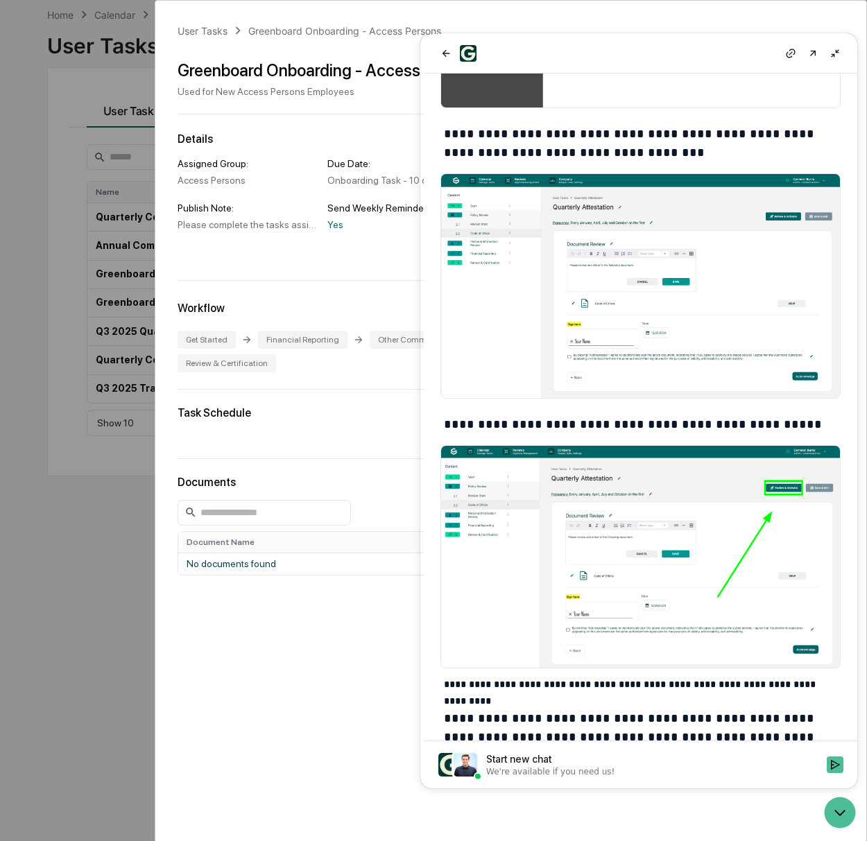
click at [307, 673] on div "User Tasks Greenboard Onboarding - Access Persons Greenboard Onboarding - Acces…" at bounding box center [510, 360] width 711 height 719
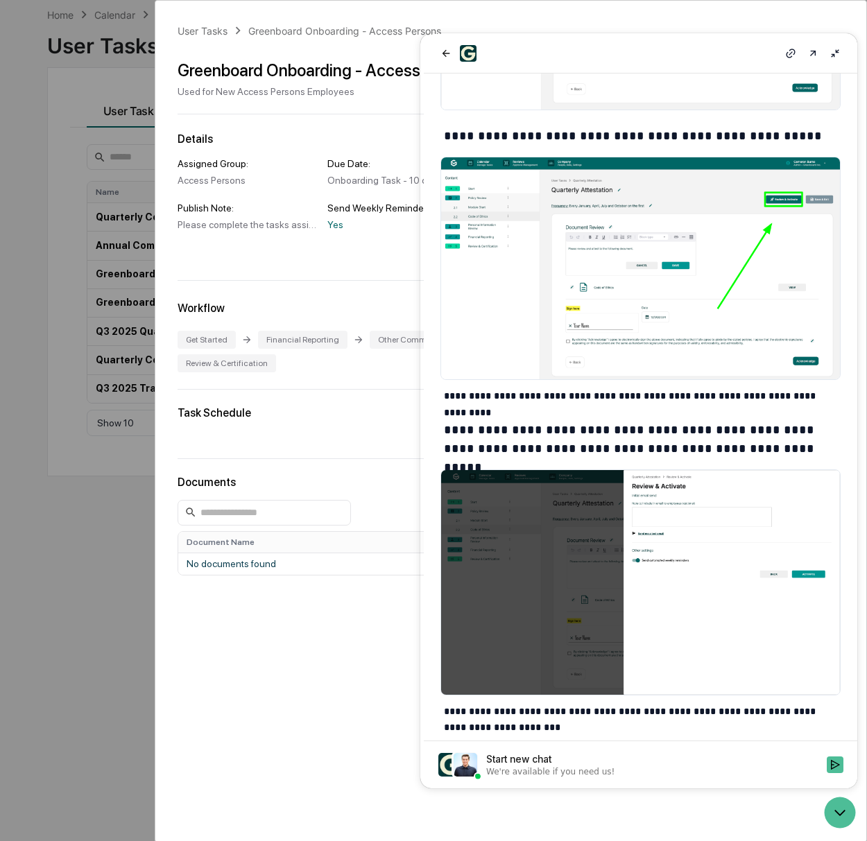
scroll to position [983, 0]
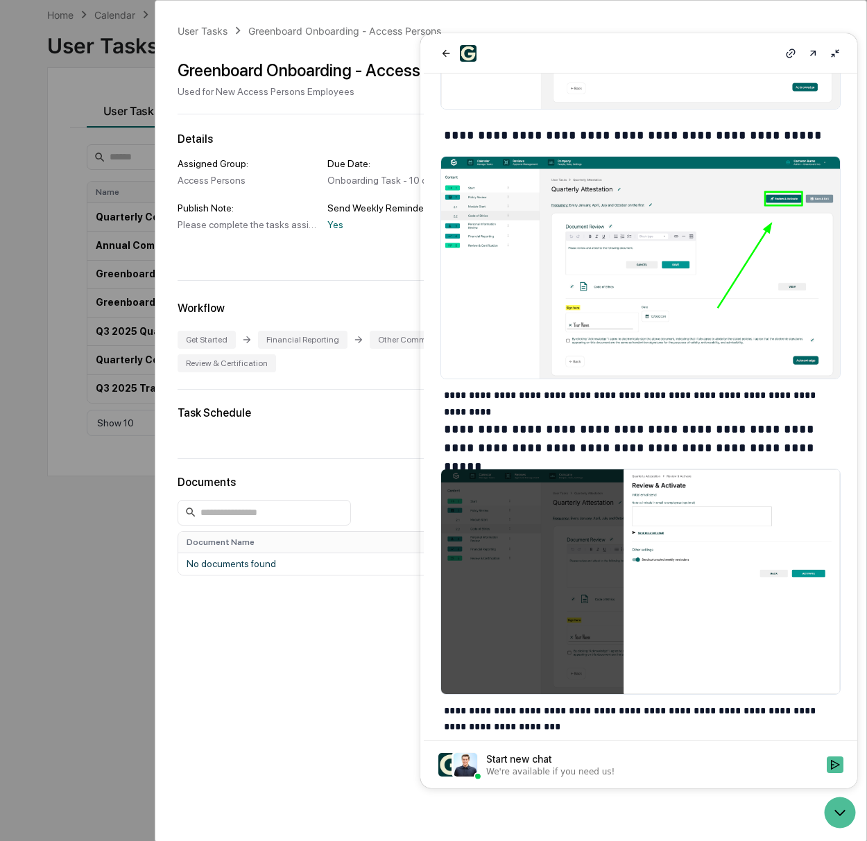
click at [318, 669] on div "User Tasks Greenboard Onboarding - Access Persons Greenboard Onboarding - Acces…" at bounding box center [510, 360] width 711 height 719
click at [836, 56] on icon at bounding box center [834, 53] width 11 height 11
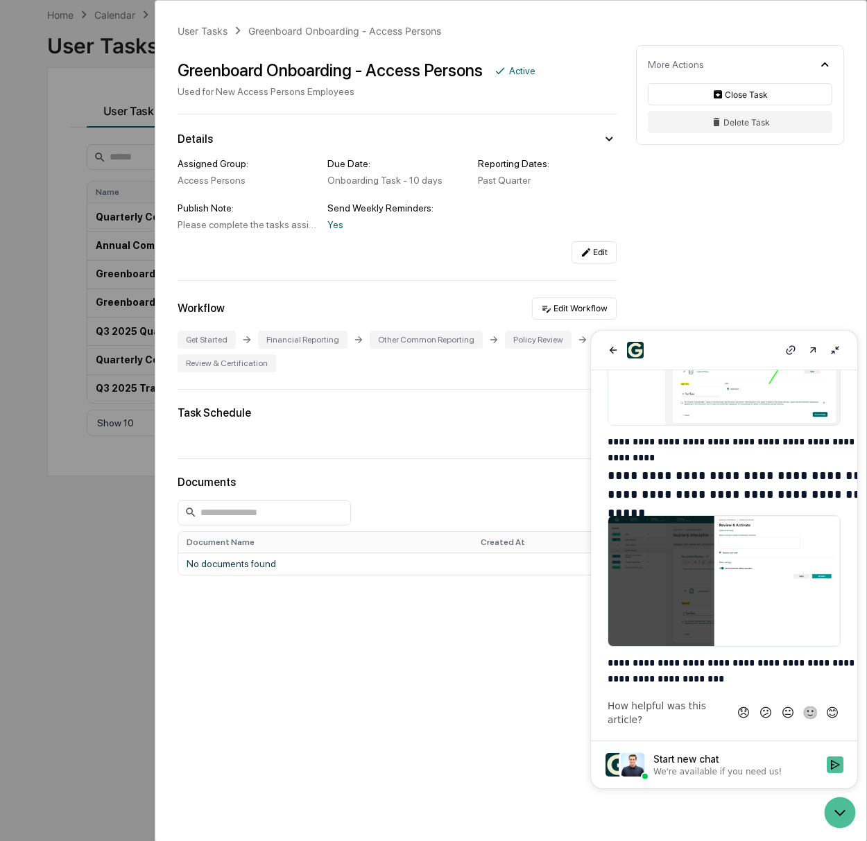
scroll to position [875, 0]
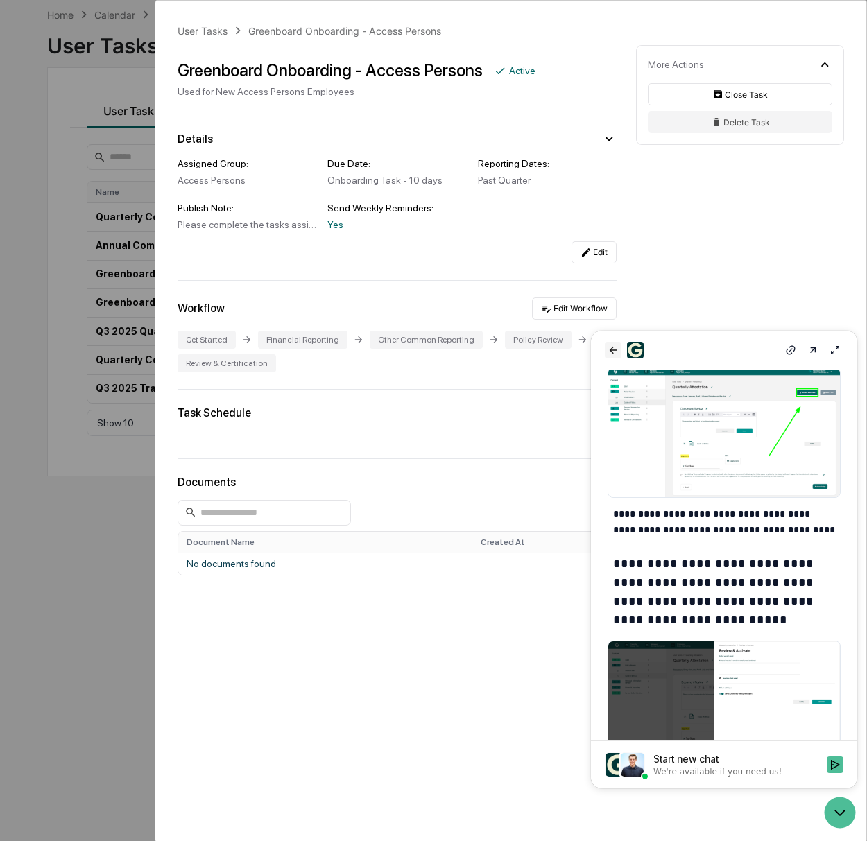
click at [605, 350] on button "back" at bounding box center [613, 350] width 17 height 17
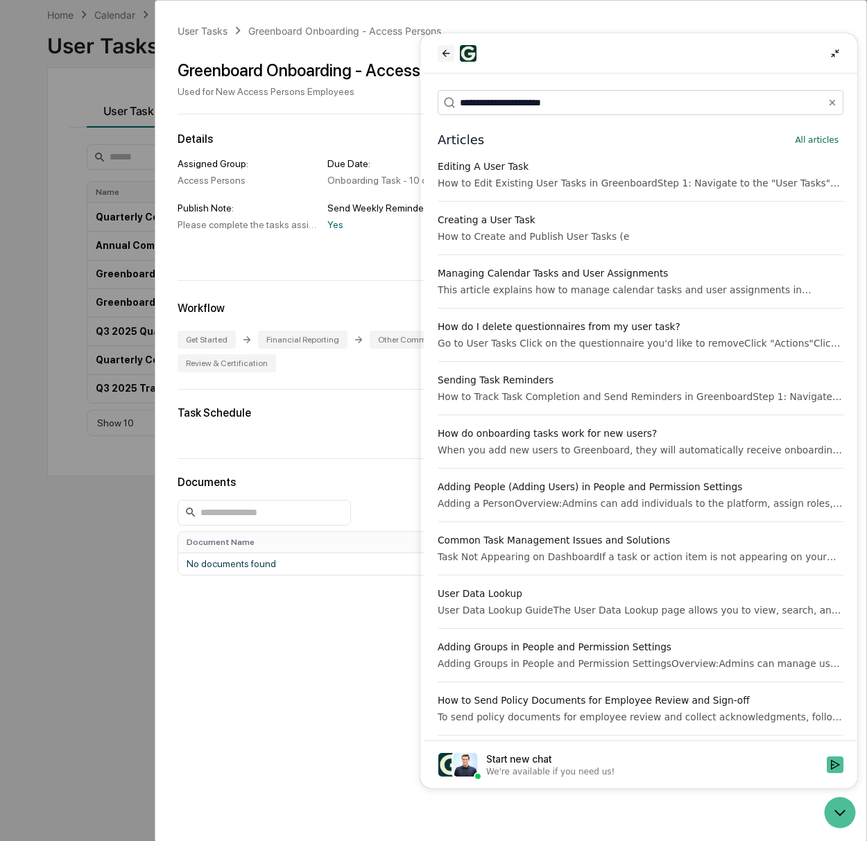
click at [446, 53] on icon "back" at bounding box center [445, 53] width 11 height 11
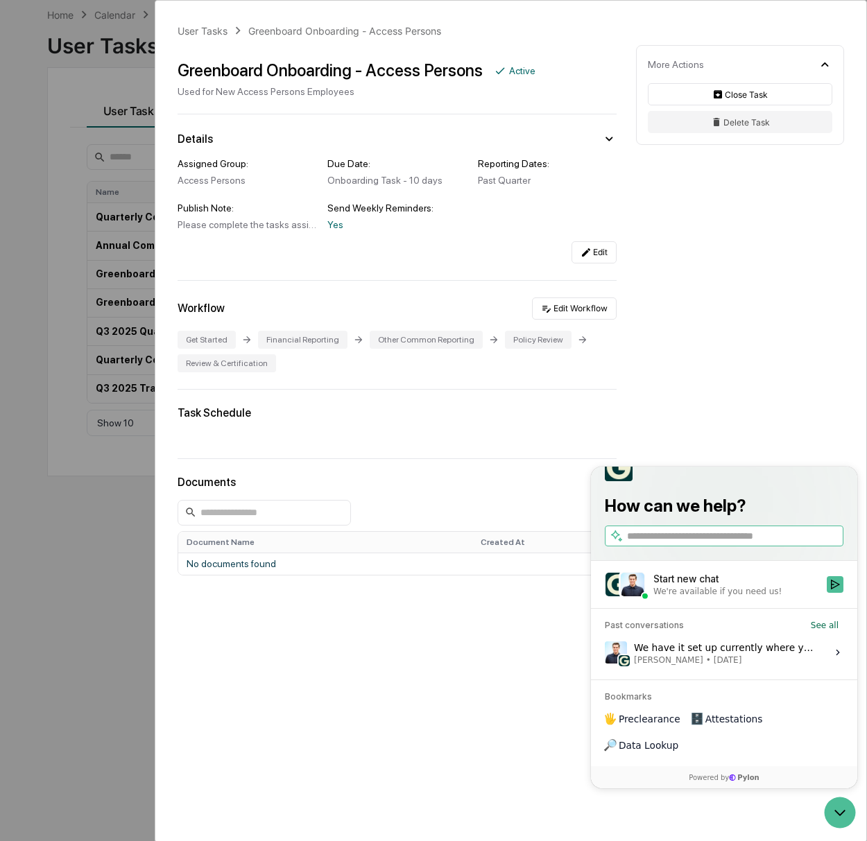
click at [739, 348] on div "User Tasks Greenboard Onboarding - Access Persons Greenboard Onboarding - Acces…" at bounding box center [510, 360] width 711 height 719
click at [107, 221] on div "User Tasks Greenboard Onboarding - Access Persons Greenboard Onboarding - Acces…" at bounding box center [433, 420] width 867 height 841
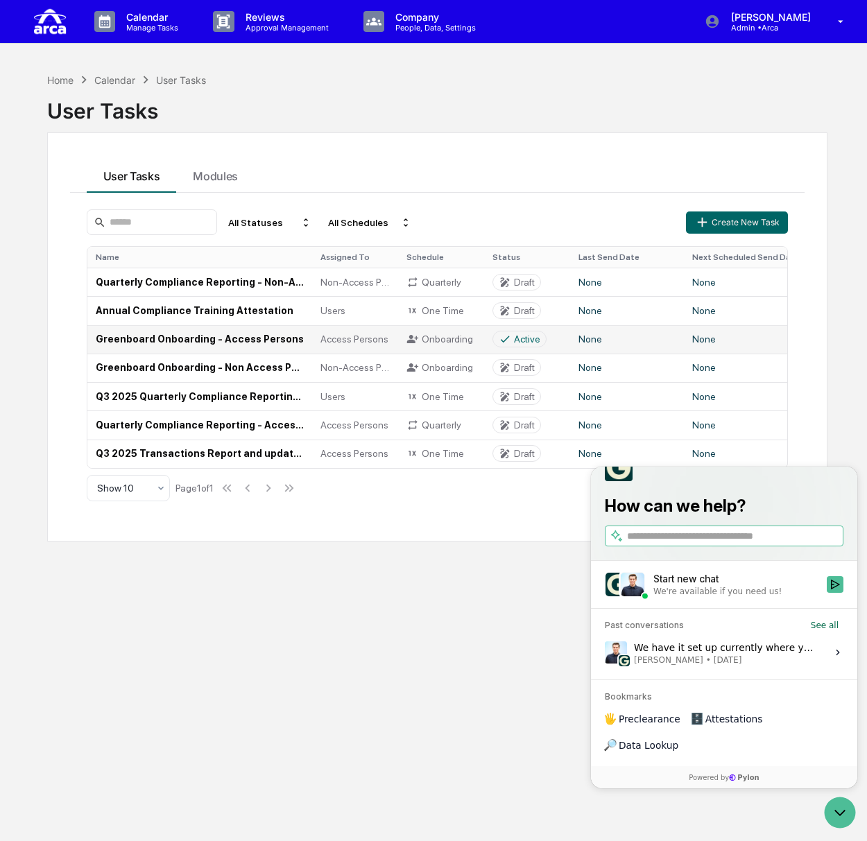
click at [529, 341] on div "Active" at bounding box center [527, 339] width 26 height 11
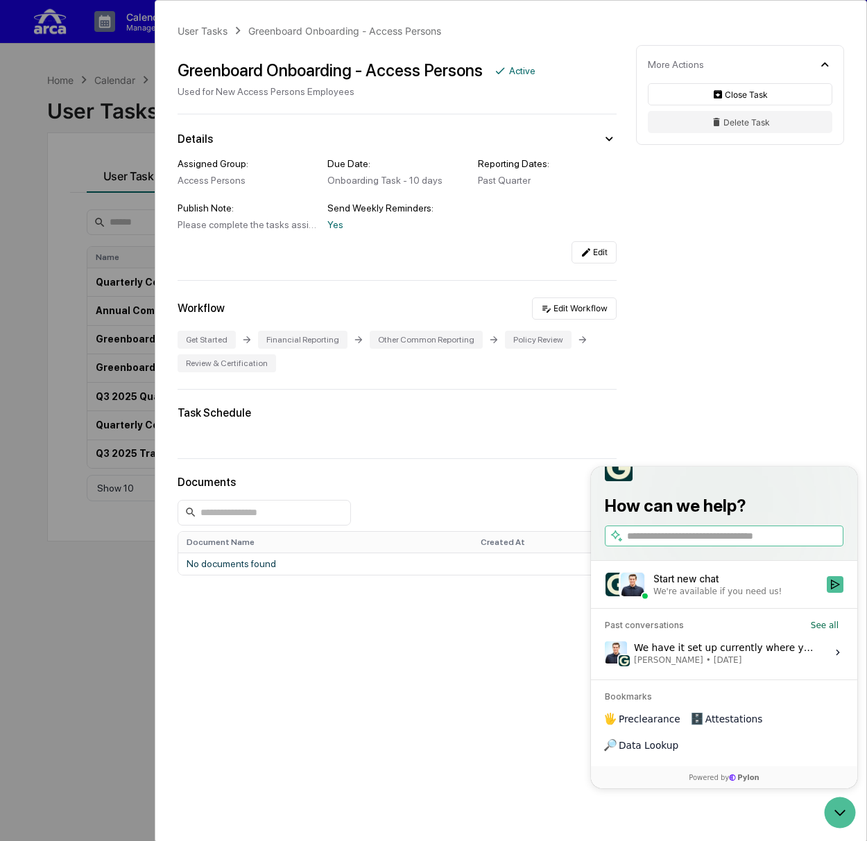
click at [43, 311] on div "User Tasks Greenboard Onboarding - Access Persons Greenboard Onboarding - Acces…" at bounding box center [433, 420] width 867 height 841
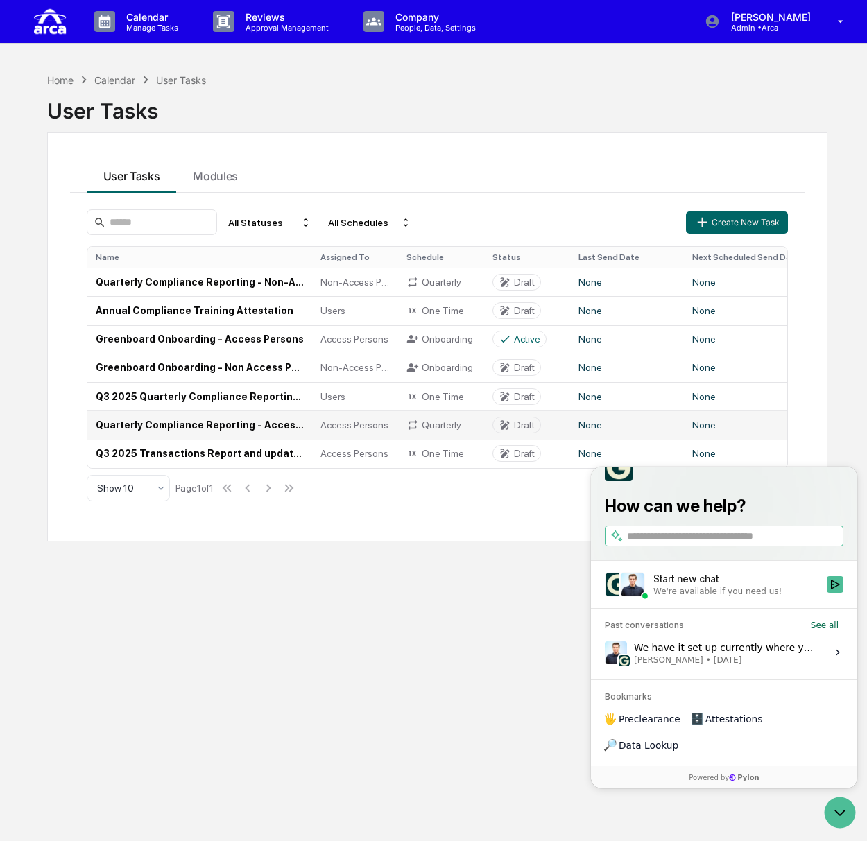
click at [225, 424] on td "Quarterly Compliance Reporting - Access Persons" at bounding box center [199, 425] width 225 height 28
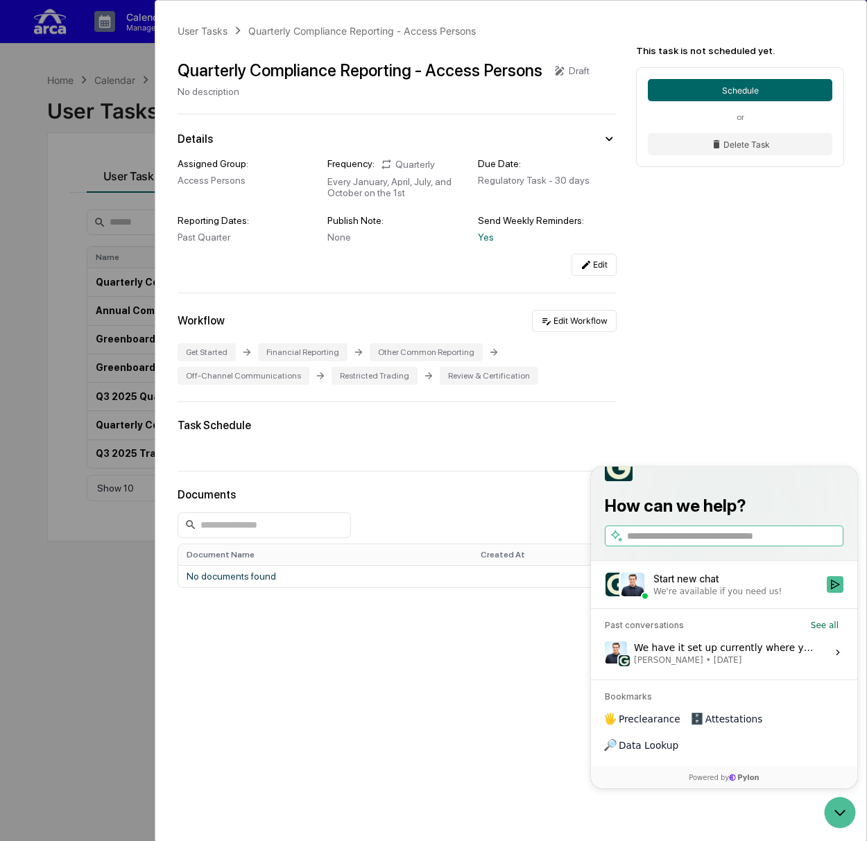
click at [67, 307] on div "User Tasks Quarterly Compliance Reporting - Access Persons Quarterly Compliance…" at bounding box center [433, 420] width 867 height 841
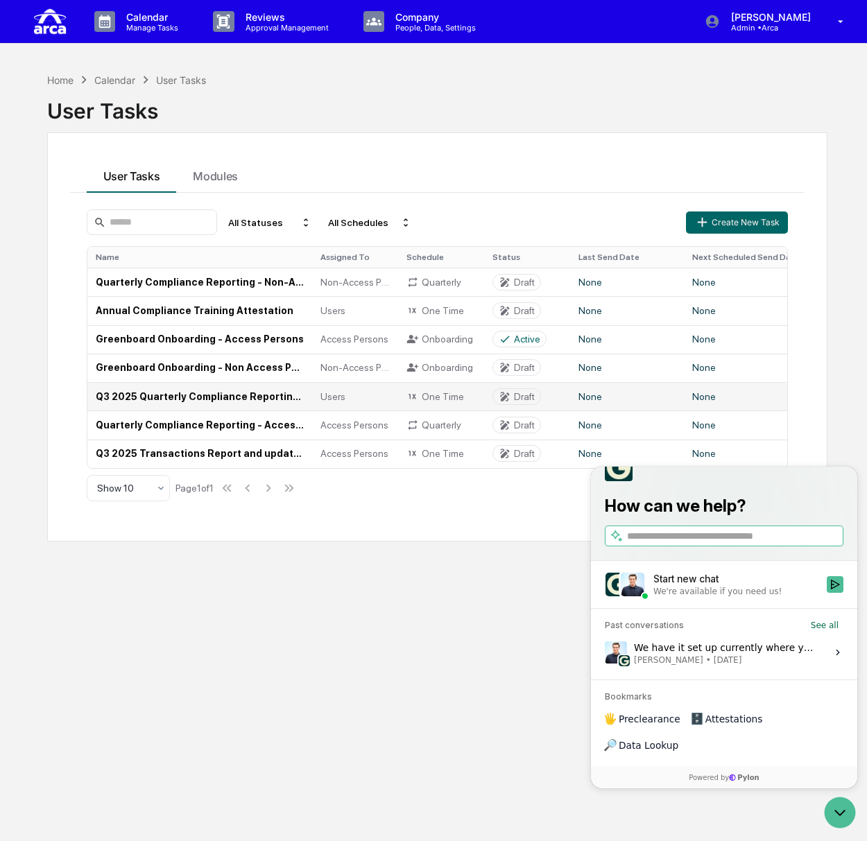
click at [166, 389] on td "Q3 2025 Quarterly Compliance Reporting (All Employees)" at bounding box center [199, 396] width 225 height 28
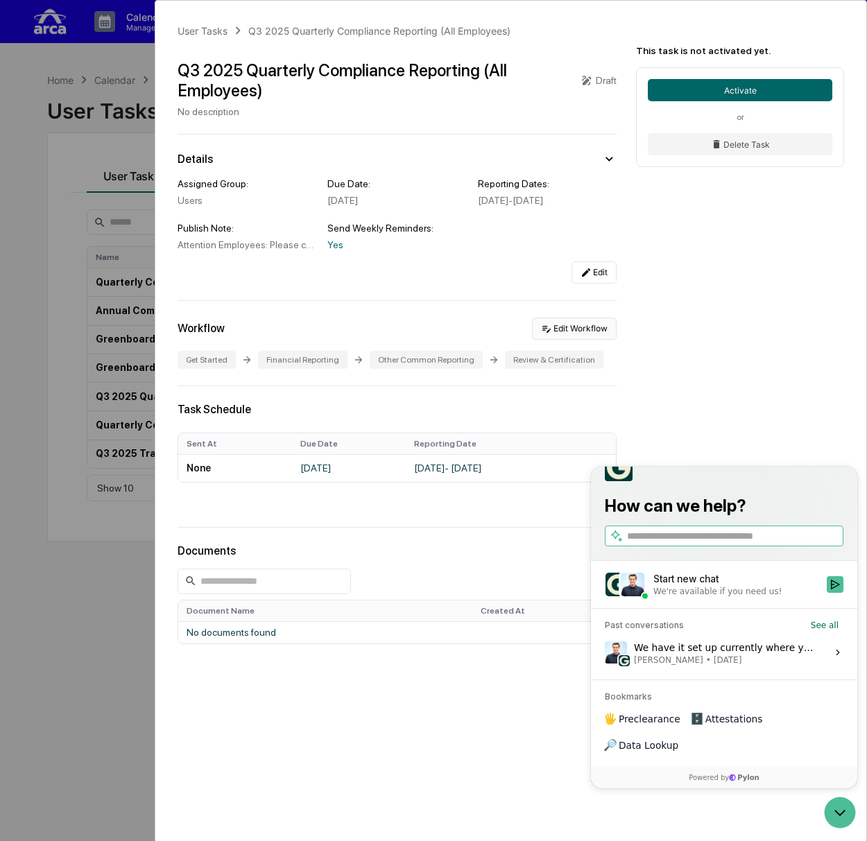
click at [580, 340] on button "Edit Workflow" at bounding box center [574, 329] width 85 height 22
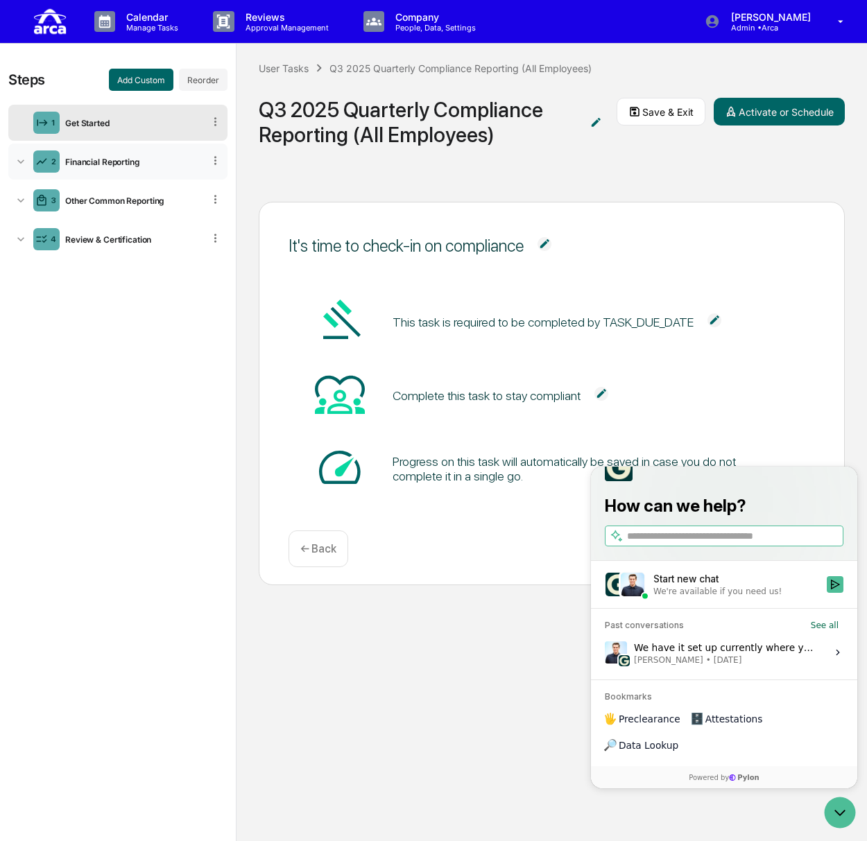
click at [146, 161] on div "Financial Reporting" at bounding box center [132, 162] width 144 height 10
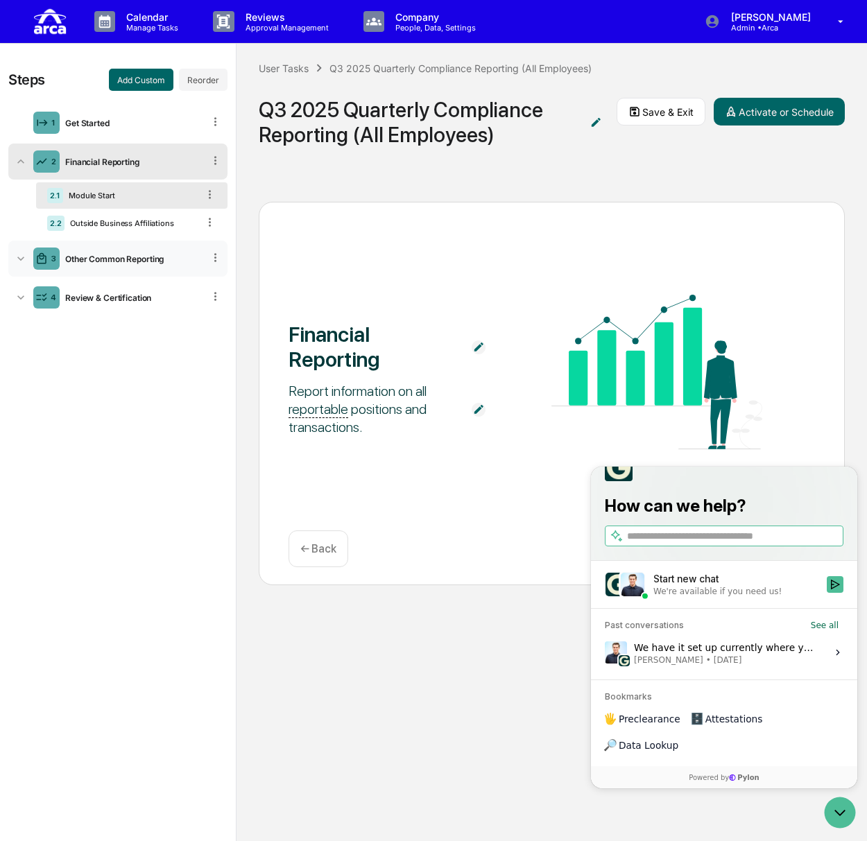
click at [132, 250] on div "3 Other Common Reporting" at bounding box center [117, 259] width 219 height 36
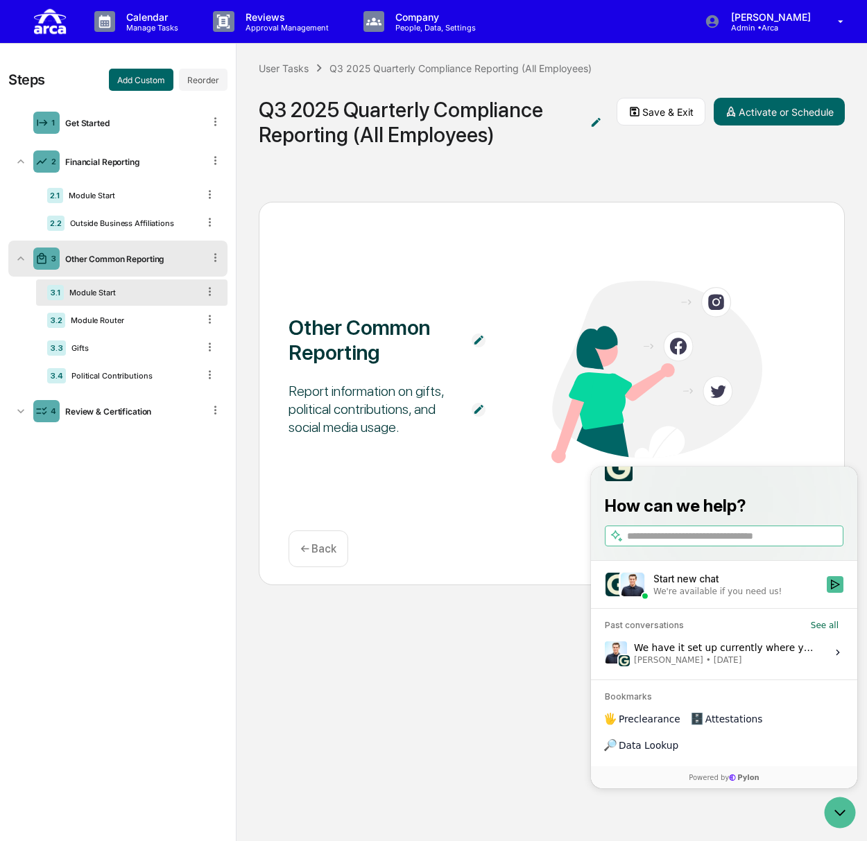
click at [110, 266] on div "3 Other Common Reporting" at bounding box center [117, 259] width 219 height 36
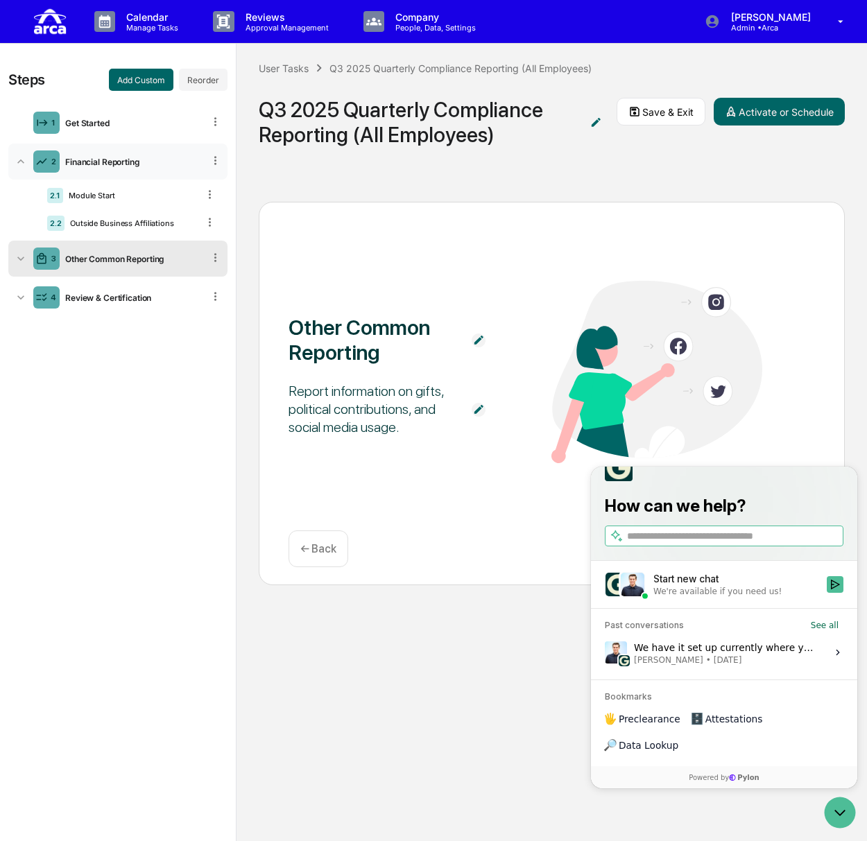
click at [114, 159] on div "Financial Reporting" at bounding box center [132, 162] width 144 height 10
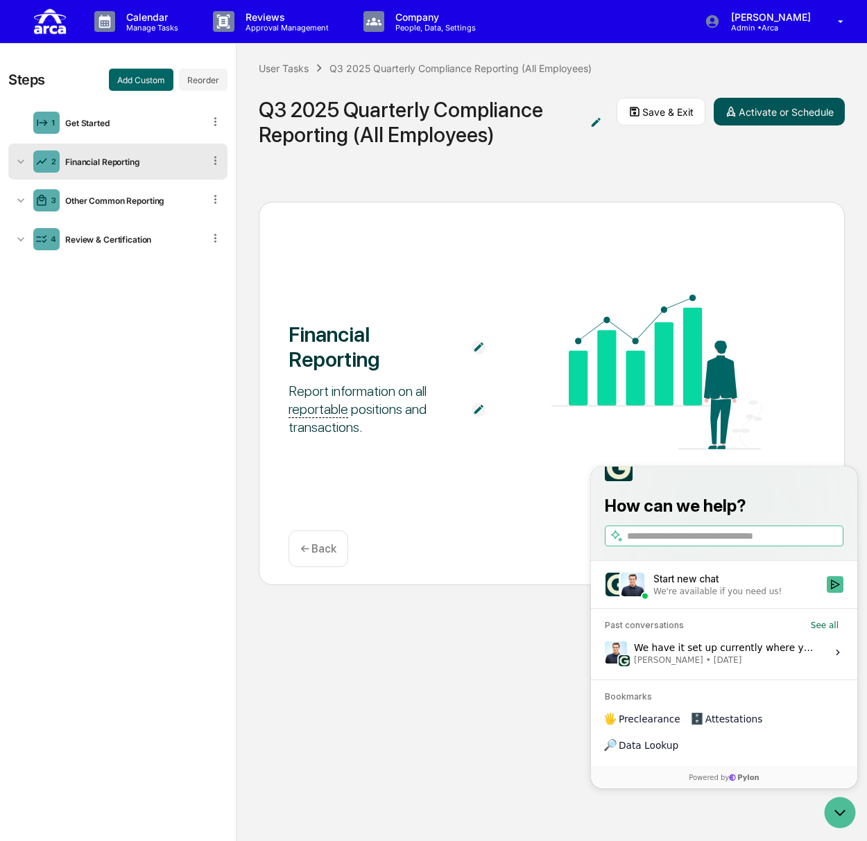
click at [786, 109] on button "Activate or Schedule" at bounding box center [779, 112] width 131 height 28
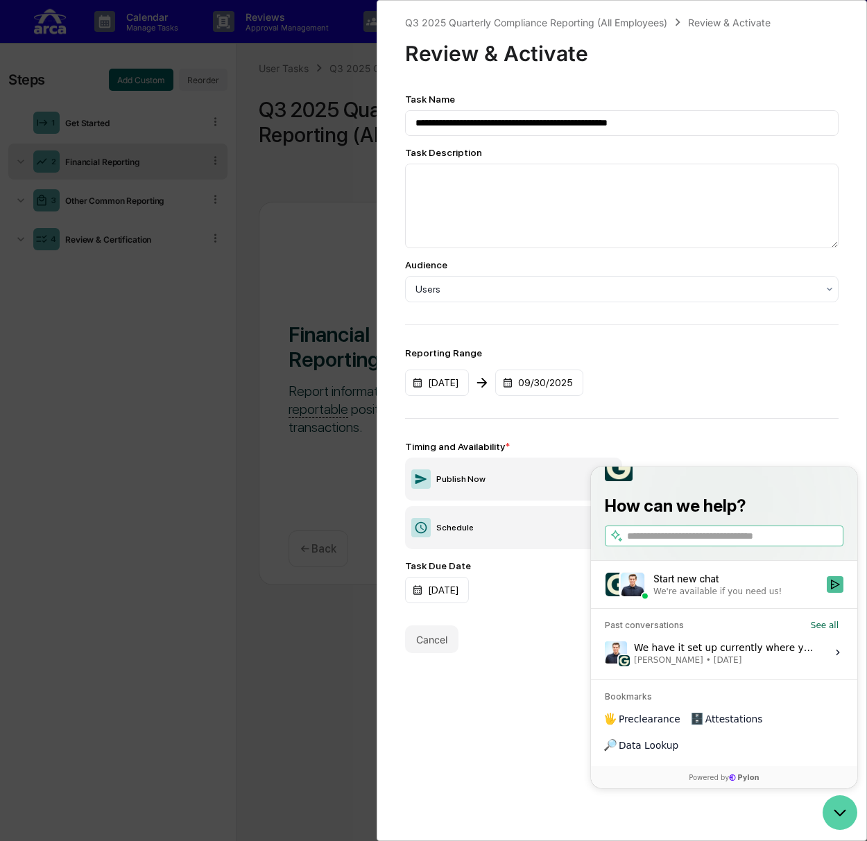
click at [834, 821] on icon "Open customer support" at bounding box center [840, 812] width 35 height 35
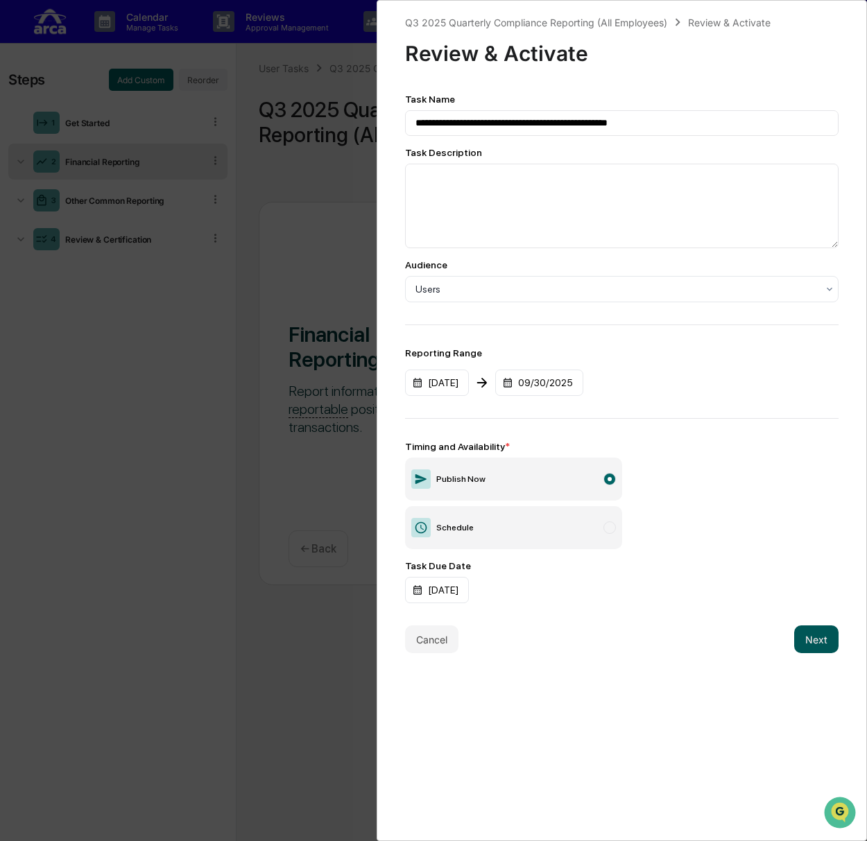
click at [808, 645] on button "Next" at bounding box center [816, 640] width 44 height 28
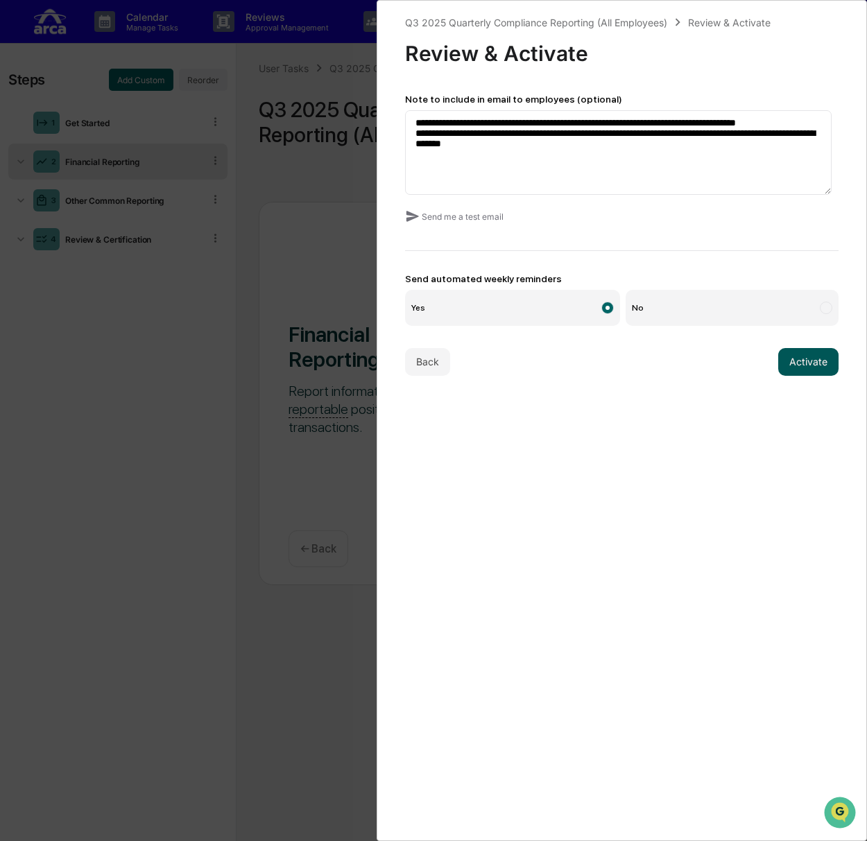
click at [799, 362] on button "Activate" at bounding box center [808, 362] width 60 height 28
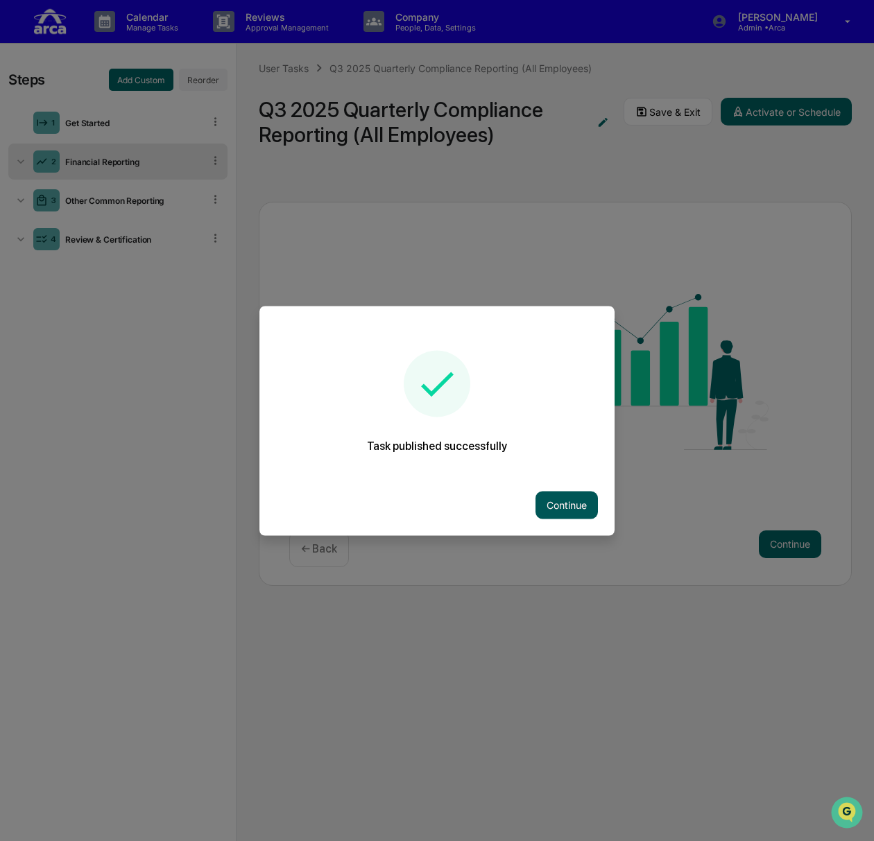
click at [563, 513] on button "Continue" at bounding box center [566, 505] width 62 height 28
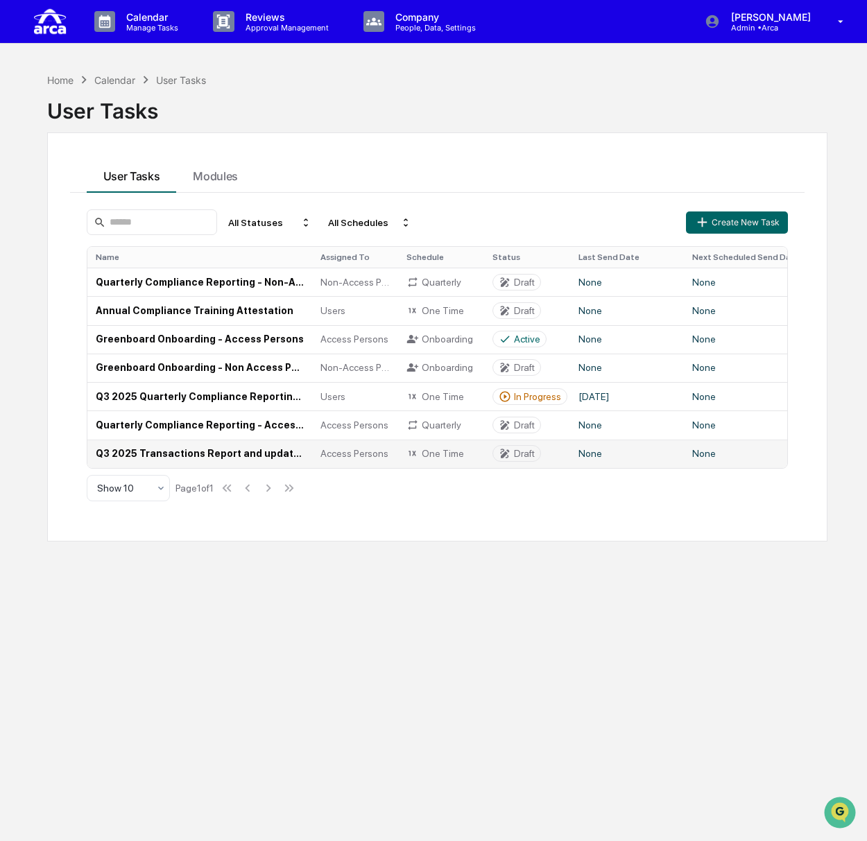
click at [189, 450] on td "Q3 2025 Transactions Report and updated [PERSON_NAME] Confirmation (Access Pers…" at bounding box center [199, 454] width 225 height 28
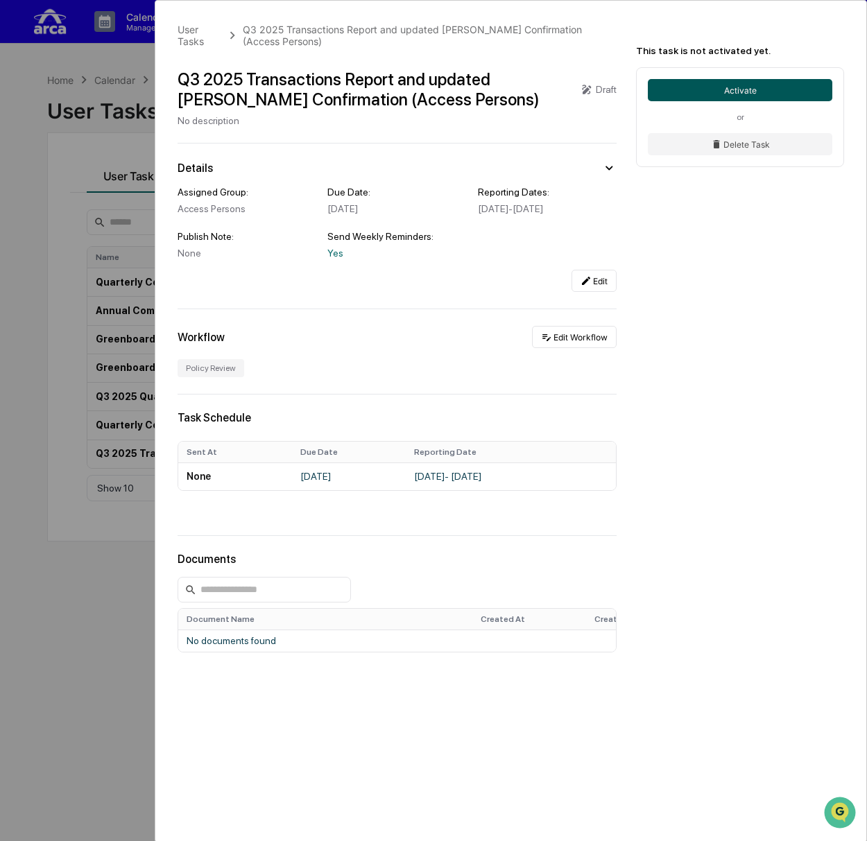
click at [709, 87] on button "Activate" at bounding box center [740, 90] width 184 height 22
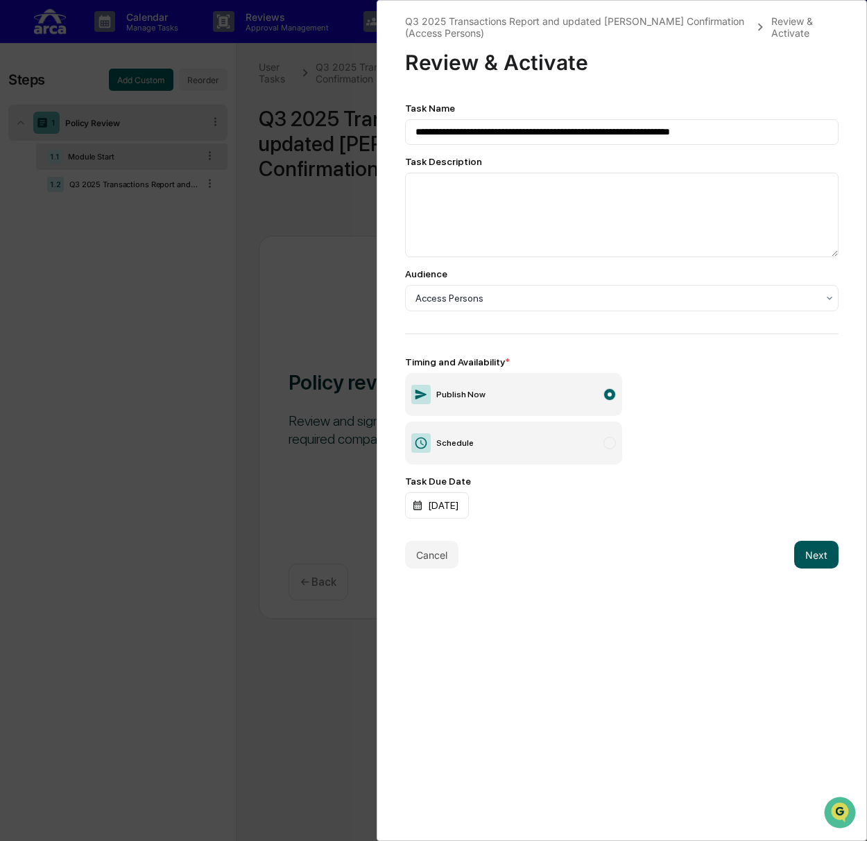
click at [813, 556] on button "Next" at bounding box center [816, 555] width 44 height 28
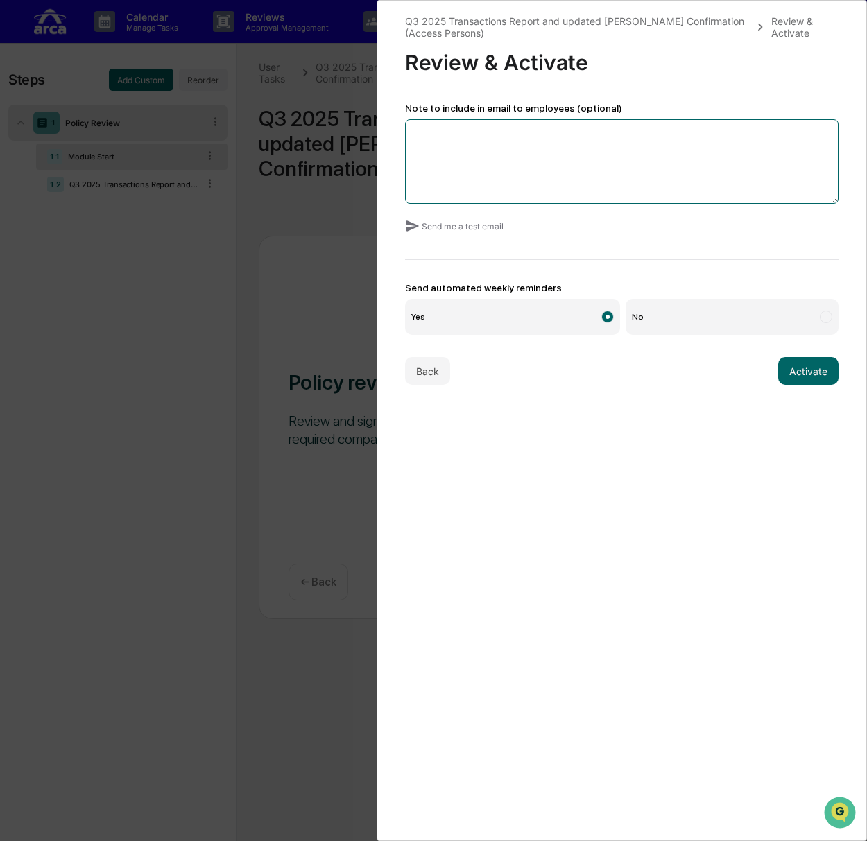
click at [506, 135] on textarea at bounding box center [621, 161] width 433 height 85
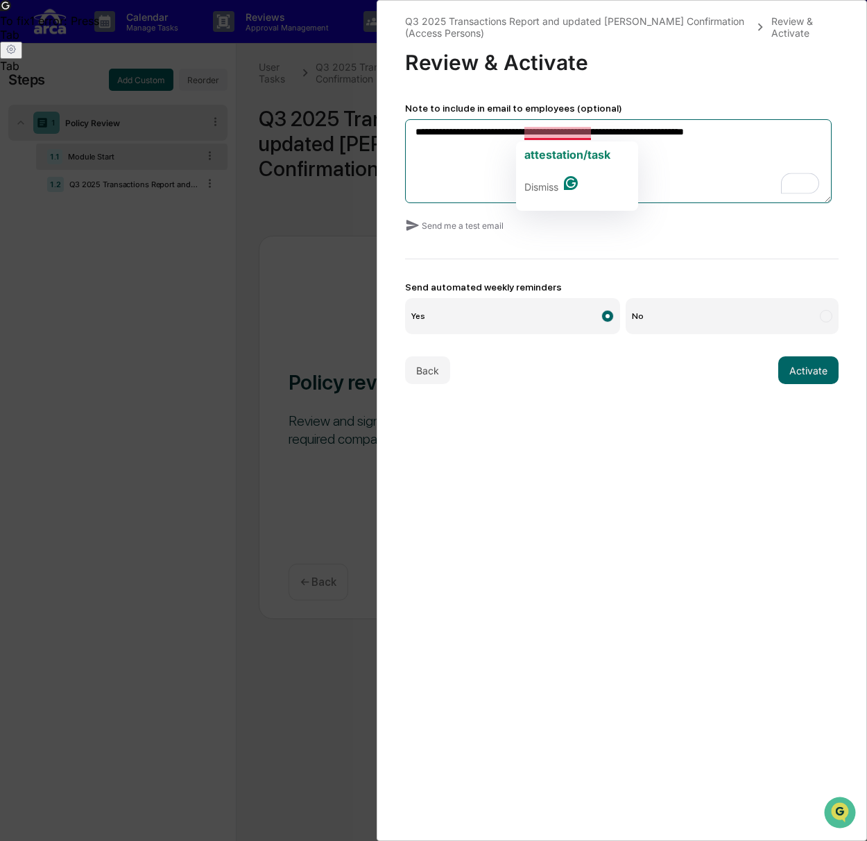
click at [580, 131] on textarea "**********" at bounding box center [618, 161] width 427 height 84
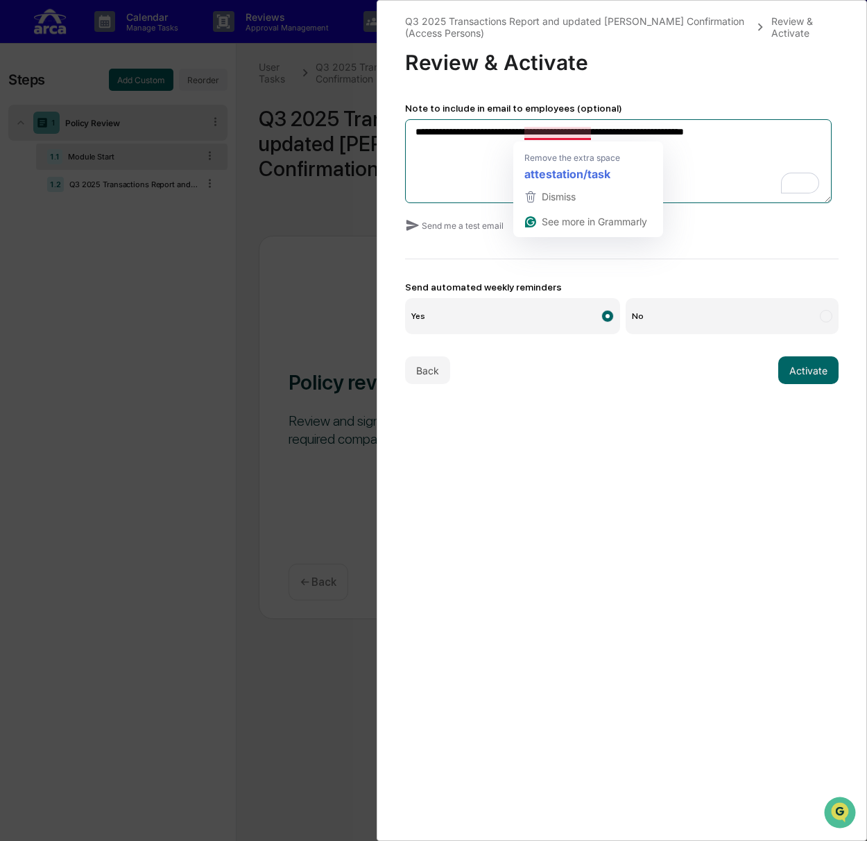
drag, startPoint x: 576, startPoint y: 131, endPoint x: 525, endPoint y: 135, distance: 50.8
click at [525, 135] on textarea "**********" at bounding box center [618, 161] width 427 height 84
click at [559, 154] on textarea "**********" at bounding box center [618, 161] width 427 height 84
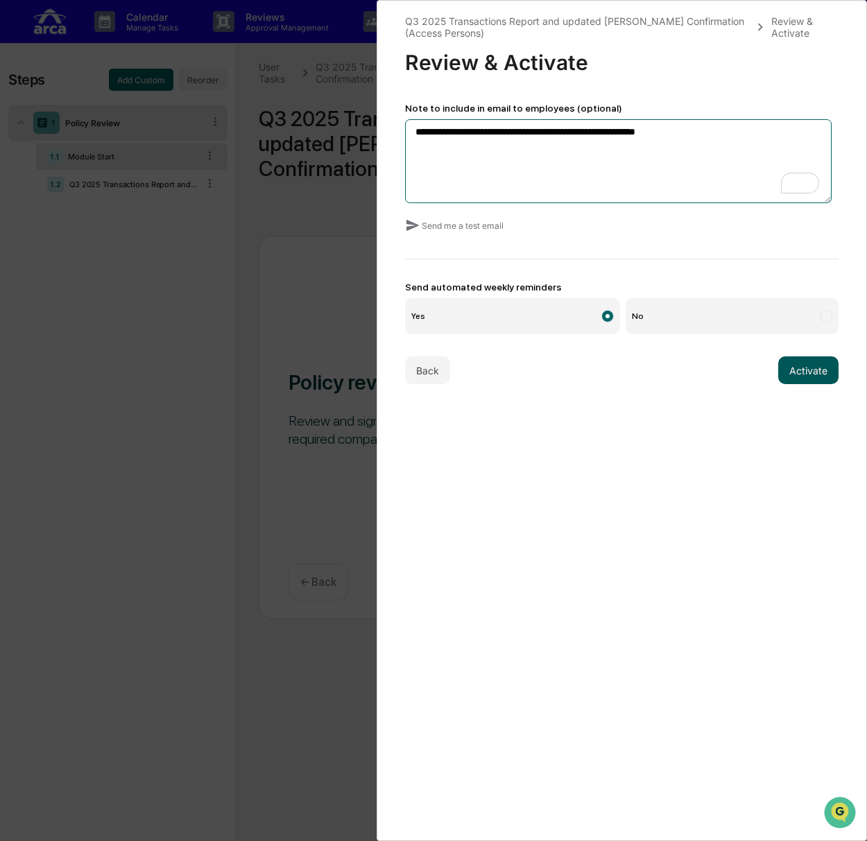
type textarea "**********"
click at [802, 370] on button "Activate" at bounding box center [808, 370] width 60 height 28
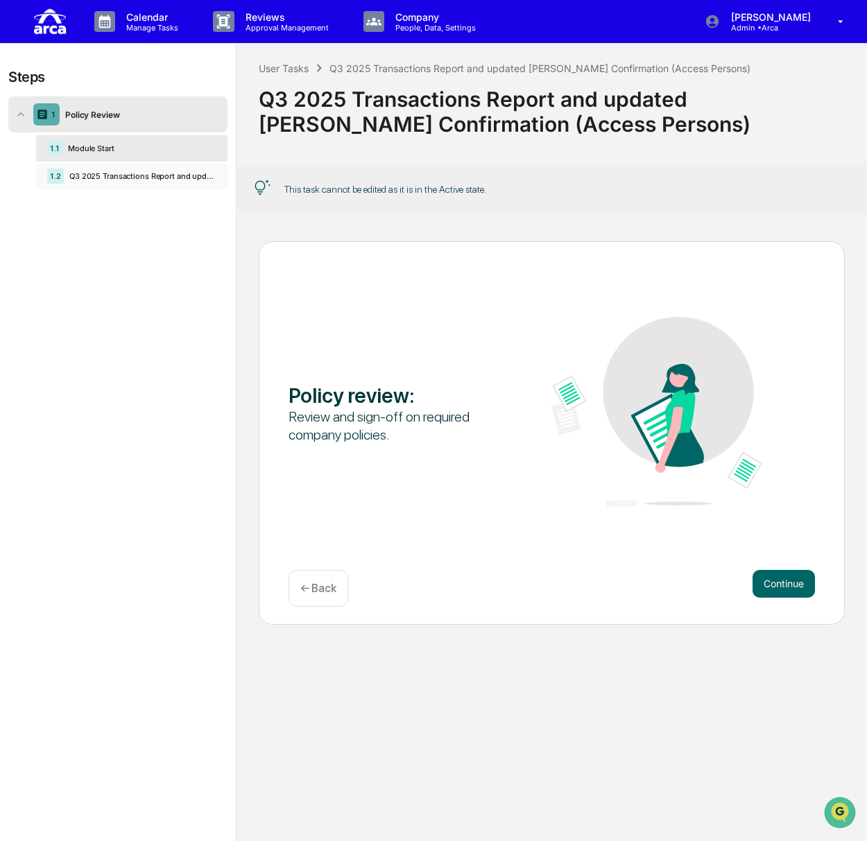
click at [134, 175] on div "Q3 2025 Transactions Report and updated COE Confirmation (Access Persons) (1)" at bounding box center [140, 176] width 153 height 10
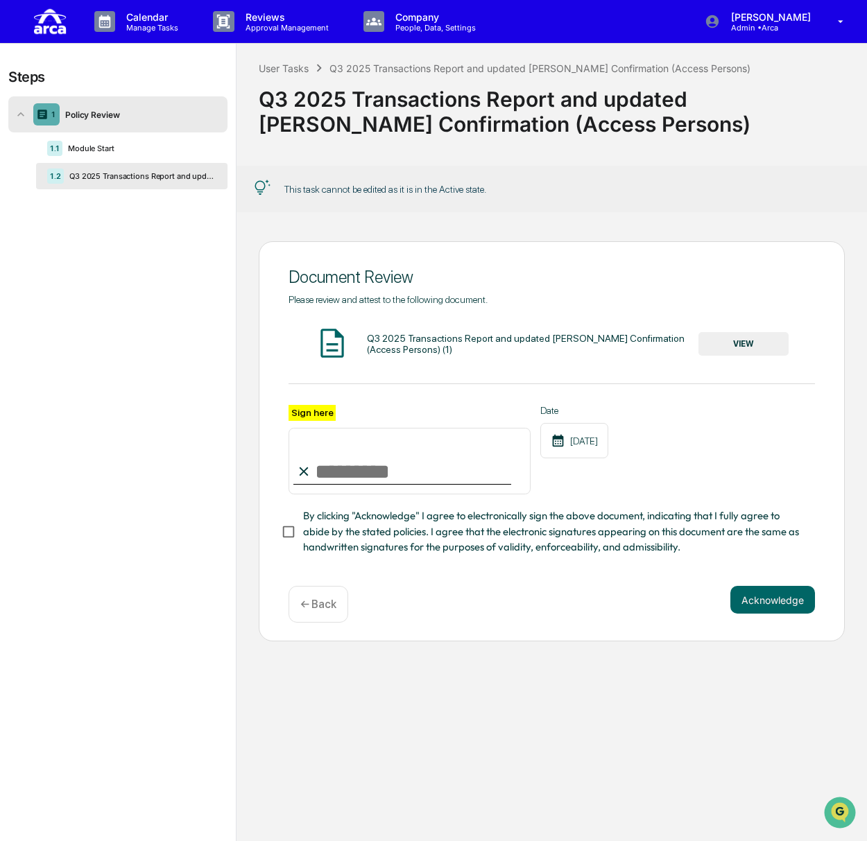
click at [721, 344] on button "VIEW" at bounding box center [743, 344] width 90 height 24
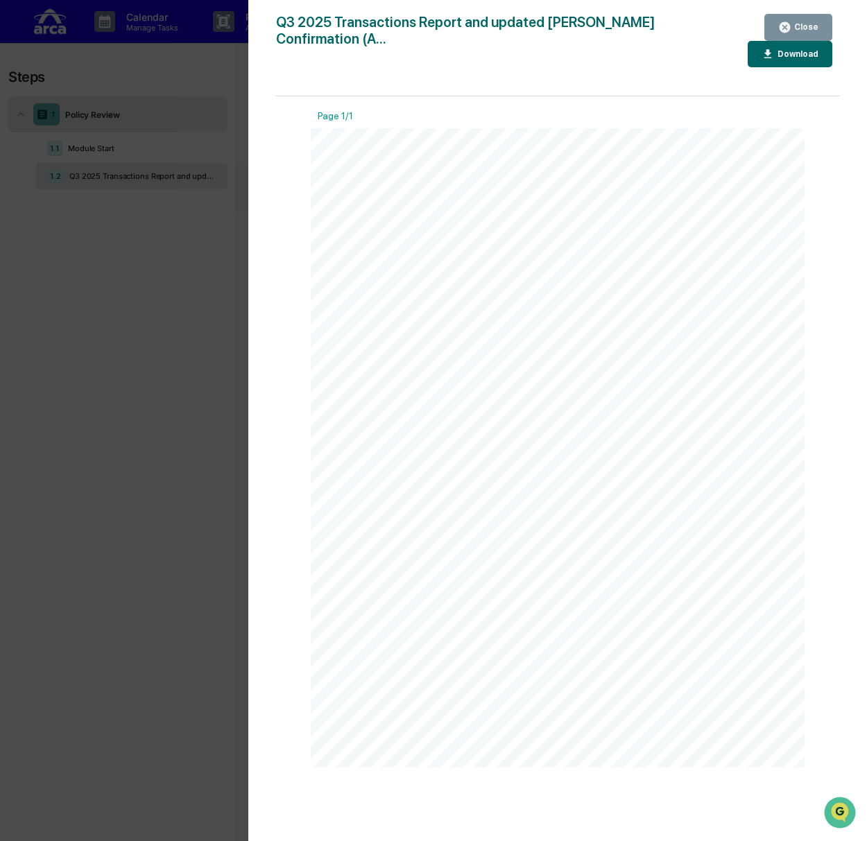
click at [799, 20] on button "Close" at bounding box center [798, 27] width 68 height 27
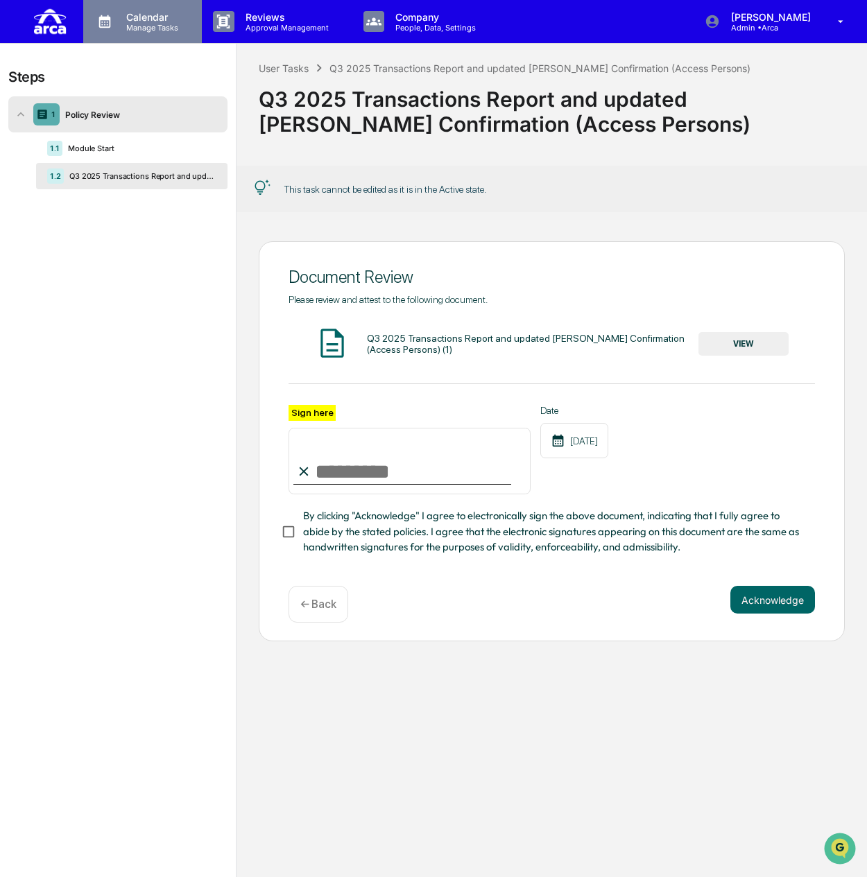
click at [135, 17] on p "Calendar" at bounding box center [150, 17] width 70 height 12
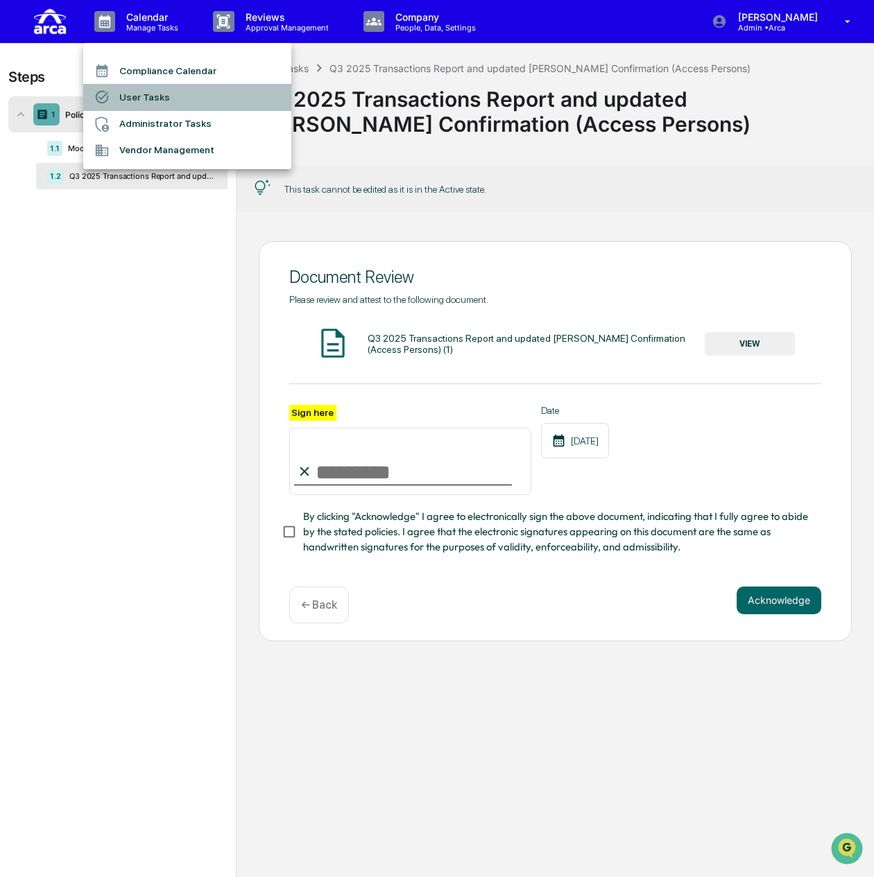
click at [157, 96] on li "User Tasks" at bounding box center [187, 97] width 208 height 26
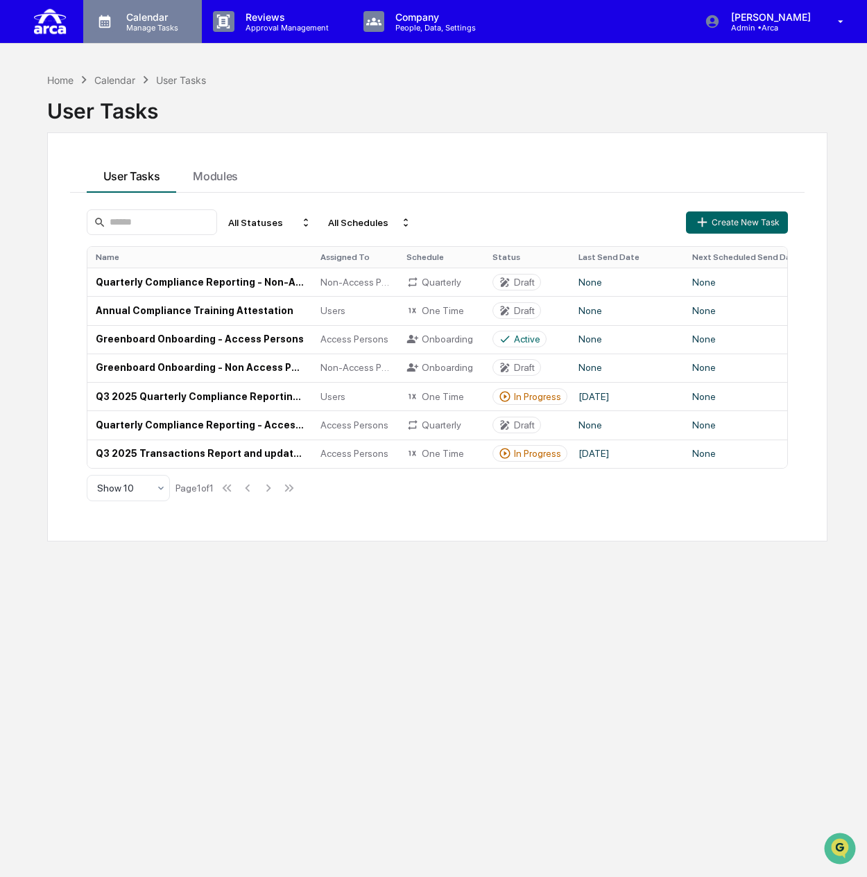
click at [137, 24] on p "Manage Tasks" at bounding box center [150, 28] width 70 height 10
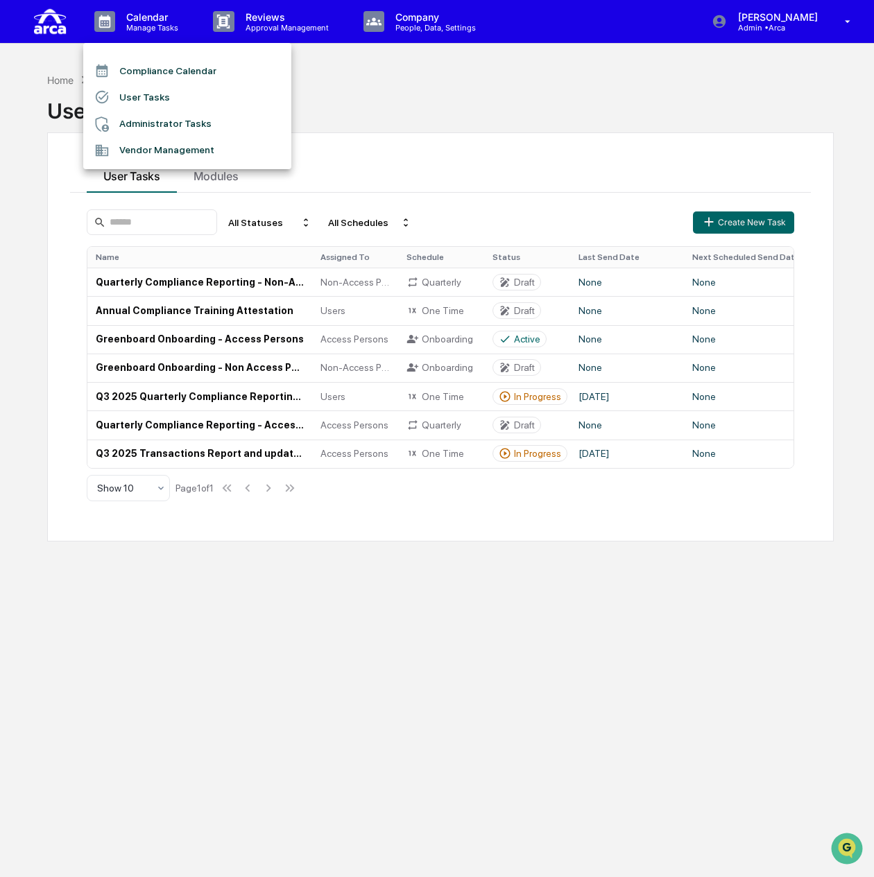
click at [166, 124] on li "Administrator Tasks" at bounding box center [187, 124] width 208 height 26
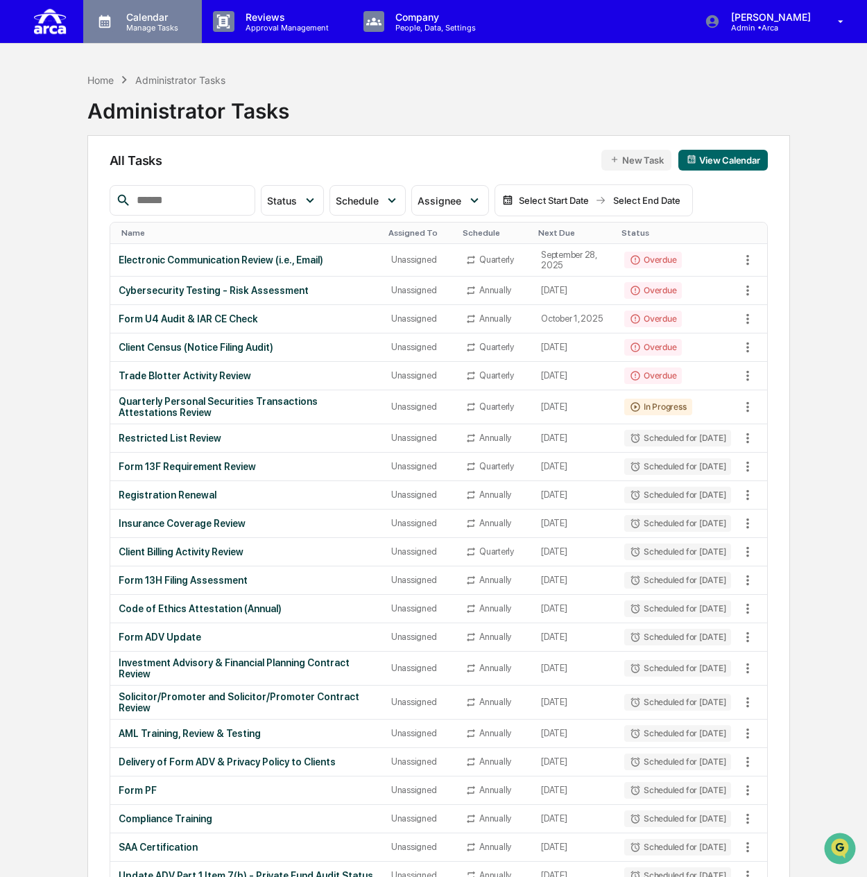
click at [153, 28] on p "Manage Tasks" at bounding box center [150, 28] width 70 height 10
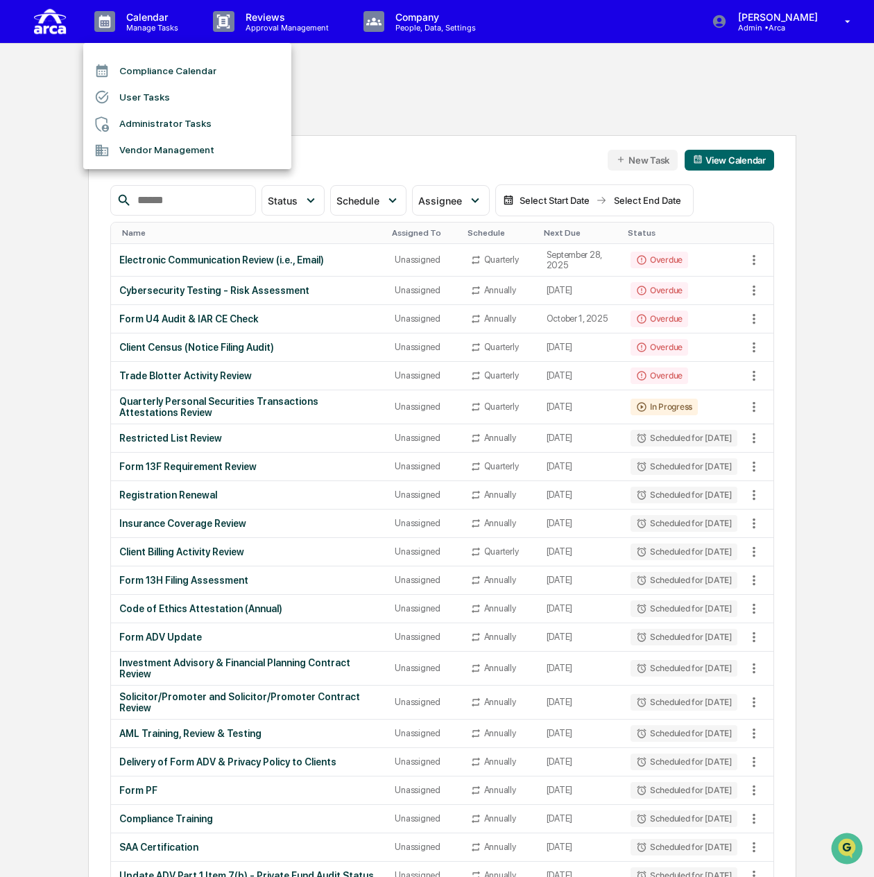
click at [282, 17] on div at bounding box center [437, 438] width 874 height 877
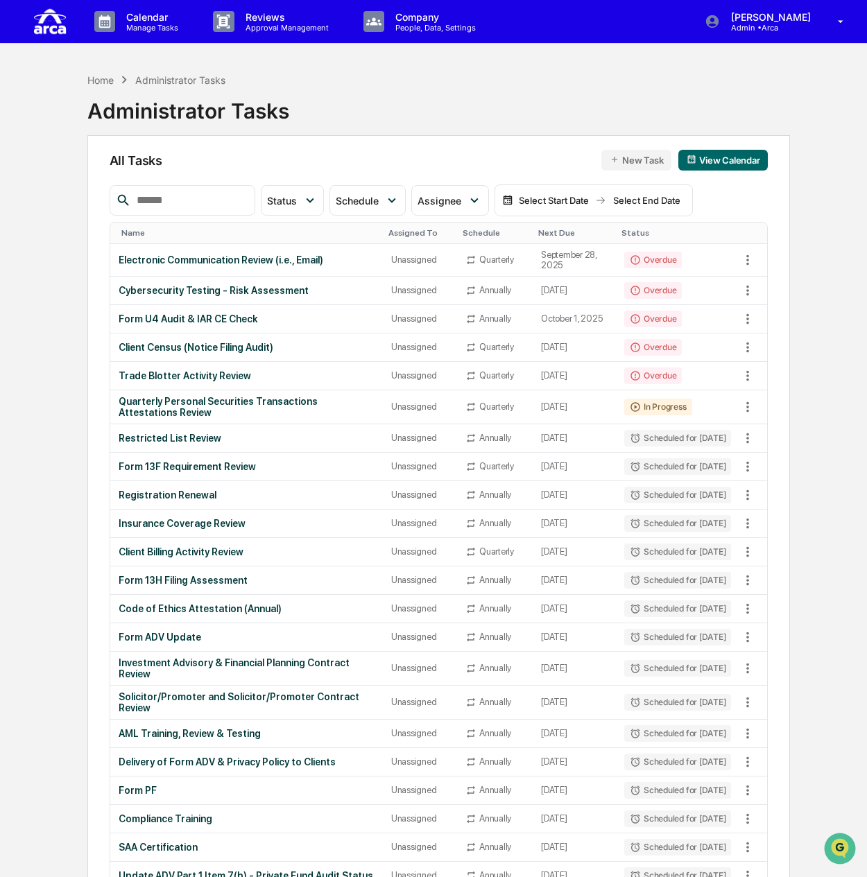
click at [282, 17] on p "Reviews" at bounding box center [284, 17] width 101 height 12
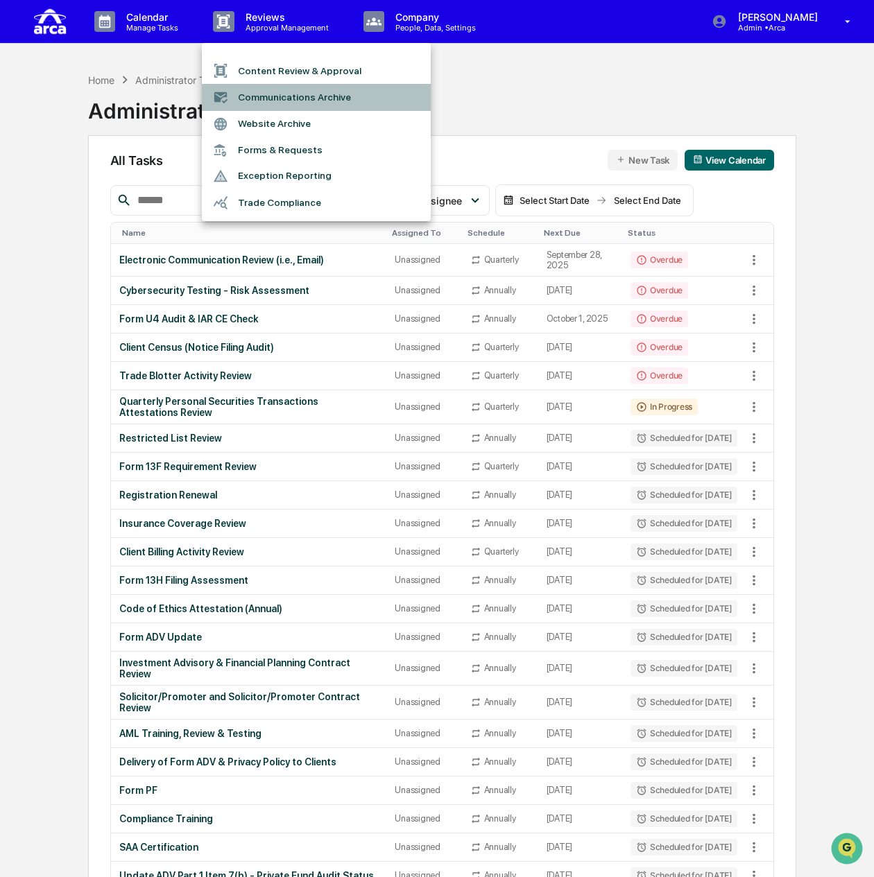
click at [288, 95] on li "Communications Archive" at bounding box center [316, 97] width 229 height 26
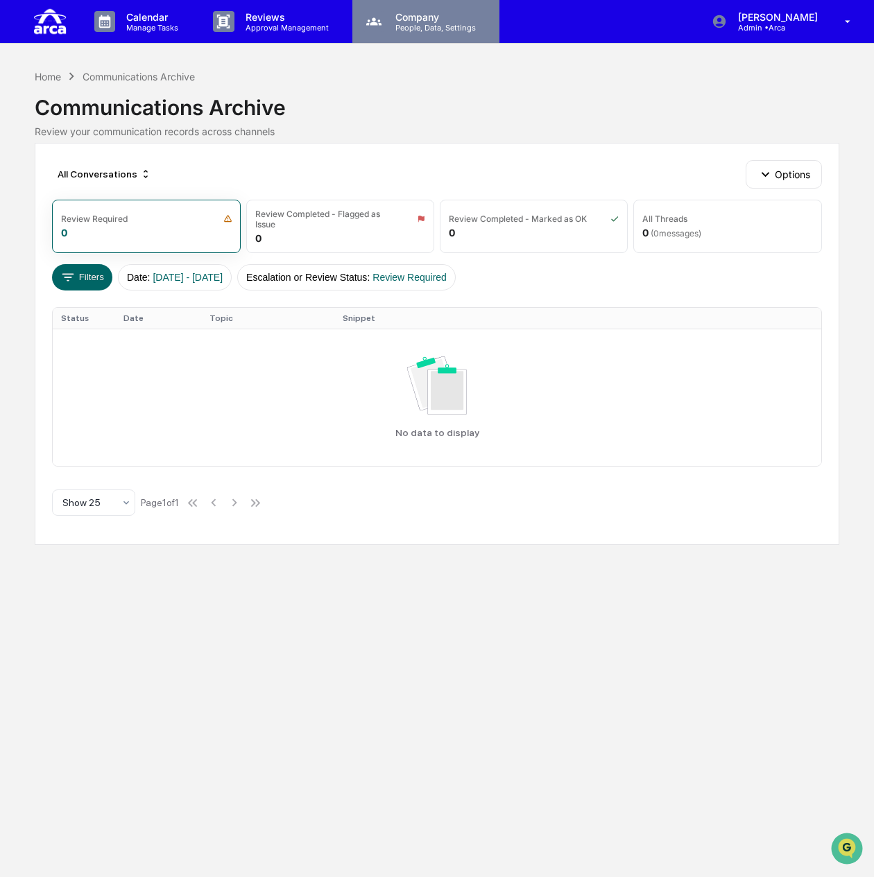
click at [397, 10] on div "Company People, Data, Settings" at bounding box center [425, 21] width 147 height 43
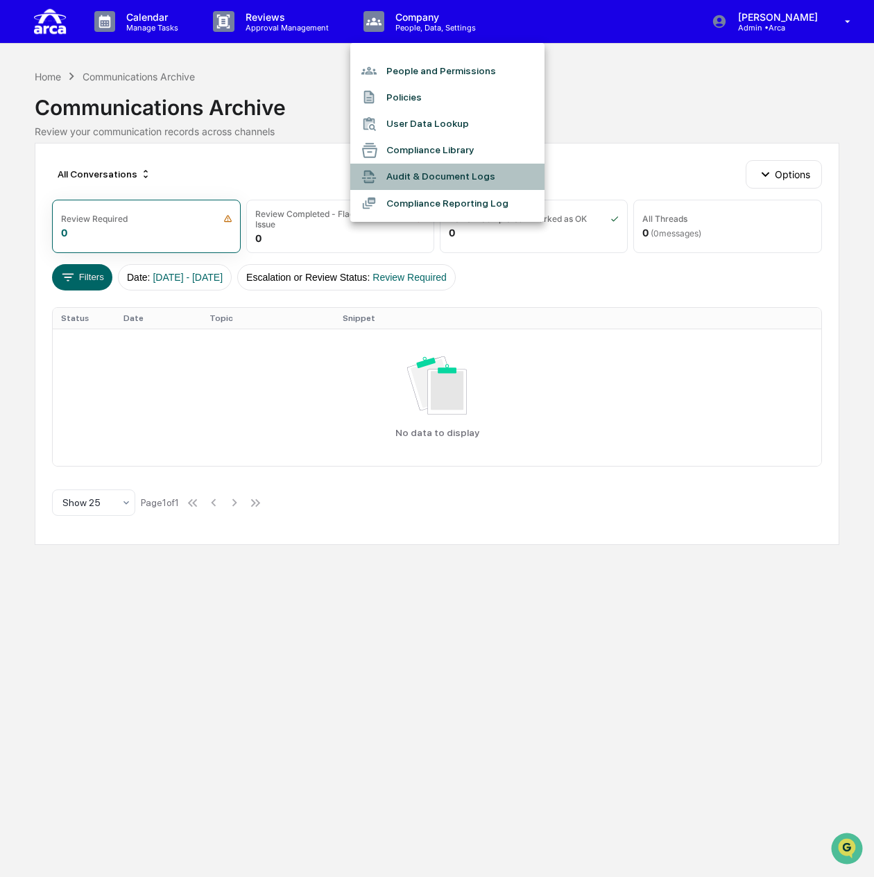
click at [420, 173] on li "Audit & Document Logs" at bounding box center [447, 177] width 194 height 26
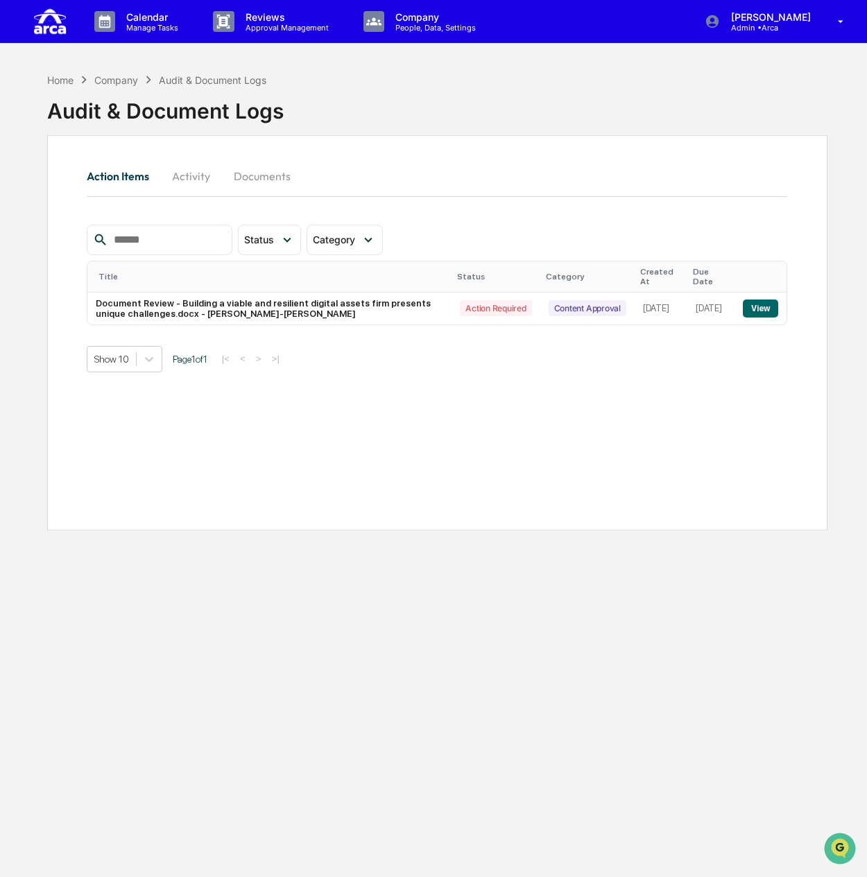
click at [197, 176] on button "Activity" at bounding box center [191, 176] width 62 height 33
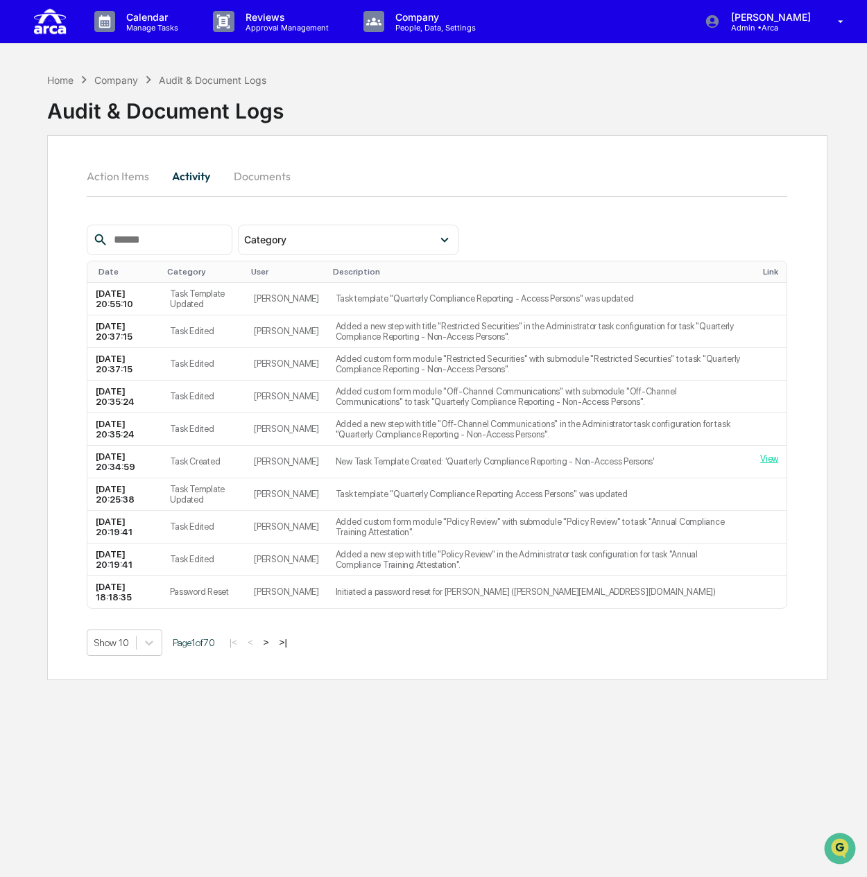
click at [261, 169] on button "Documents" at bounding box center [262, 176] width 79 height 33
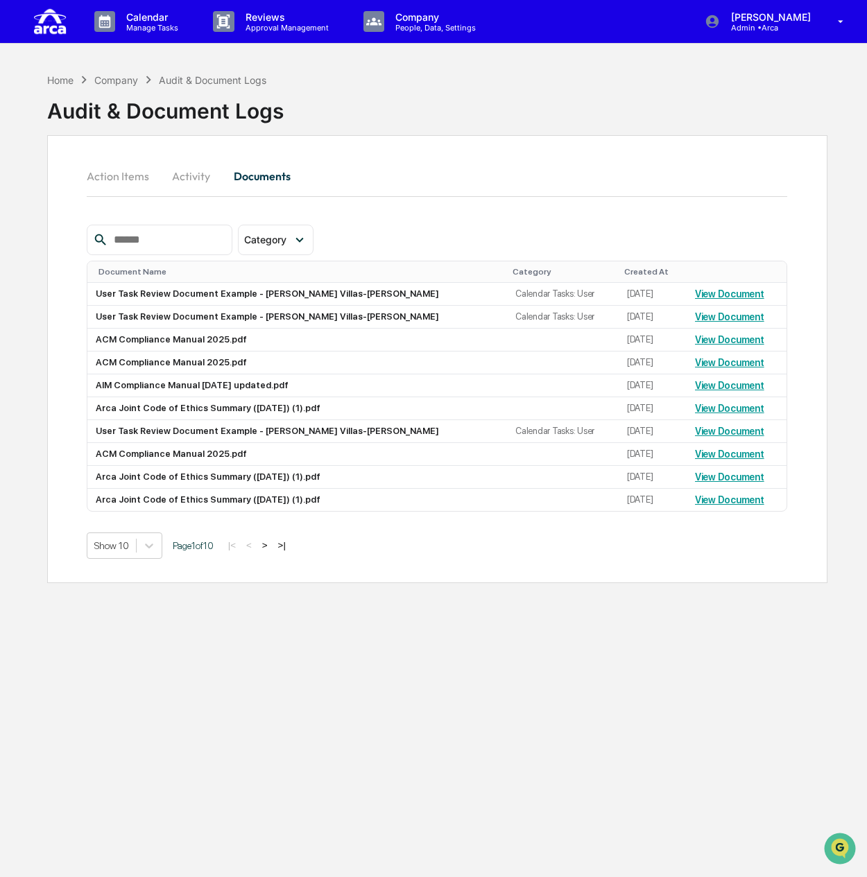
click at [125, 175] on button "Action Items" at bounding box center [124, 176] width 74 height 33
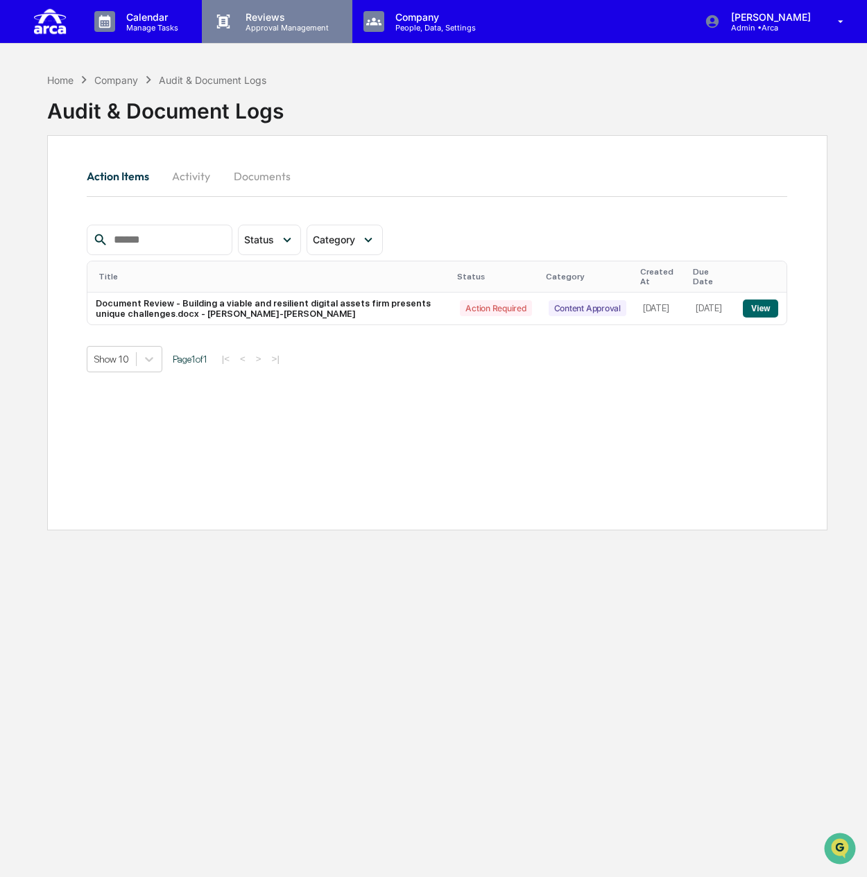
click at [252, 18] on p "Reviews" at bounding box center [284, 17] width 101 height 12
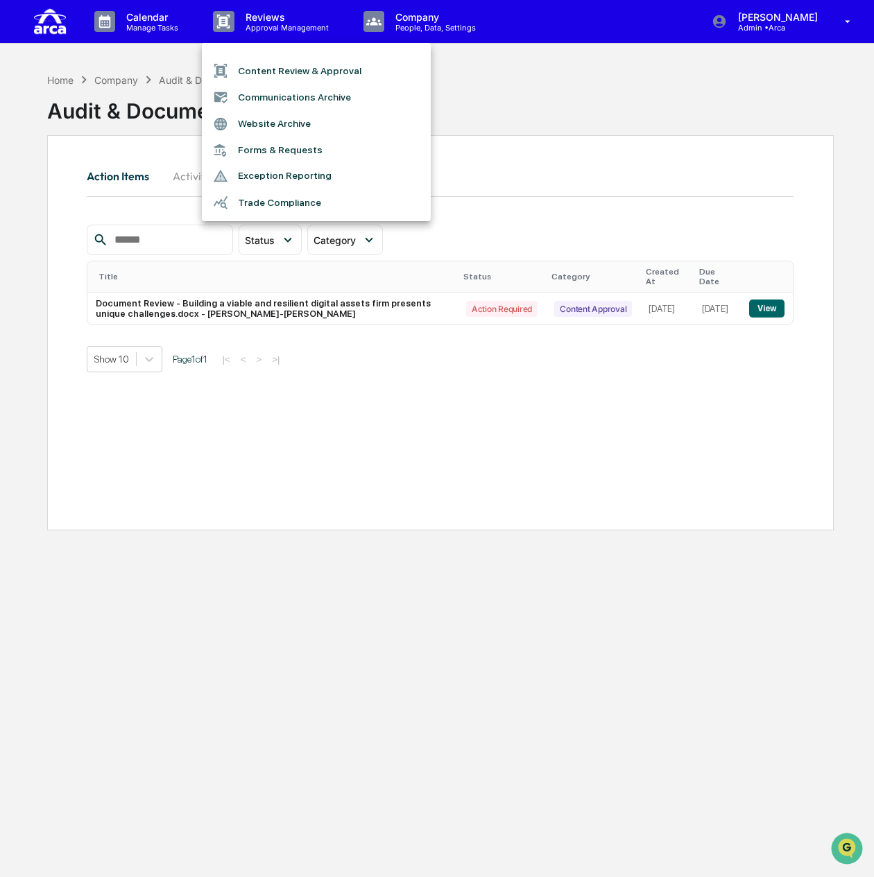
click at [279, 83] on li "Content Review & Approval" at bounding box center [316, 71] width 229 height 26
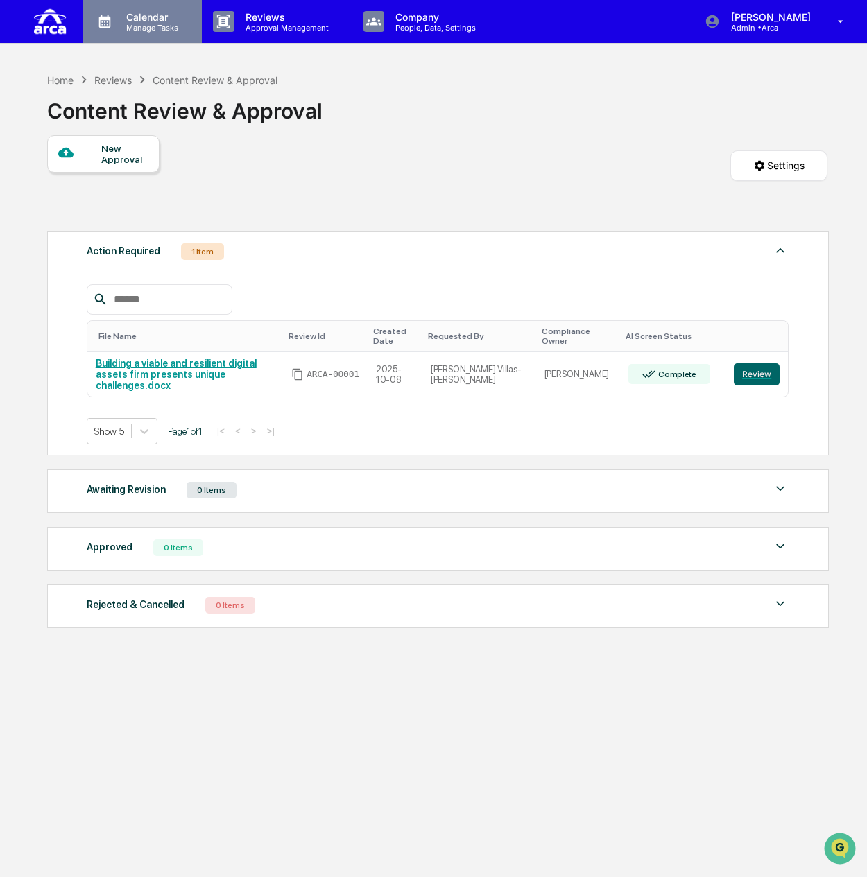
click at [166, 24] on p "Manage Tasks" at bounding box center [150, 28] width 70 height 10
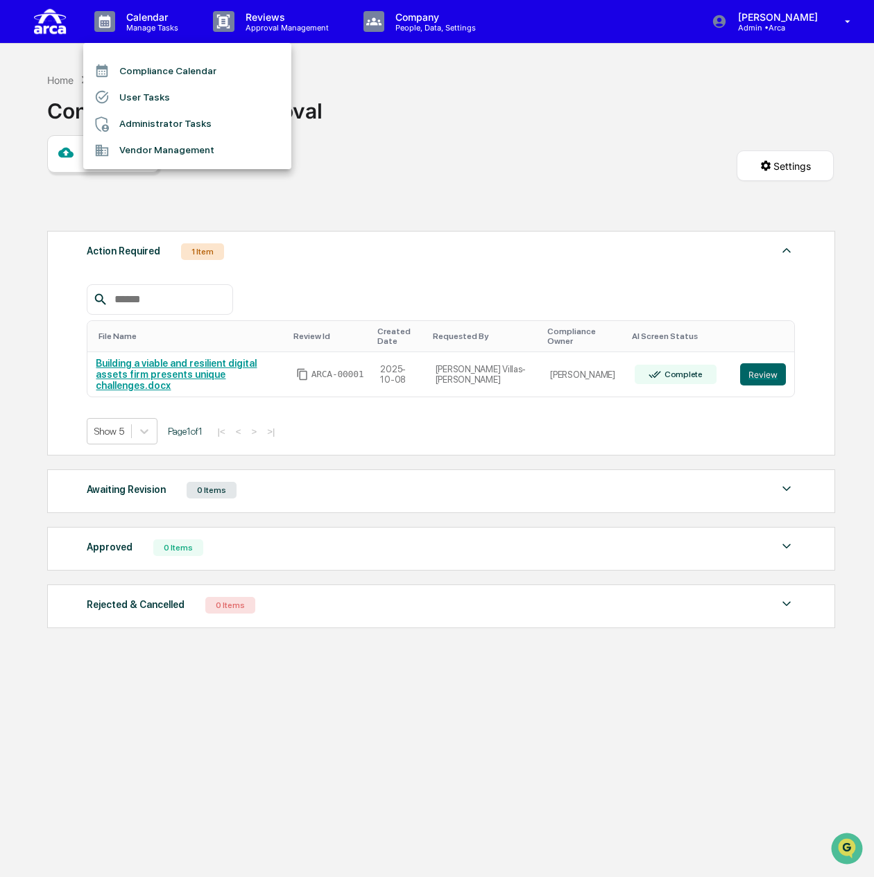
click at [442, 27] on div at bounding box center [437, 438] width 874 height 877
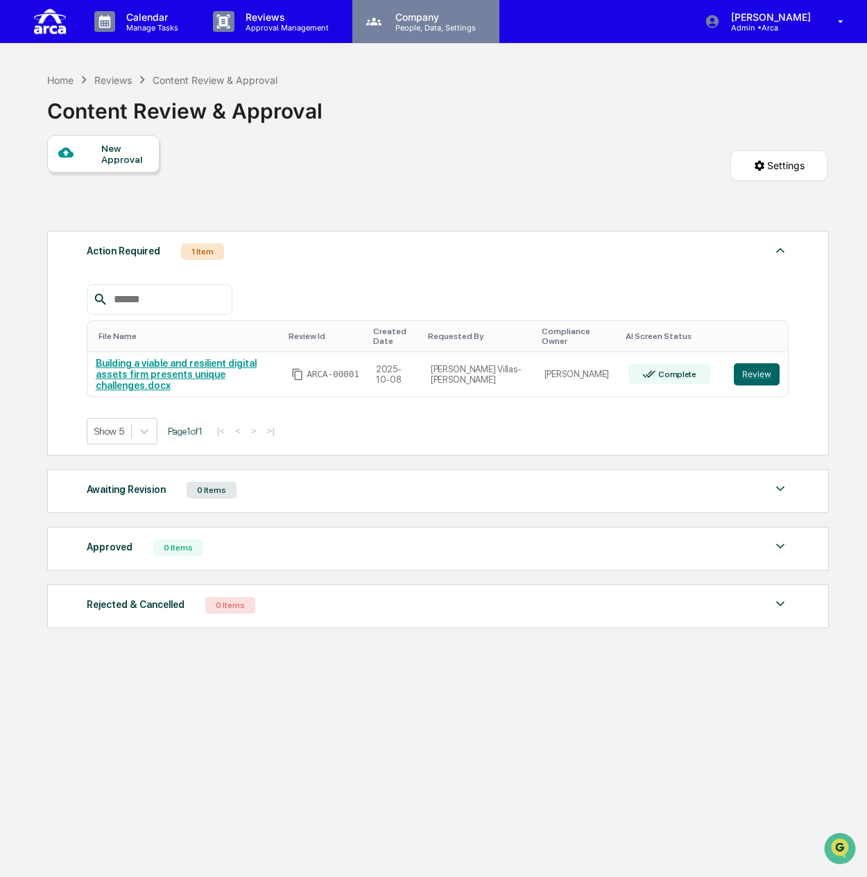
click at [436, 23] on p "People, Data, Settings" at bounding box center [433, 28] width 98 height 10
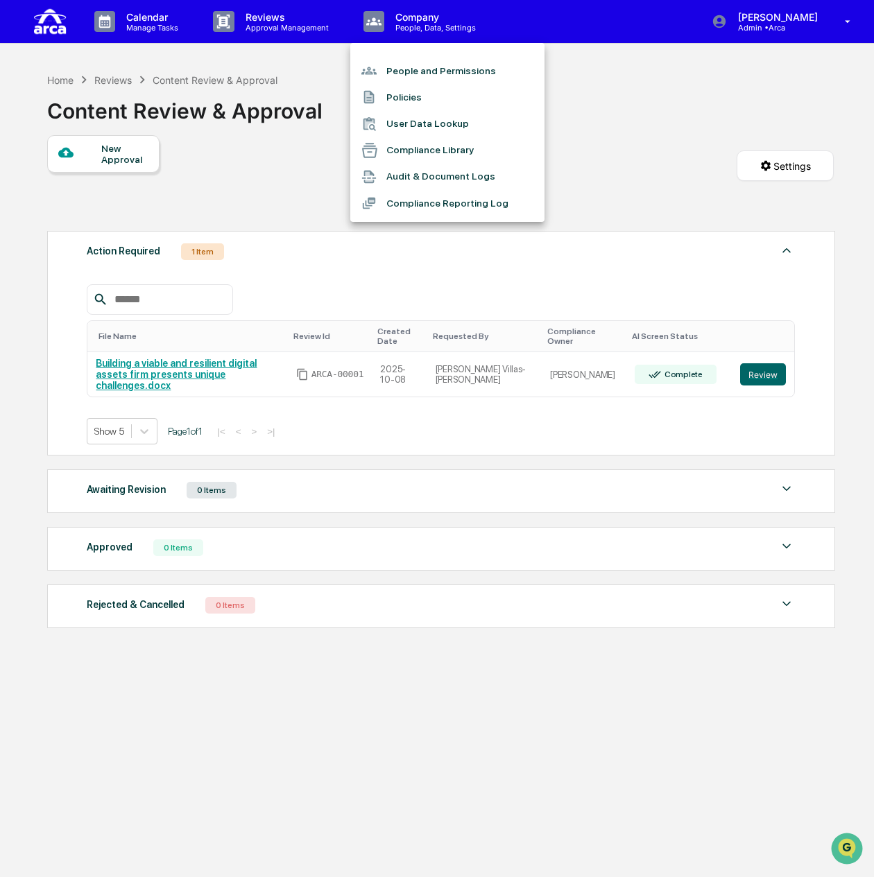
click at [282, 23] on div at bounding box center [437, 438] width 874 height 877
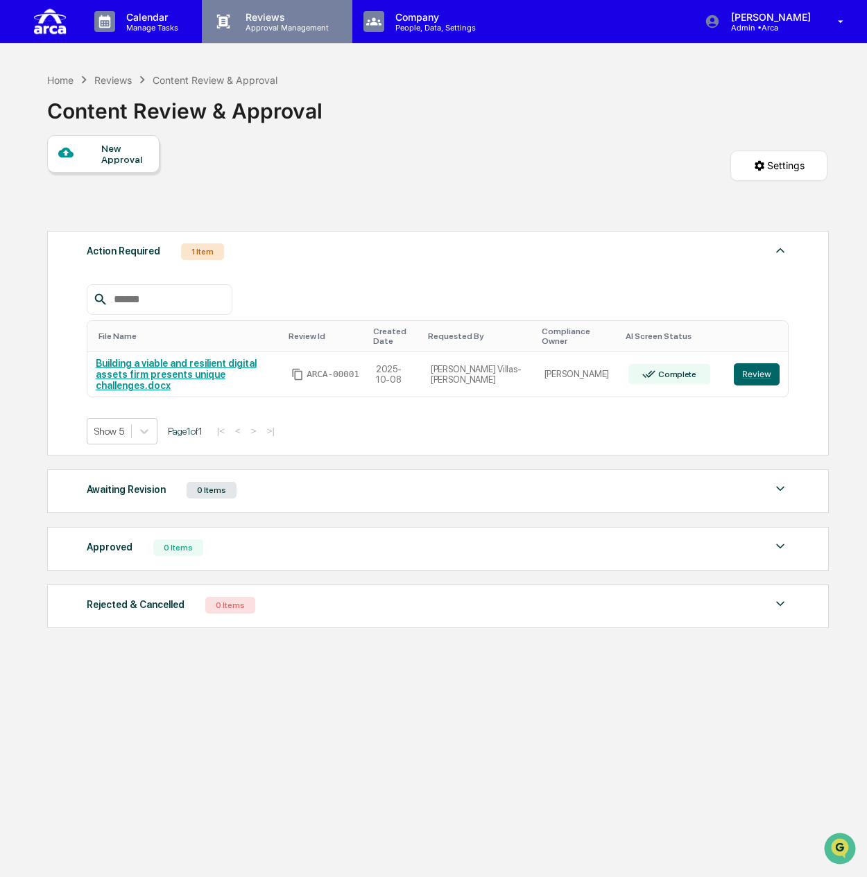
click at [269, 20] on p "Reviews" at bounding box center [284, 17] width 101 height 12
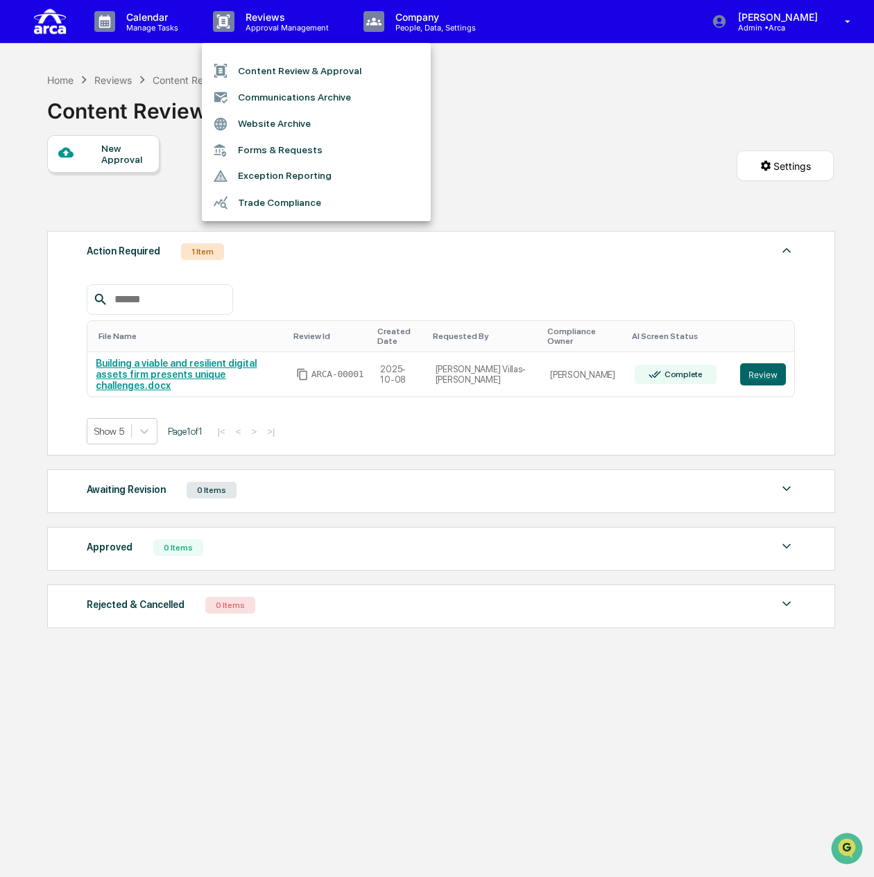
click at [143, 22] on div at bounding box center [437, 438] width 874 height 877
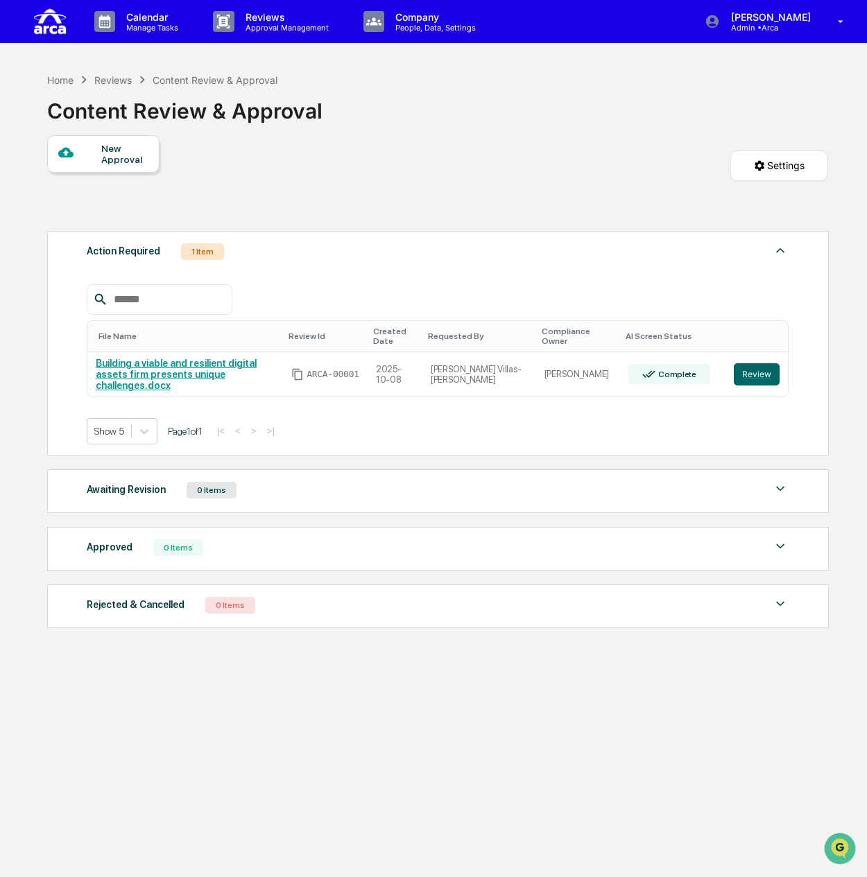
click at [143, 23] on p "Manage Tasks" at bounding box center [150, 28] width 70 height 10
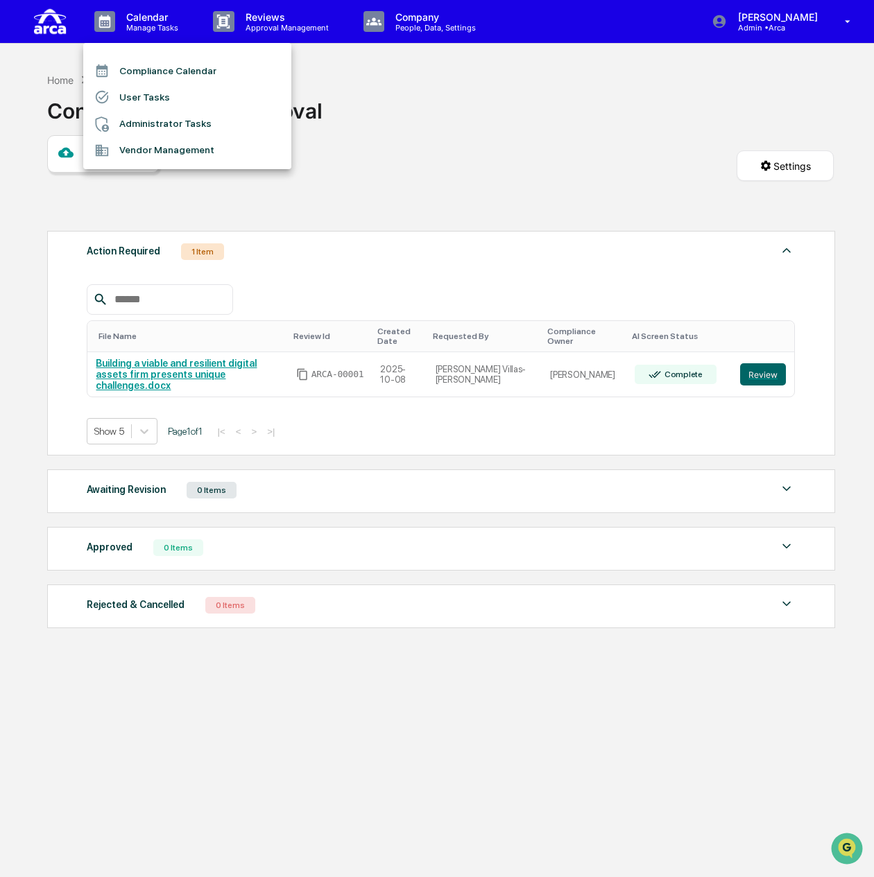
click at [420, 17] on div at bounding box center [437, 438] width 874 height 877
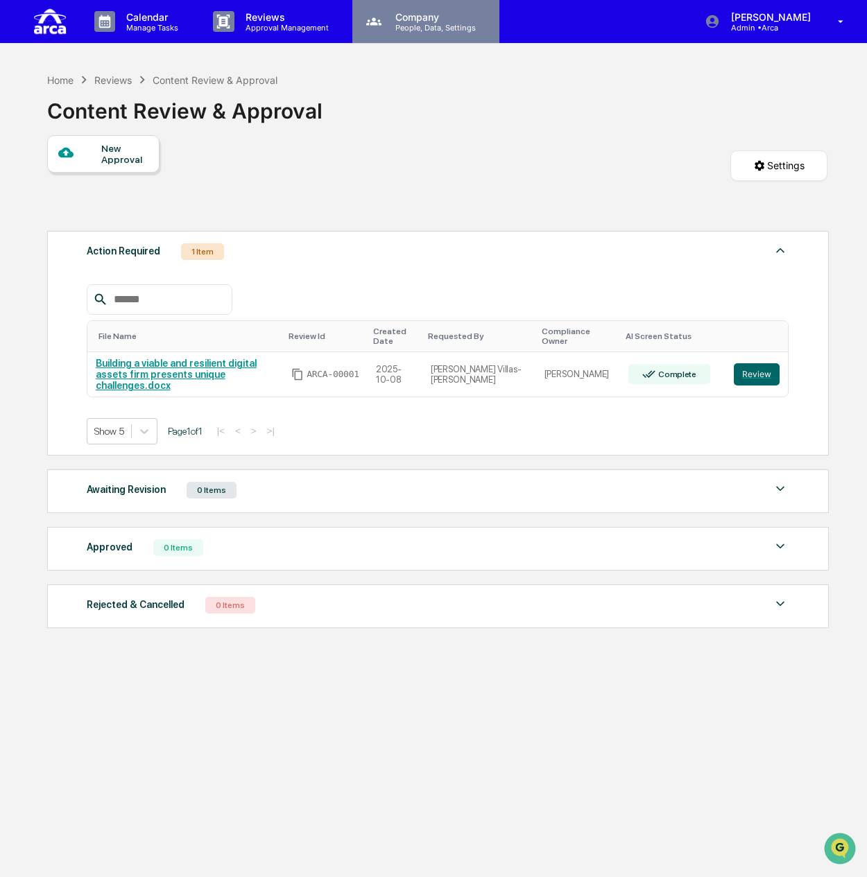
click at [419, 19] on p "Company" at bounding box center [433, 17] width 98 height 12
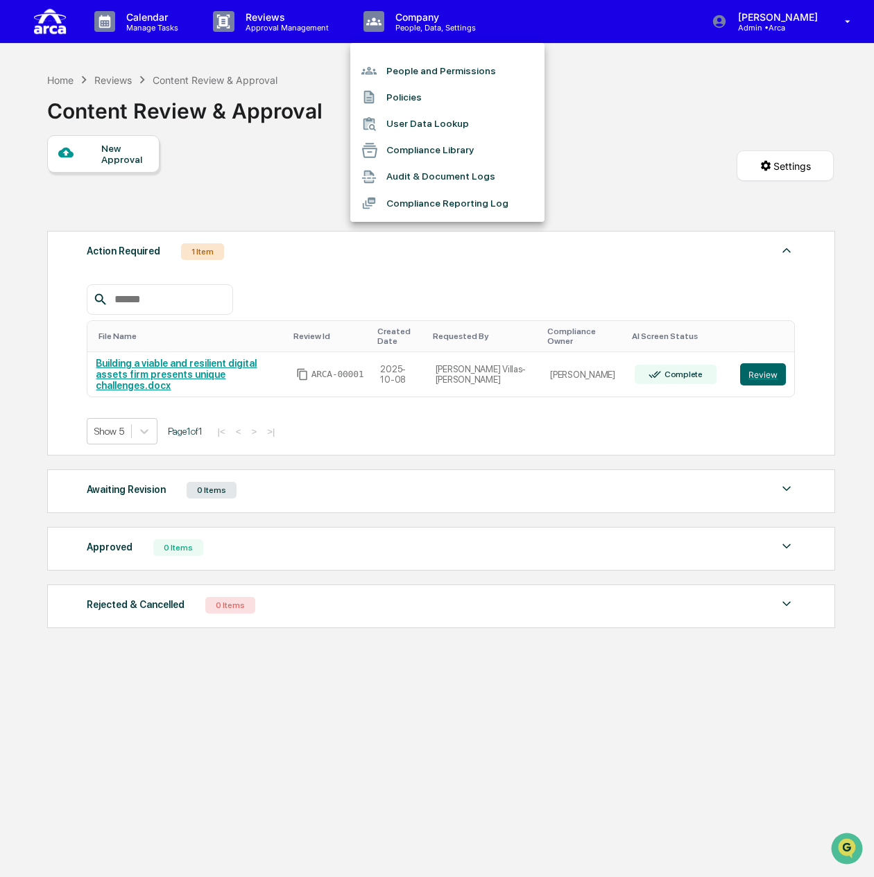
click at [427, 147] on li "Compliance Library" at bounding box center [447, 150] width 194 height 26
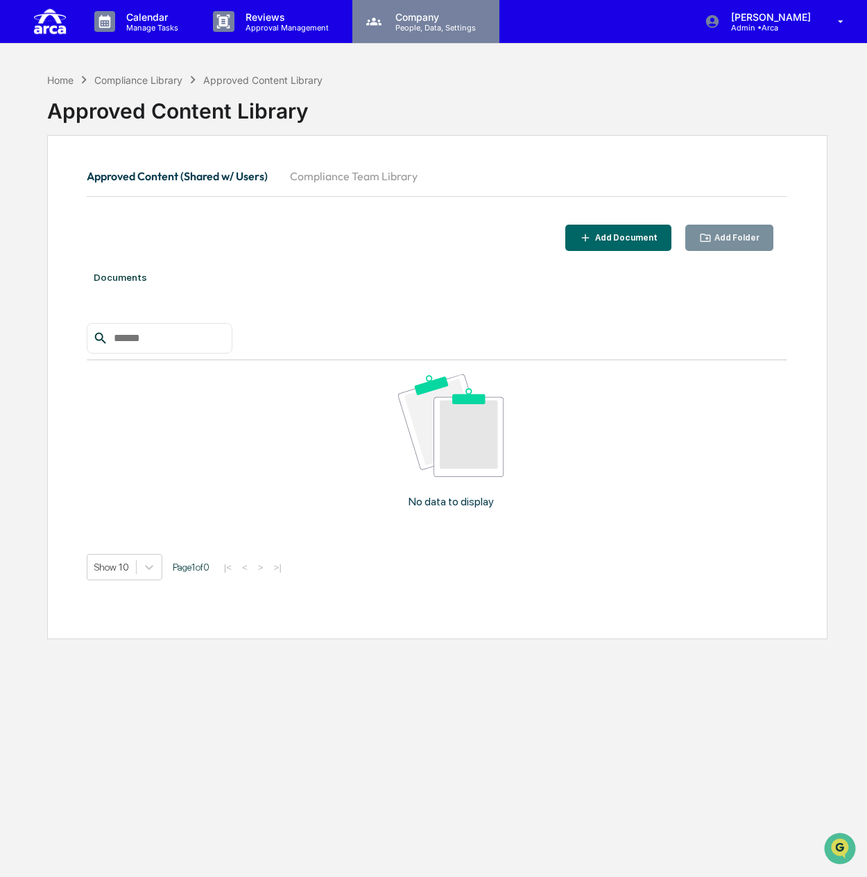
click at [415, 19] on p "Company" at bounding box center [433, 17] width 98 height 12
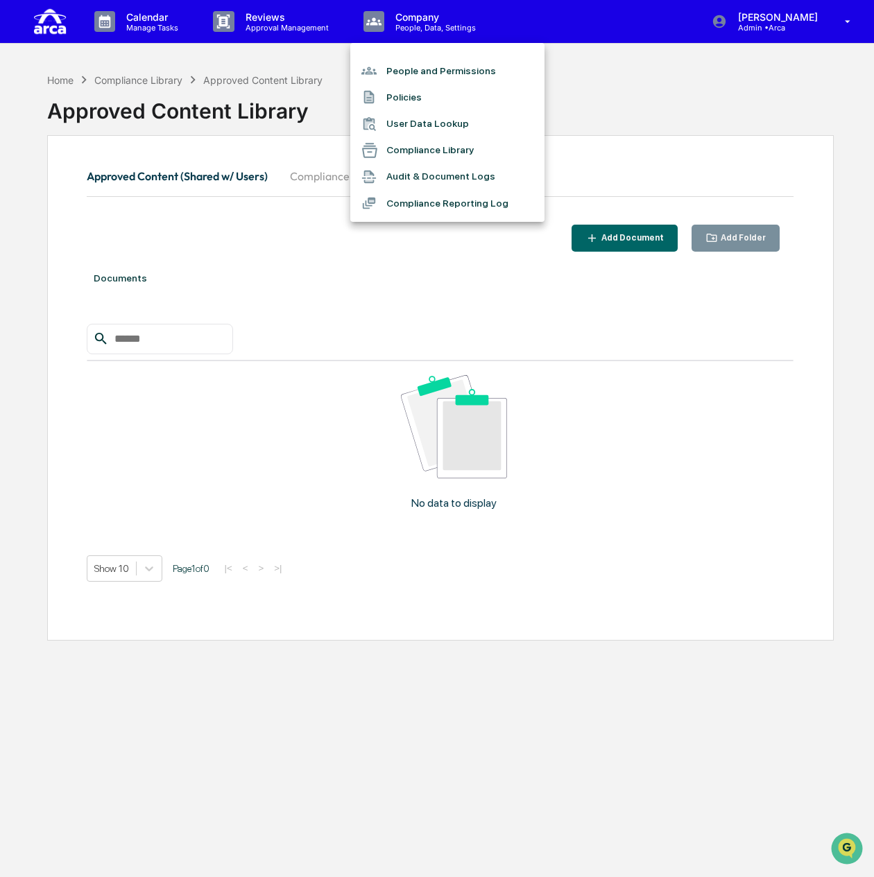
click at [417, 169] on li "Audit & Document Logs" at bounding box center [447, 177] width 194 height 26
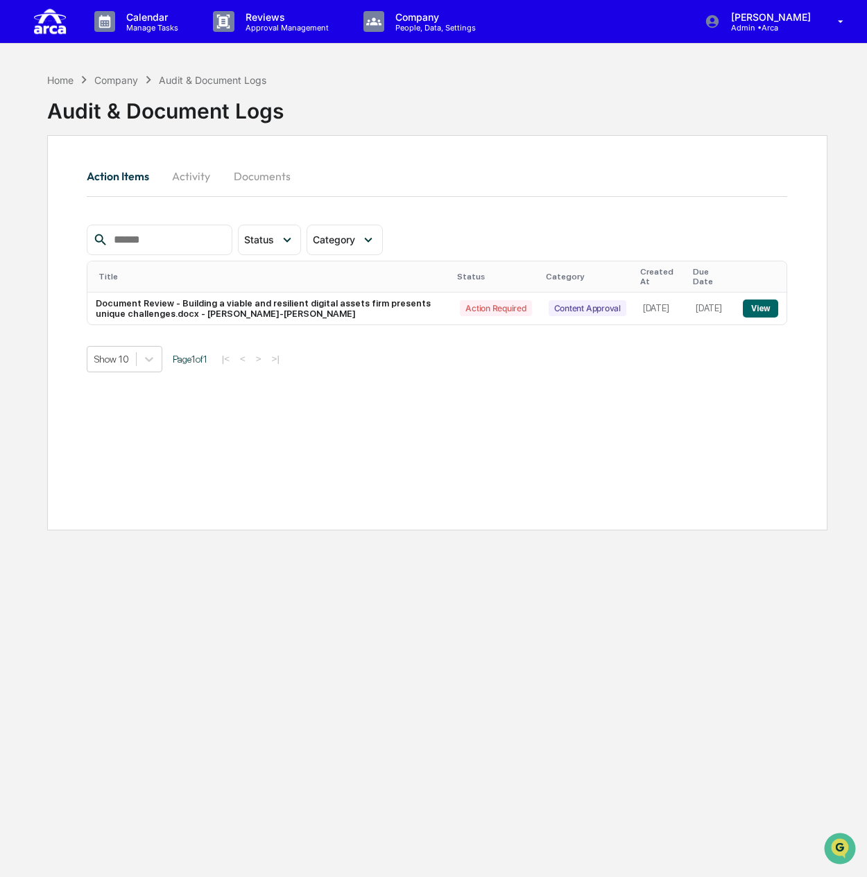
click at [205, 175] on button "Activity" at bounding box center [191, 176] width 62 height 33
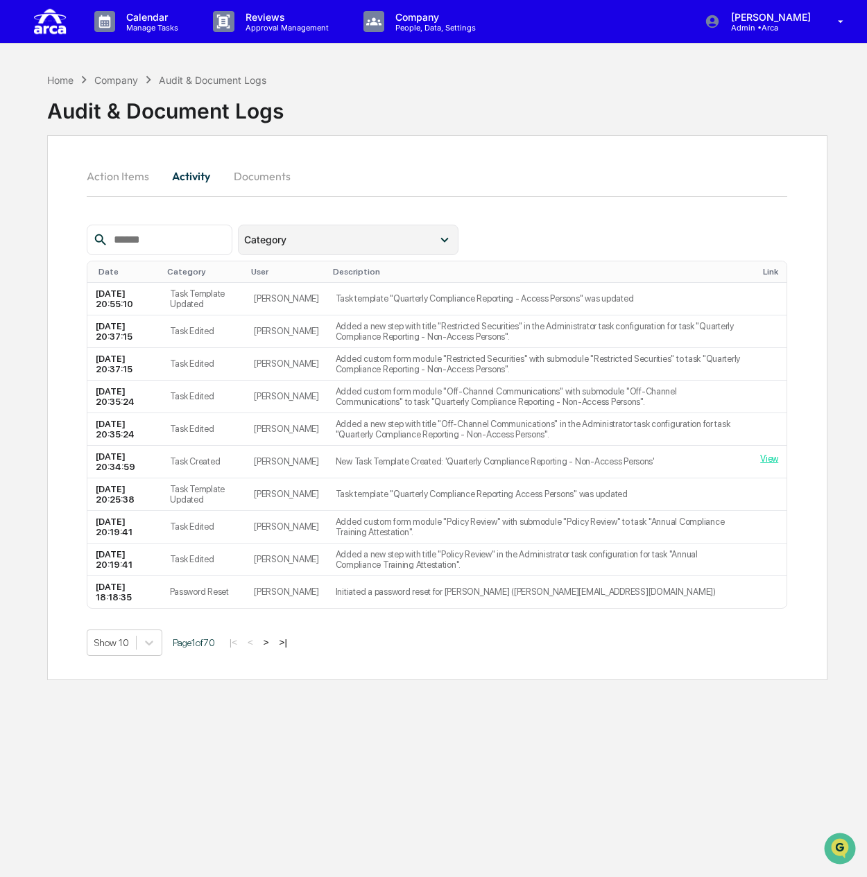
click at [352, 239] on div "Category" at bounding box center [340, 240] width 193 height 12
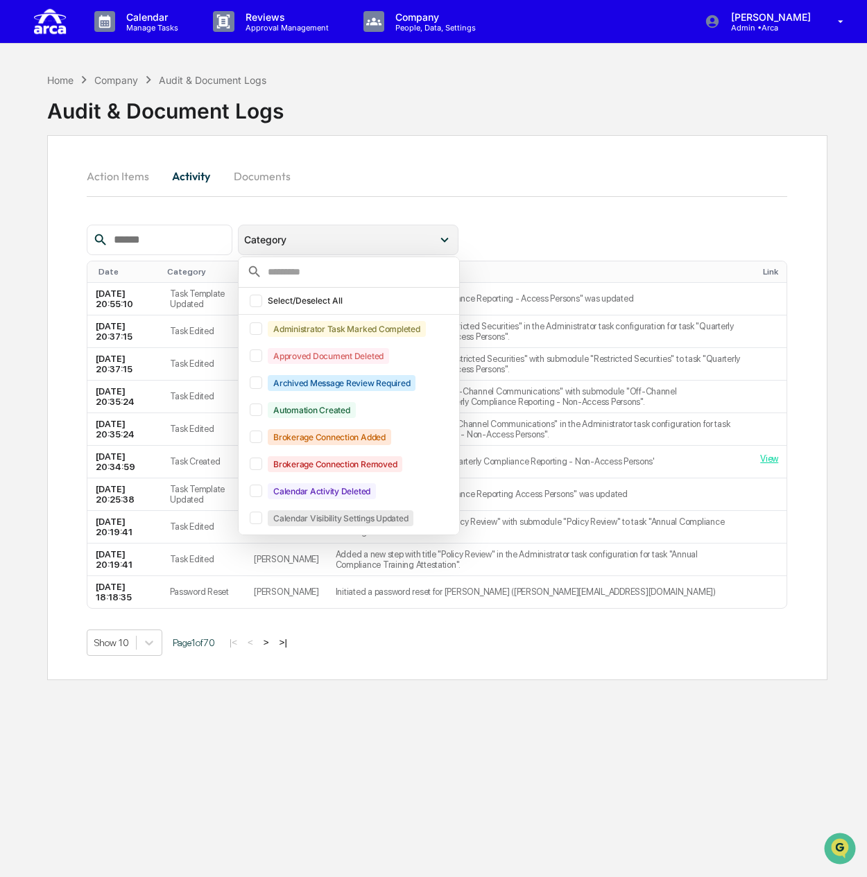
scroll to position [31, 0]
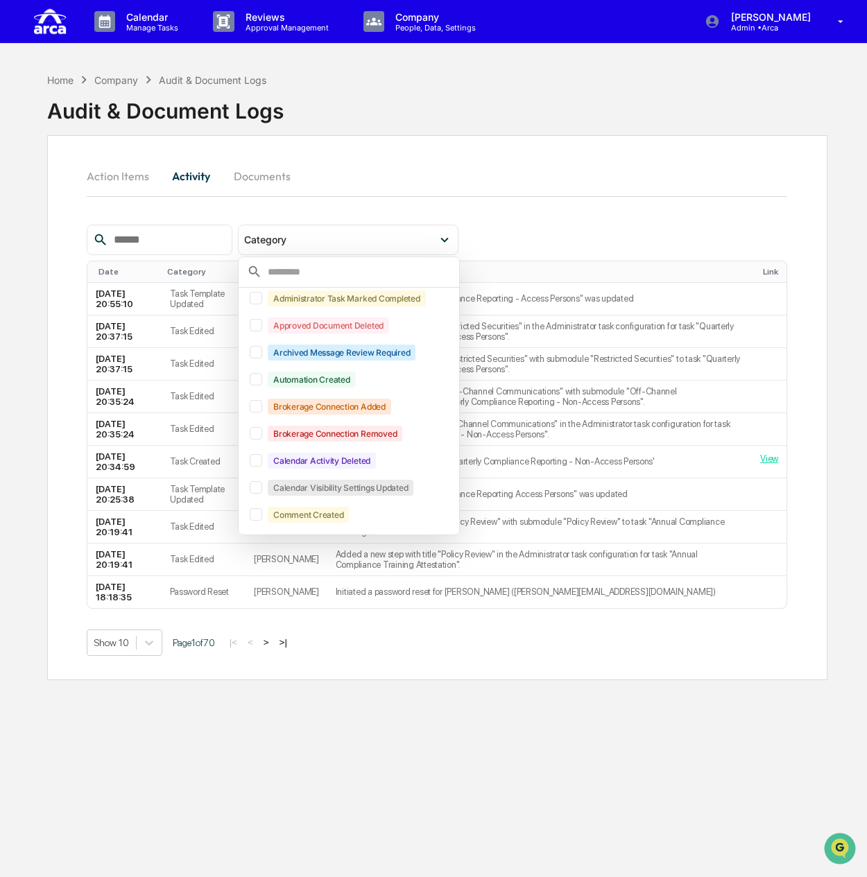
click at [182, 241] on input "text" at bounding box center [167, 240] width 118 height 18
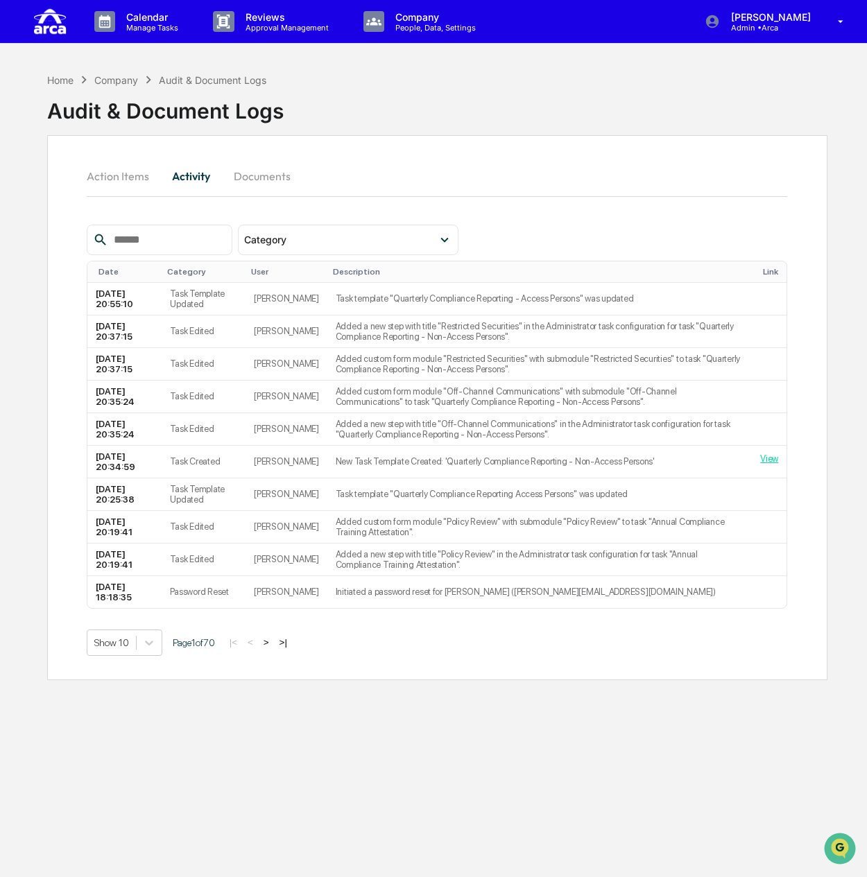
click at [239, 169] on button "Documents" at bounding box center [262, 176] width 79 height 33
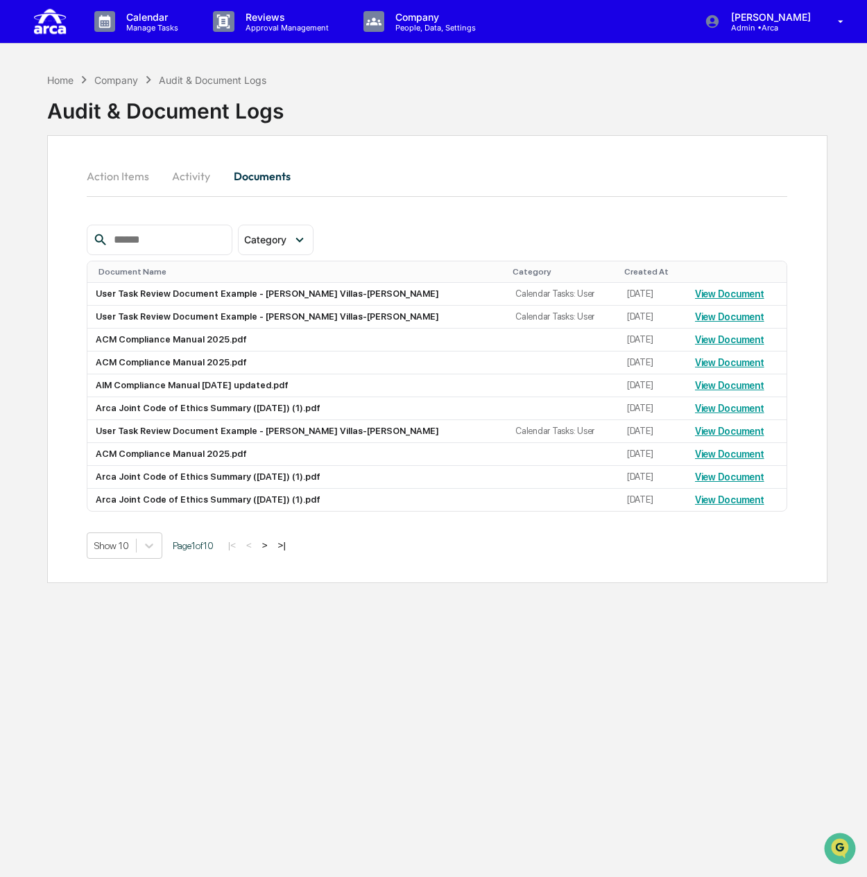
click at [128, 77] on div "Company" at bounding box center [116, 80] width 44 height 12
click at [51, 74] on div "Home" at bounding box center [60, 80] width 26 height 12
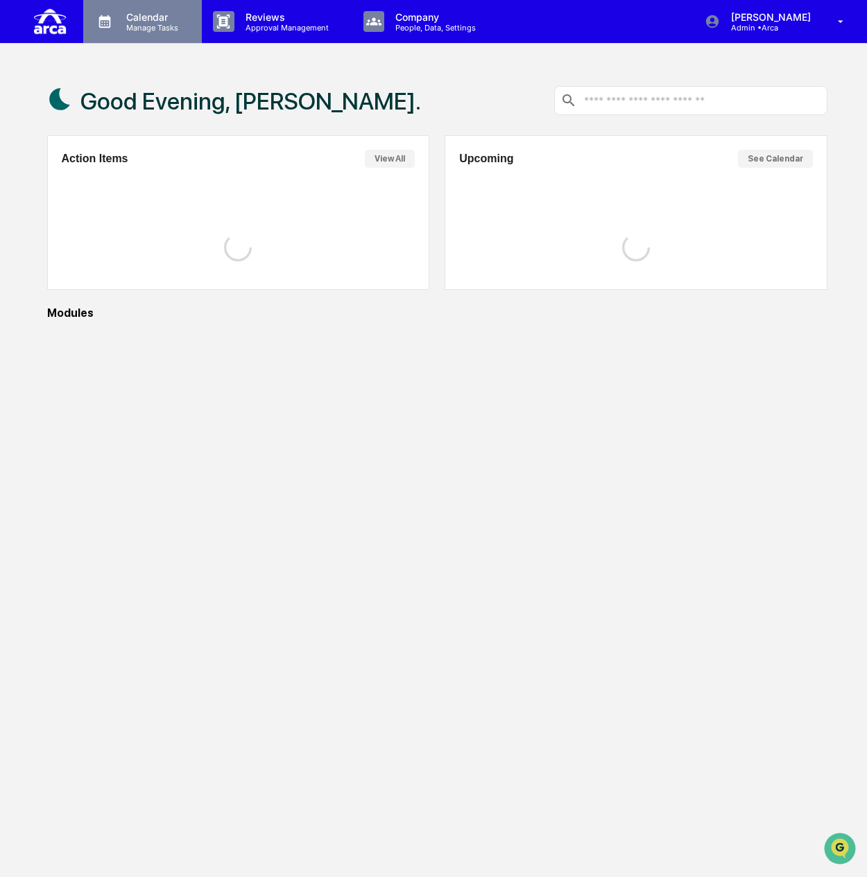
click at [160, 16] on p "Calendar" at bounding box center [150, 17] width 70 height 12
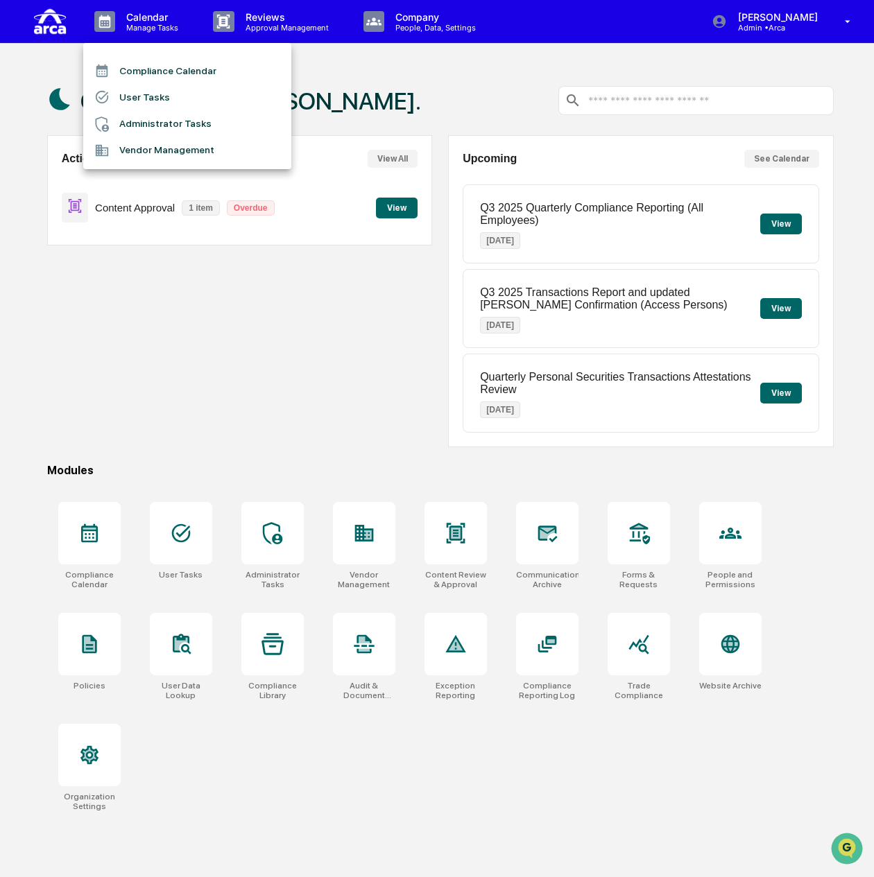
click at [194, 539] on div at bounding box center [437, 438] width 874 height 877
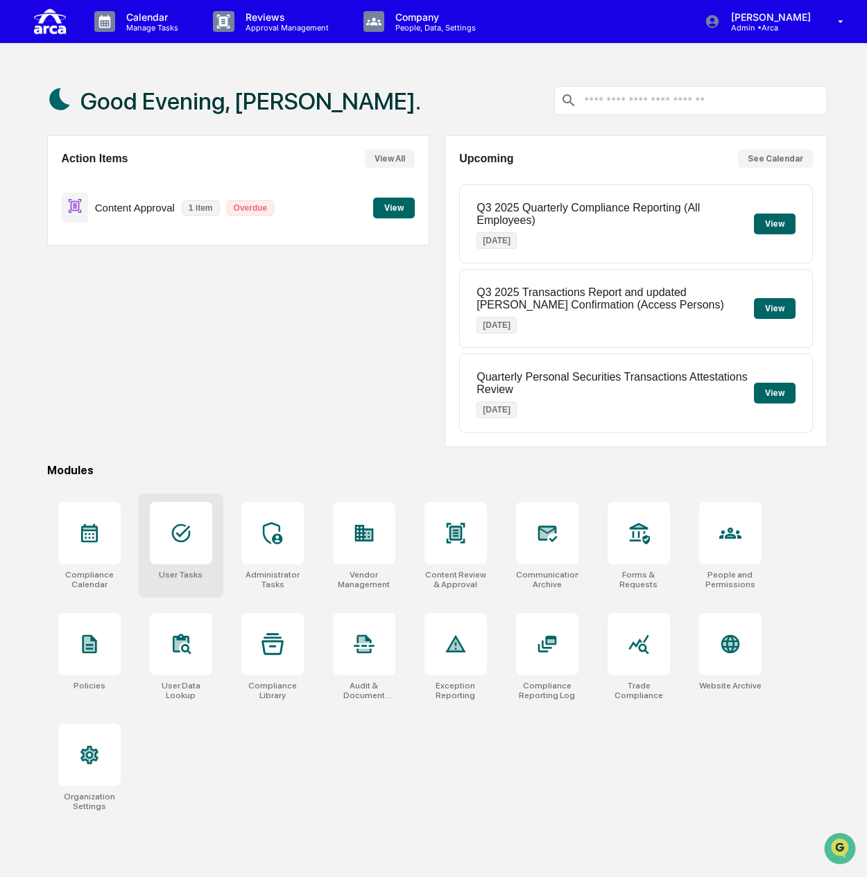
click at [187, 537] on icon at bounding box center [180, 533] width 19 height 19
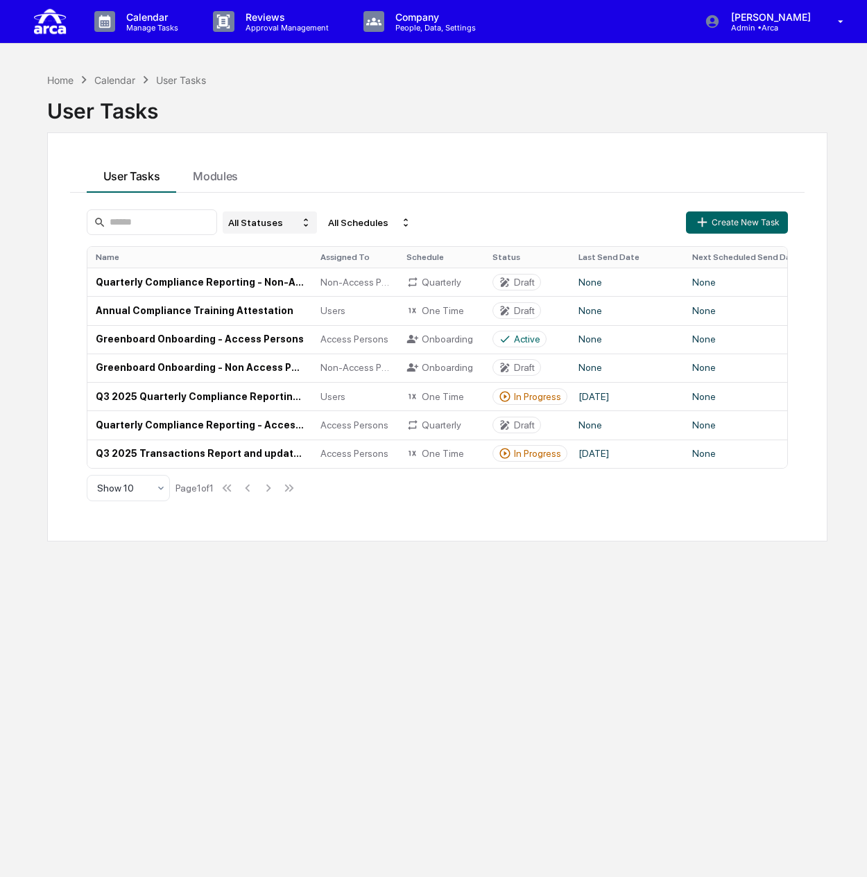
click at [301, 221] on div "All Statuses" at bounding box center [270, 223] width 94 height 22
click at [293, 327] on div "Deleted" at bounding box center [296, 324] width 105 height 17
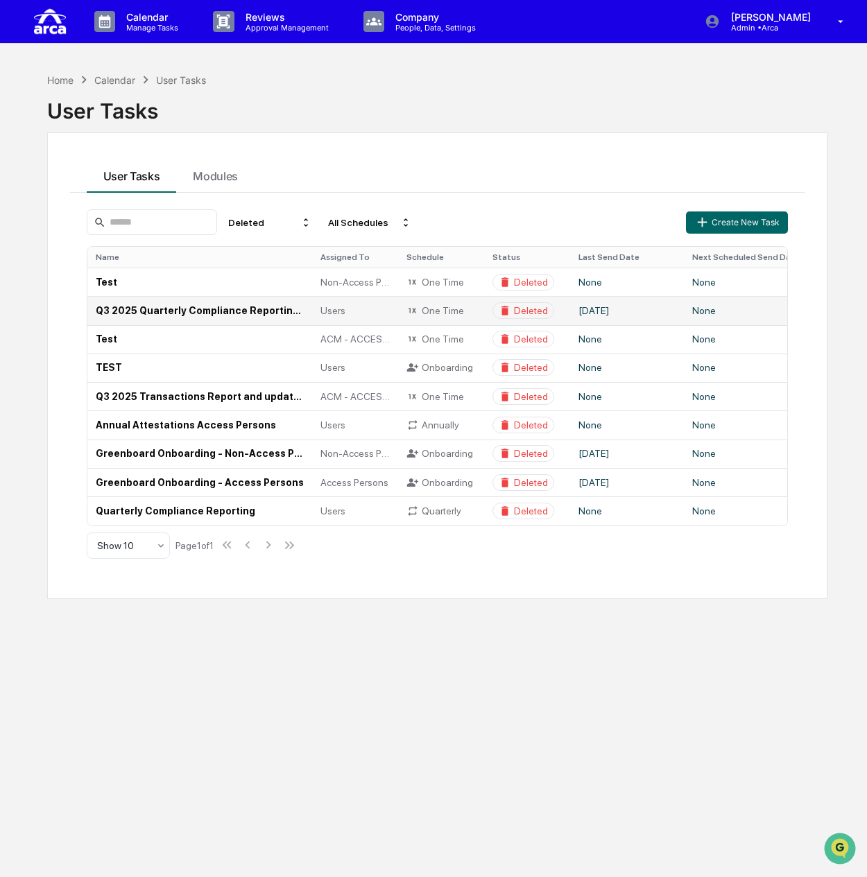
click at [178, 307] on td "Q3 2025 Quarterly Compliance Reporting (All Employees)" at bounding box center [199, 310] width 225 height 28
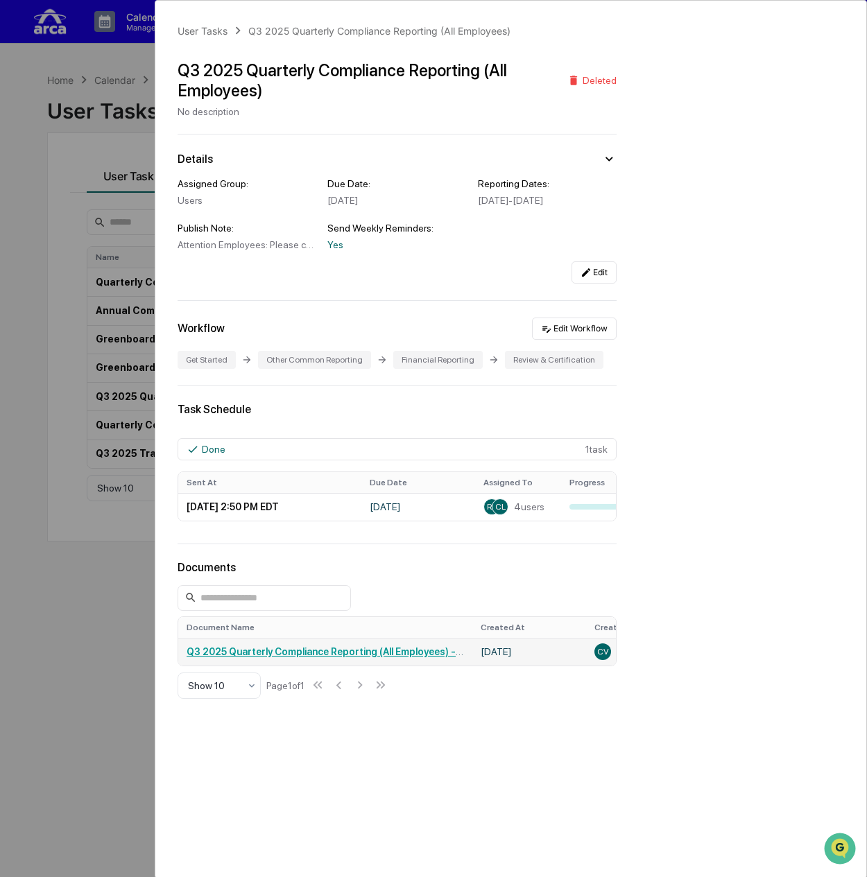
click at [411, 657] on link "Q3 2025 Quarterly Compliance Reporting (All Employees) - [PERSON_NAME] Villas-[…" at bounding box center [415, 651] width 456 height 11
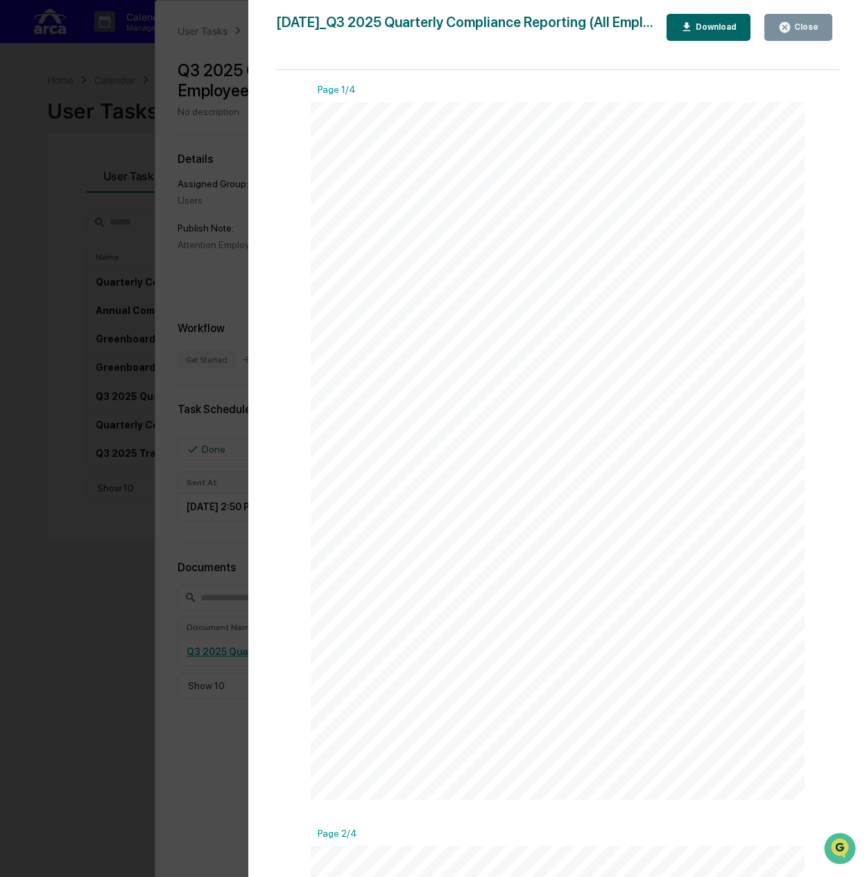
click at [191, 171] on div "Version History [DATE] 06:54 PM [PERSON_NAME]-[PERSON_NAME] [DATE]_Q3 2025 Quar…" at bounding box center [433, 438] width 867 height 877
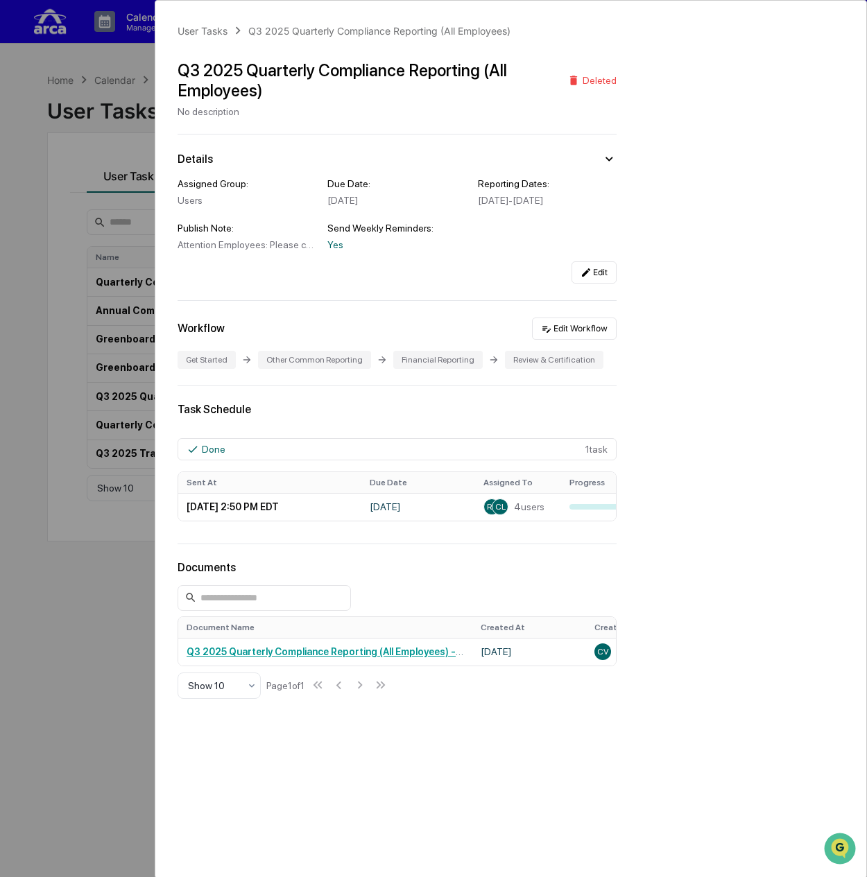
click at [57, 165] on div "User Tasks Q3 2025 Quarterly Compliance Reporting (All Employees) Q3 2025 Quart…" at bounding box center [433, 438] width 867 height 877
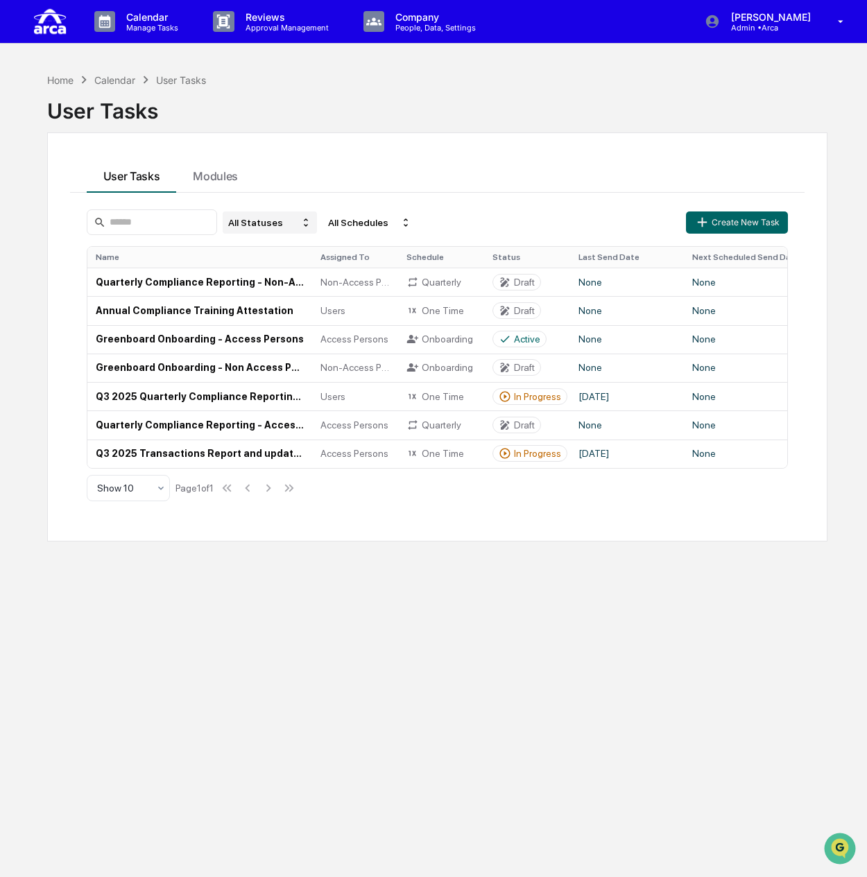
click at [281, 227] on div "All Statuses" at bounding box center [270, 223] width 94 height 22
click at [281, 285] on div "Active/In Progress" at bounding box center [288, 285] width 77 height 11
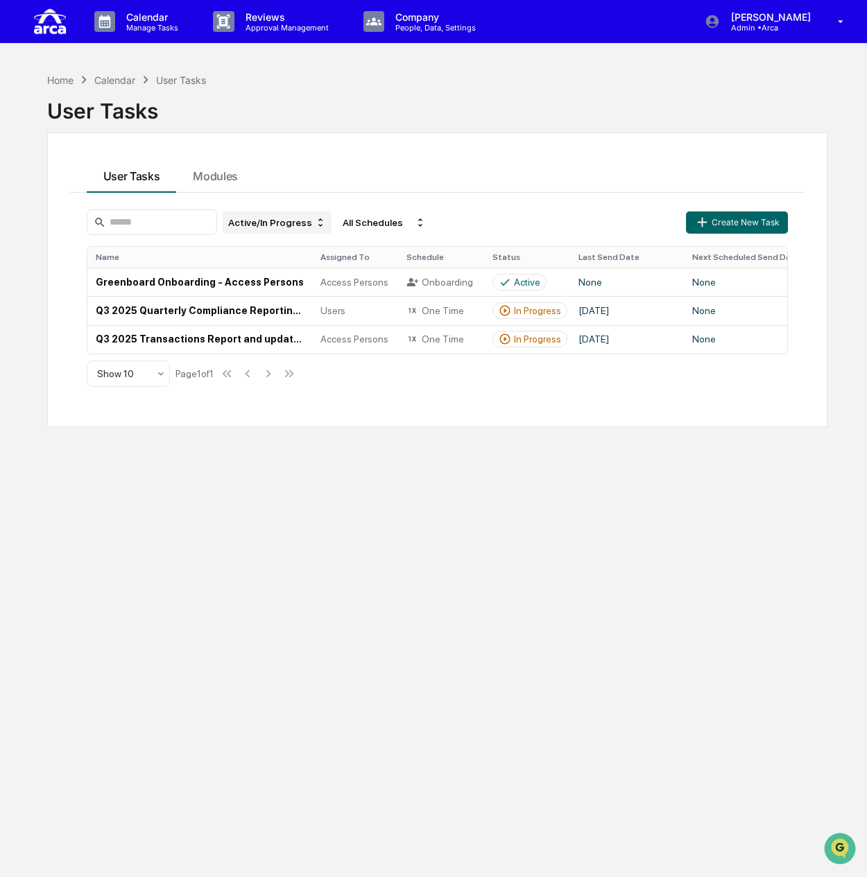
click at [257, 212] on div "Active/In Progress" at bounding box center [277, 223] width 109 height 22
click at [273, 256] on div "All Statuses Draft Active/In Progress Closed Deleted" at bounding box center [299, 285] width 123 height 101
click at [268, 264] on div "Draft" at bounding box center [299, 266] width 116 height 17
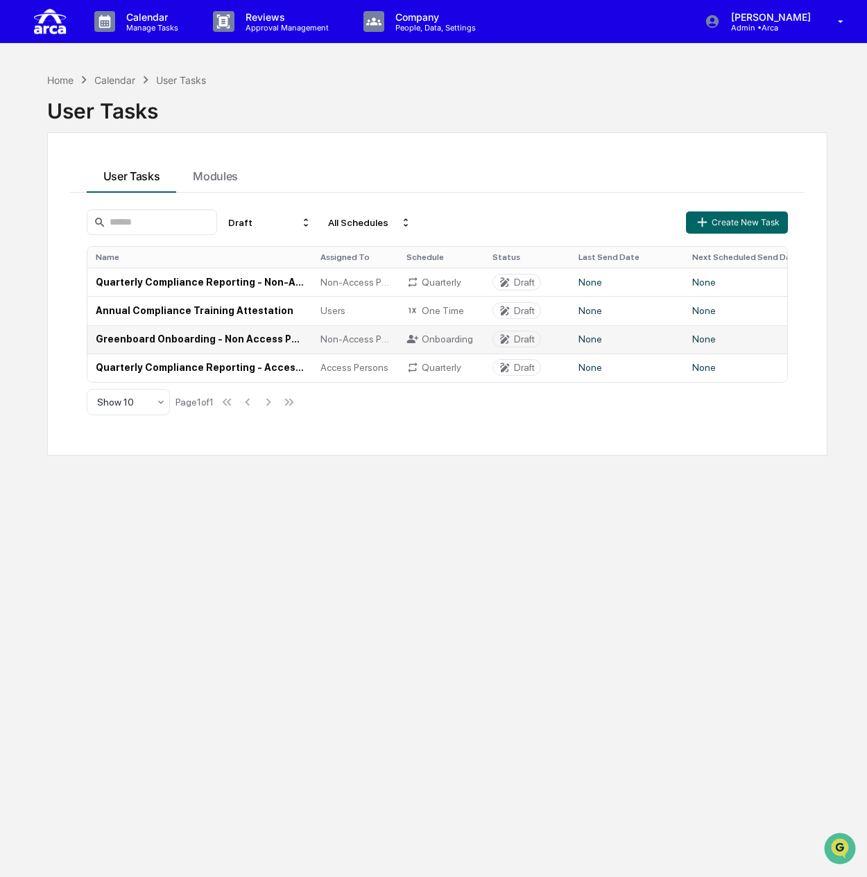
click at [162, 336] on td "Greenboard Onboarding - Non Access Persons" at bounding box center [199, 339] width 225 height 28
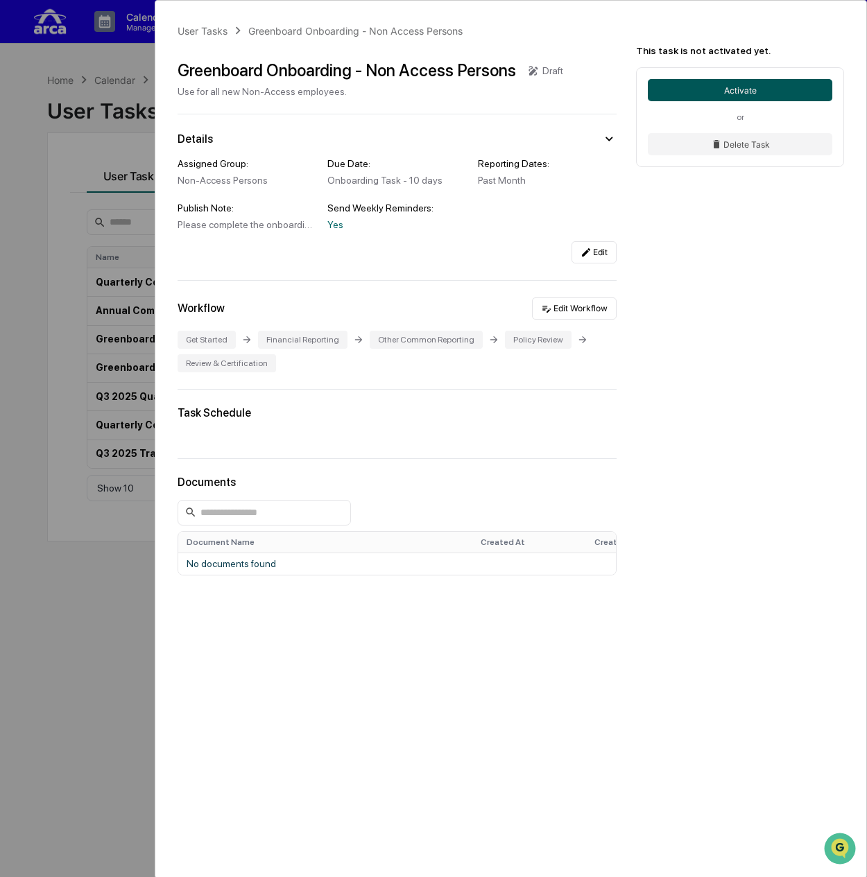
click at [679, 92] on button "Activate" at bounding box center [740, 90] width 184 height 22
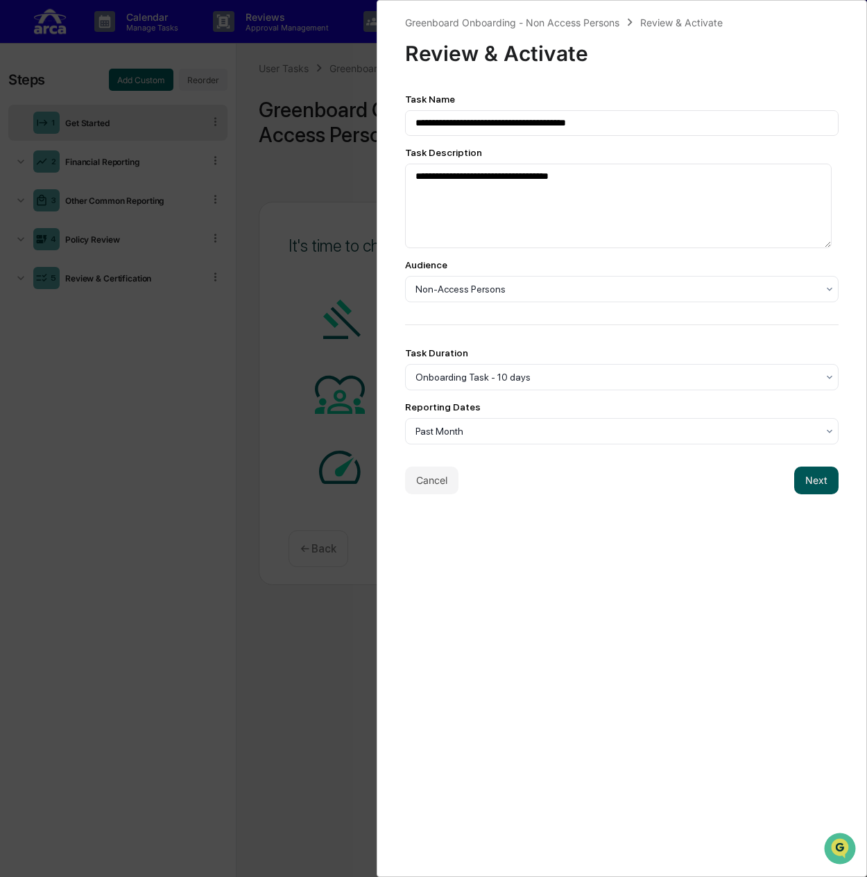
click at [806, 479] on button "Next" at bounding box center [816, 481] width 44 height 28
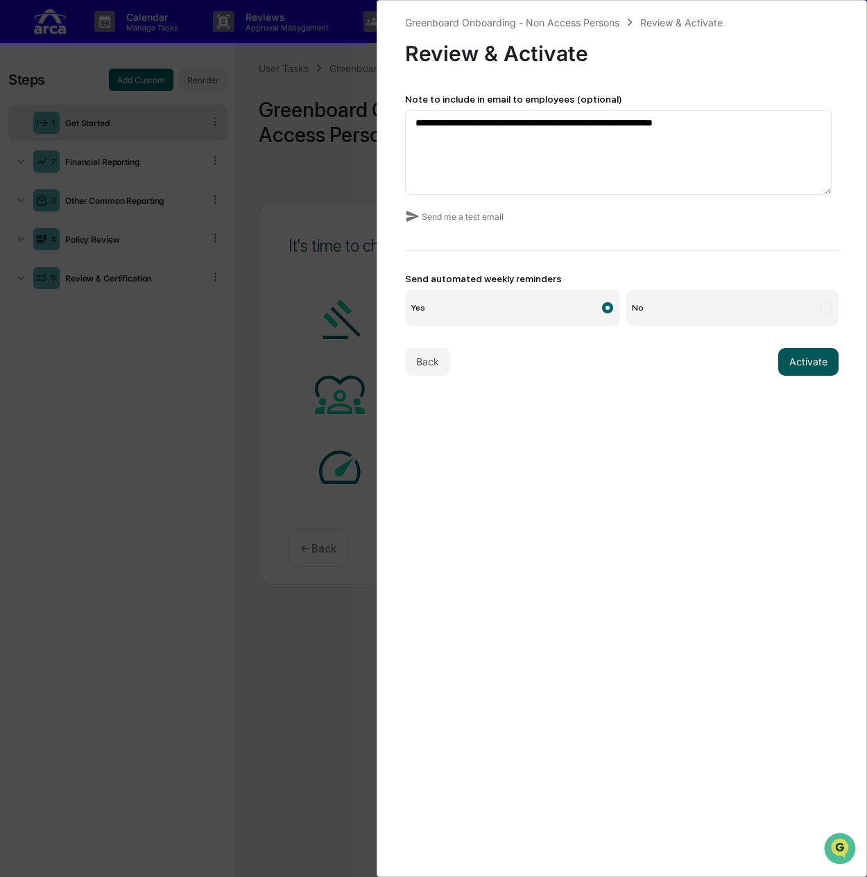
click at [795, 362] on button "Activate" at bounding box center [808, 362] width 60 height 28
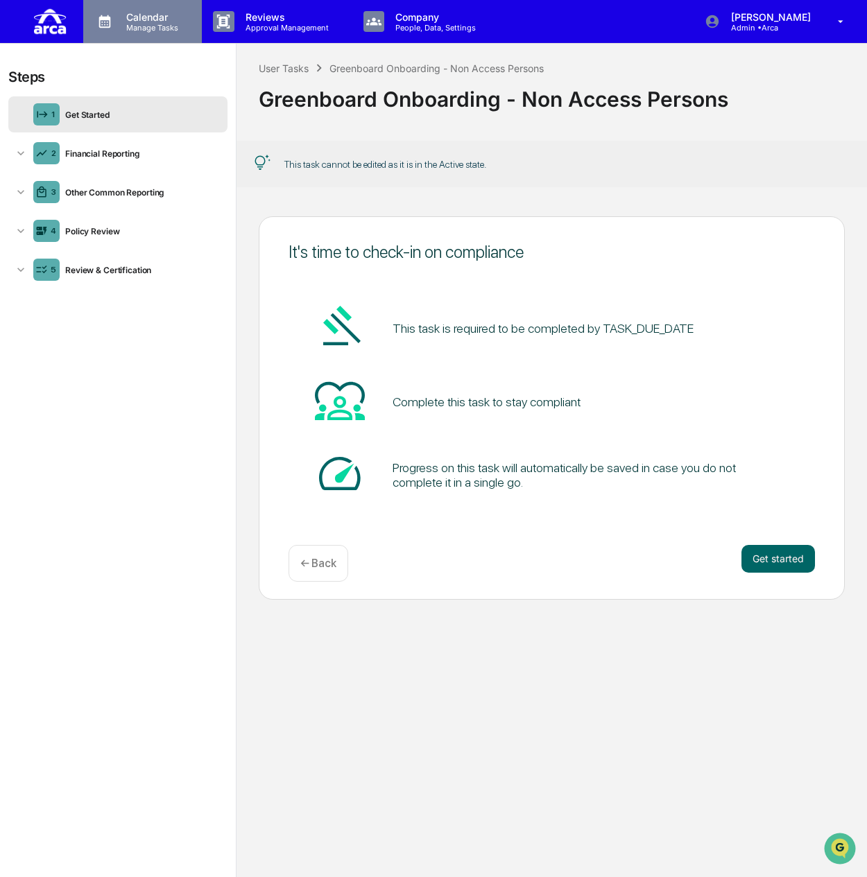
click at [134, 27] on p "Manage Tasks" at bounding box center [150, 28] width 70 height 10
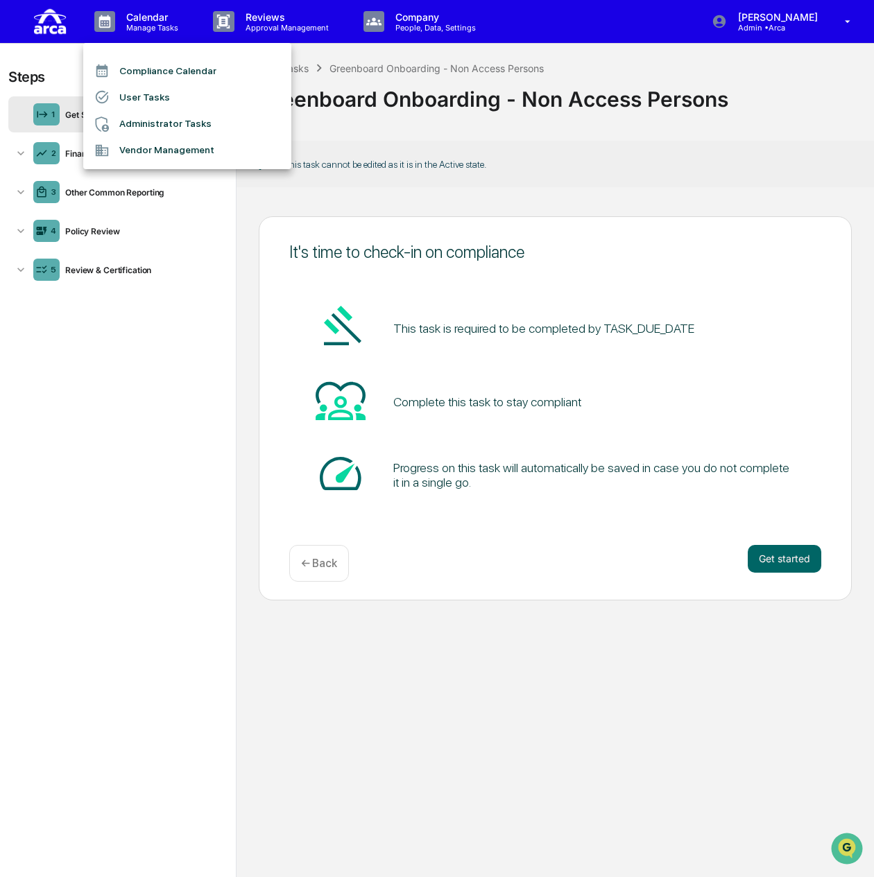
click at [174, 94] on li "User Tasks" at bounding box center [187, 97] width 208 height 26
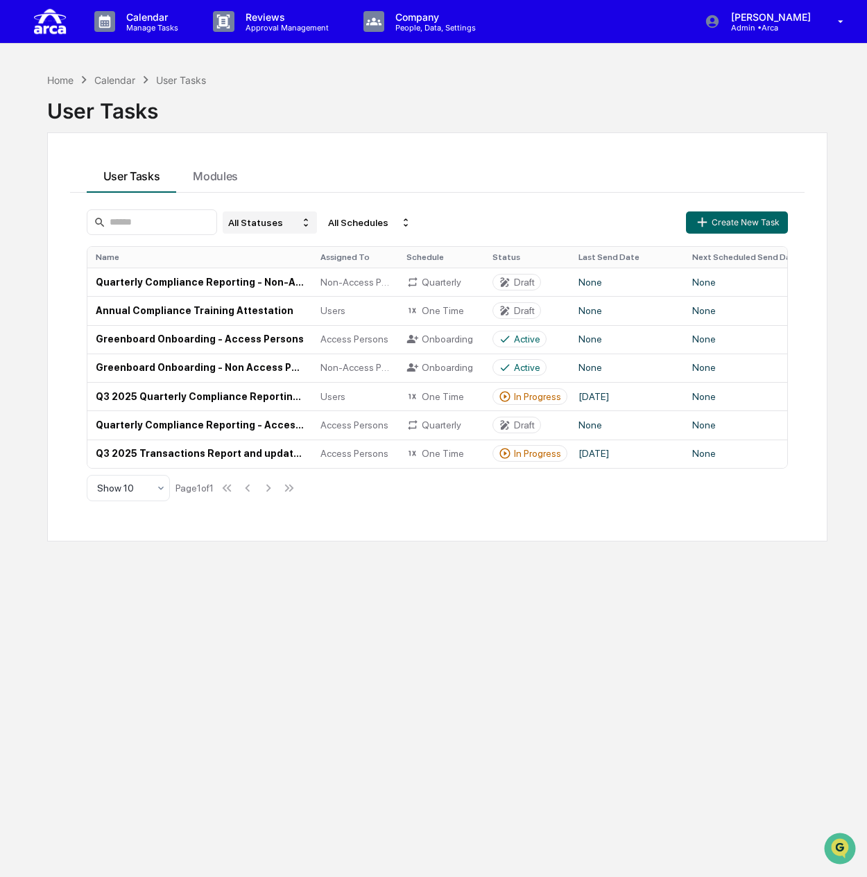
click at [282, 220] on div "All Statuses" at bounding box center [270, 223] width 94 height 22
click at [279, 311] on div "Closed" at bounding box center [296, 305] width 105 height 17
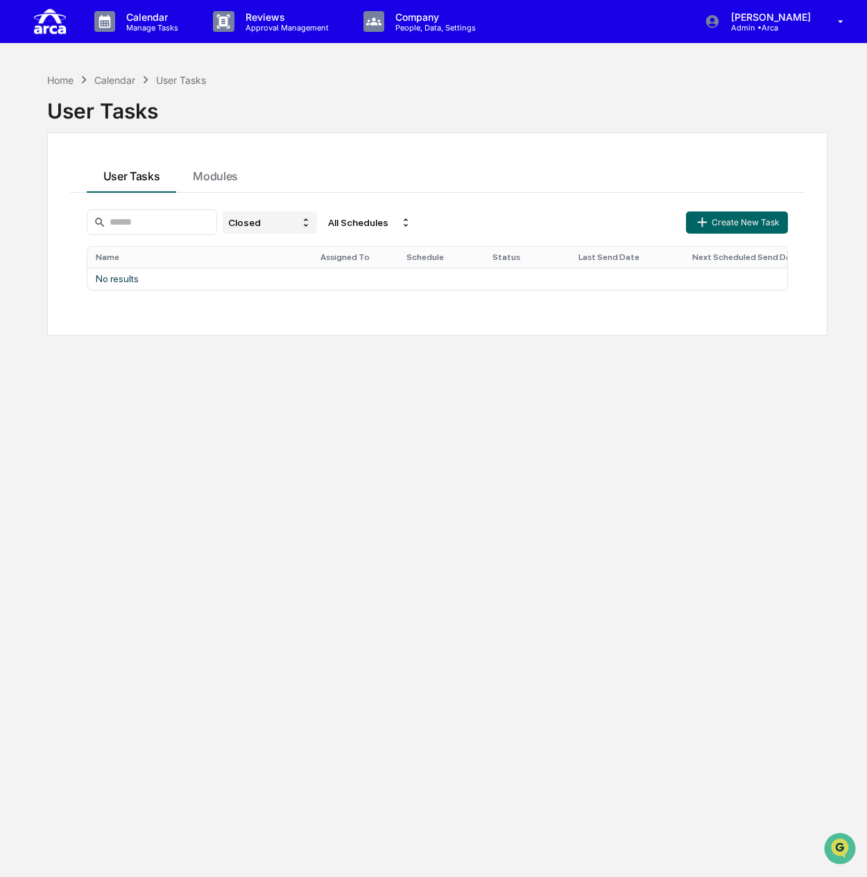
click at [296, 230] on div "Closed" at bounding box center [270, 223] width 94 height 22
click at [273, 330] on div "Deleted" at bounding box center [267, 324] width 34 height 11
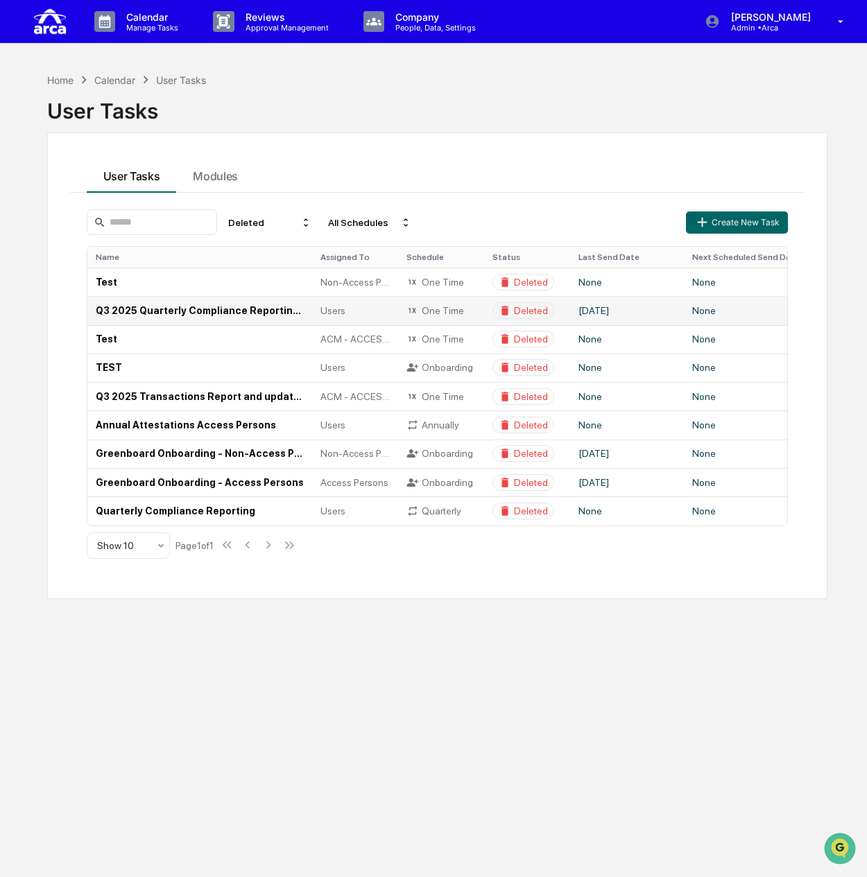
click at [173, 310] on td "Q3 2025 Quarterly Compliance Reporting (All Employees)" at bounding box center [199, 310] width 225 height 28
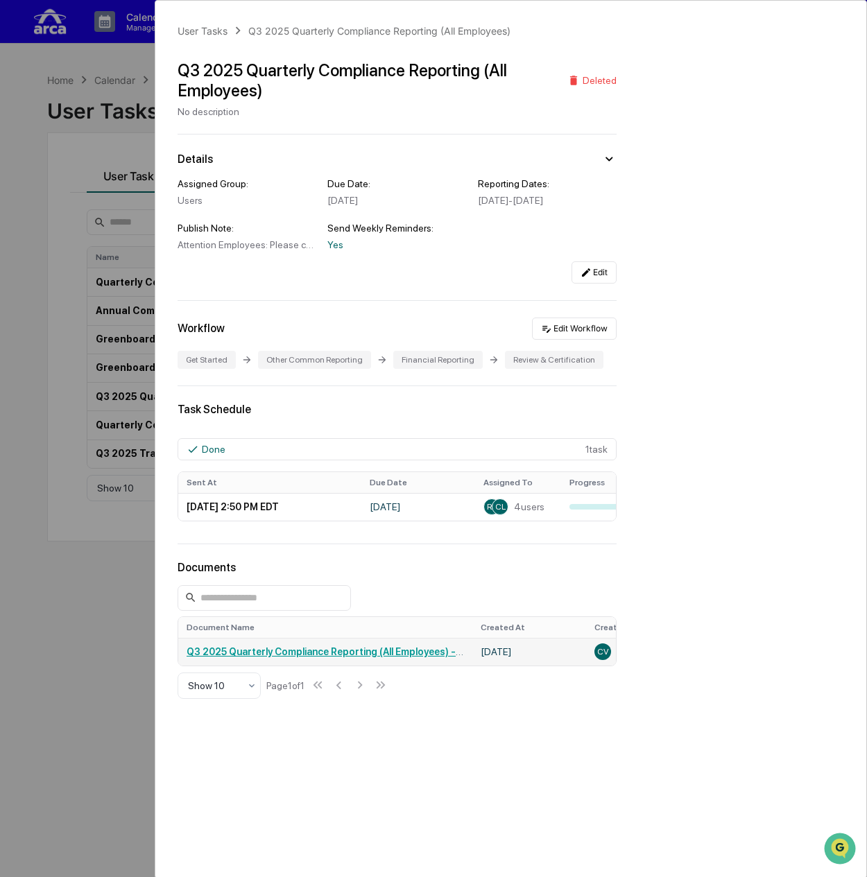
click at [402, 657] on link "Q3 2025 Quarterly Compliance Reporting (All Employees) - [PERSON_NAME] Villas-[…" at bounding box center [415, 651] width 456 height 11
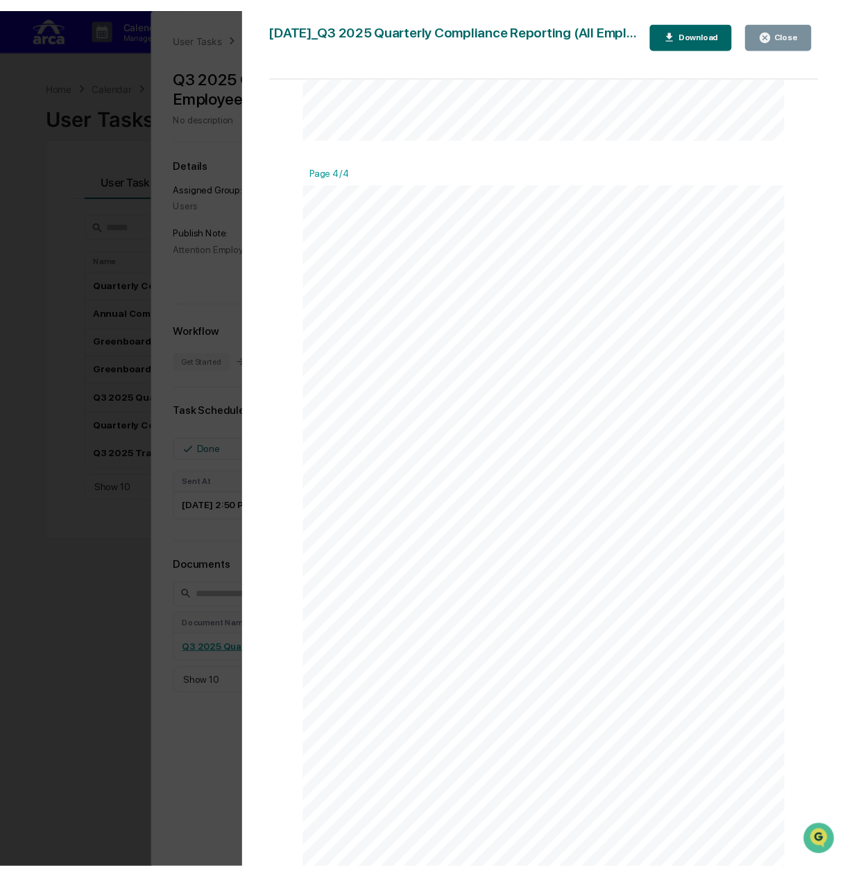
scroll to position [65, 0]
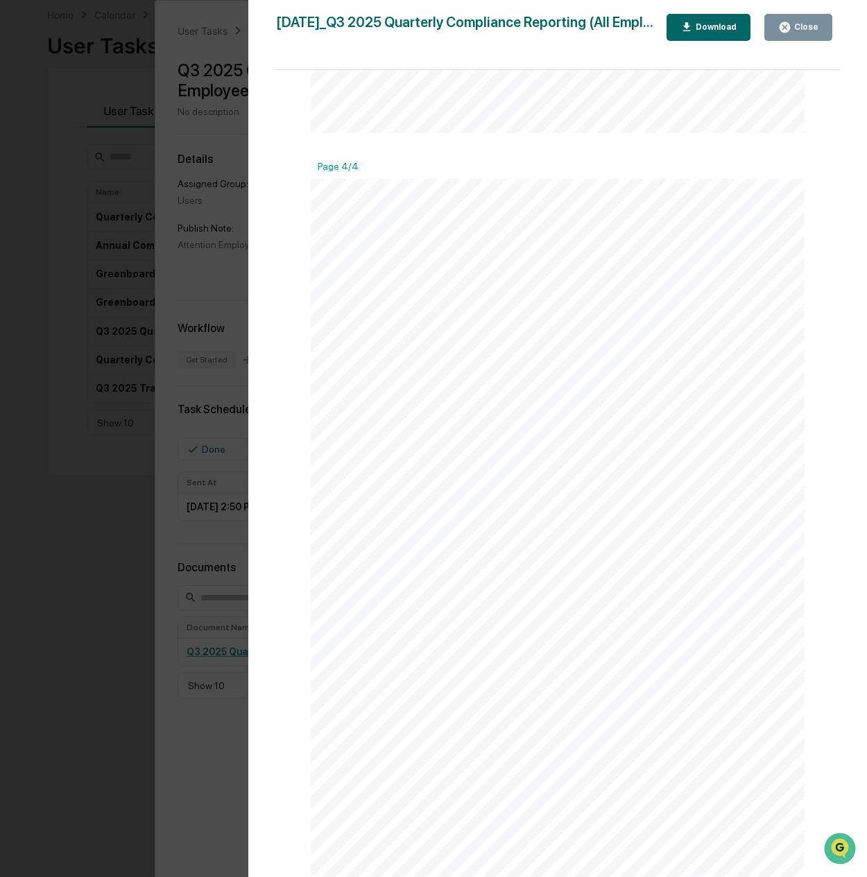
click at [797, 27] on div "Close" at bounding box center [804, 27] width 27 height 10
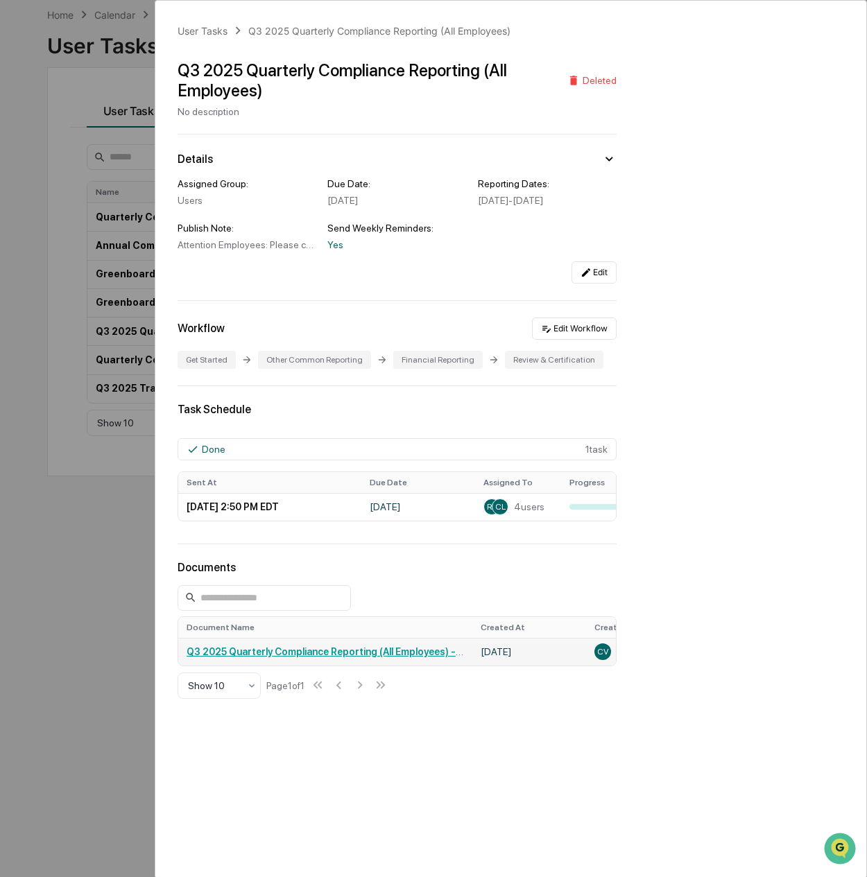
click at [602, 657] on span "CV" at bounding box center [603, 652] width 12 height 10
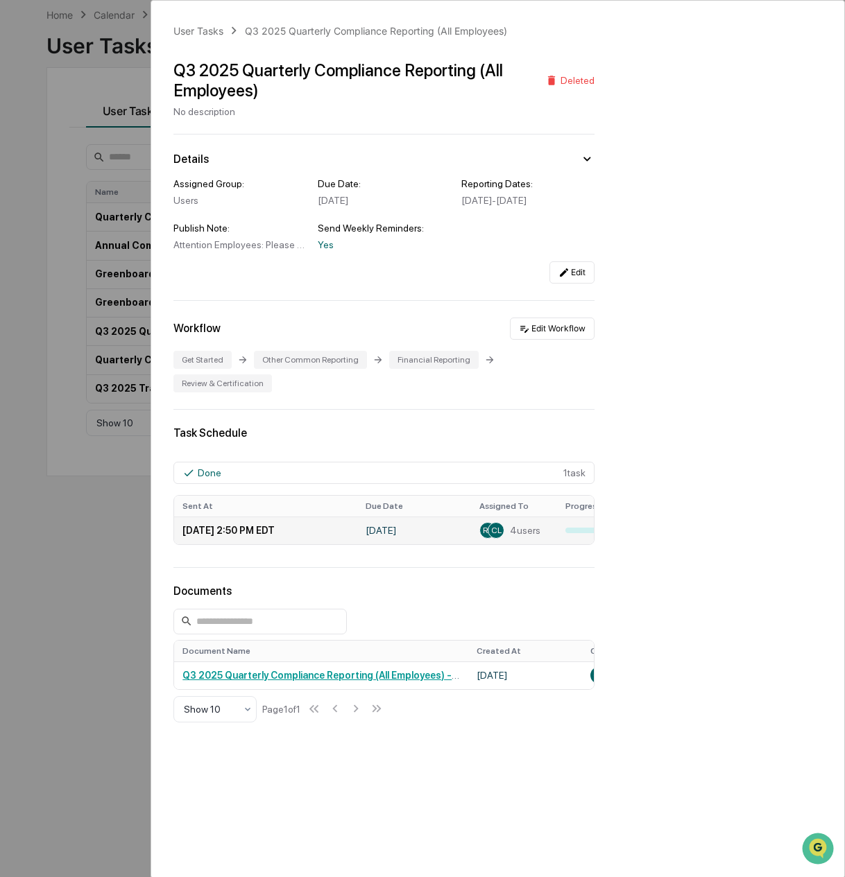
click at [504, 517] on td "RR CL 4 users" at bounding box center [514, 531] width 86 height 28
click at [580, 517] on td "0%" at bounding box center [600, 531] width 86 height 28
click at [536, 525] on span "4 users" at bounding box center [525, 530] width 31 height 11
click at [476, 522] on td "RR CL 4 users" at bounding box center [514, 531] width 86 height 28
click at [86, 200] on div "User Tasks Q3 2025 Quarterly Compliance Reporting (All Employees) Q3 2025 Quart…" at bounding box center [422, 438] width 845 height 877
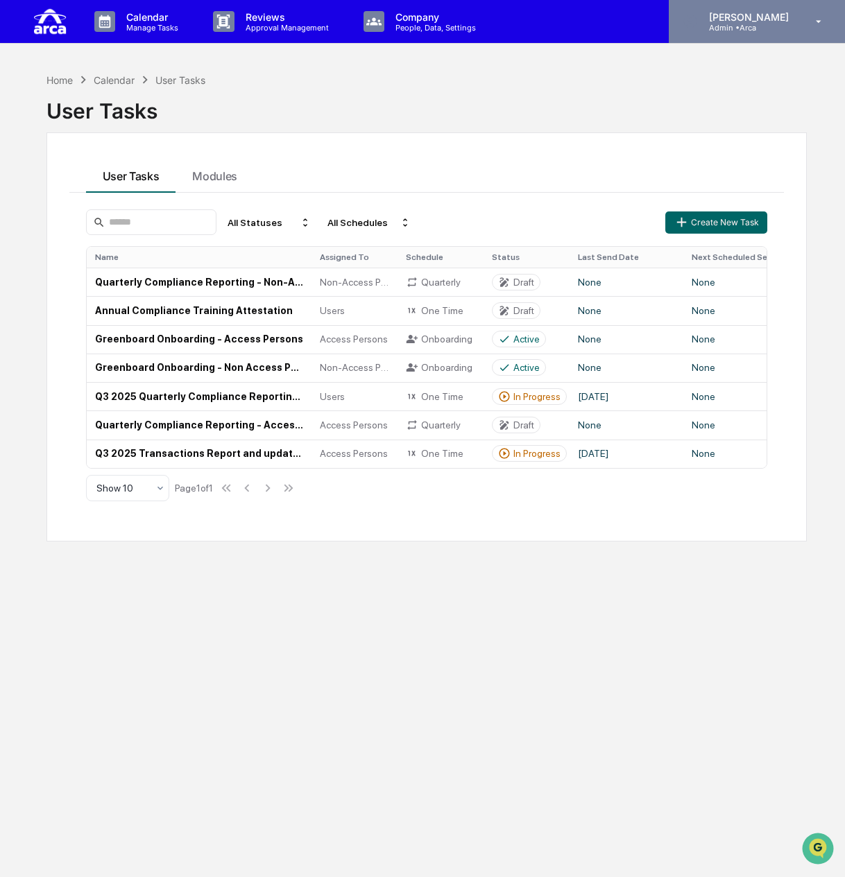
click at [781, 29] on p "Admin • Arca" at bounding box center [747, 28] width 98 height 10
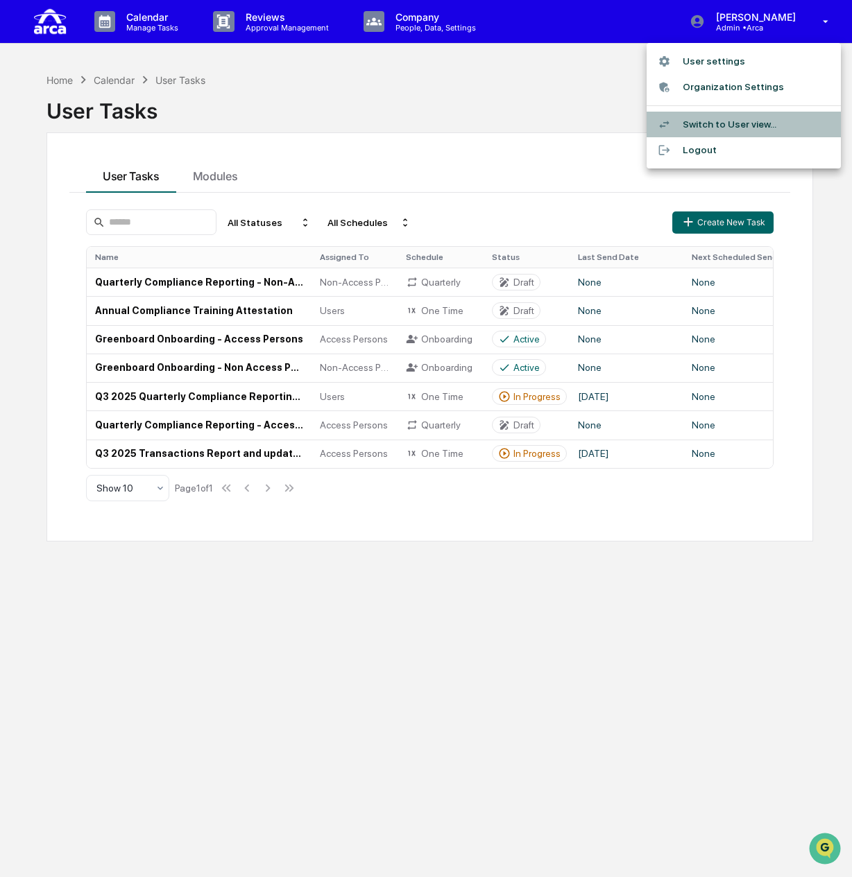
click at [743, 119] on li "Switch to User view..." at bounding box center [743, 125] width 194 height 26
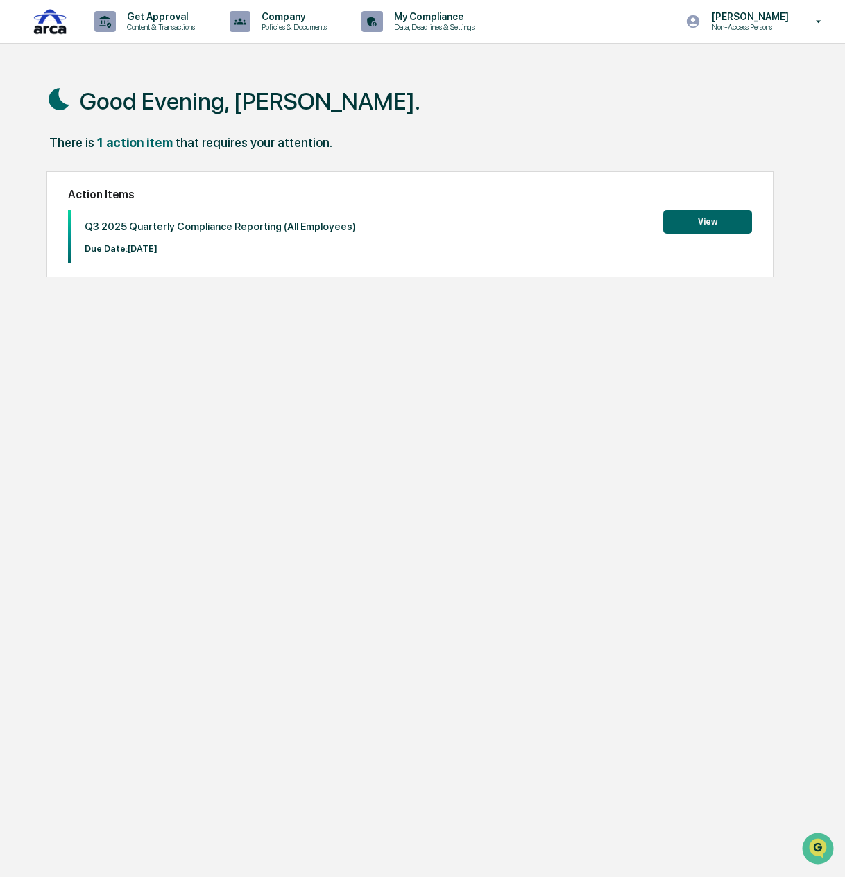
click at [705, 221] on button "View" at bounding box center [707, 222] width 89 height 24
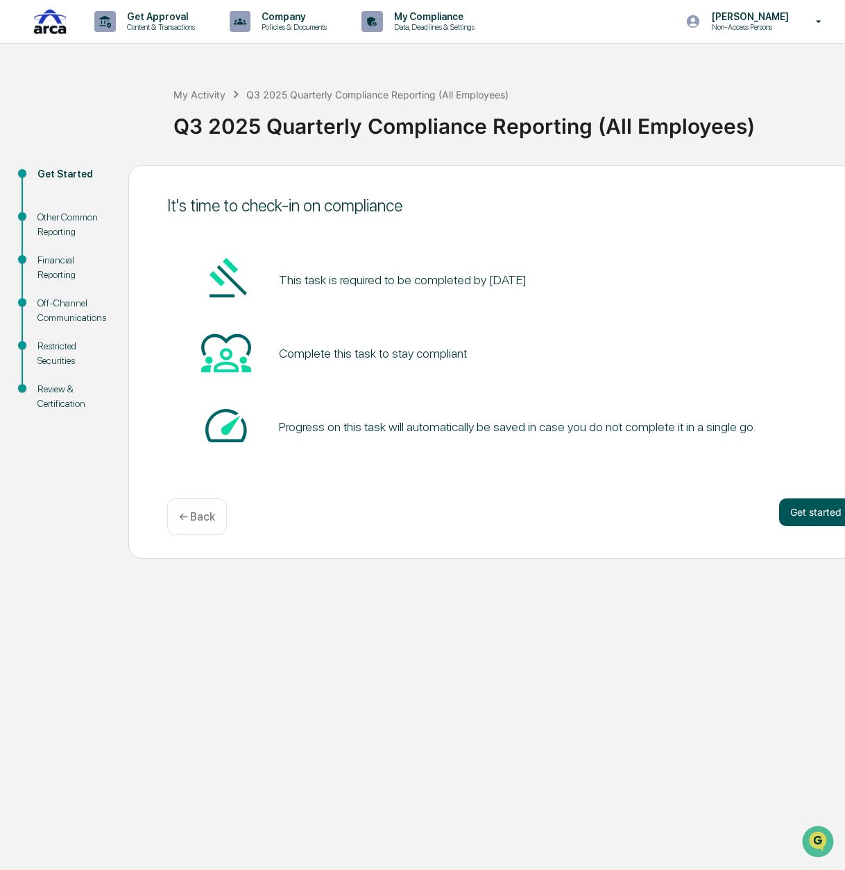
click at [816, 509] on button "Get started" at bounding box center [816, 513] width 74 height 28
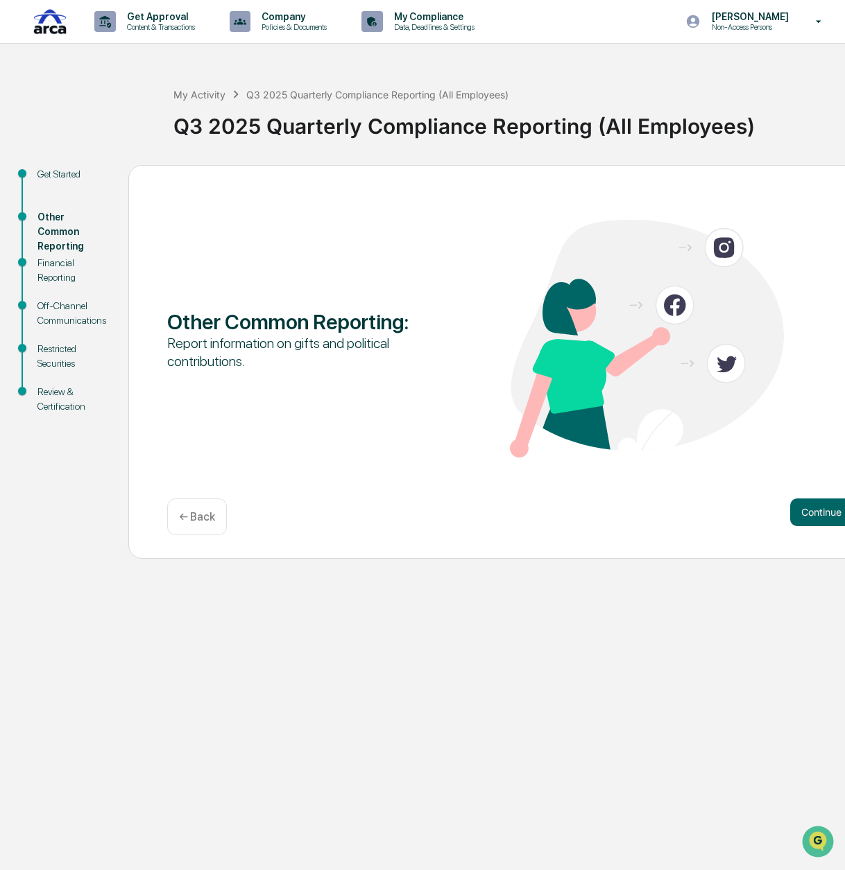
click at [61, 175] on div "Get Started" at bounding box center [71, 174] width 69 height 15
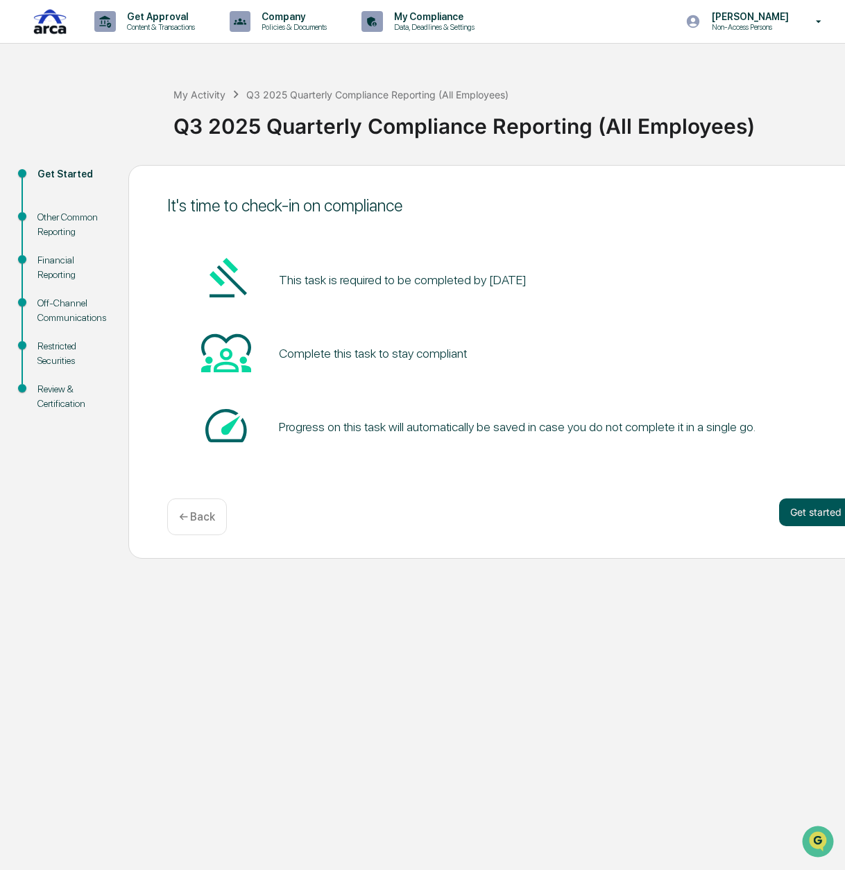
click at [820, 514] on button "Get started" at bounding box center [816, 513] width 74 height 28
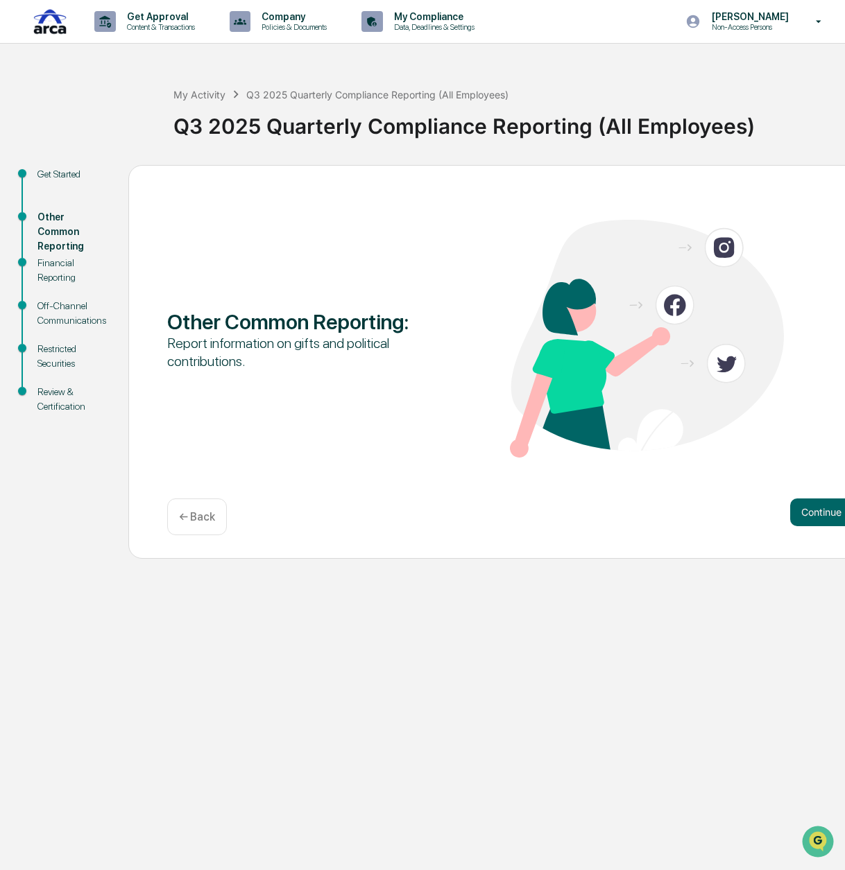
click at [821, 513] on button "Continue" at bounding box center [821, 513] width 62 height 28
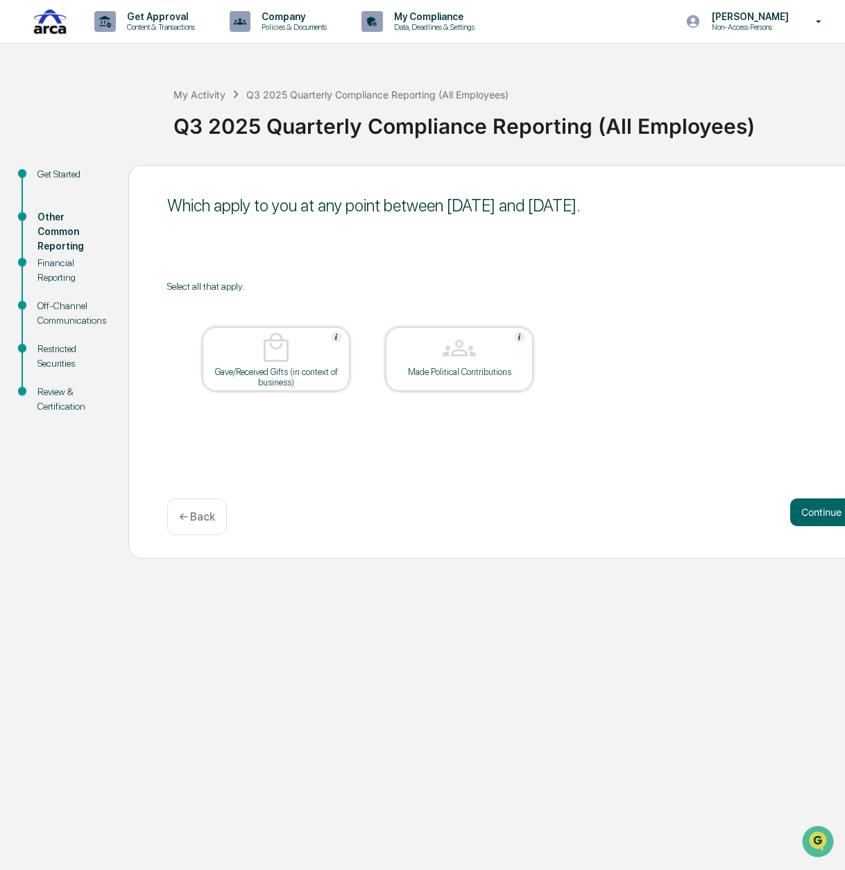
click at [821, 513] on button "Continue" at bounding box center [821, 513] width 62 height 28
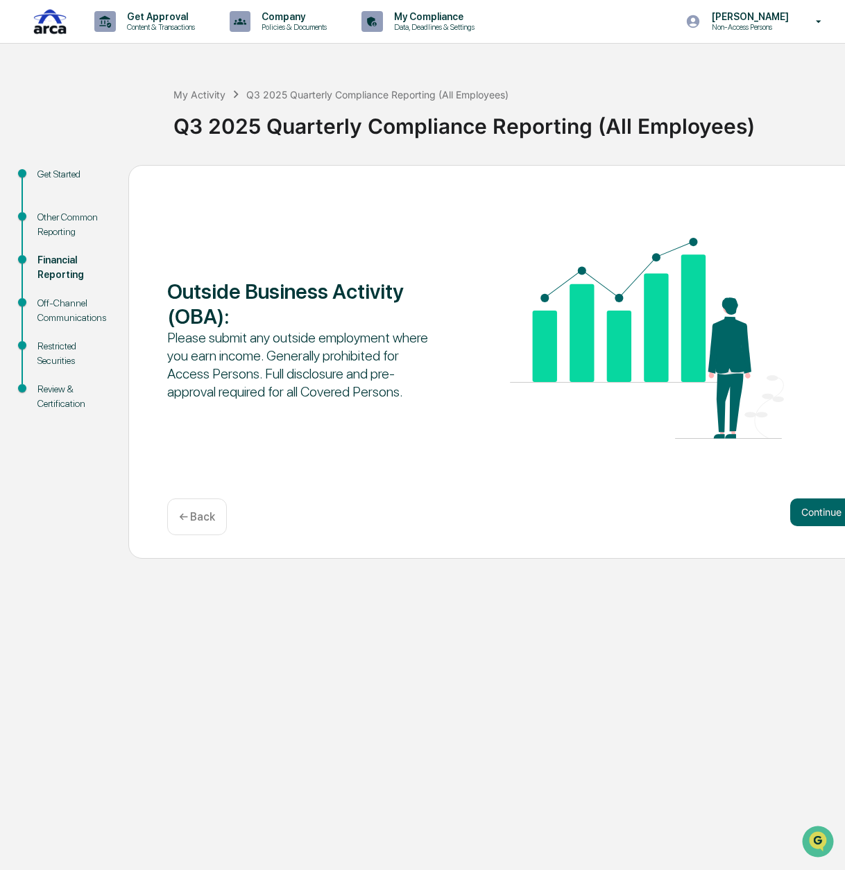
click at [821, 513] on button "Continue" at bounding box center [821, 513] width 62 height 28
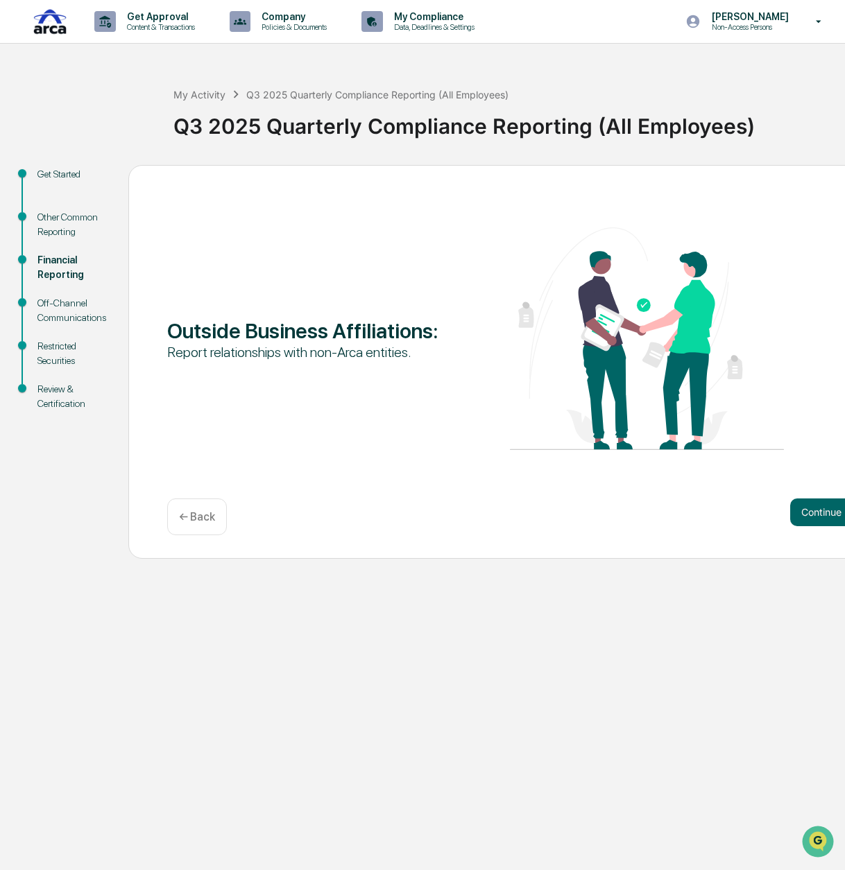
click at [821, 513] on button "Continue" at bounding box center [821, 513] width 62 height 28
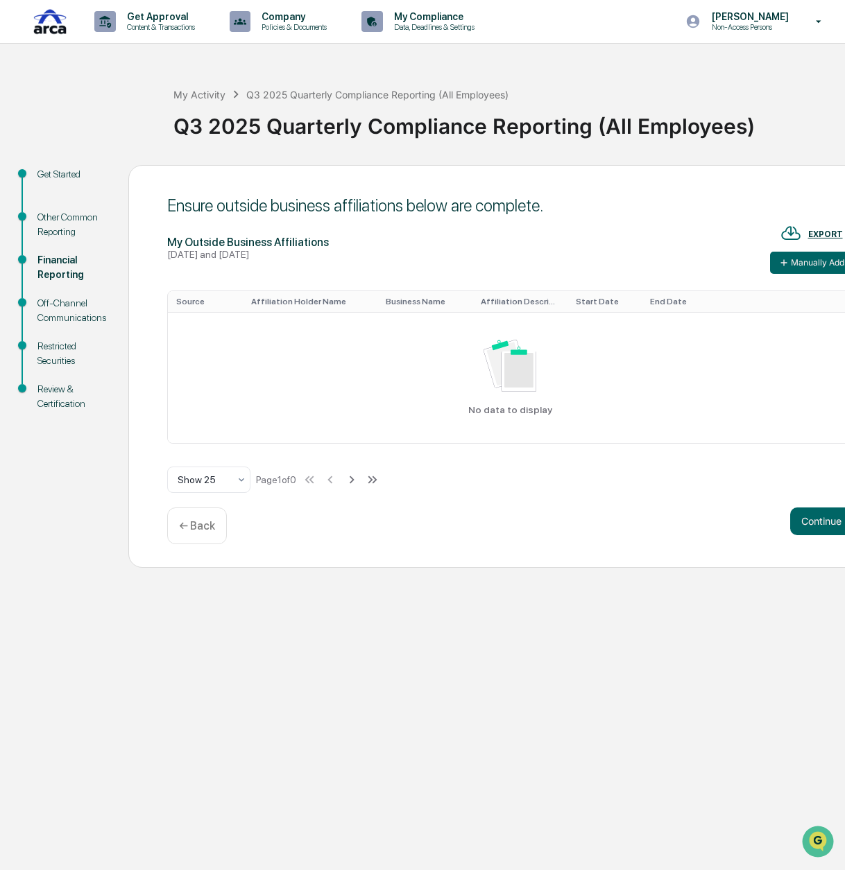
click at [195, 521] on p "← Back" at bounding box center [197, 525] width 36 height 13
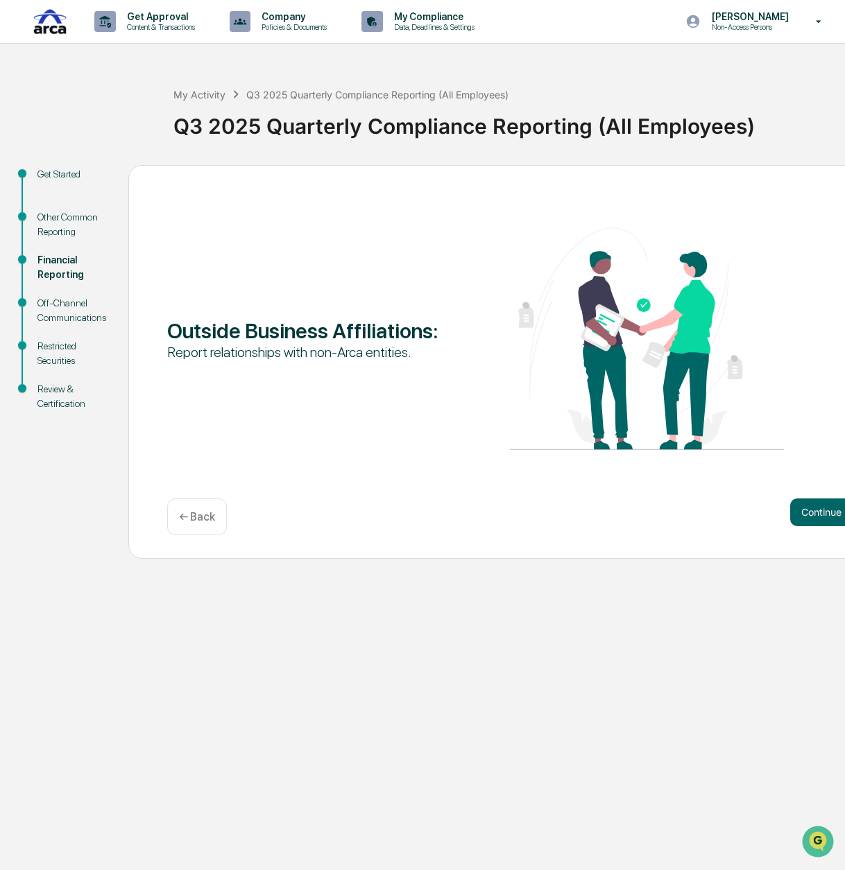
click at [195, 521] on p "← Back" at bounding box center [197, 516] width 36 height 13
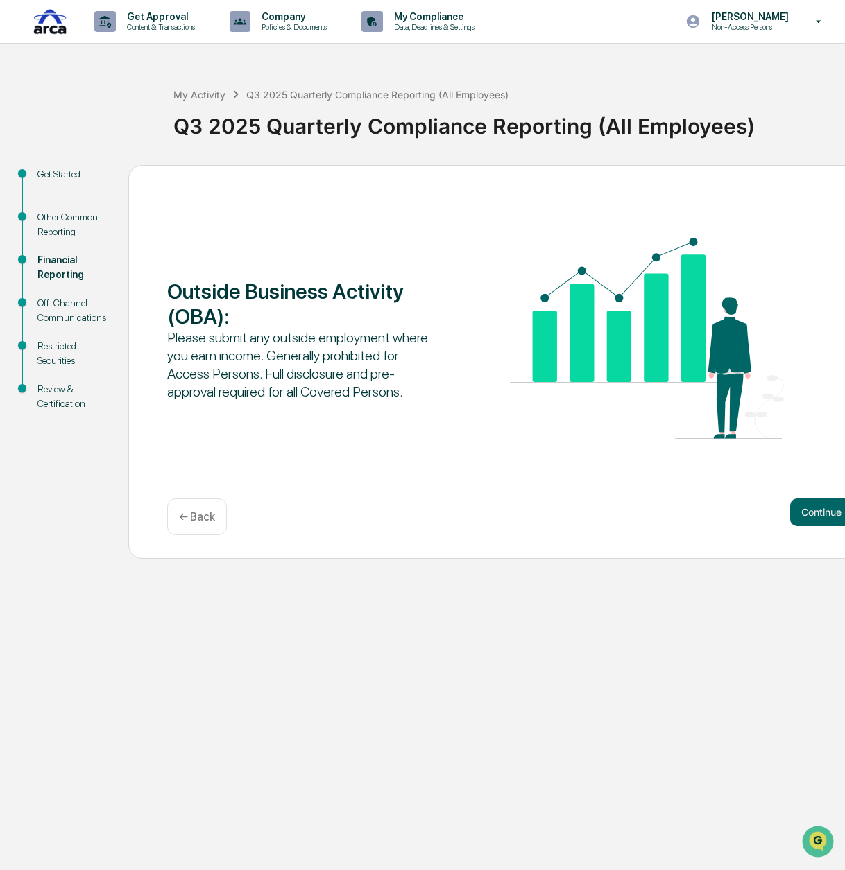
click at [62, 225] on div "Other Common Reporting" at bounding box center [71, 224] width 69 height 29
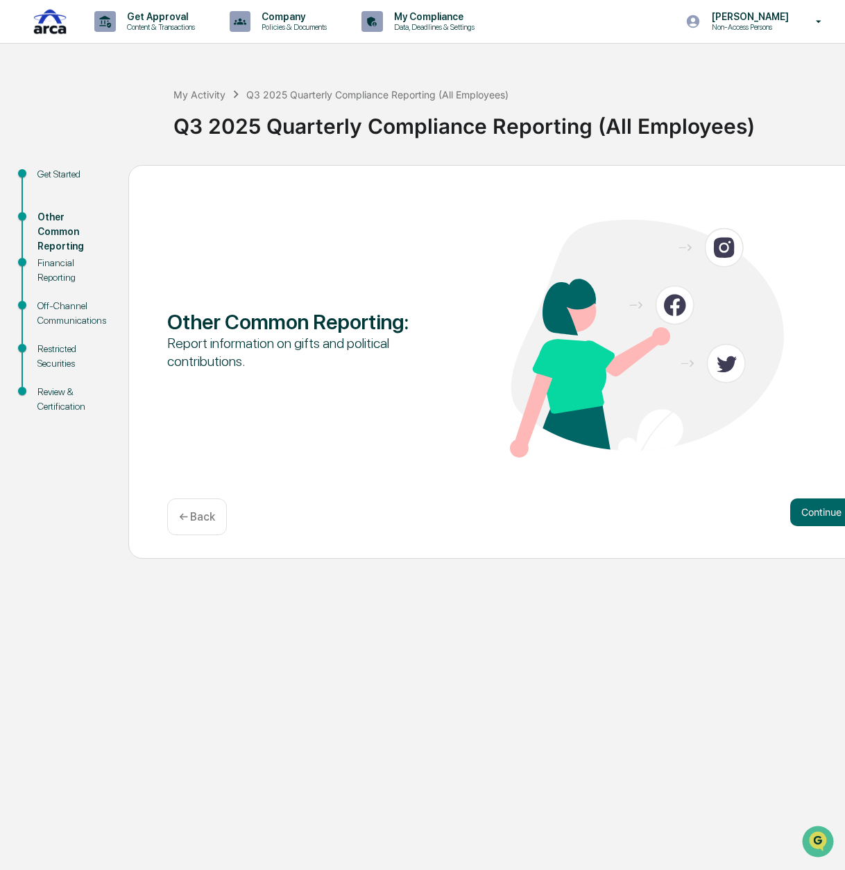
click at [56, 260] on div "Financial Reporting" at bounding box center [71, 270] width 69 height 29
click at [54, 268] on div "Financial Reporting" at bounding box center [71, 270] width 69 height 29
click at [838, 511] on button "Continue" at bounding box center [821, 513] width 62 height 28
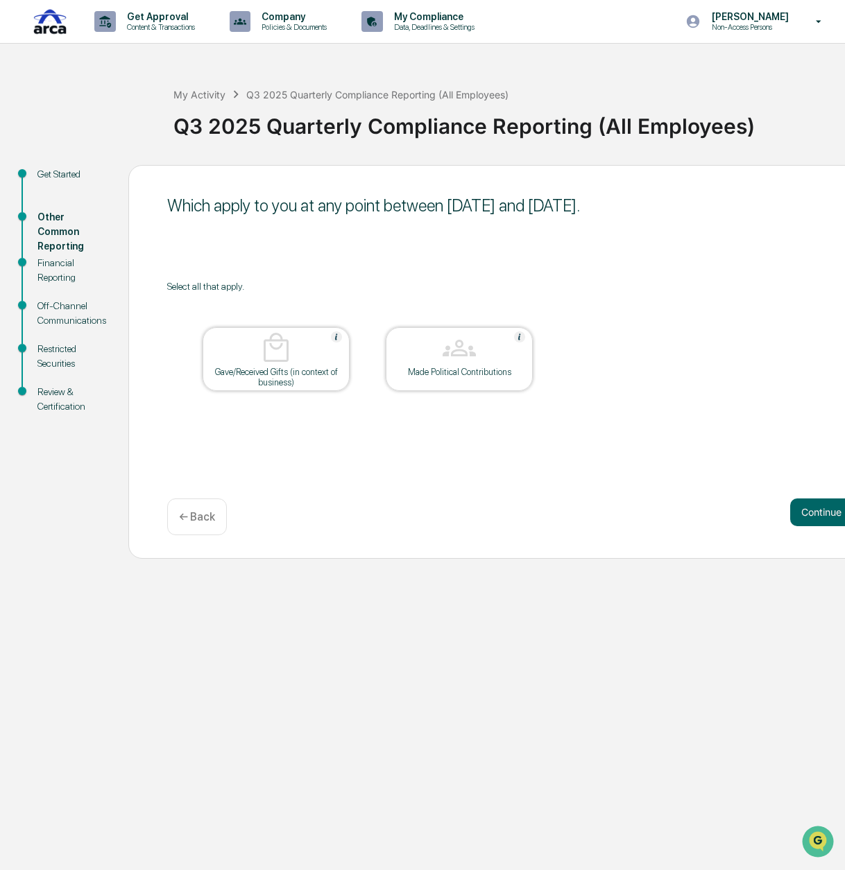
click at [838, 511] on button "Continue" at bounding box center [821, 513] width 62 height 28
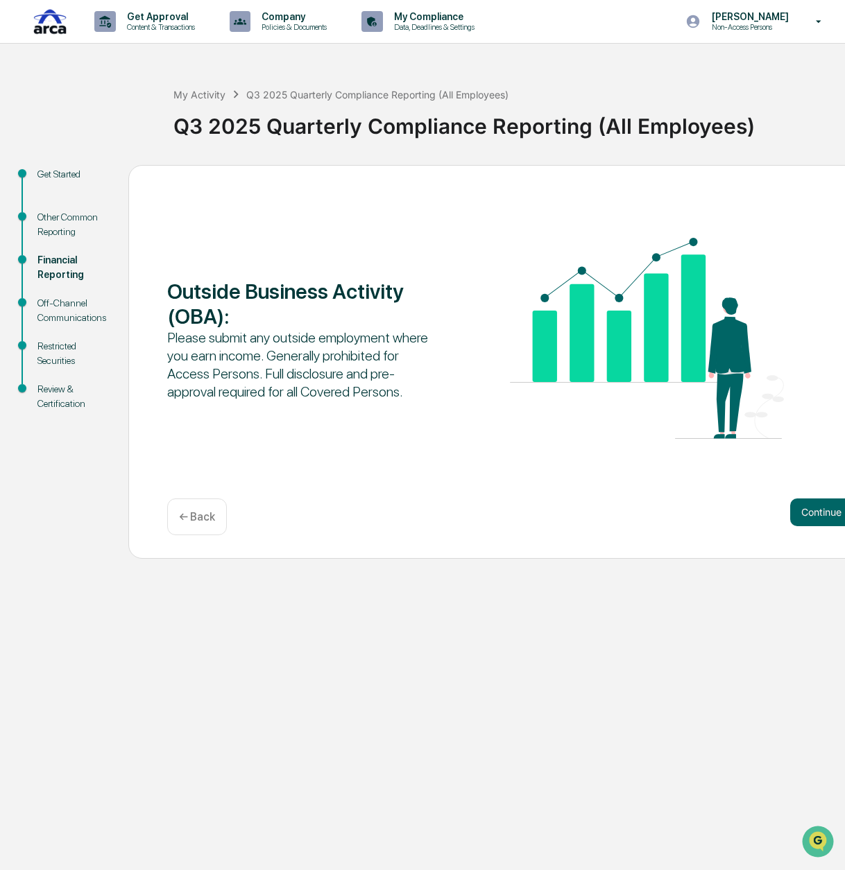
click at [838, 511] on button "Continue" at bounding box center [821, 513] width 62 height 28
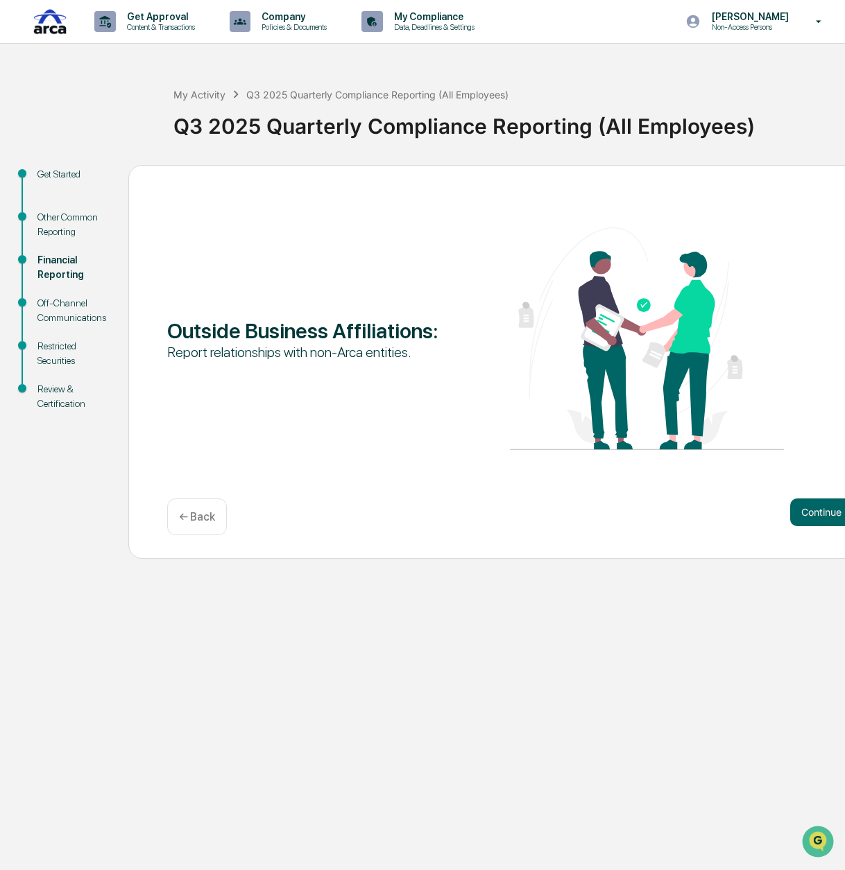
click at [348, 349] on div "Report relationships with non-Arca entities." at bounding box center [304, 352] width 274 height 18
click at [801, 512] on button "Continue" at bounding box center [821, 513] width 62 height 28
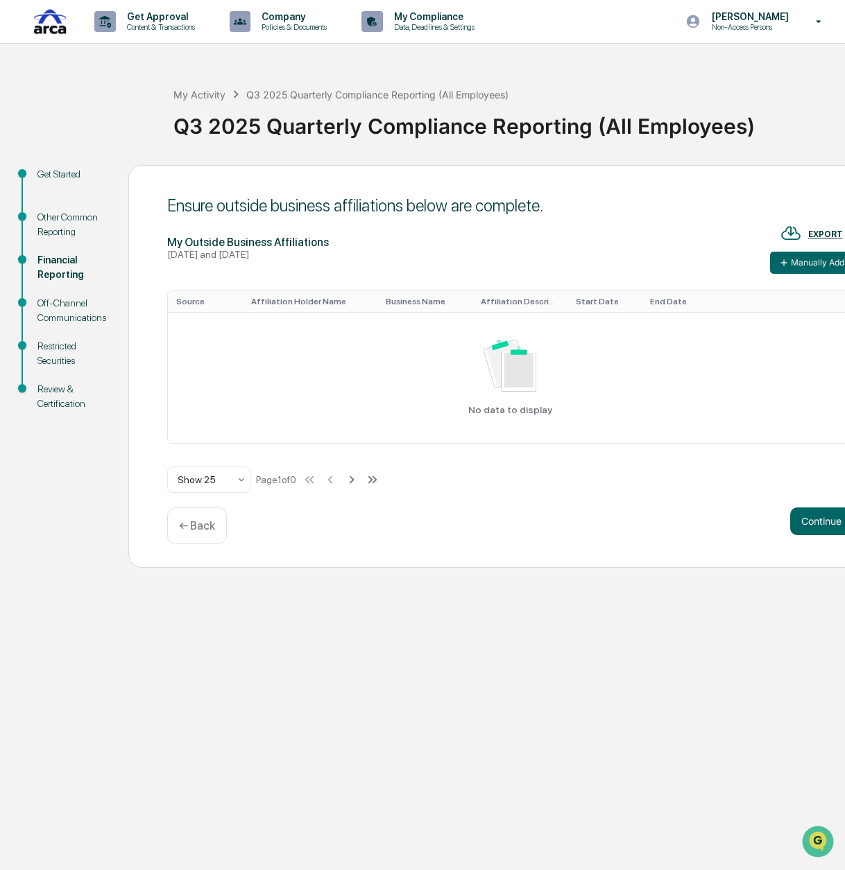
click at [189, 531] on p "← Back" at bounding box center [197, 525] width 36 height 13
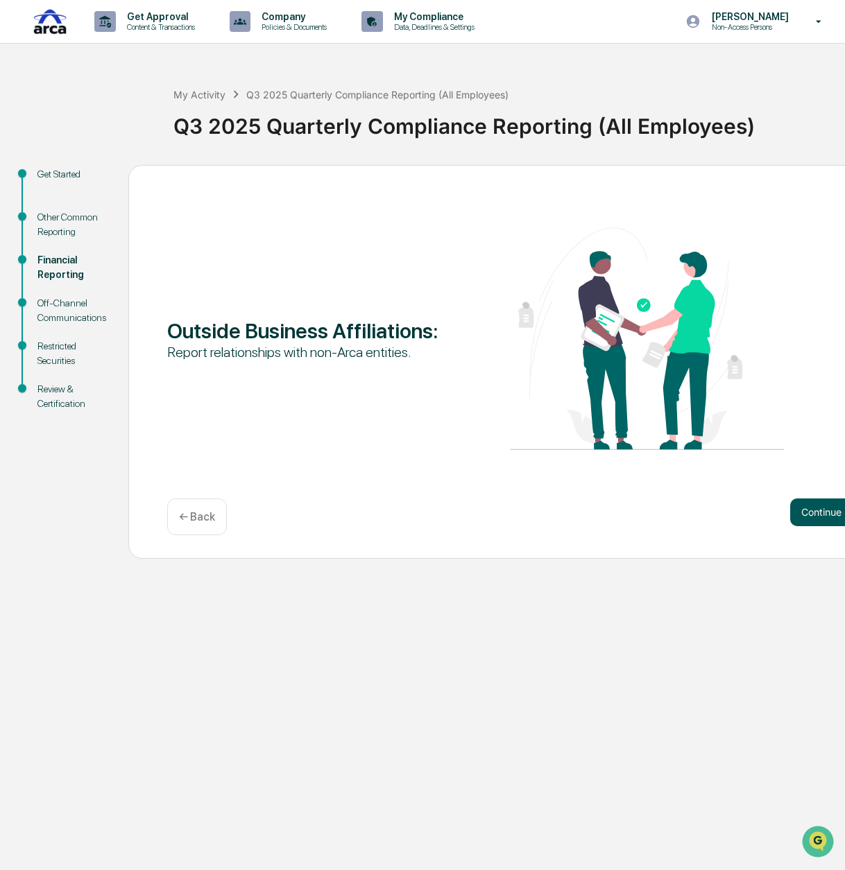
click at [800, 513] on button "Continue" at bounding box center [821, 513] width 62 height 28
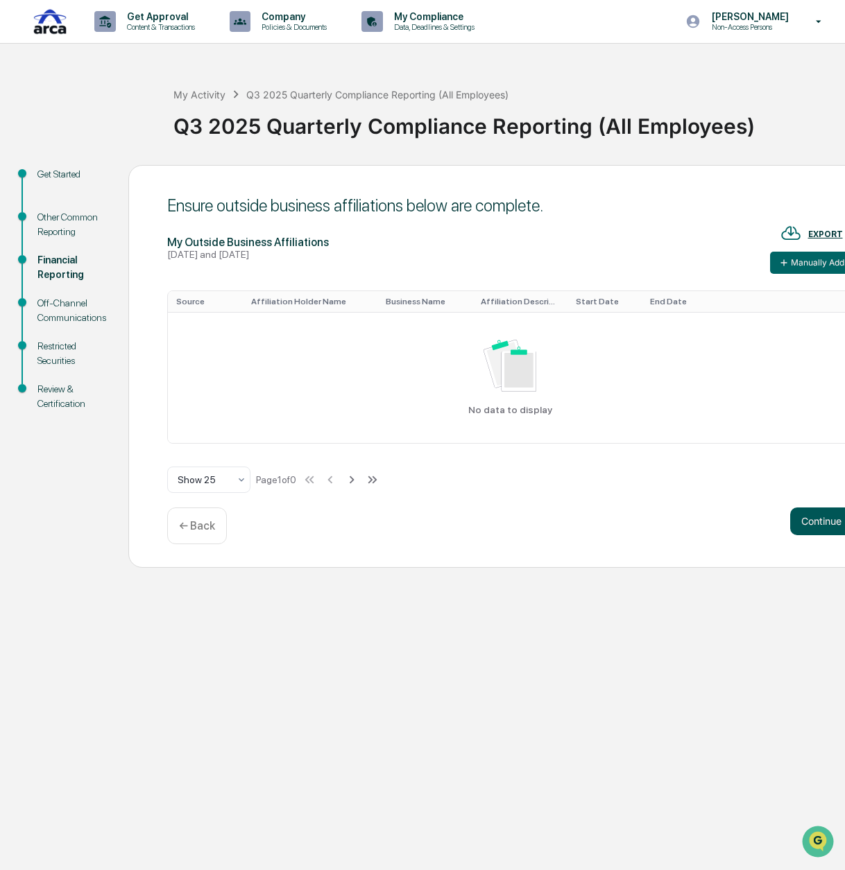
click at [800, 513] on button "Continue" at bounding box center [821, 522] width 62 height 28
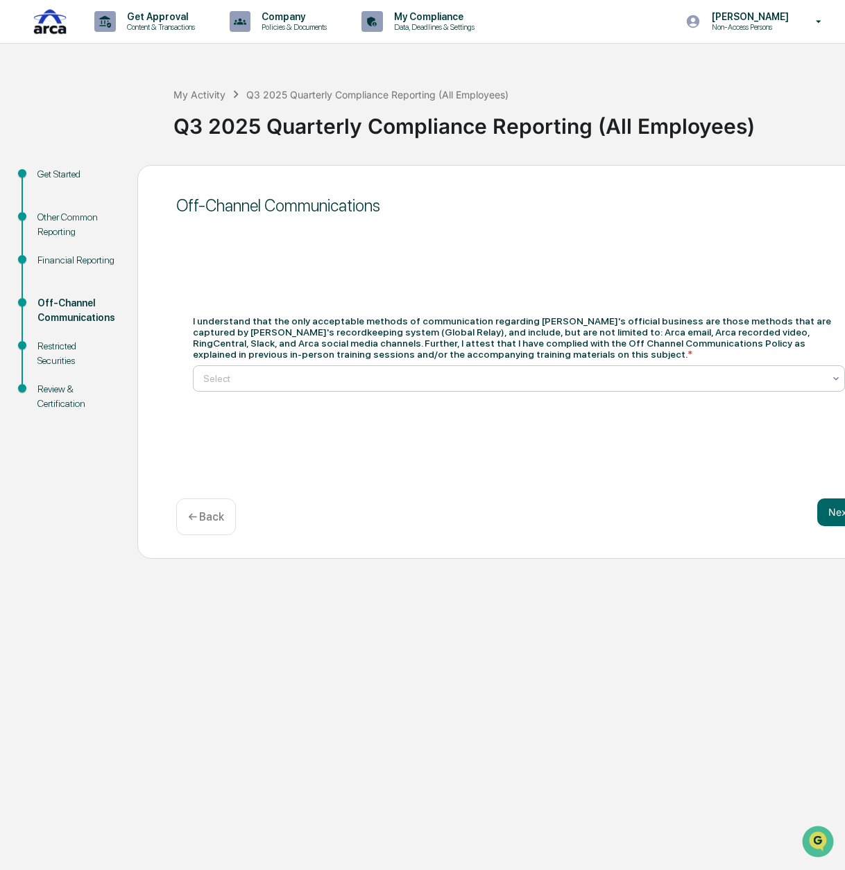
click at [638, 386] on div at bounding box center [513, 379] width 620 height 14
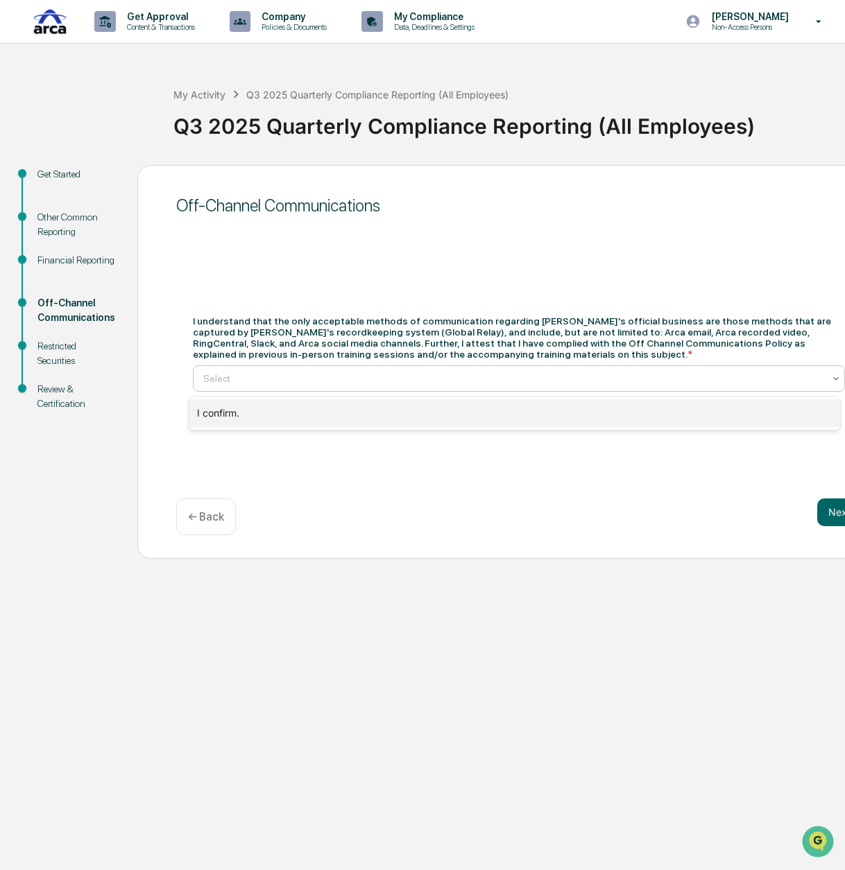
click at [419, 421] on div "I confirm." at bounding box center [514, 413] width 651 height 28
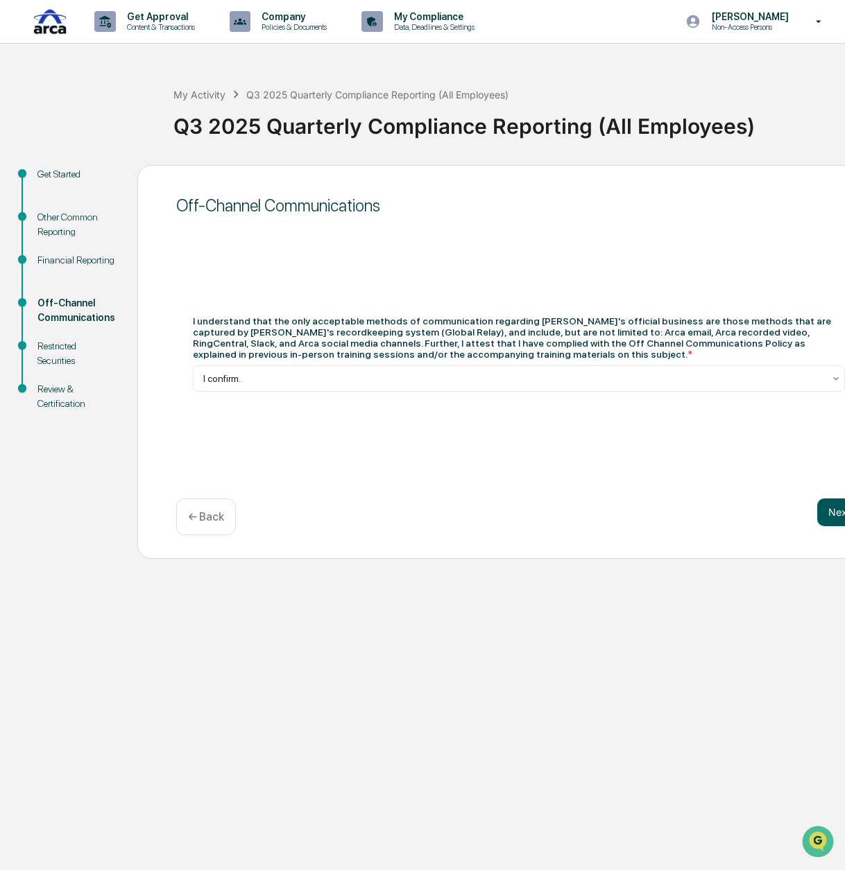
click at [832, 518] on button "Next" at bounding box center [839, 513] width 44 height 28
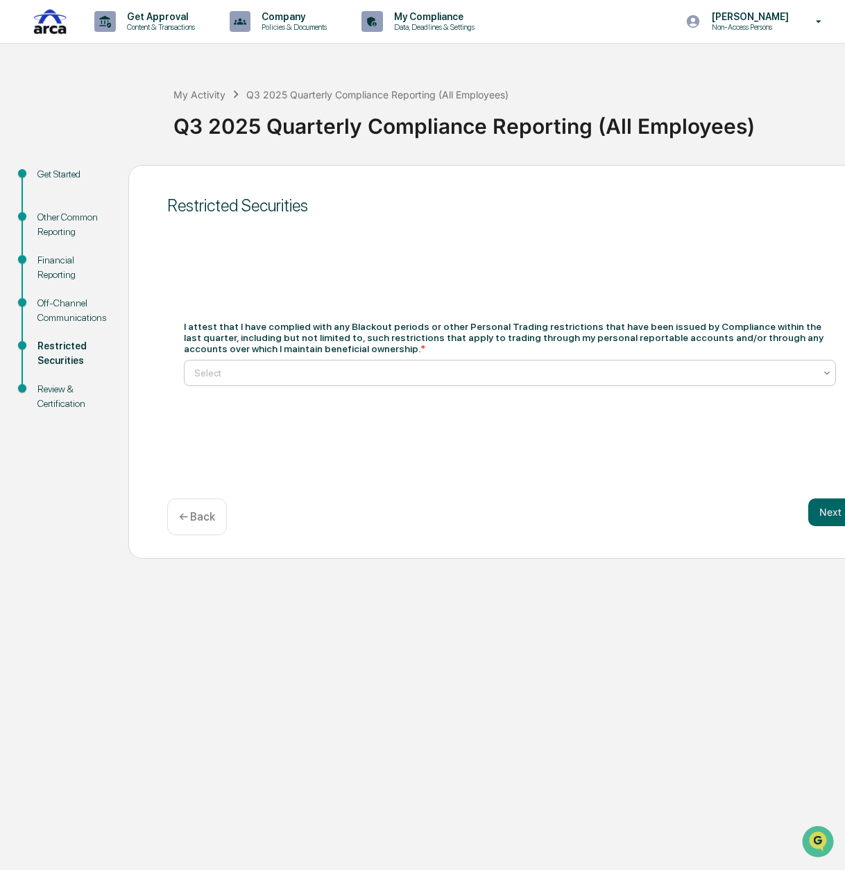
click at [383, 377] on div at bounding box center [504, 373] width 620 height 14
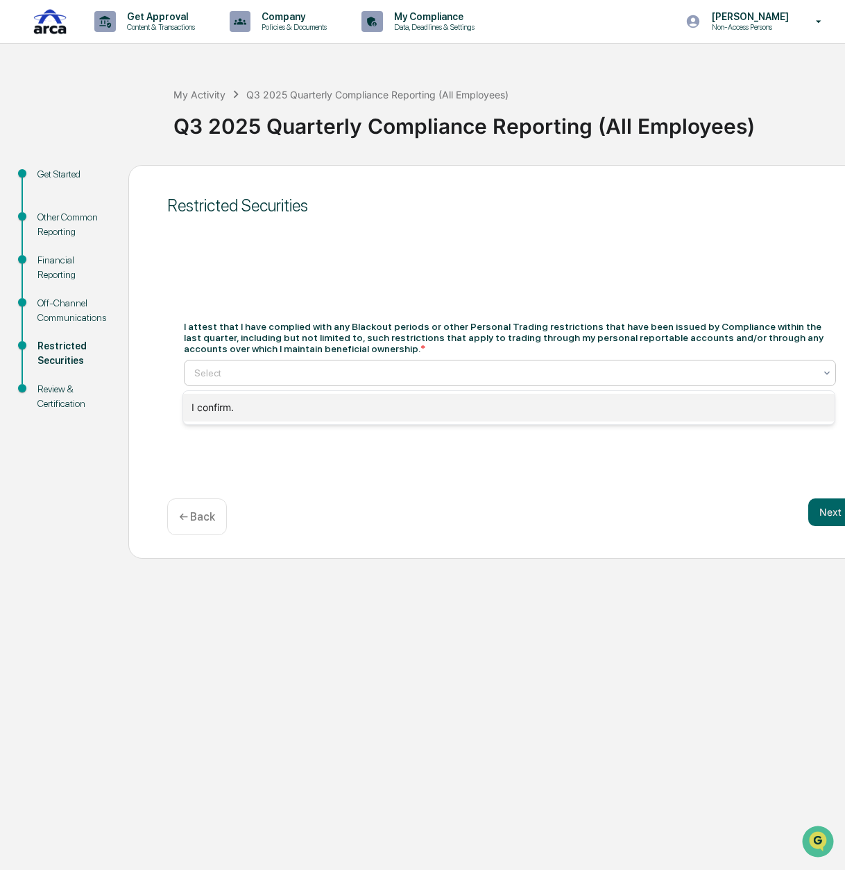
click at [372, 406] on div "I confirm." at bounding box center [508, 408] width 651 height 28
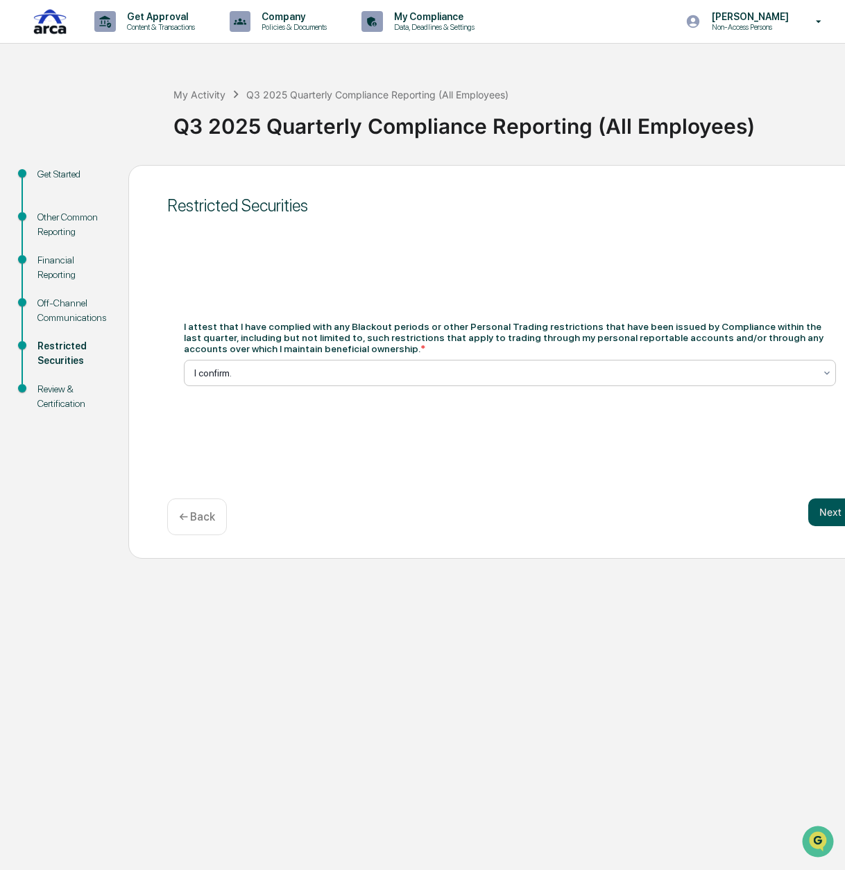
click at [825, 514] on button "Next" at bounding box center [830, 513] width 44 height 28
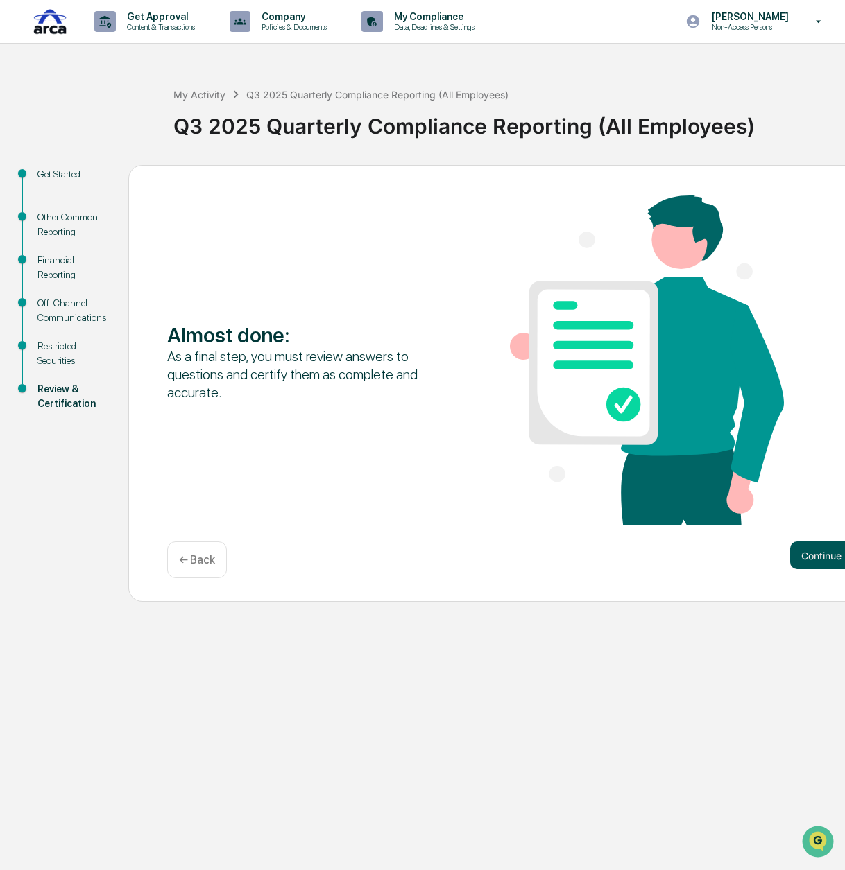
click at [813, 562] on button "Continue" at bounding box center [821, 556] width 62 height 28
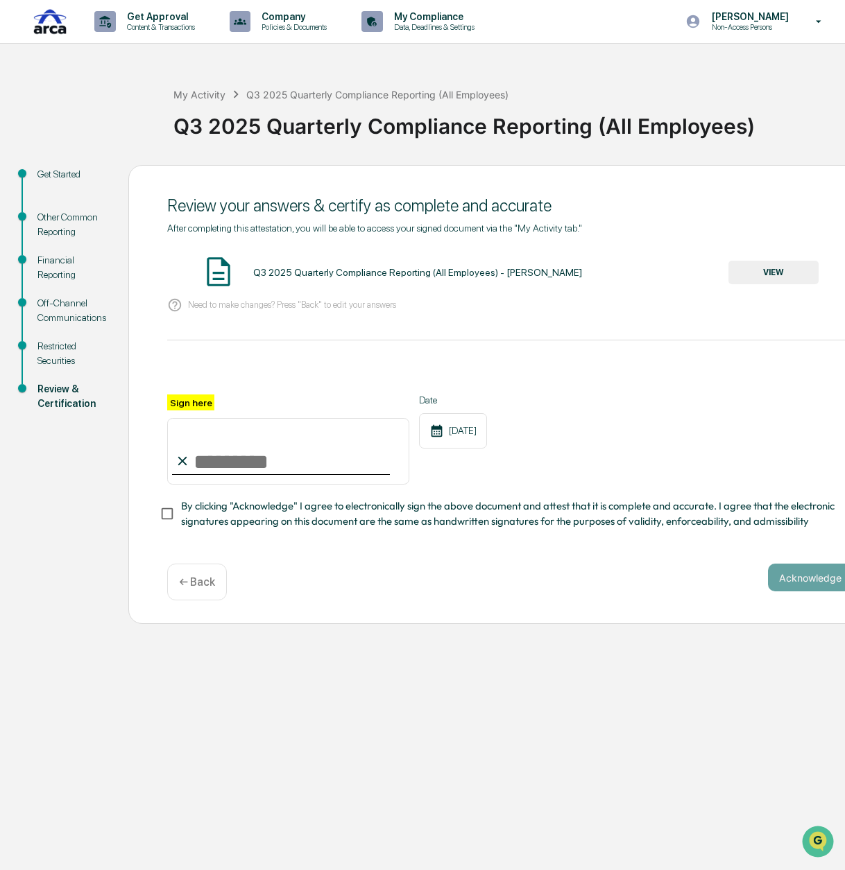
click at [209, 442] on input "Sign here" at bounding box center [288, 451] width 242 height 67
type input "**********"
click at [803, 582] on button "Acknowledge" at bounding box center [810, 578] width 85 height 28
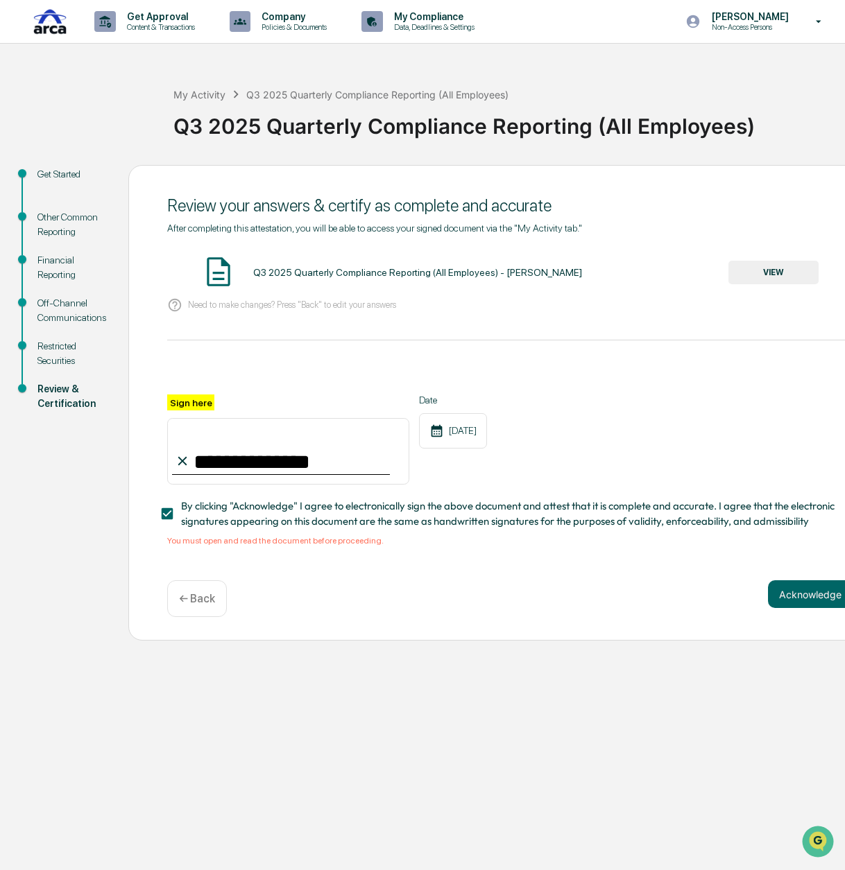
click at [750, 274] on button "VIEW" at bounding box center [773, 273] width 90 height 24
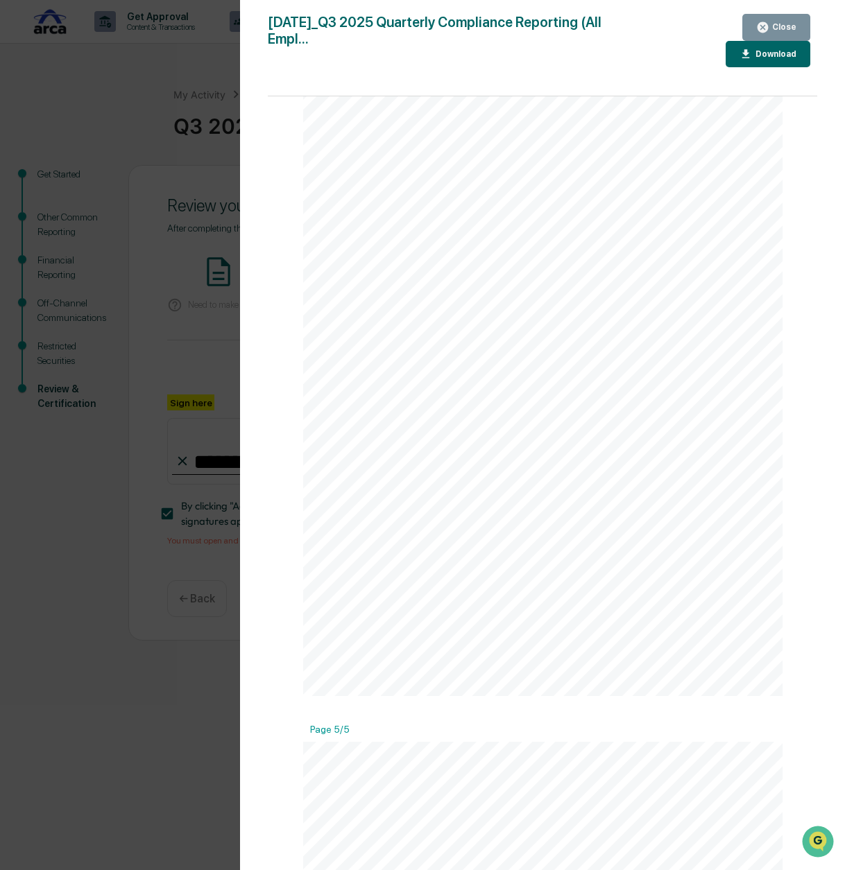
scroll to position [2273, 0]
click at [777, 28] on div "Close" at bounding box center [782, 27] width 27 height 10
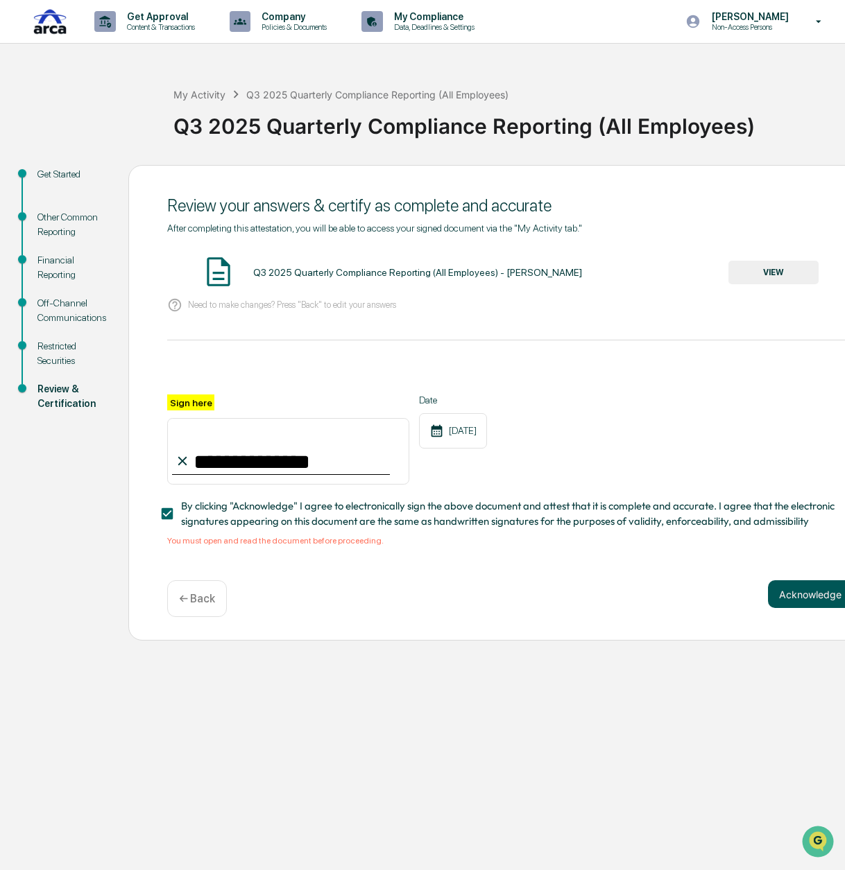
click at [813, 601] on button "Acknowledge" at bounding box center [810, 594] width 85 height 28
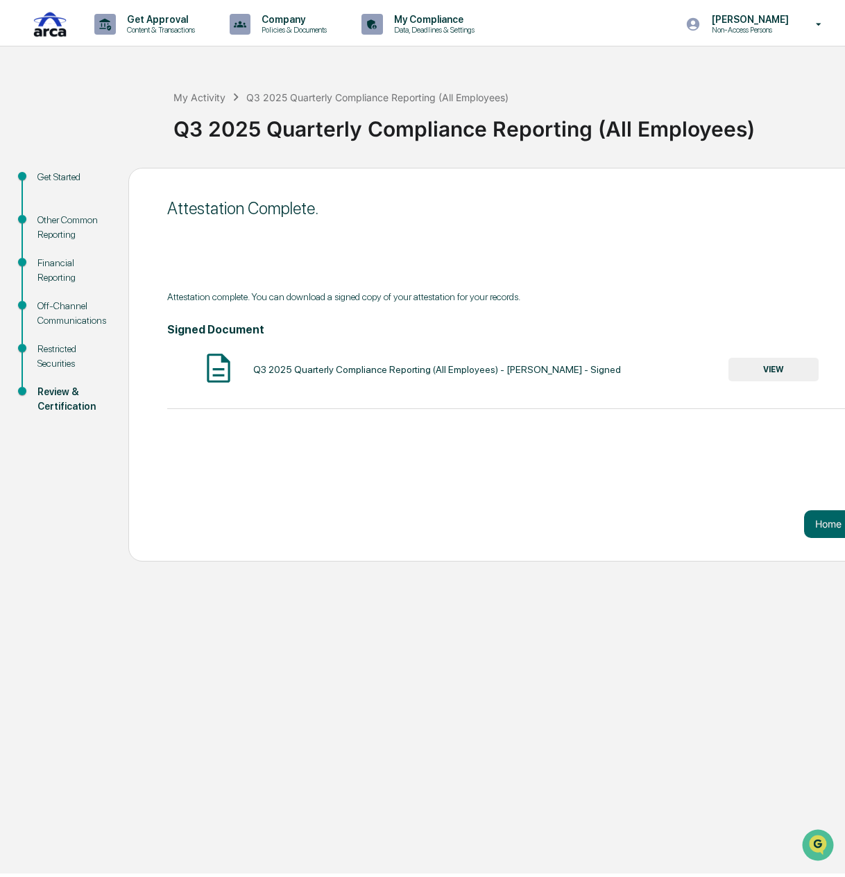
scroll to position [8, 0]
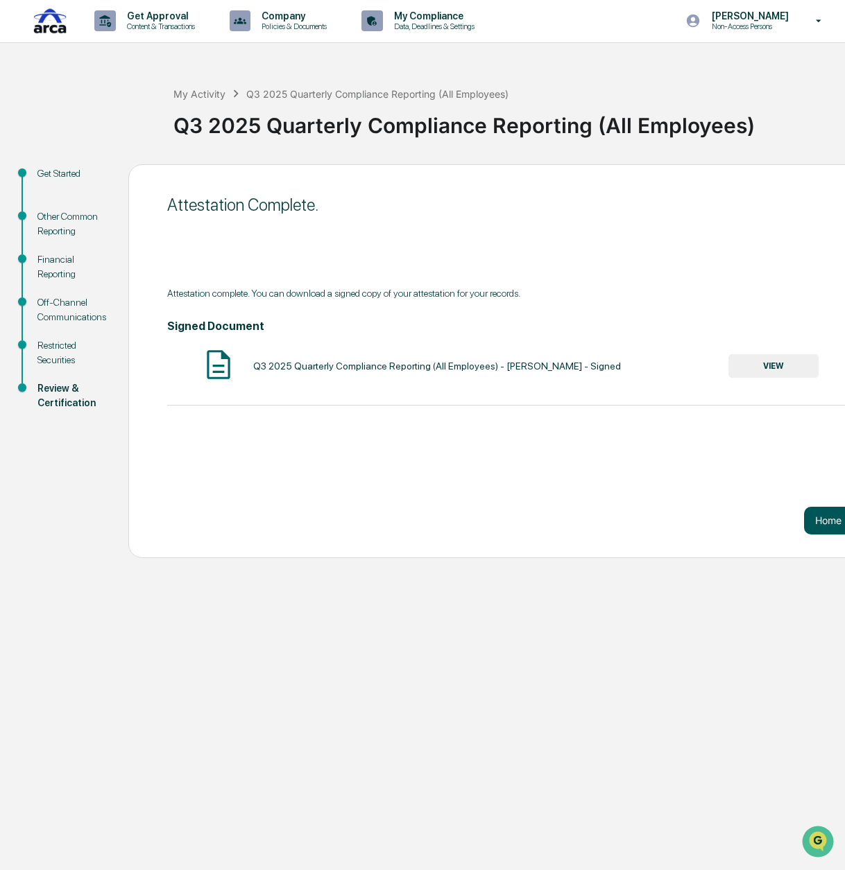
click at [821, 515] on button "Home" at bounding box center [828, 521] width 49 height 28
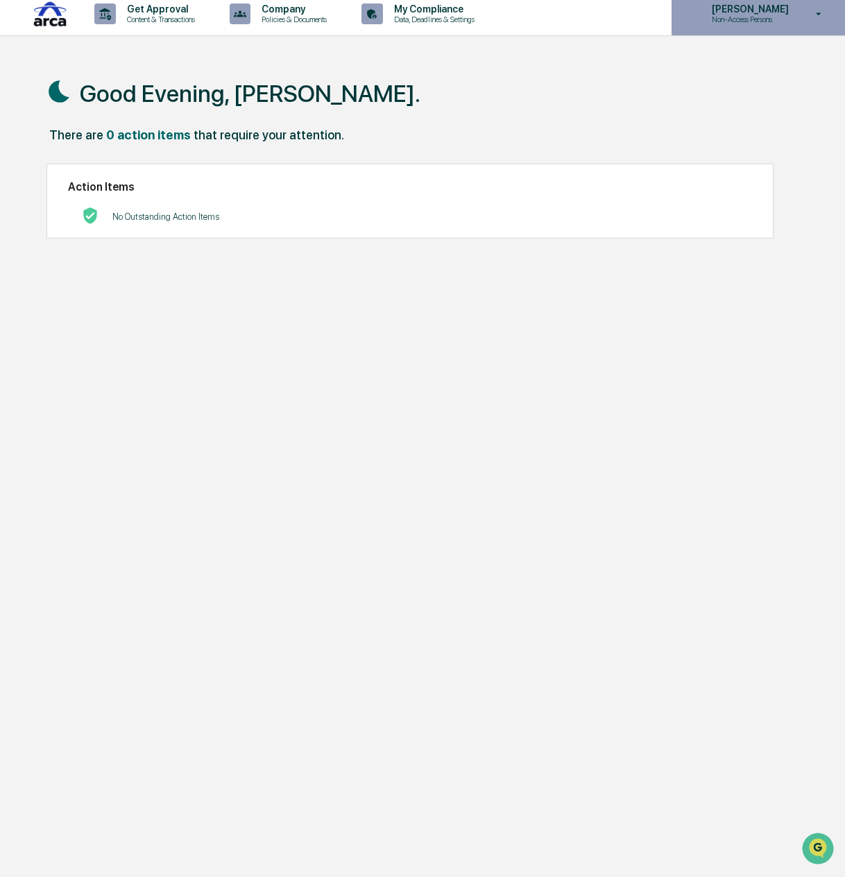
click at [756, 13] on p "[PERSON_NAME]" at bounding box center [747, 8] width 95 height 11
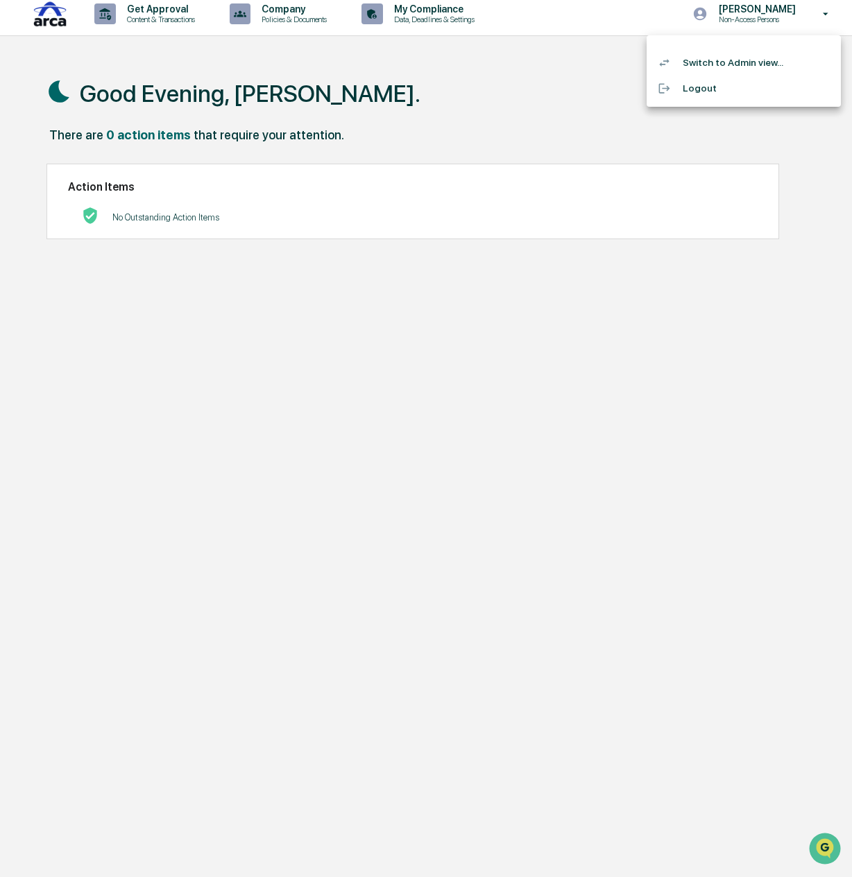
click at [737, 57] on li "Switch to Admin view..." at bounding box center [743, 63] width 194 height 26
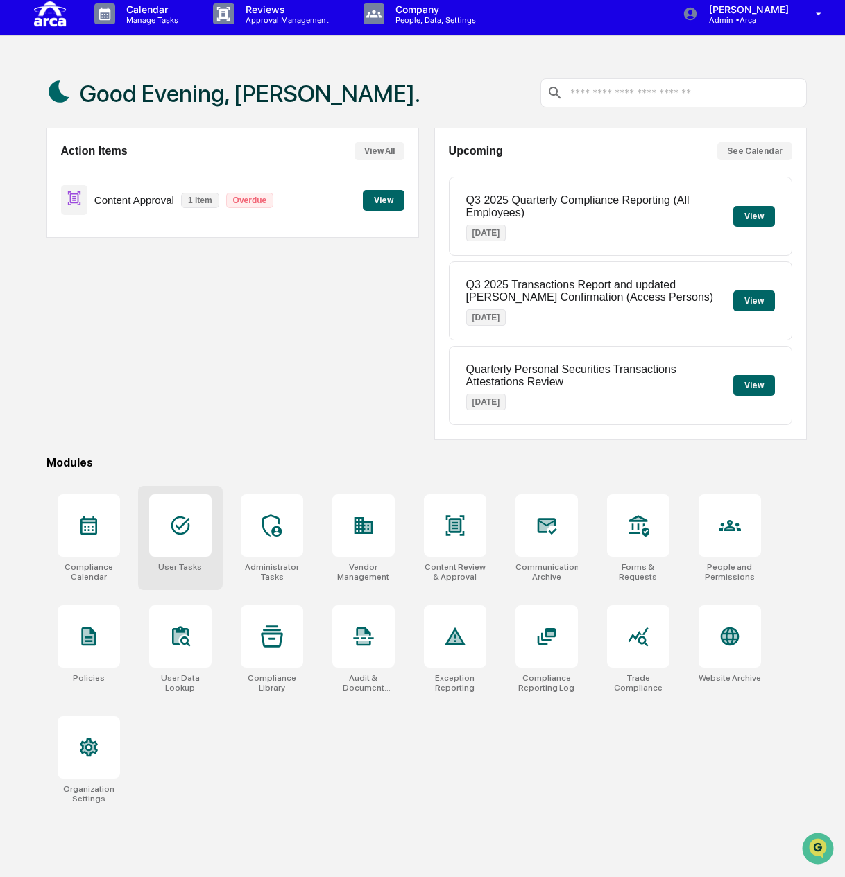
click at [169, 536] on div at bounding box center [180, 525] width 62 height 62
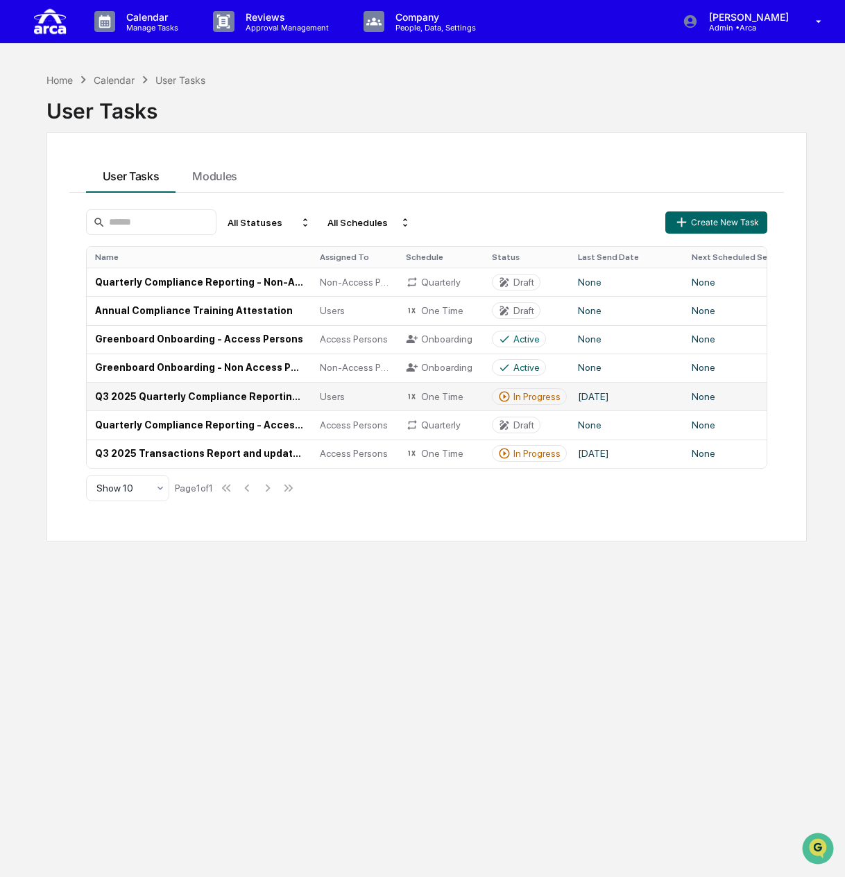
click at [194, 399] on td "Q3 2025 Quarterly Compliance Reporting (All Employees)" at bounding box center [199, 396] width 225 height 28
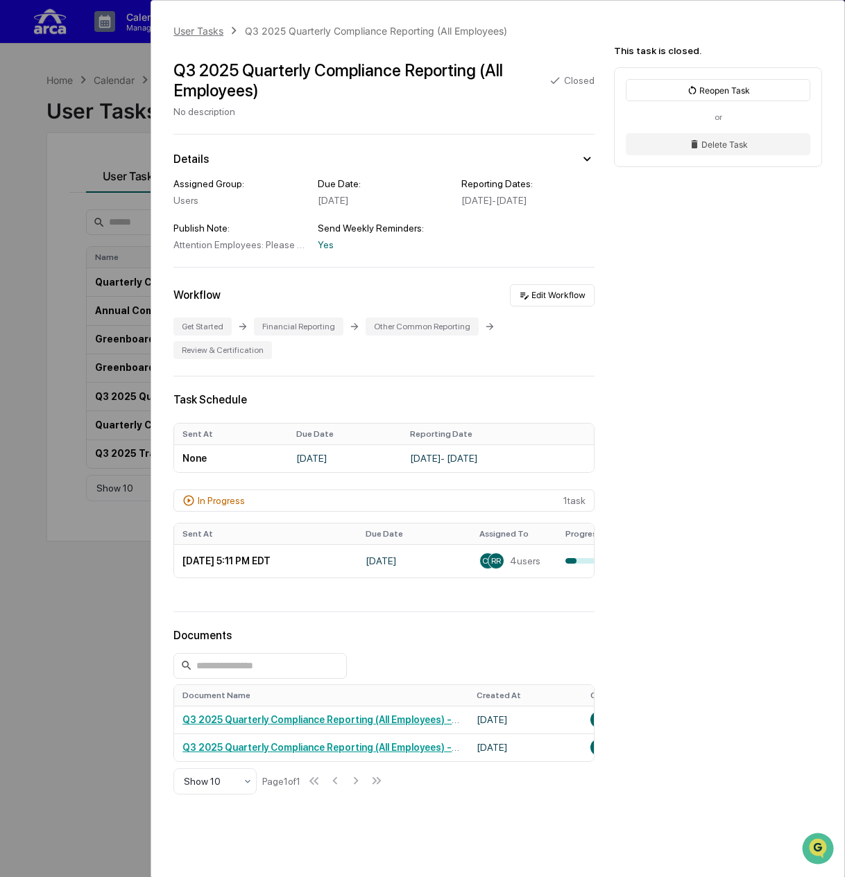
click at [192, 31] on div "User Tasks" at bounding box center [198, 31] width 50 height 12
